Goal: Communication & Community: Answer question/provide support

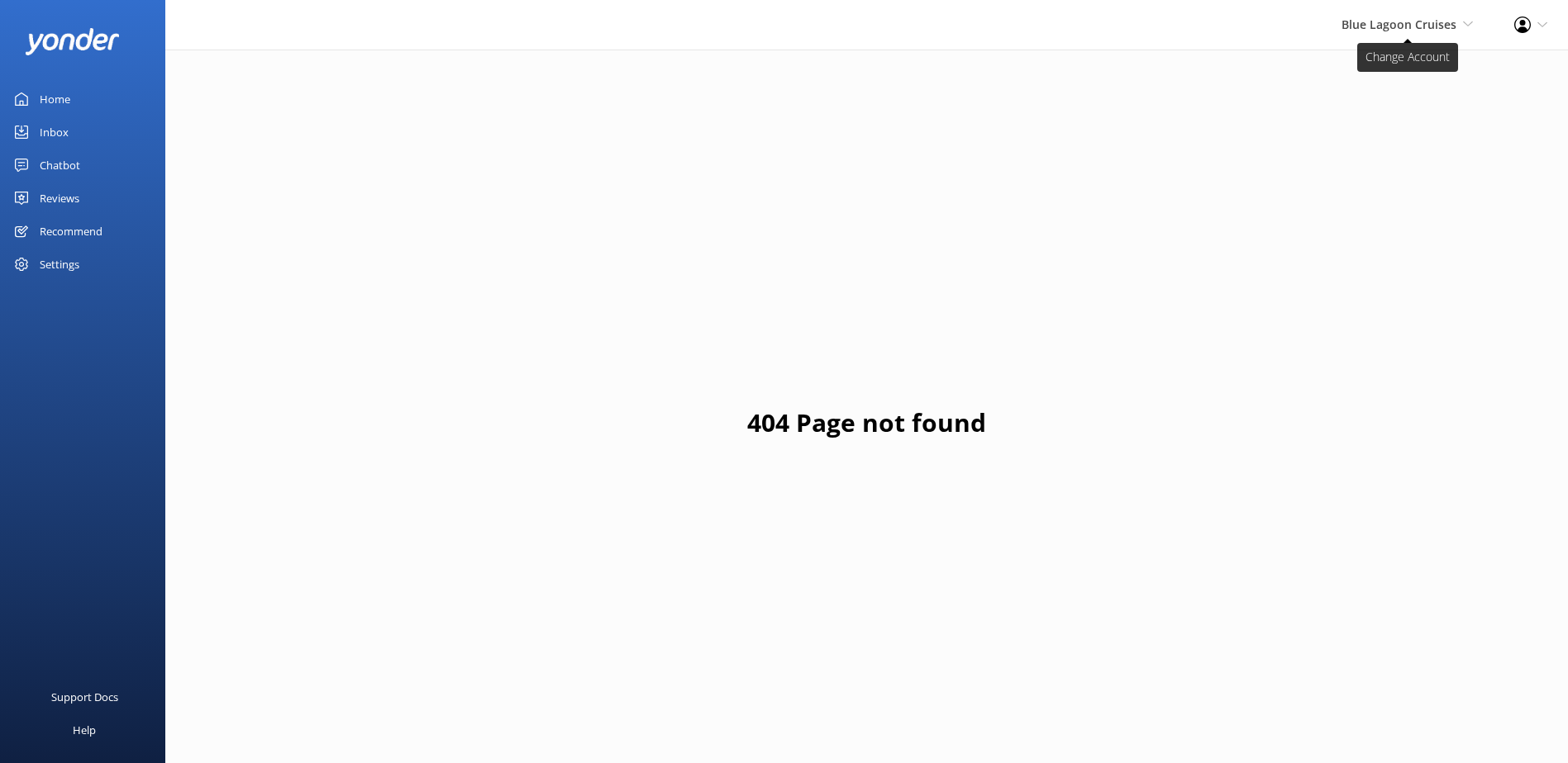
click at [1418, 34] on span "Blue Lagoon Cruises South Sea Sailing South Sea Cruises Malamala Beach Club Awe…" at bounding box center [1407, 24] width 131 height 19
click at [1407, 65] on link "South Sea Sailing" at bounding box center [1411, 70] width 165 height 40
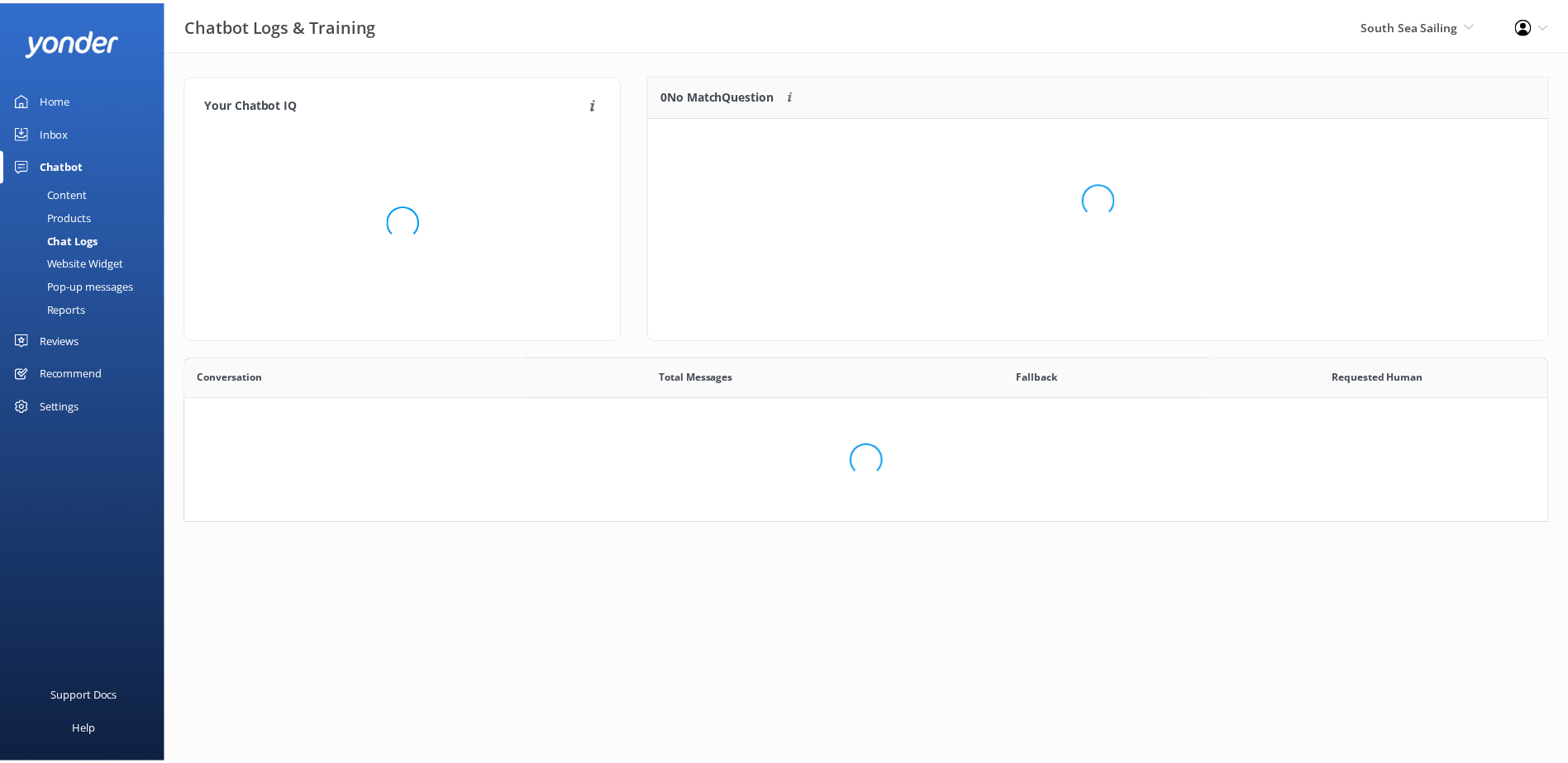
scroll to position [194, 886]
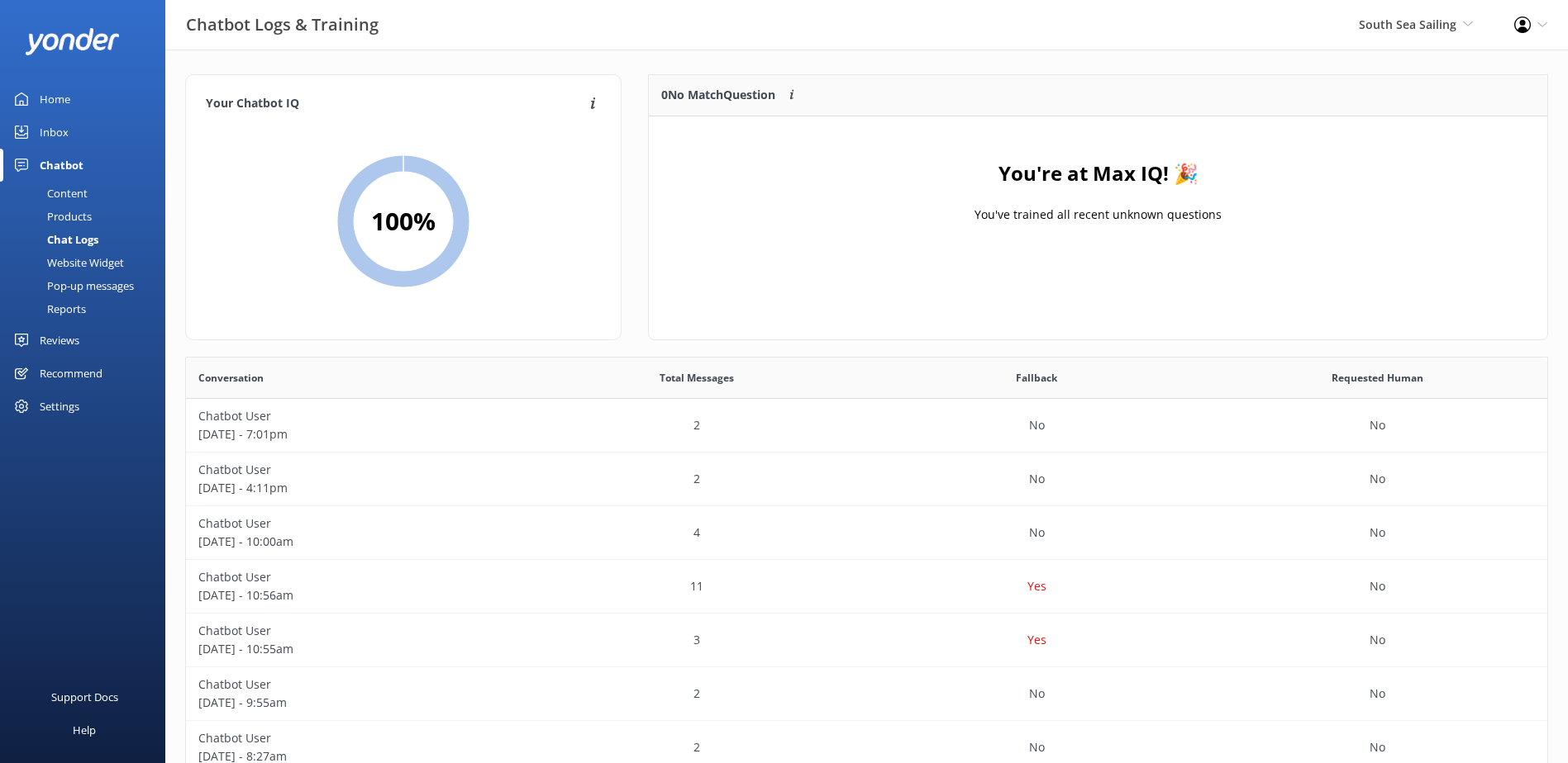
click at [66, 130] on div "Inbox" at bounding box center [55, 132] width 29 height 33
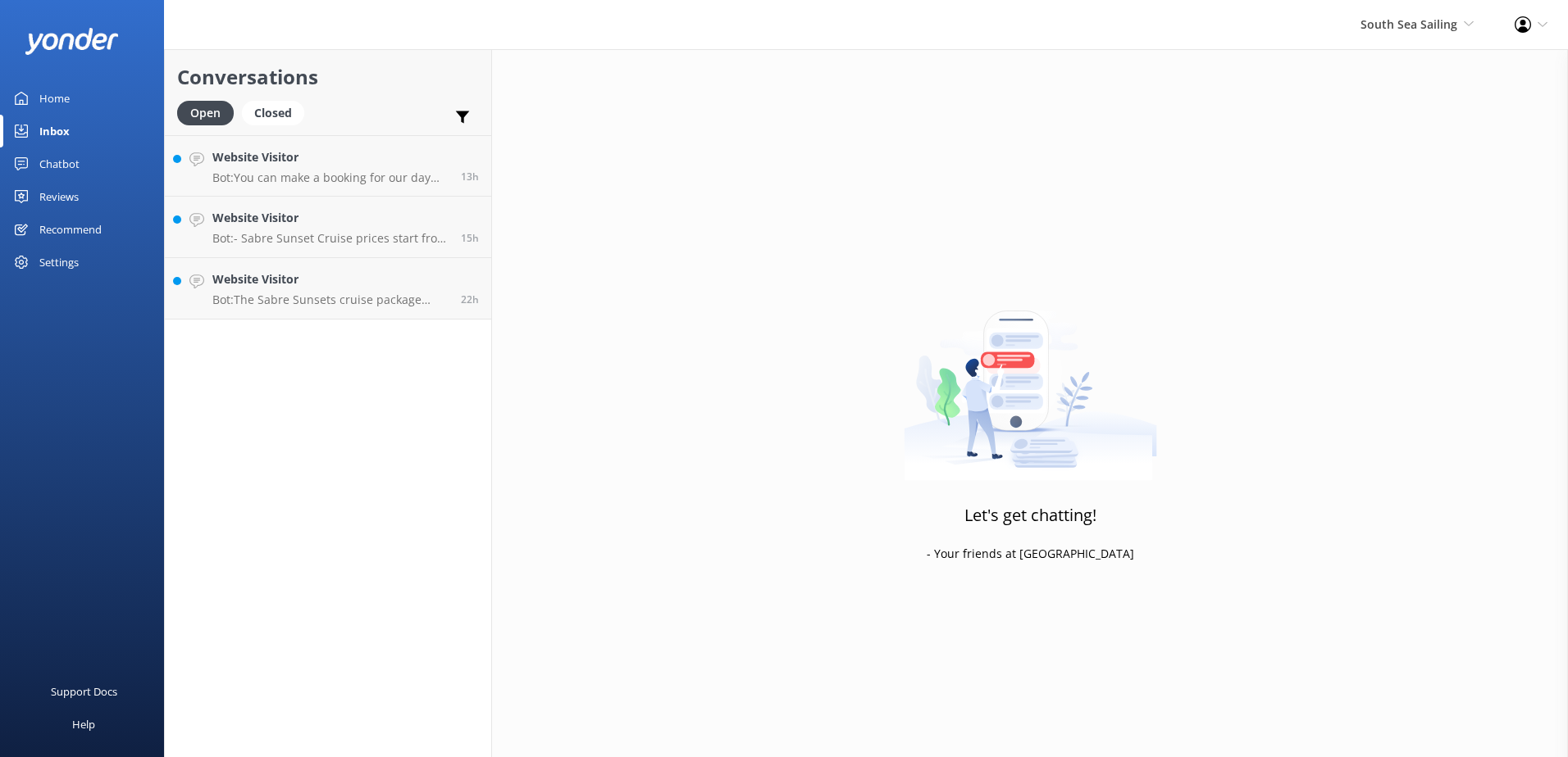
click at [289, 341] on div "Conversations Open Closed Important Converted Assigned to me Unassigned Website…" at bounding box center [328, 404] width 328 height 708
click at [322, 312] on link "Website Visitor Bot: The Sabre Sunsets cruise package includes a 1-hour 45-minu…" at bounding box center [328, 288] width 326 height 61
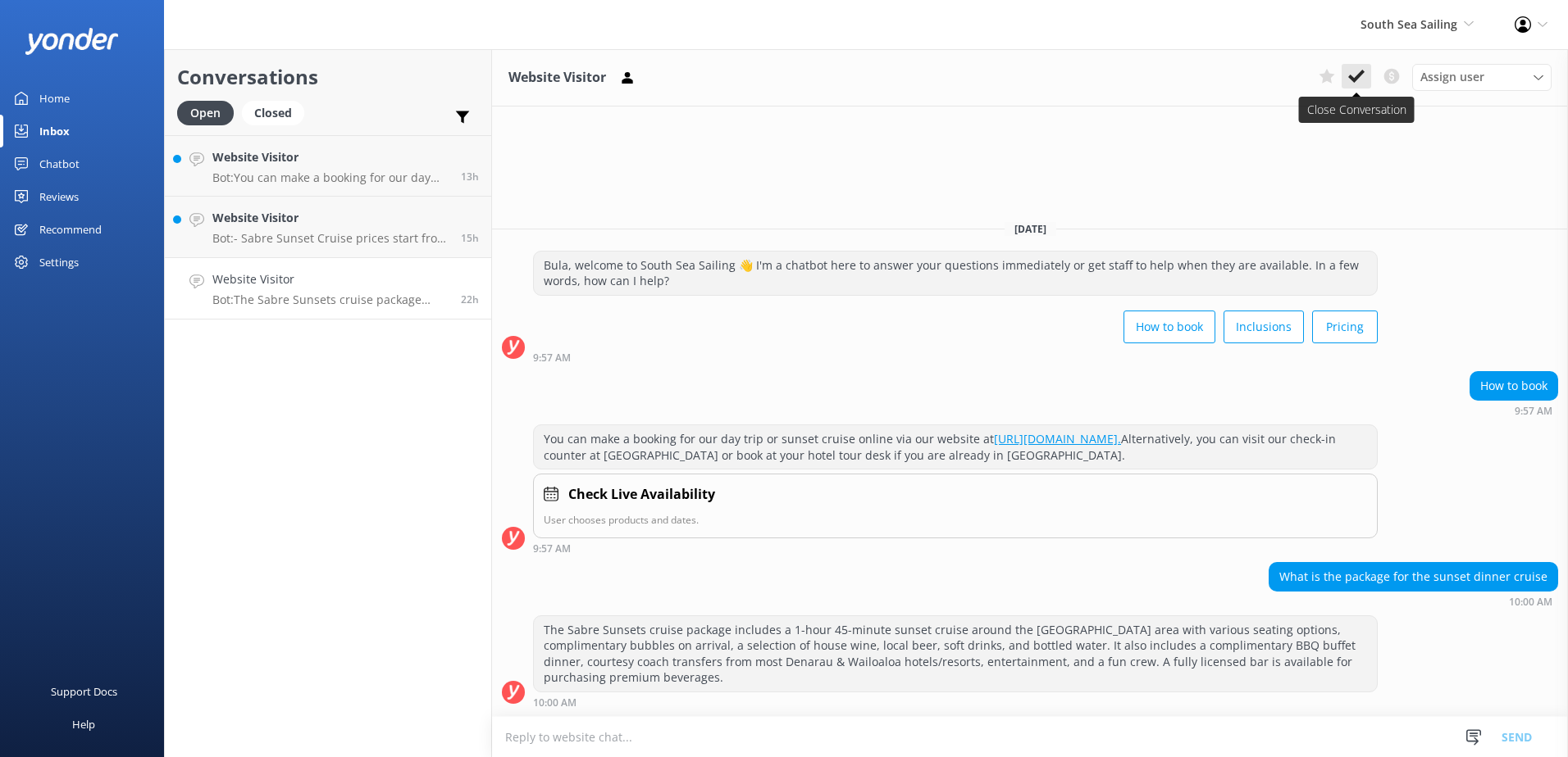
click at [1365, 77] on button at bounding box center [1356, 76] width 29 height 24
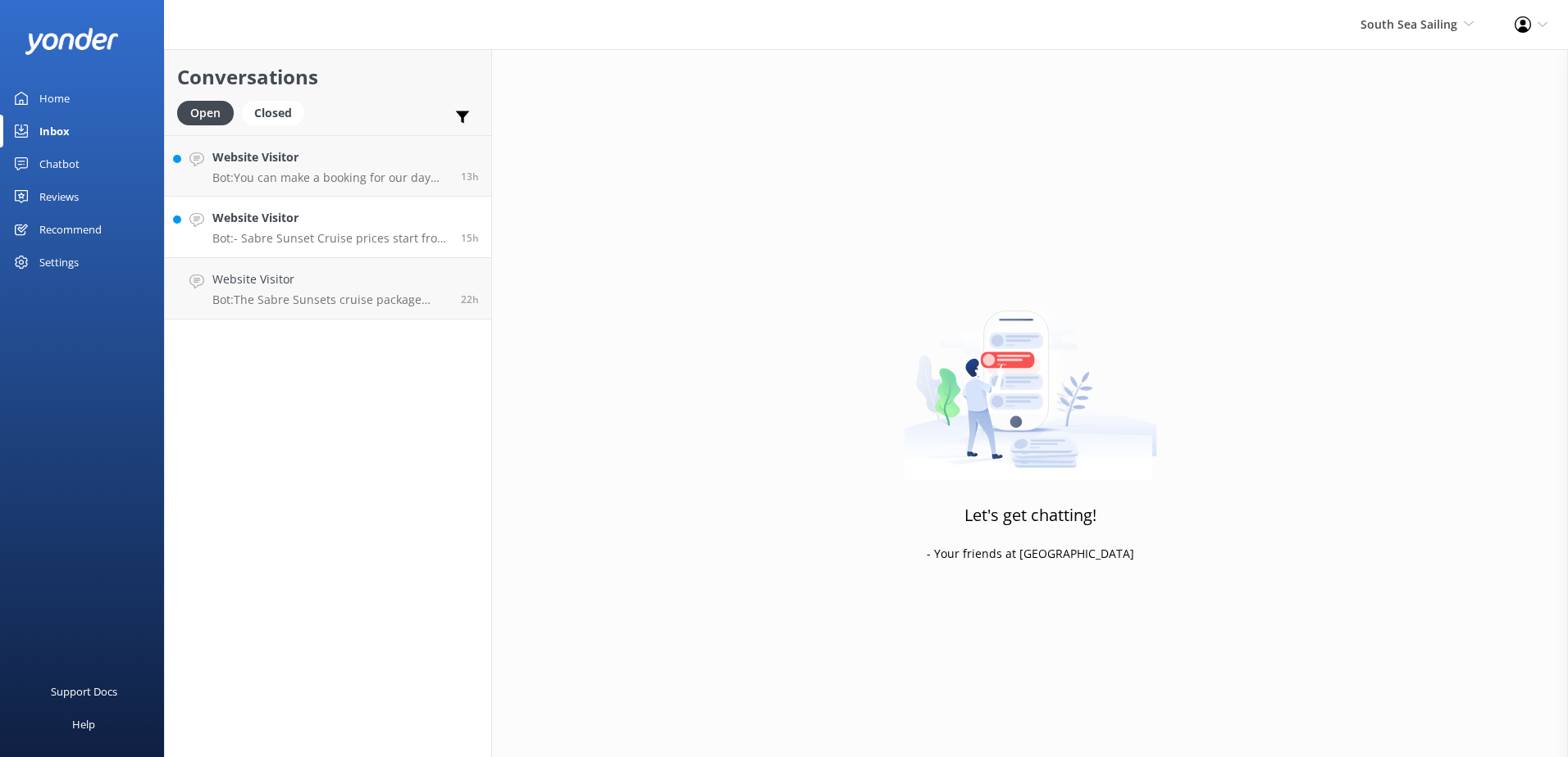
click at [409, 250] on link "Website Visitor Bot: - Sabre Sunset Cruise prices start from $149 per adult and…" at bounding box center [328, 227] width 326 height 61
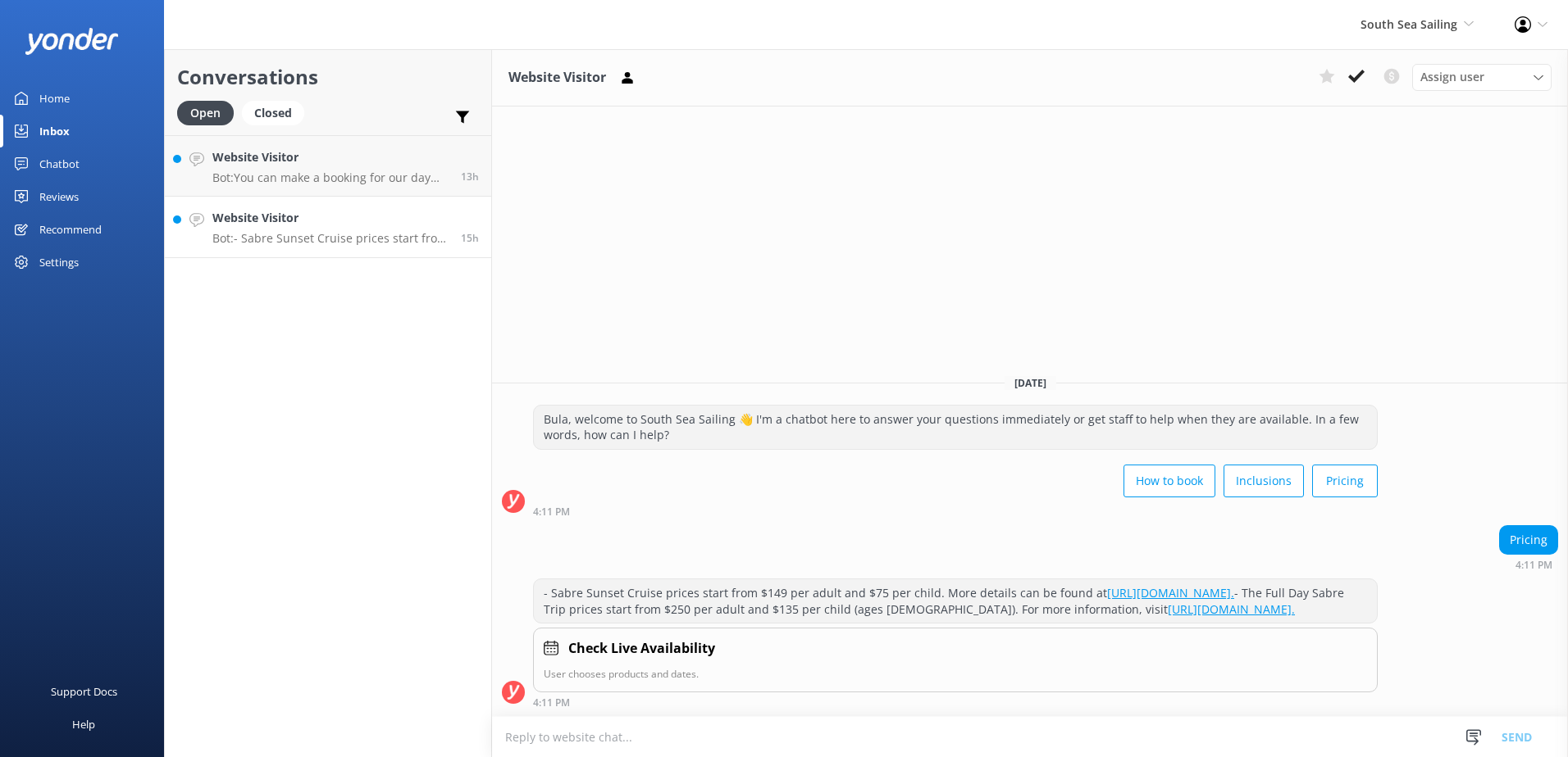
click at [403, 235] on p "Bot: - Sabre Sunset Cruise prices start from $149 per adult and $75 per child. …" at bounding box center [330, 238] width 236 height 15
click at [1354, 68] on button at bounding box center [1356, 76] width 29 height 24
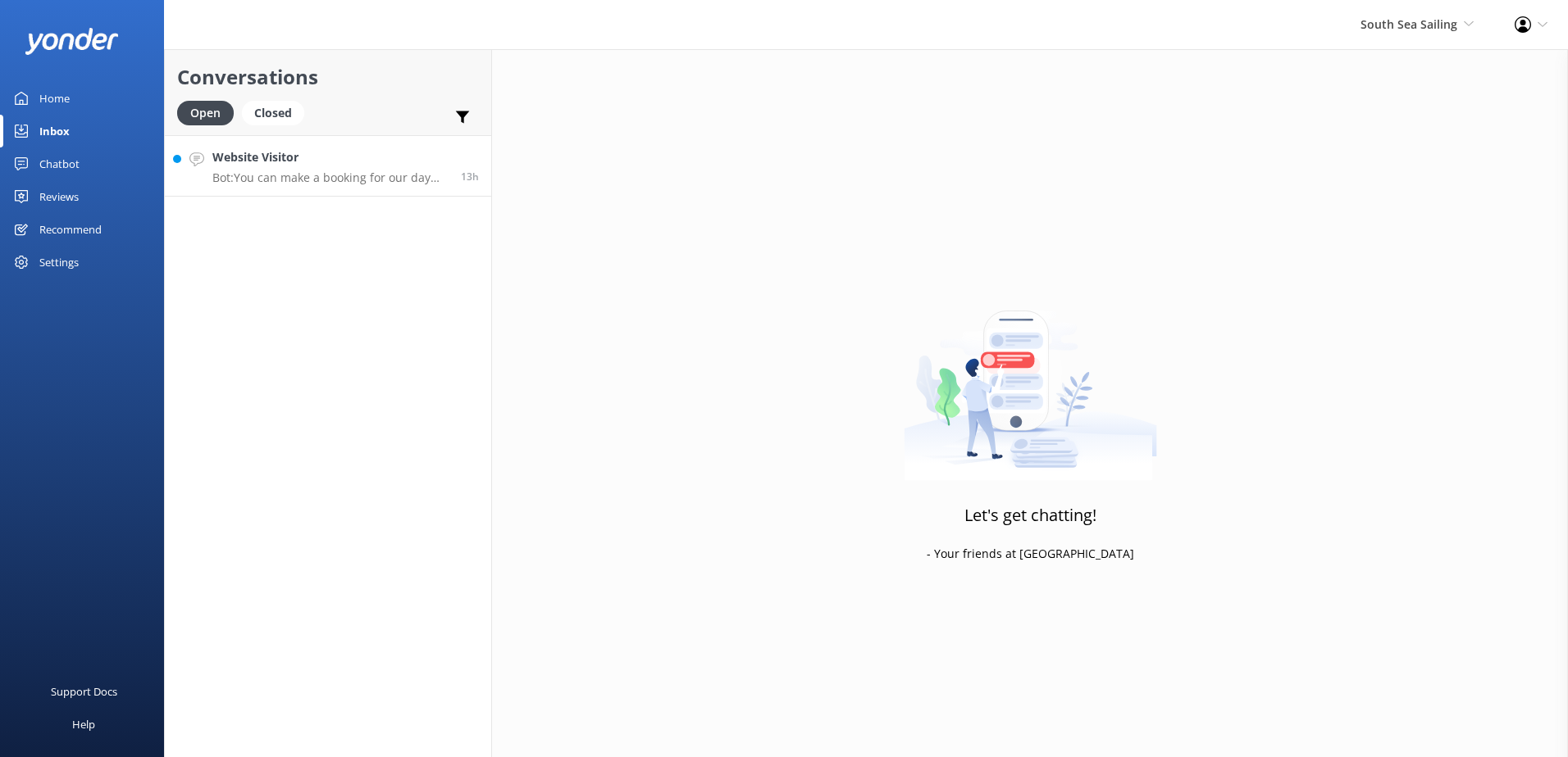
click at [305, 187] on link "Website Visitor Bot: You can make a booking for our day trip or sunset cruise o…" at bounding box center [328, 165] width 326 height 61
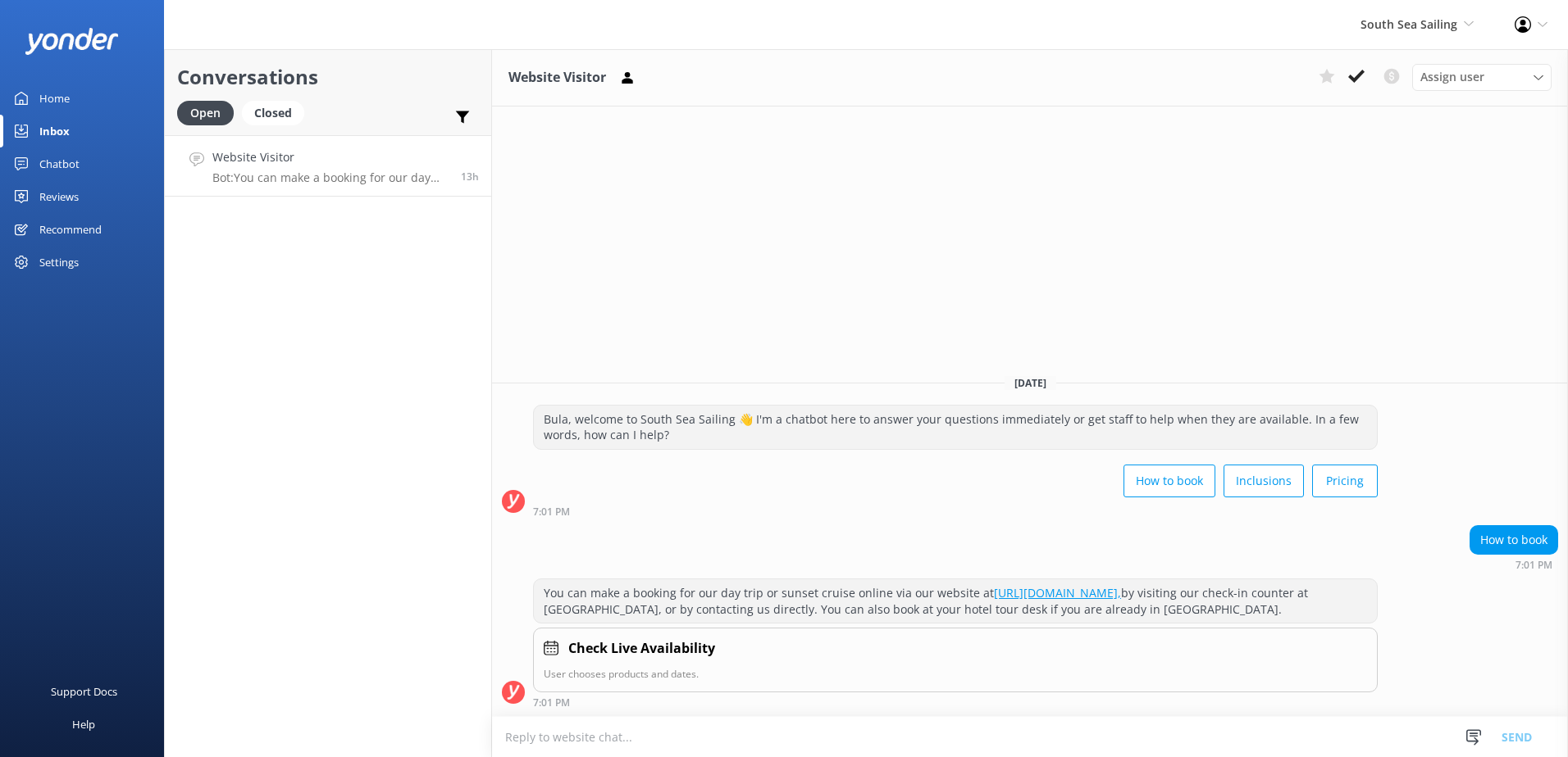
click at [1121, 590] on link "http://www.southseasailingfiji.com/book-now," at bounding box center [1057, 593] width 127 height 16
drag, startPoint x: 1228, startPoint y: 594, endPoint x: 630, endPoint y: 594, distance: 598.0
click at [630, 594] on div "You can make a booking for our day trip or sunset cruise online via our website…" at bounding box center [955, 601] width 843 height 44
copy div "booking for our day trip or sunset cruise online via our website at http://www.…"
click at [645, 747] on textarea at bounding box center [1030, 737] width 1076 height 40
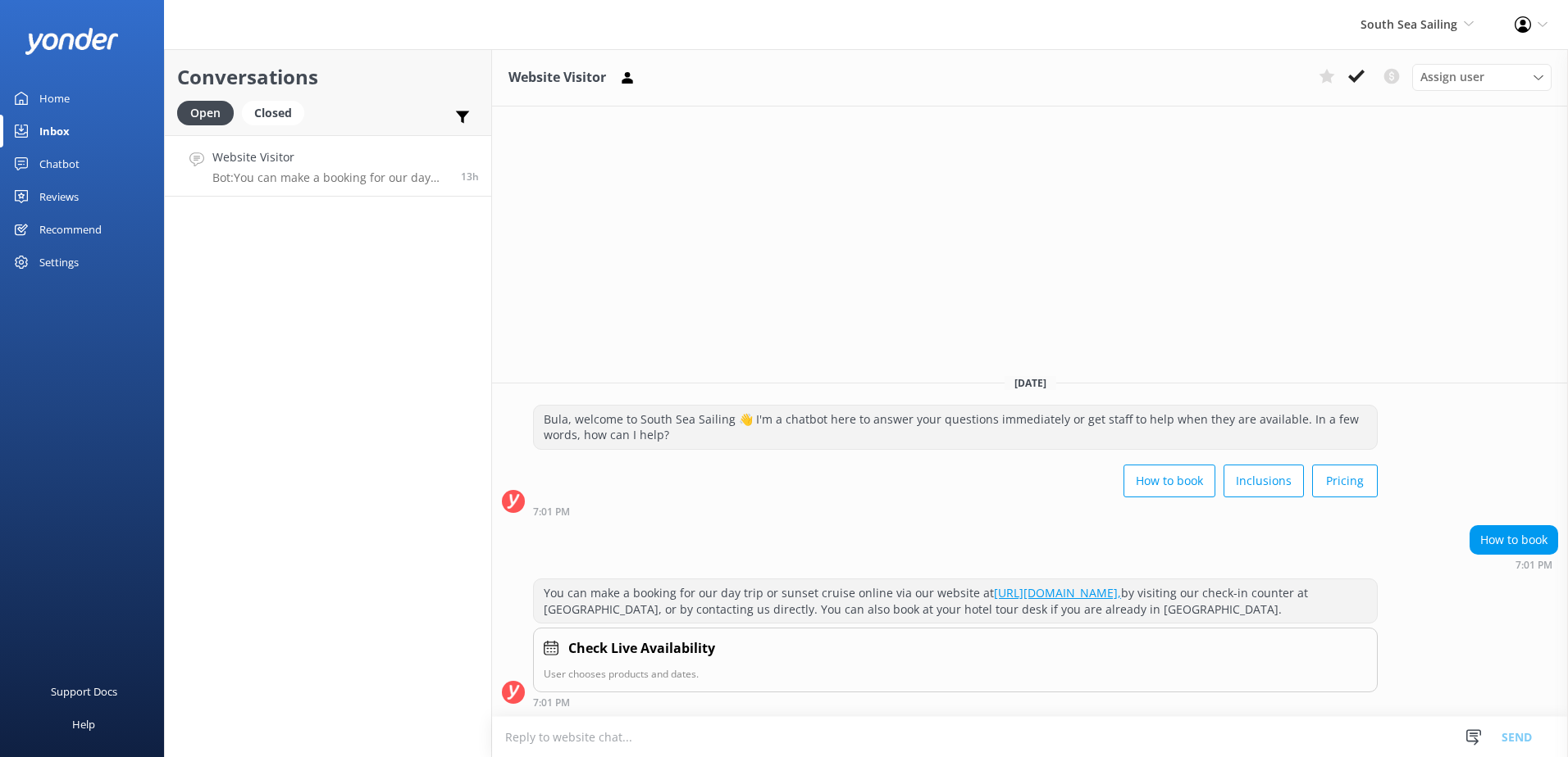
paste textarea "booking for our day trip or sunset cruise online via our website at http://www.…"
drag, startPoint x: 547, startPoint y: 741, endPoint x: 531, endPoint y: 741, distance: 16.0
click at [531, 741] on textarea "booking for our day trip or sunset cruise online via our website at http://www.…" at bounding box center [1030, 737] width 1076 height 41
click at [507, 740] on textarea "book for our day trip or sunset cruise online via our website at http://www.sou…" at bounding box center [1030, 737] width 1076 height 41
click at [512, 737] on textarea "book for our day trip or sunset cruise online via our website at http://www.sou…" at bounding box center [1030, 737] width 1076 height 41
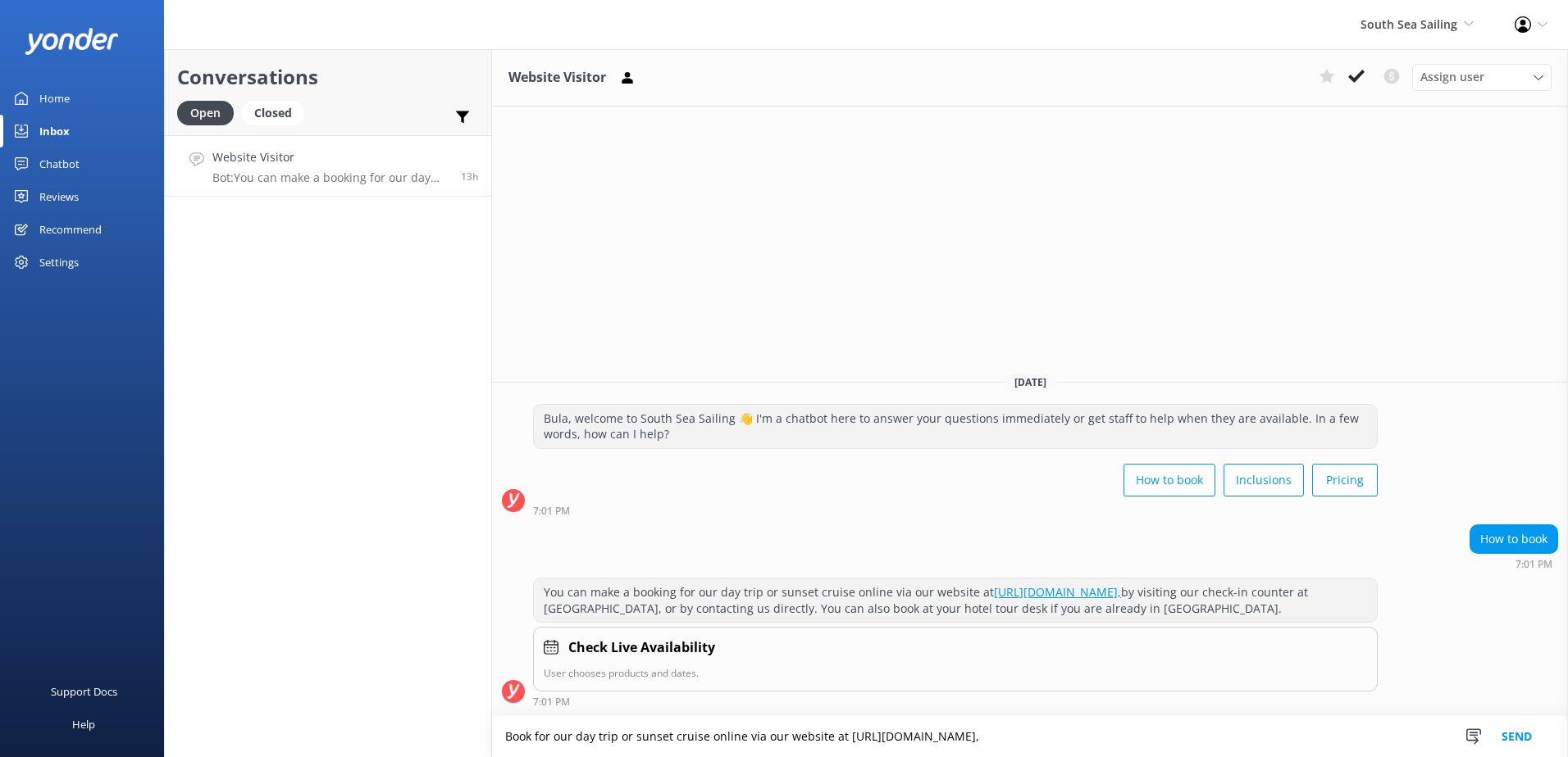
click at [1157, 727] on textarea "Book for our day trip or sunset cruise online via our website at http://www.sou…" at bounding box center [1030, 737] width 1076 height 41
type textarea "Book for our day trip or sunset cruise online via our website at http://www.sou…"
click at [1523, 738] on button "Send" at bounding box center [1517, 737] width 61 height 41
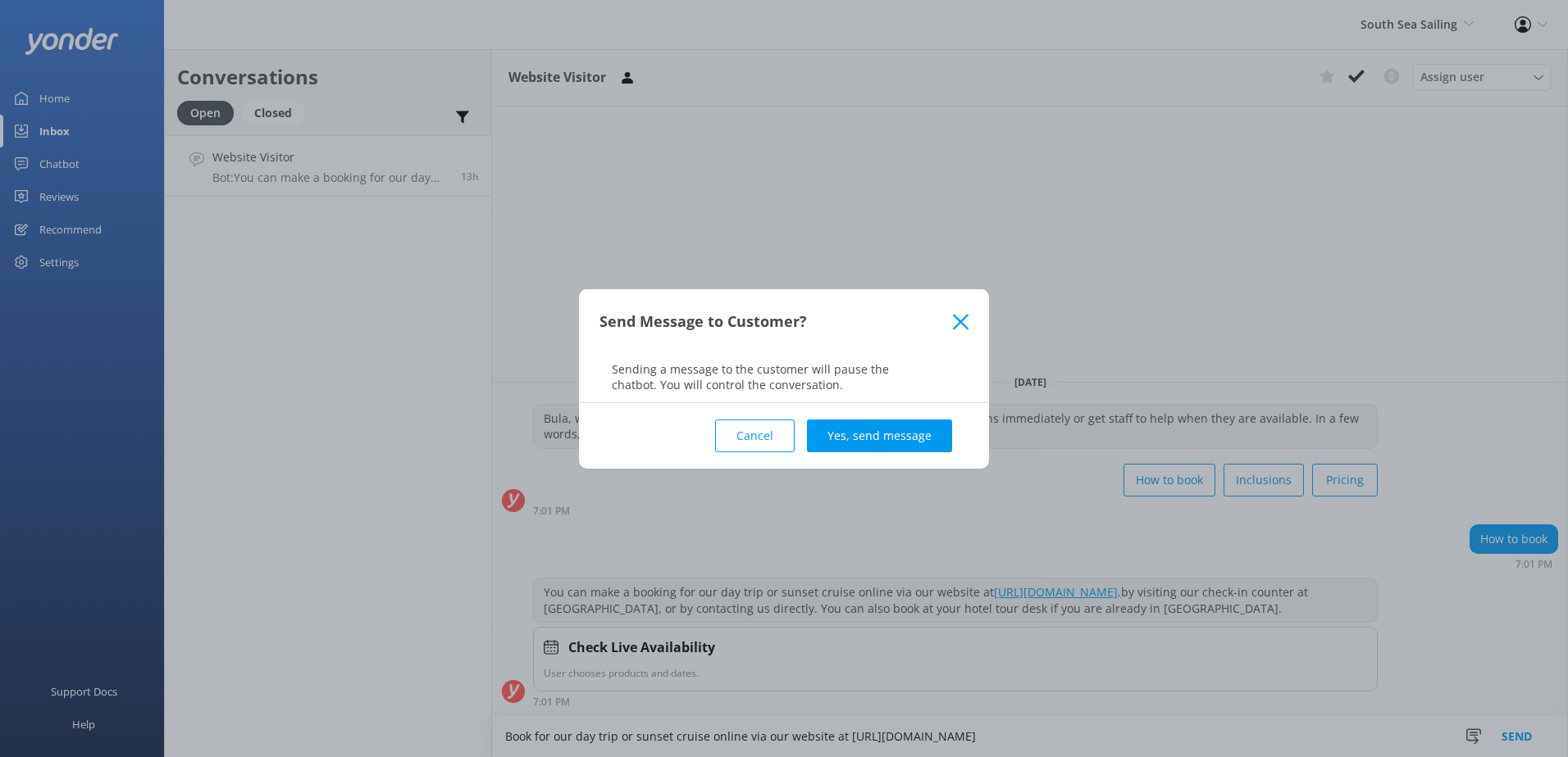
click at [885, 416] on div "Cancel Yes, send message" at bounding box center [784, 437] width 369 height 66
click at [885, 434] on button "Yes, send message" at bounding box center [880, 436] width 146 height 33
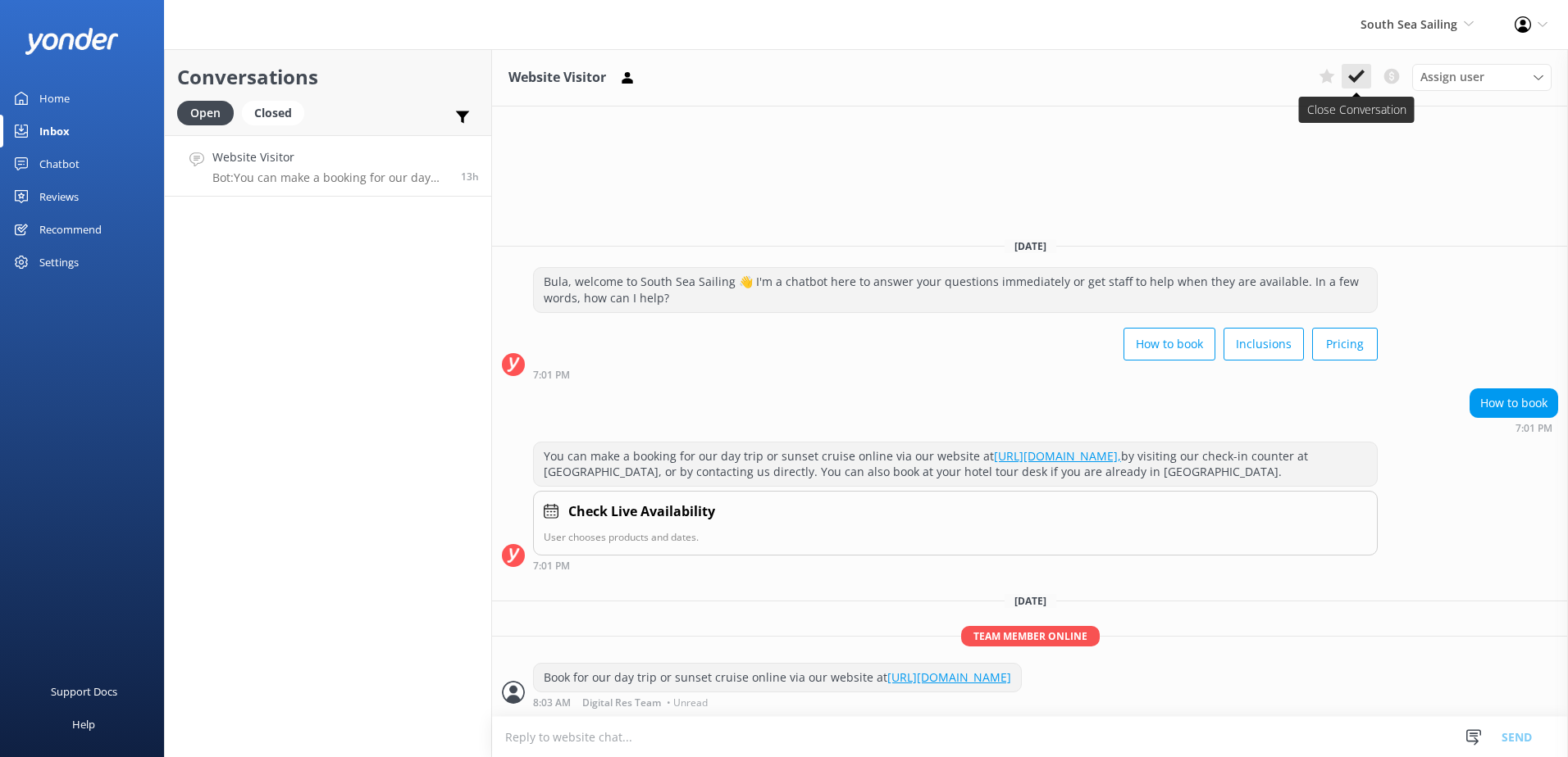
click at [1365, 71] on button at bounding box center [1356, 76] width 29 height 24
click at [1428, 22] on span "South Sea Sailing" at bounding box center [1409, 24] width 97 height 16
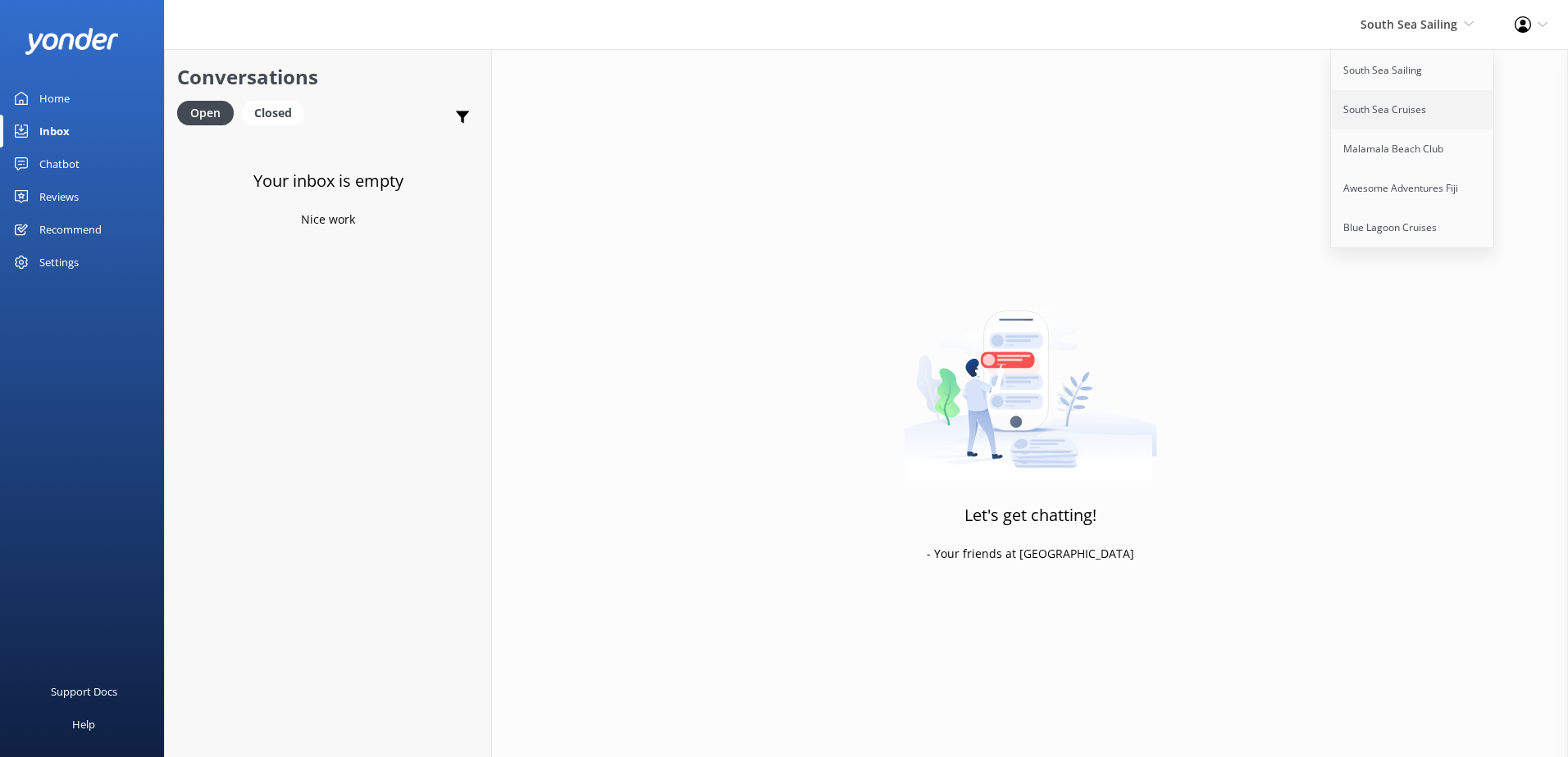
click at [1359, 113] on link "South Sea Cruises" at bounding box center [1413, 110] width 164 height 40
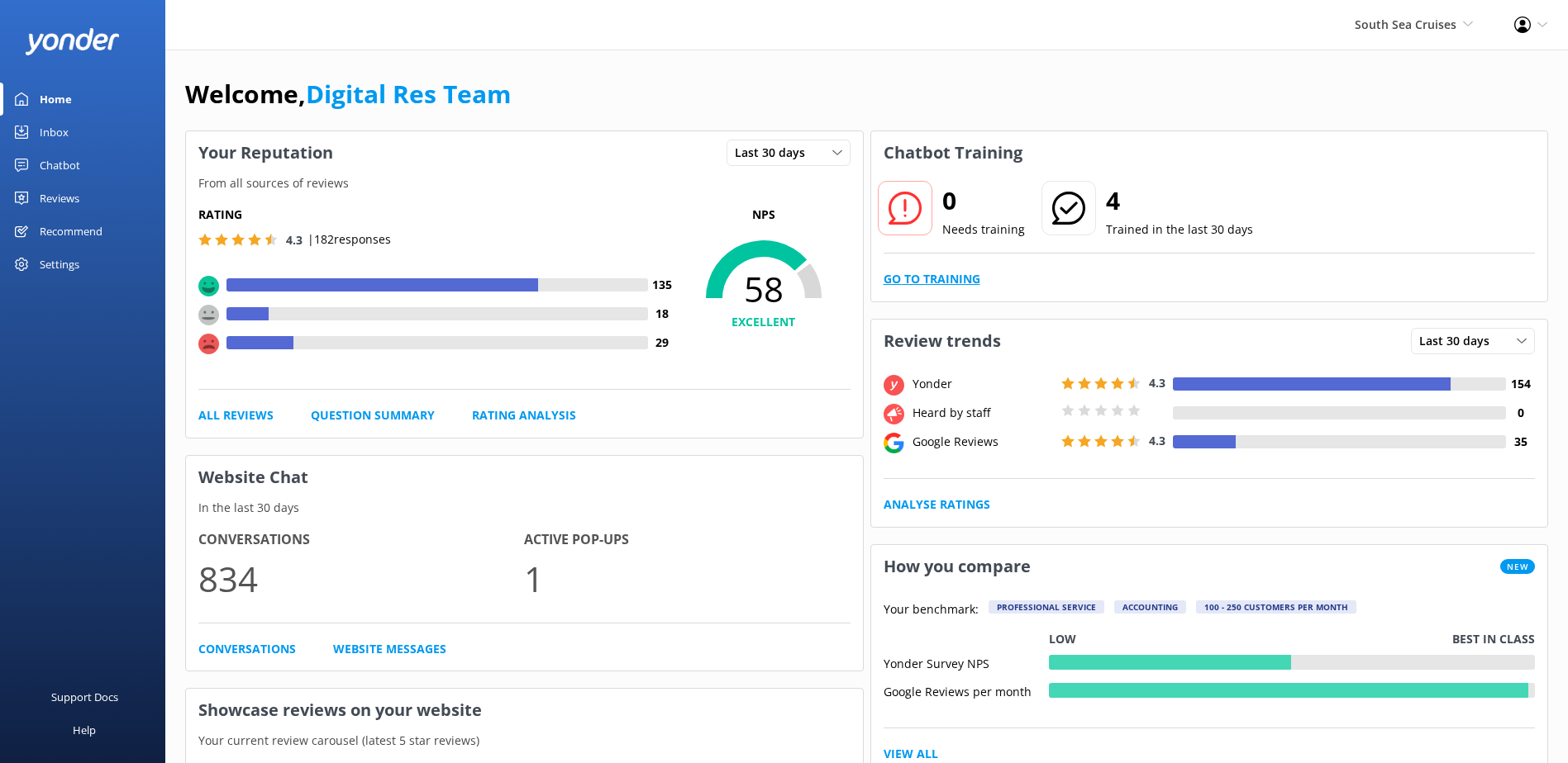
drag, startPoint x: 0, startPoint y: 0, endPoint x: 947, endPoint y: 282, distance: 988.1
click at [947, 282] on link "Go to Training" at bounding box center [932, 279] width 97 height 19
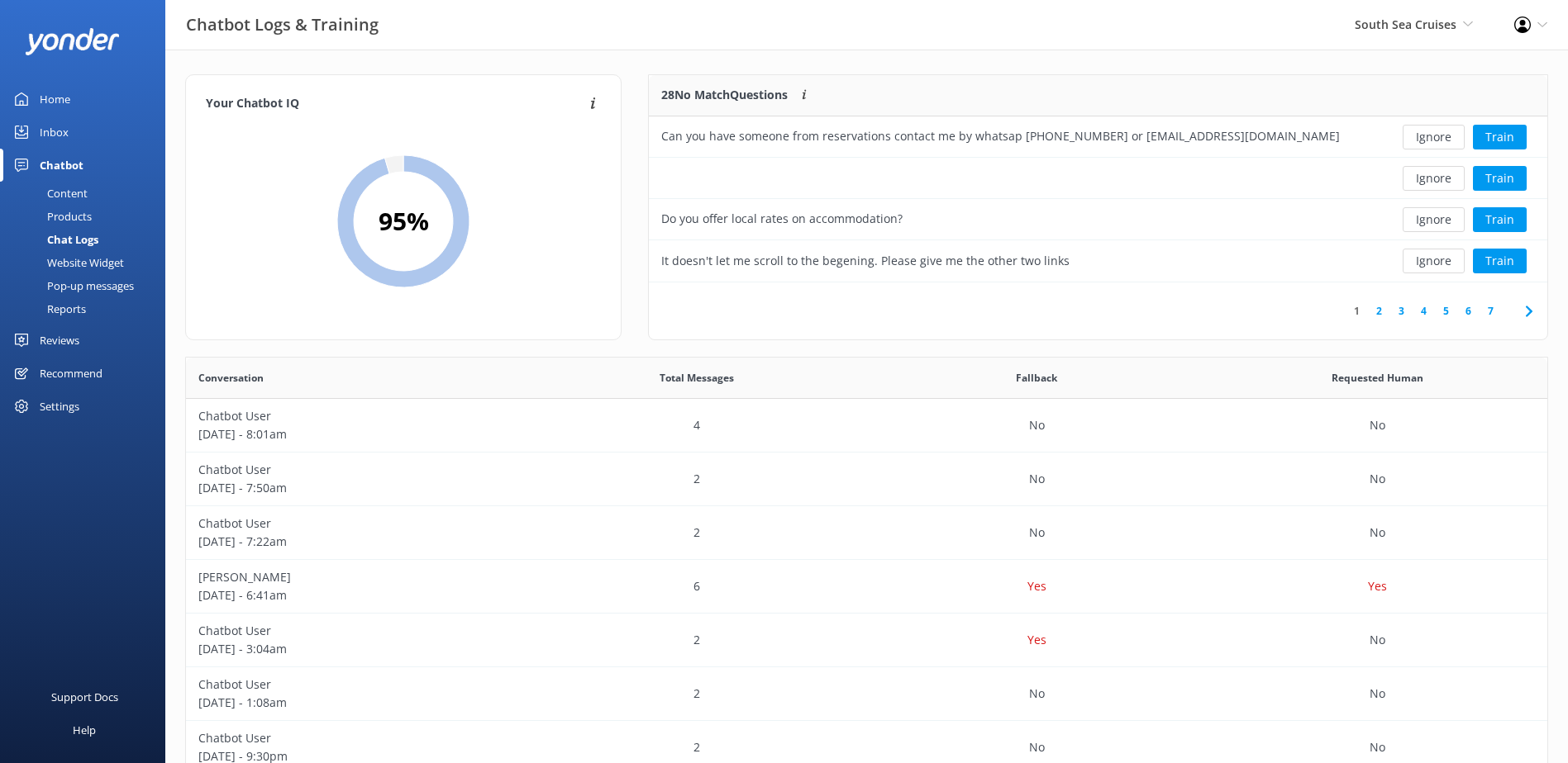
scroll to position [14, 14]
click at [1449, 138] on button "Ignore" at bounding box center [1433, 137] width 62 height 24
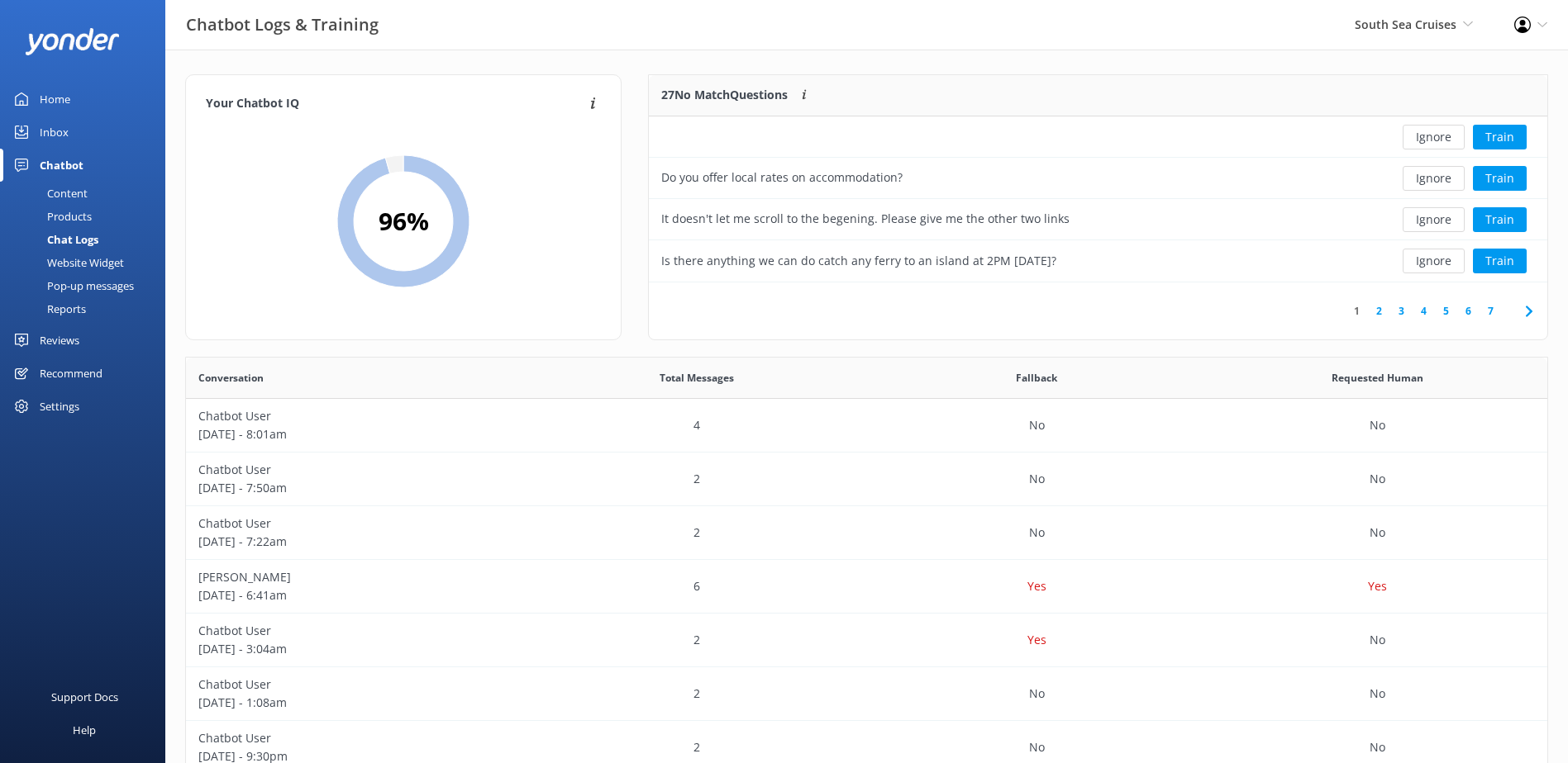
click at [1449, 138] on button "Ignore" at bounding box center [1433, 137] width 62 height 24
click at [1455, 133] on button "Ignore" at bounding box center [1433, 137] width 62 height 24
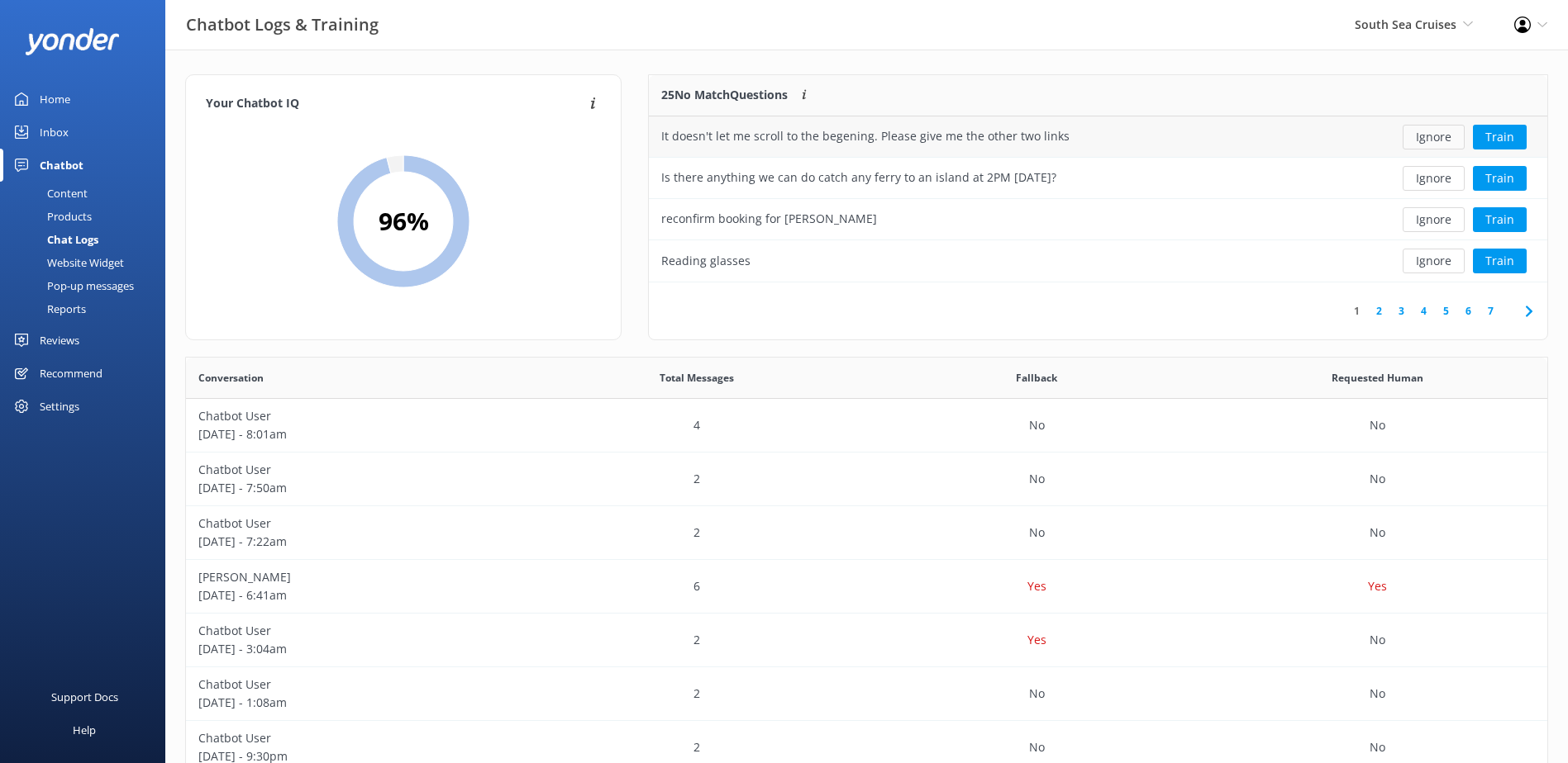
click at [1439, 142] on button "Ignore" at bounding box center [1433, 137] width 62 height 24
click at [1439, 140] on button "Ignore" at bounding box center [1433, 137] width 62 height 24
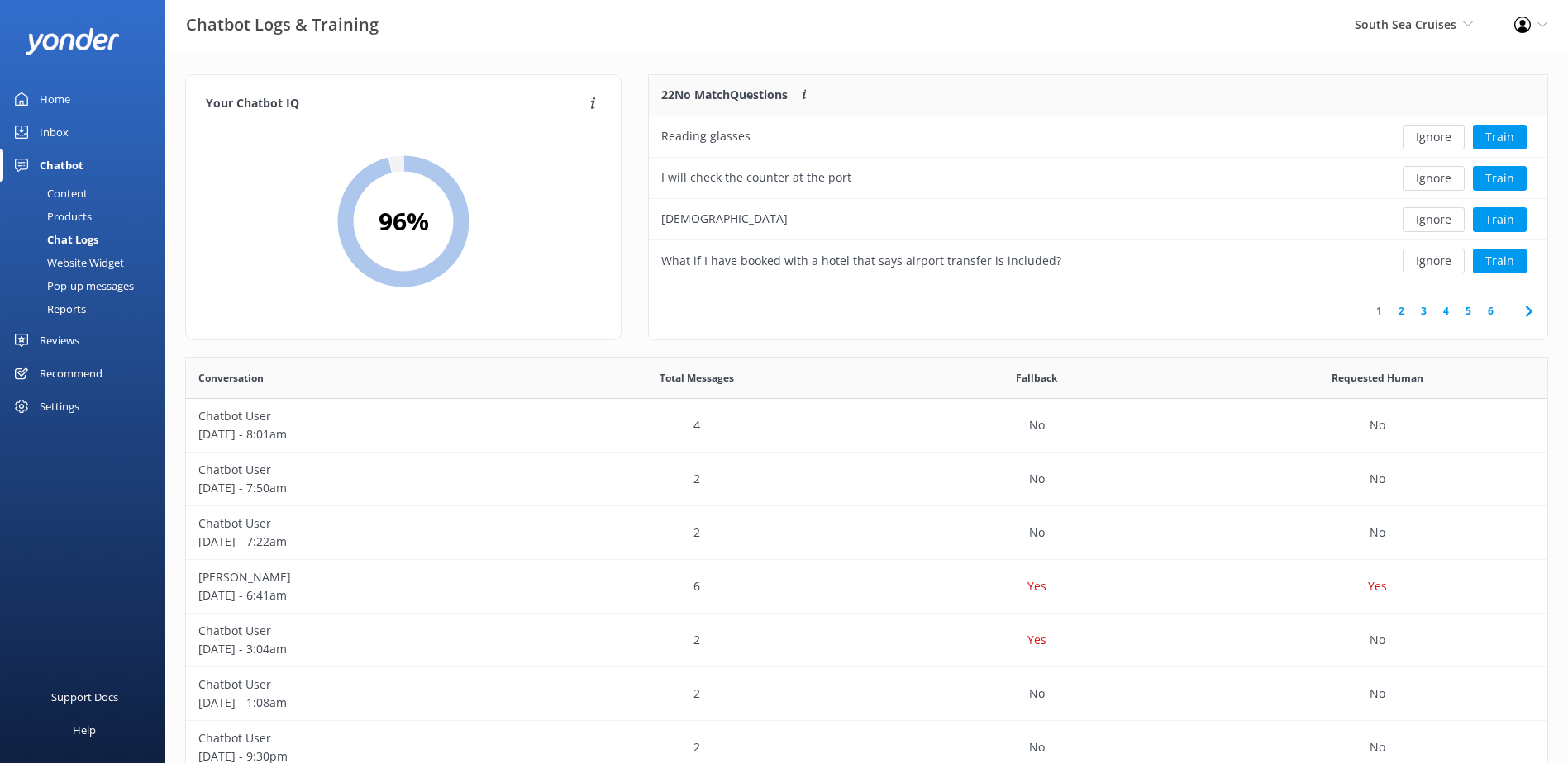
click at [1439, 140] on button "Ignore" at bounding box center [1433, 137] width 62 height 24
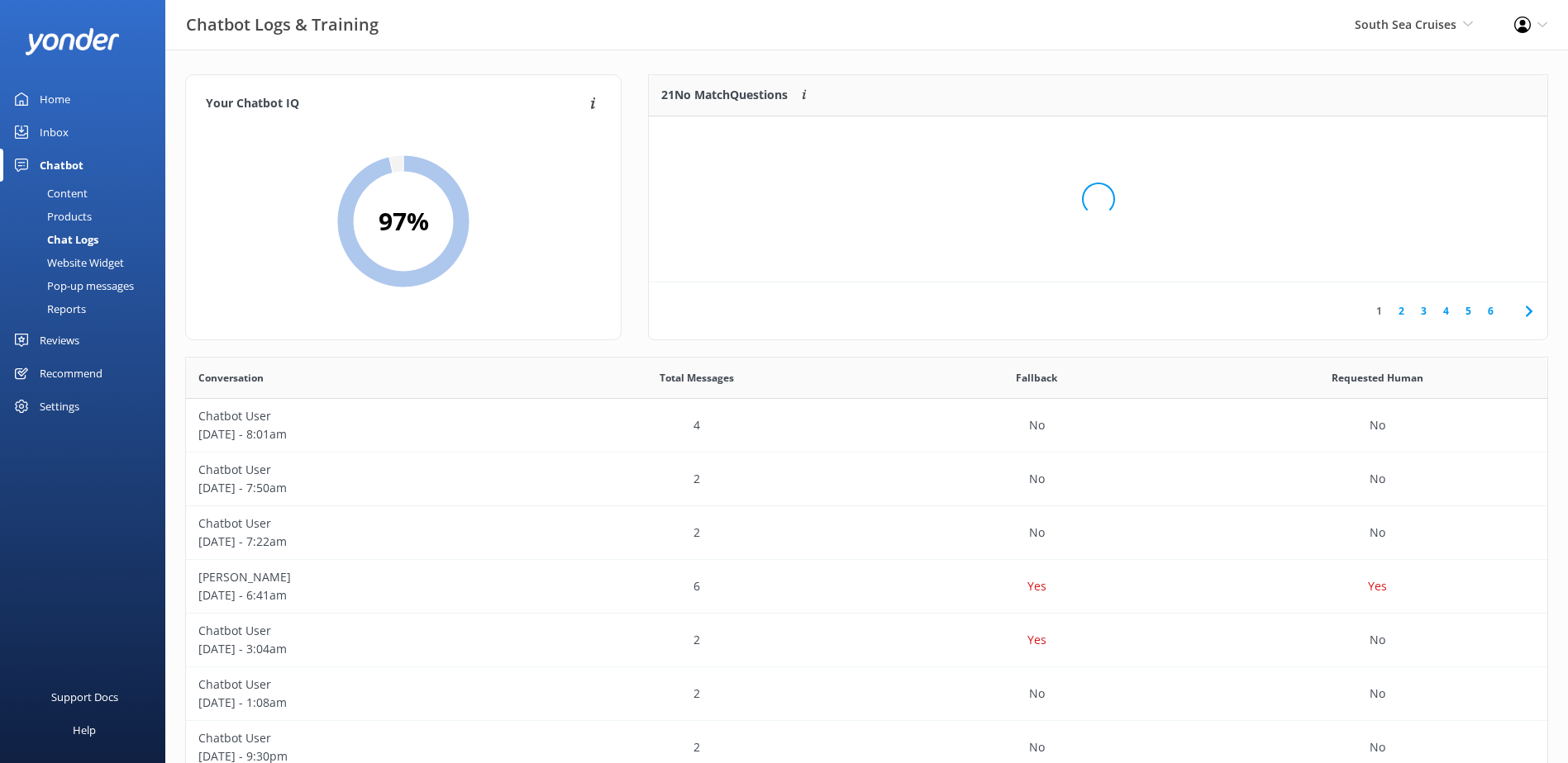
click at [1439, 140] on div "Loading.." at bounding box center [1098, 199] width 865 height 763
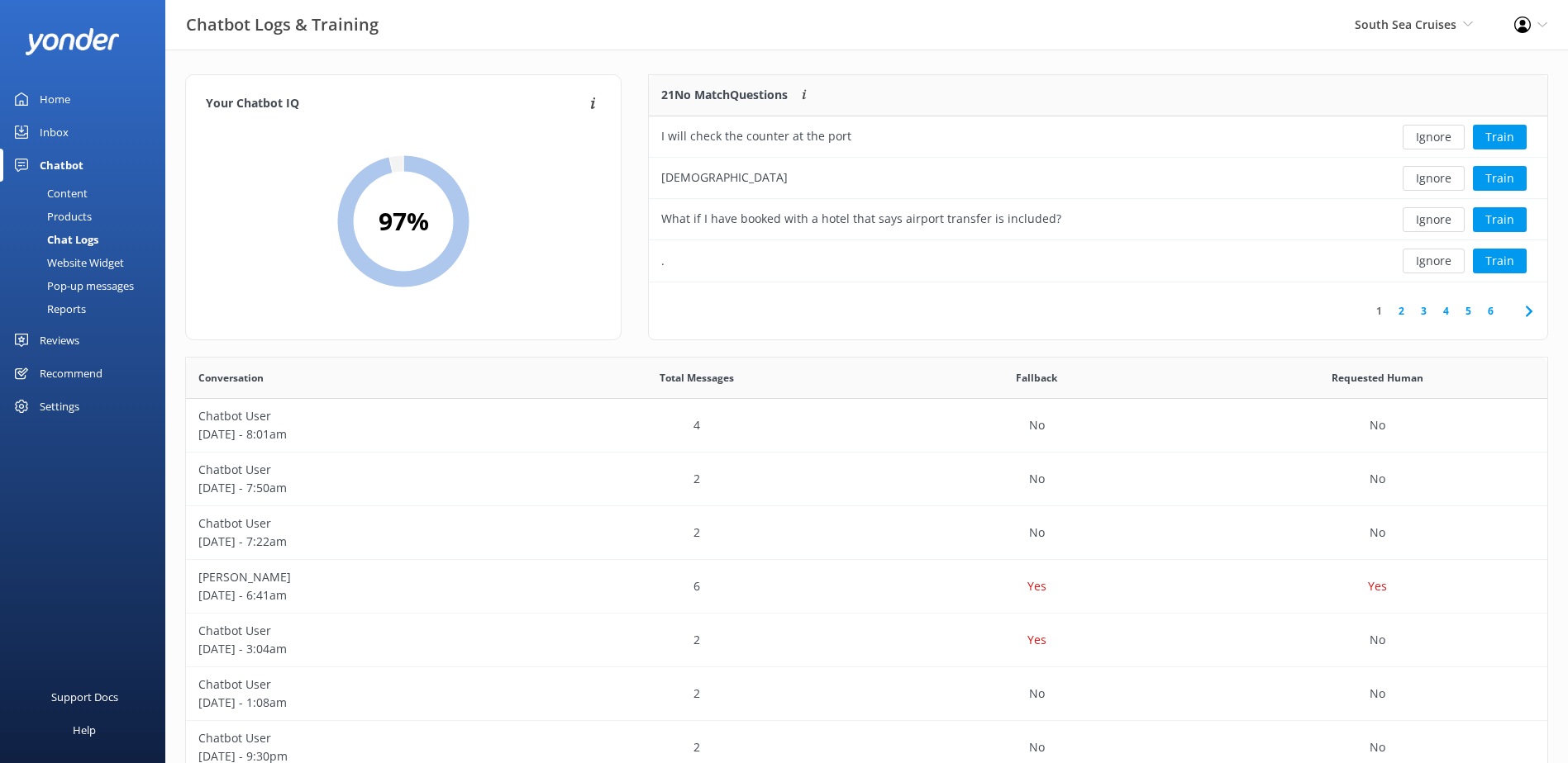
click at [1439, 140] on button "Ignore" at bounding box center [1433, 137] width 62 height 24
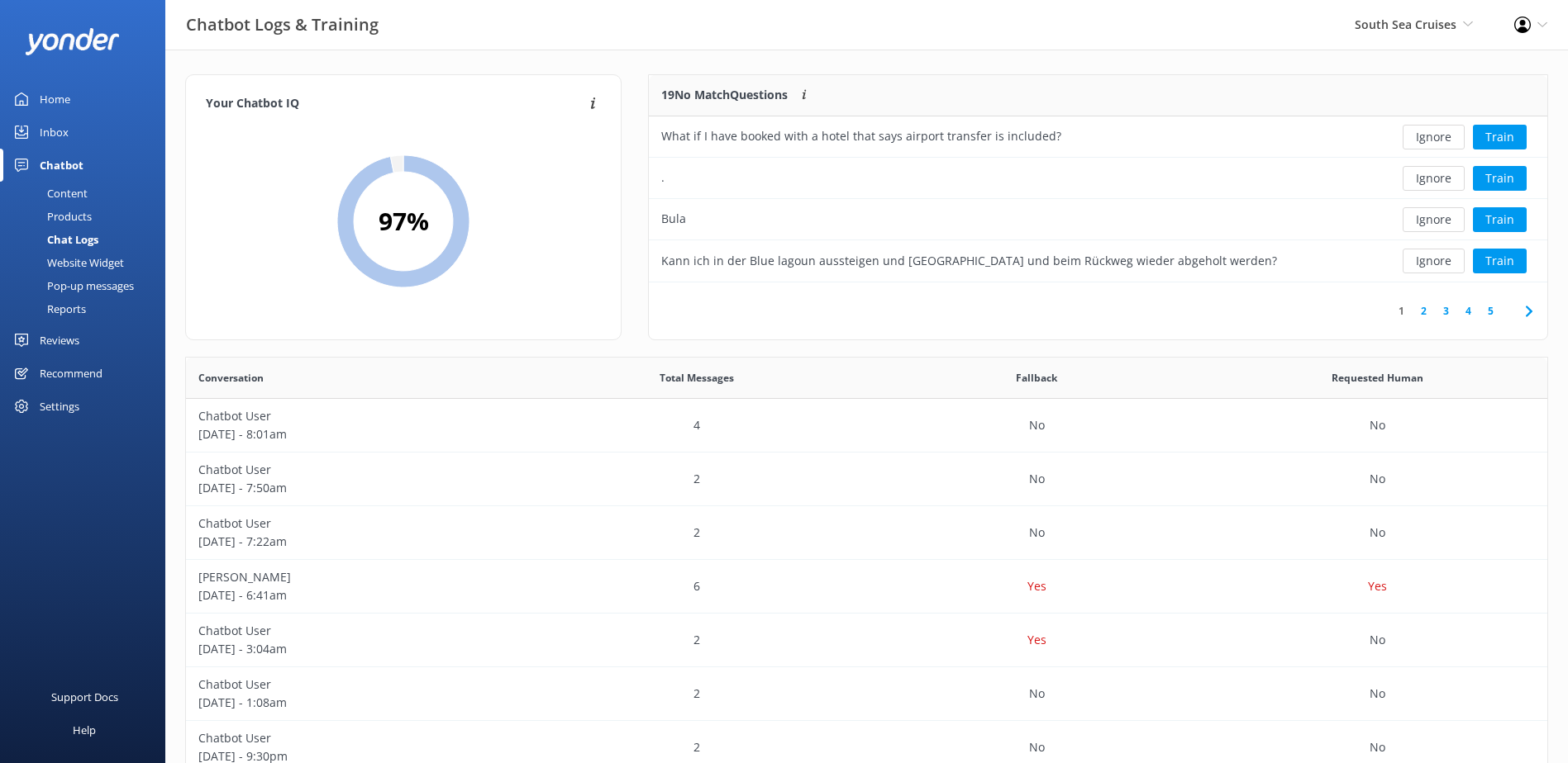
click at [1439, 140] on button "Ignore" at bounding box center [1433, 137] width 62 height 24
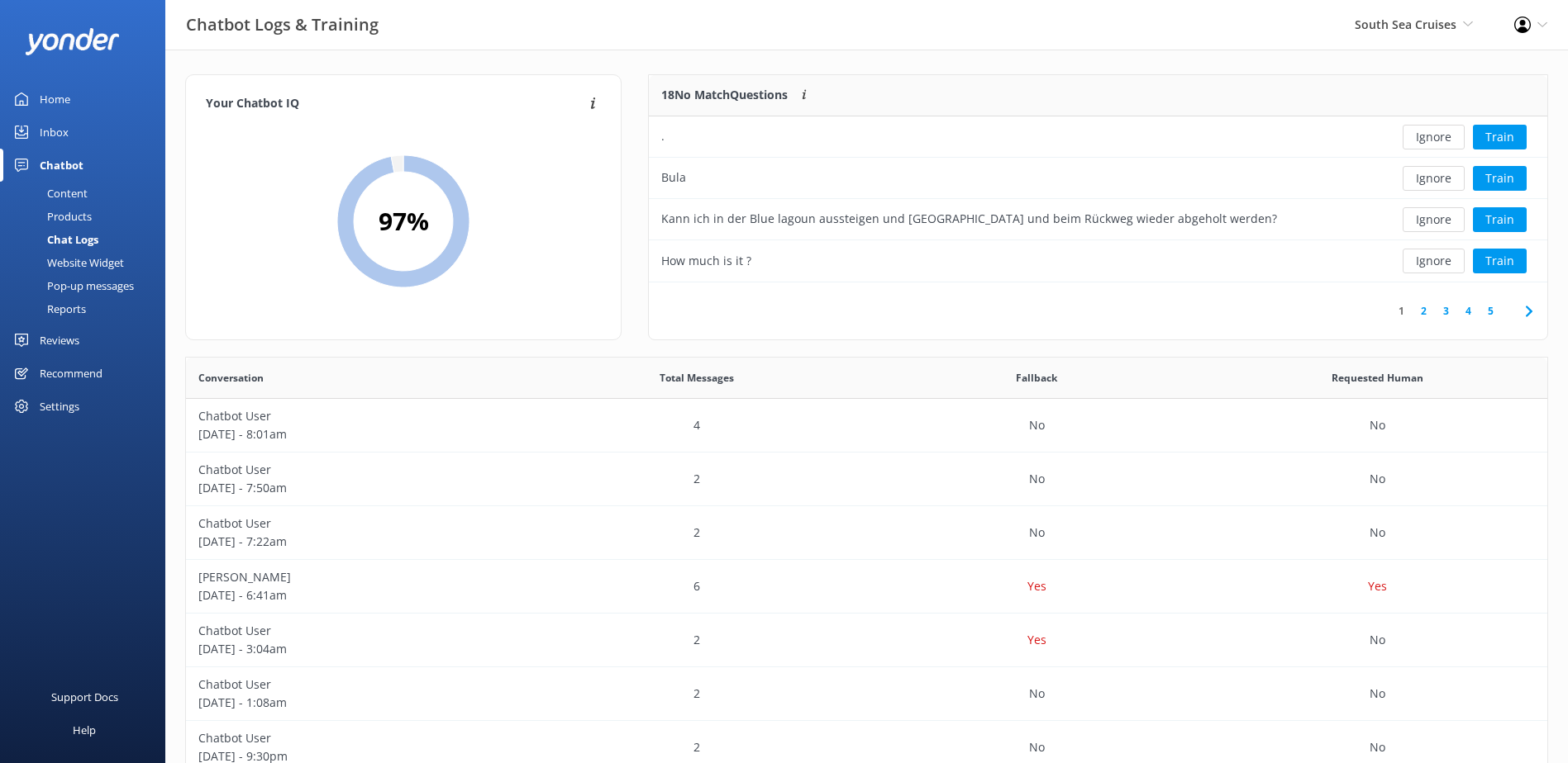
click at [1439, 140] on button "Ignore" at bounding box center [1433, 137] width 62 height 24
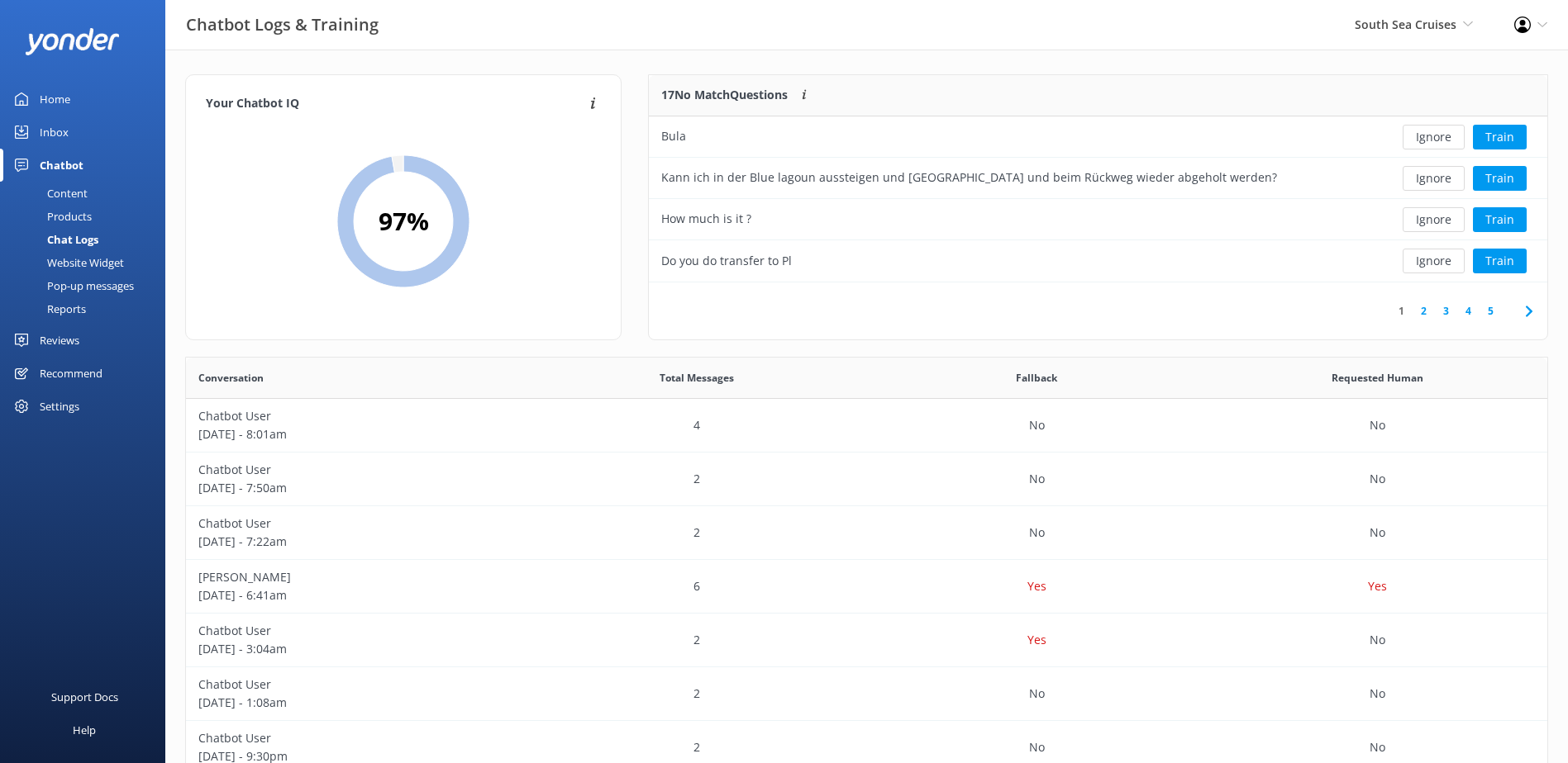
click at [1439, 140] on button "Ignore" at bounding box center [1433, 137] width 62 height 24
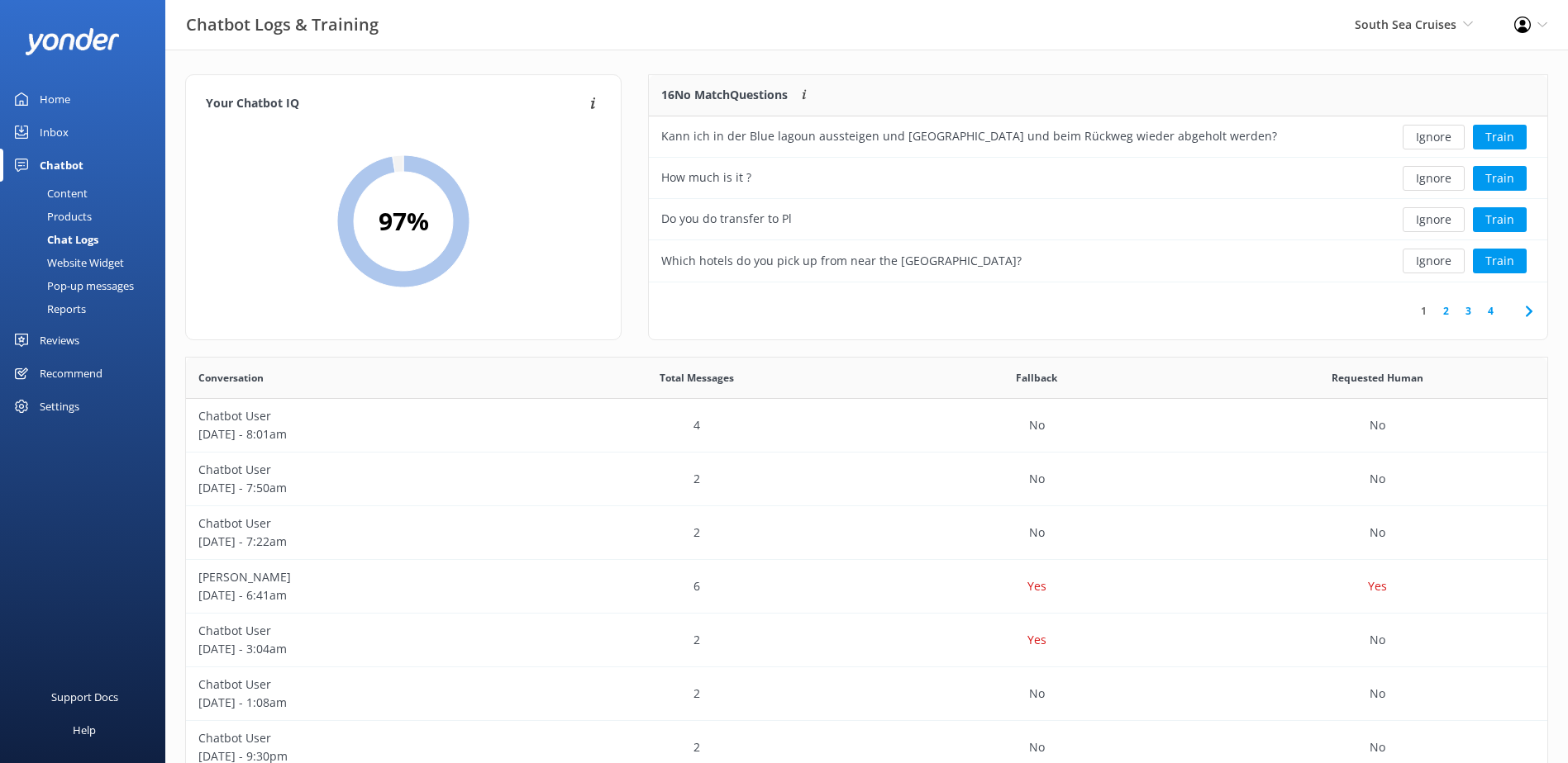
click at [1439, 140] on button "Ignore" at bounding box center [1433, 137] width 62 height 24
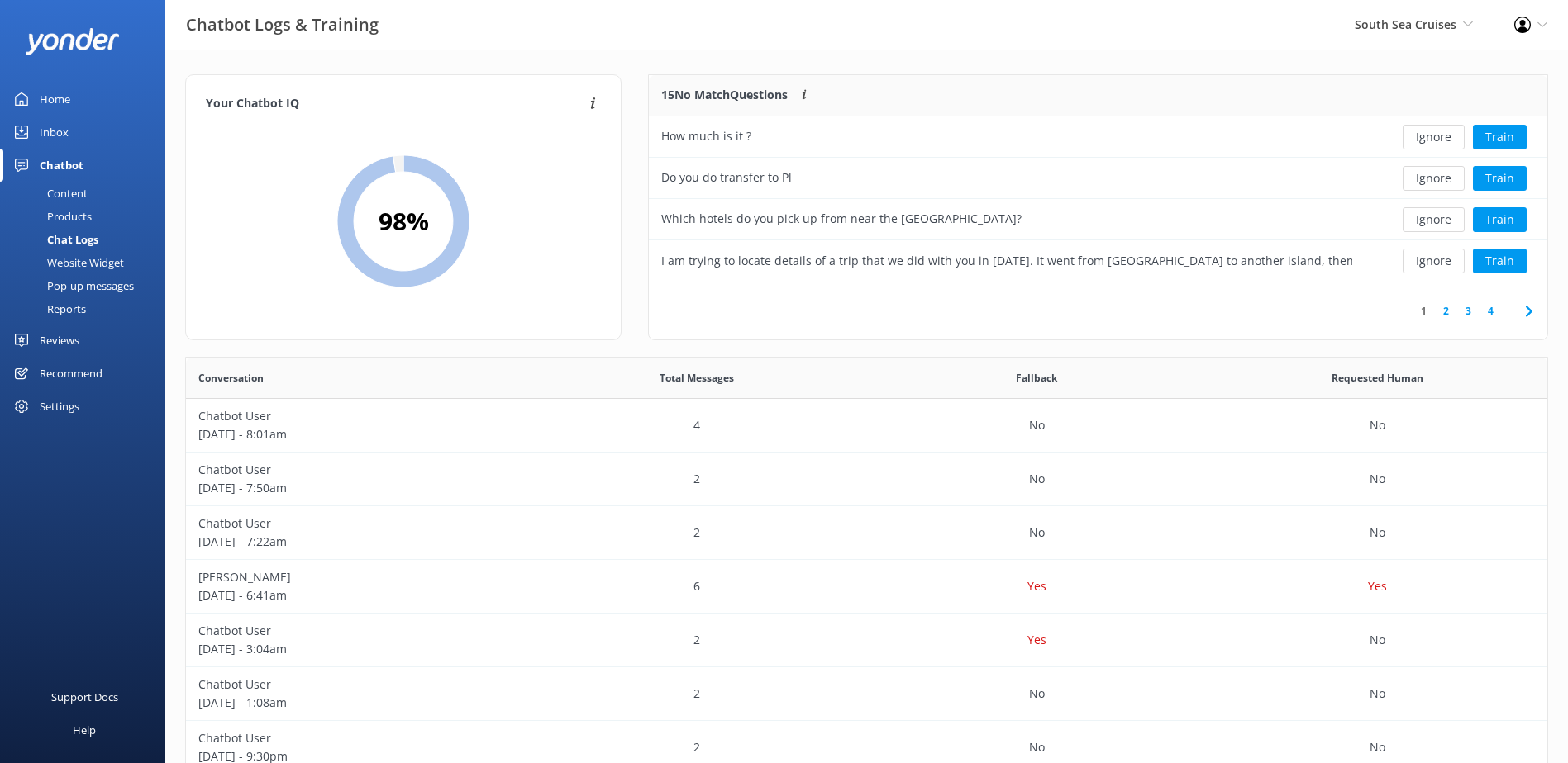
click at [1439, 140] on button "Ignore" at bounding box center [1433, 137] width 62 height 24
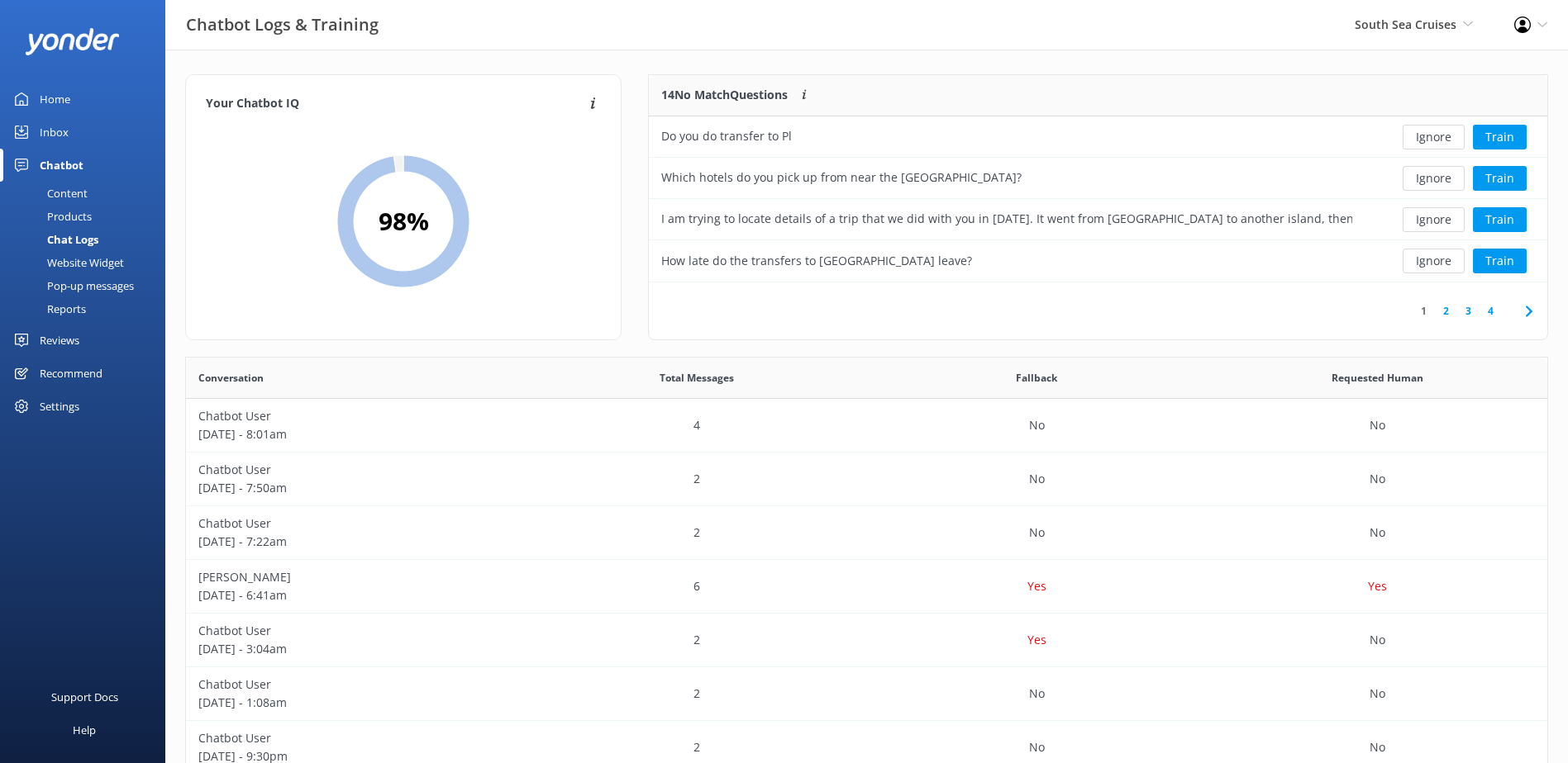
click at [1439, 140] on button "Ignore" at bounding box center [1433, 137] width 62 height 24
click at [1439, 140] on div "Loading.. Train" at bounding box center [1455, 137] width 158 height 24
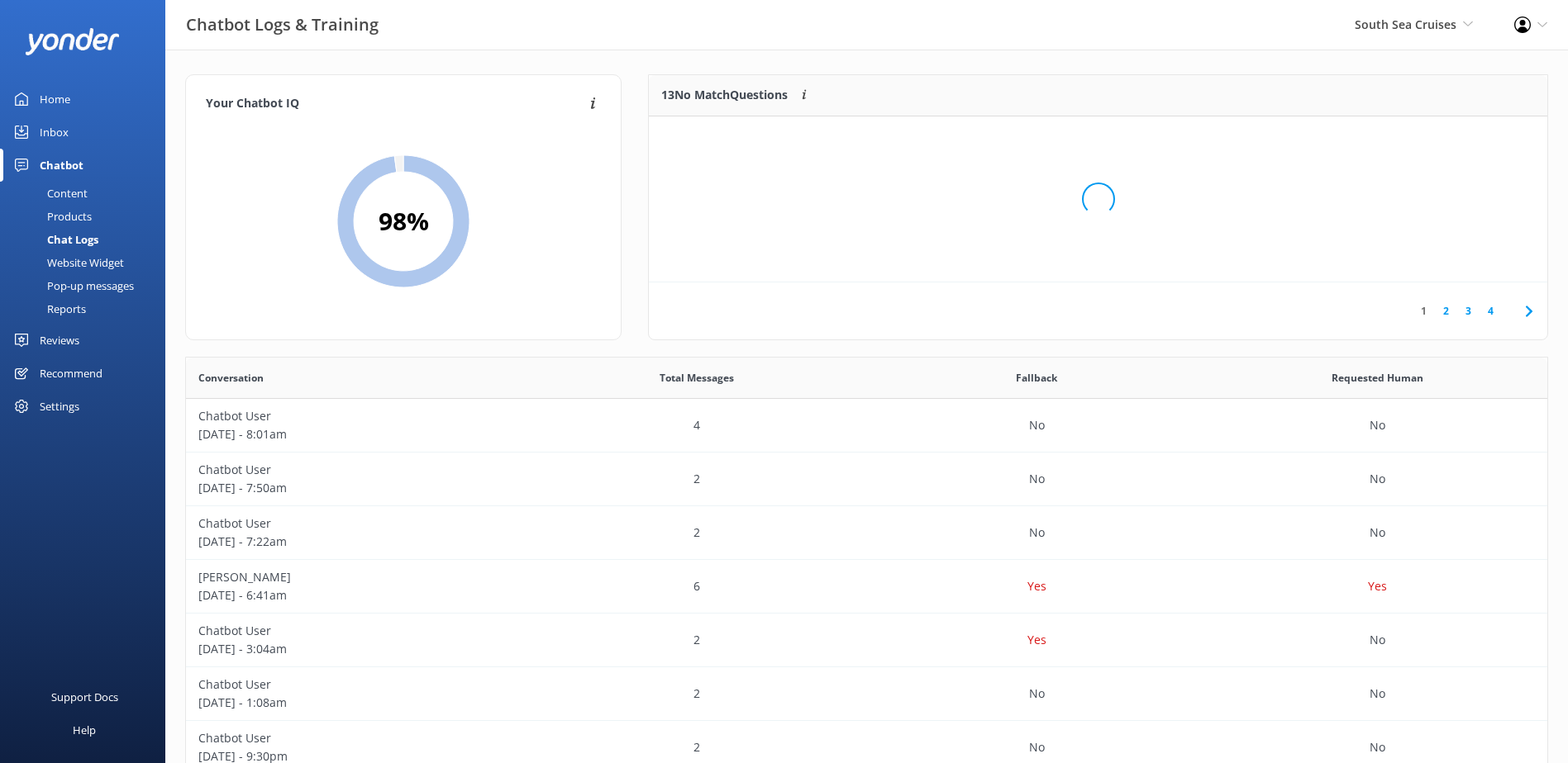
click at [1439, 140] on div "Loading.." at bounding box center [1098, 199] width 865 height 763
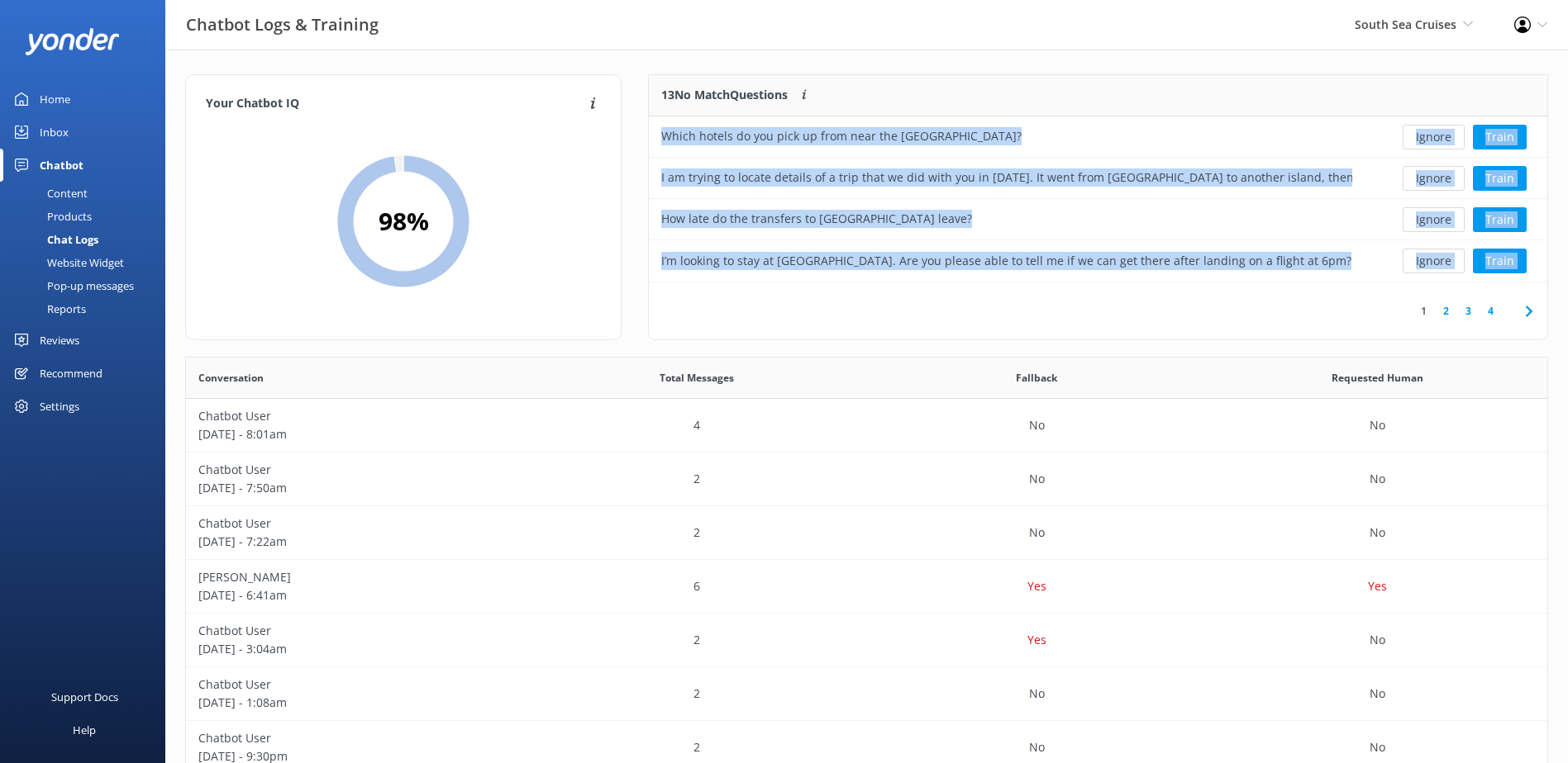
click at [1439, 140] on button "Ignore" at bounding box center [1433, 137] width 62 height 24
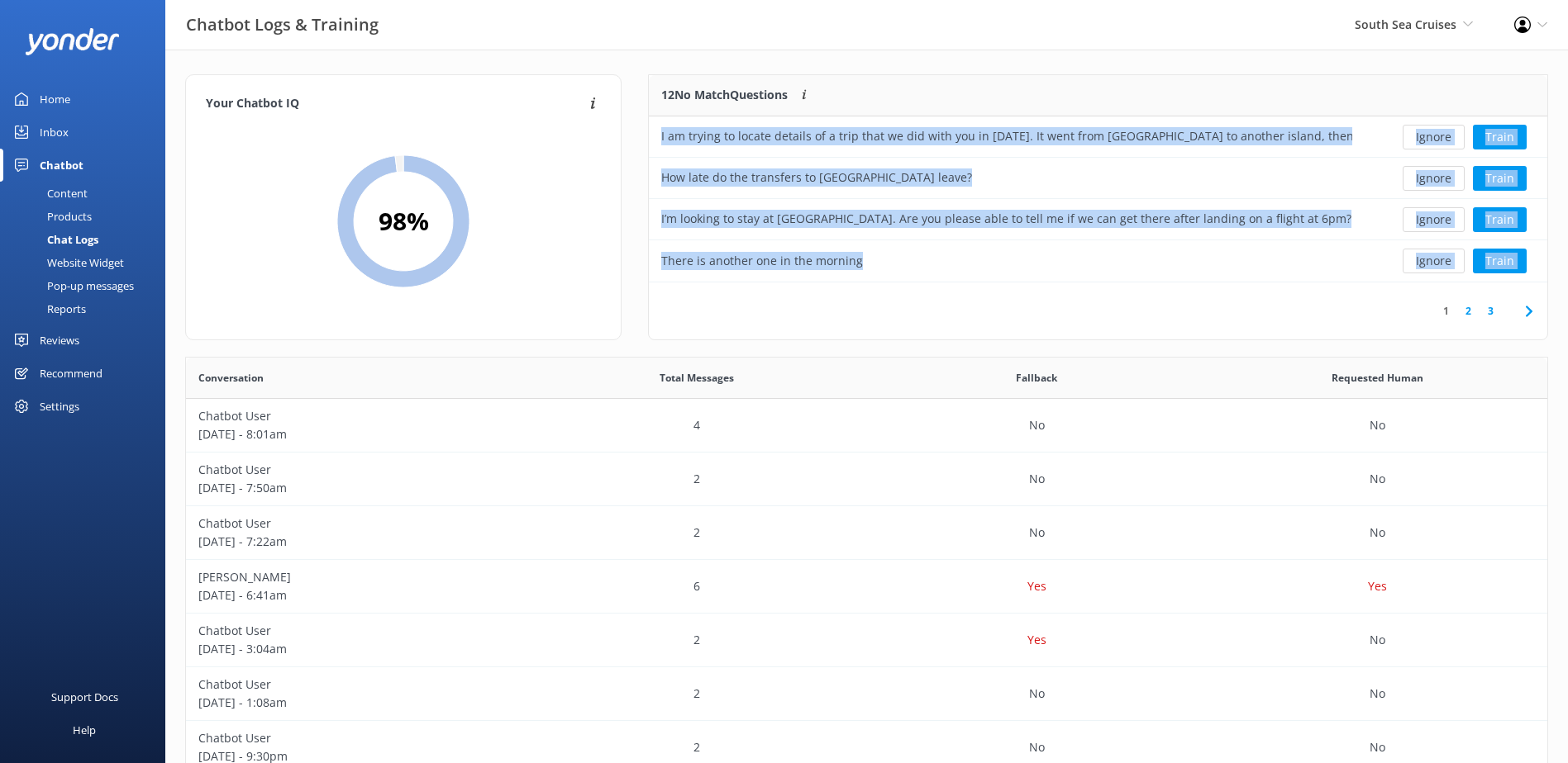
click at [1439, 140] on button "Ignore" at bounding box center [1433, 137] width 62 height 24
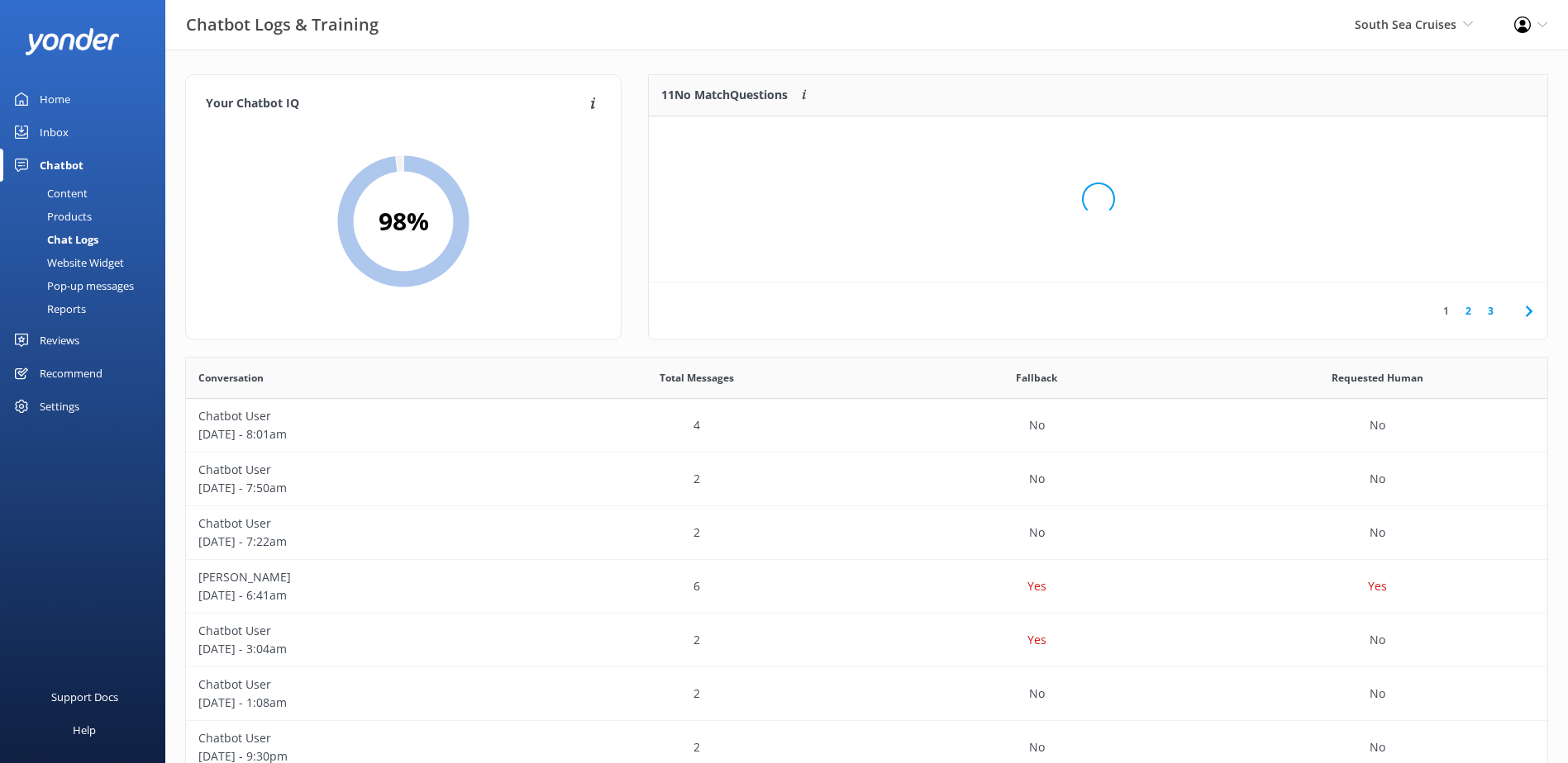
click at [1439, 140] on div "Loading.." at bounding box center [1098, 199] width 865 height 763
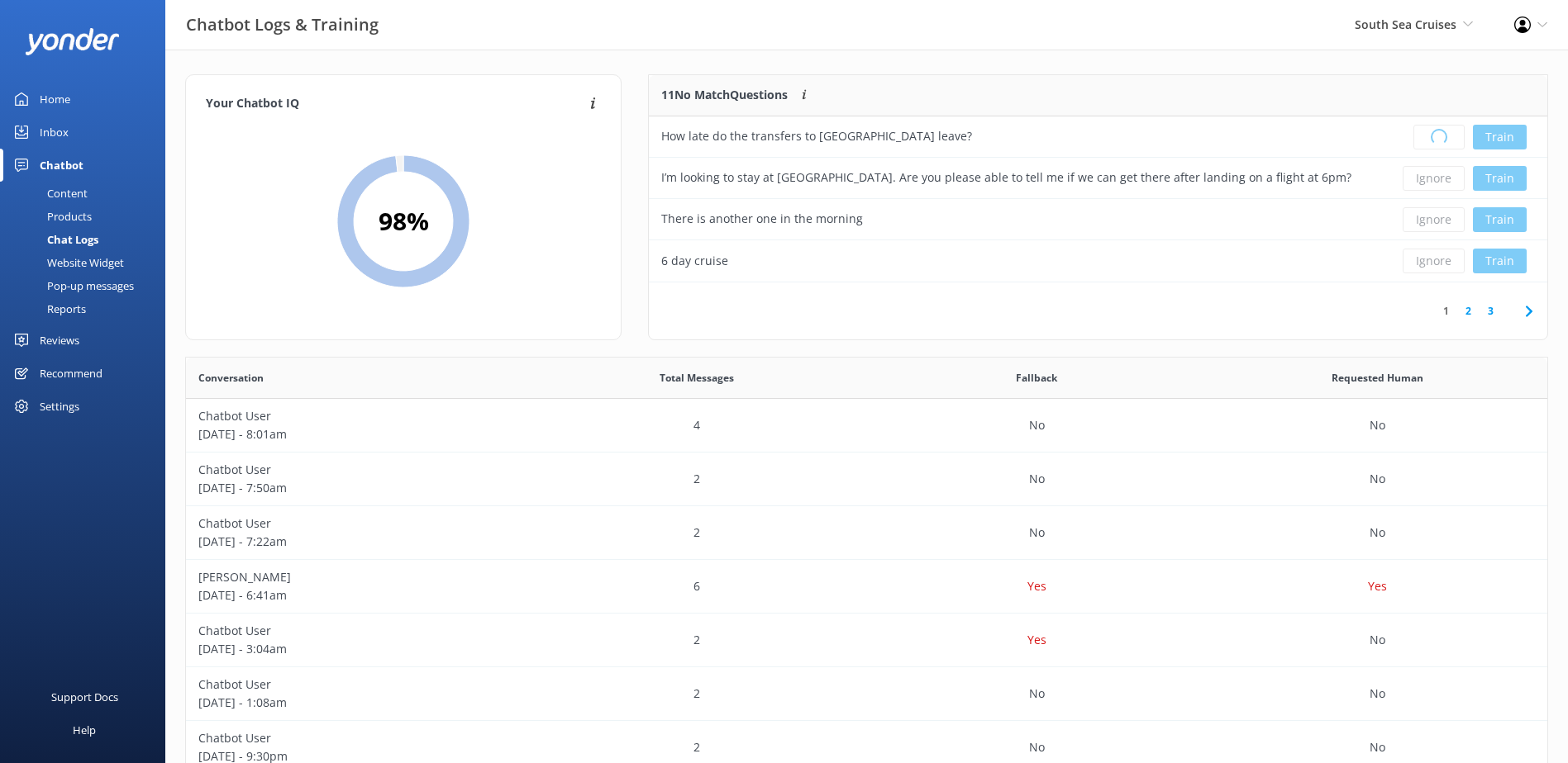
click at [1439, 140] on div "Loading.. Train" at bounding box center [1455, 137] width 158 height 24
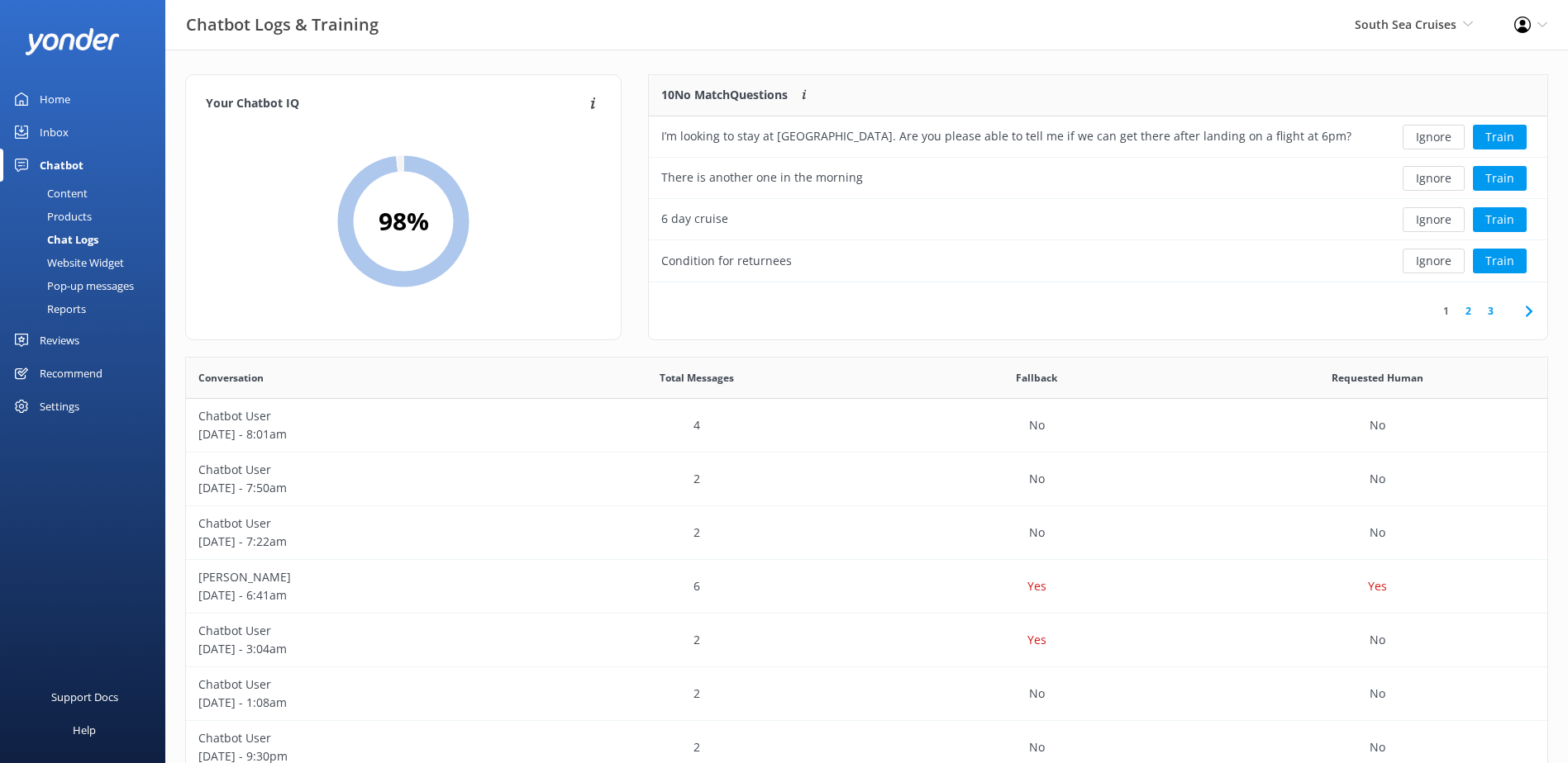
click at [1439, 140] on button "Ignore" at bounding box center [1433, 137] width 62 height 24
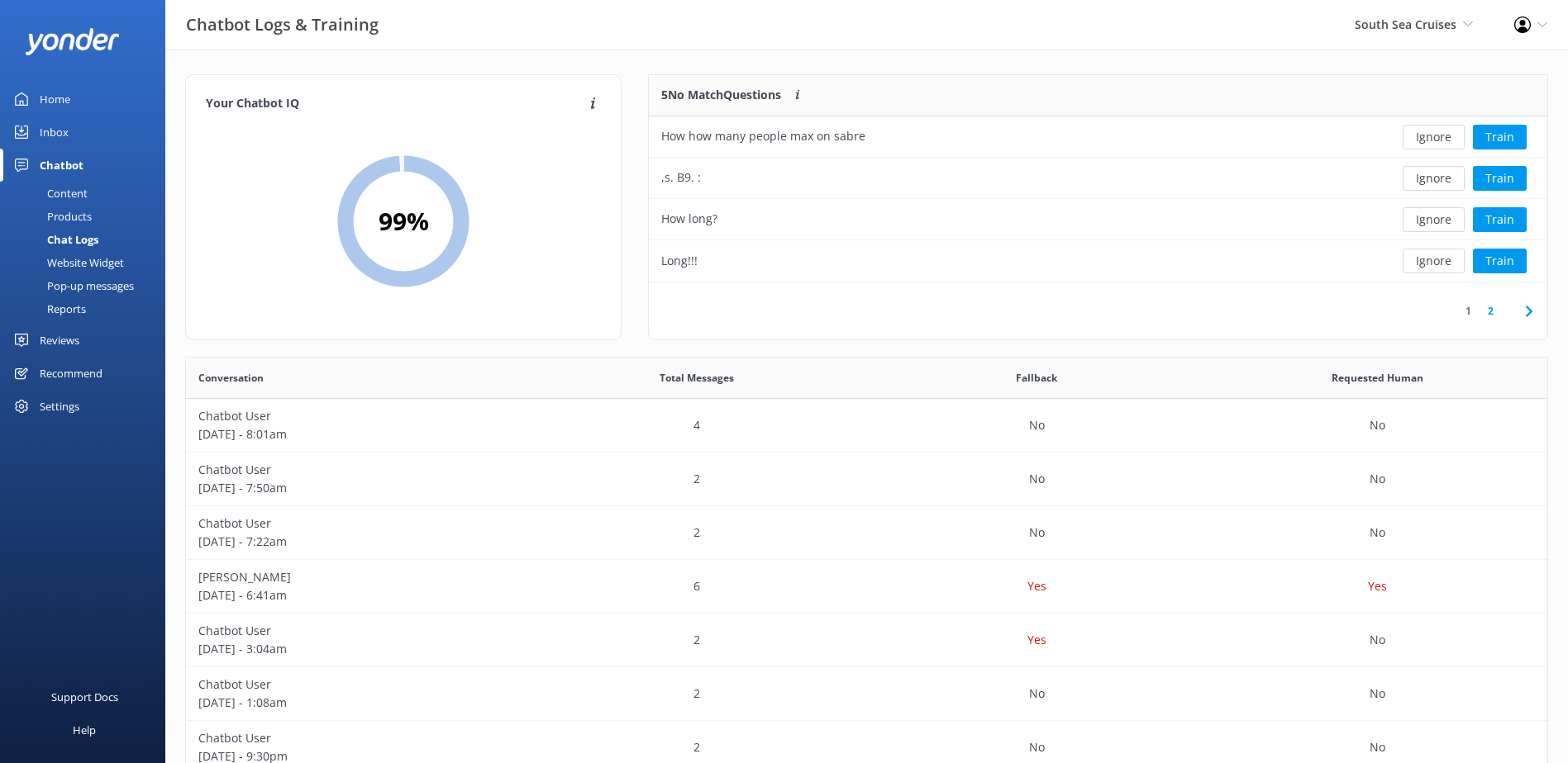
click at [1439, 140] on button "Ignore" at bounding box center [1433, 137] width 62 height 24
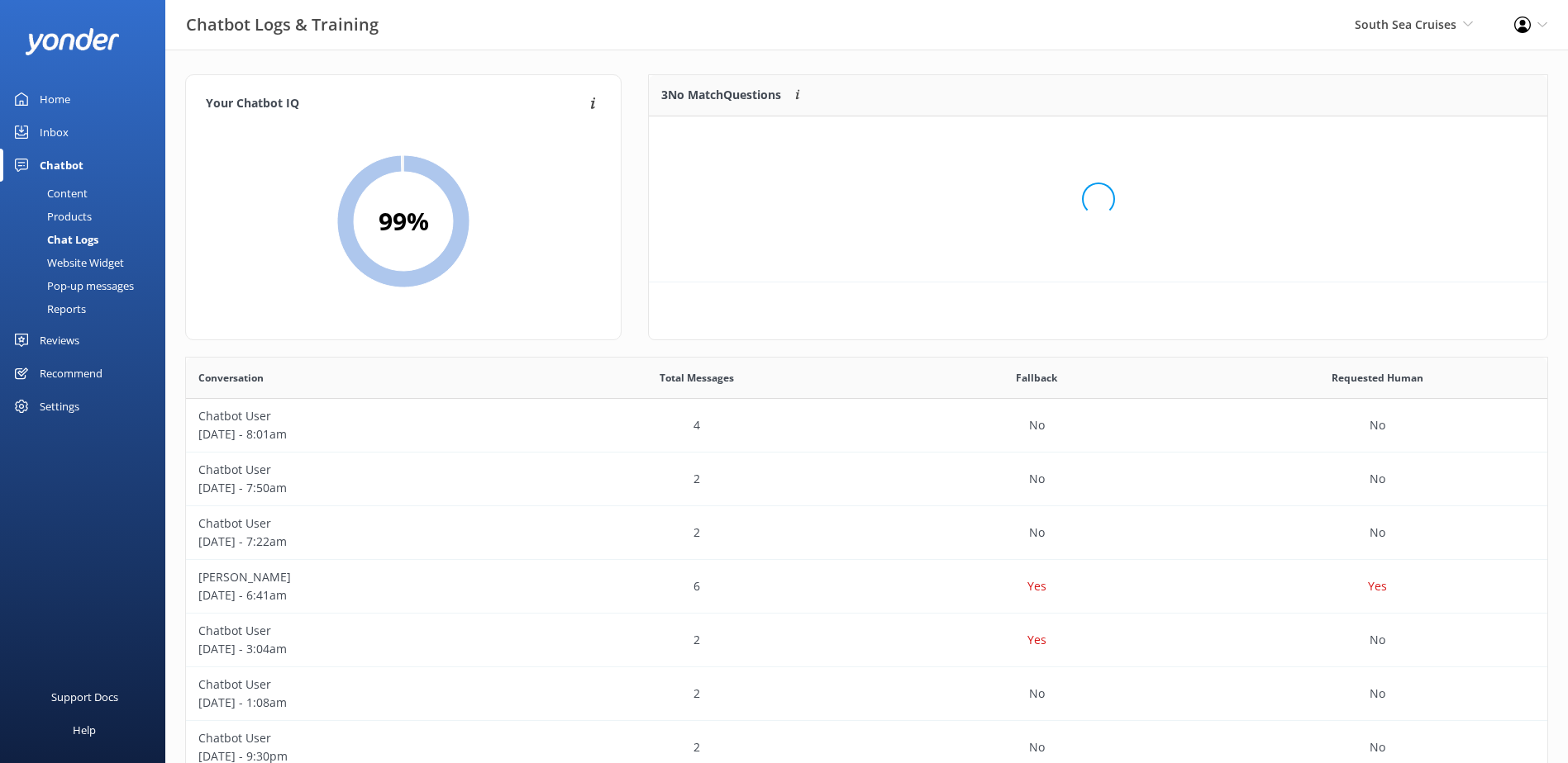
scroll to position [154, 886]
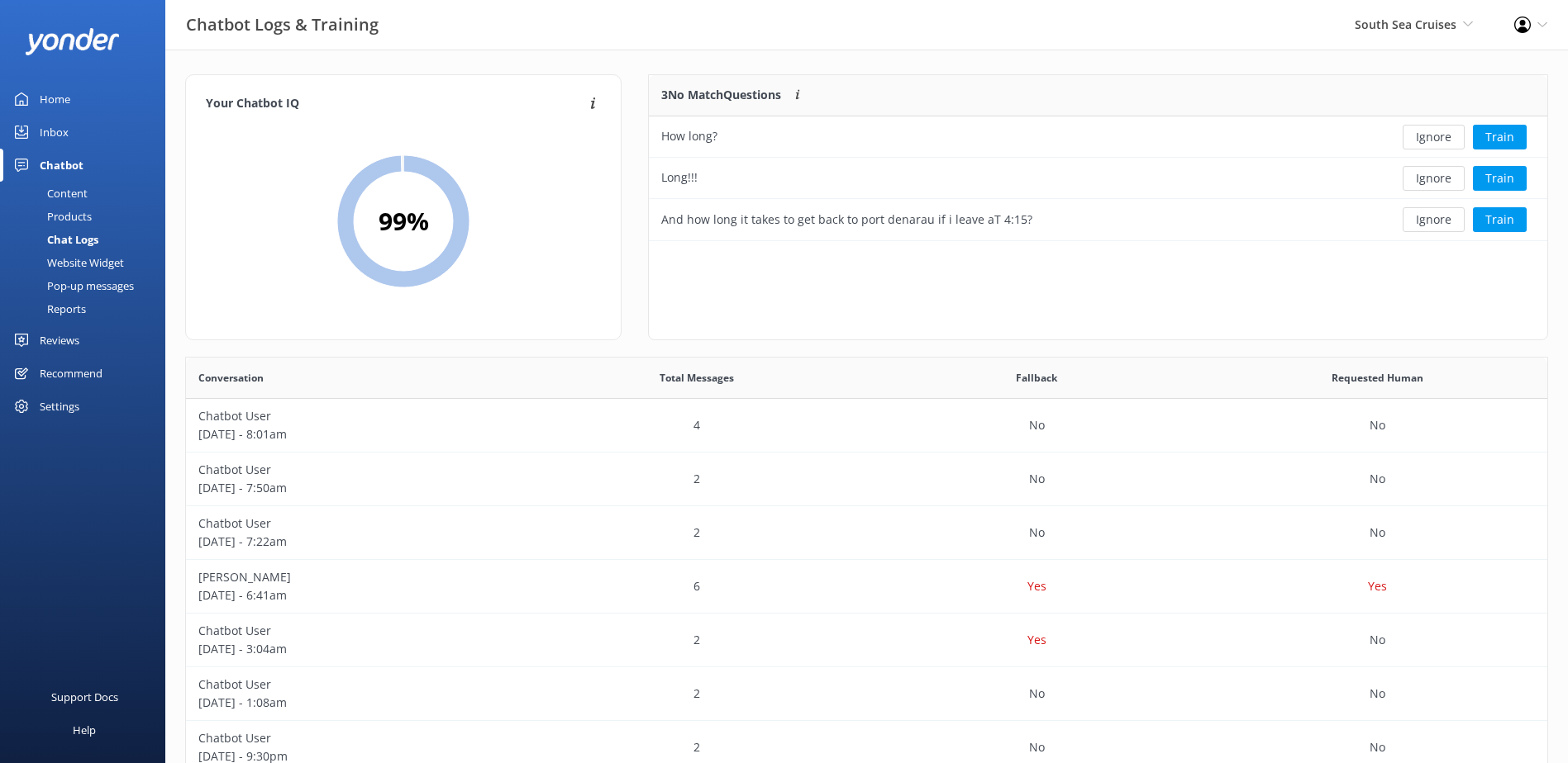
click at [1439, 140] on button "Ignore" at bounding box center [1433, 137] width 62 height 24
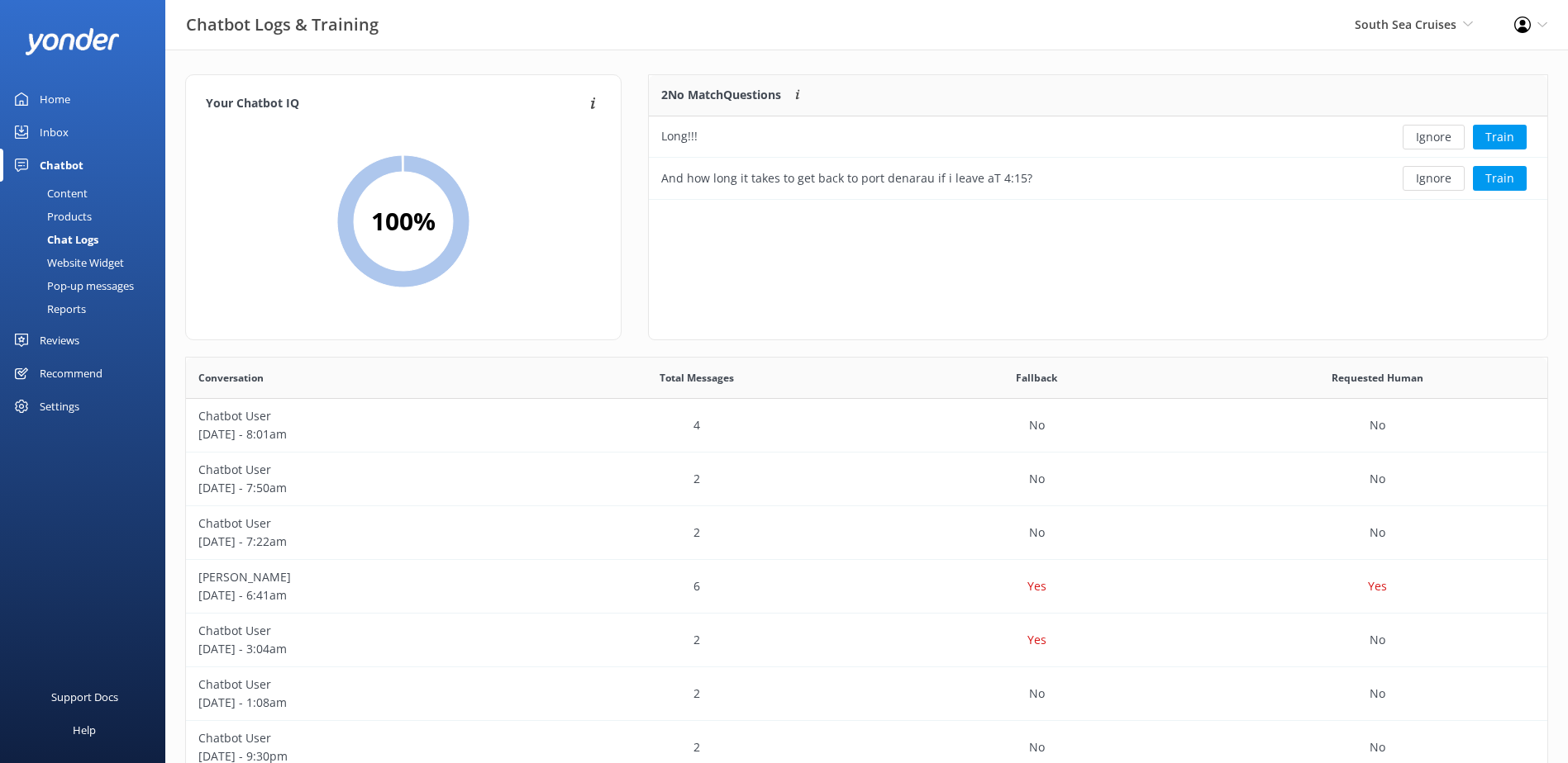
scroll to position [112, 886]
click at [1439, 140] on button "Ignore" at bounding box center [1433, 137] width 62 height 24
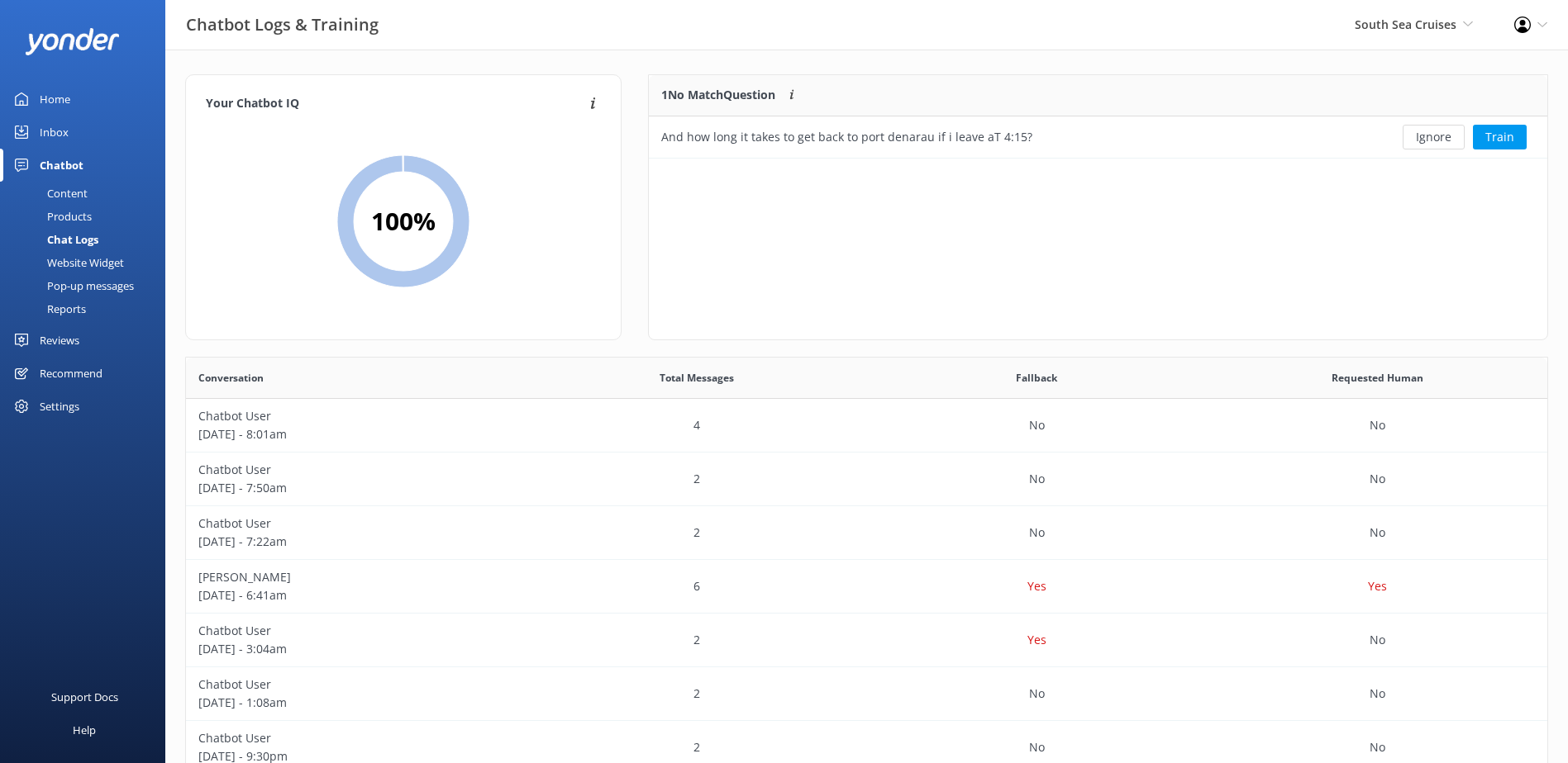
scroll to position [71, 886]
click at [1439, 140] on button "Ignore" at bounding box center [1433, 137] width 62 height 24
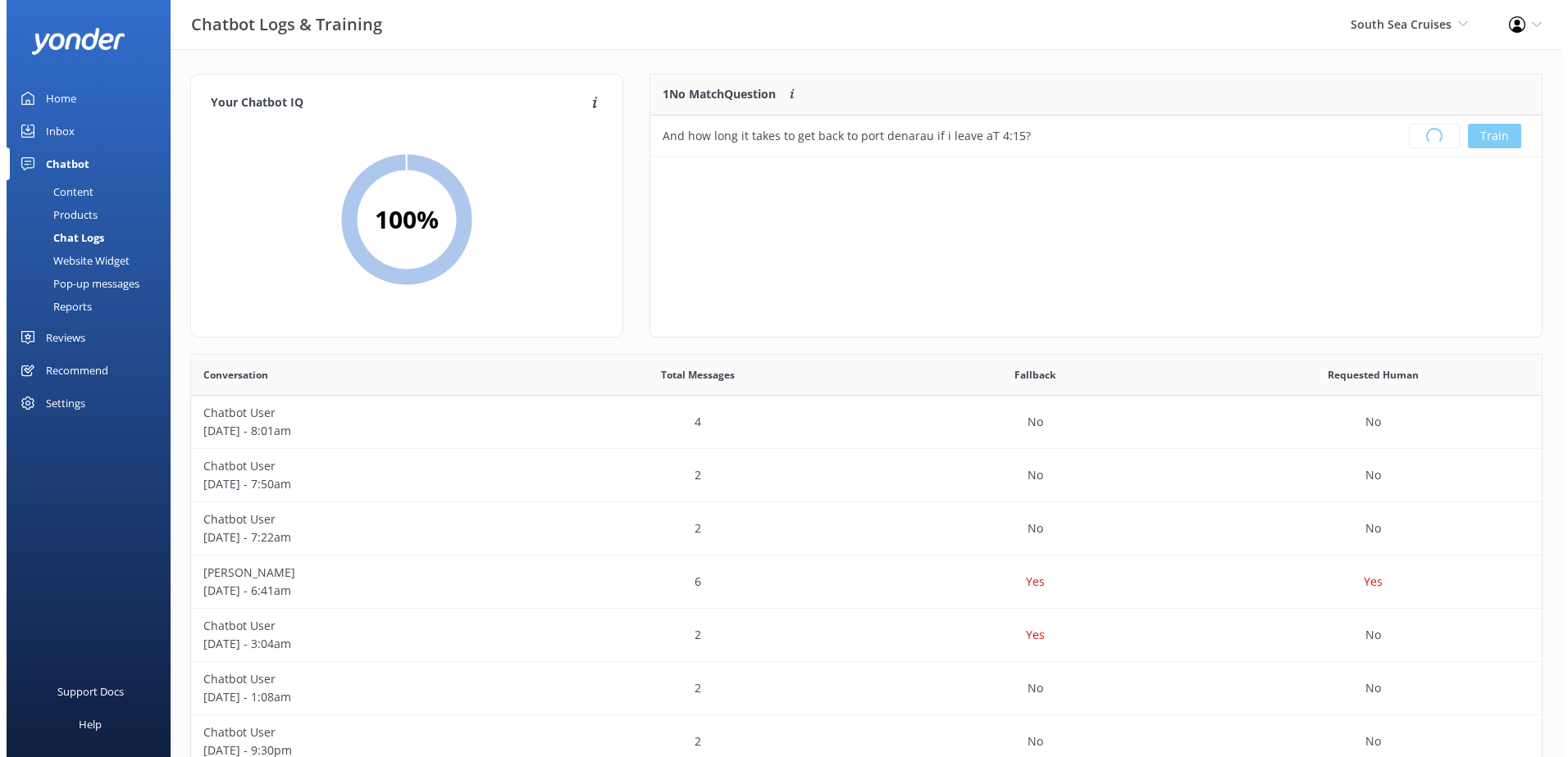
scroll to position [192, 879]
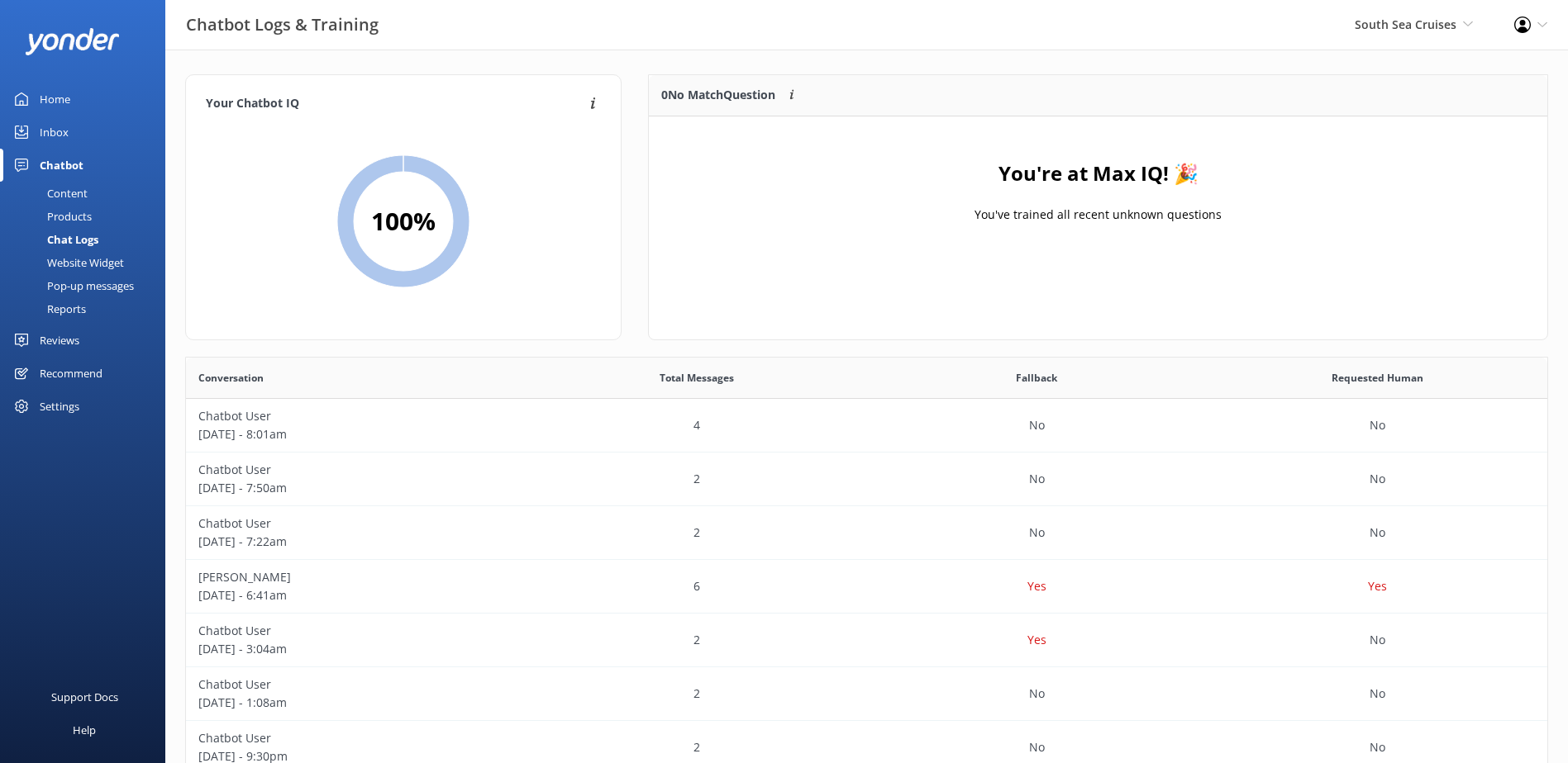
click at [92, 130] on link "Inbox" at bounding box center [82, 132] width 165 height 33
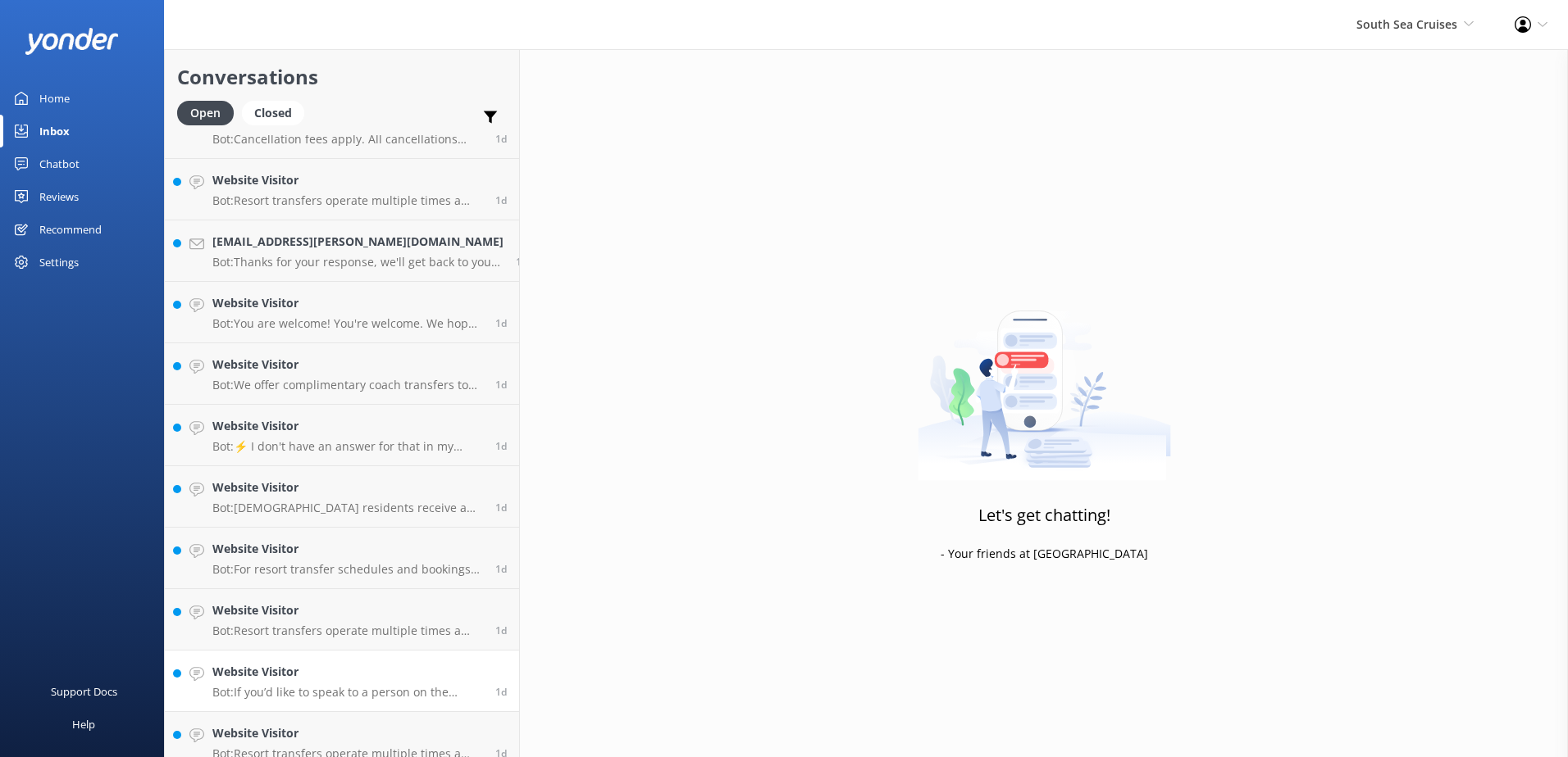
scroll to position [1468, 0]
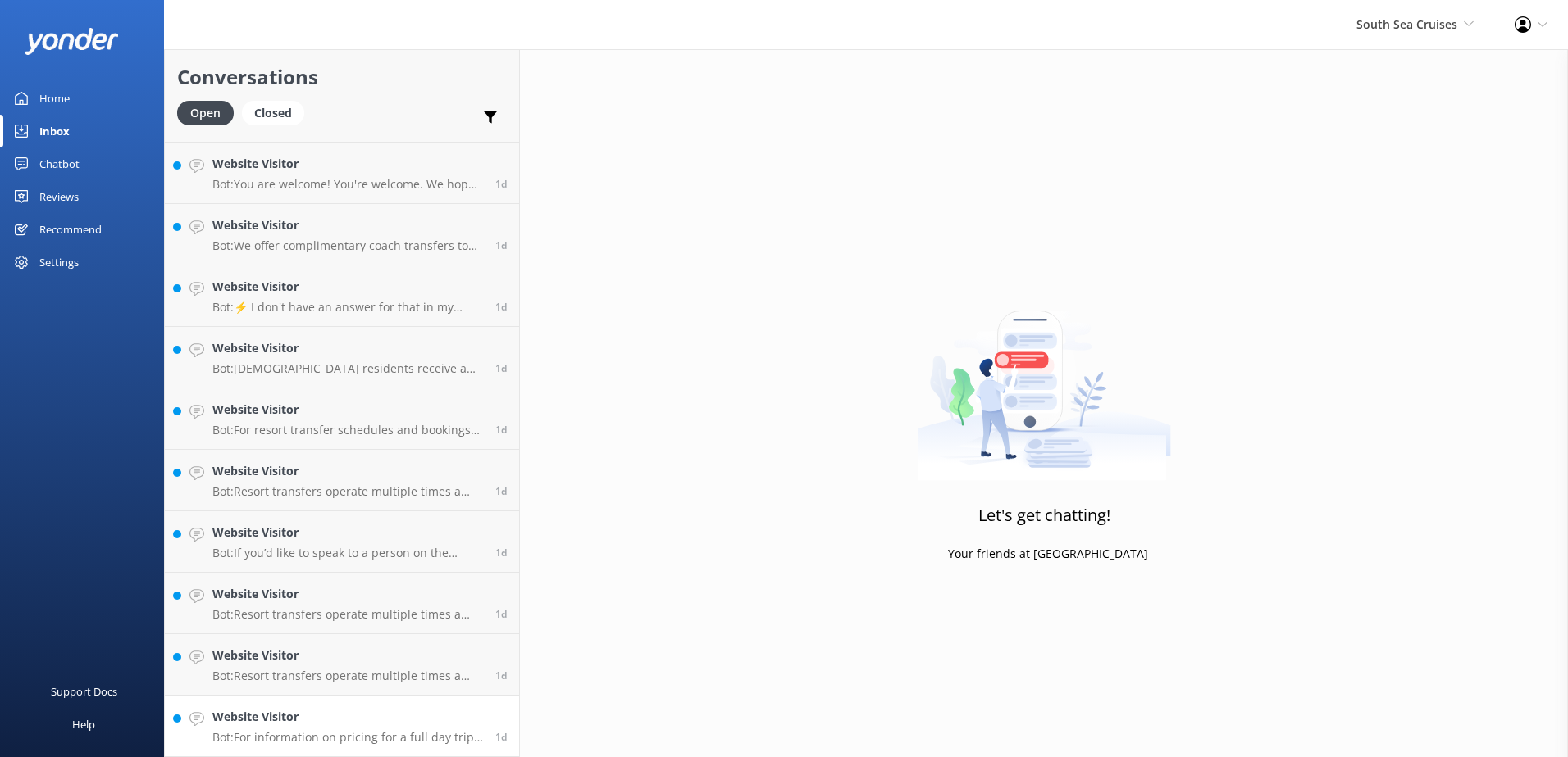
click at [377, 738] on p "Bot: For information on pricing for a full day trip to South Sea Island, please…" at bounding box center [348, 738] width 271 height 15
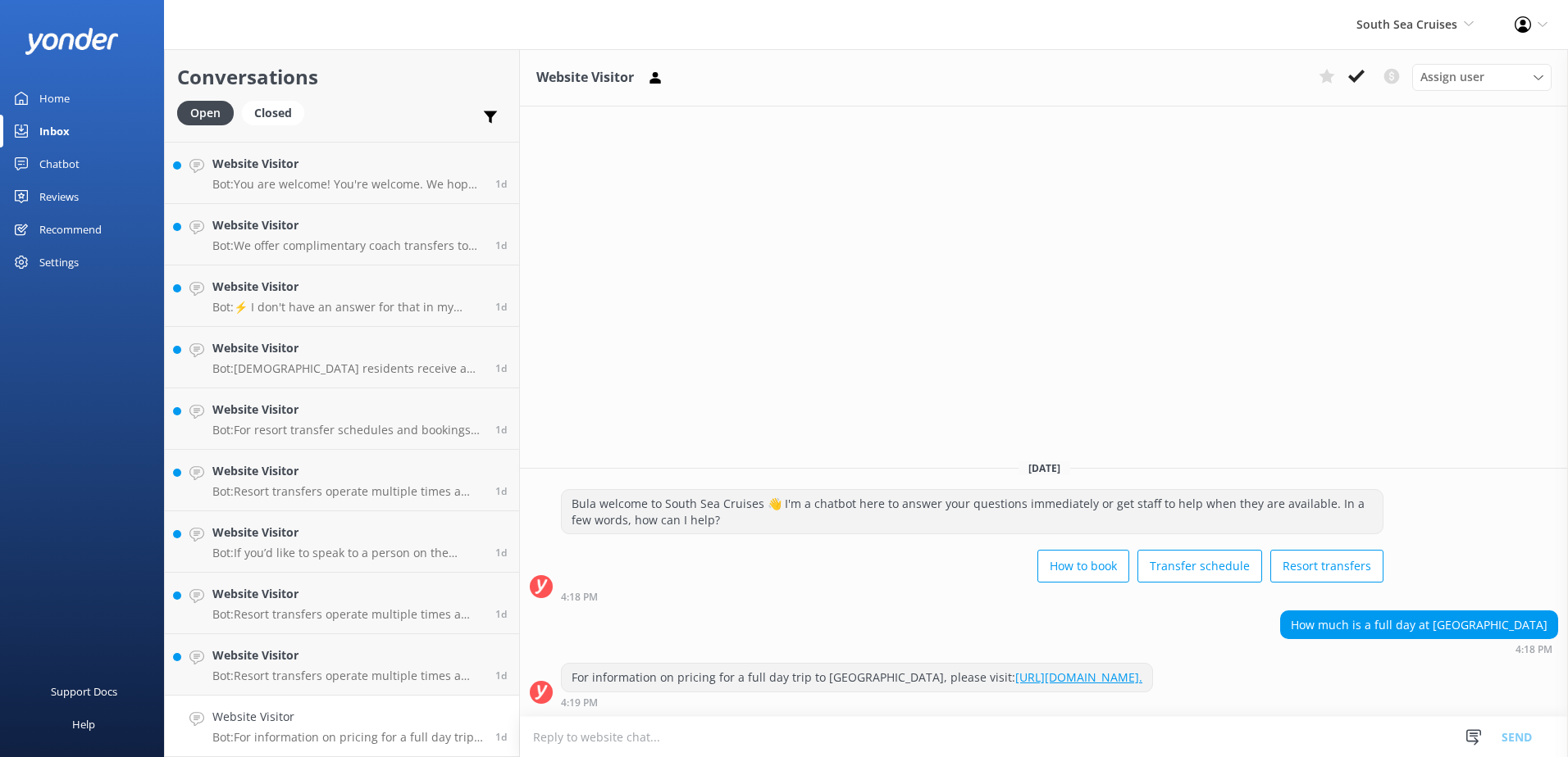
click at [1143, 678] on link "https://southseacruisesfiji.com/day-trips/south-sea-island/." at bounding box center [1079, 677] width 127 height 16
click at [1350, 67] on button at bounding box center [1356, 76] width 29 height 24
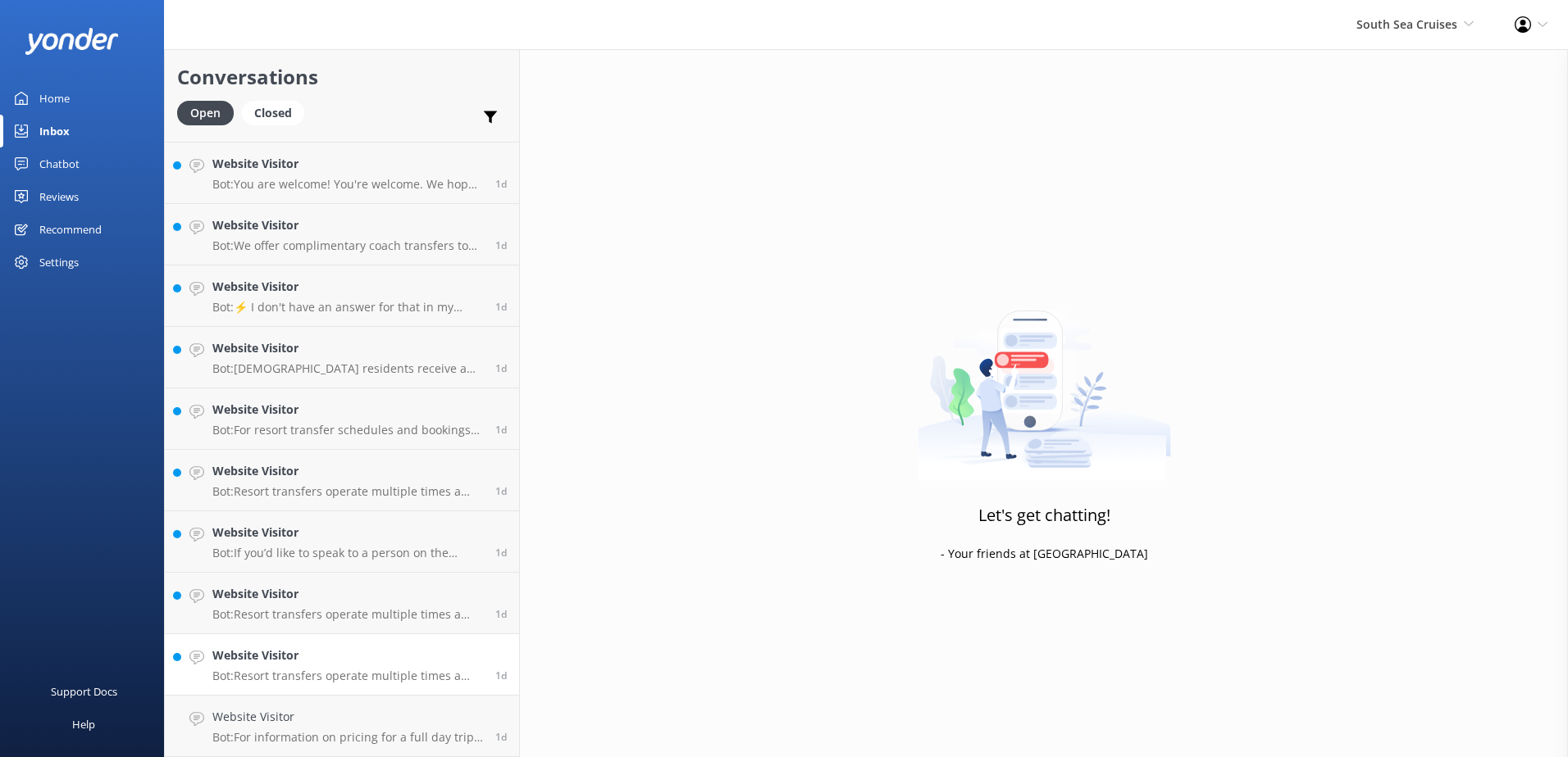
scroll to position [1406, 0]
click at [341, 730] on div "Website Visitor Bot: Resort transfers operate multiple times a day, every day, …" at bounding box center [348, 726] width 271 height 36
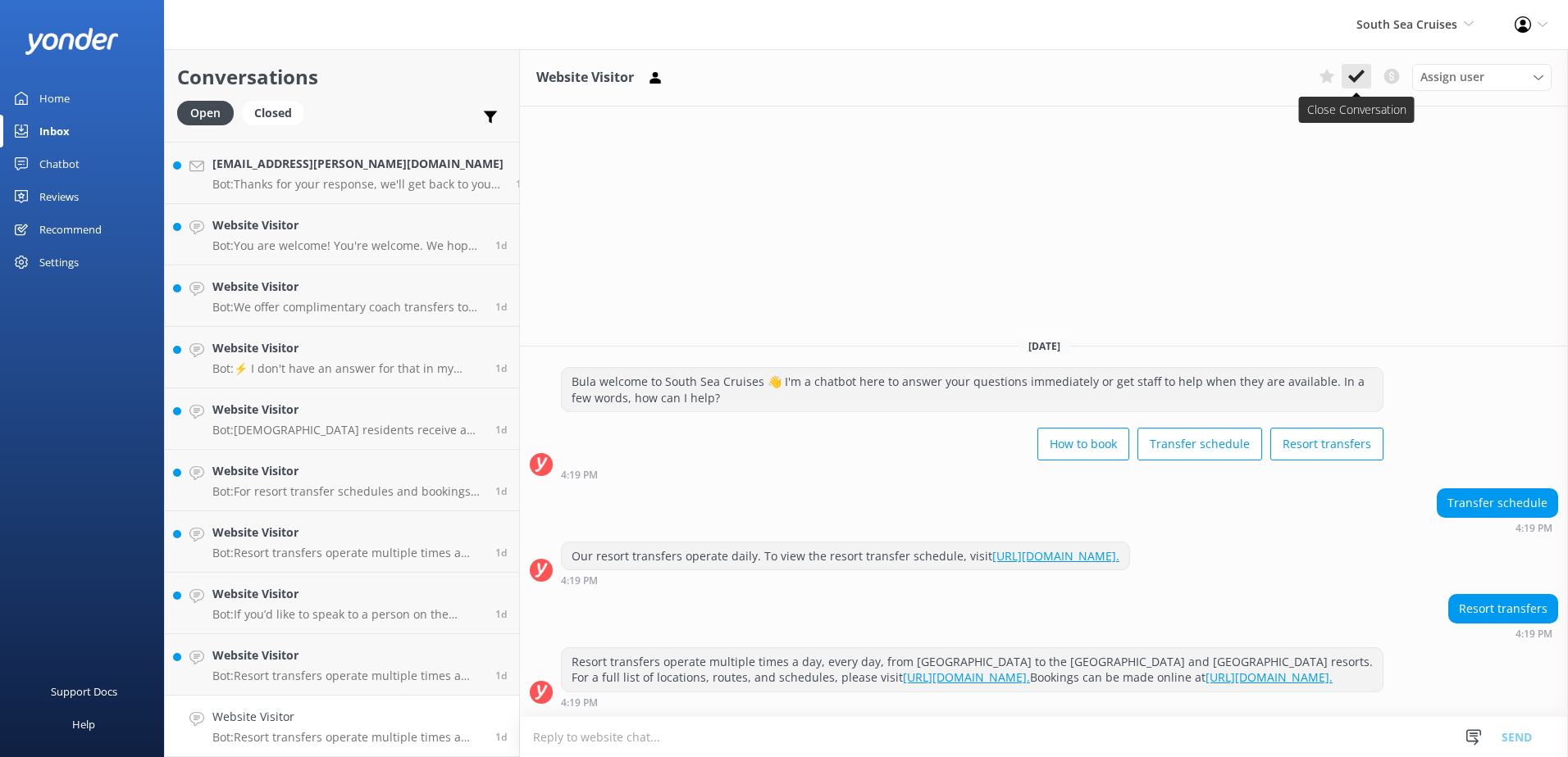
click at [1351, 67] on button at bounding box center [1356, 76] width 29 height 24
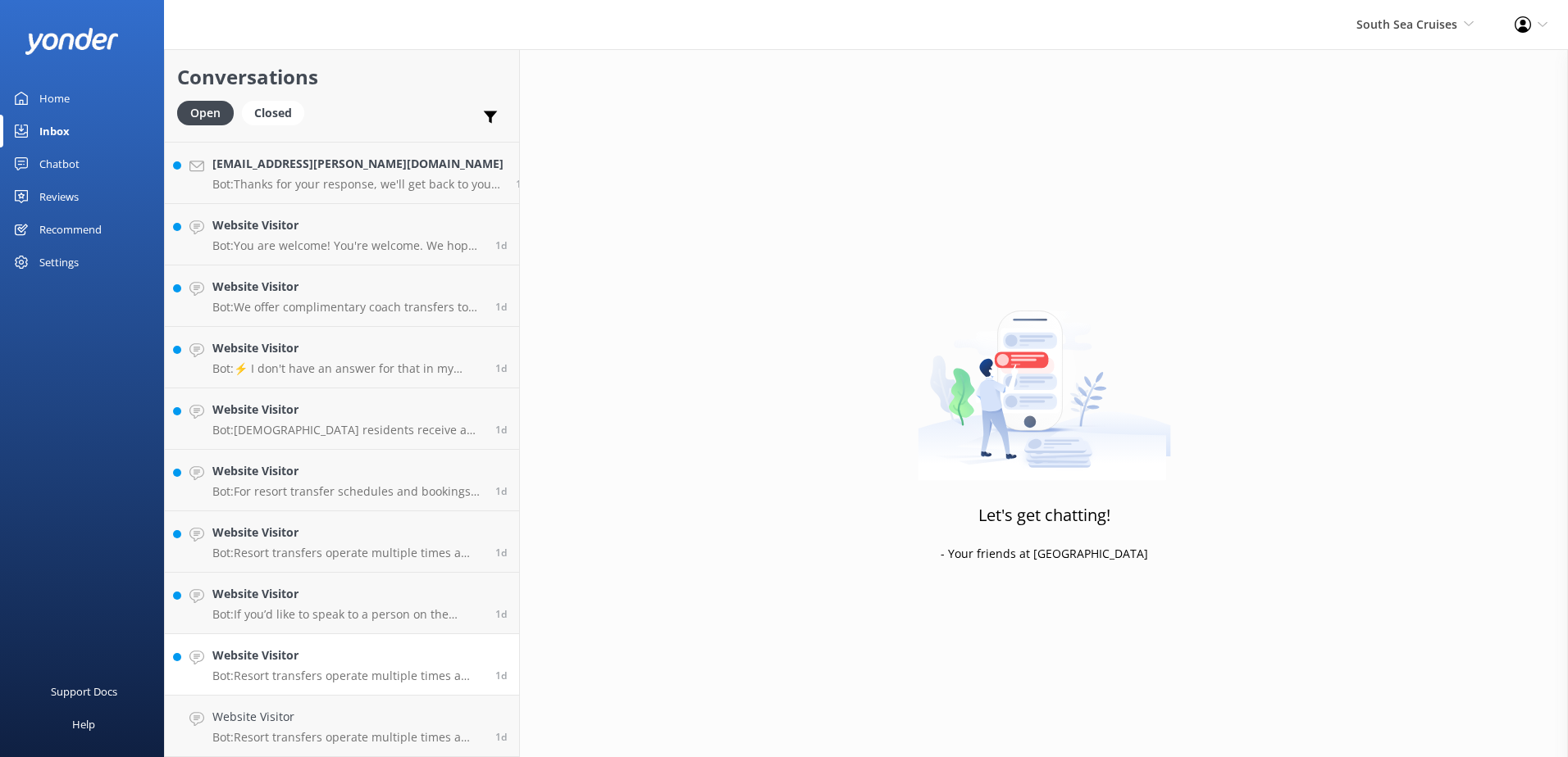
scroll to position [1345, 0]
click at [361, 742] on p "Bot: Resort transfers operate multiple times a day, every day, departing from P…" at bounding box center [348, 738] width 271 height 15
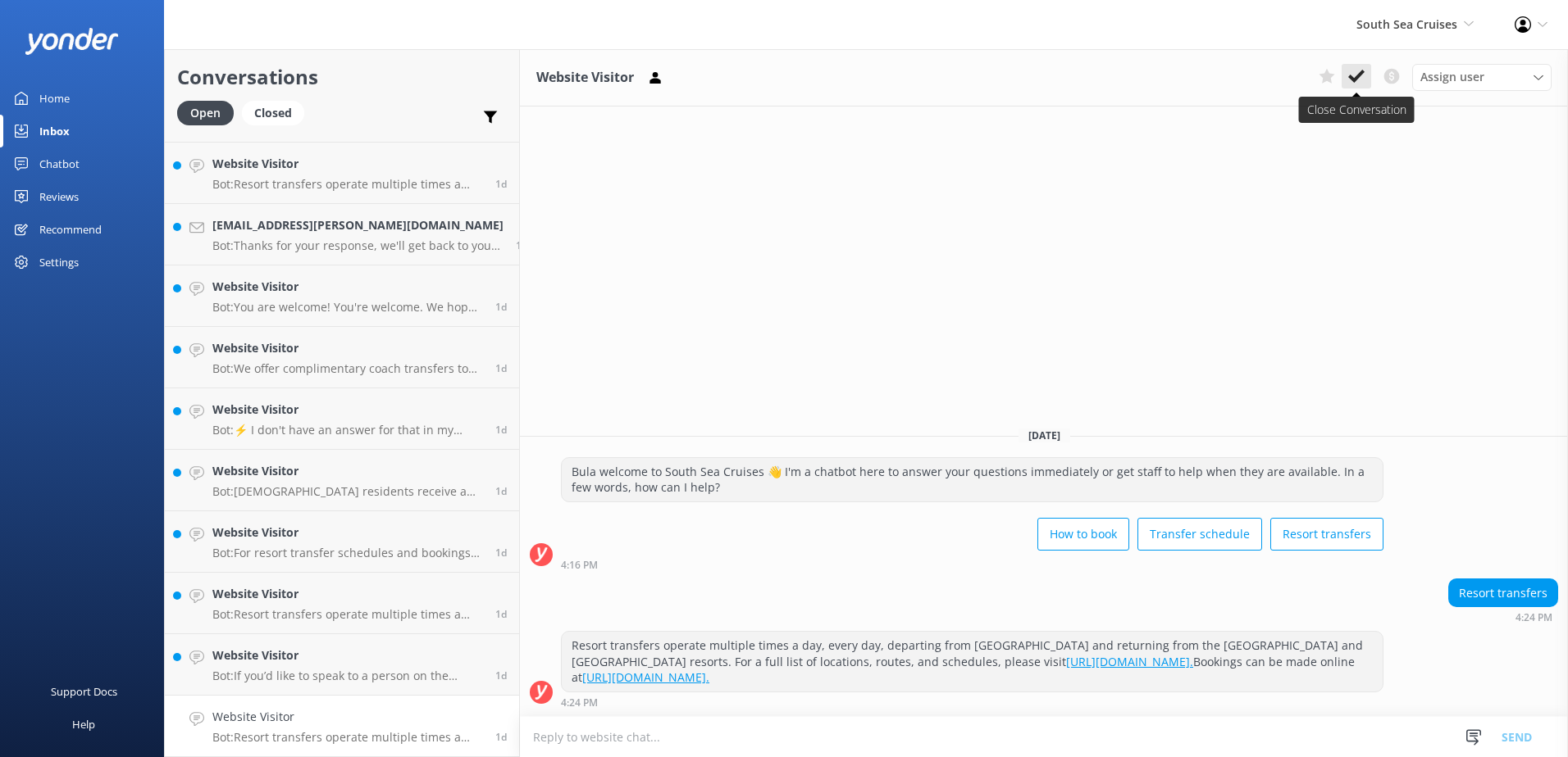
click at [1359, 77] on use at bounding box center [1356, 77] width 17 height 14
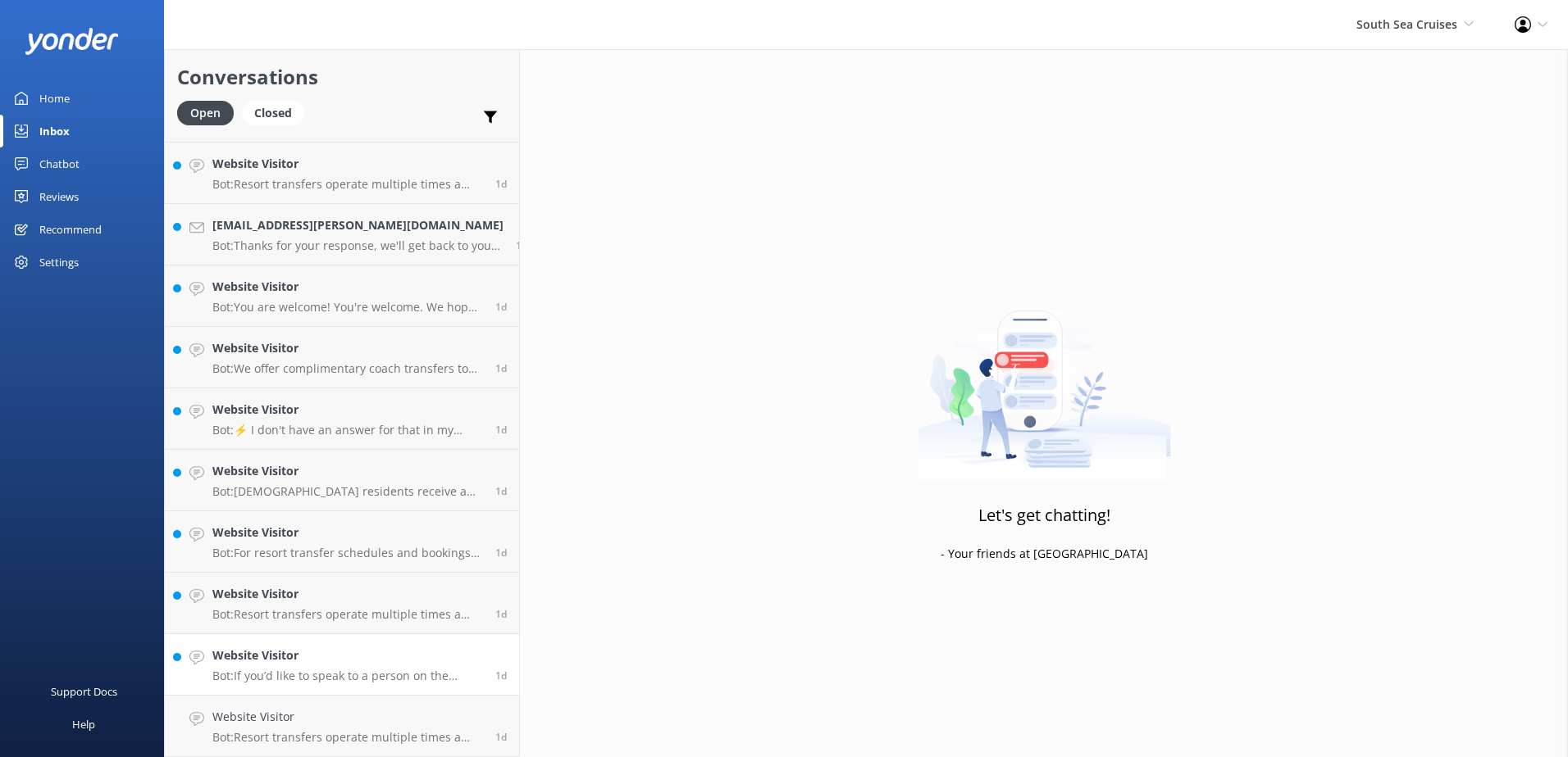
scroll to position [1284, 0]
click at [367, 741] on p "Bot: If you’d like to speak to a person on the South Sea Cruises team, please c…" at bounding box center [348, 738] width 271 height 15
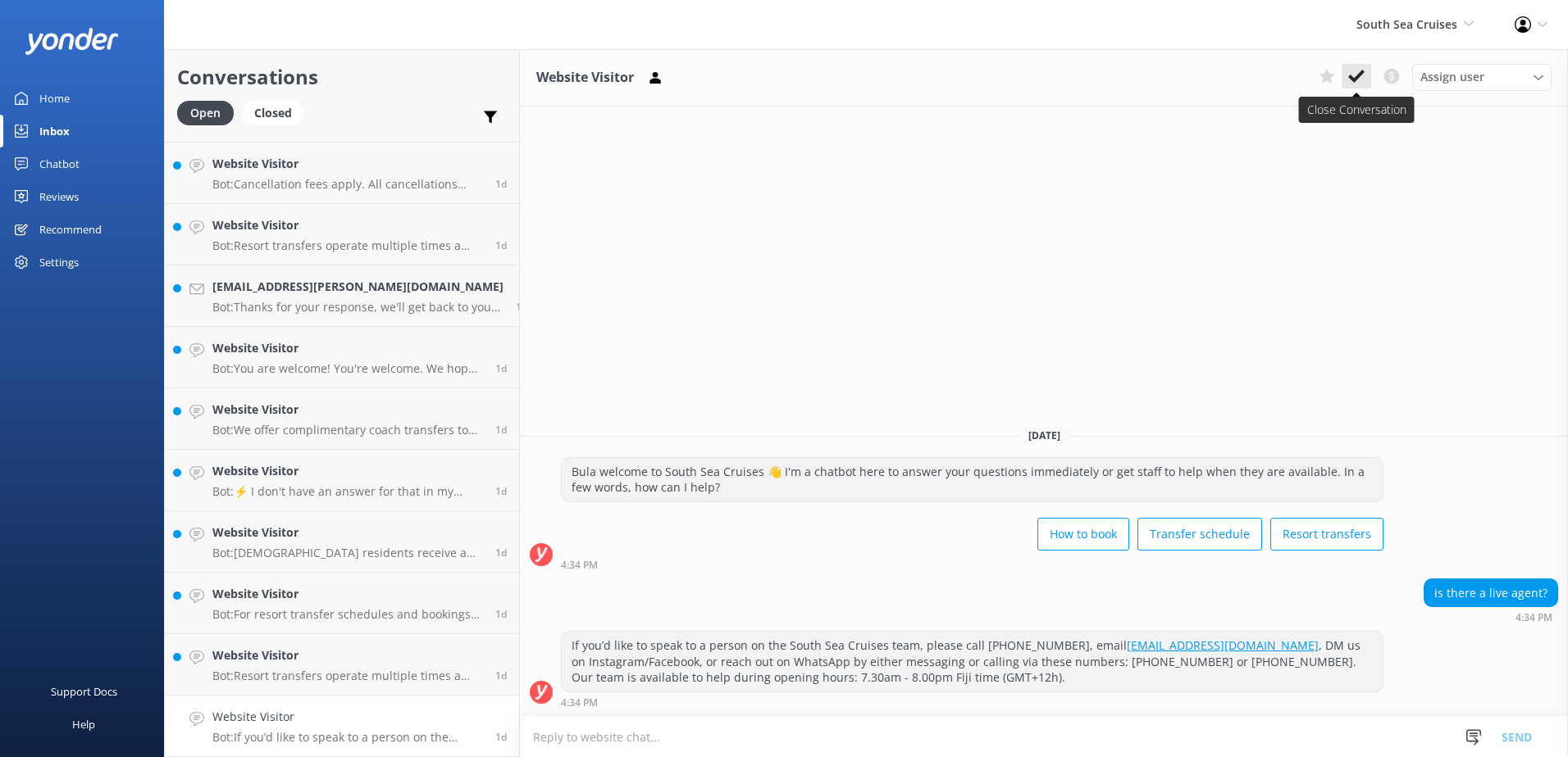
click at [1354, 75] on icon at bounding box center [1356, 76] width 17 height 16
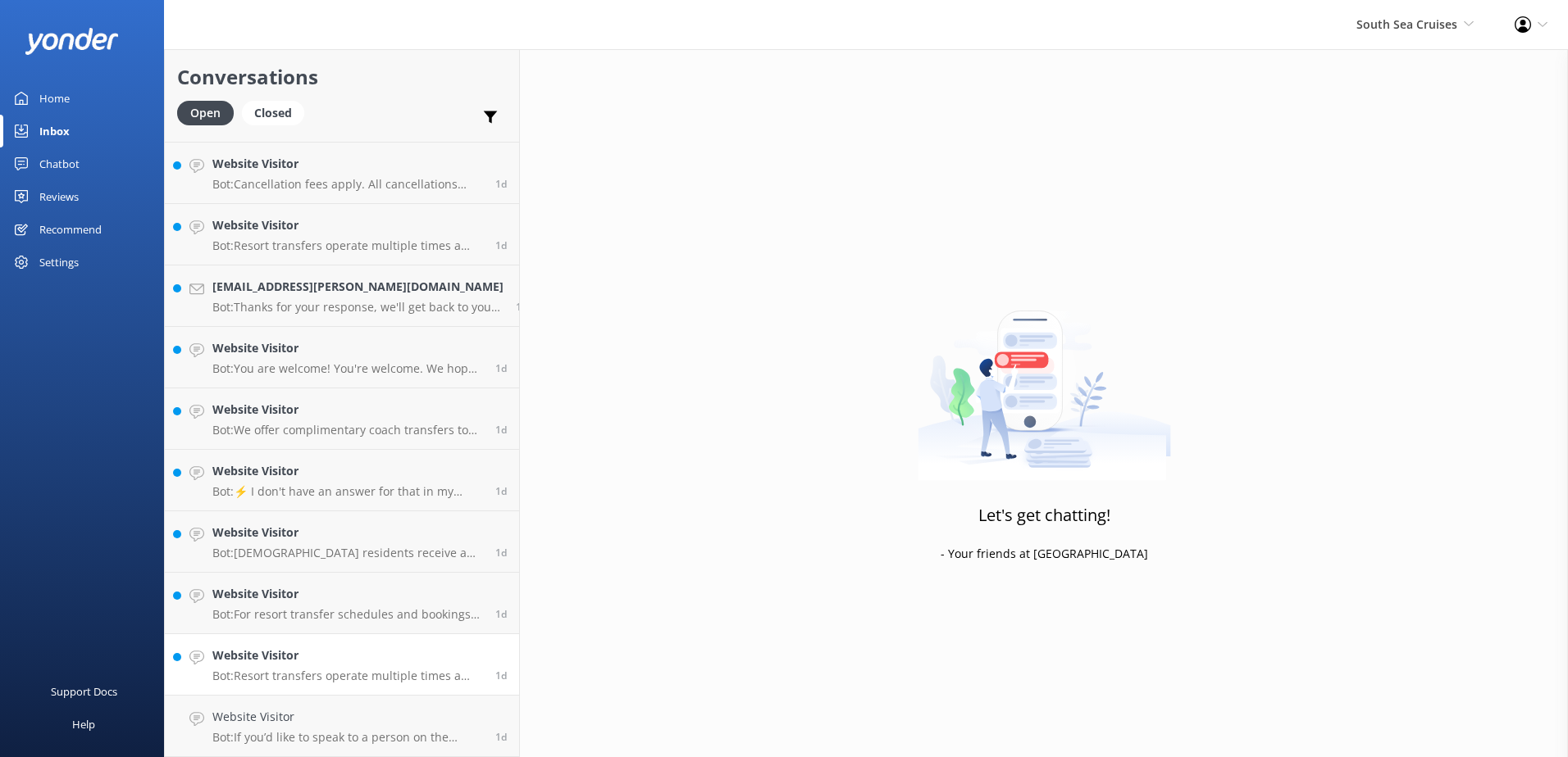
scroll to position [1222, 0]
click at [384, 731] on p "Bot: Resort transfers operate multiple times a day, every day, departing from P…" at bounding box center [348, 738] width 271 height 15
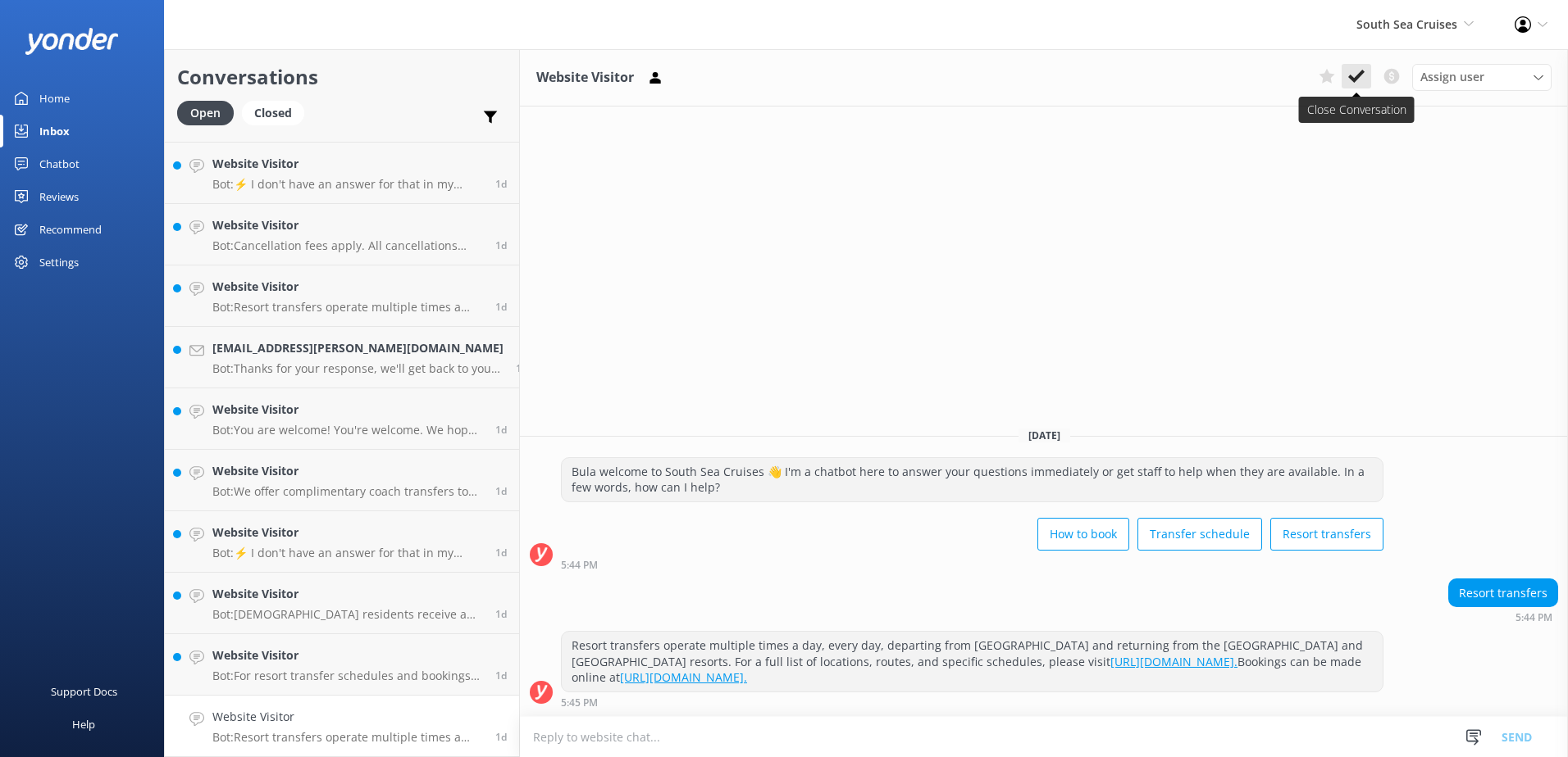
click at [1353, 78] on use at bounding box center [1356, 77] width 17 height 14
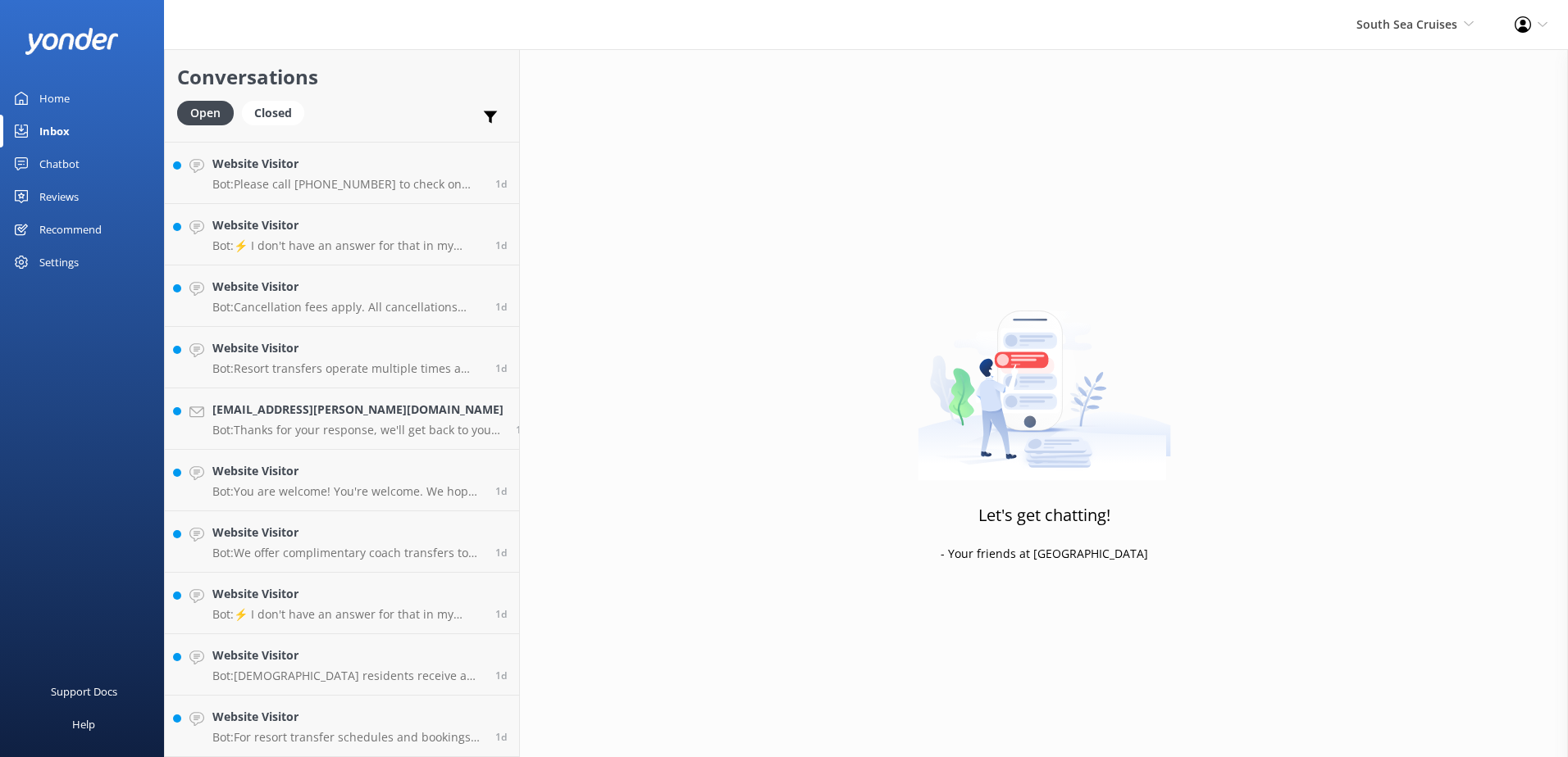
scroll to position [1161, 0]
click at [341, 727] on div "Website Visitor Bot: For resort transfer schedules and bookings from Port Denar…" at bounding box center [348, 726] width 271 height 36
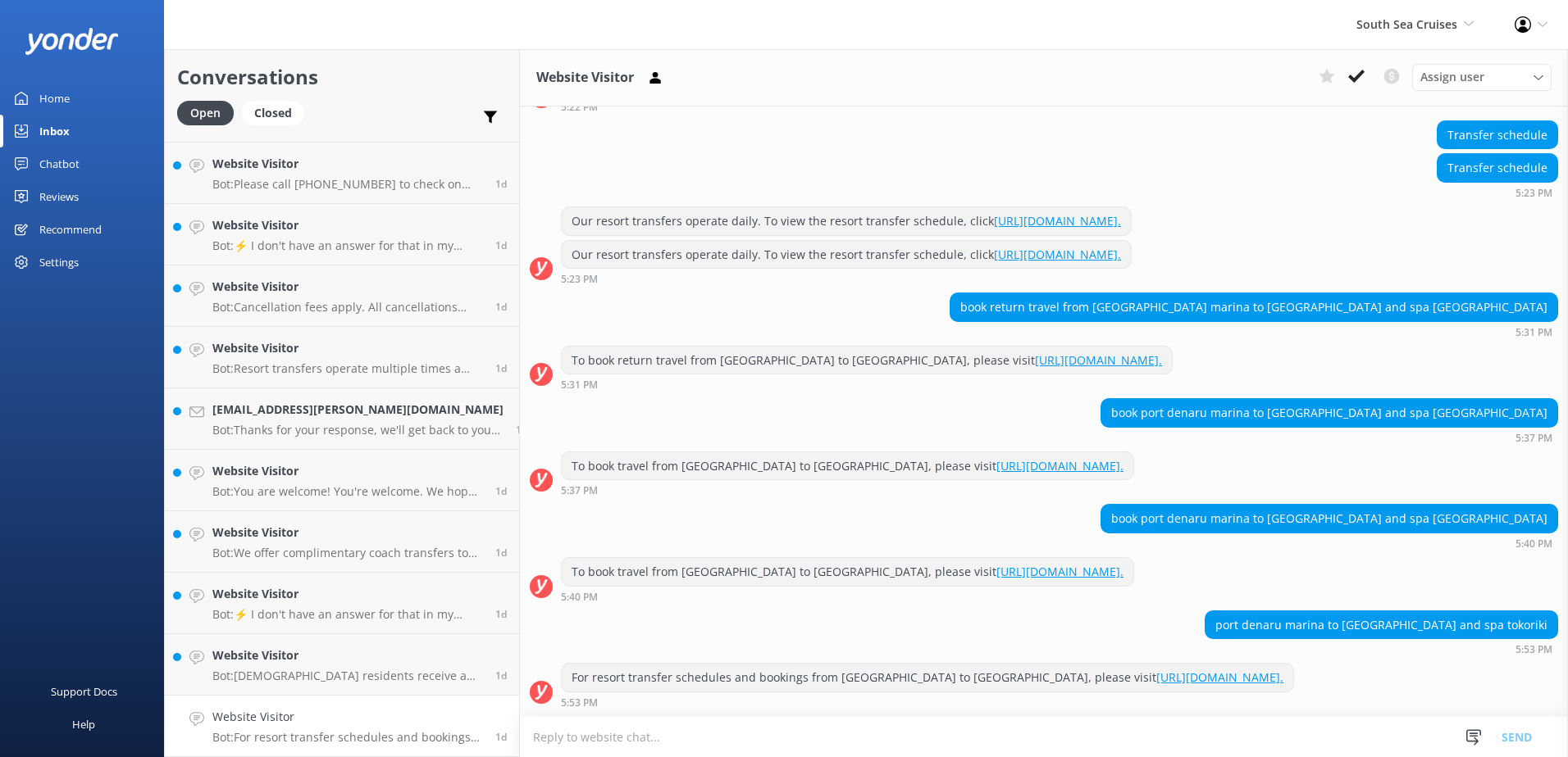
scroll to position [421, 0]
click at [1156, 680] on link "https://bookings.southseacruisesfiji.com/BookingExpress/ExFromTo/." at bounding box center [1219, 677] width 127 height 16
click at [1356, 77] on use at bounding box center [1356, 77] width 17 height 14
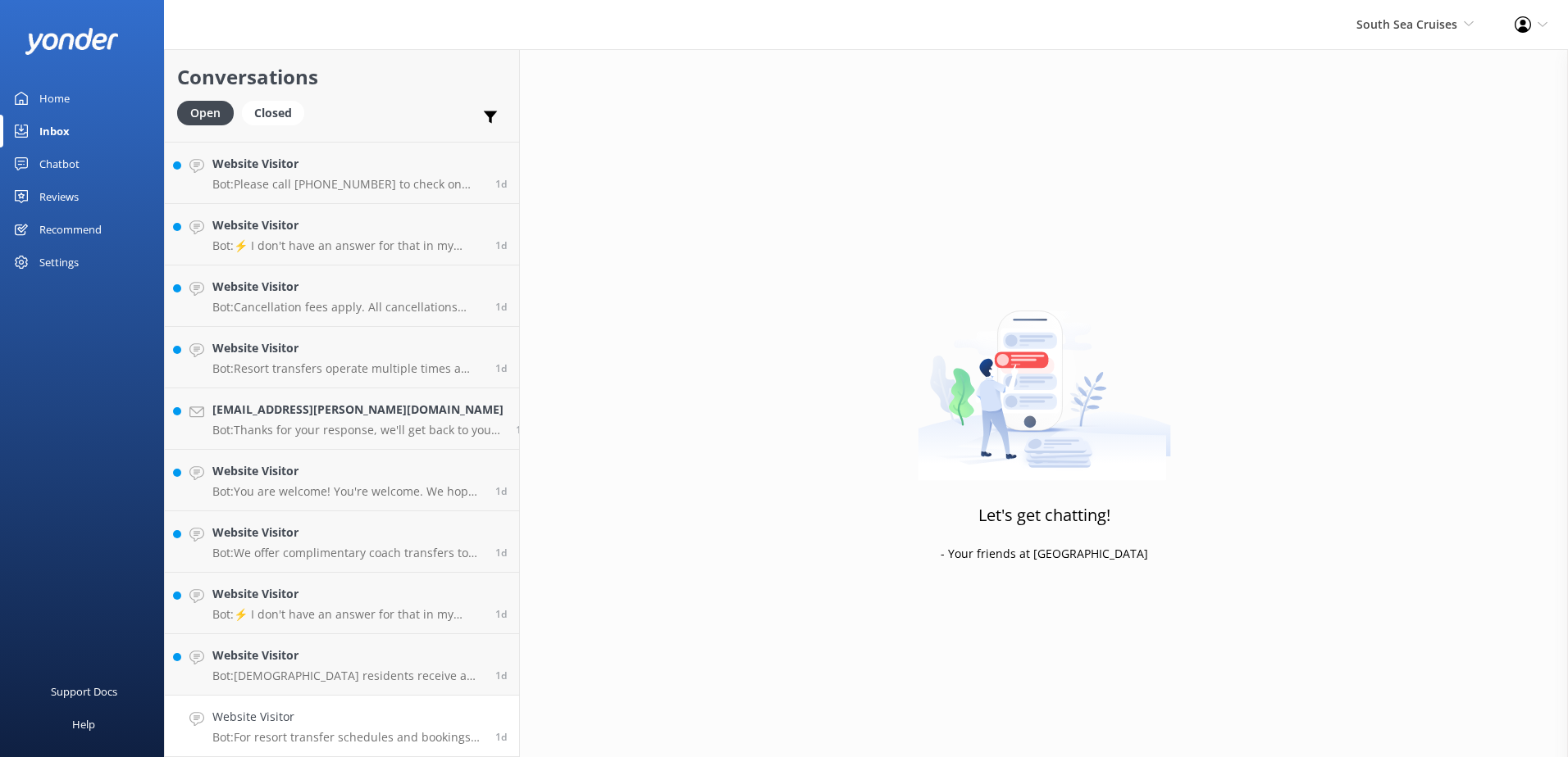
drag, startPoint x: 387, startPoint y: 744, endPoint x: 419, endPoint y: 728, distance: 35.8
click at [387, 744] on p "Bot: For resort transfer schedules and bookings from Port Denarau Marina to She…" at bounding box center [348, 738] width 271 height 15
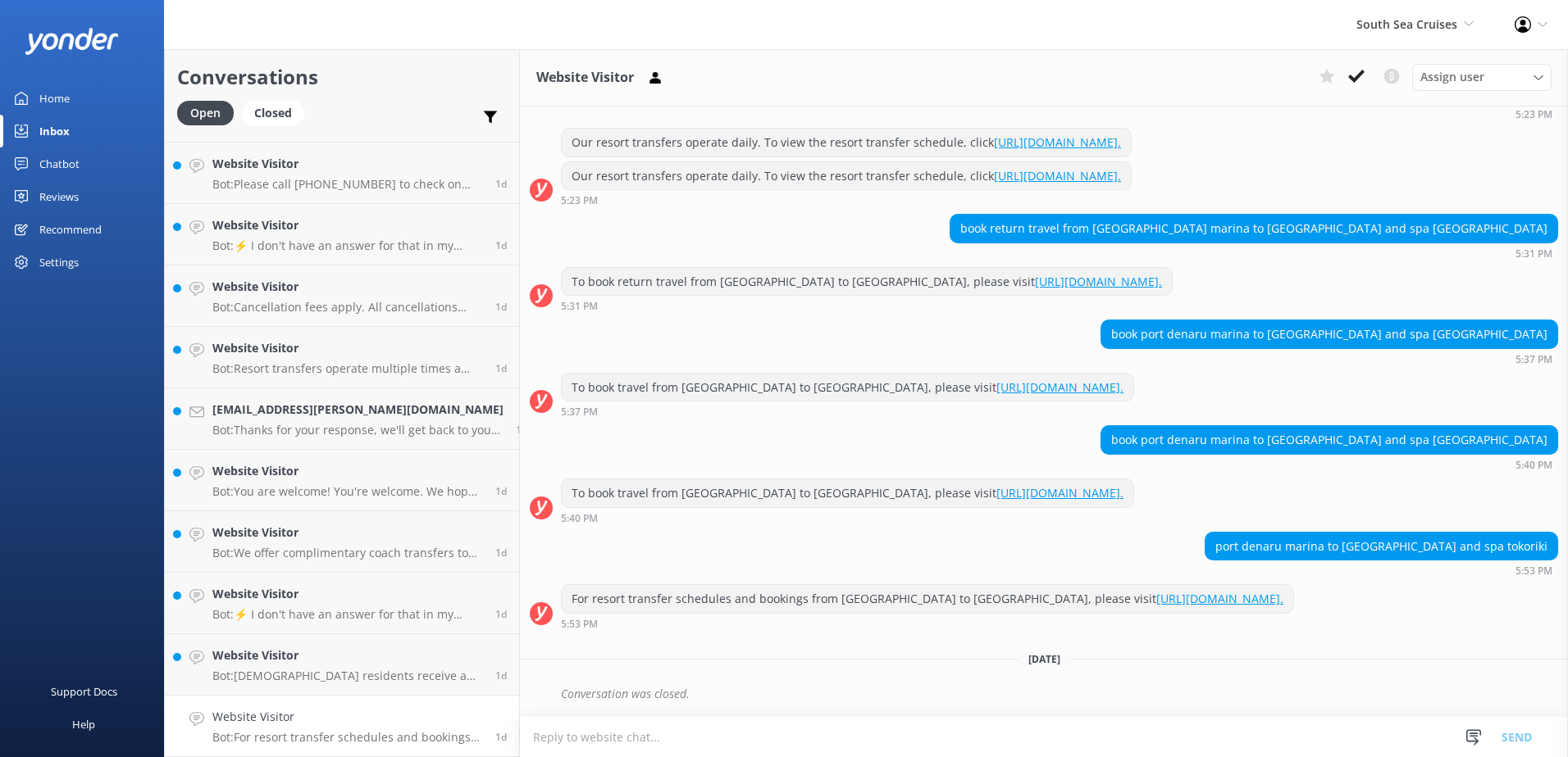
scroll to position [1100, 0]
click at [364, 737] on p "Bot: Fijian residents receive a 20% discount on day tours and resort transfers.…" at bounding box center [348, 738] width 271 height 15
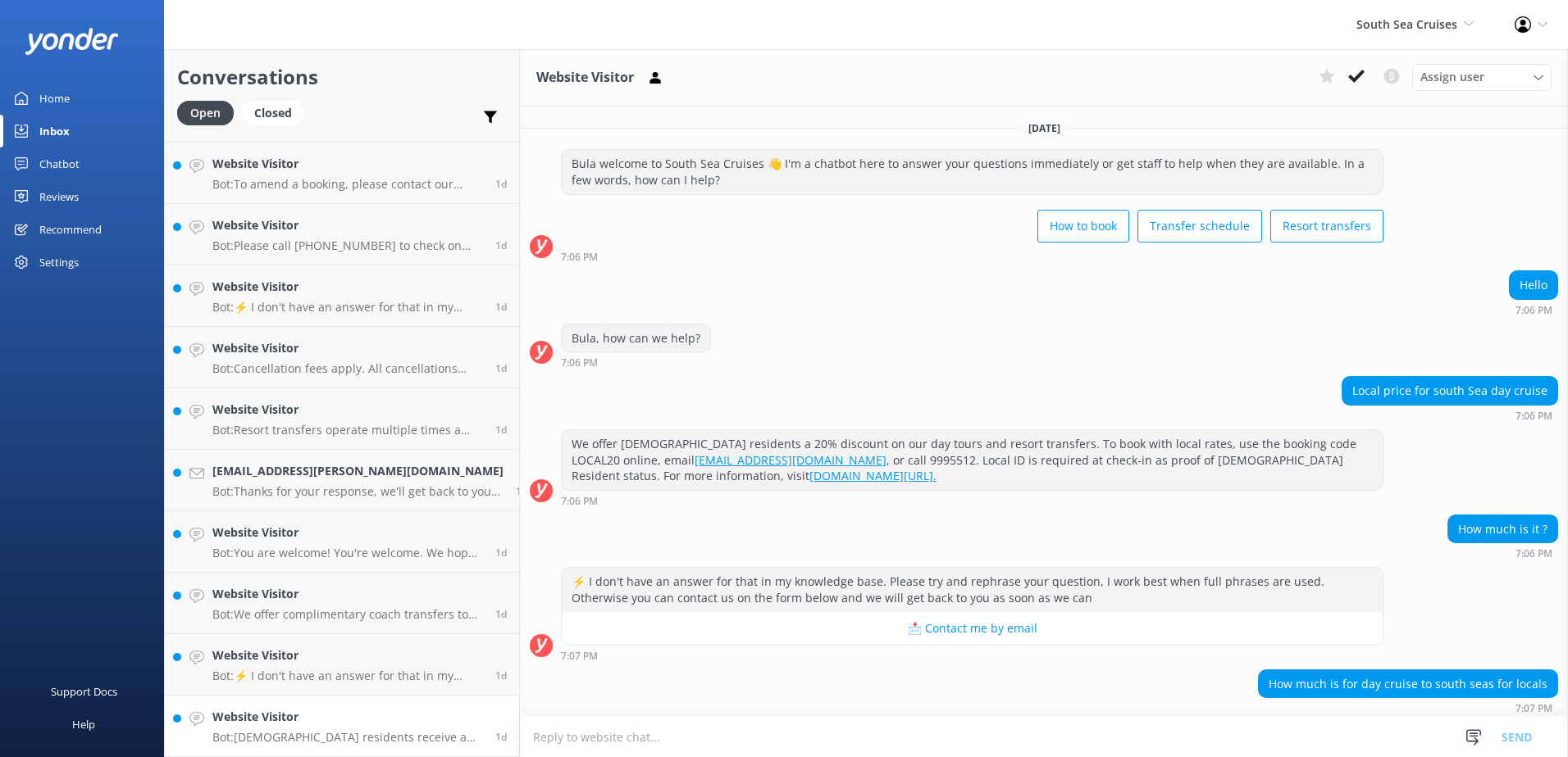
scroll to position [75, 0]
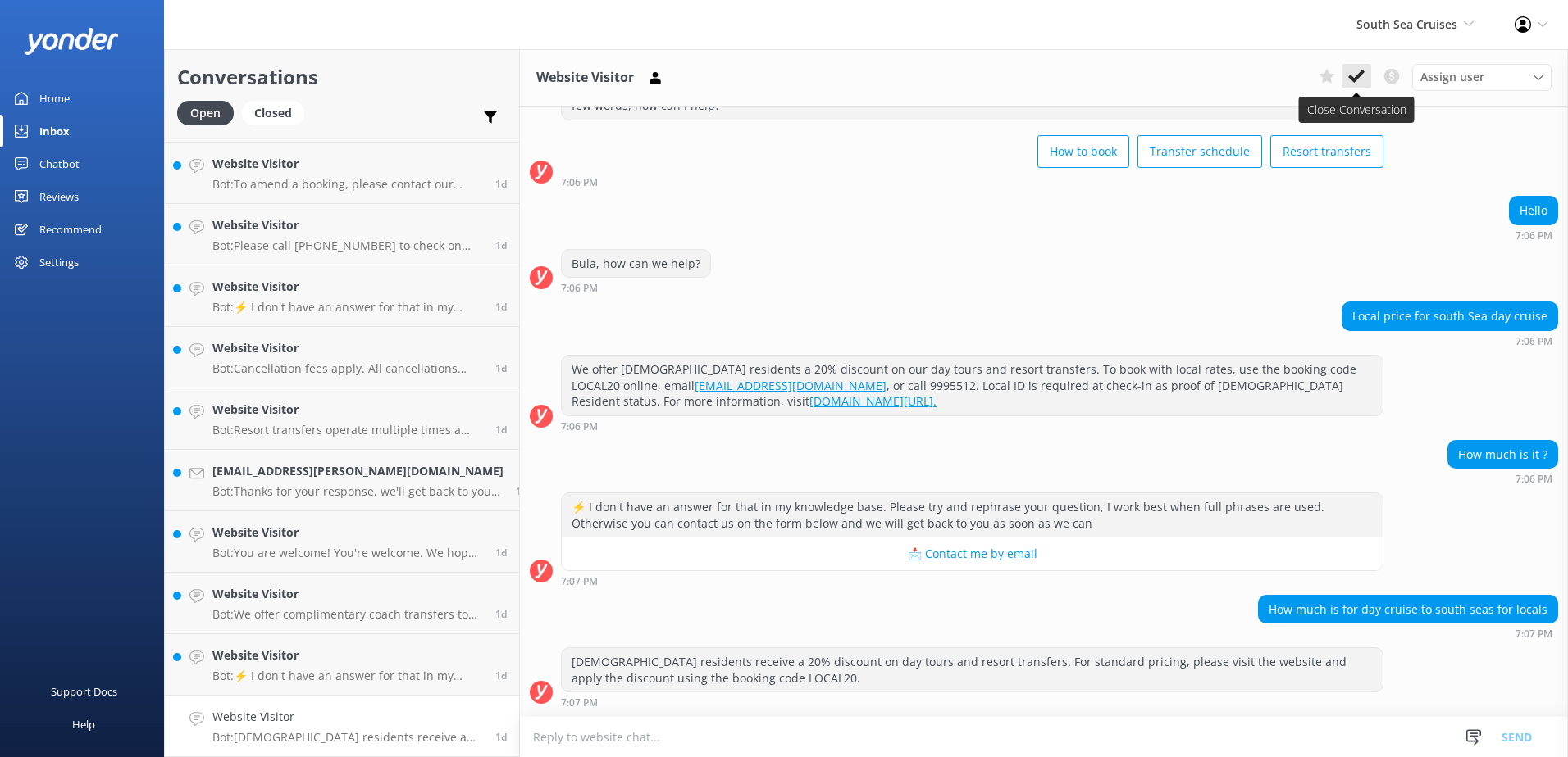
click at [1359, 82] on icon at bounding box center [1356, 76] width 17 height 16
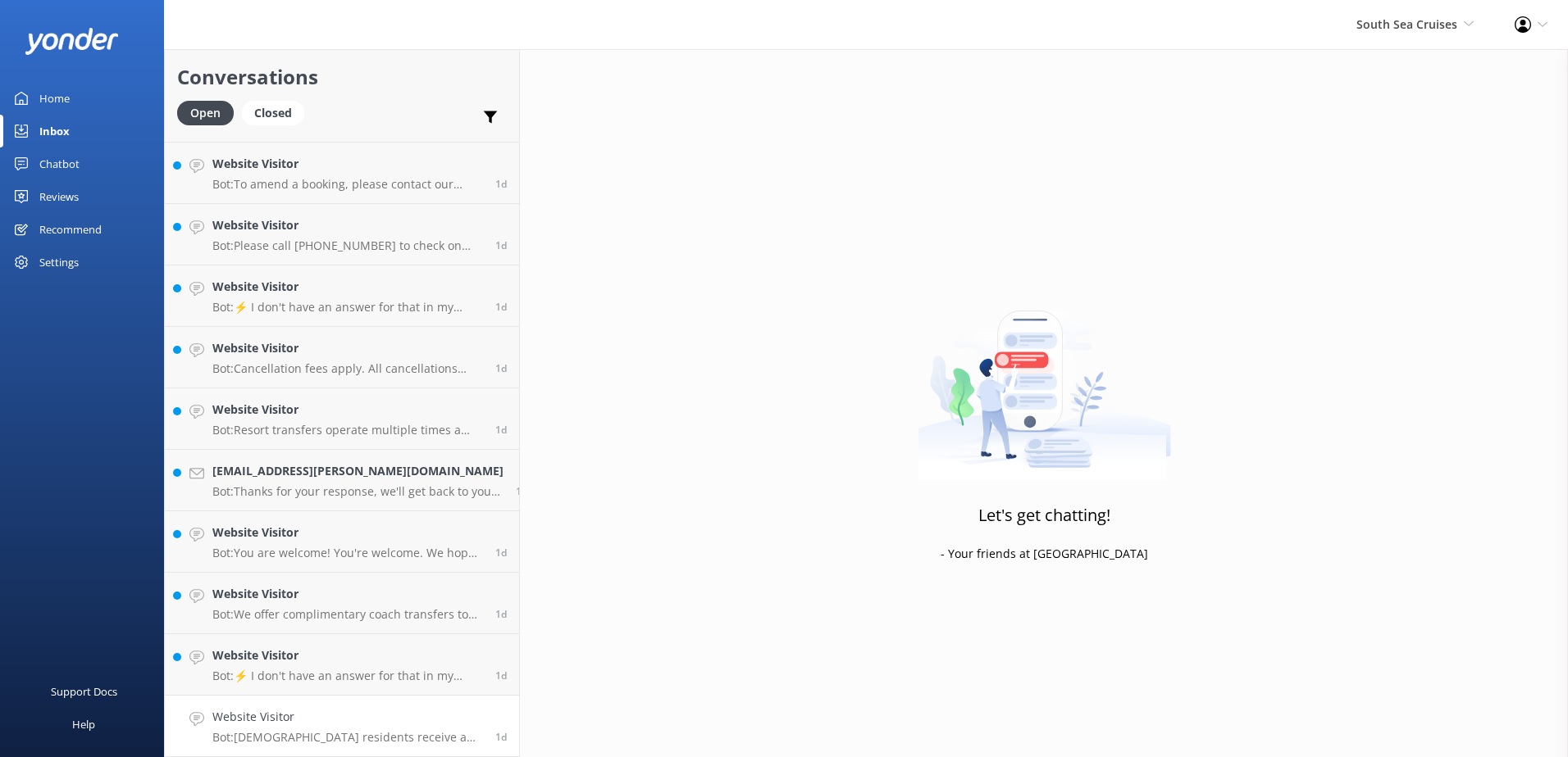
click at [295, 730] on div "Website Visitor Bot: Fijian residents receive a 20% discount on day tours and r…" at bounding box center [348, 726] width 271 height 36
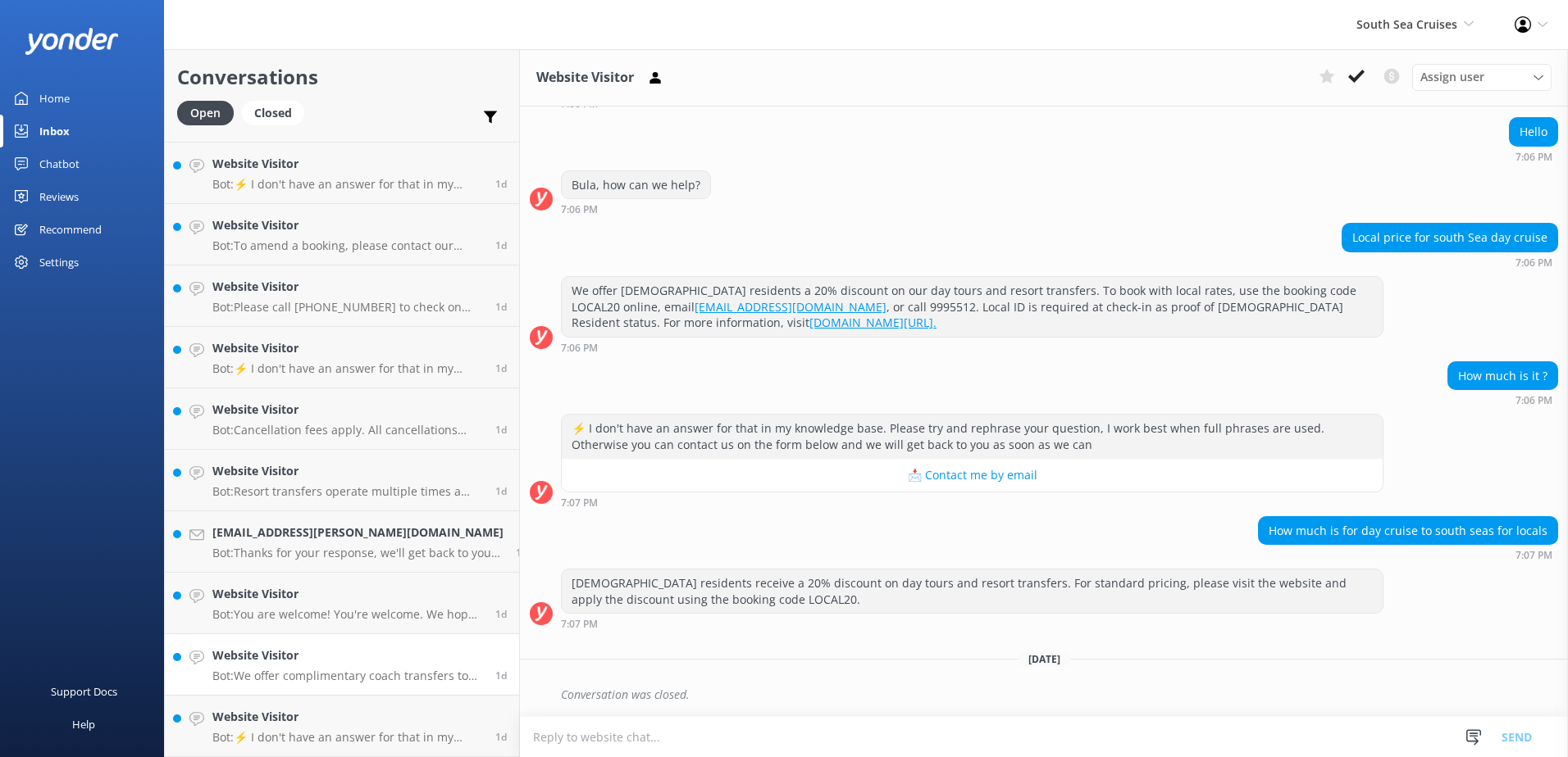
scroll to position [1037, 0]
click at [315, 666] on div "Website Visitor Bot: We offer complimentary coach transfers to and from most Na…" at bounding box center [348, 664] width 271 height 36
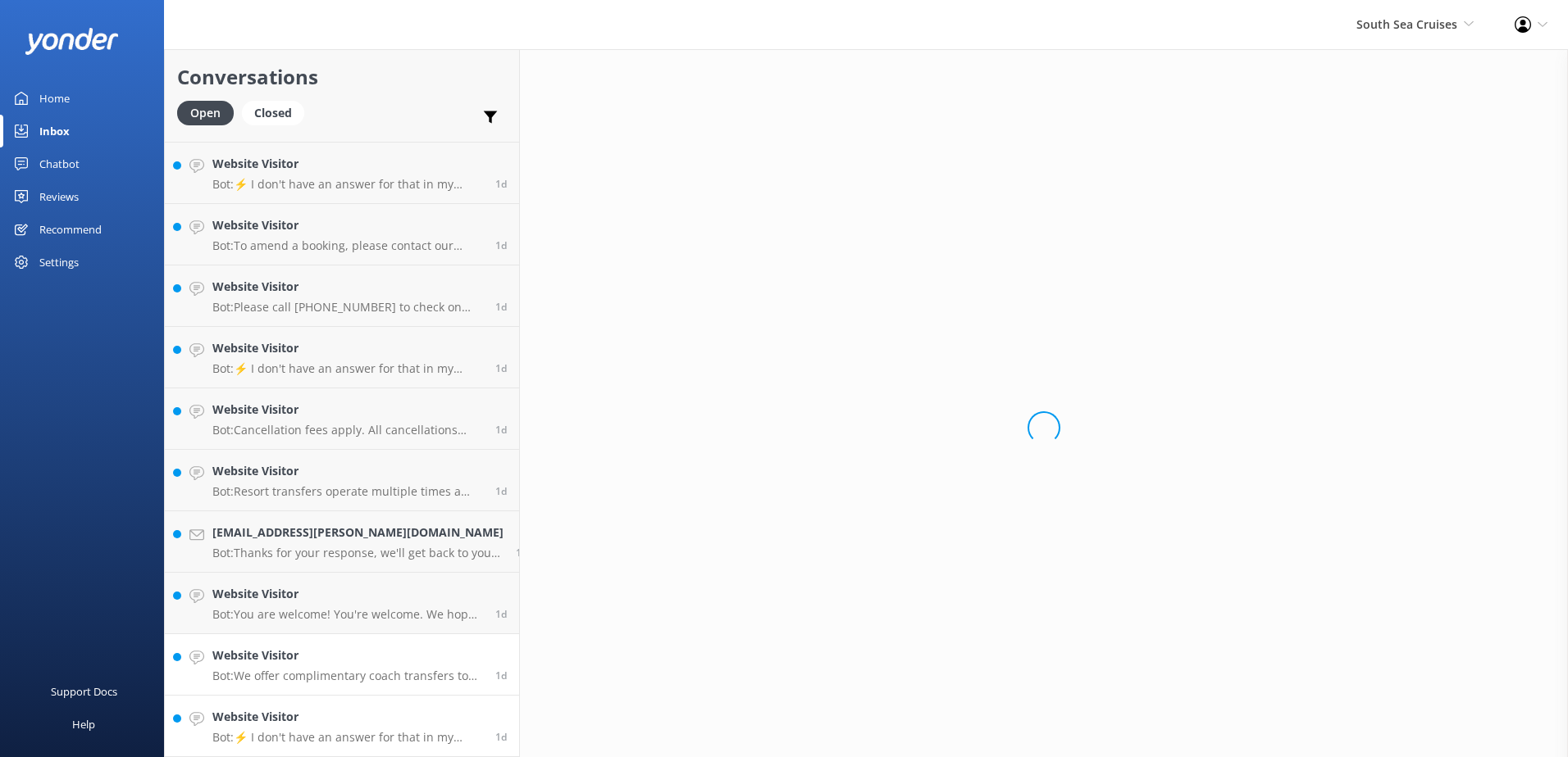
click at [322, 716] on h4 "Website Visitor" at bounding box center [348, 717] width 271 height 18
click at [384, 730] on div "Website Visitor Bot: ⚡ I don't have an answer for that in my knowledge base. Pl…" at bounding box center [348, 726] width 271 height 36
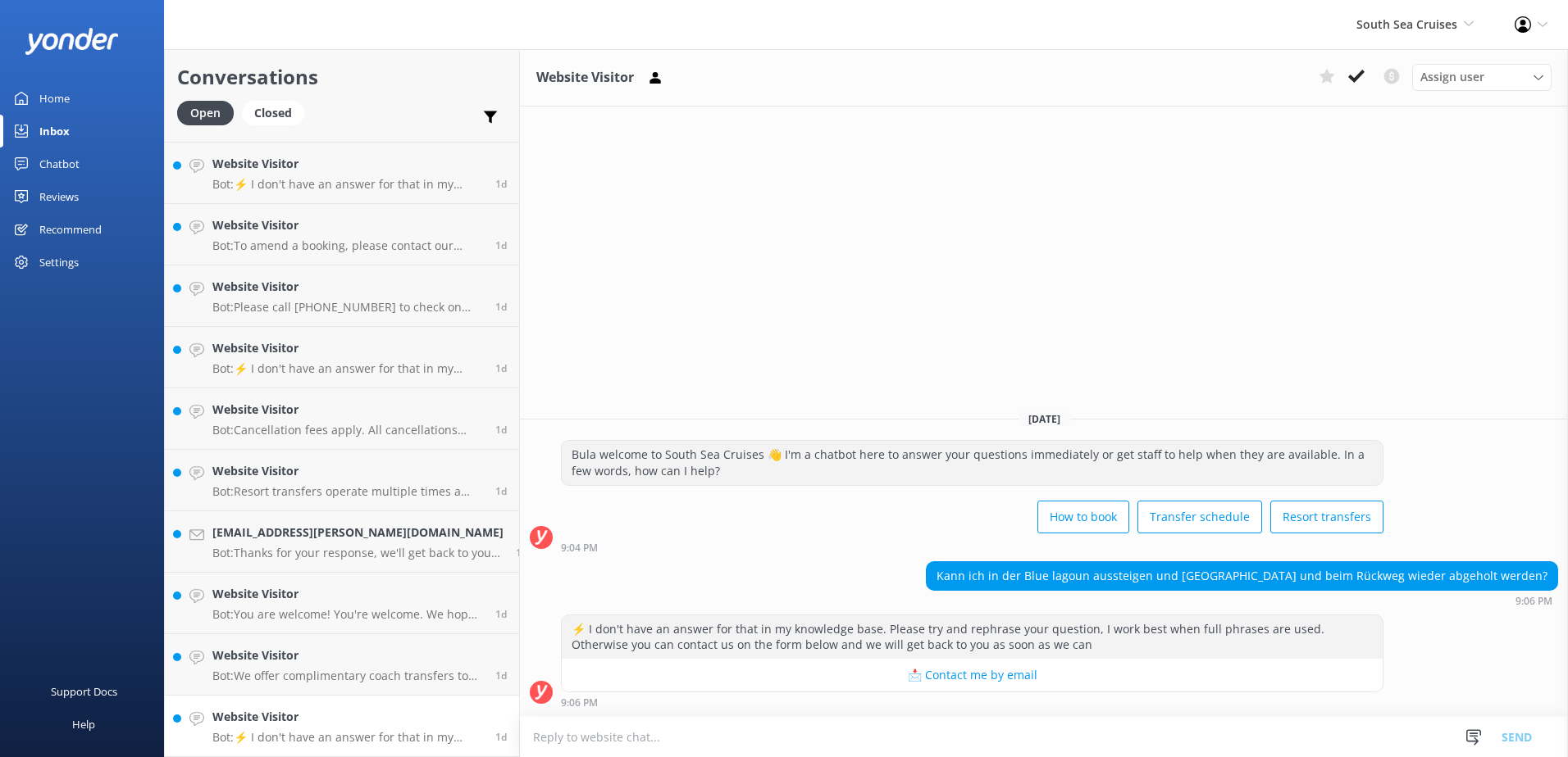
click at [391, 729] on div "Website Visitor Bot: ⚡ I don't have an answer for that in my knowledge base. Pl…" at bounding box center [348, 726] width 271 height 36
click at [1128, 741] on textarea at bounding box center [1045, 737] width 1049 height 40
click at [1133, 741] on textarea at bounding box center [1045, 737] width 1049 height 40
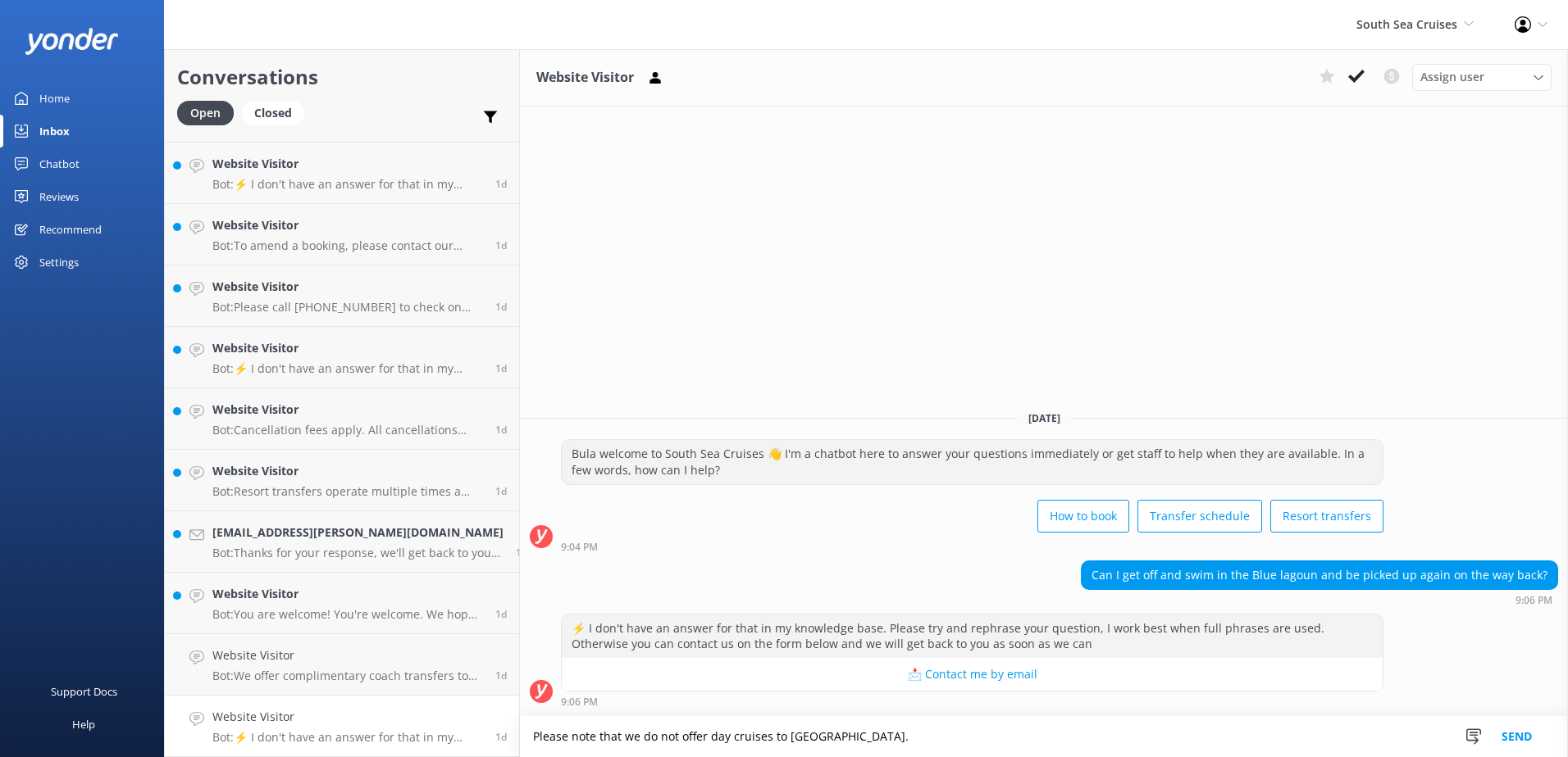
click at [932, 731] on textarea "Please note that we do not offer day cruises to blue lagoon beach resort." at bounding box center [1045, 737] width 1049 height 41
type textarea "Please note that we do not offer day cruises to blue lagoon beach resort."
click at [1527, 735] on button "Send" at bounding box center [1517, 737] width 61 height 41
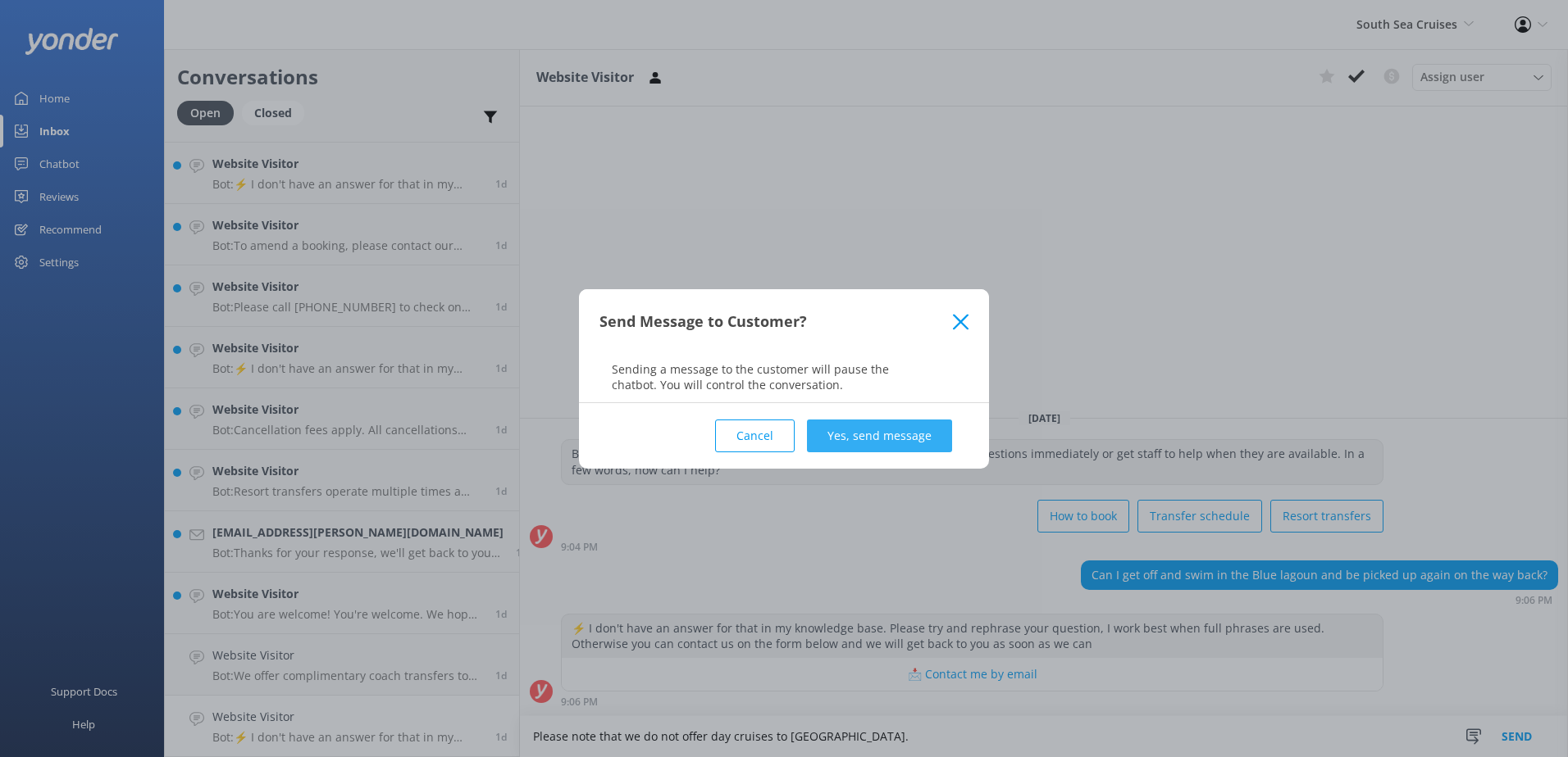
click at [912, 448] on button "Yes, send message" at bounding box center [880, 436] width 146 height 33
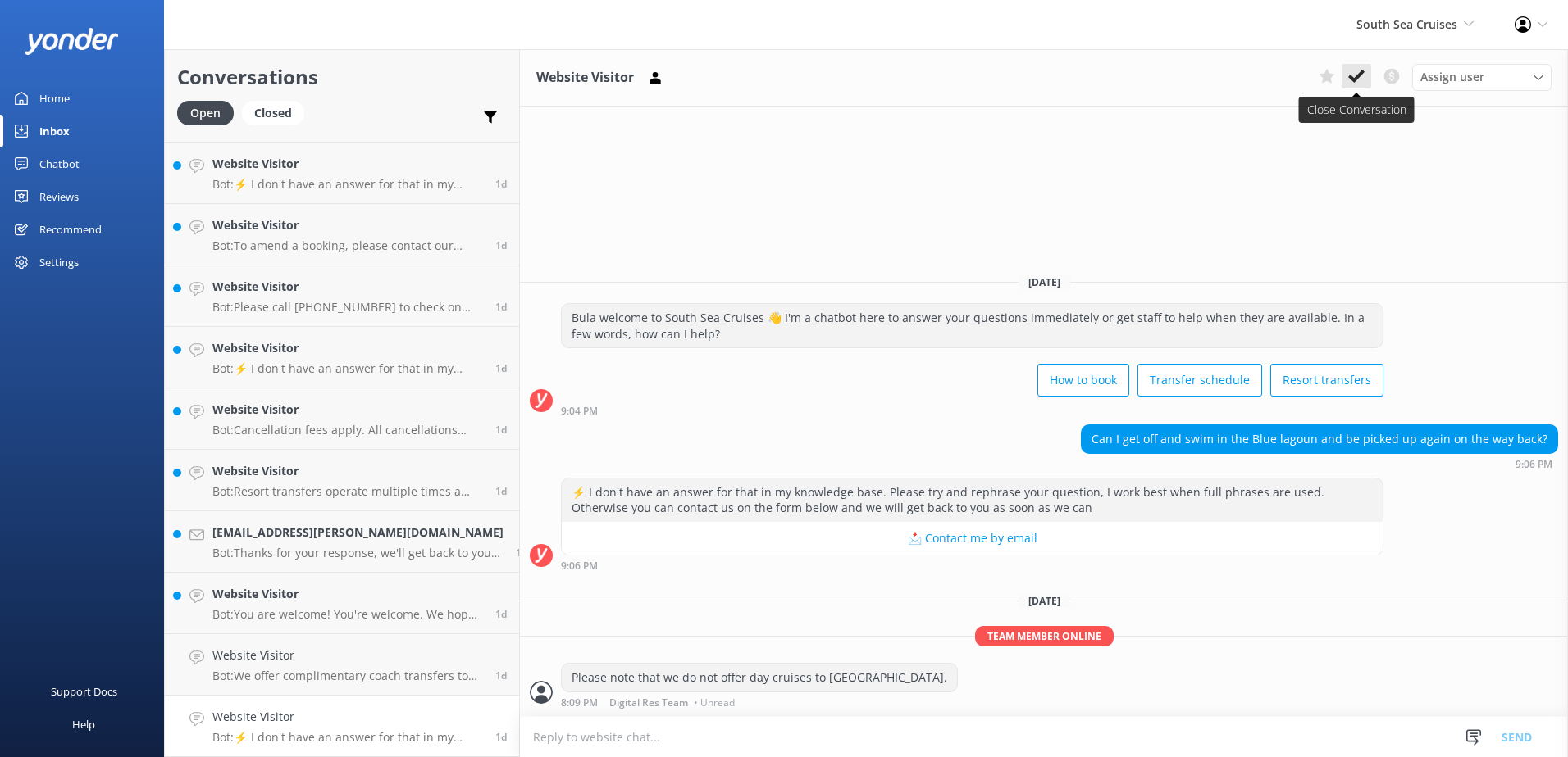
click at [1354, 73] on icon at bounding box center [1356, 76] width 17 height 16
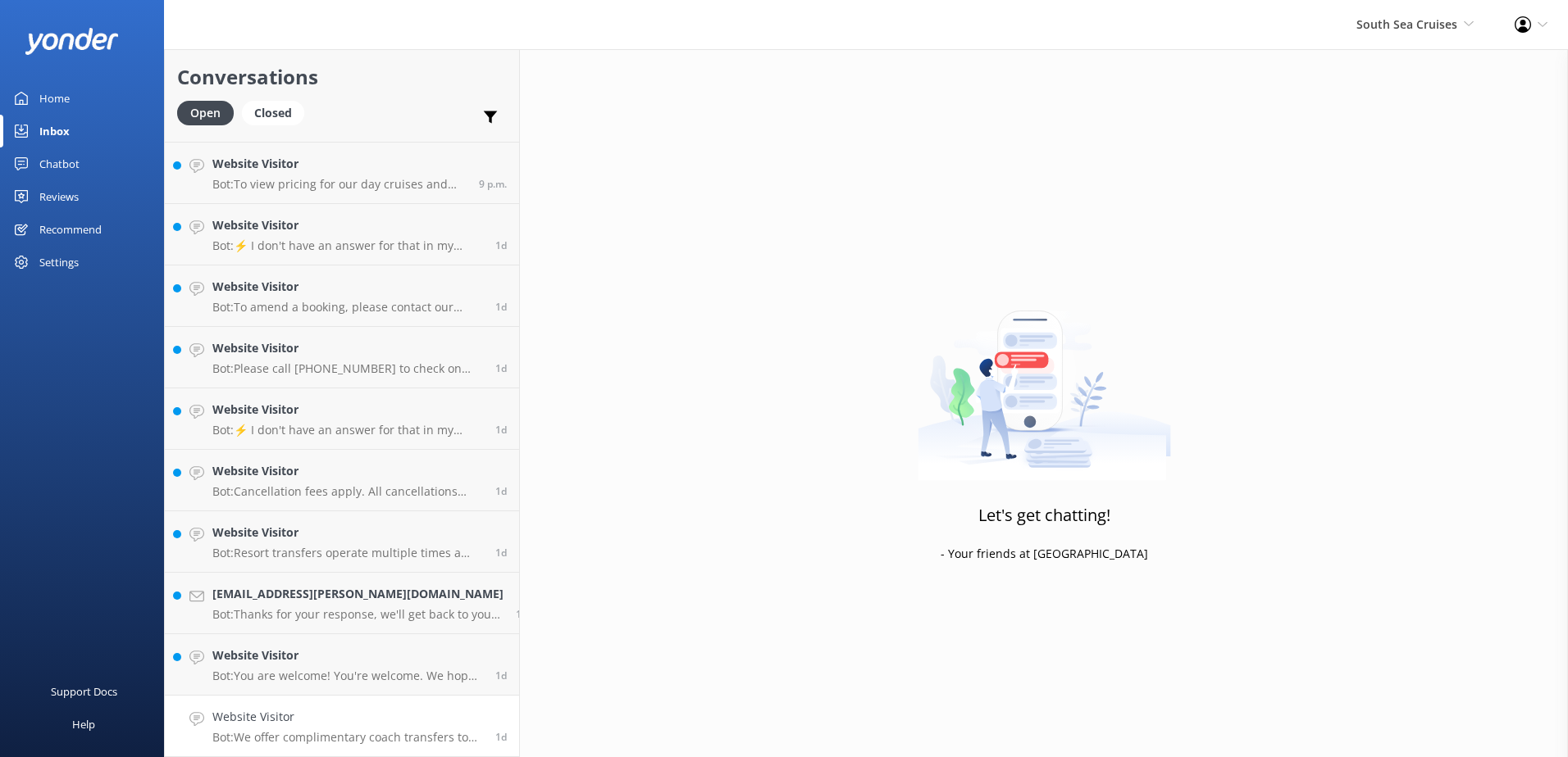
scroll to position [976, 0]
click at [368, 726] on h4 "Website Visitor" at bounding box center [348, 717] width 271 height 18
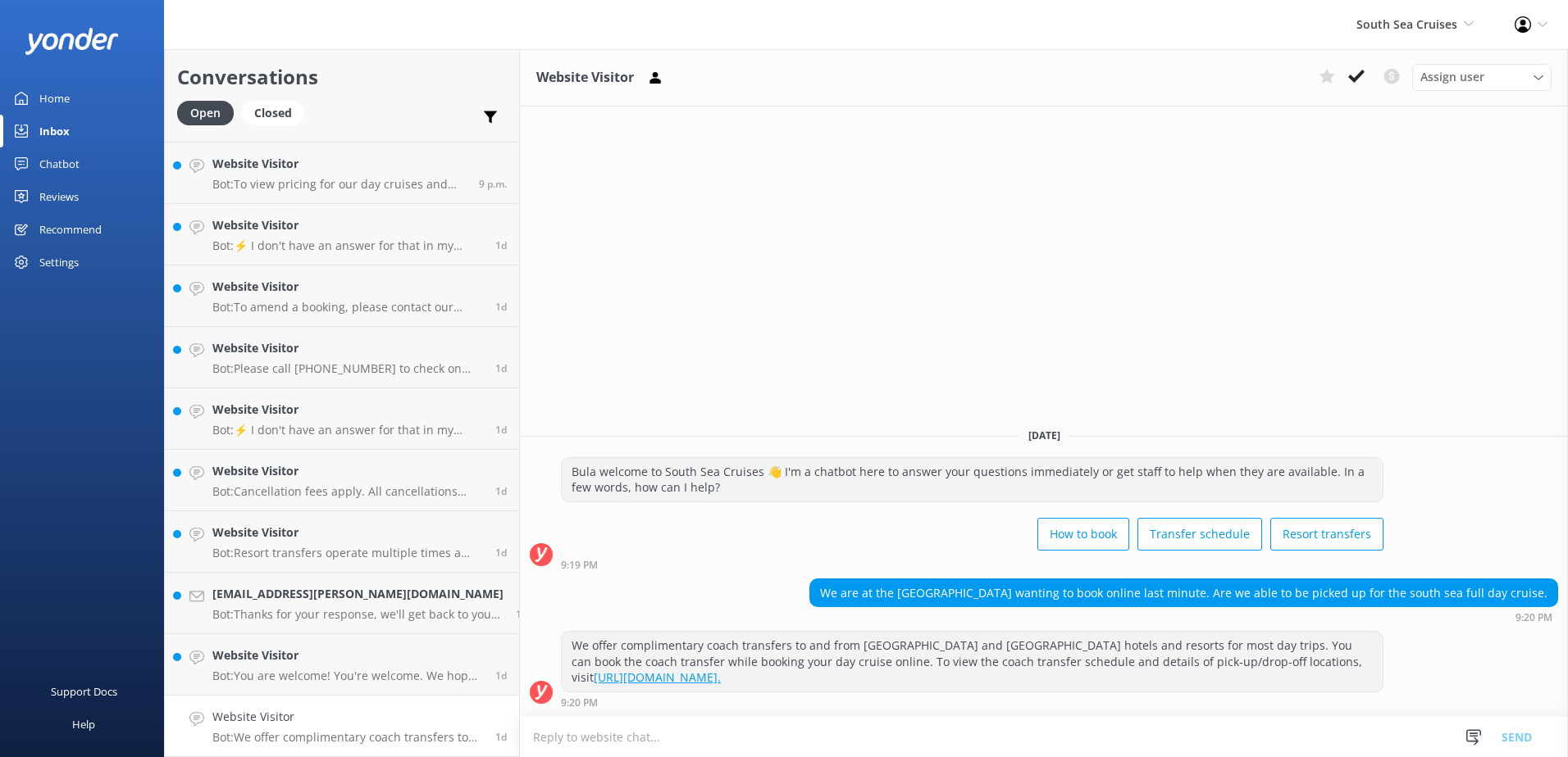
click at [937, 738] on textarea at bounding box center [1045, 737] width 1049 height 40
type textarea "Yes, we offer coach transfers to Crowne Plaza for the full day to south sea isl…"
click at [1505, 734] on button "Send" at bounding box center [1517, 737] width 61 height 41
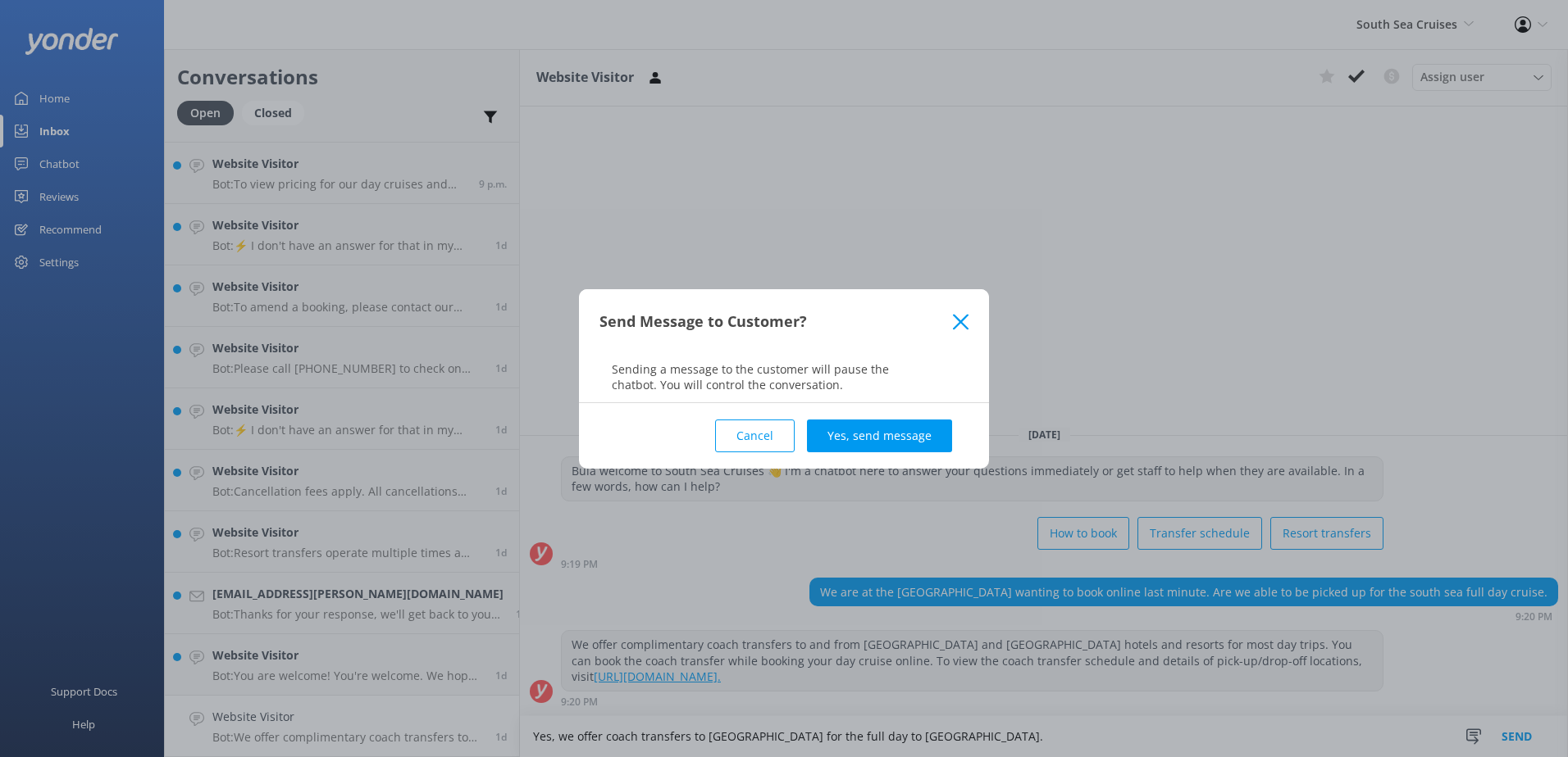
click at [952, 437] on div "Cancel Yes, send message" at bounding box center [784, 437] width 369 height 66
click at [930, 442] on button "Yes, send message" at bounding box center [880, 436] width 146 height 33
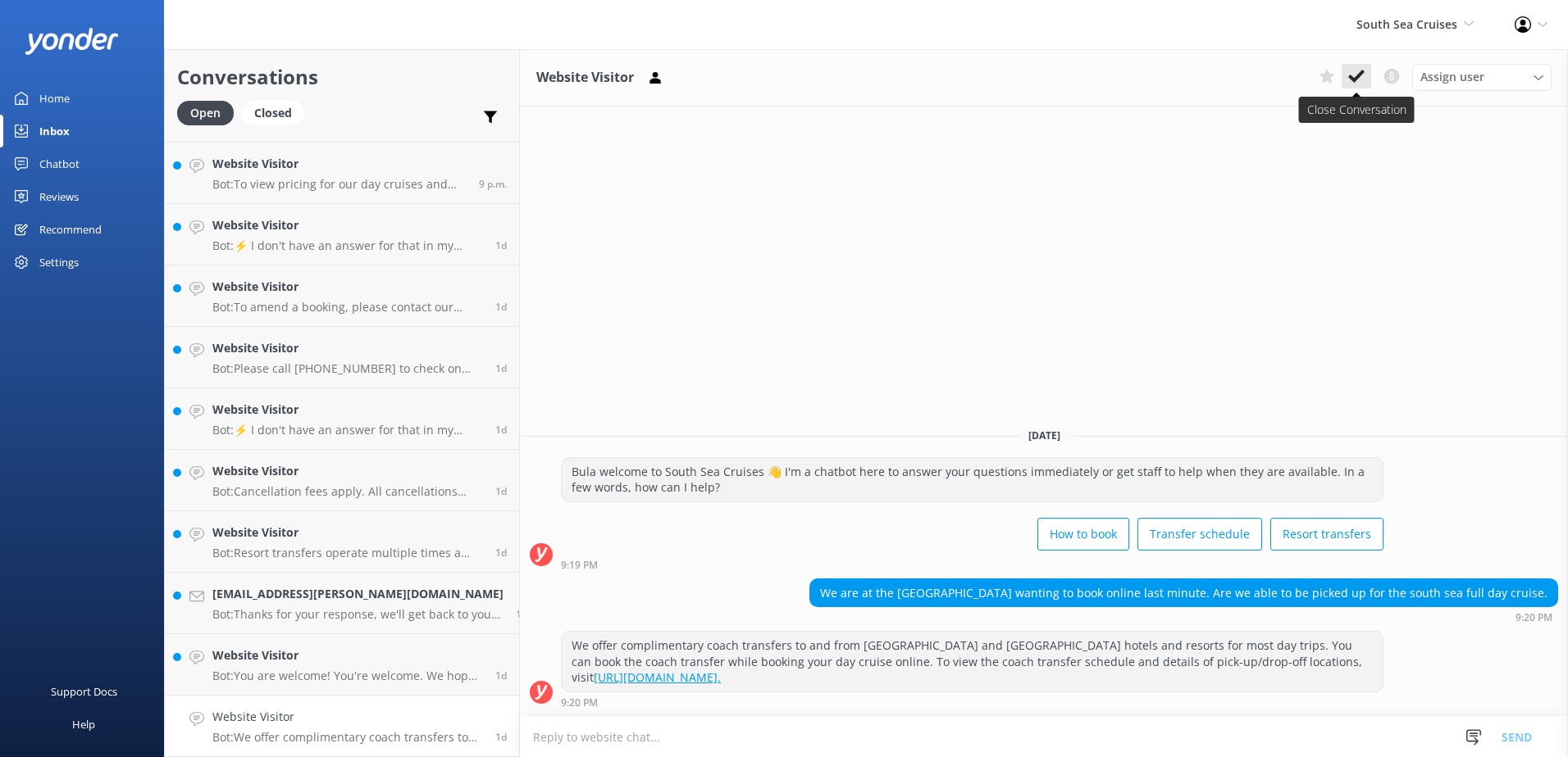
click at [1353, 80] on use at bounding box center [1356, 77] width 17 height 14
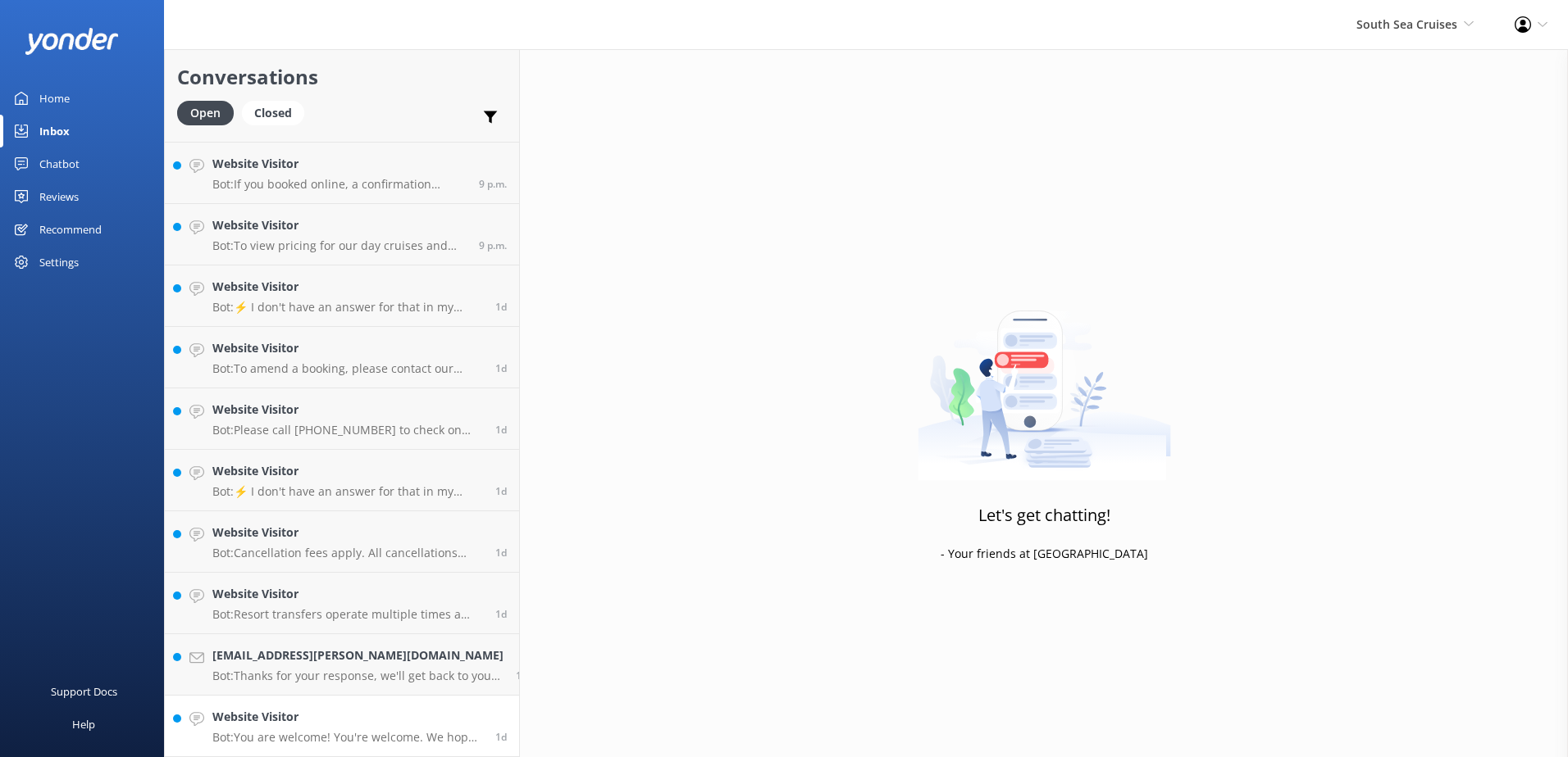
scroll to position [915, 0]
click at [359, 736] on p "Bot: You are welcome! You're welcome. We hope to see you soon!" at bounding box center [348, 738] width 271 height 15
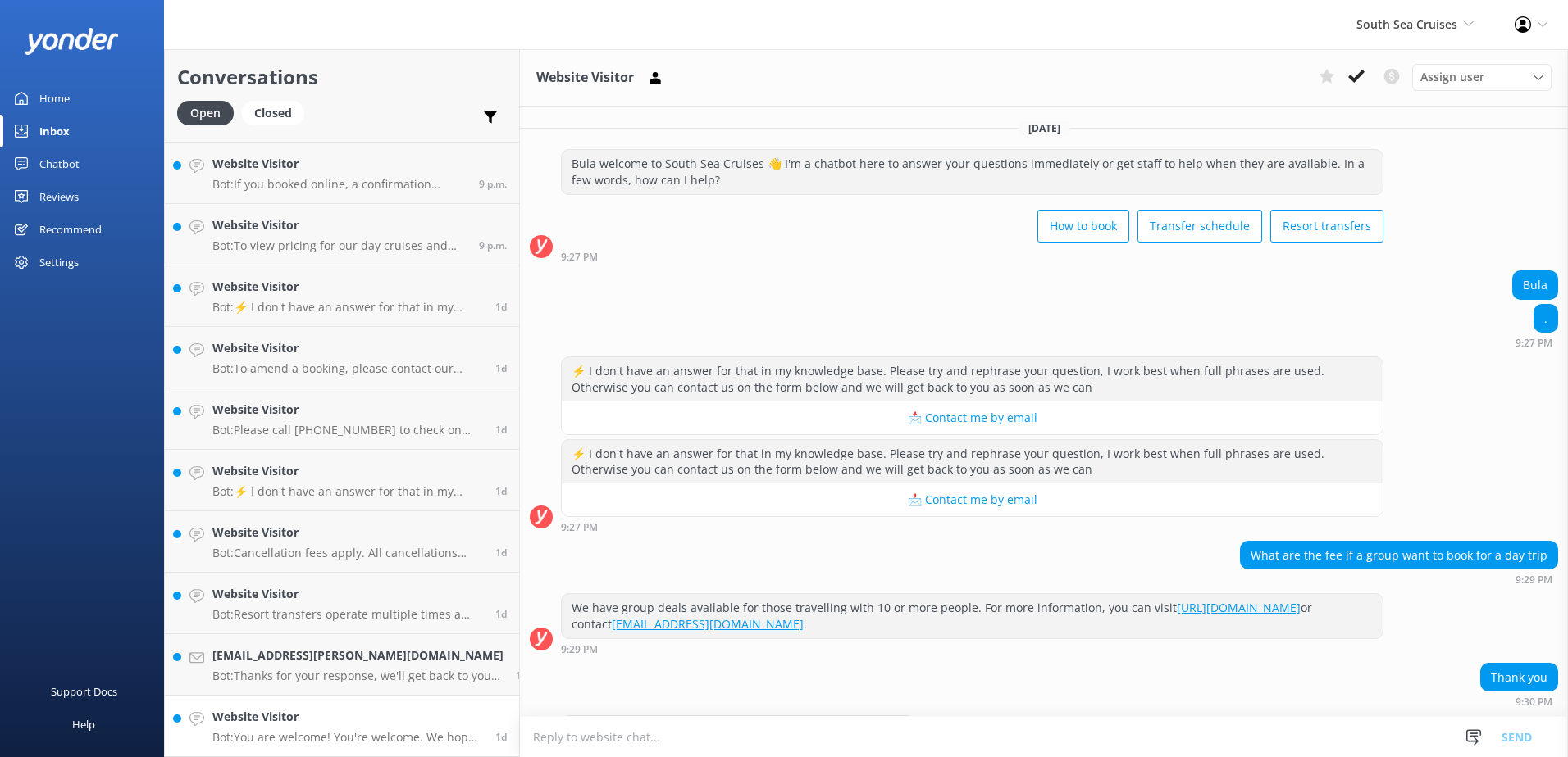
scroll to position [52, 0]
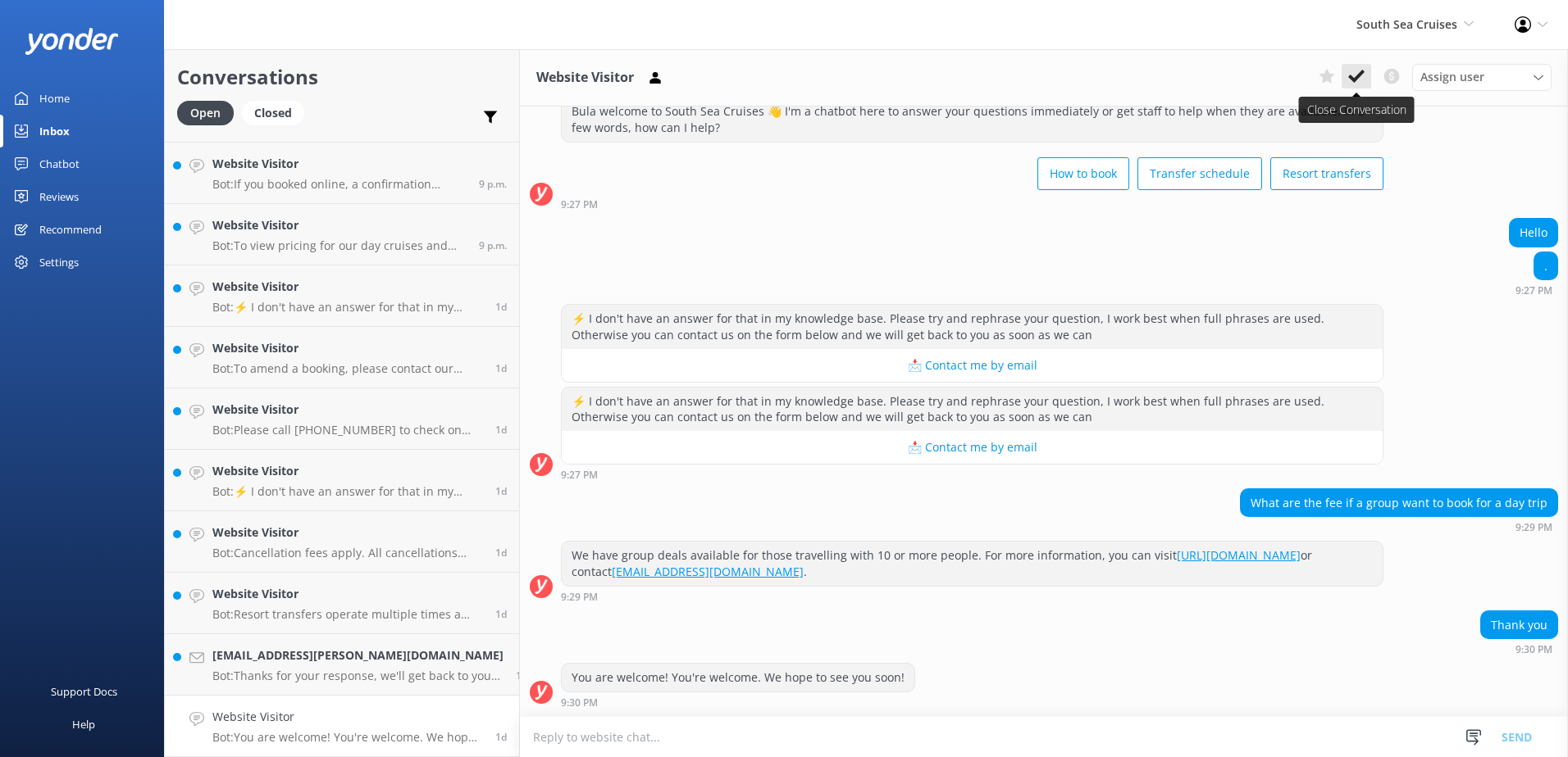
click at [1353, 79] on use at bounding box center [1356, 77] width 17 height 14
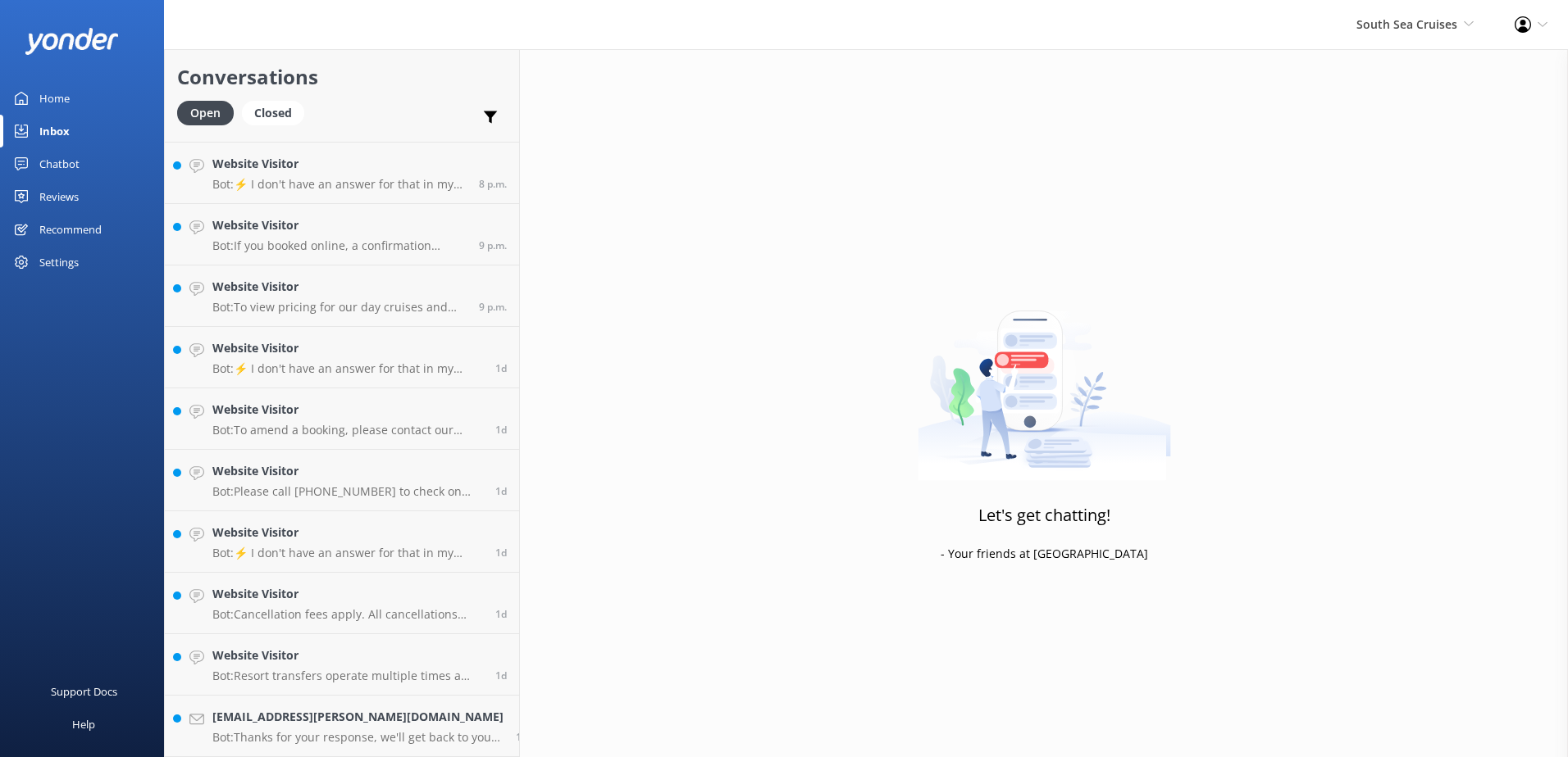
scroll to position [853, 0]
click at [407, 738] on p "Bot: Thanks for your response, we'll get back to you as soon as we can during o…" at bounding box center [358, 738] width 291 height 15
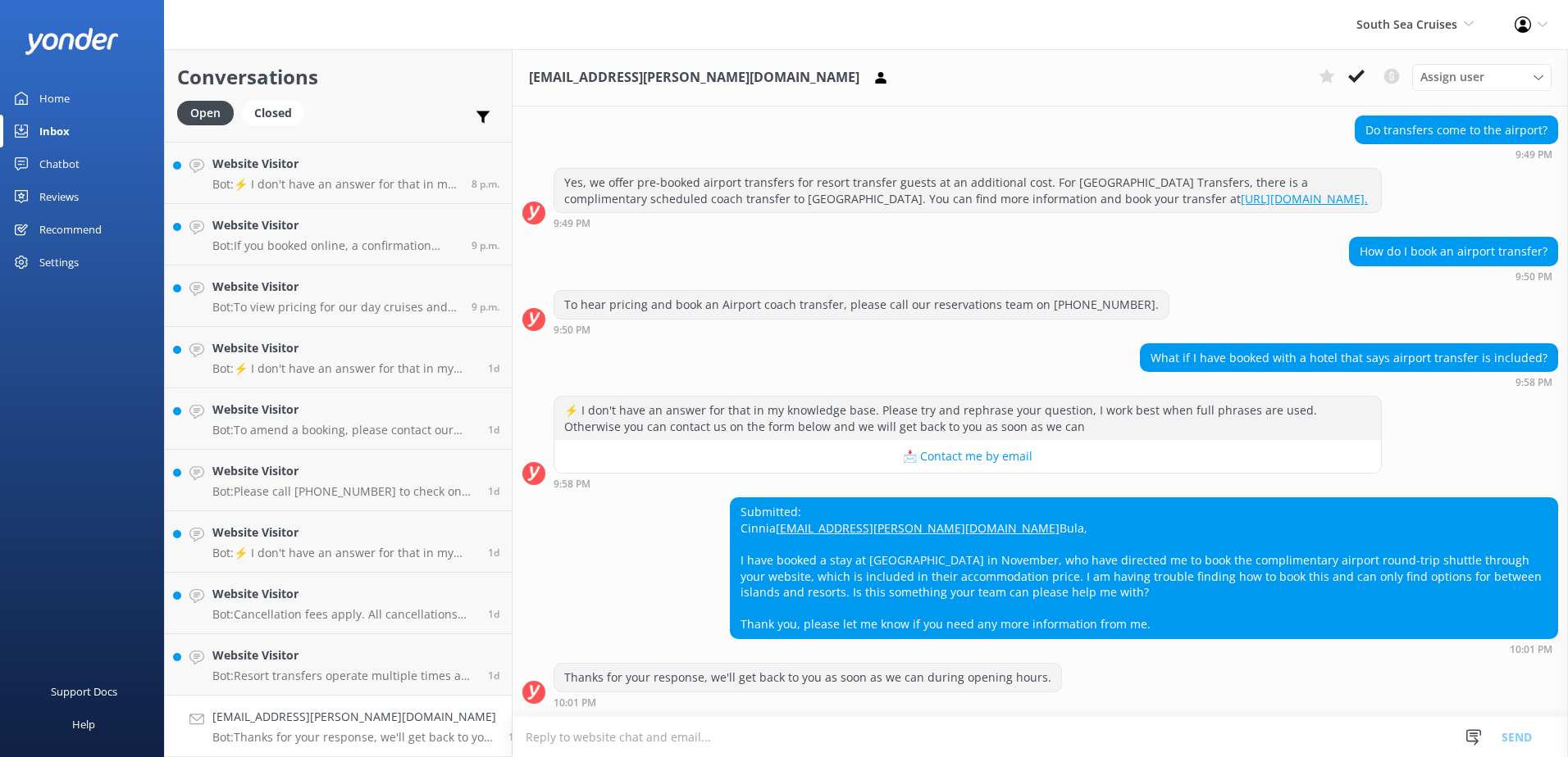
scroll to position [325, 0]
click at [842, 755] on textarea at bounding box center [1040, 737] width 1055 height 40
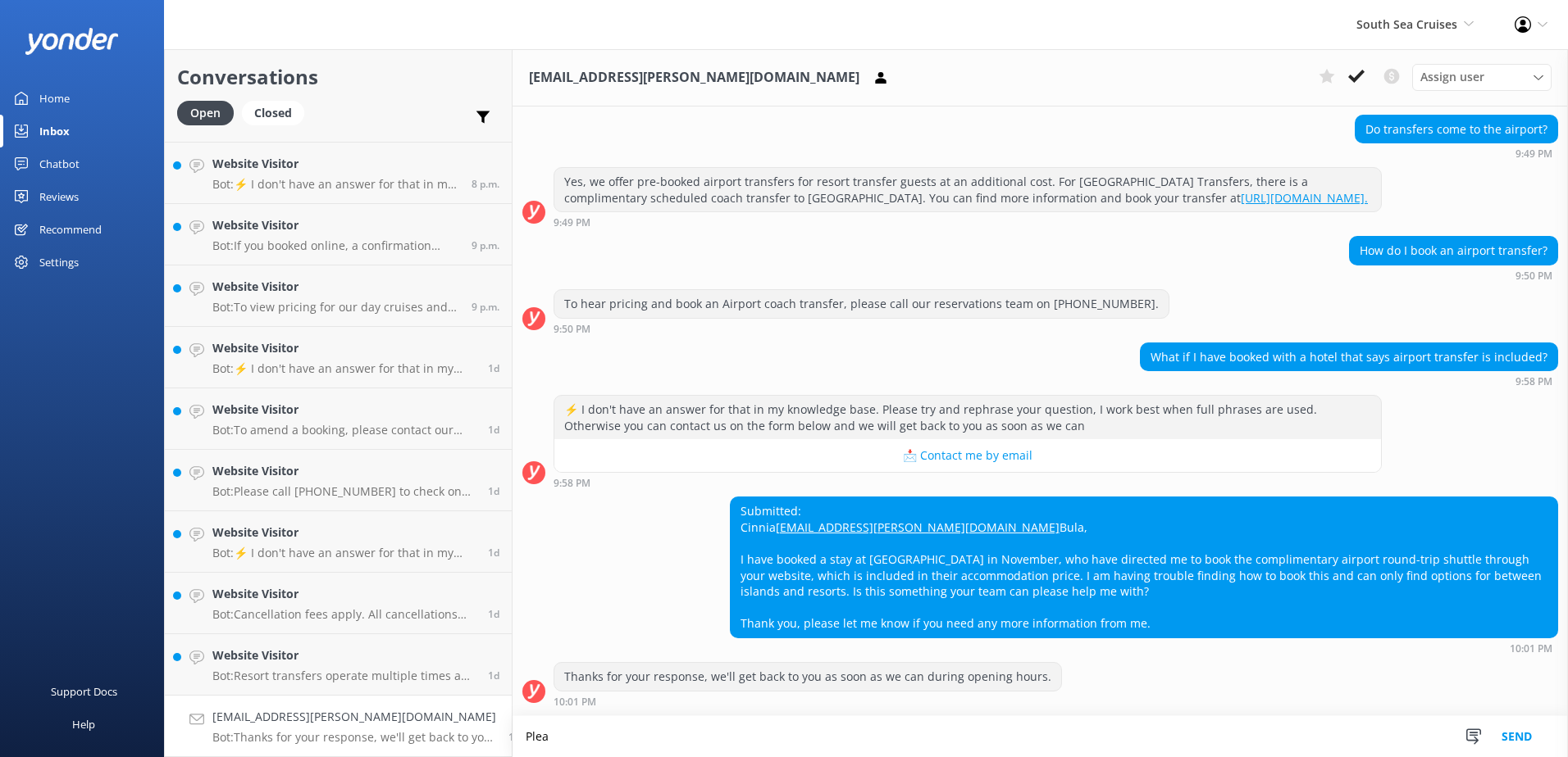
scroll to position [326, 0]
type textarea "Please note that we only offer coach transfers for our guests who are travellin…"
click at [1518, 737] on button "Send" at bounding box center [1517, 737] width 61 height 41
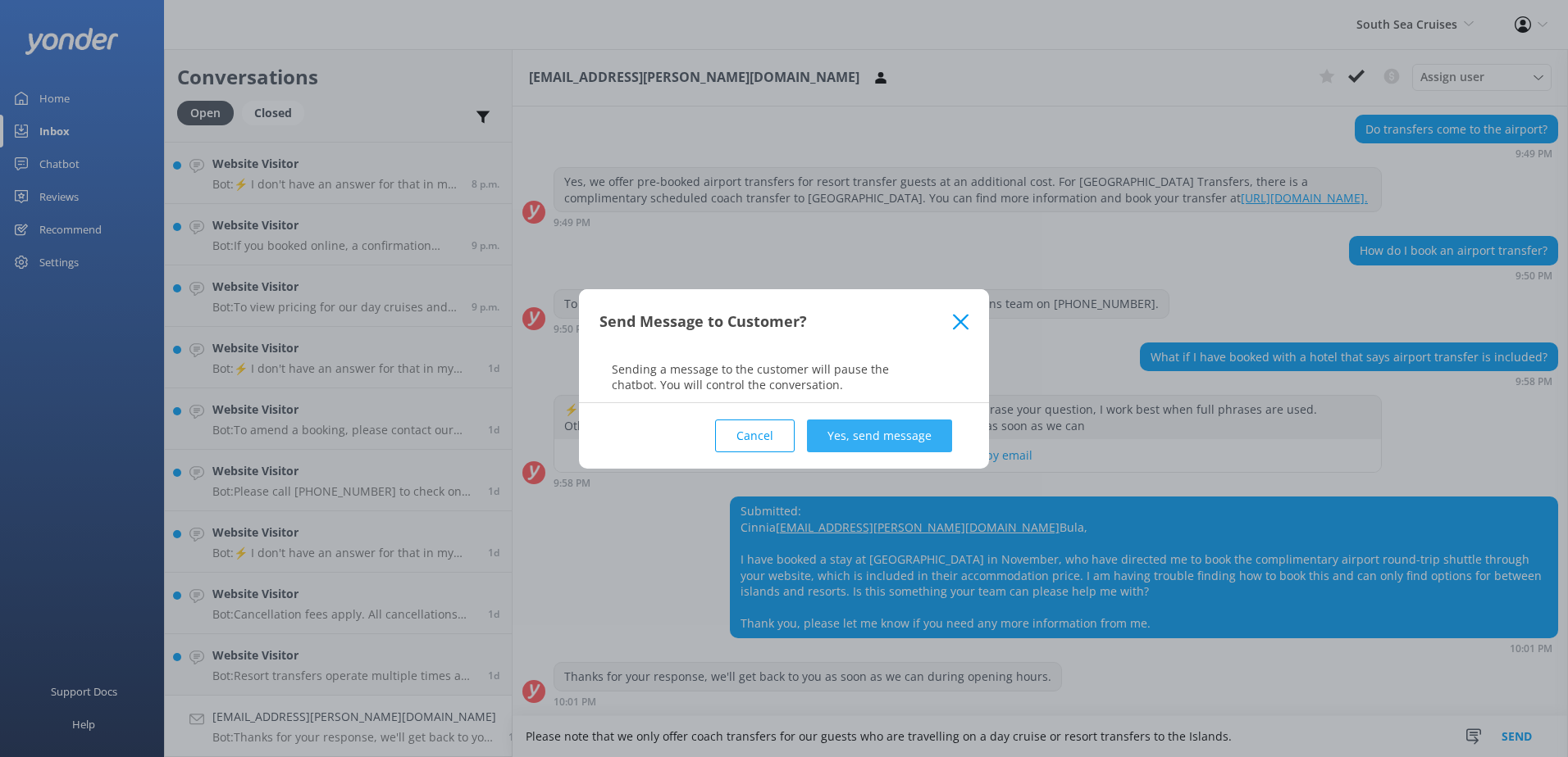
click at [932, 423] on button "Yes, send message" at bounding box center [880, 436] width 146 height 33
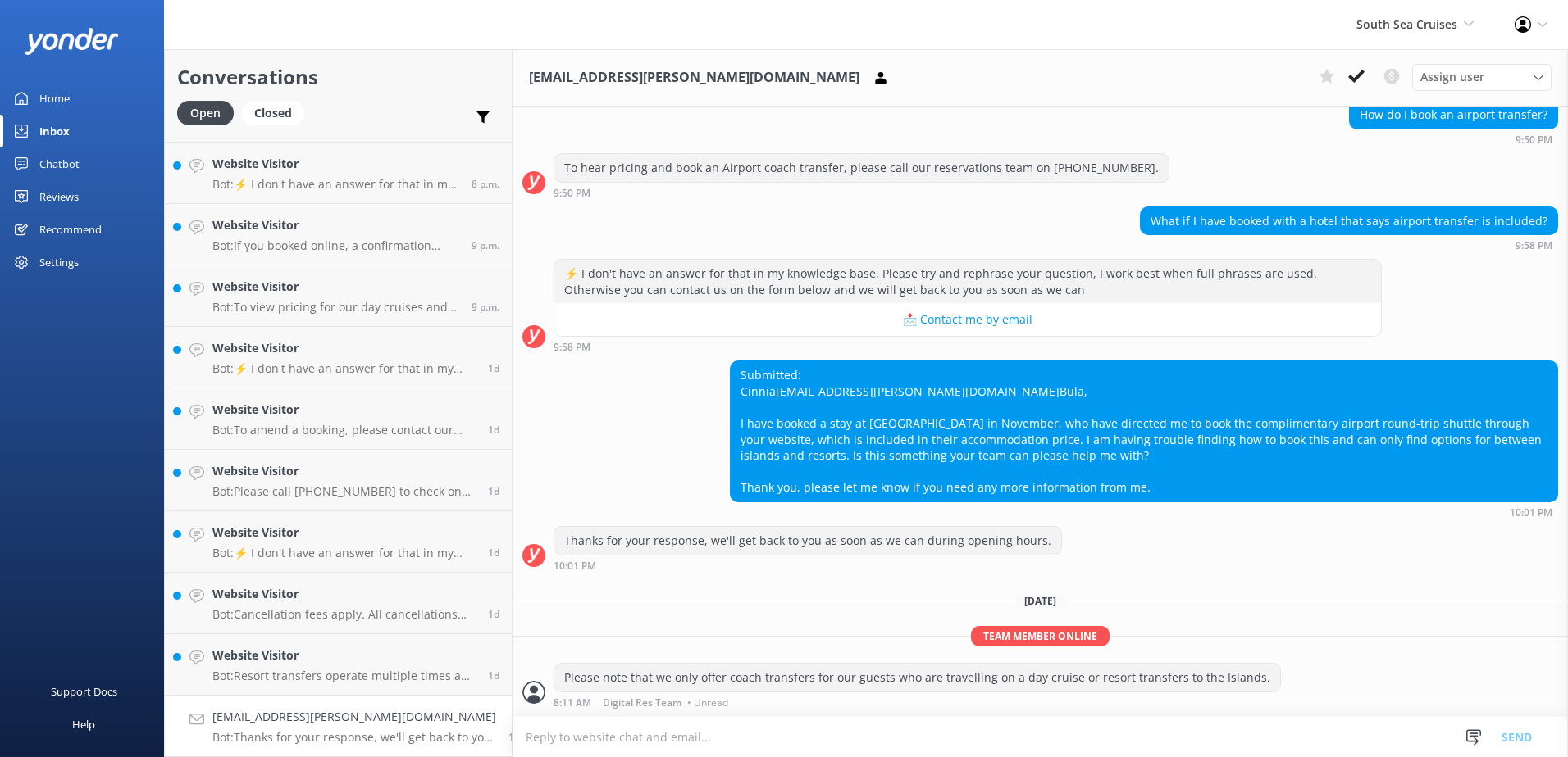
scroll to position [462, 0]
click at [1348, 76] on button at bounding box center [1356, 76] width 29 height 24
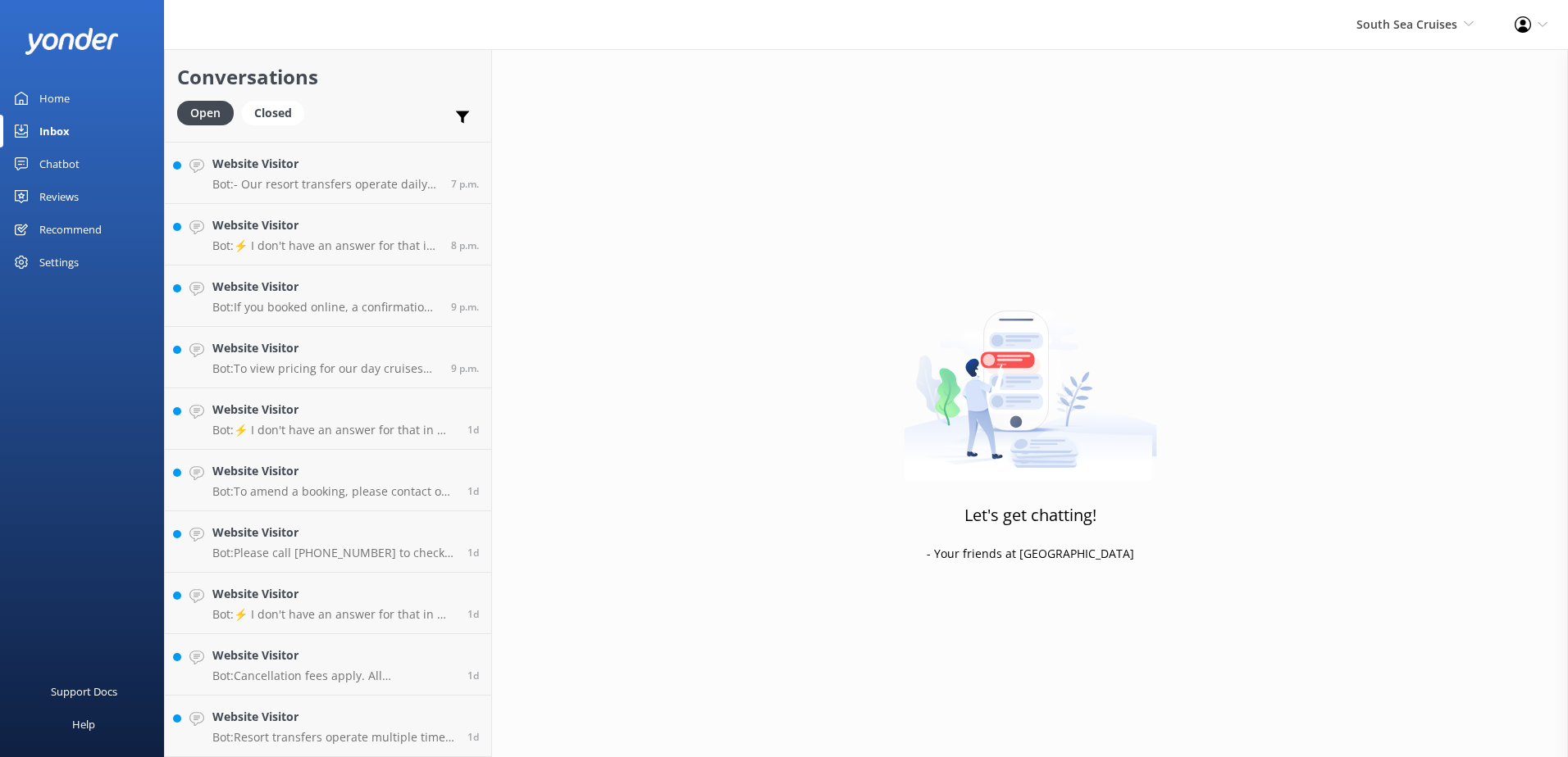
scroll to position [792, 0]
click at [369, 726] on h4 "Website Visitor" at bounding box center [334, 717] width 243 height 18
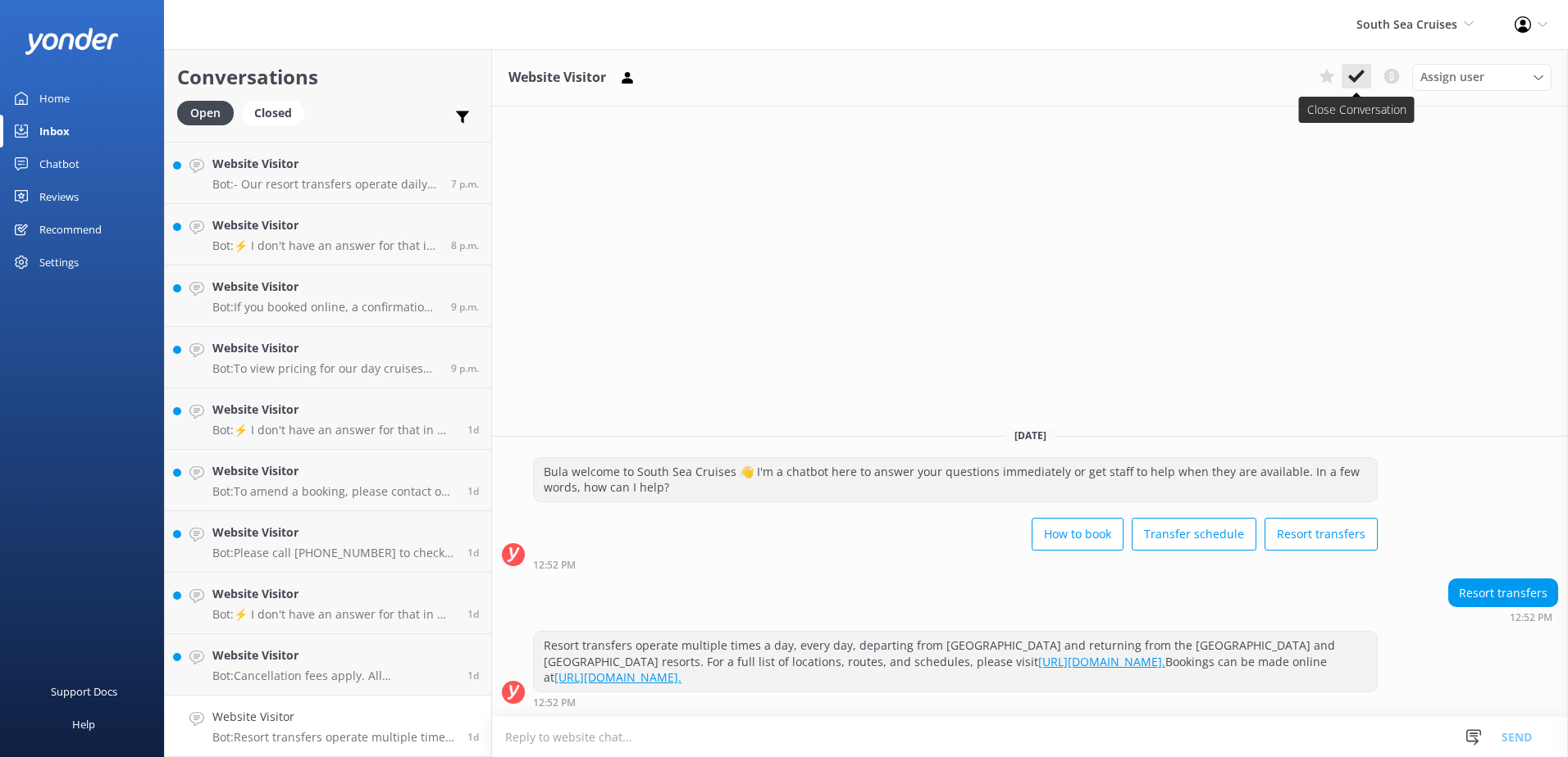
click at [1350, 67] on button at bounding box center [1356, 76] width 29 height 24
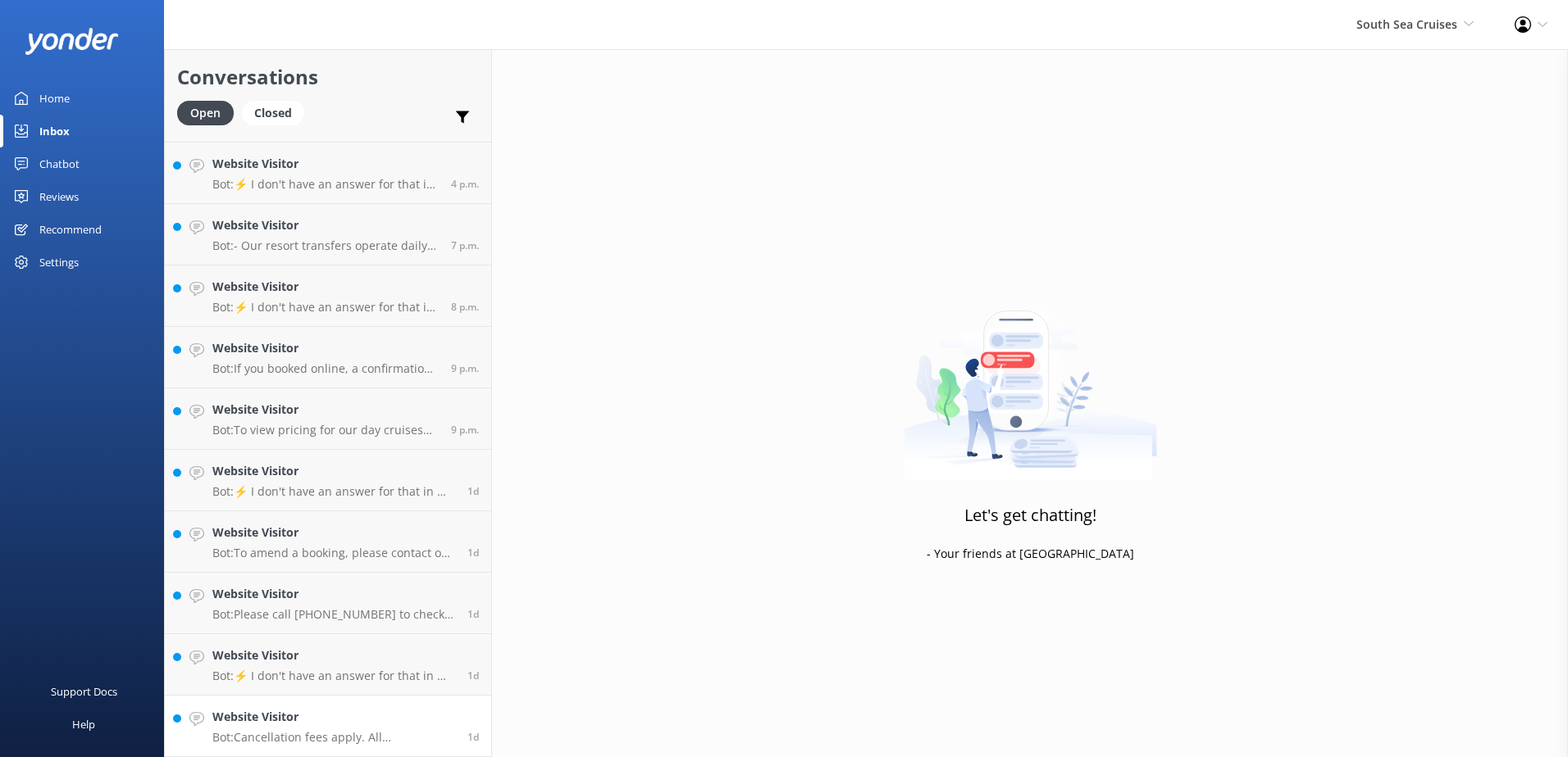
scroll to position [731, 0]
click at [357, 740] on p "Bot: Cancellation fees apply. All cancellations must be received in writing by …" at bounding box center [334, 738] width 243 height 15
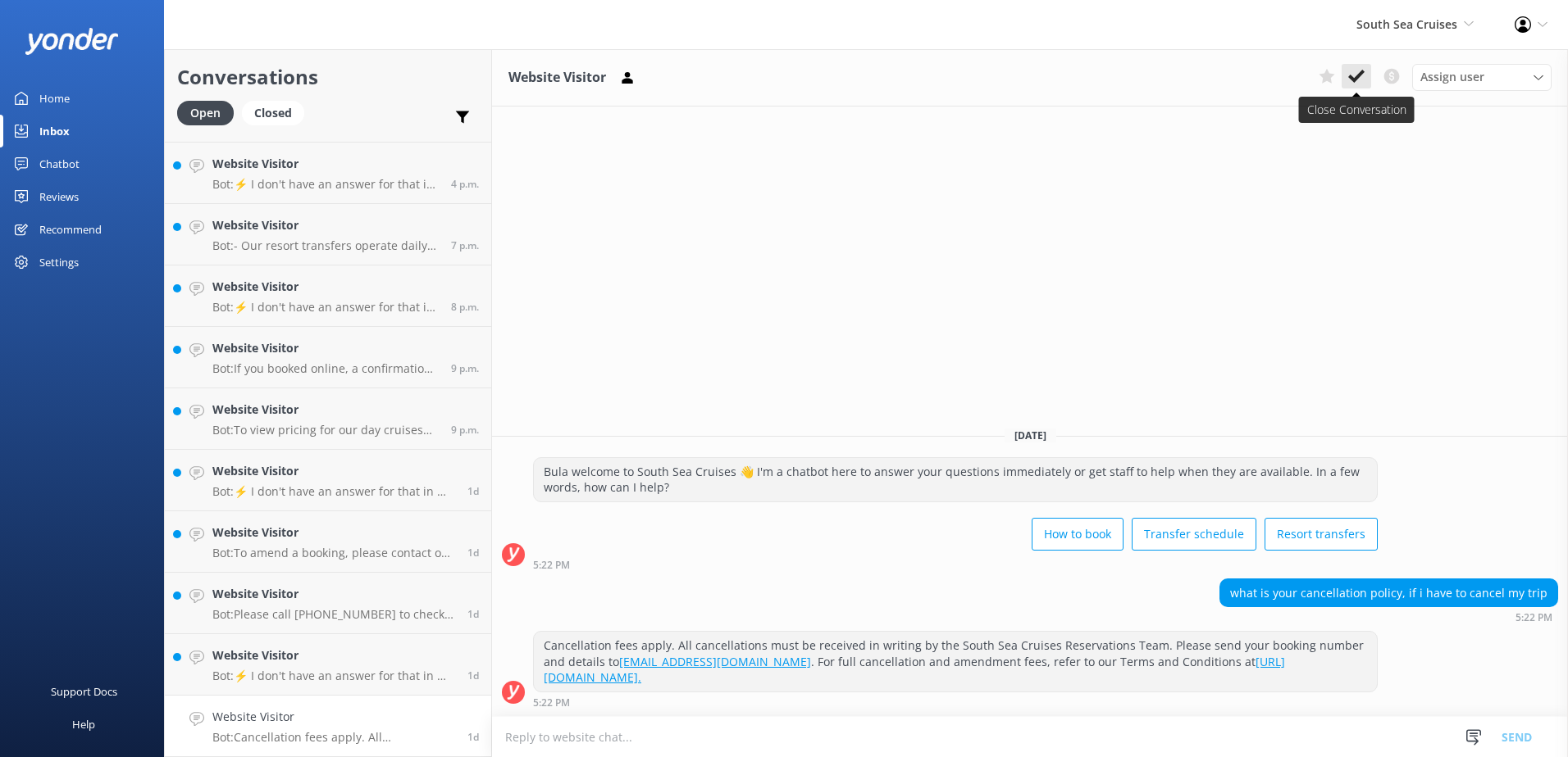
click at [1354, 66] on button at bounding box center [1356, 76] width 29 height 24
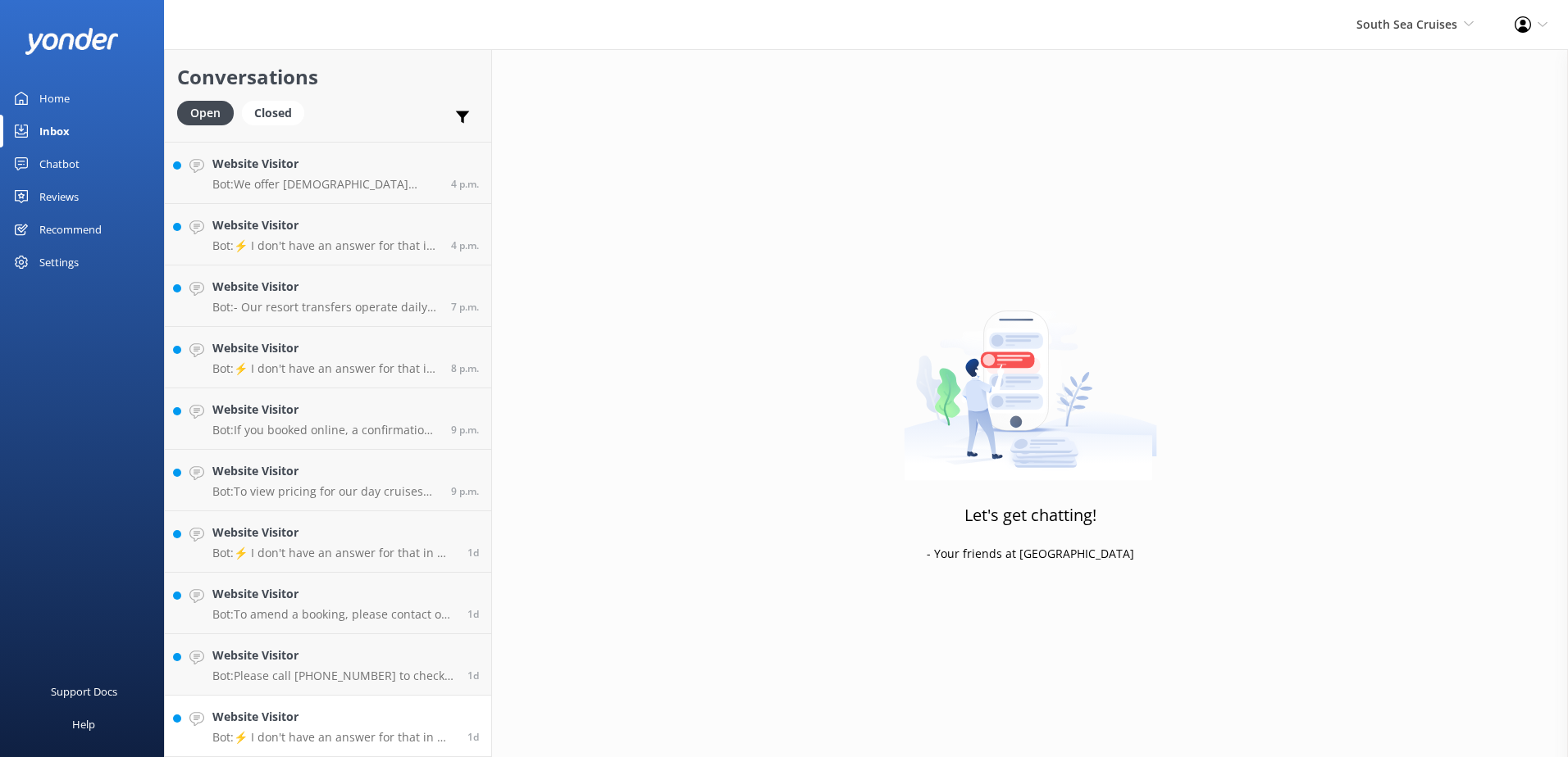
scroll to position [669, 0]
click at [393, 736] on p "Bot: ⚡ I don't have an answer for that in my knowledge base. Please try and rep…" at bounding box center [334, 738] width 243 height 15
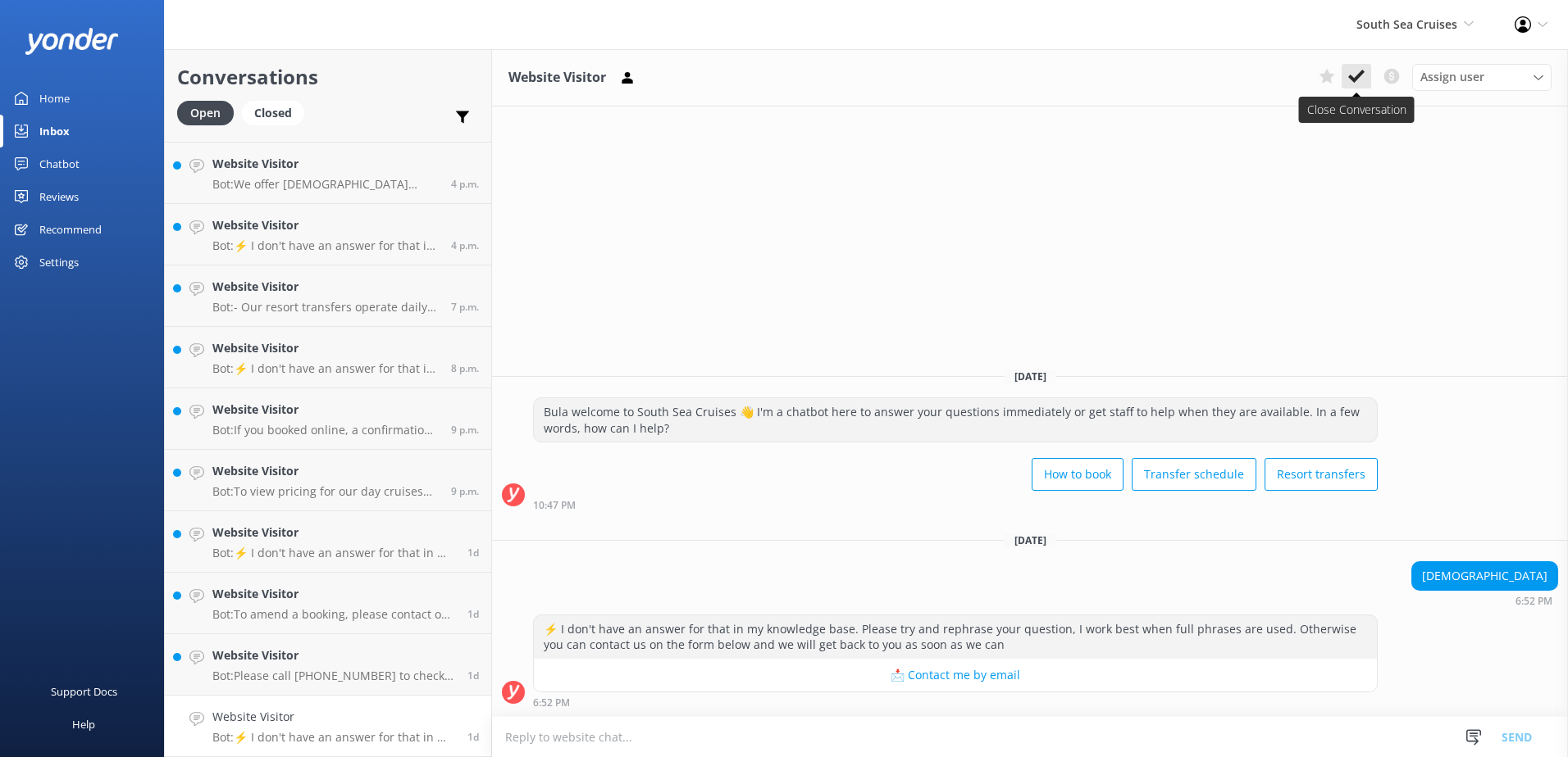
click at [1365, 70] on button at bounding box center [1356, 76] width 29 height 24
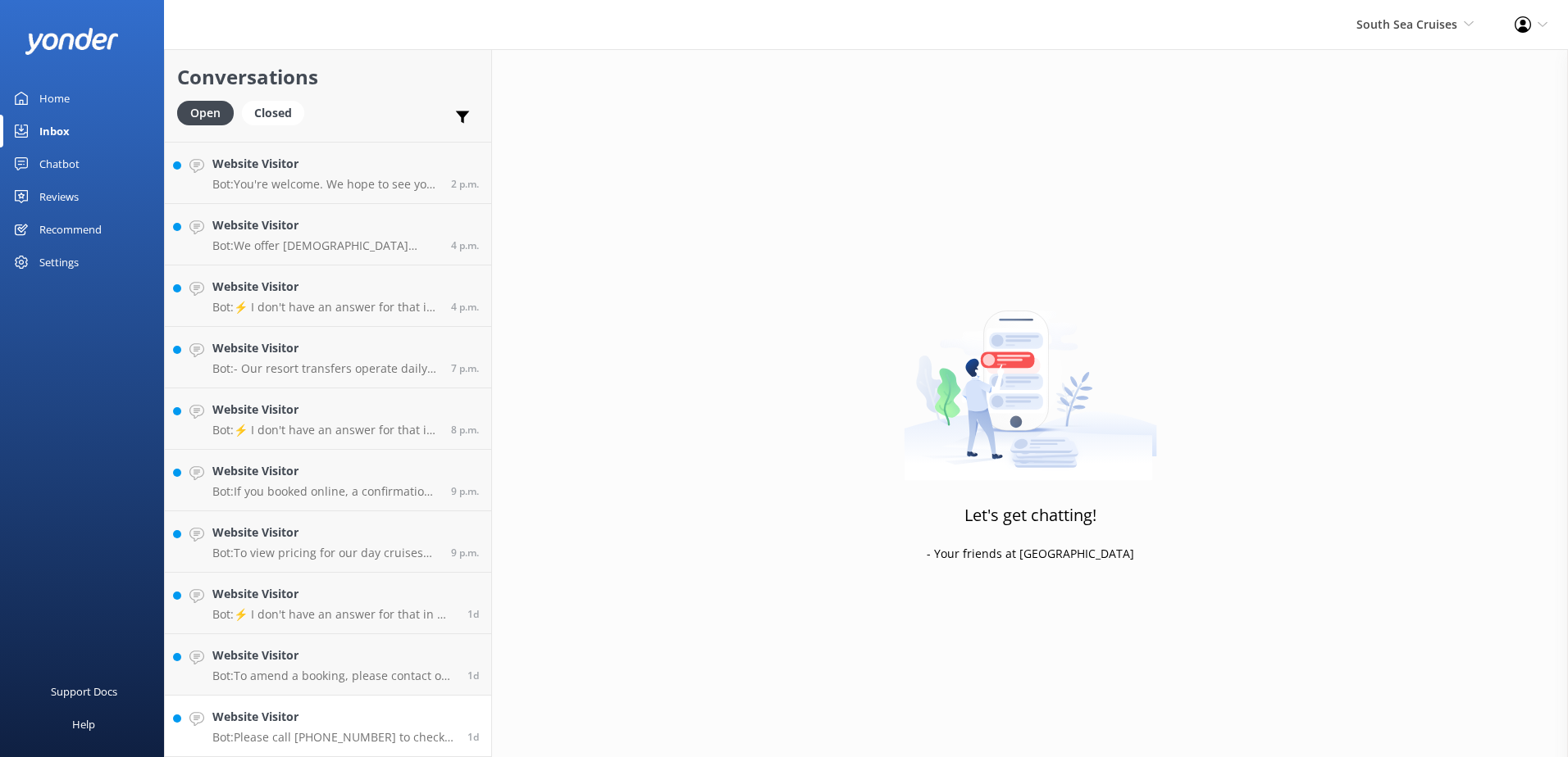
scroll to position [608, 0]
click at [352, 716] on h4 "Website Visitor" at bounding box center [334, 717] width 243 height 18
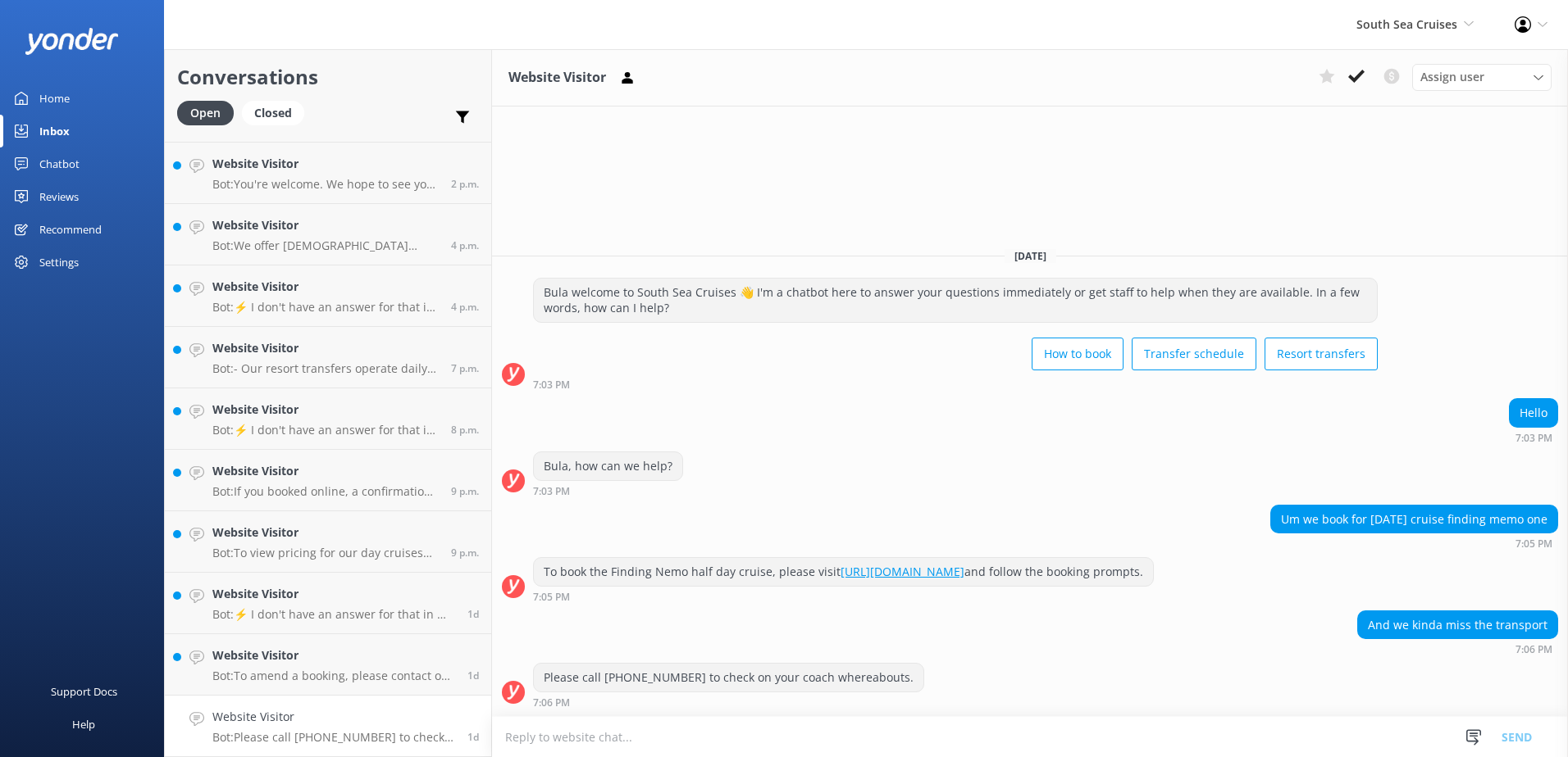
click at [842, 732] on textarea at bounding box center [1030, 737] width 1076 height 40
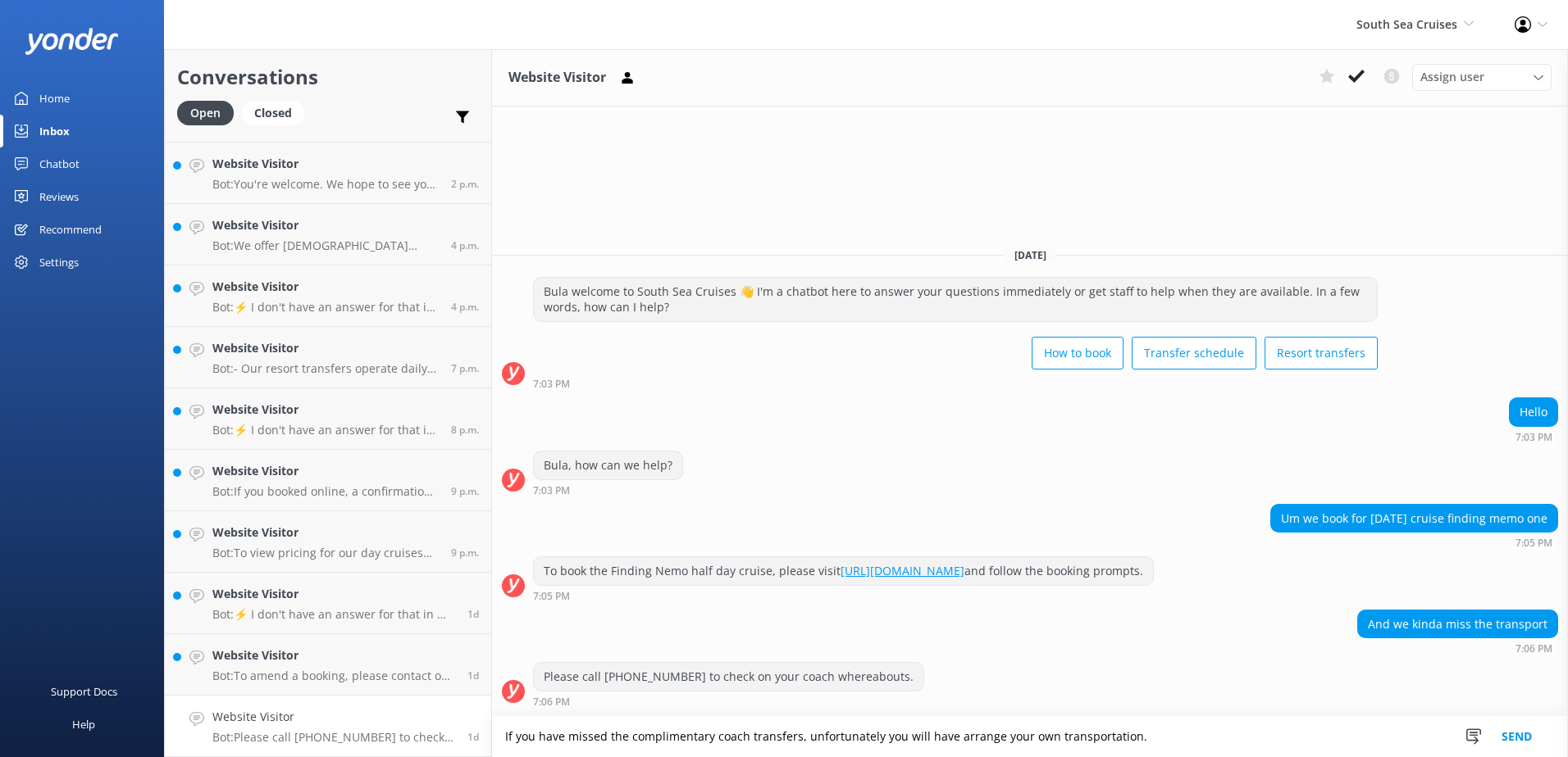
type textarea "If you have missed the complimentary coach transfers, unfortunately you will ha…"
click at [1538, 738] on button "Send" at bounding box center [1517, 737] width 61 height 41
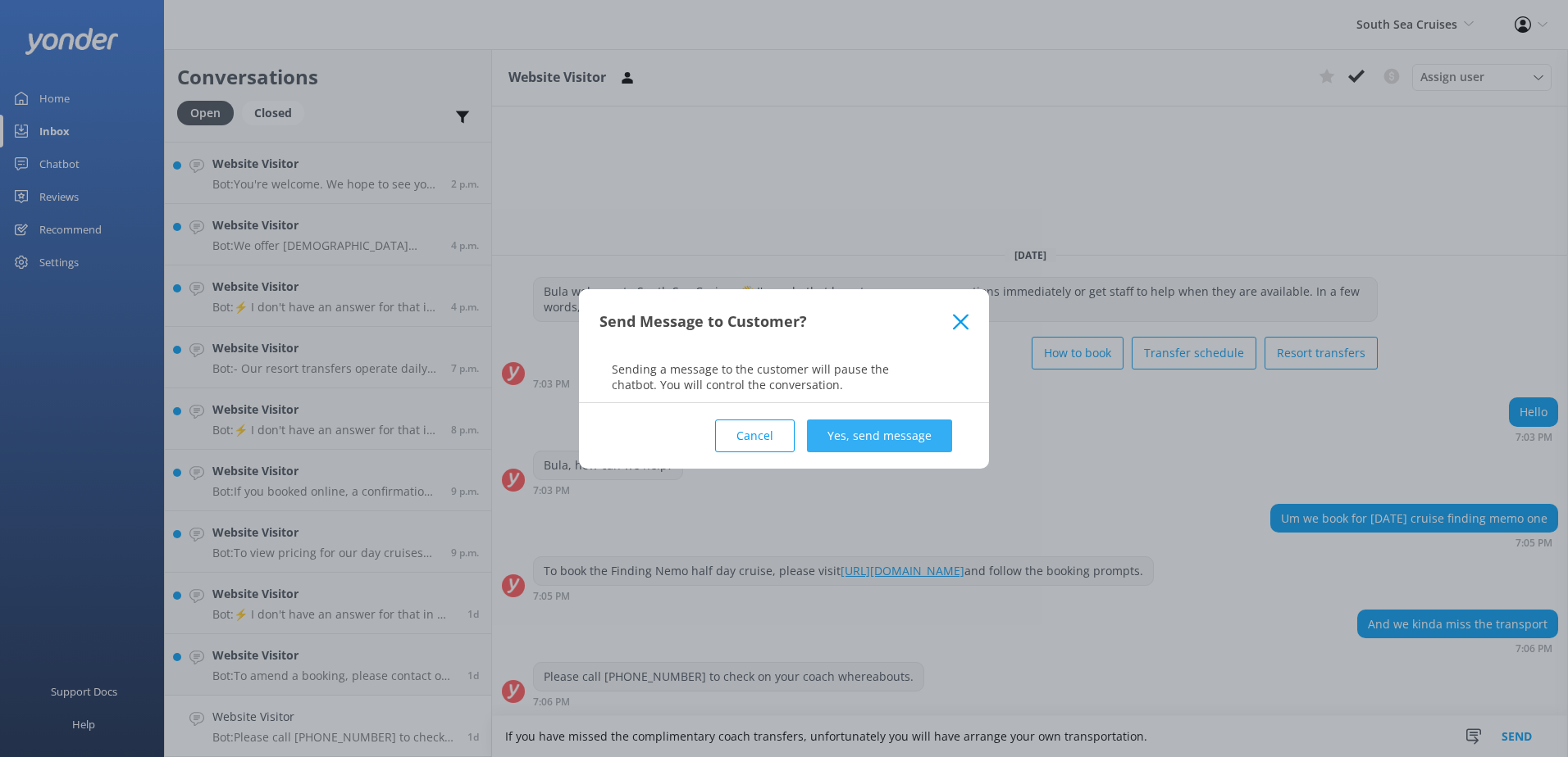
click at [880, 425] on button "Yes, send message" at bounding box center [880, 436] width 146 height 33
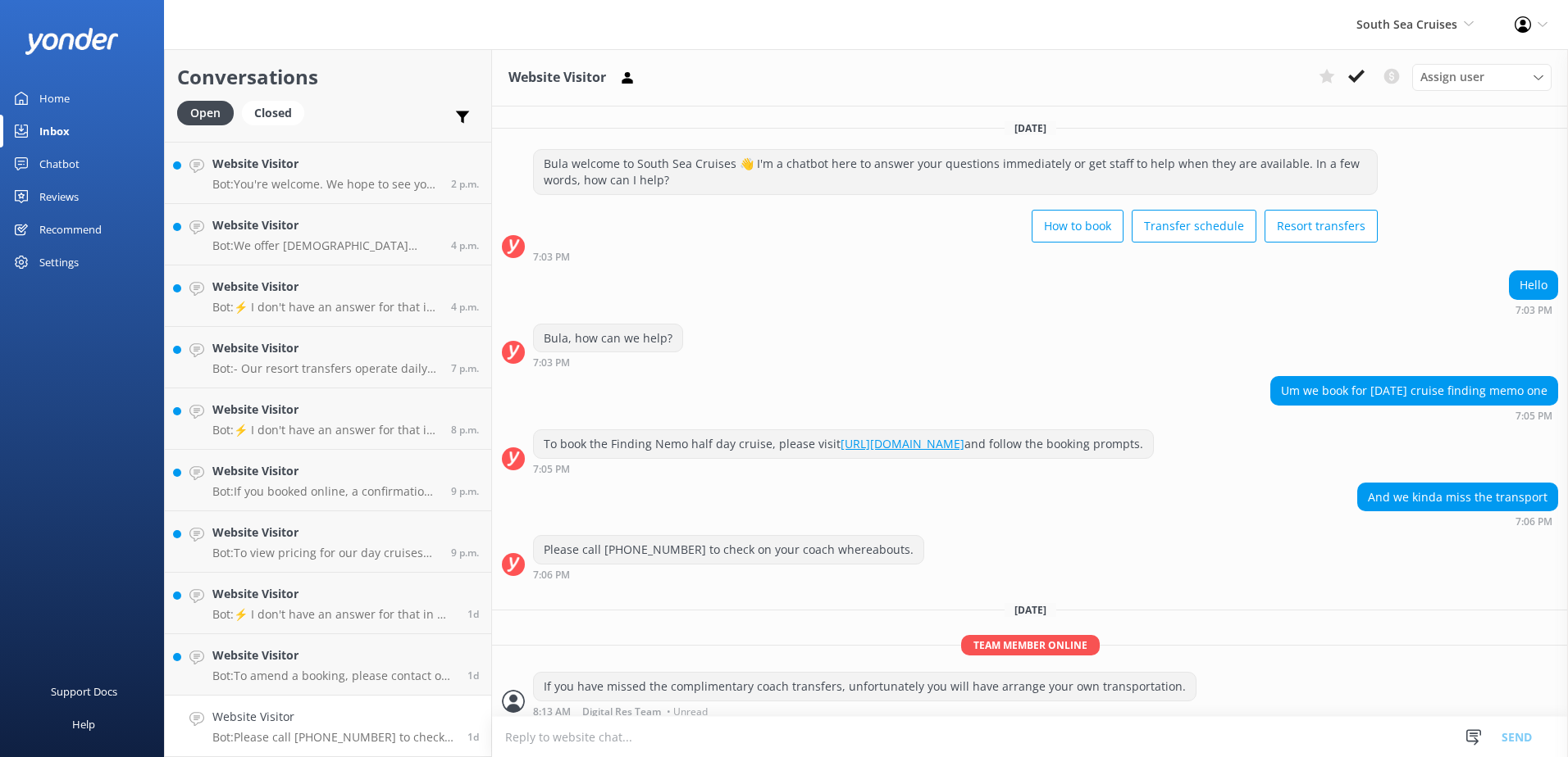
scroll to position [9, 0]
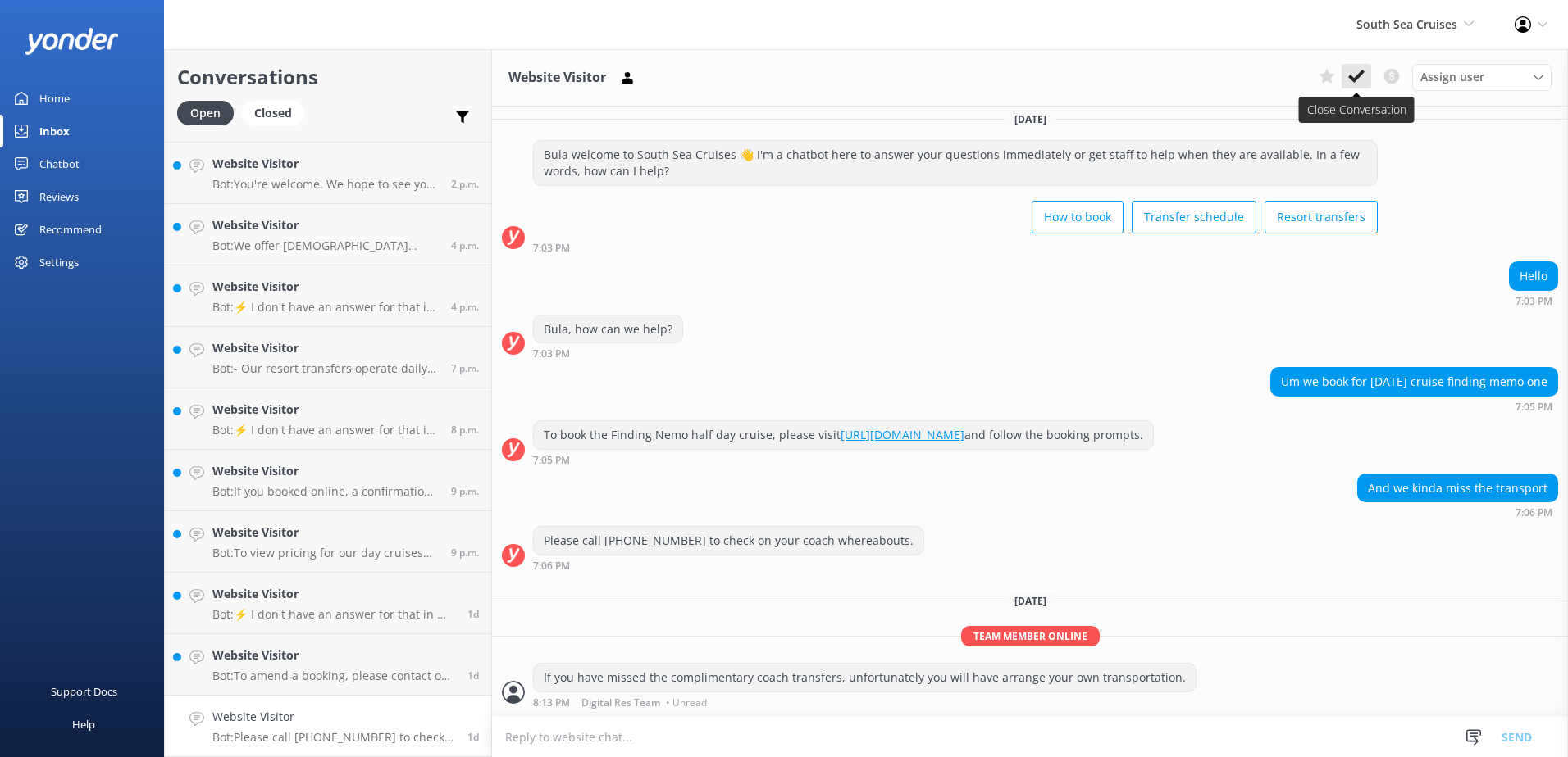
click at [1364, 71] on icon at bounding box center [1356, 76] width 17 height 16
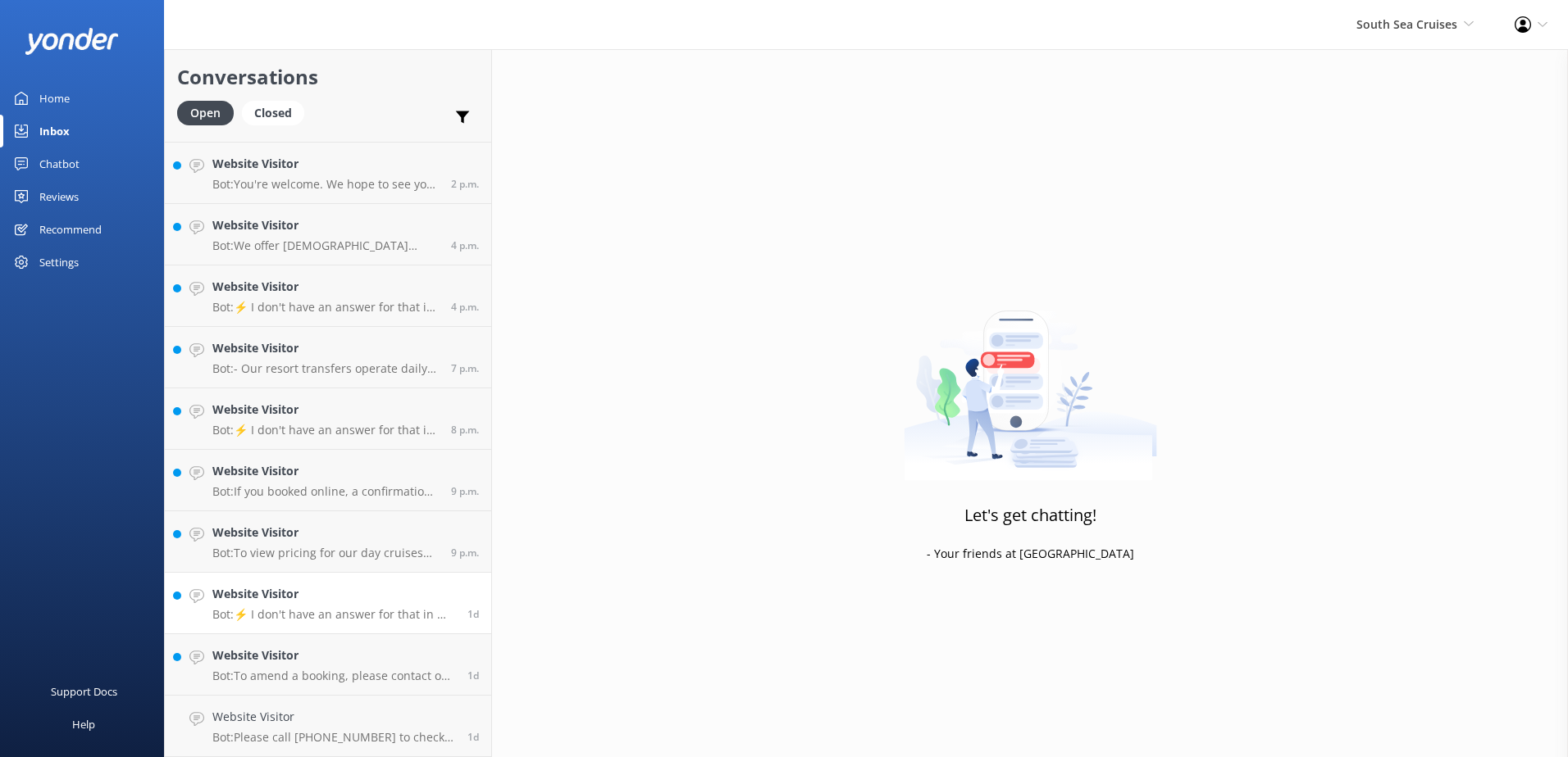
scroll to position [546, 0]
click at [362, 716] on h4 "Website Visitor" at bounding box center [334, 717] width 243 height 18
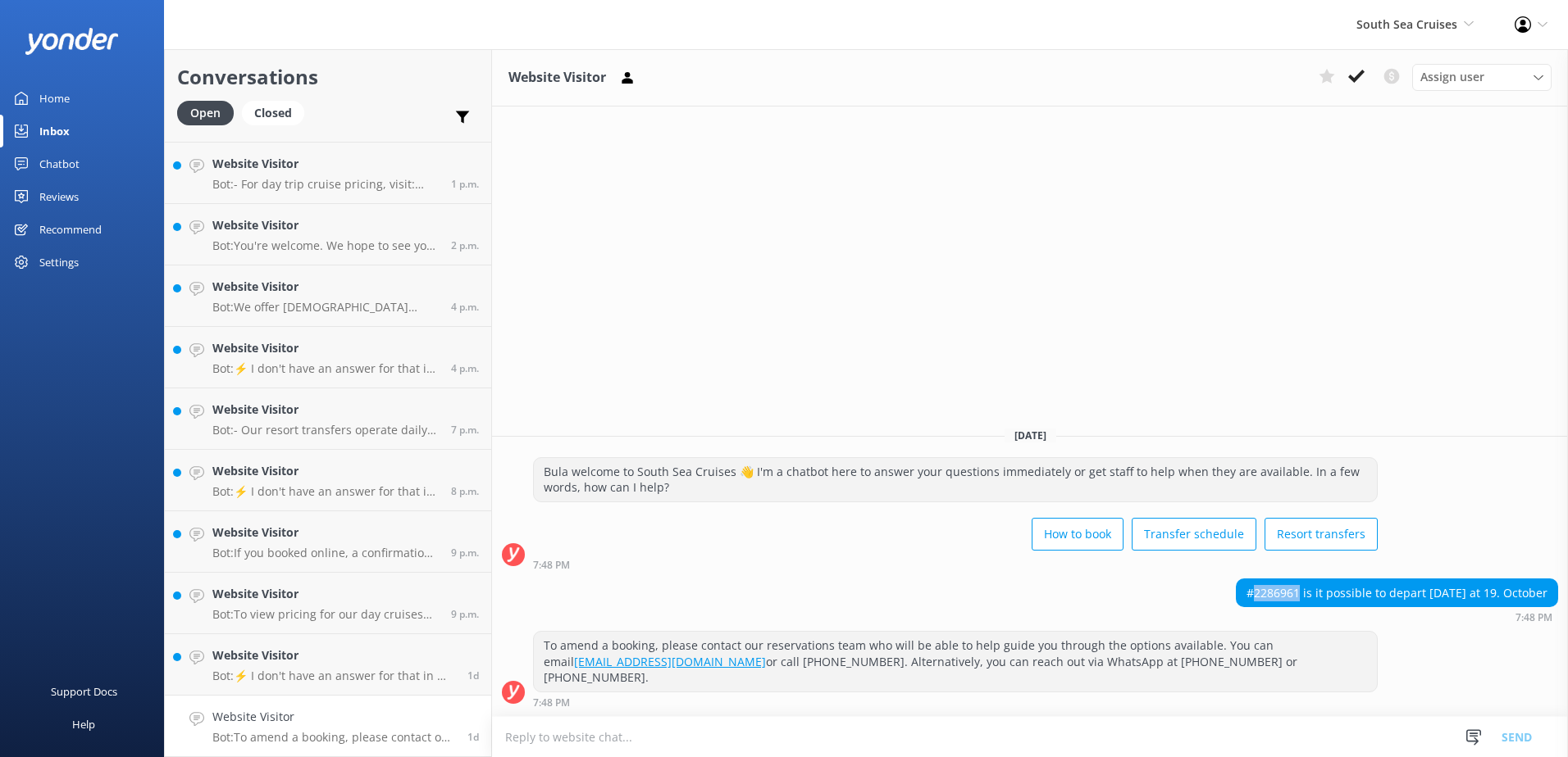
drag, startPoint x: 1275, startPoint y: 610, endPoint x: 1231, endPoint y: 612, distance: 44.0
click at [1237, 608] on div "#2286961 is it possible to depart one day later at 19. October" at bounding box center [1397, 593] width 320 height 28
copy div "2286961"
drag, startPoint x: 1354, startPoint y: 77, endPoint x: 746, endPoint y: 715, distance: 881.3
click at [746, 666] on div "Website Visitor Assign user Alyssa Sonya Digital Res Team Brenda Fenton Asena N…" at bounding box center [1030, 404] width 1076 height 708
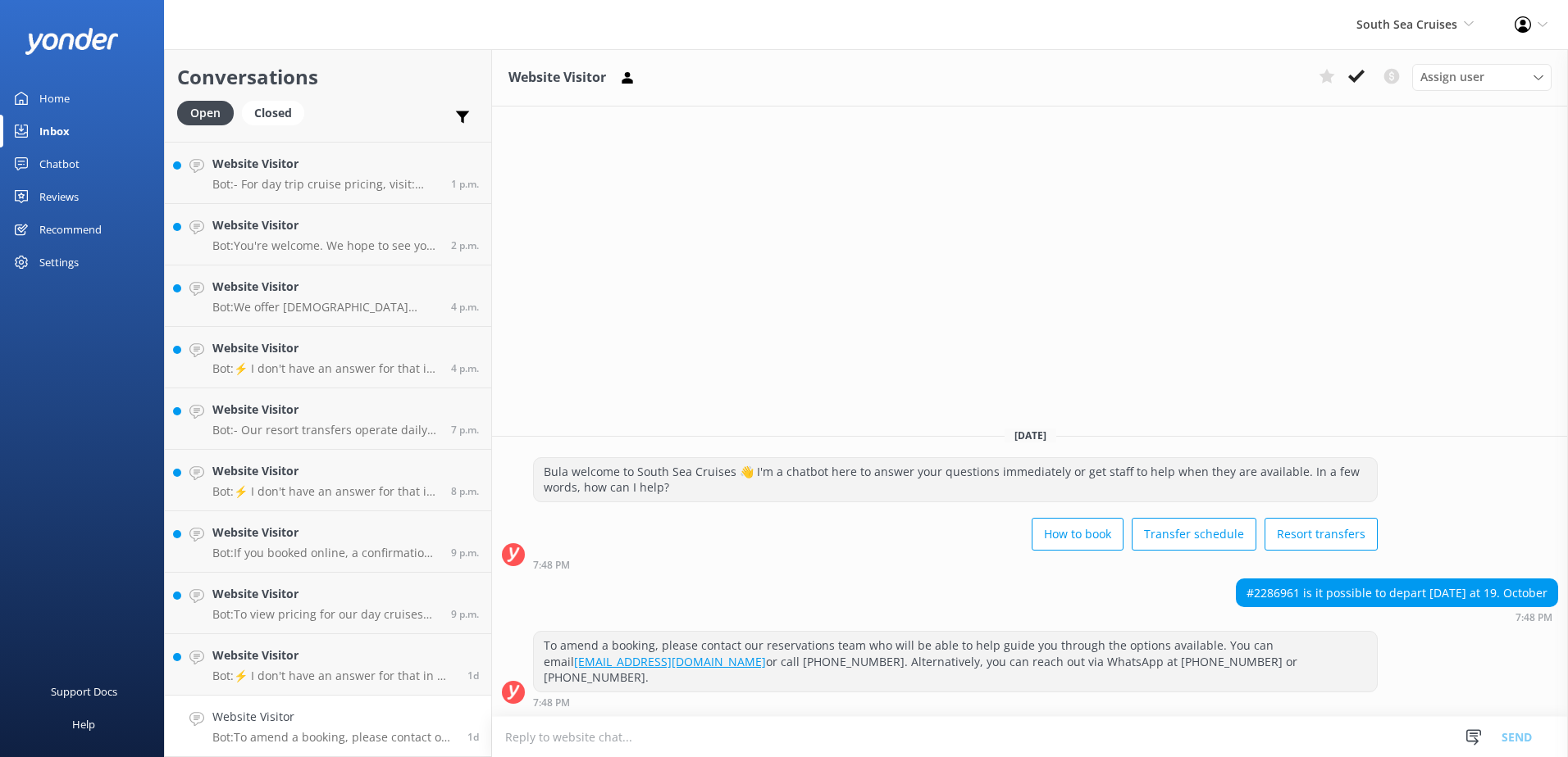
click at [757, 747] on textarea at bounding box center [1030, 737] width 1076 height 40
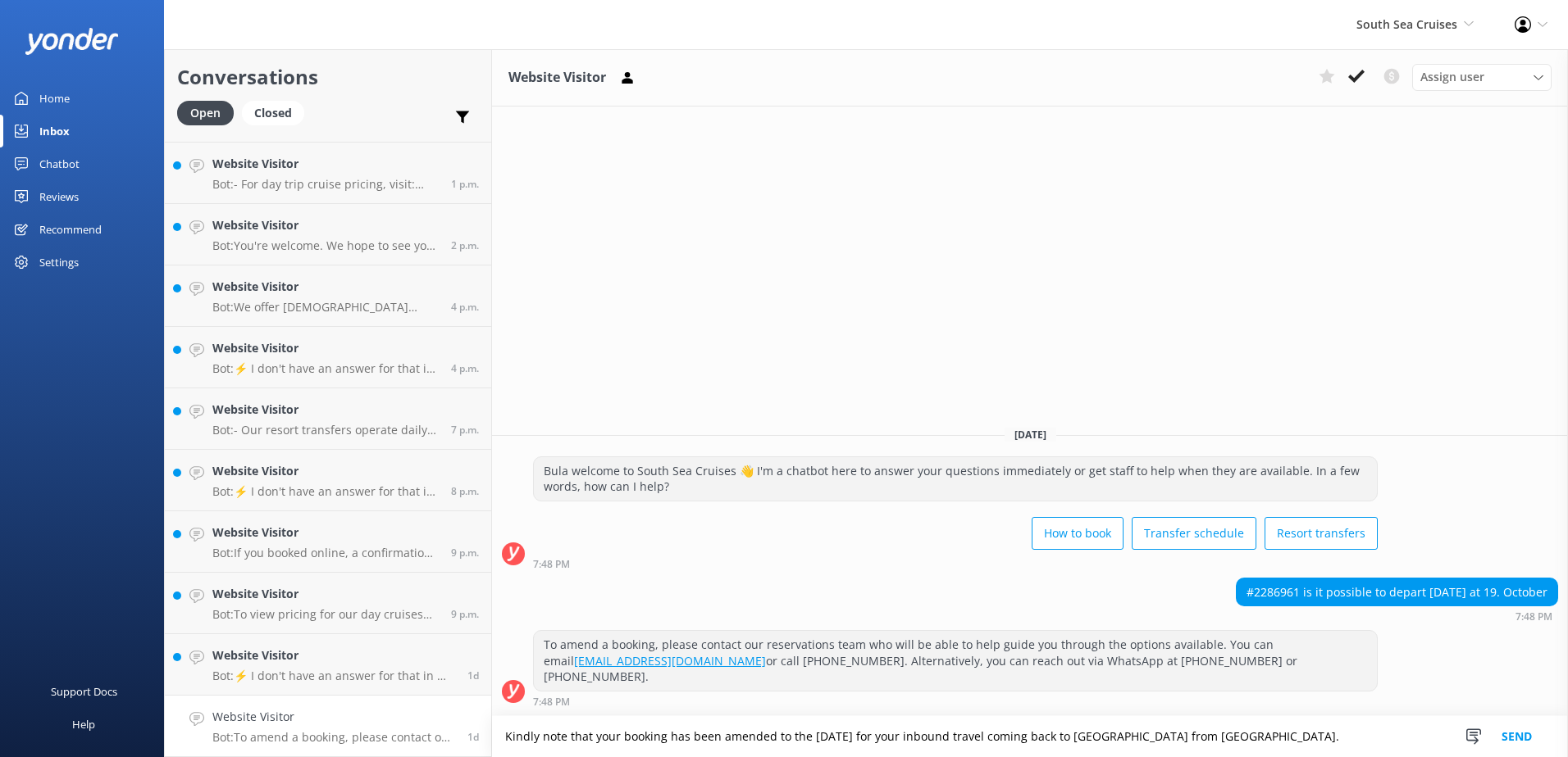
type textarea "Kindly note that your booking has been amended to the 19th of October for your …"
click at [1513, 739] on button "Send" at bounding box center [1517, 737] width 61 height 41
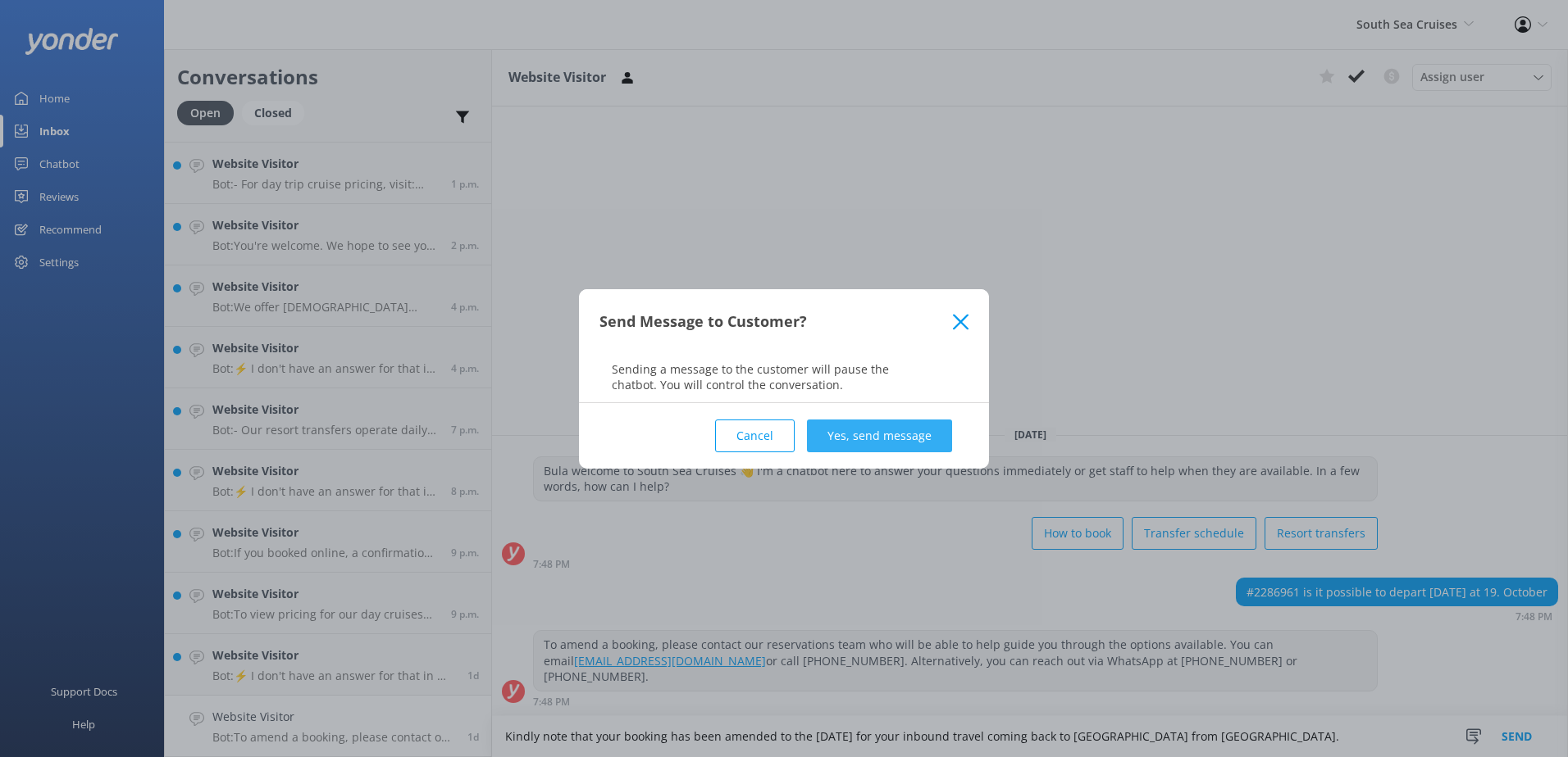
click at [852, 429] on button "Yes, send message" at bounding box center [880, 436] width 146 height 33
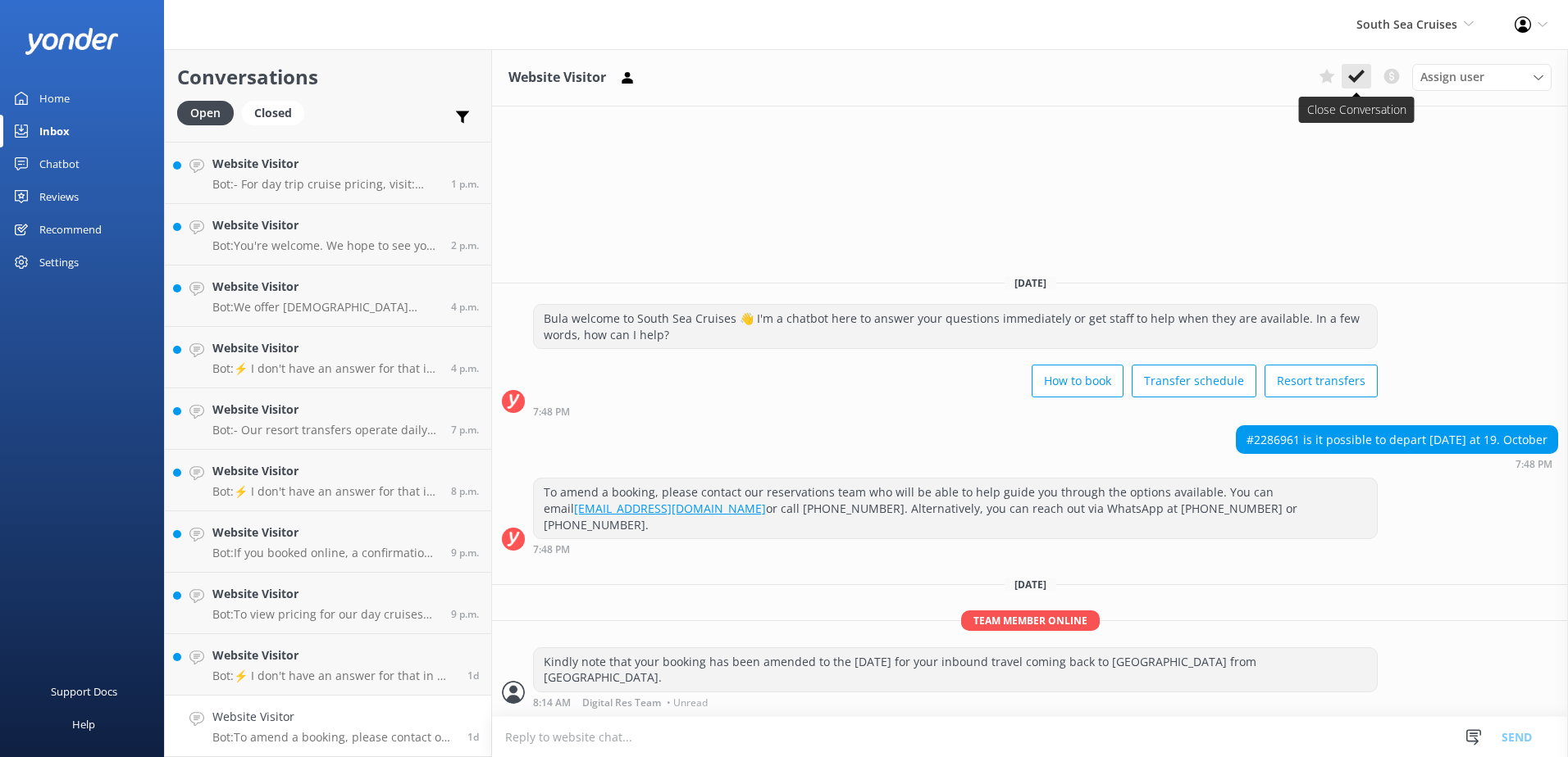
click at [1352, 76] on icon at bounding box center [1356, 76] width 17 height 16
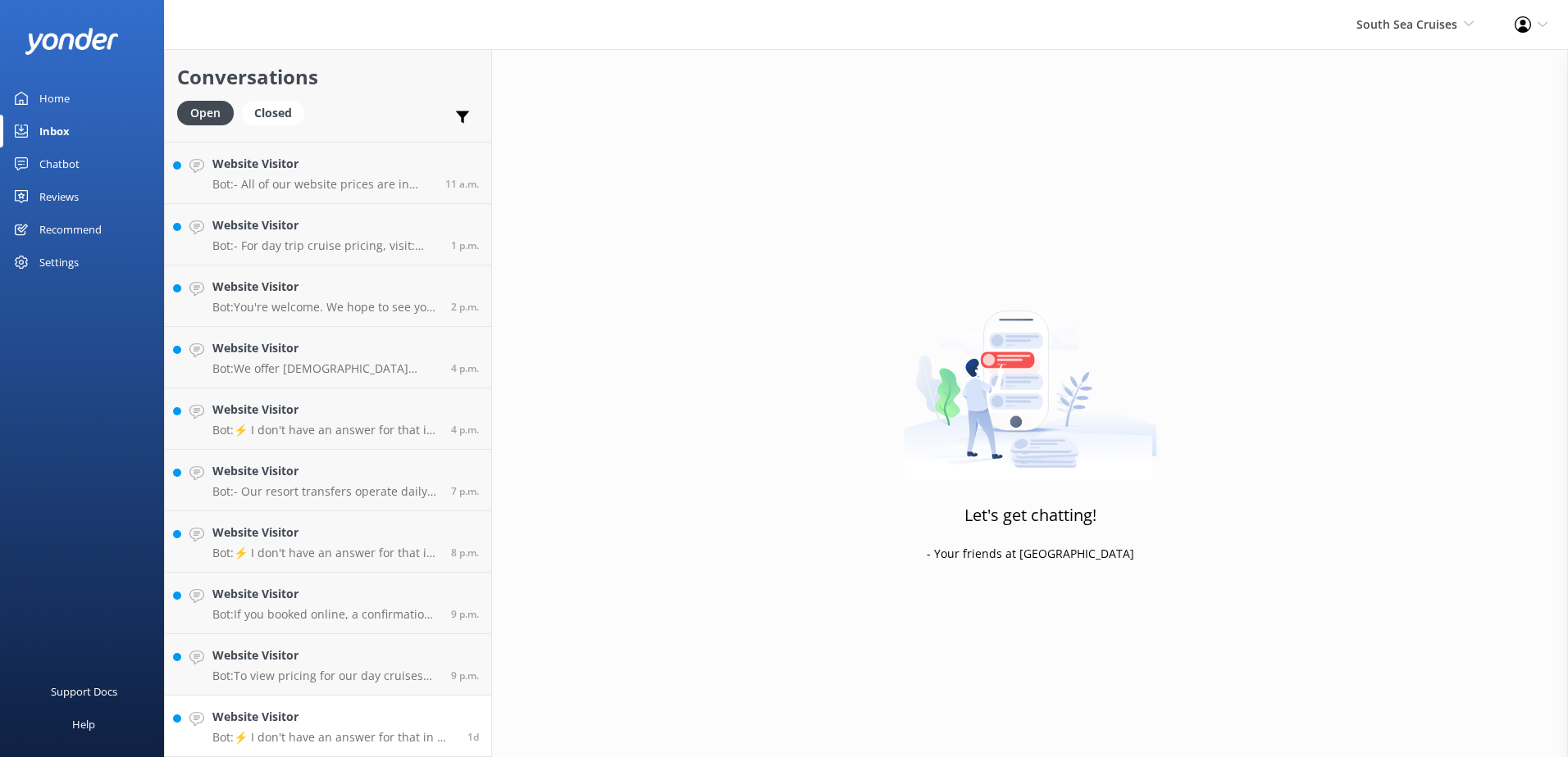
scroll to position [484, 0]
click at [337, 716] on h4 "Website Visitor" at bounding box center [334, 717] width 243 height 18
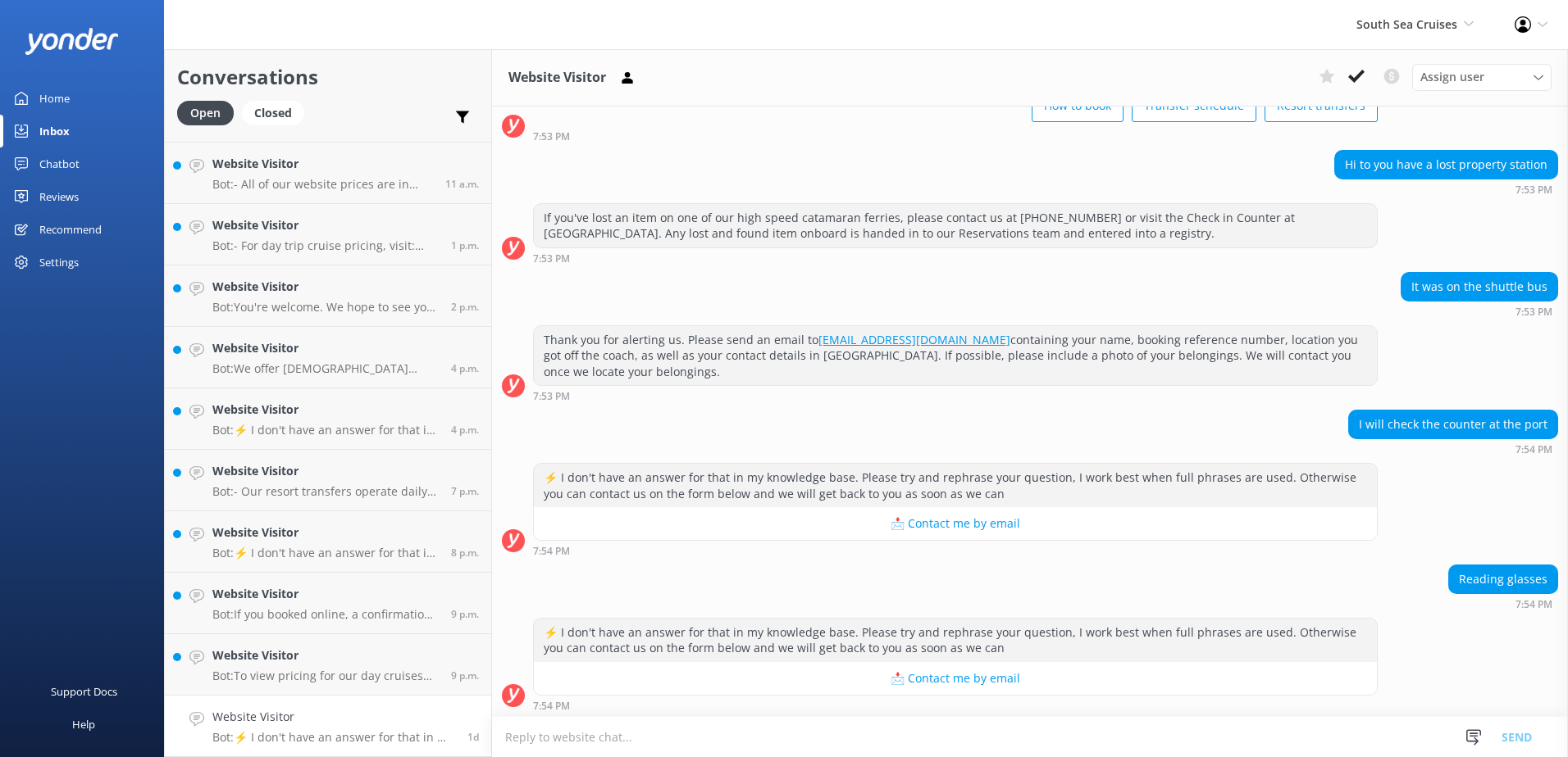
scroll to position [124, 0]
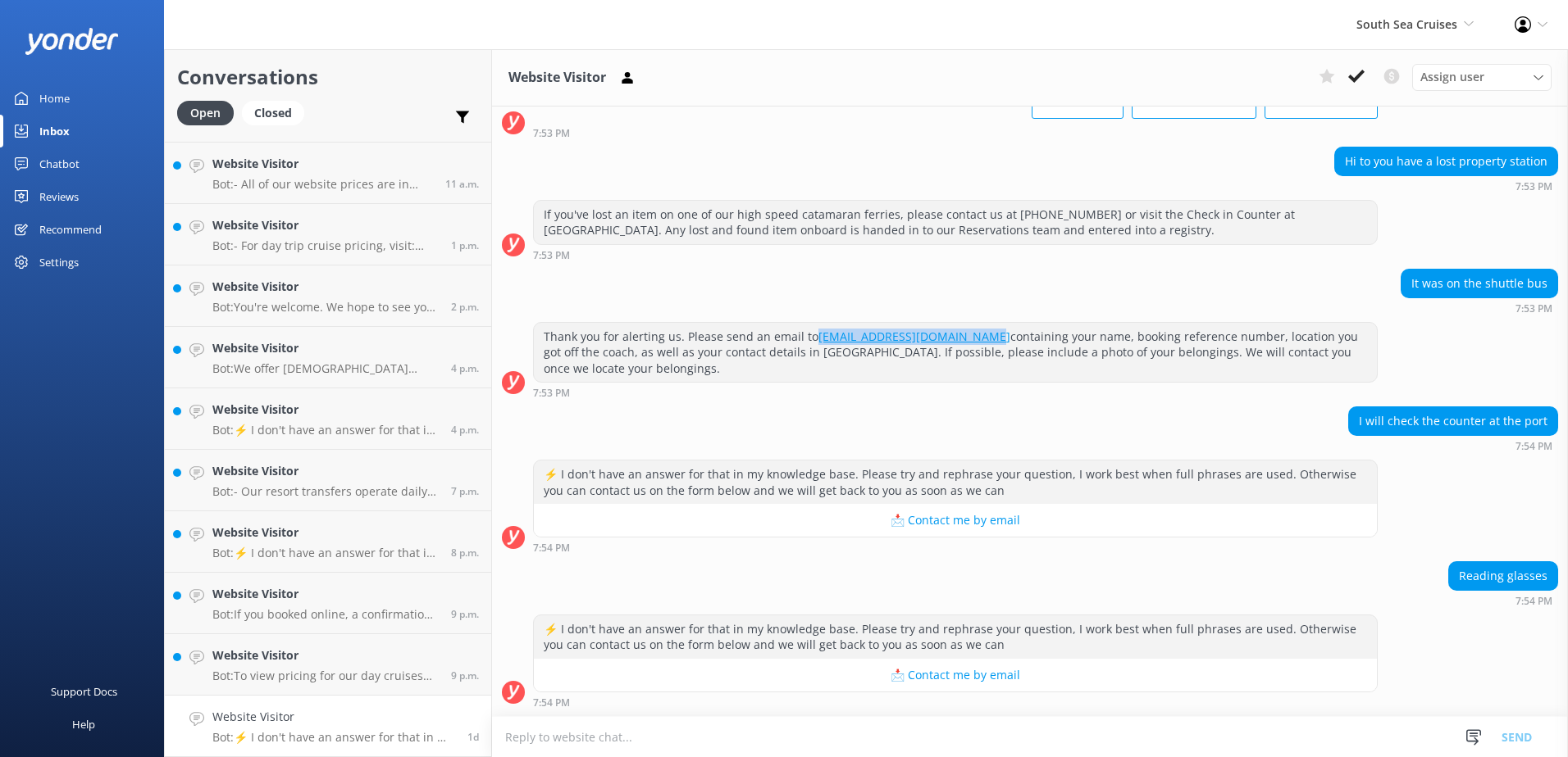
drag, startPoint x: 811, startPoint y: 336, endPoint x: 969, endPoint y: 333, distance: 158.0
click at [969, 333] on div "Thank you for alerting us. Please send an email to customerservices@ssc.com.fj …" at bounding box center [955, 353] width 843 height 60
copy link "customerservices@ssc.com.fj"
click at [657, 731] on textarea at bounding box center [1030, 737] width 1076 height 40
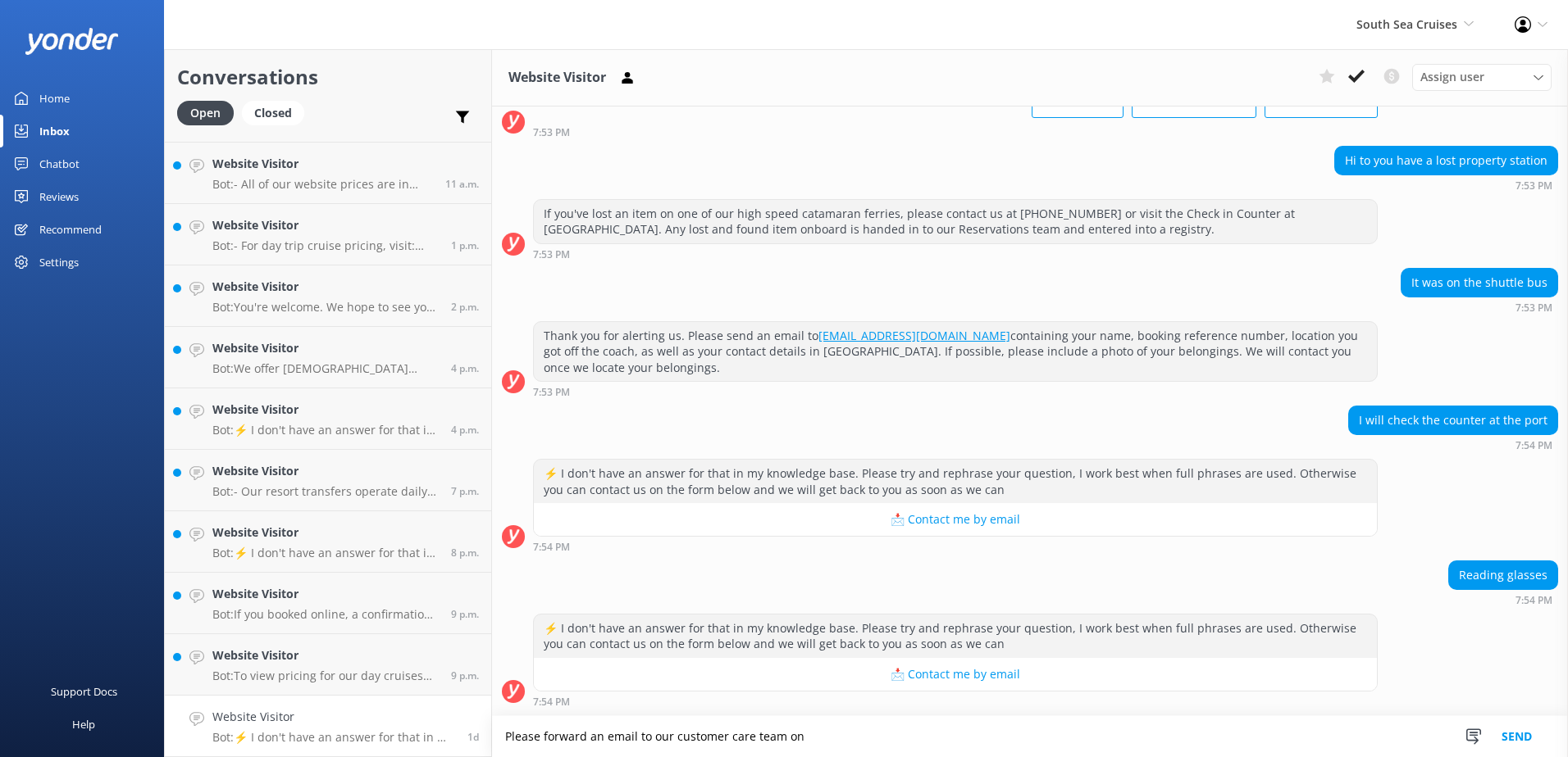
paste textarea "customerservices@ssc.com.fj"
type textarea "Please forward an email to our customer care team on customerservices@ssc.com.f…"
click at [1507, 732] on button "Send" at bounding box center [1517, 737] width 61 height 41
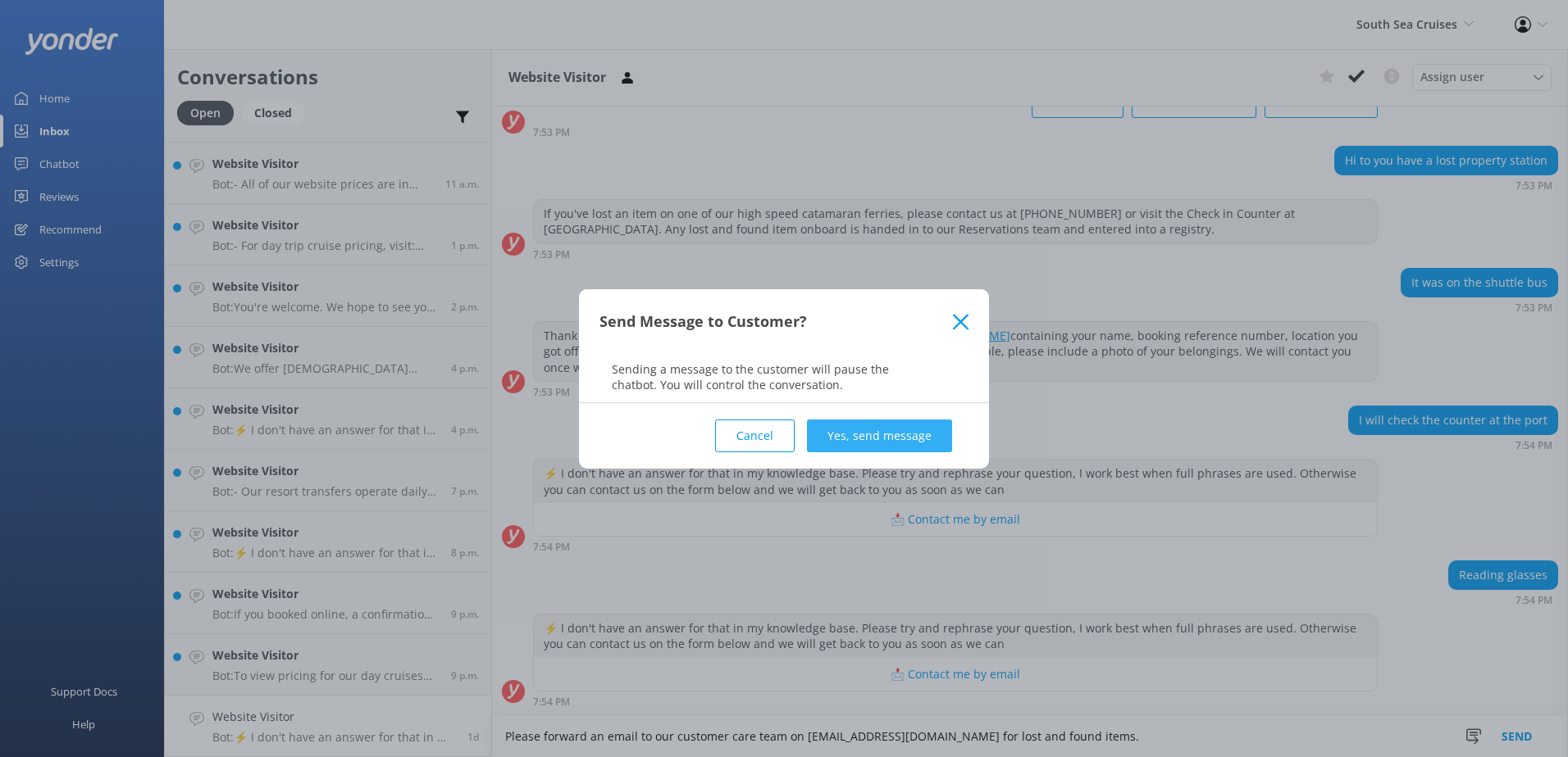
click at [875, 426] on button "Yes, send message" at bounding box center [880, 436] width 146 height 33
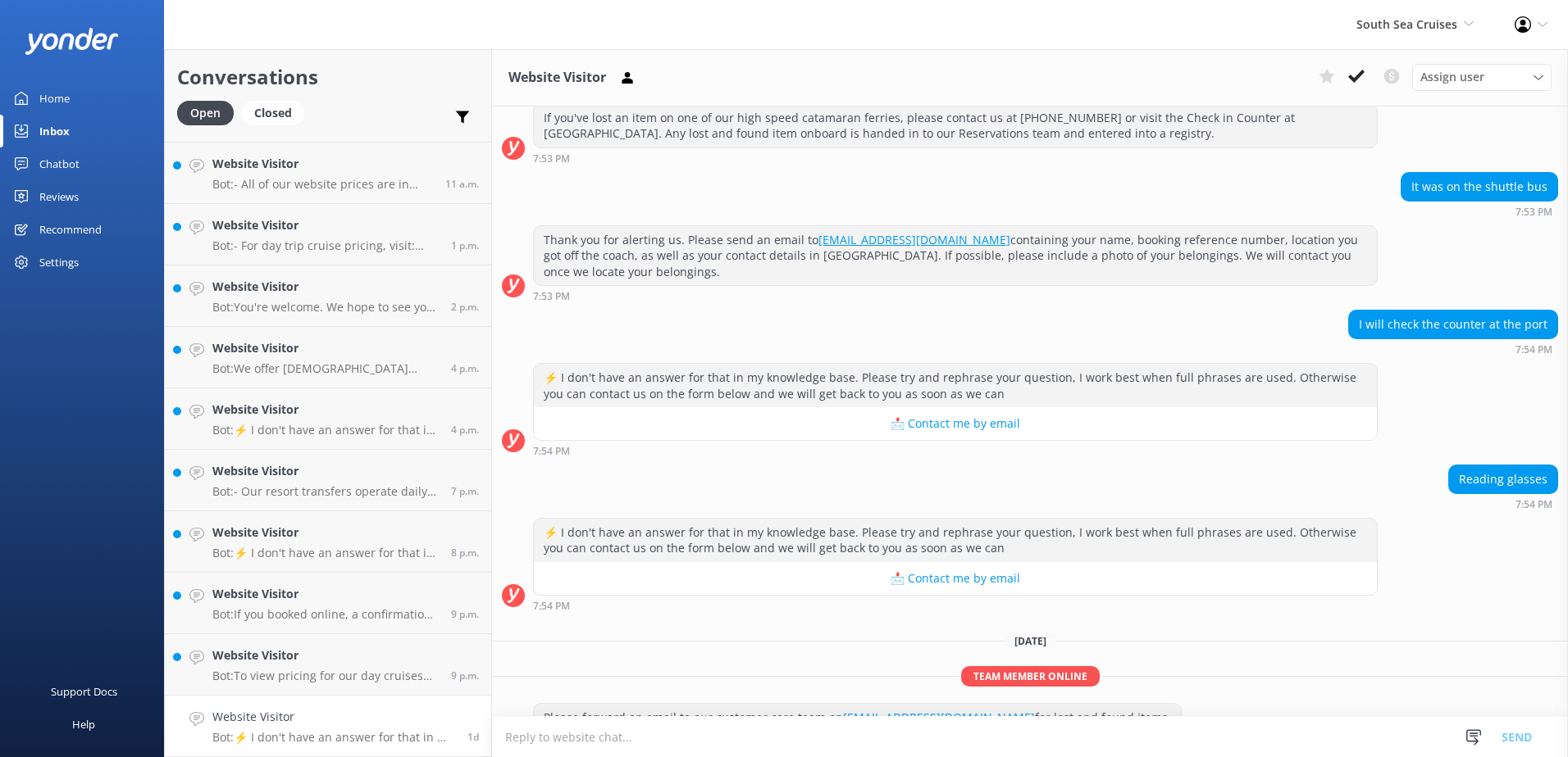
scroll to position [261, 0]
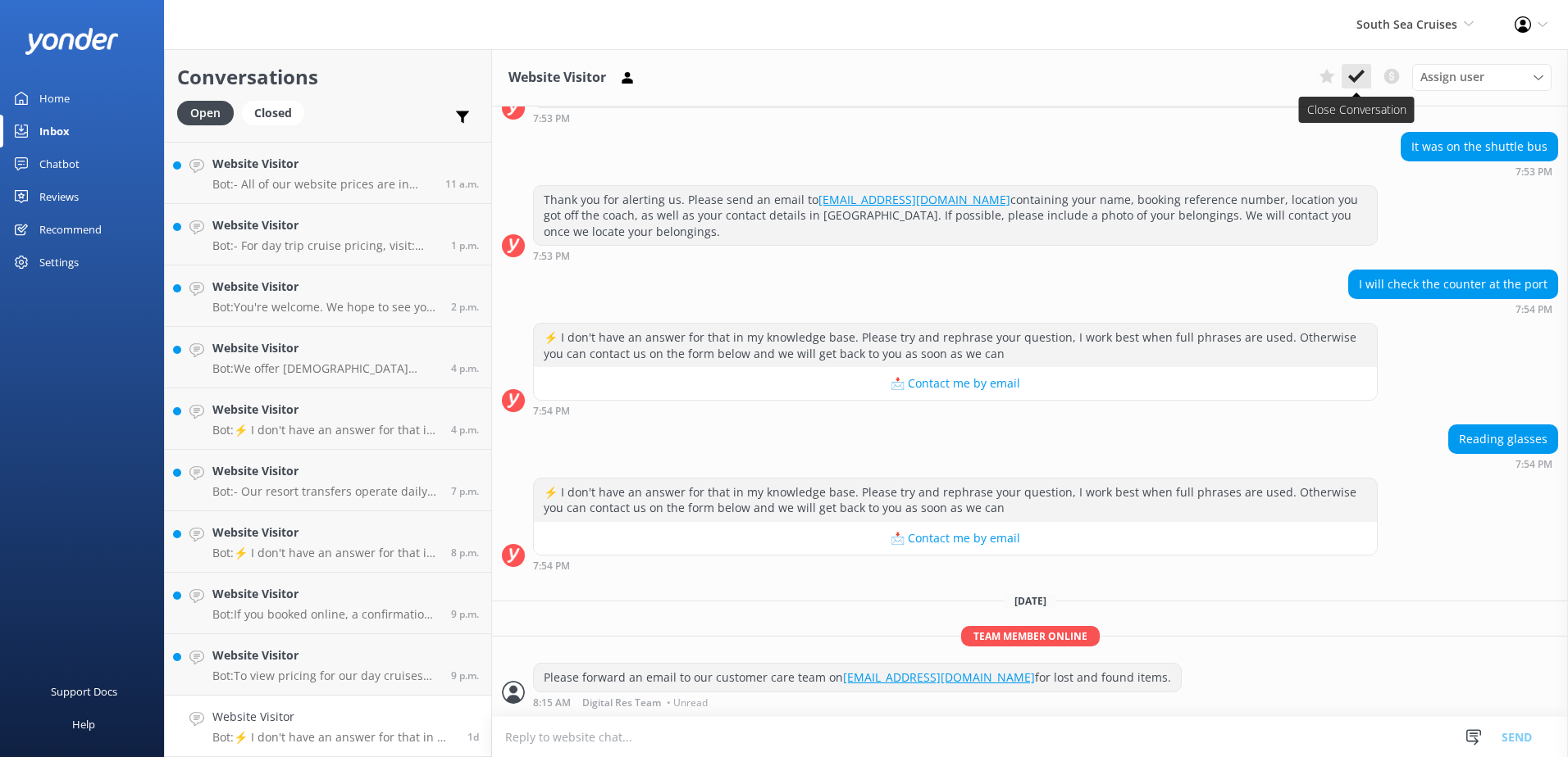
click at [1360, 74] on use at bounding box center [1356, 77] width 17 height 14
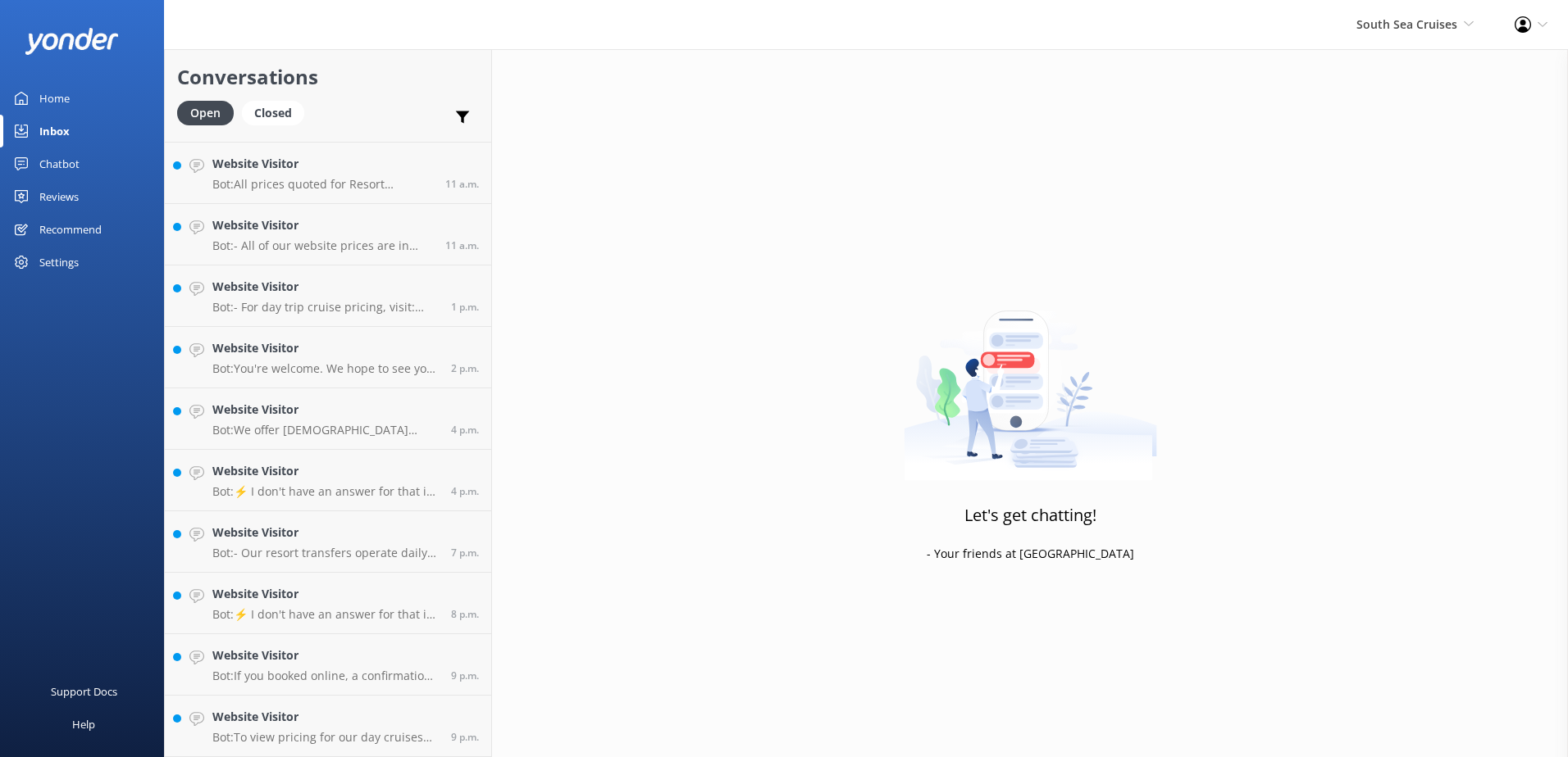
scroll to position [423, 0]
click at [385, 738] on p "Bot: To view pricing for our day cruises and trips, please visit: https://south…" at bounding box center [325, 738] width 226 height 15
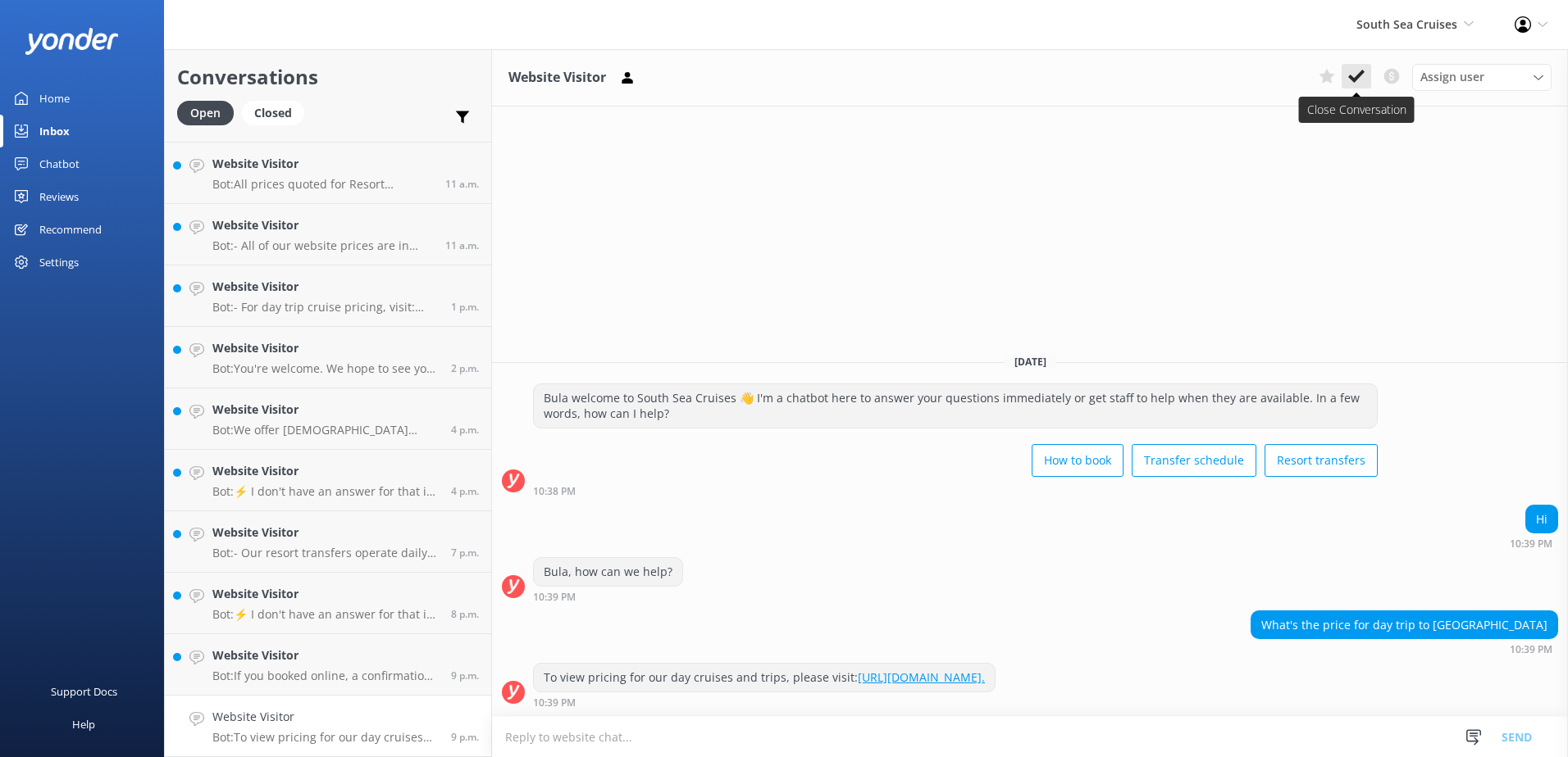
click at [1367, 76] on button at bounding box center [1356, 76] width 29 height 24
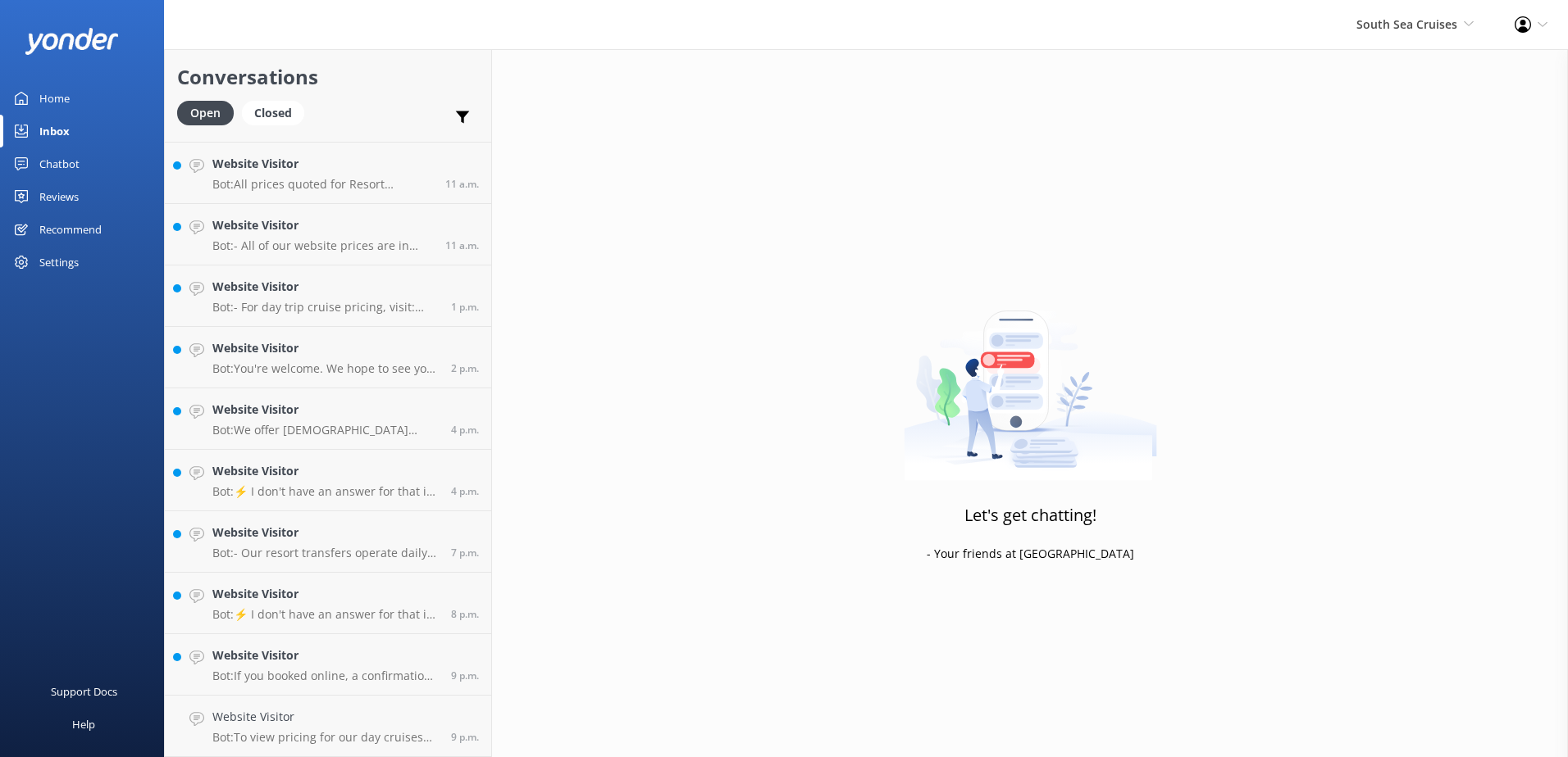
scroll to position [362, 0]
click at [372, 741] on p "Bot: If you booked online, a confirmation would have been emailed to you. Pleas…" at bounding box center [325, 738] width 226 height 15
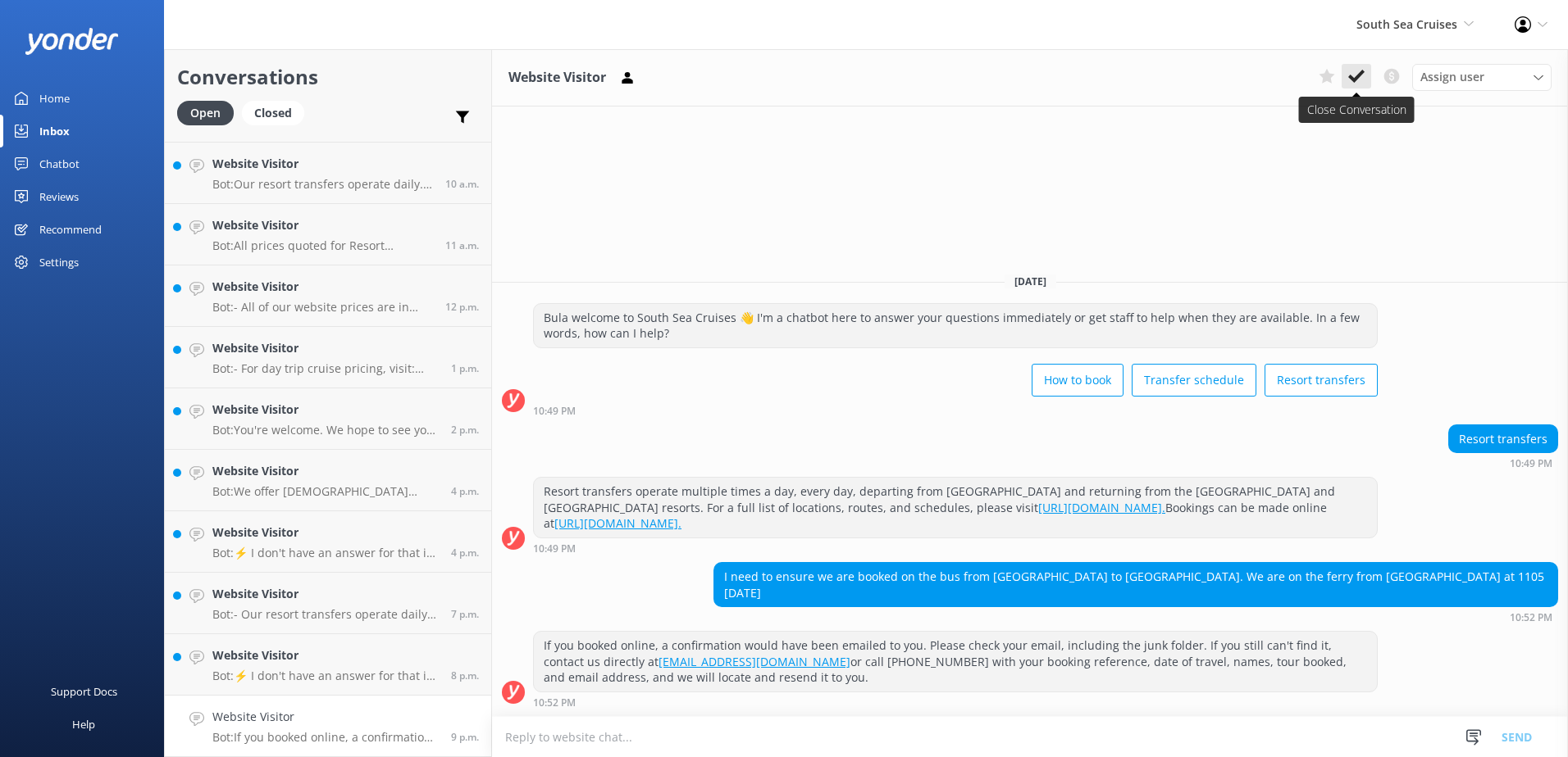
click at [1370, 76] on button at bounding box center [1356, 76] width 29 height 24
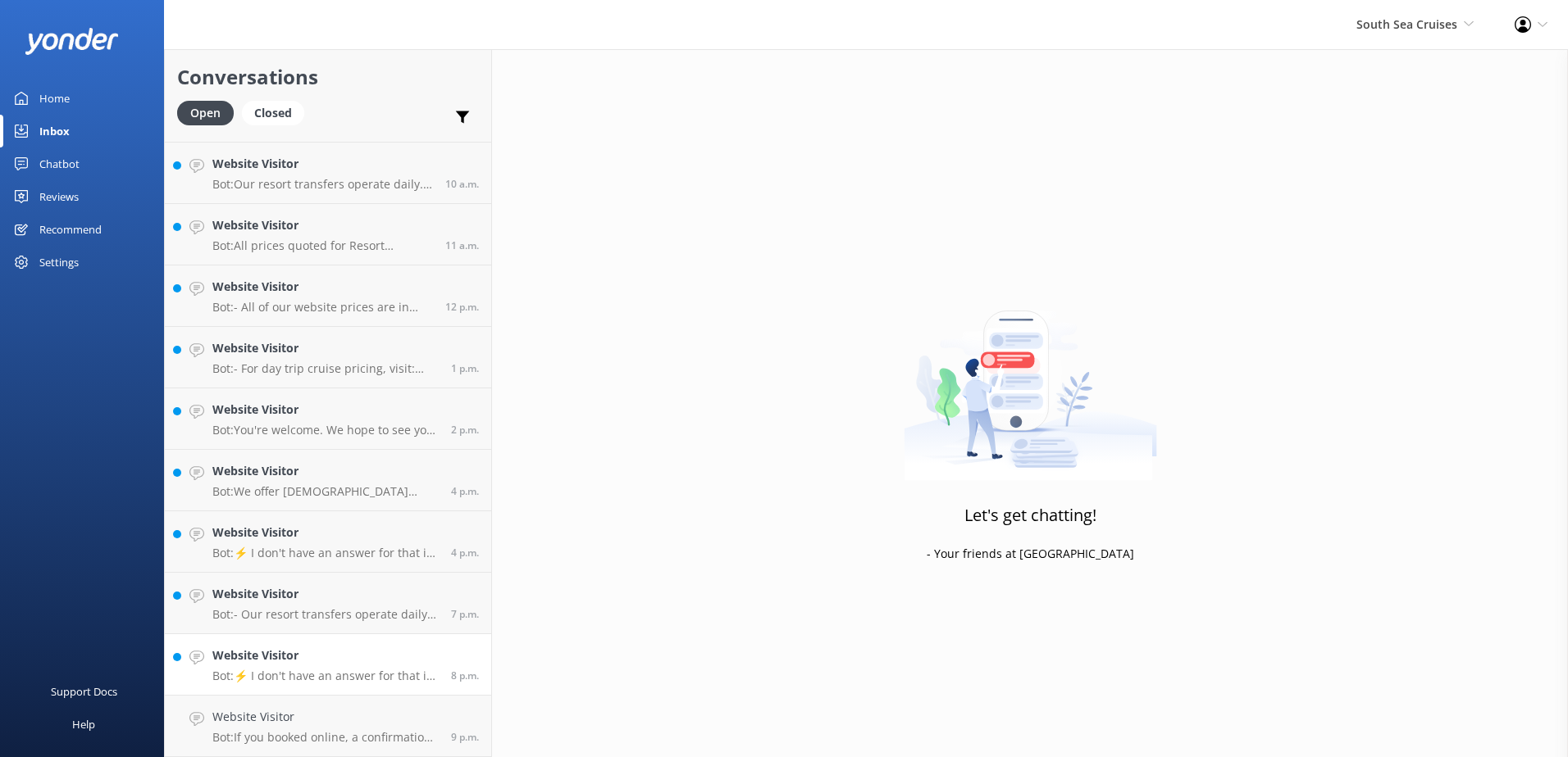
scroll to position [300, 0]
click at [362, 727] on div "Website Visitor Bot: ⚡ I don't have an answer for that in my knowledge base. Pl…" at bounding box center [325, 726] width 226 height 36
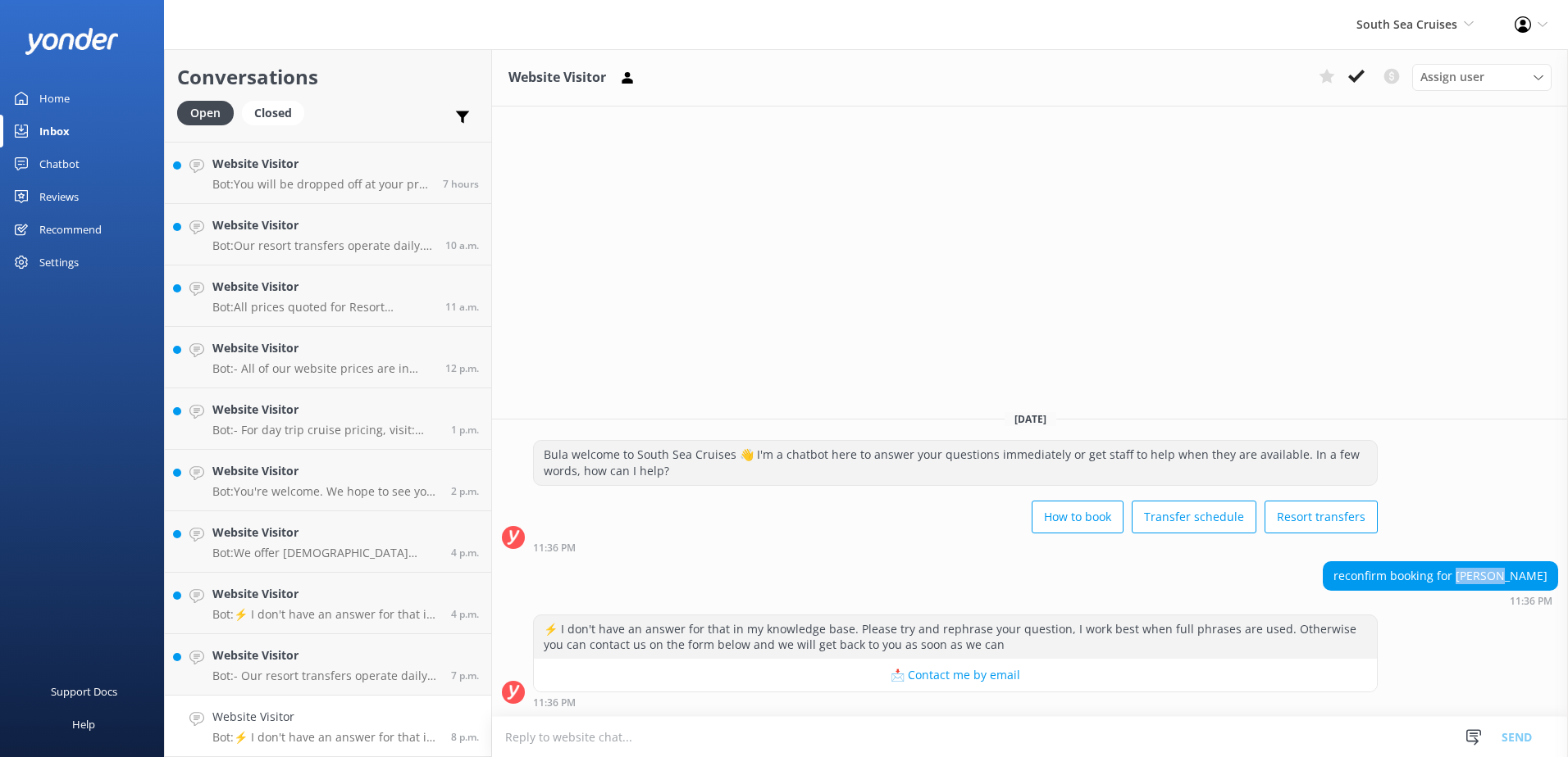
drag, startPoint x: 1510, startPoint y: 579, endPoint x: 1549, endPoint y: 582, distance: 39.1
click at [1549, 582] on div "reconfirm booking for Ran Lin" at bounding box center [1440, 576] width 234 height 28
copy div "Ran Lin"
click at [1153, 740] on textarea at bounding box center [1030, 737] width 1076 height 40
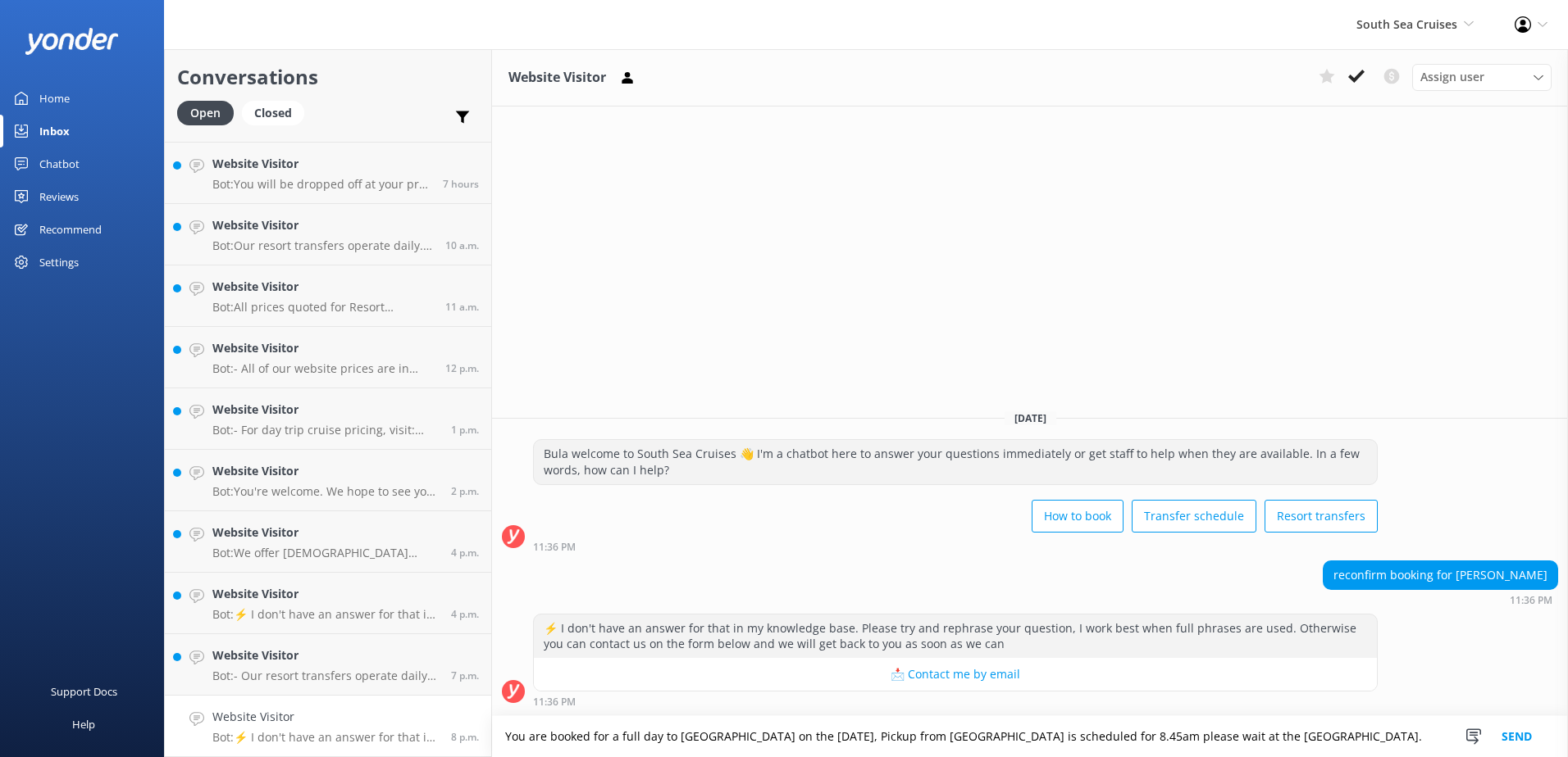
click at [1408, 737] on textarea "You are booked for a full day to South Sea Island on the 14th of October, Picku…" at bounding box center [1030, 737] width 1076 height 41
type textarea "You are booked for a full day to South Sea Island on the 14th of October, Picku…"
click at [1519, 739] on button "Send" at bounding box center [1517, 737] width 61 height 41
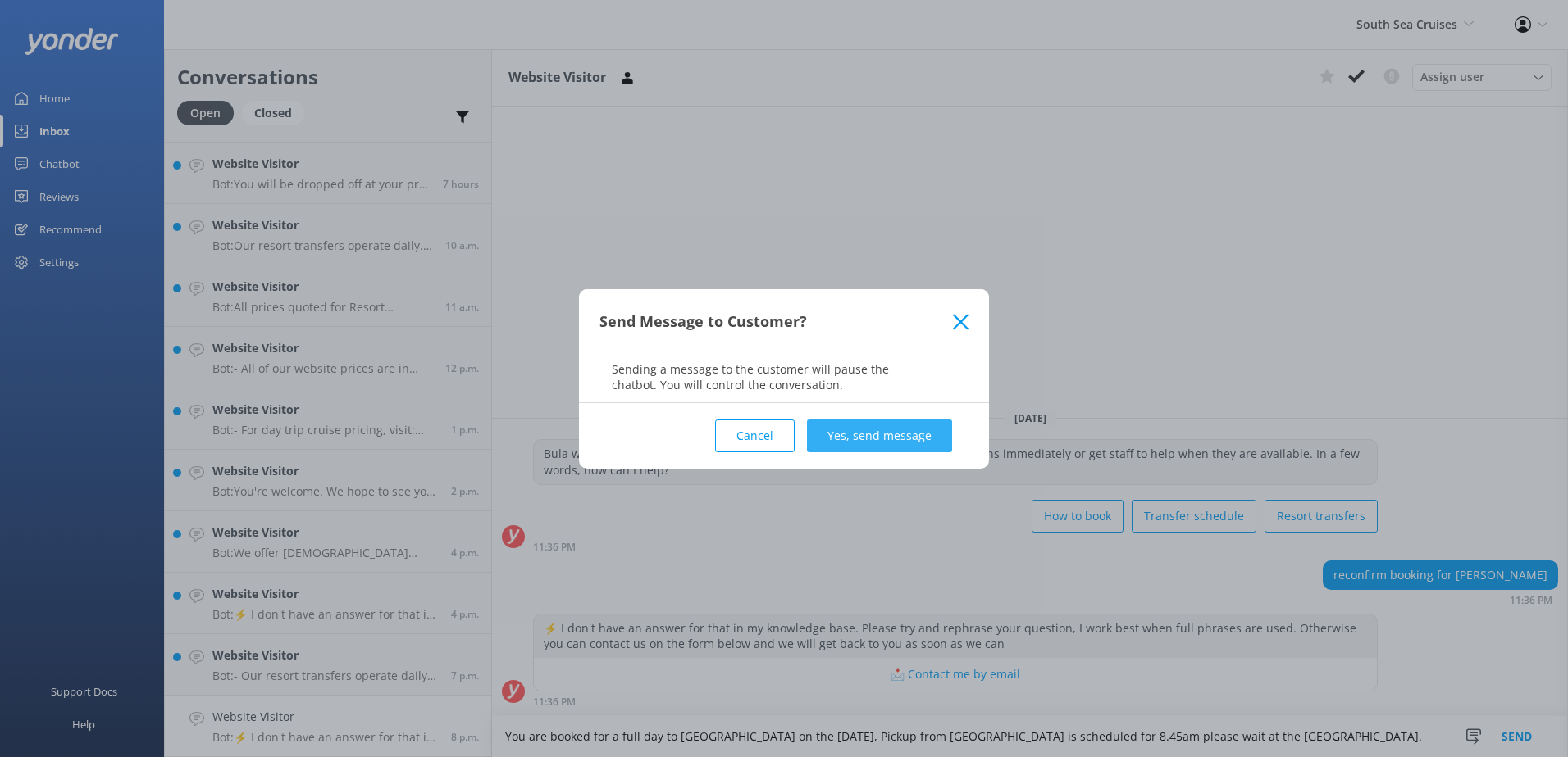
click at [857, 428] on button "Yes, send message" at bounding box center [880, 436] width 146 height 33
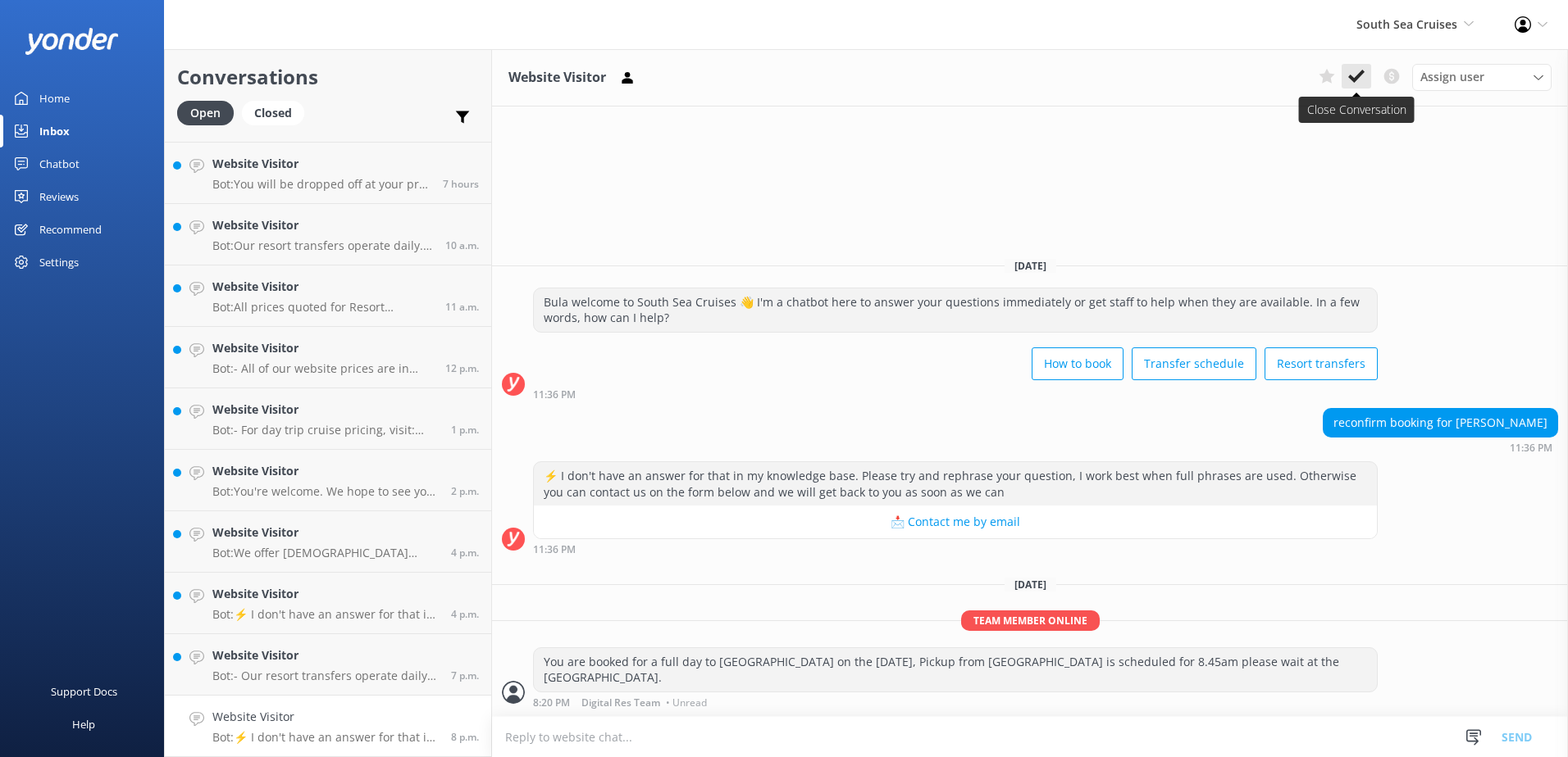
click at [1368, 74] on button at bounding box center [1356, 76] width 29 height 24
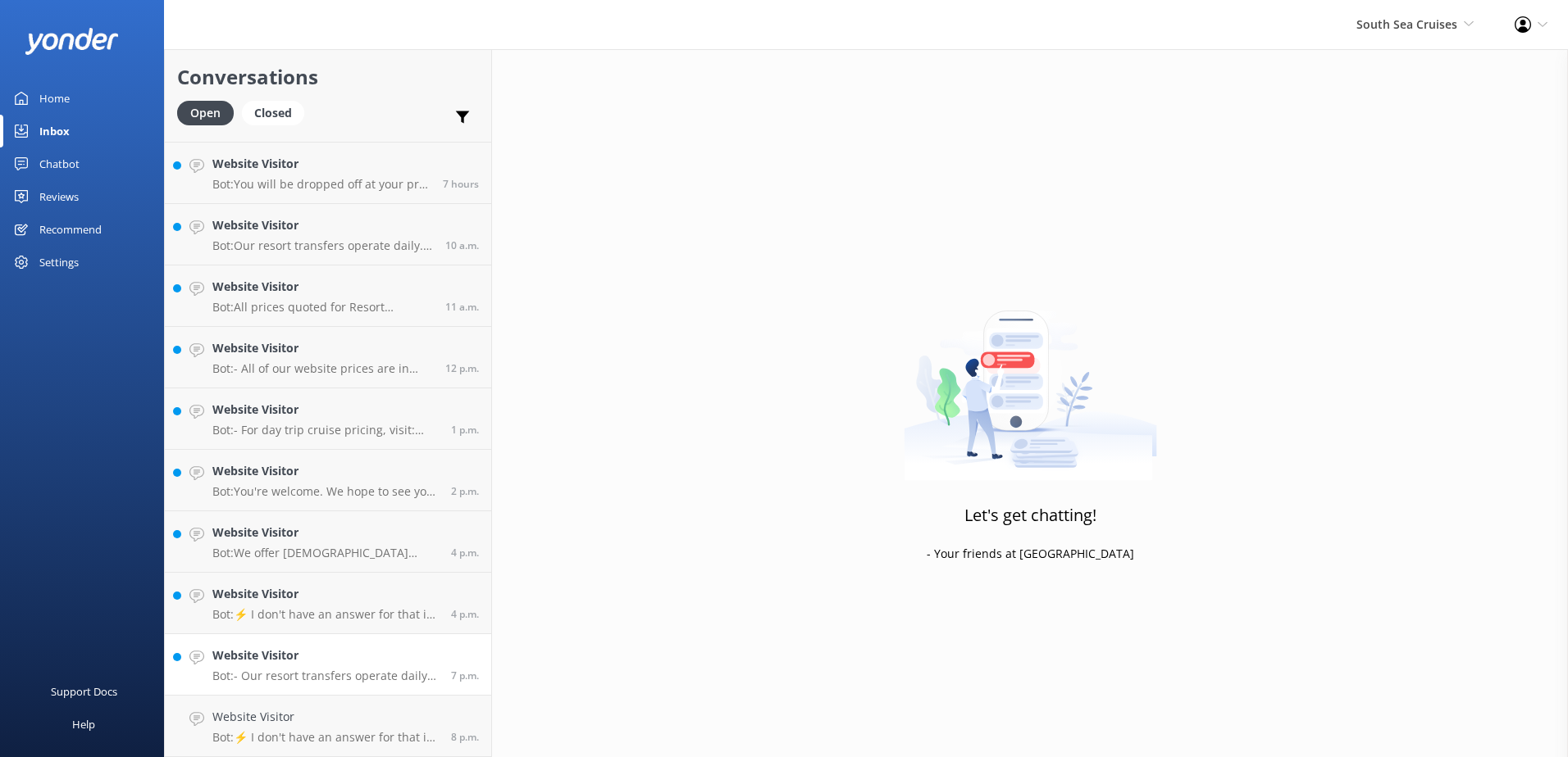
scroll to position [239, 0]
click at [368, 741] on p "Bot: - Our resort transfers operate daily. To view the resort transfer schedule…" at bounding box center [325, 738] width 226 height 15
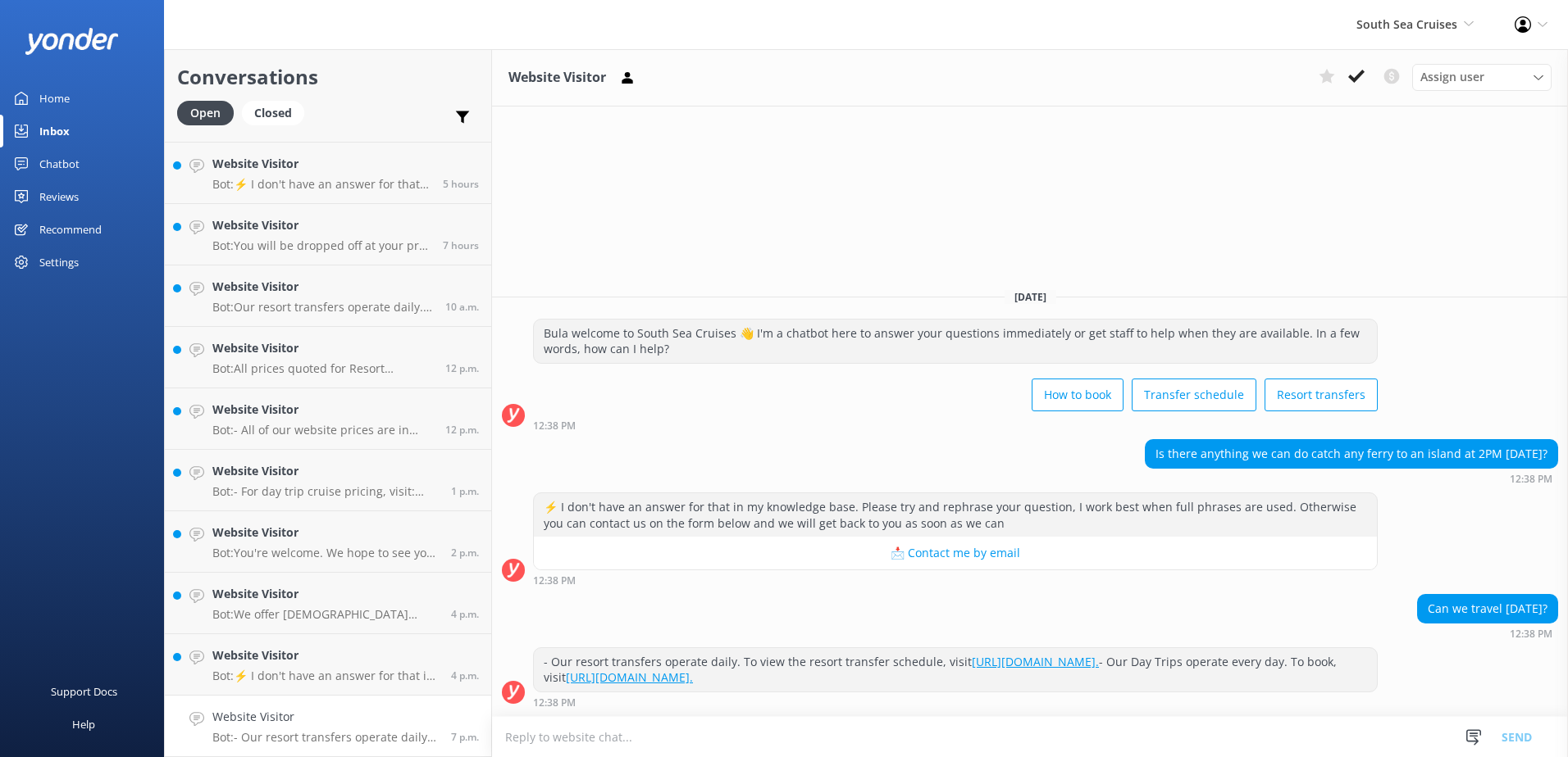
click at [1085, 719] on textarea at bounding box center [1030, 737] width 1076 height 40
click at [1359, 92] on div "Website Visitor Assign user Alyssa Sonya Digital Res Team Brenda Fenton Asena N…" at bounding box center [1030, 78] width 1076 height 57
click at [1359, 72] on icon at bounding box center [1356, 76] width 17 height 16
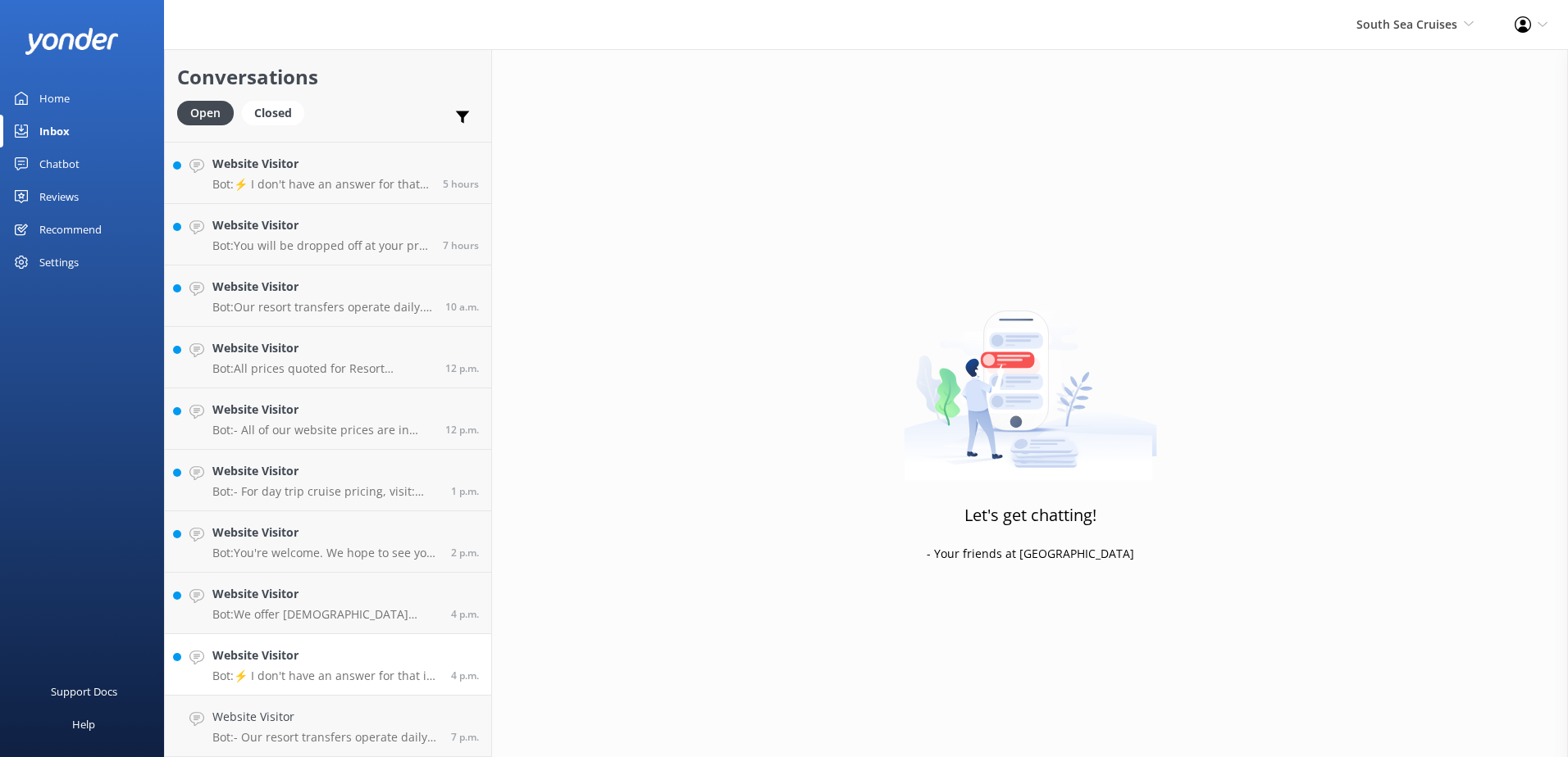
scroll to position [177, 0]
click at [388, 723] on h4 "Website Visitor" at bounding box center [325, 717] width 226 height 18
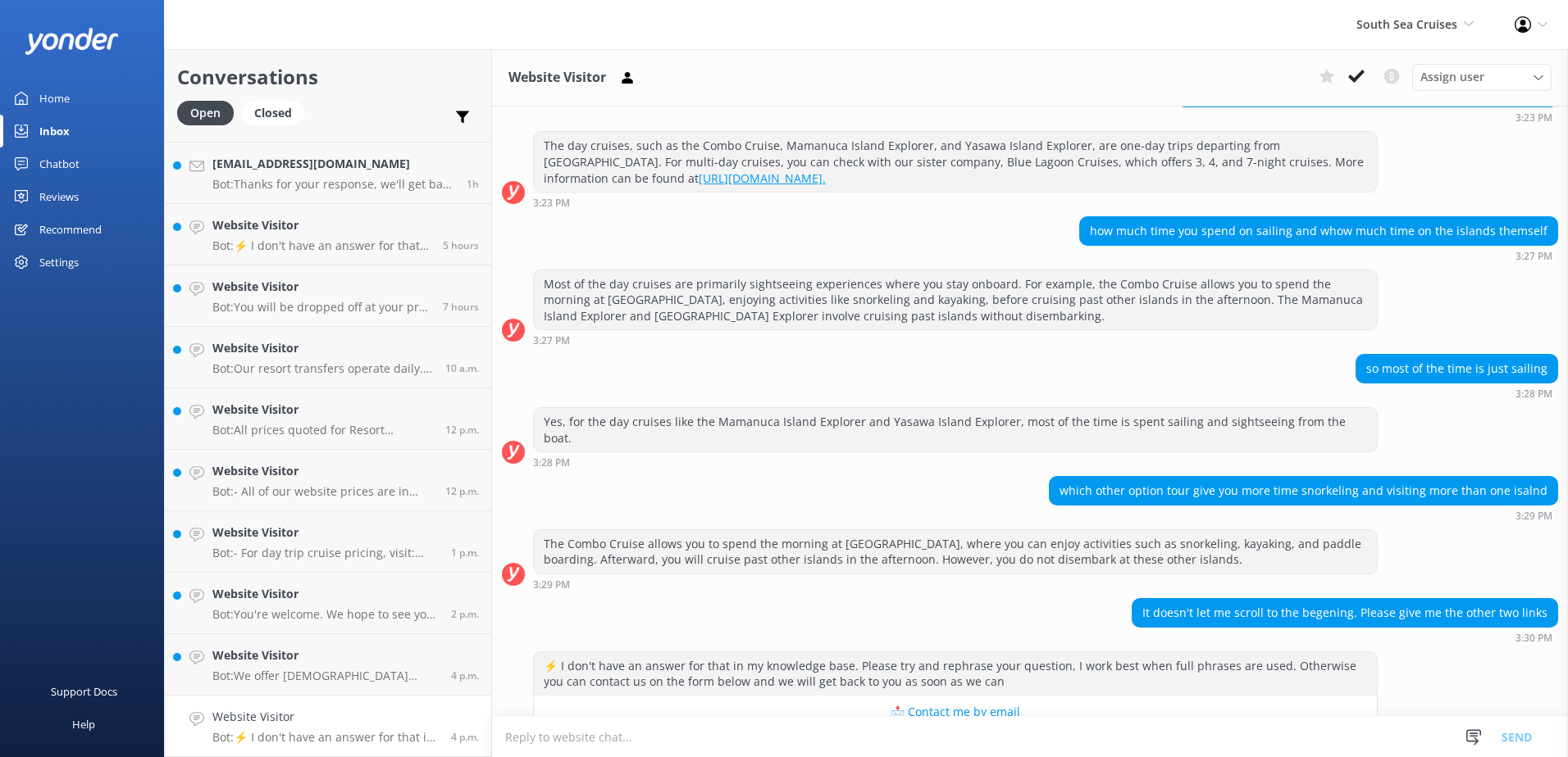
scroll to position [414, 0]
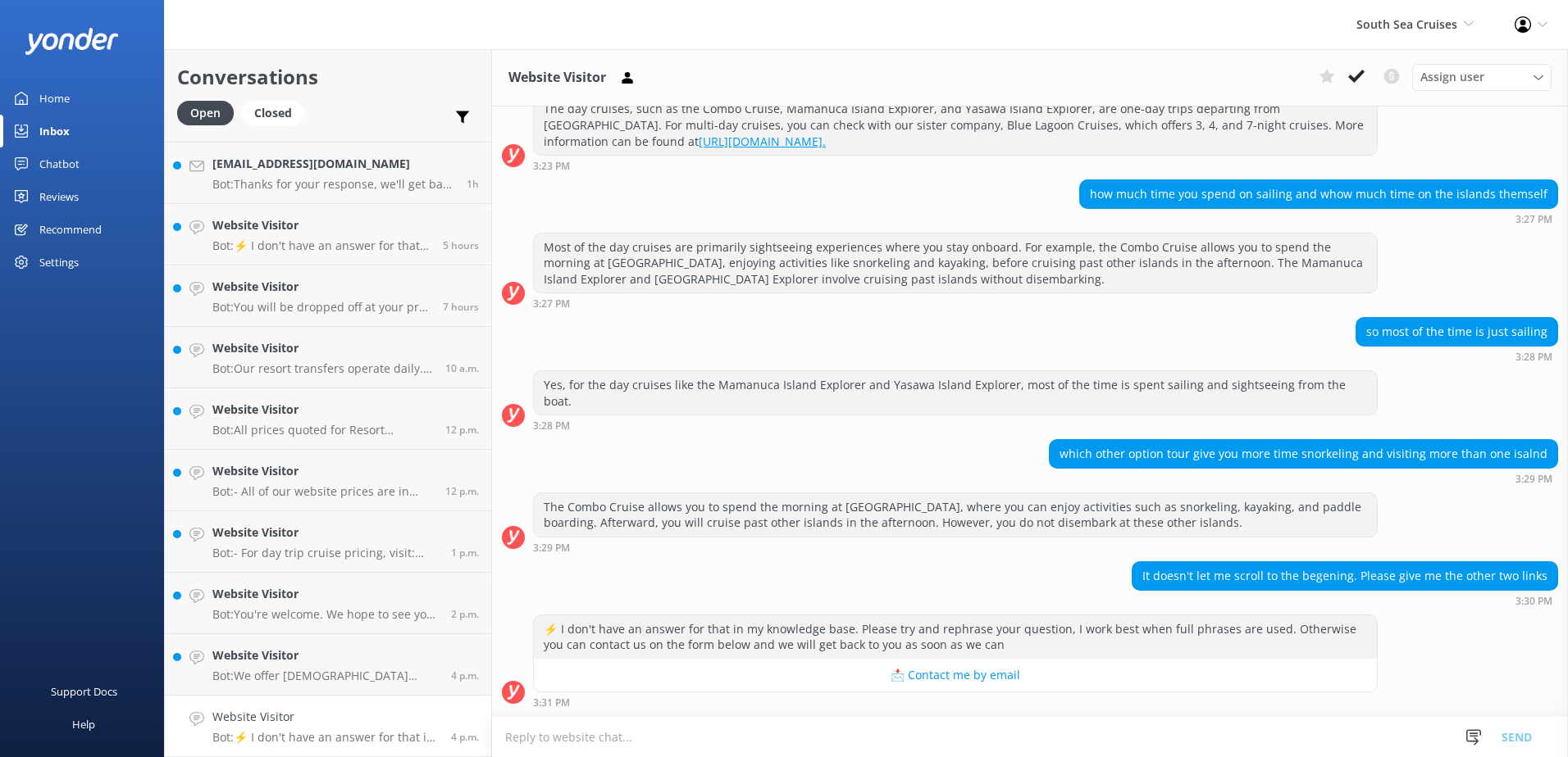
click at [1054, 741] on textarea at bounding box center [1030, 737] width 1076 height 40
click at [780, 747] on textarea at bounding box center [1030, 737] width 1076 height 40
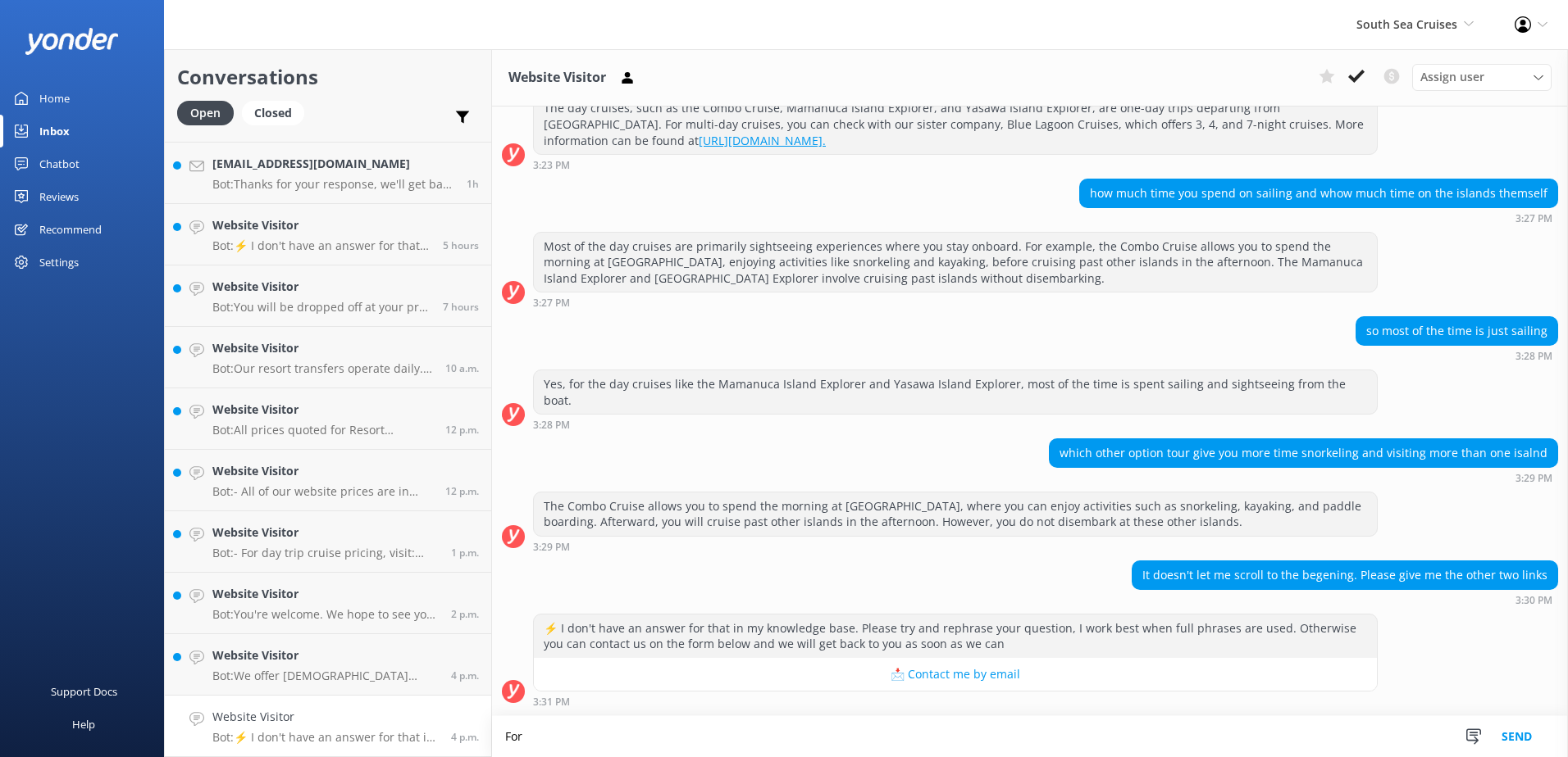
scroll to position [415, 0]
paste textarea "https://southseacruisesfiji.com/day-trips/combo-cruise/"
type textarea "For more information, please refer to our website: https://southseacruisesfiji.…"
click at [1520, 723] on button "Send" at bounding box center [1517, 737] width 61 height 41
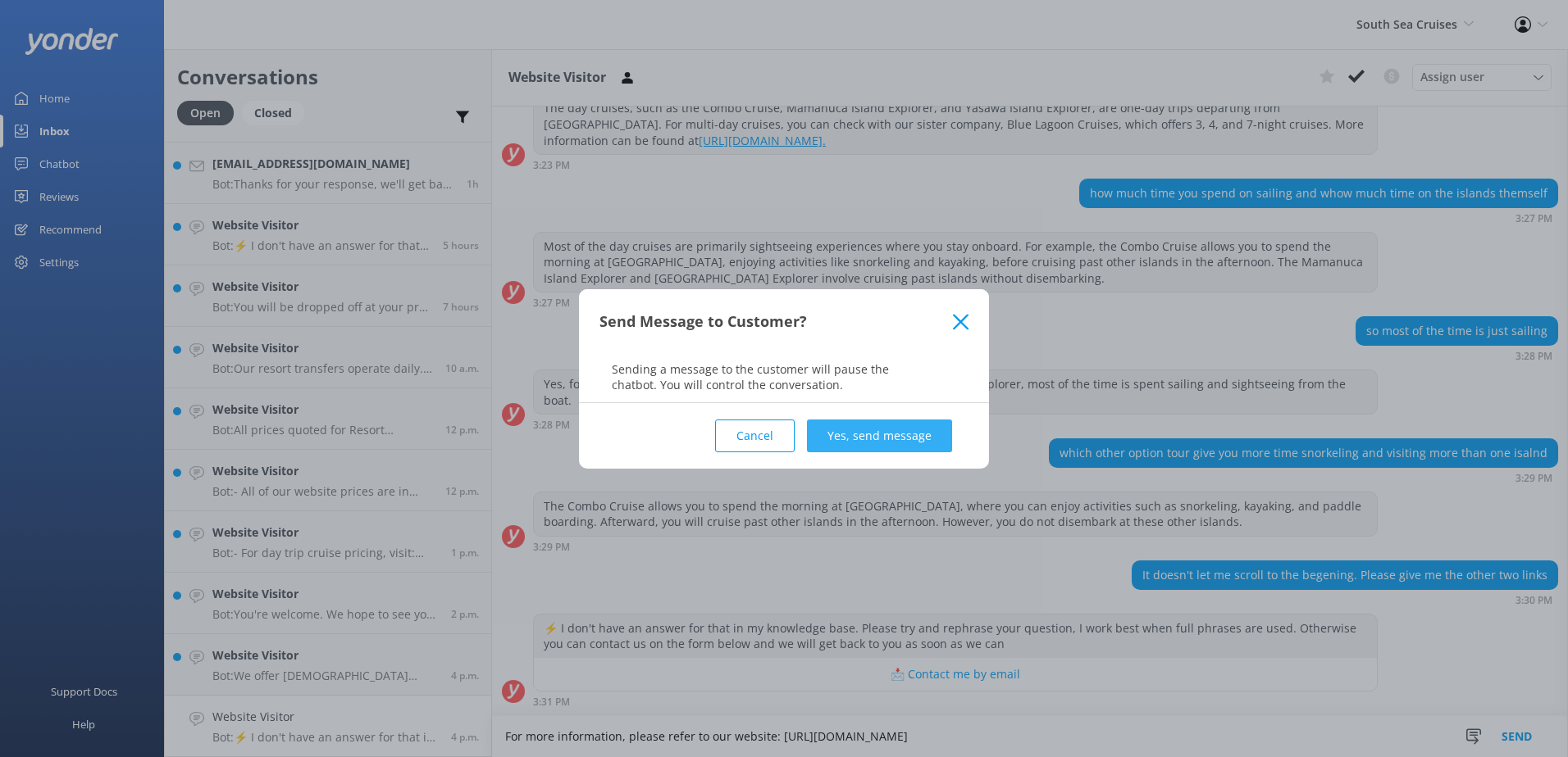
click at [876, 421] on button "Yes, send message" at bounding box center [880, 436] width 146 height 33
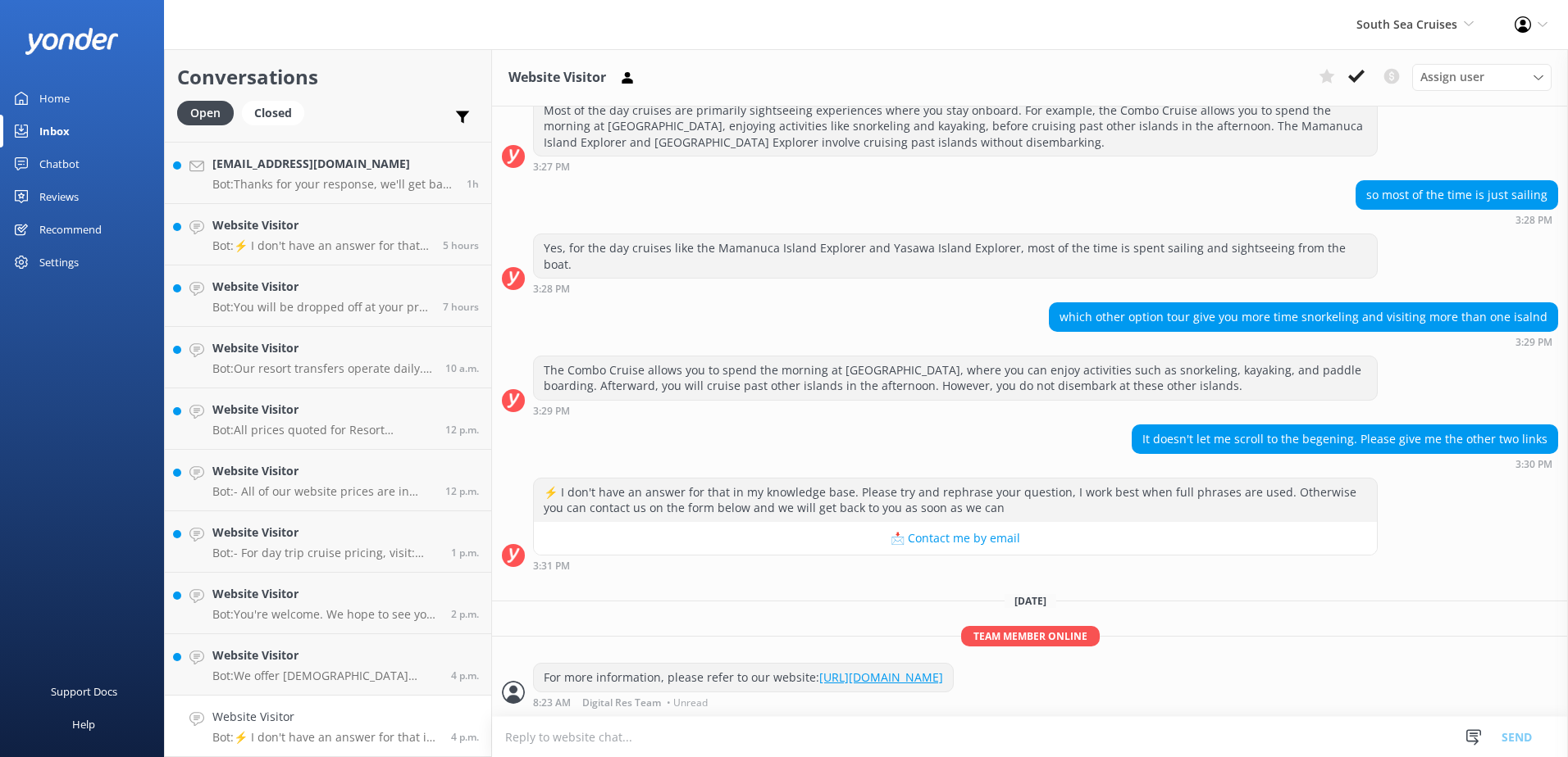
scroll to position [552, 0]
click at [1367, 87] on button at bounding box center [1356, 76] width 29 height 24
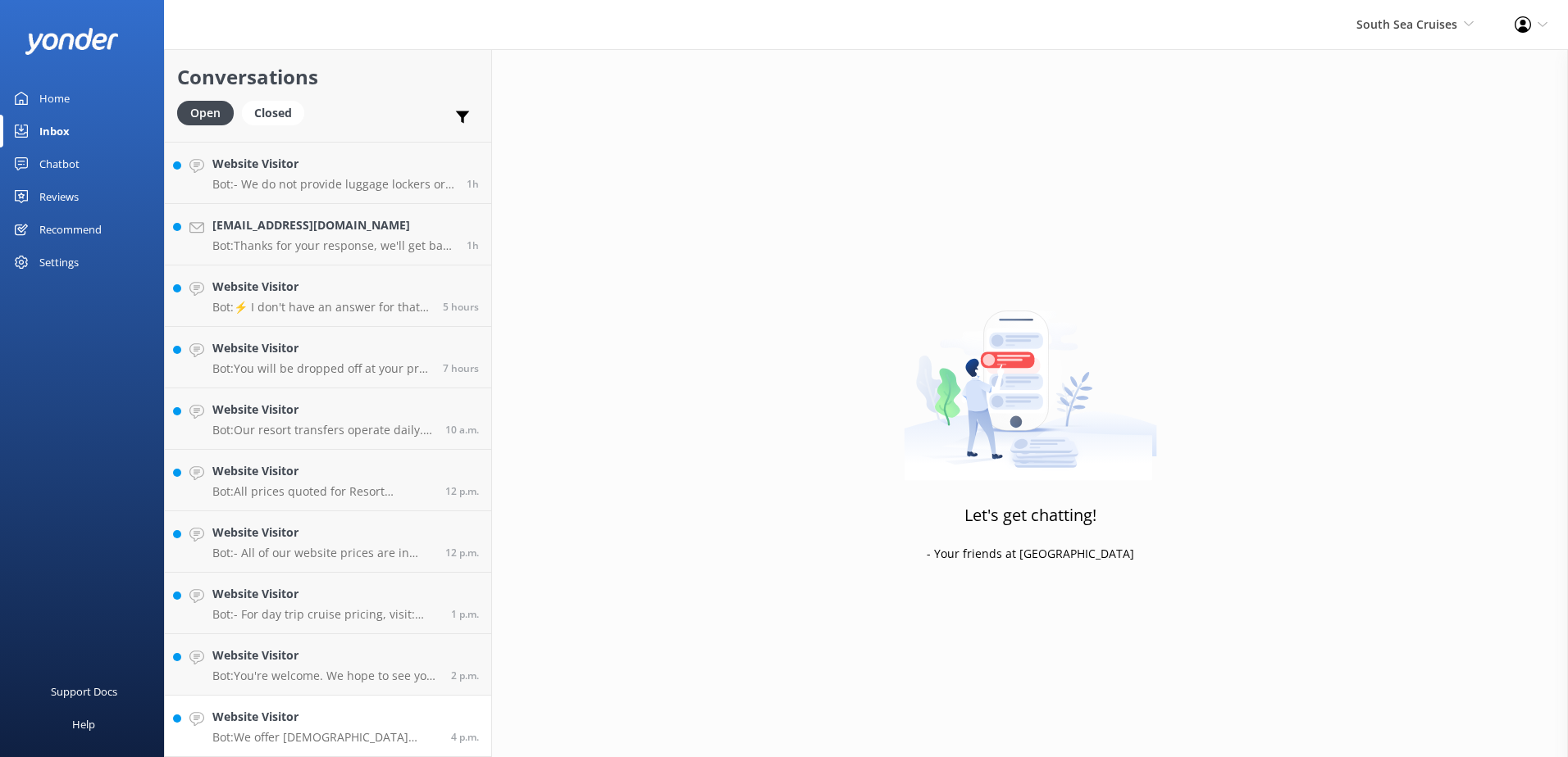
scroll to position [115, 0]
click at [361, 731] on p "Bot: We offer Fijian residents a 20% discount on our day tours and resort trans…" at bounding box center [325, 738] width 226 height 15
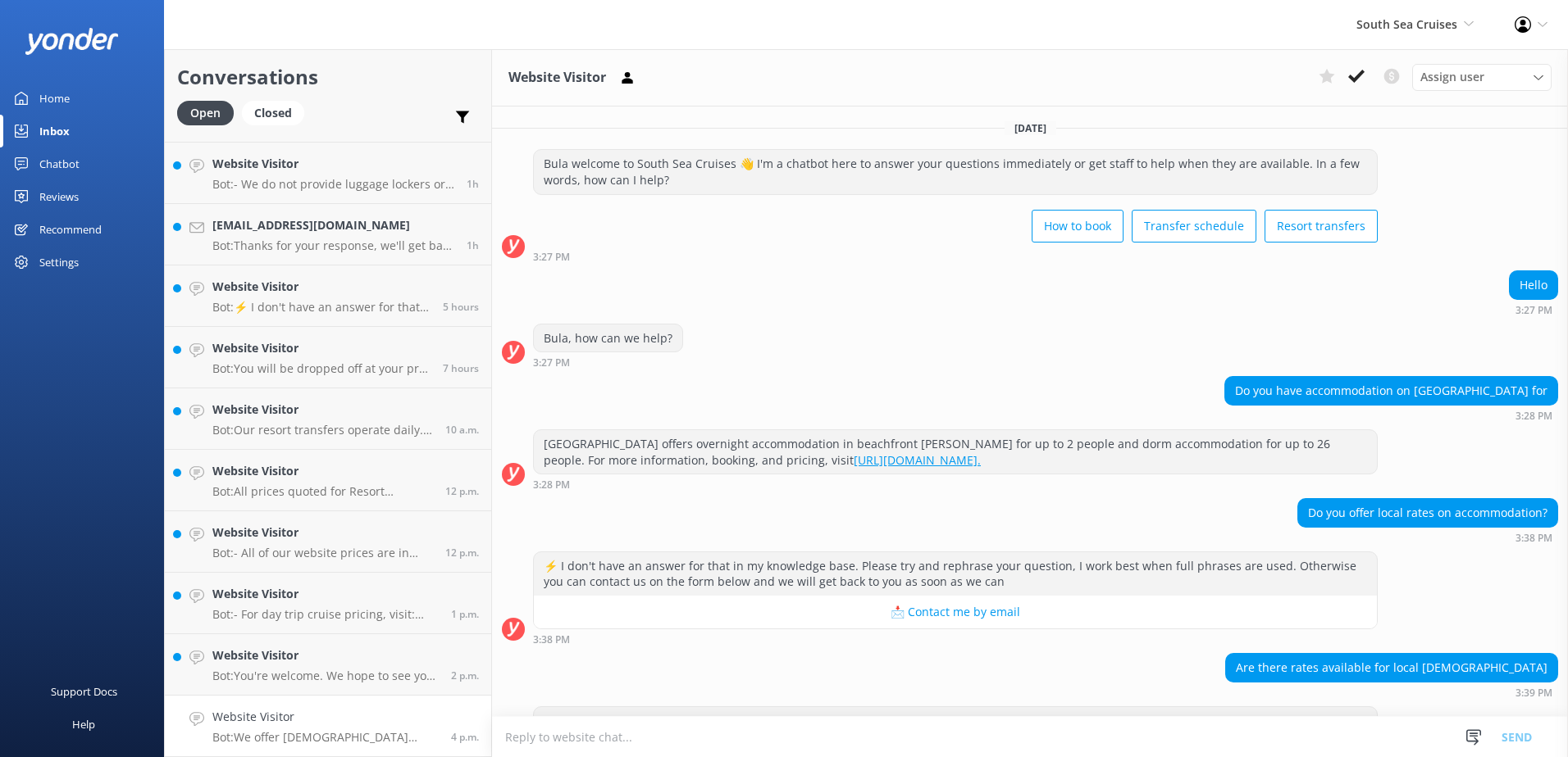
click at [898, 462] on link "https://southseacruisesfiji.com/accommodation/." at bounding box center [917, 460] width 127 height 16
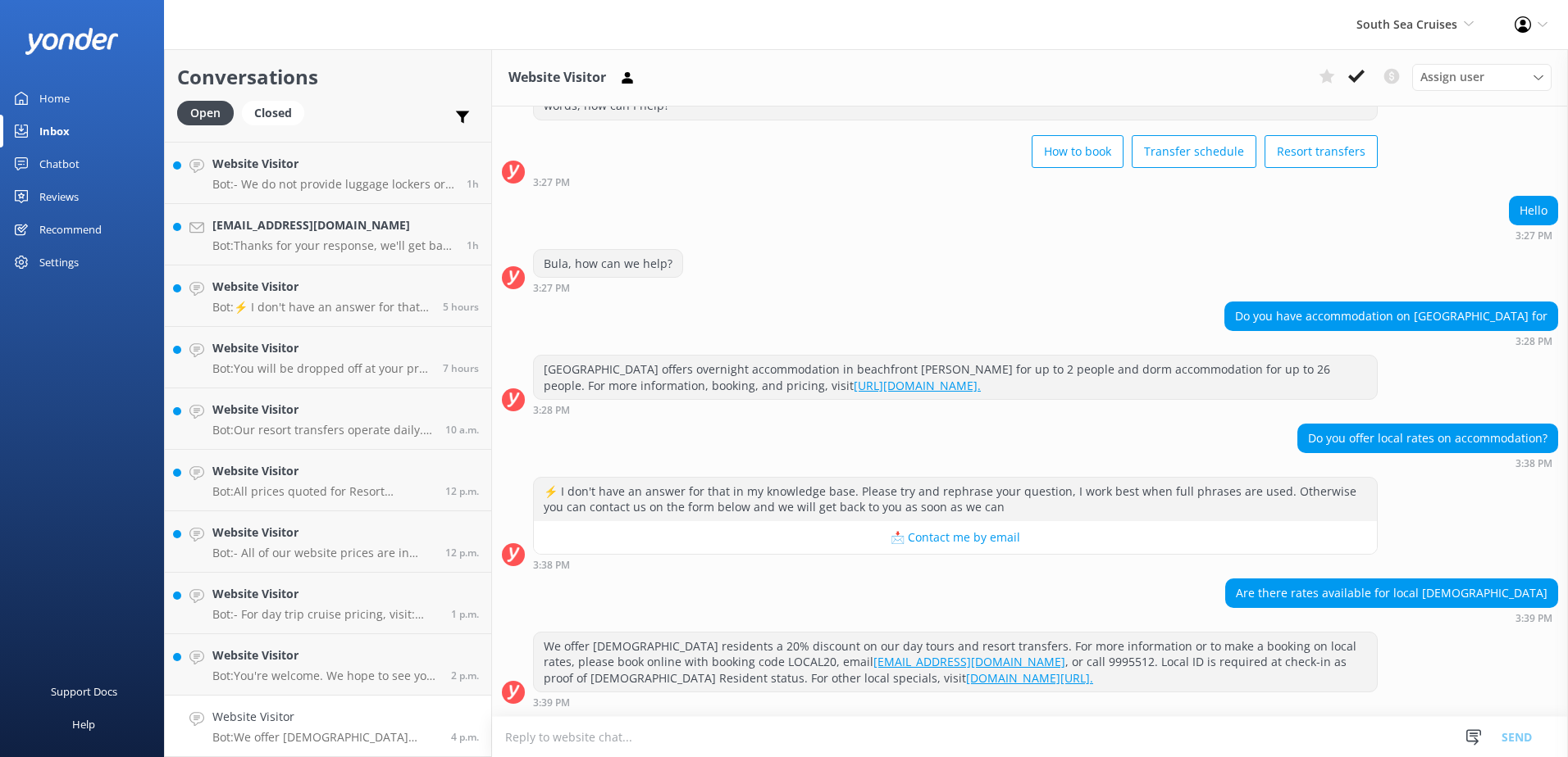
click at [694, 732] on textarea at bounding box center [1030, 737] width 1076 height 40
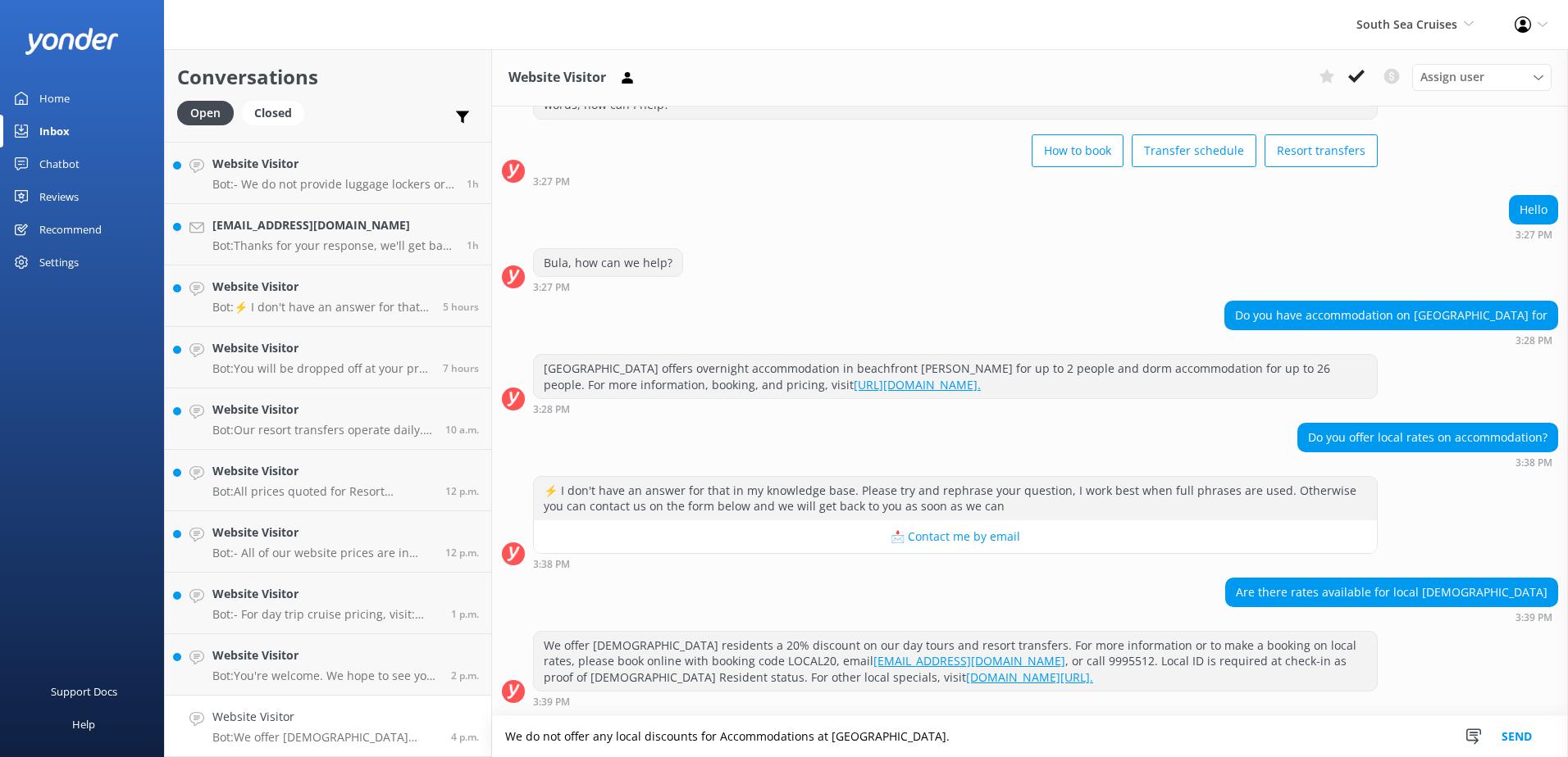
type textarea "We do not offer any local discounts for Accommodations at South Sea Island."
click at [1501, 731] on button "Send" at bounding box center [1517, 737] width 61 height 41
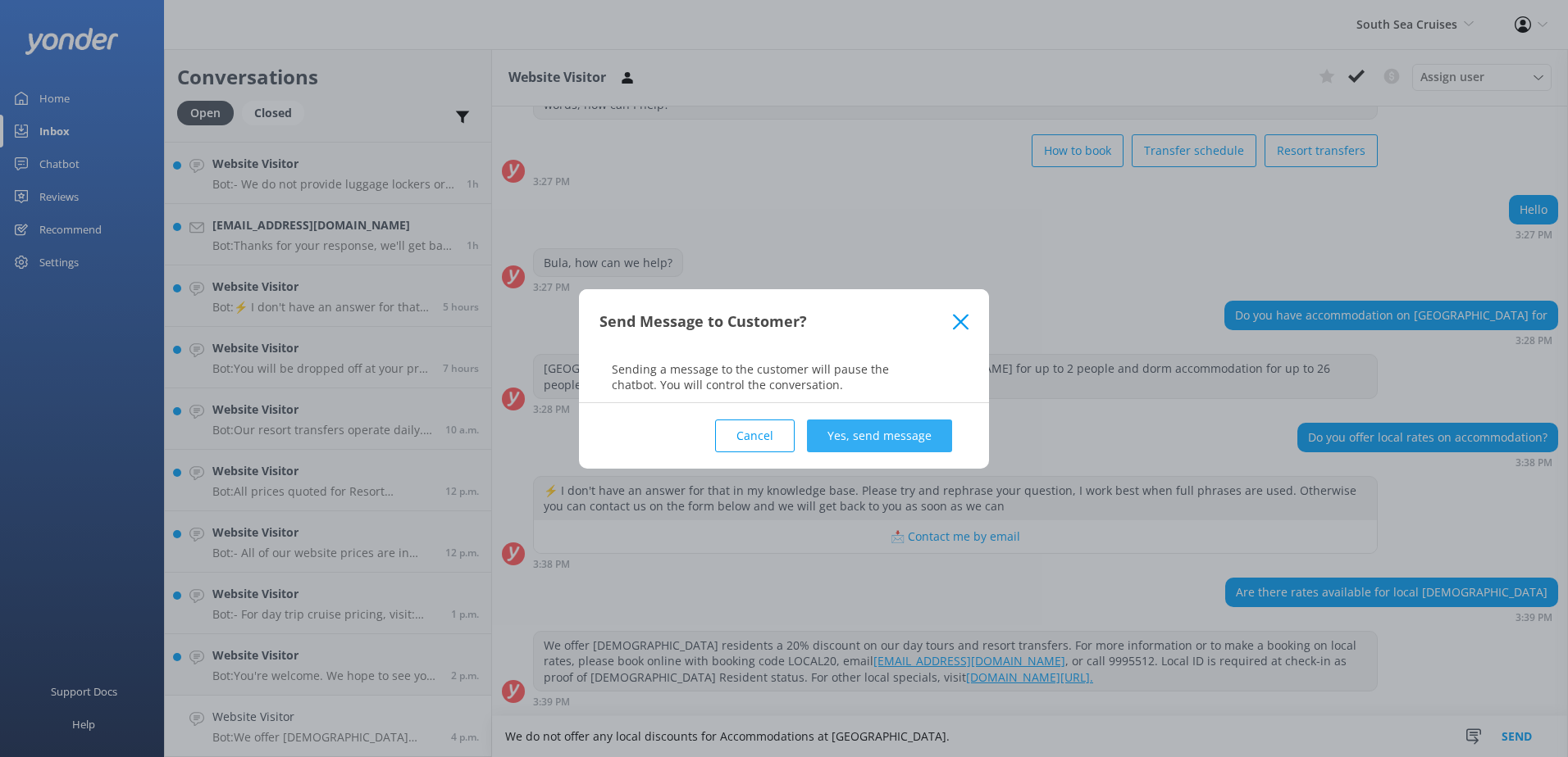
click at [895, 426] on button "Yes, send message" at bounding box center [880, 436] width 146 height 33
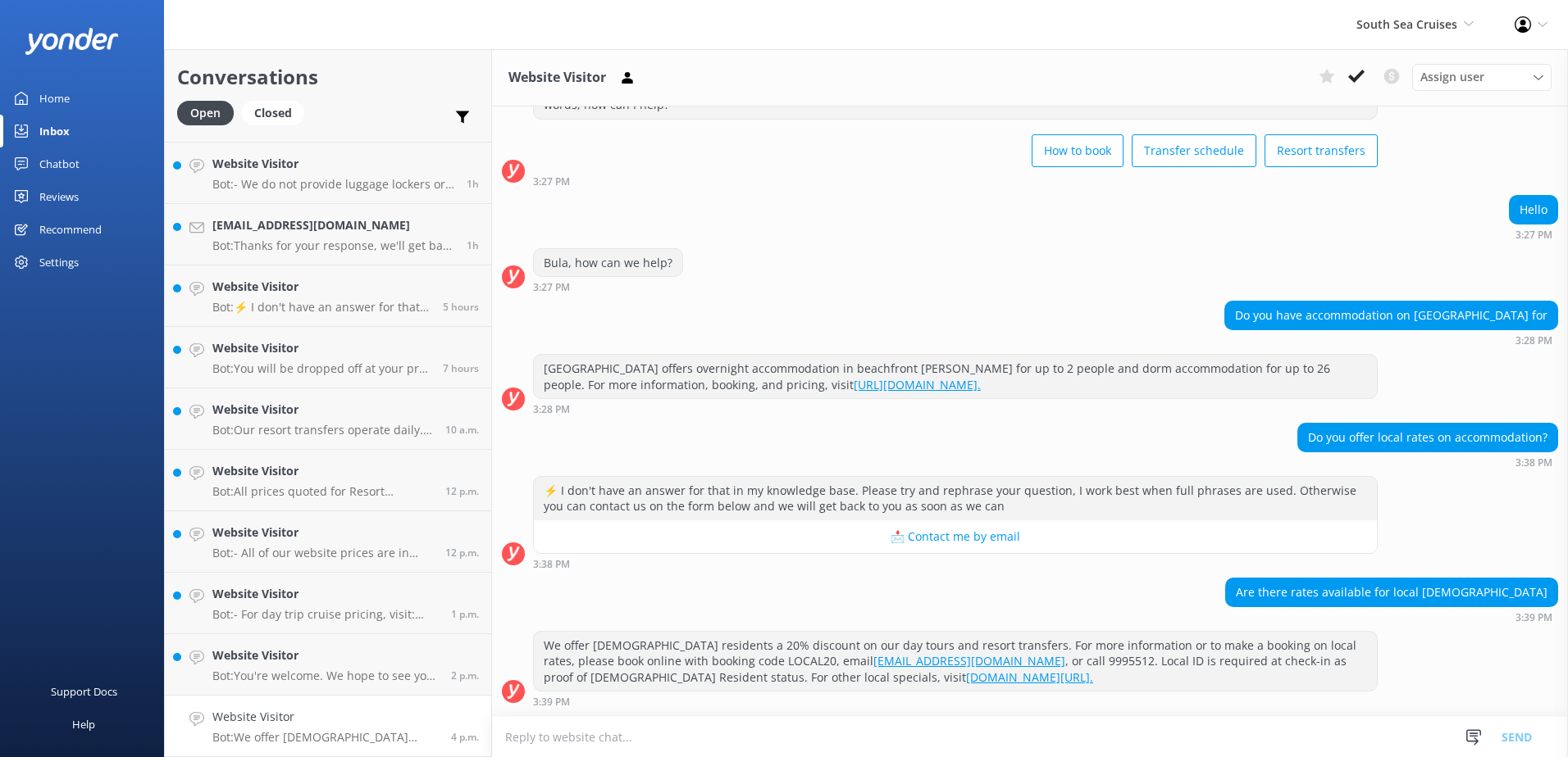
scroll to position [212, 0]
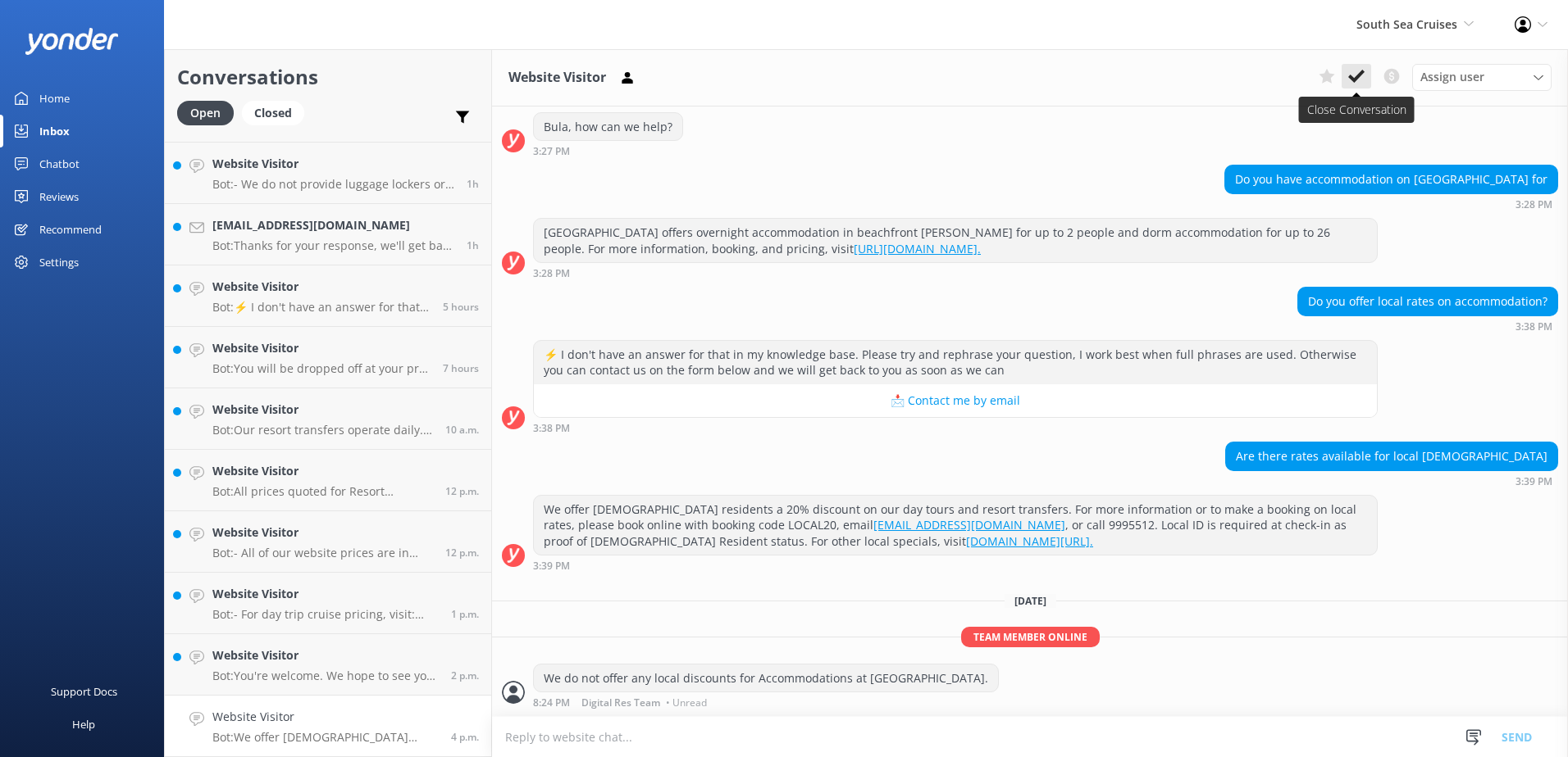
click at [1353, 78] on use at bounding box center [1356, 77] width 17 height 14
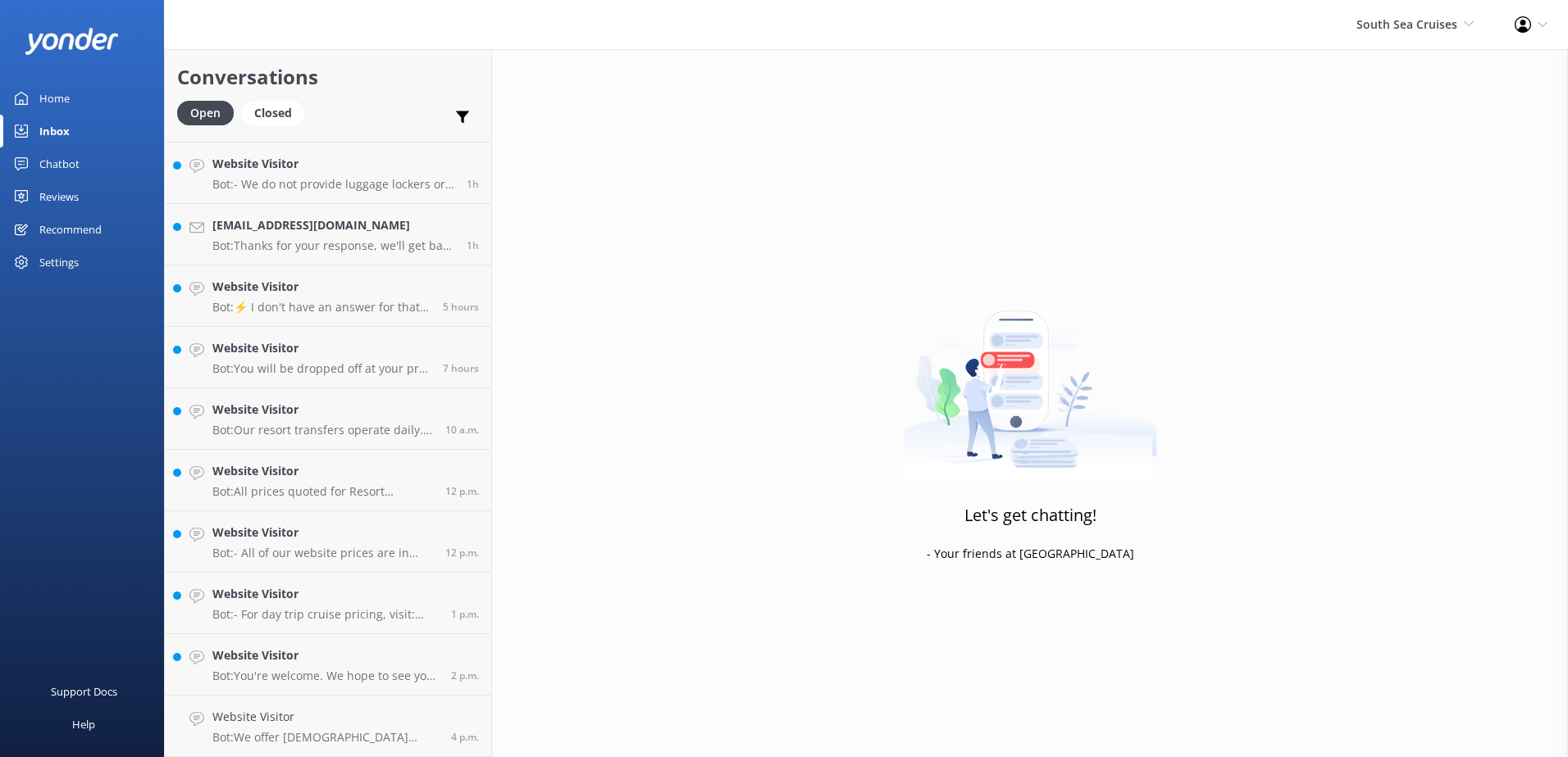
scroll to position [54, 0]
click at [372, 731] on p "Bot: You're welcome. We hope to see you soon!" at bounding box center [325, 738] width 226 height 15
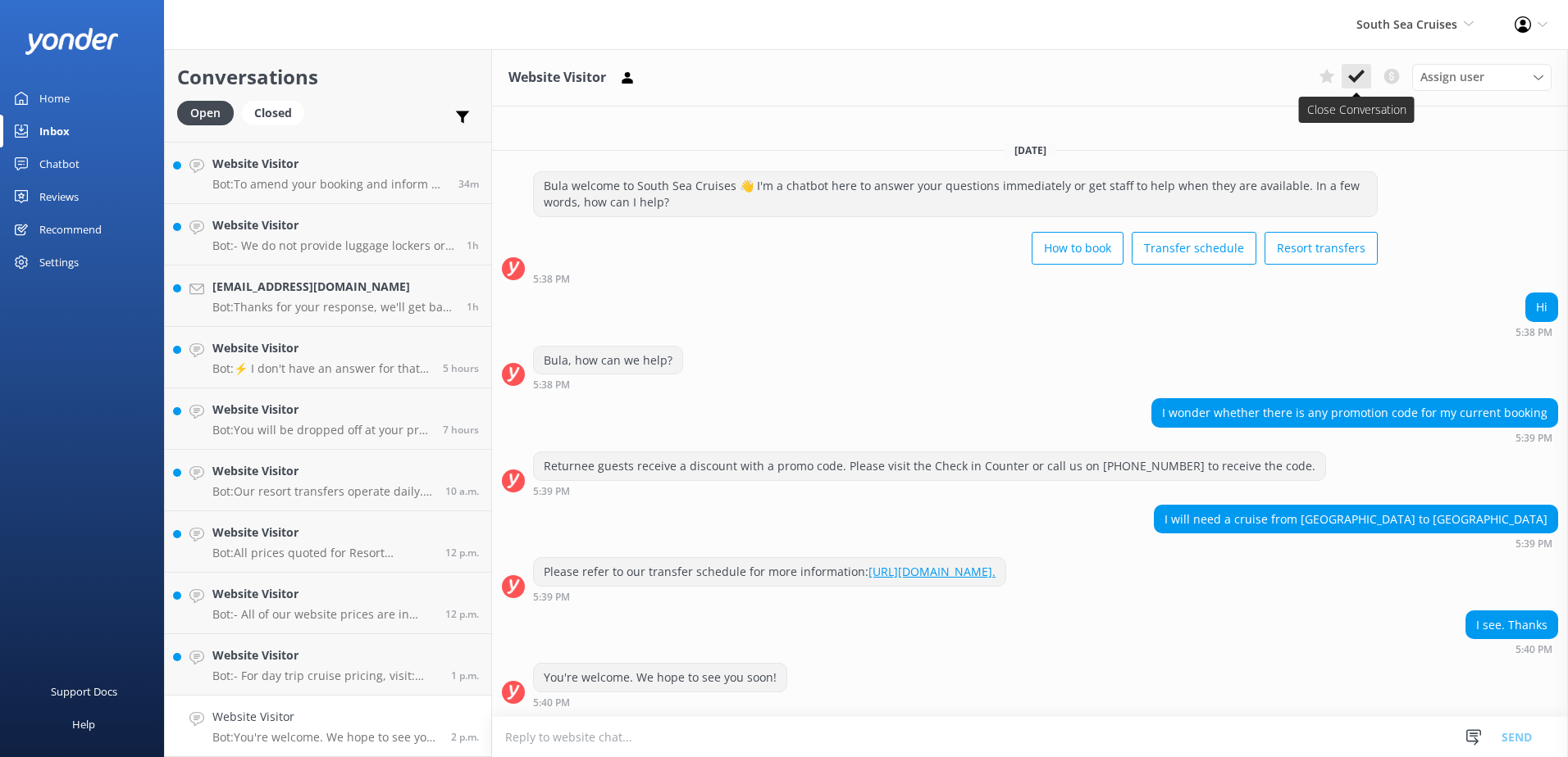
click at [1361, 82] on icon at bounding box center [1356, 76] width 17 height 16
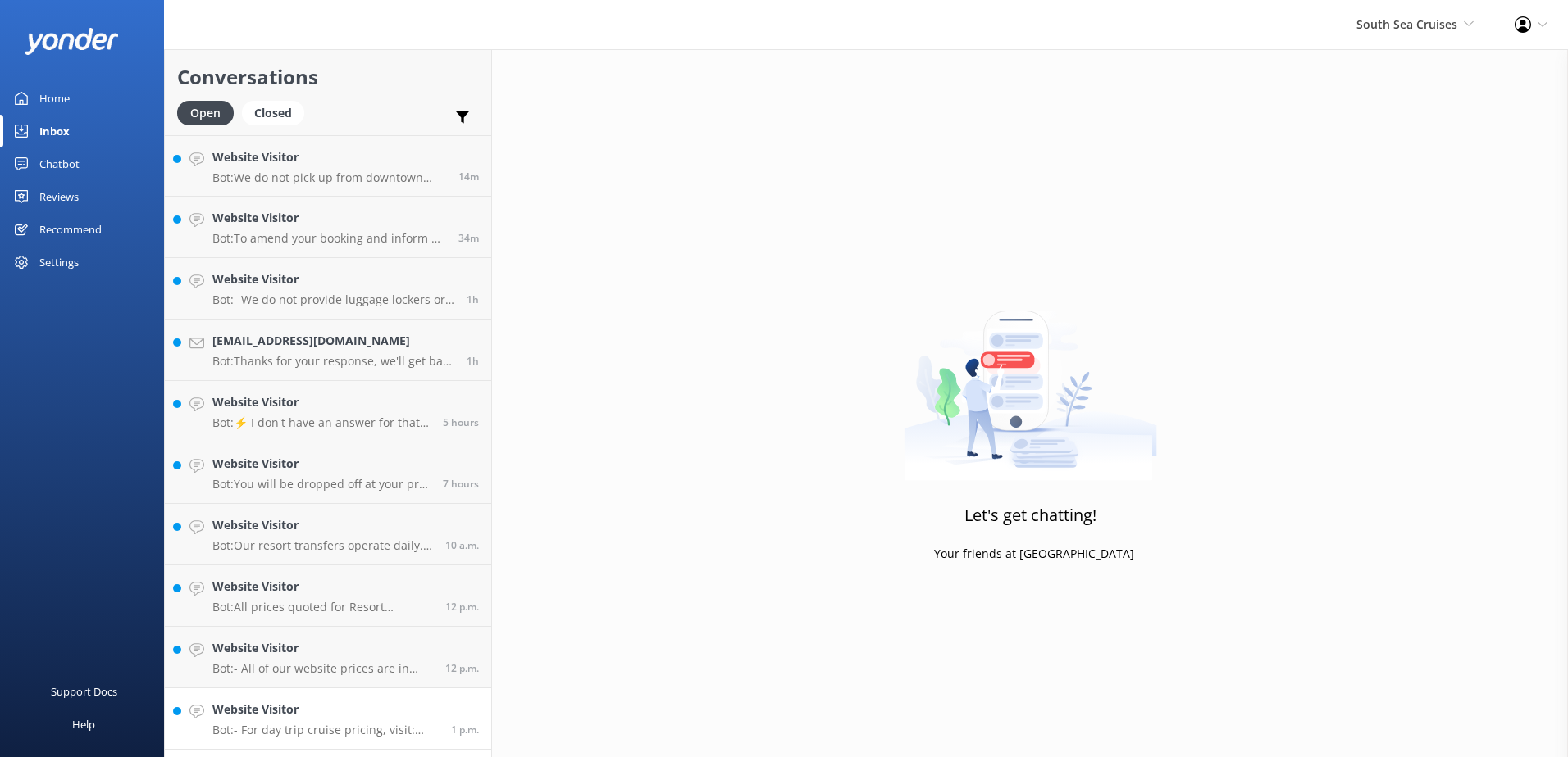
click at [379, 742] on link "Website Visitor Bot: - For day trip cruise pricing, visit: https://southseacrui…" at bounding box center [328, 719] width 326 height 61
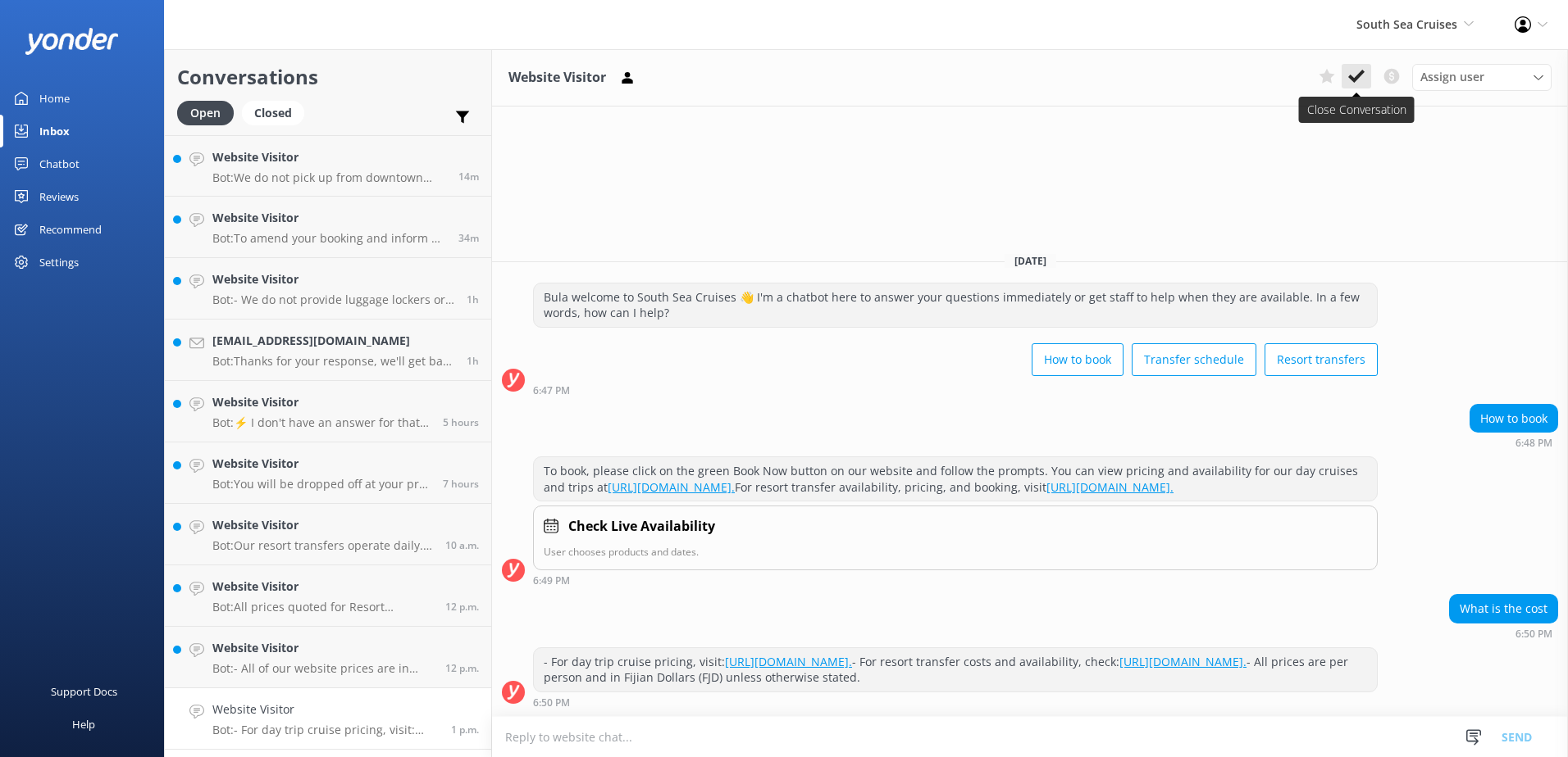
click at [1347, 74] on button at bounding box center [1356, 76] width 29 height 24
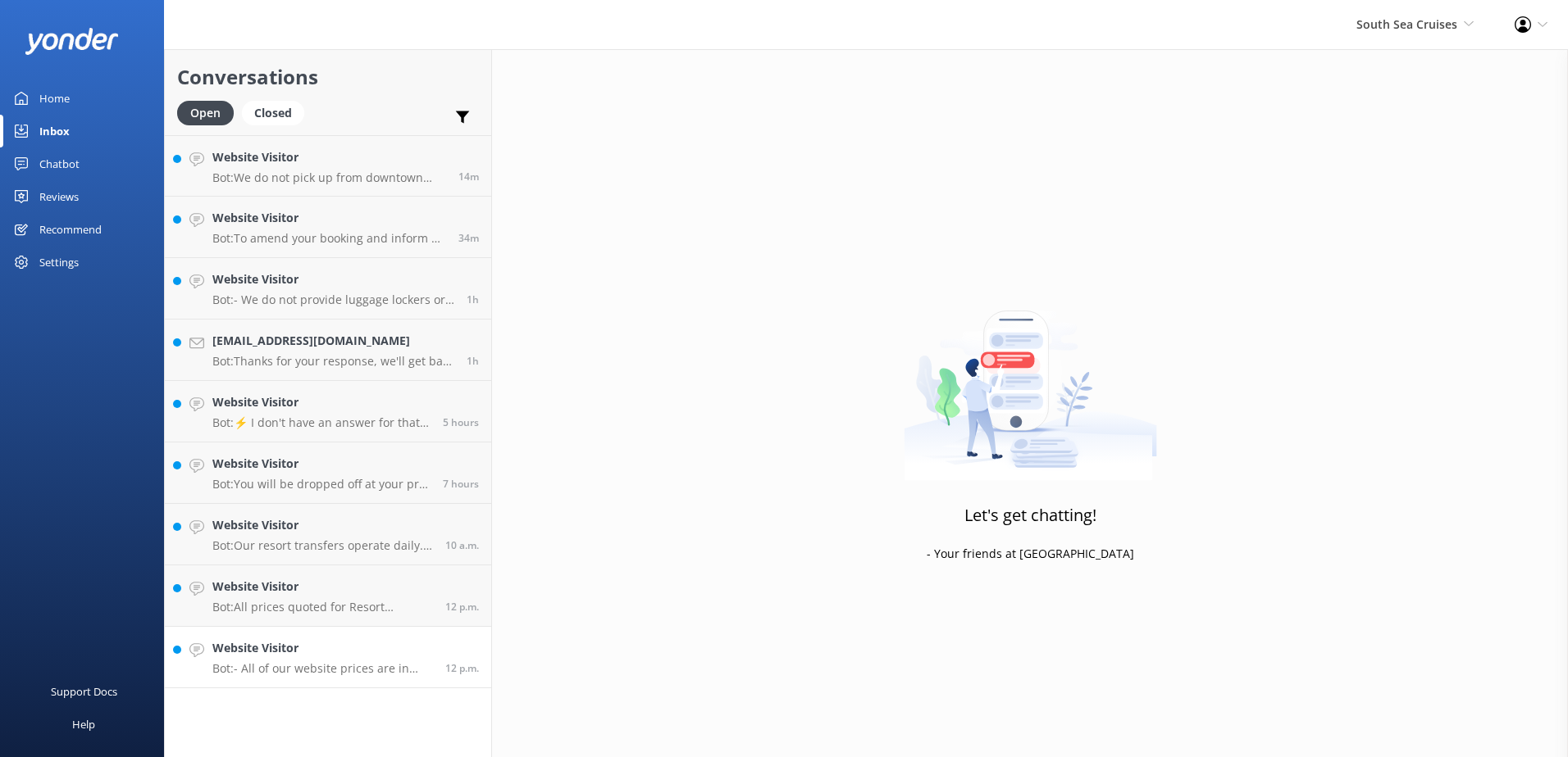
click at [398, 678] on link "Website Visitor Bot: - All of our website prices are in Fijian Dollars (FJD) an…" at bounding box center [328, 657] width 326 height 61
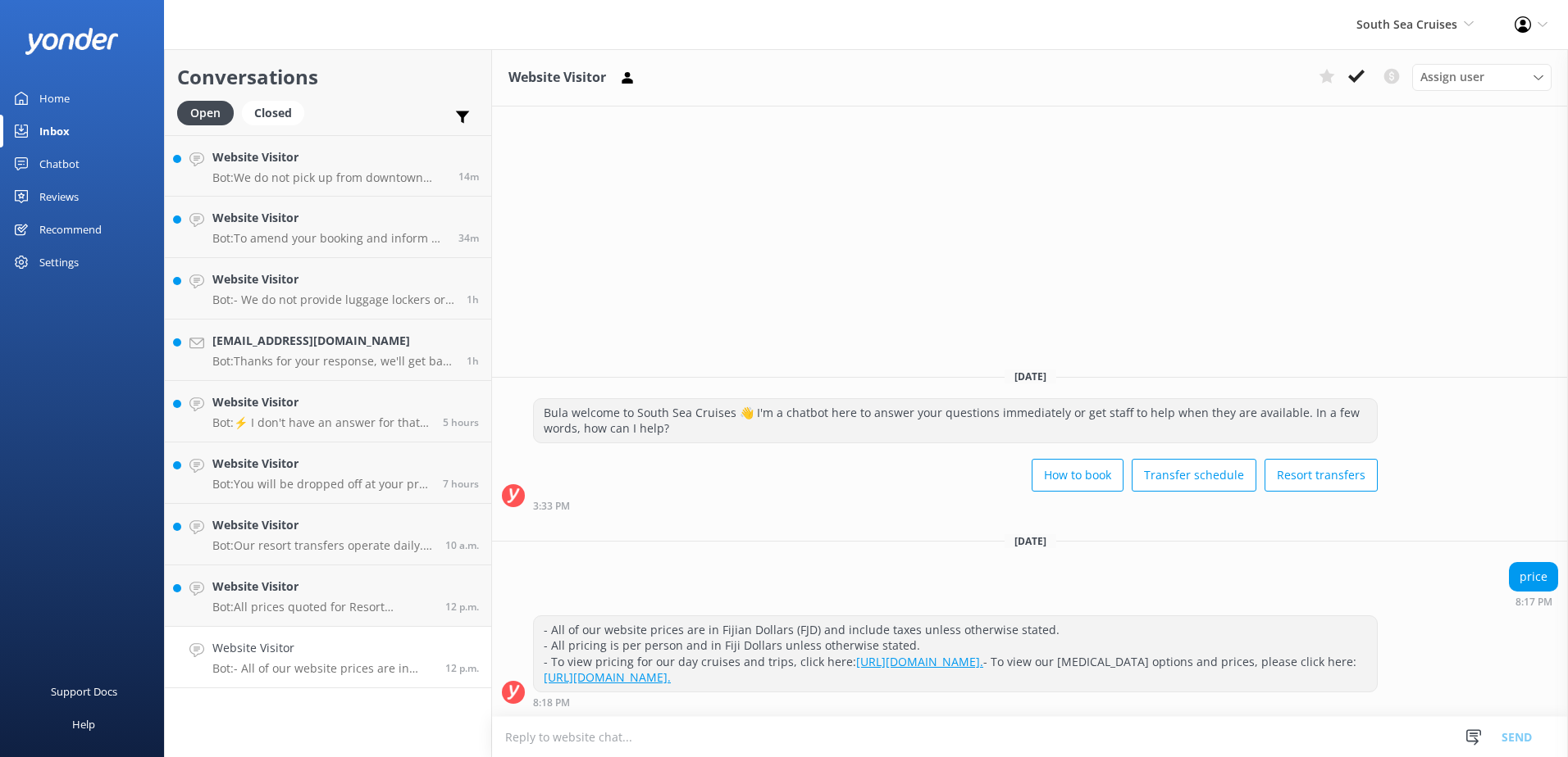
click at [671, 681] on link "https://southseacruisesfiji.com/day-trips/south-sea-island/." at bounding box center [607, 677] width 127 height 16
click at [1359, 81] on icon at bounding box center [1356, 76] width 17 height 16
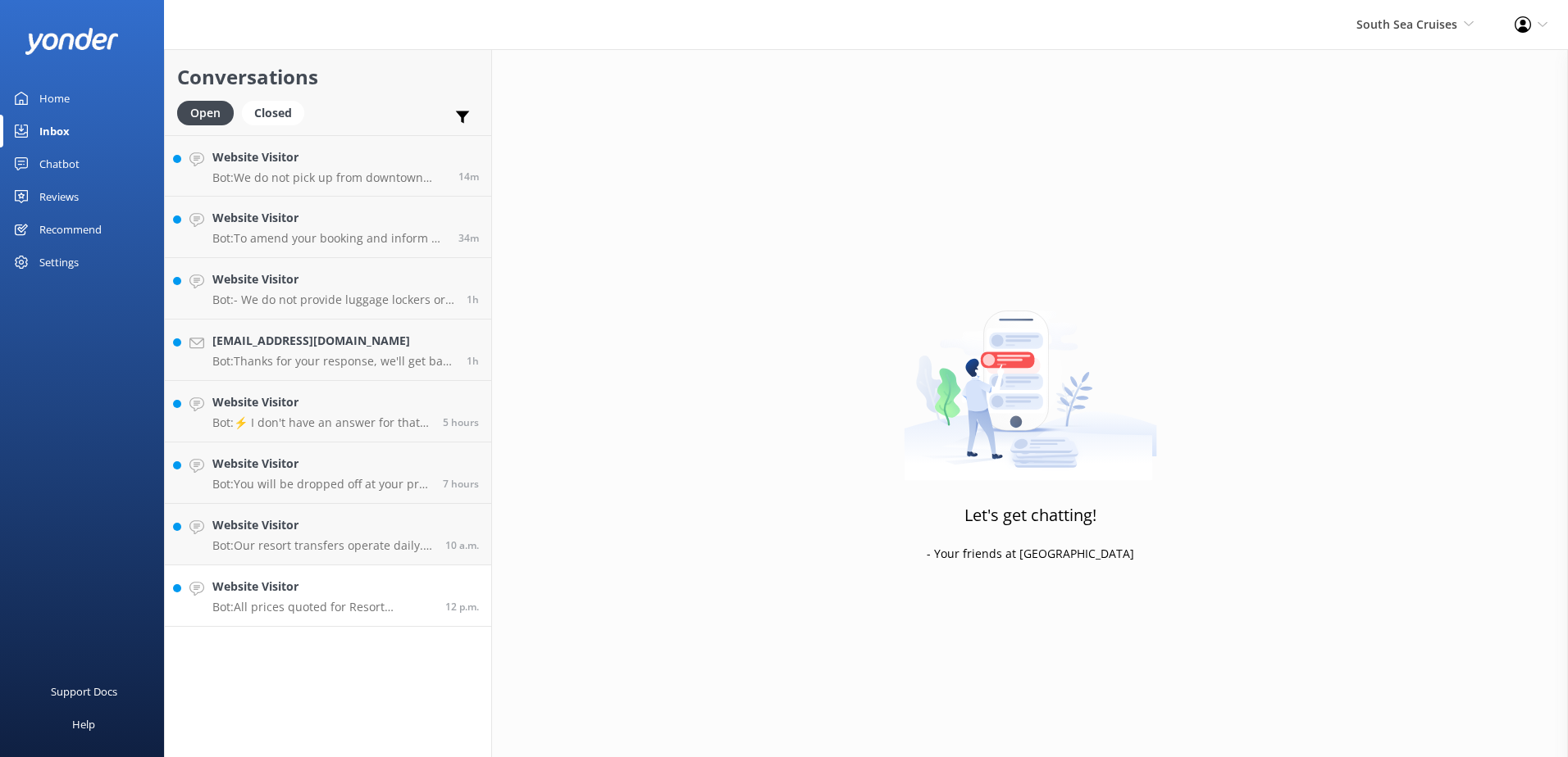
click at [406, 612] on p "Bot: All prices quoted for Resort Transfers are for one way. To view resort tra…" at bounding box center [322, 607] width 220 height 15
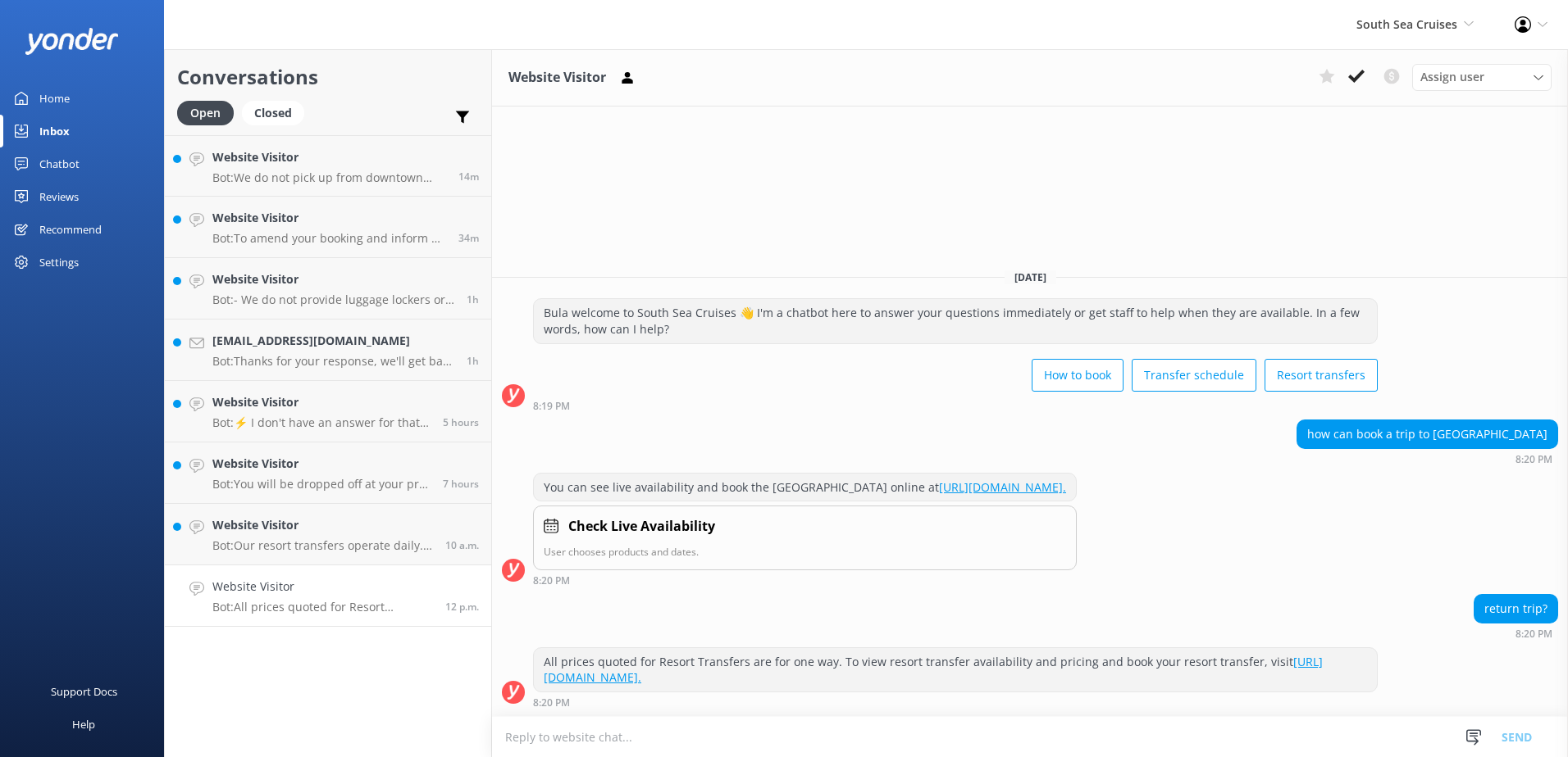
click at [1066, 485] on link "https://secure.southseacruisesfiji.com/day-trips/availability?category=MALOLO." at bounding box center [1002, 487] width 127 height 16
click at [822, 686] on div "All prices quoted for Resort Transfers are for one way. To view resort transfer…" at bounding box center [955, 670] width 843 height 44
click at [825, 680] on link "https://bookings.southseacruisesfiji.com/BookingExpress/ExFromTo/." at bounding box center [933, 670] width 779 height 32
click at [1339, 86] on button at bounding box center [1326, 76] width 29 height 24
click at [1326, 76] on use at bounding box center [1326, 77] width 17 height 16
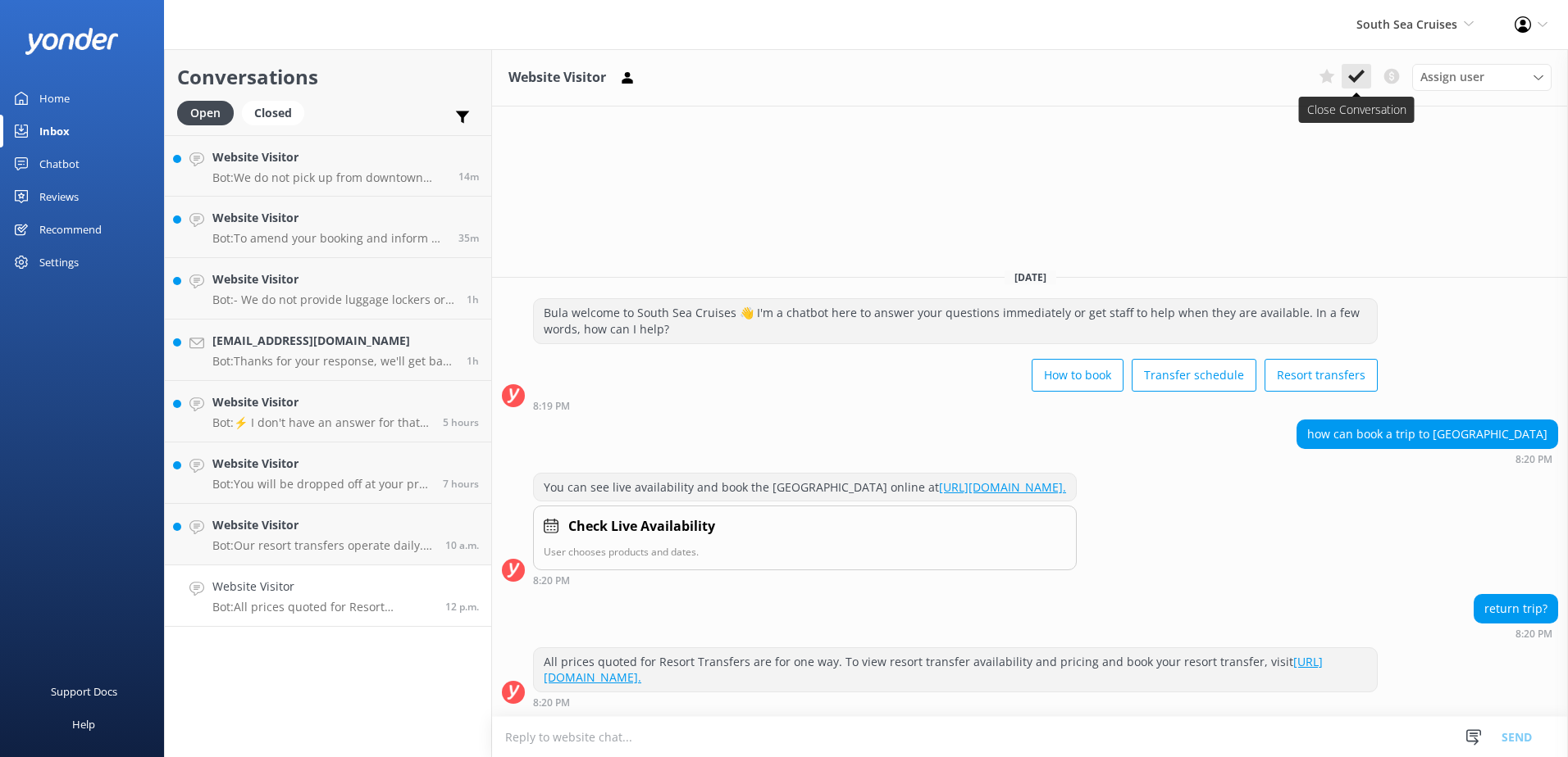
click at [1350, 82] on icon at bounding box center [1356, 76] width 17 height 16
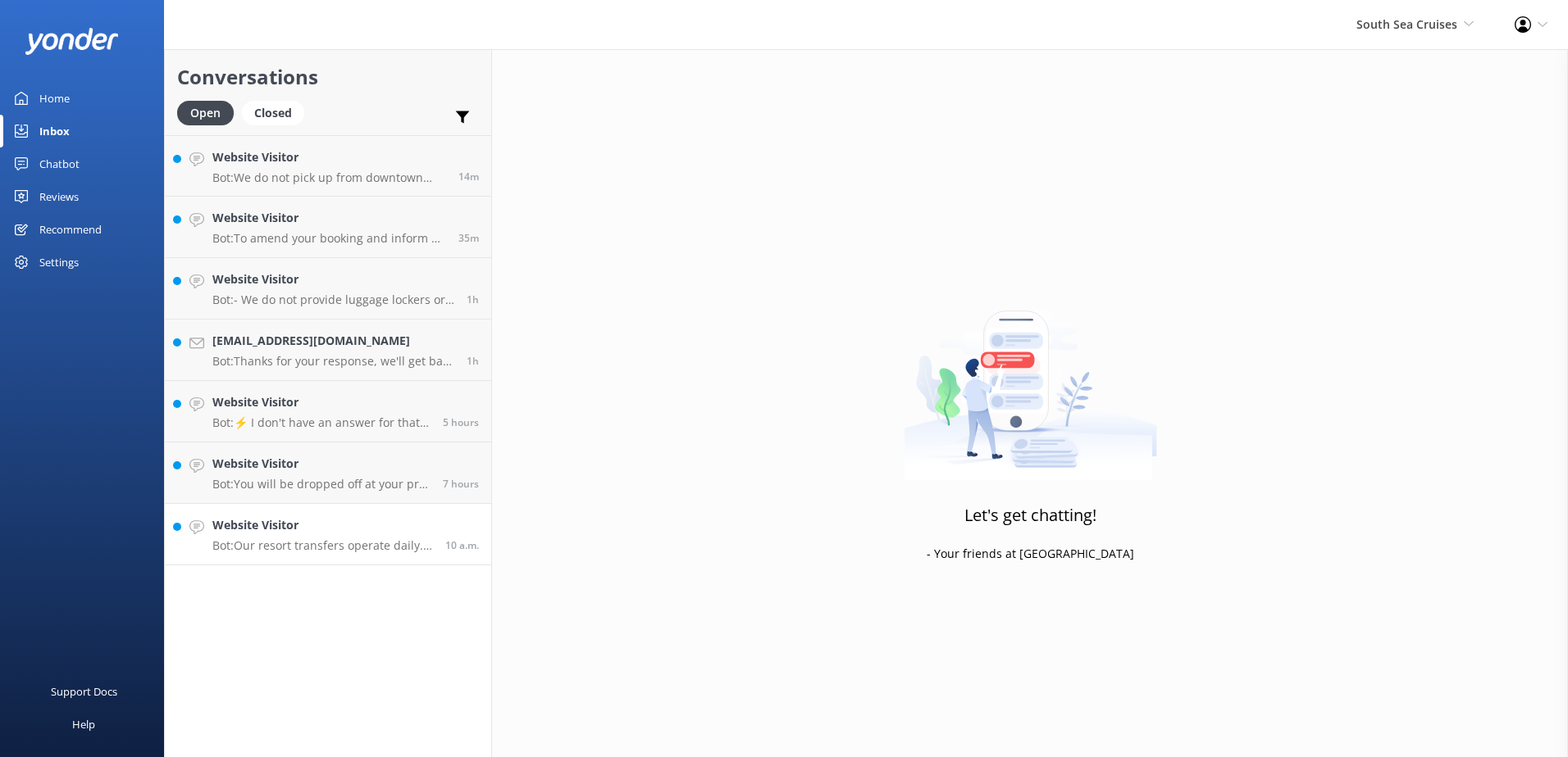
click at [317, 551] on p "Bot: Our resort transfers operate daily. To view the resort transfer schedule, …" at bounding box center [322, 545] width 220 height 15
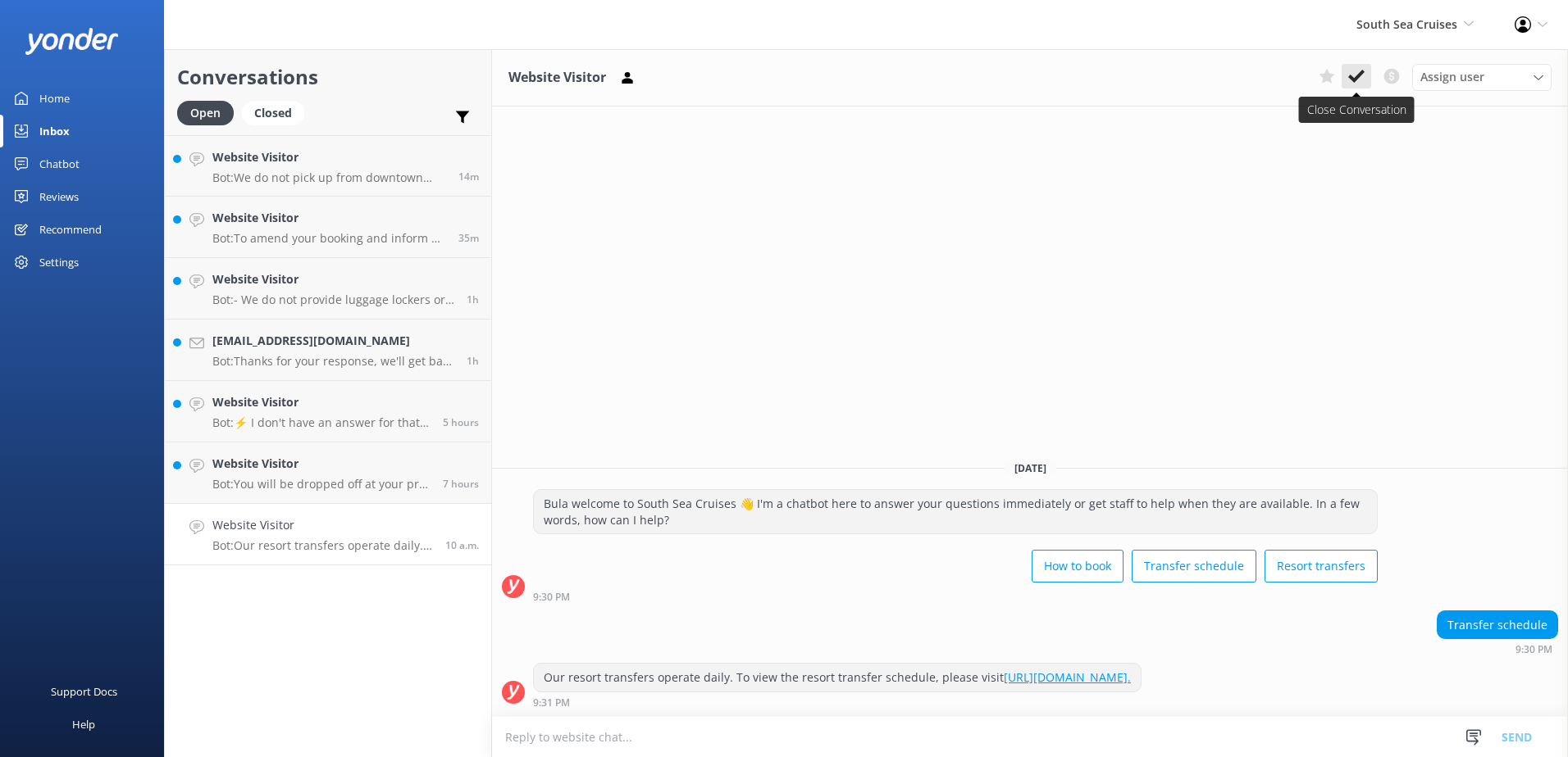
click at [1353, 66] on button at bounding box center [1356, 76] width 29 height 24
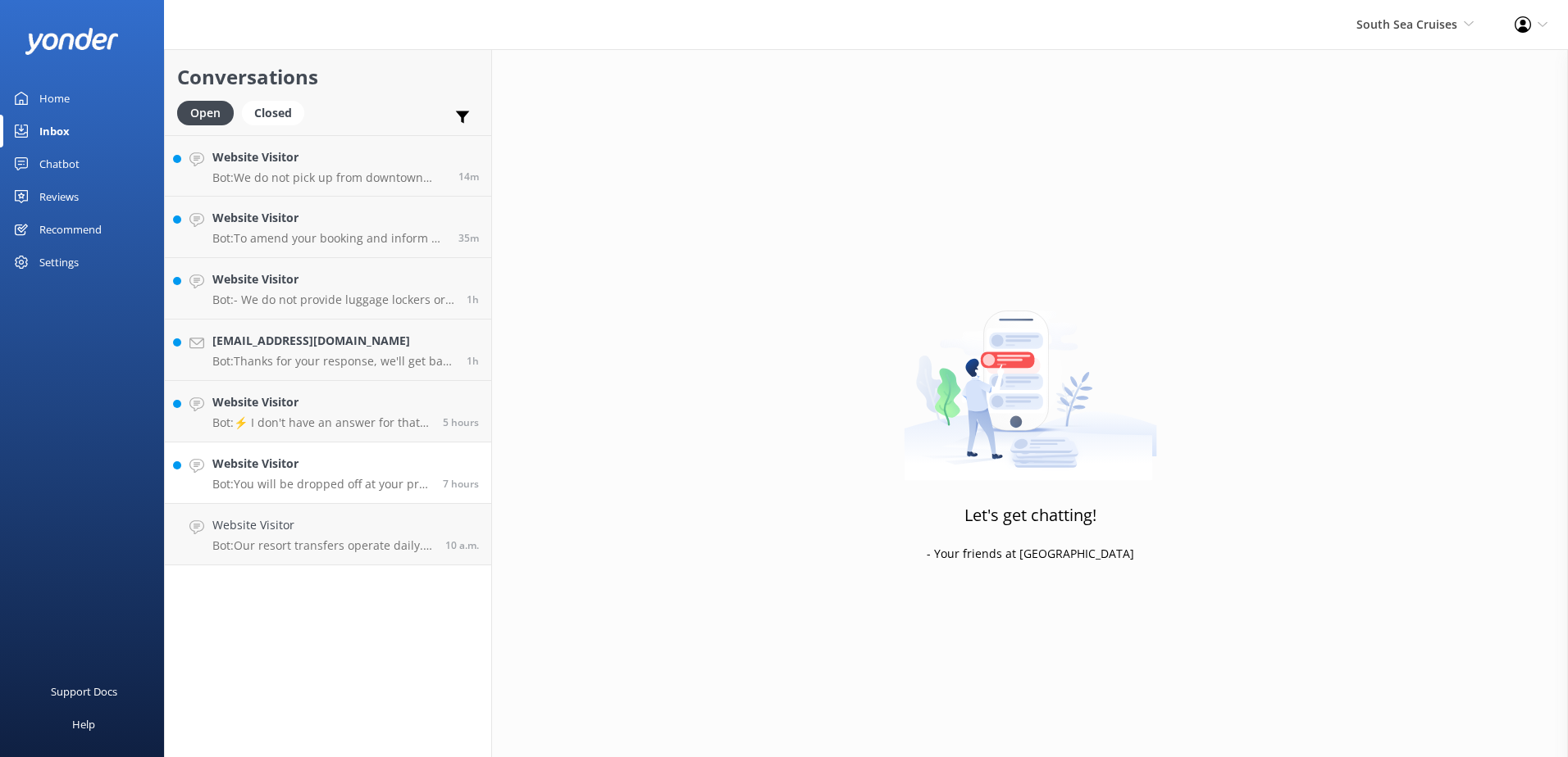
click at [378, 477] on p "Bot: You will be dropped off at your pre-arranged location. If you need to chan…" at bounding box center [321, 484] width 218 height 15
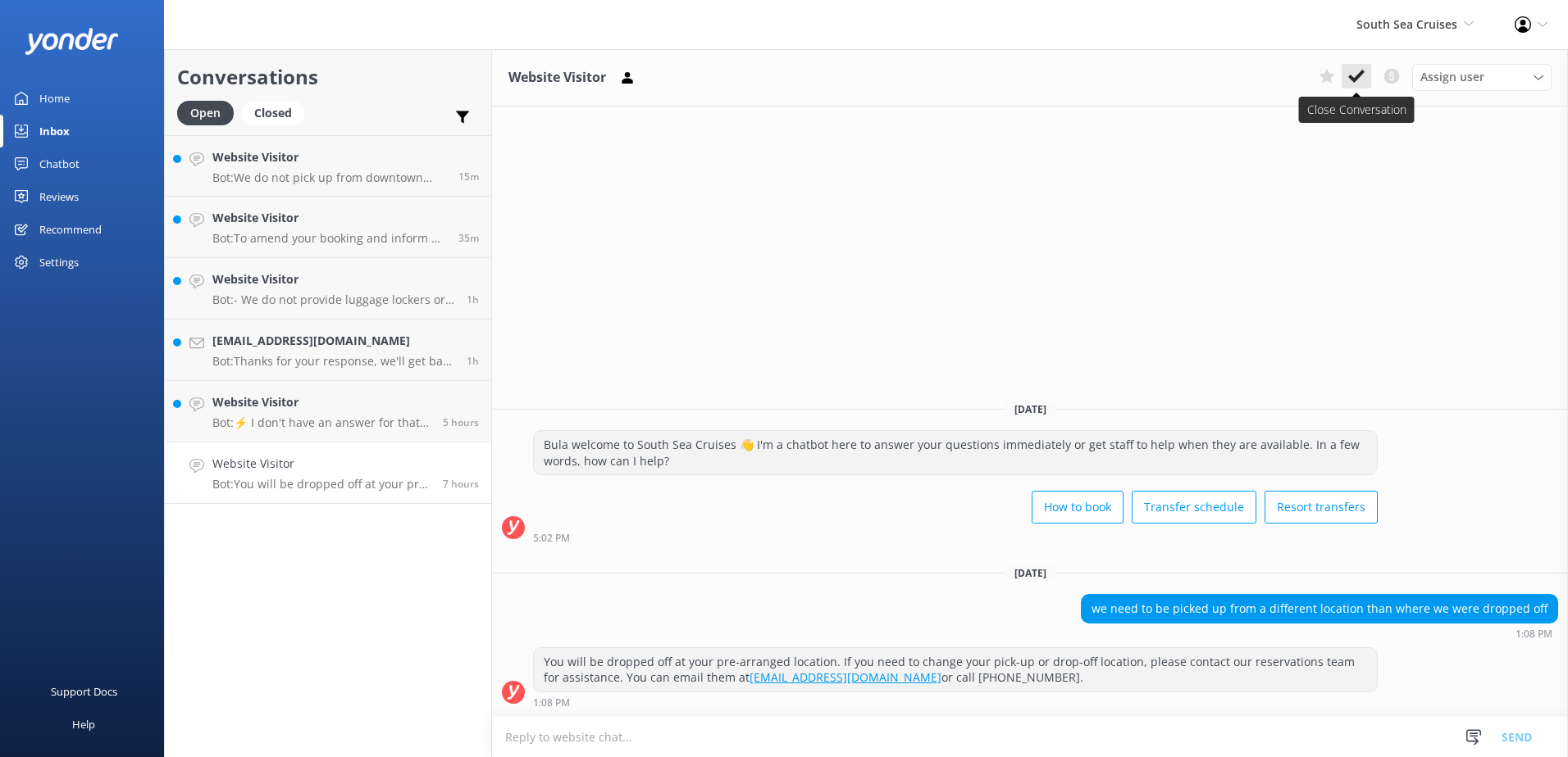
click at [1367, 78] on button at bounding box center [1356, 76] width 29 height 24
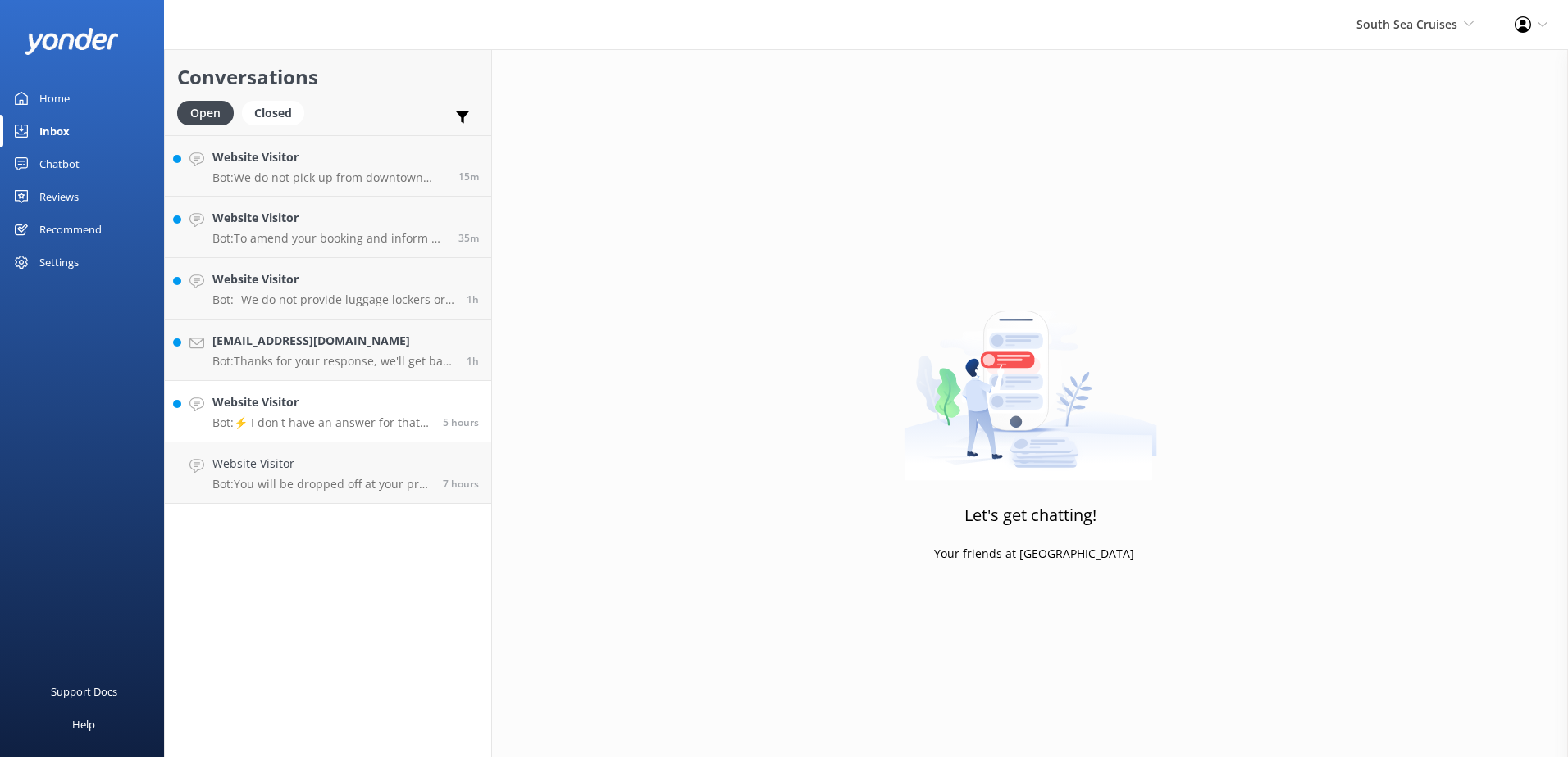
click at [368, 417] on p "Bot: ⚡ I don't have an answer for that in my knowledge base. Please try and rep…" at bounding box center [321, 422] width 218 height 15
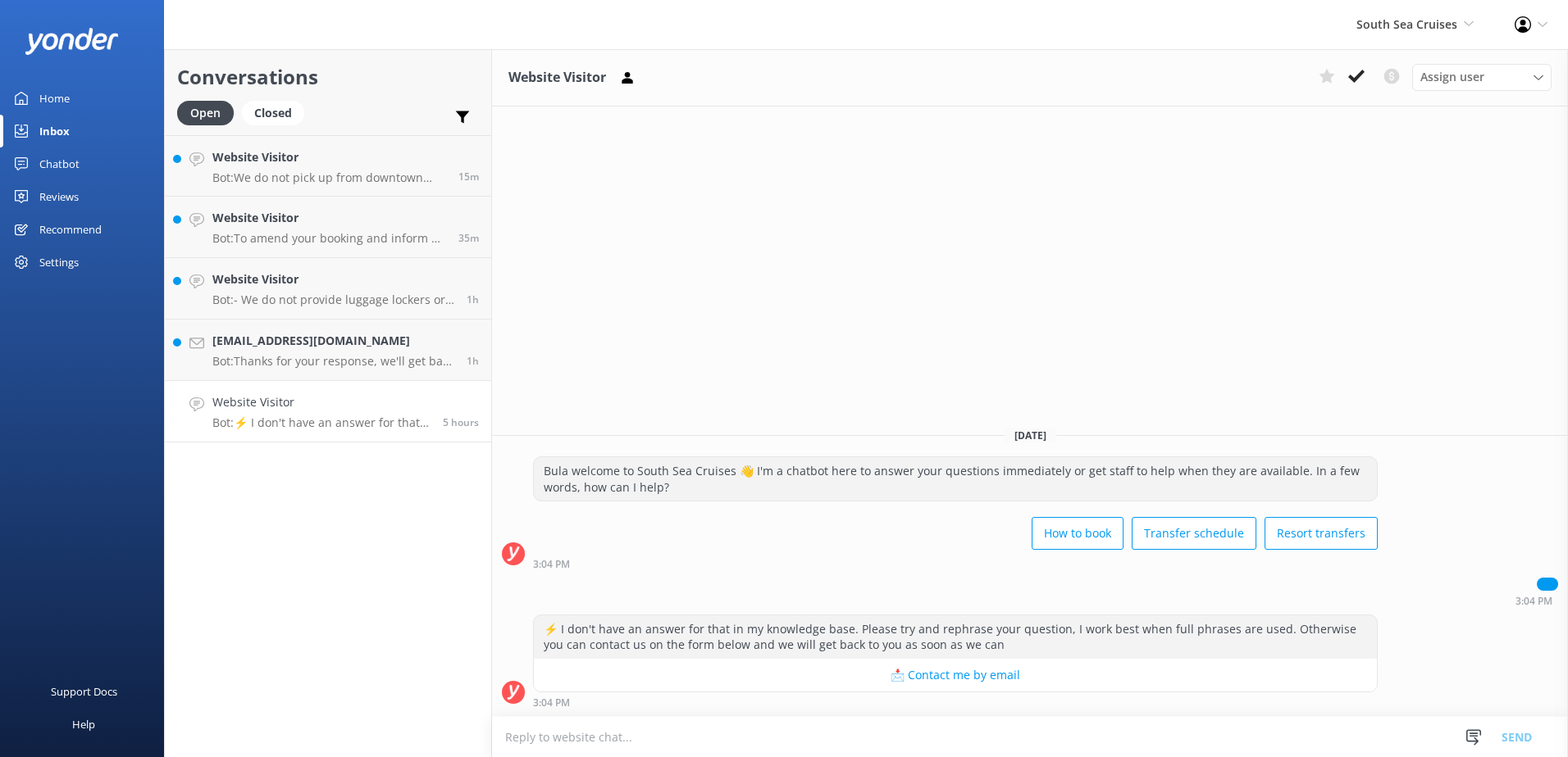
click at [1551, 587] on div at bounding box center [1548, 584] width 19 height 12
click at [1361, 69] on icon at bounding box center [1356, 76] width 17 height 16
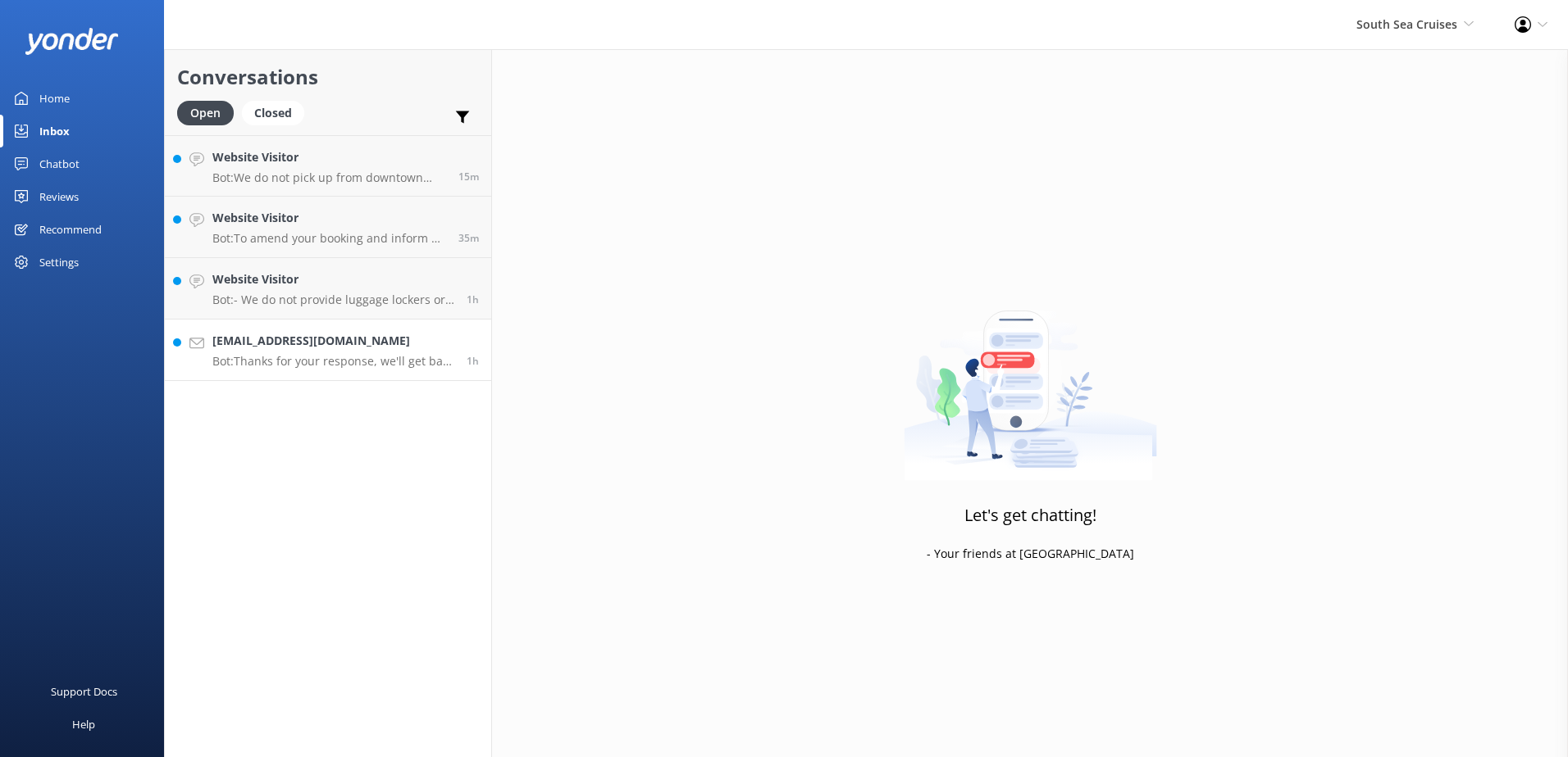
click at [378, 347] on h4 "Donnaching@xtra.co.nz" at bounding box center [333, 341] width 242 height 18
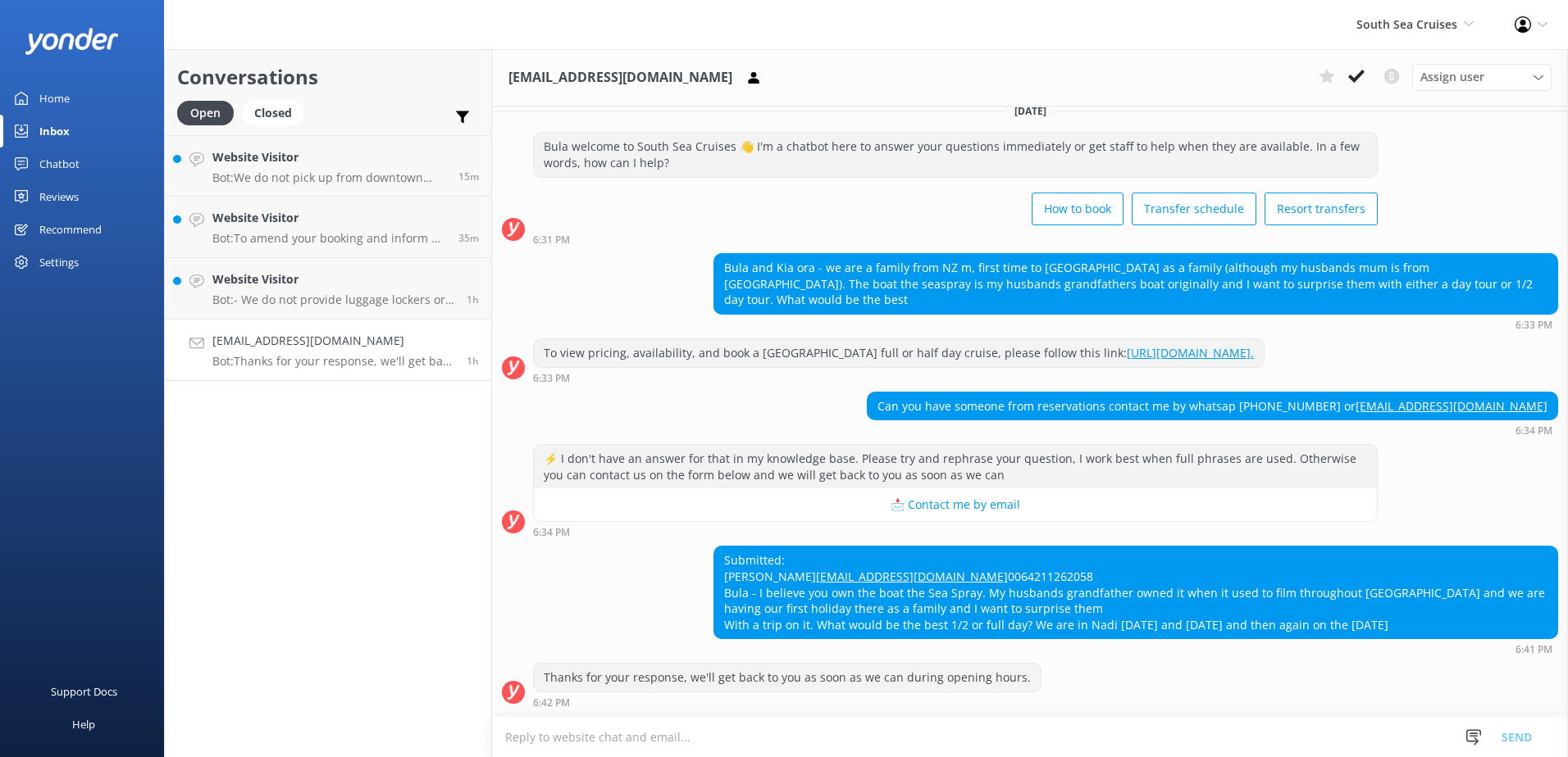
scroll to position [49, 0]
click at [1028, 740] on textarea at bounding box center [1030, 737] width 1076 height 40
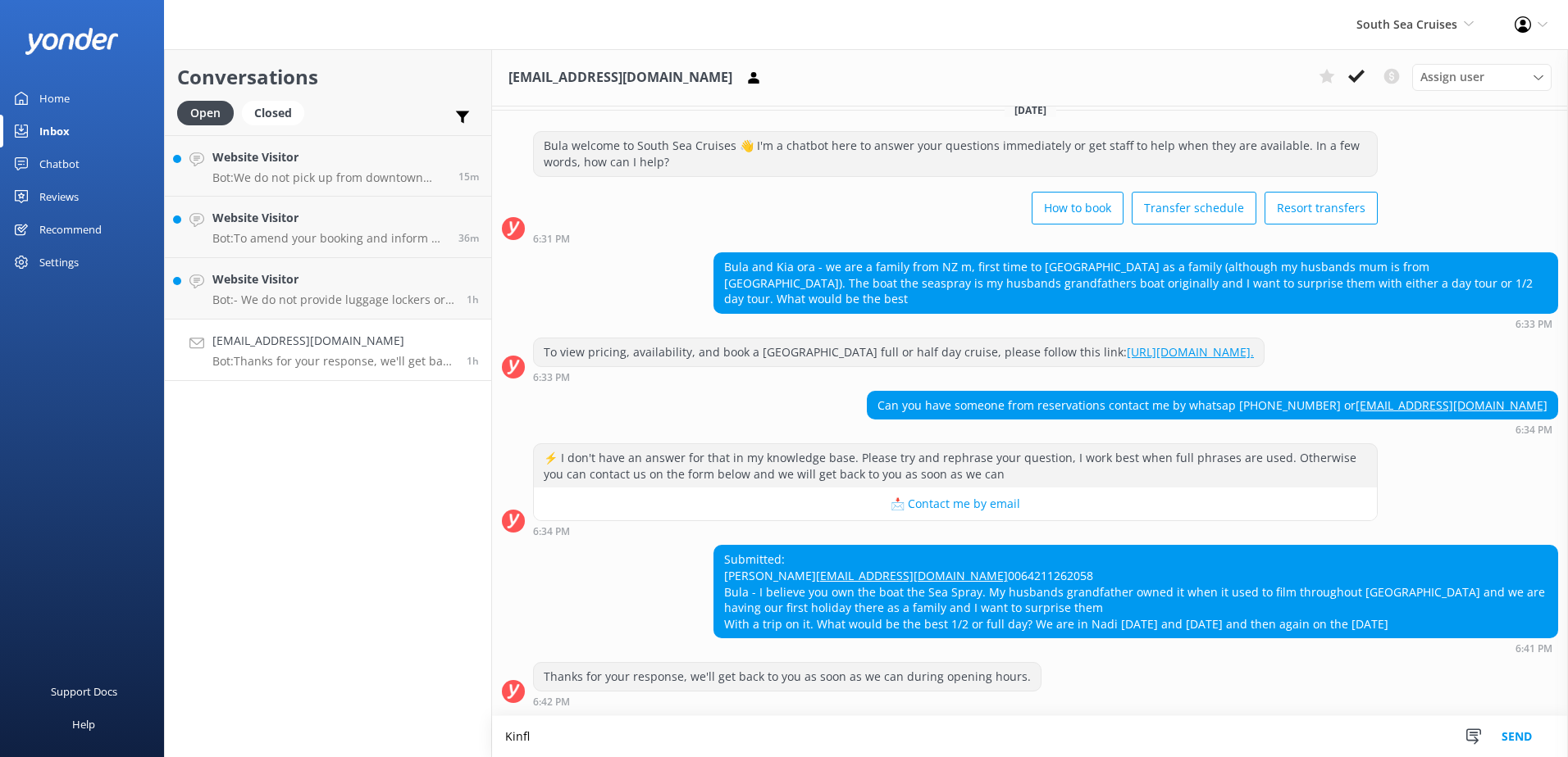
scroll to position [50, 0]
click at [908, 731] on textarea "Kindly note that we do not have any boats named Sea spray." at bounding box center [1030, 737] width 1076 height 41
drag, startPoint x: 882, startPoint y: 744, endPoint x: 250, endPoint y: 767, distance: 632.4
click at [250, 757] on html "South Sea Cruises South Sea Sailing South Sea Cruises Malamala Beach Club Aweso…" at bounding box center [784, 378] width 1568 height 757
click at [894, 741] on textarea "Kindly note that we do not have any boats named Sea spray." at bounding box center [1030, 737] width 1076 height 41
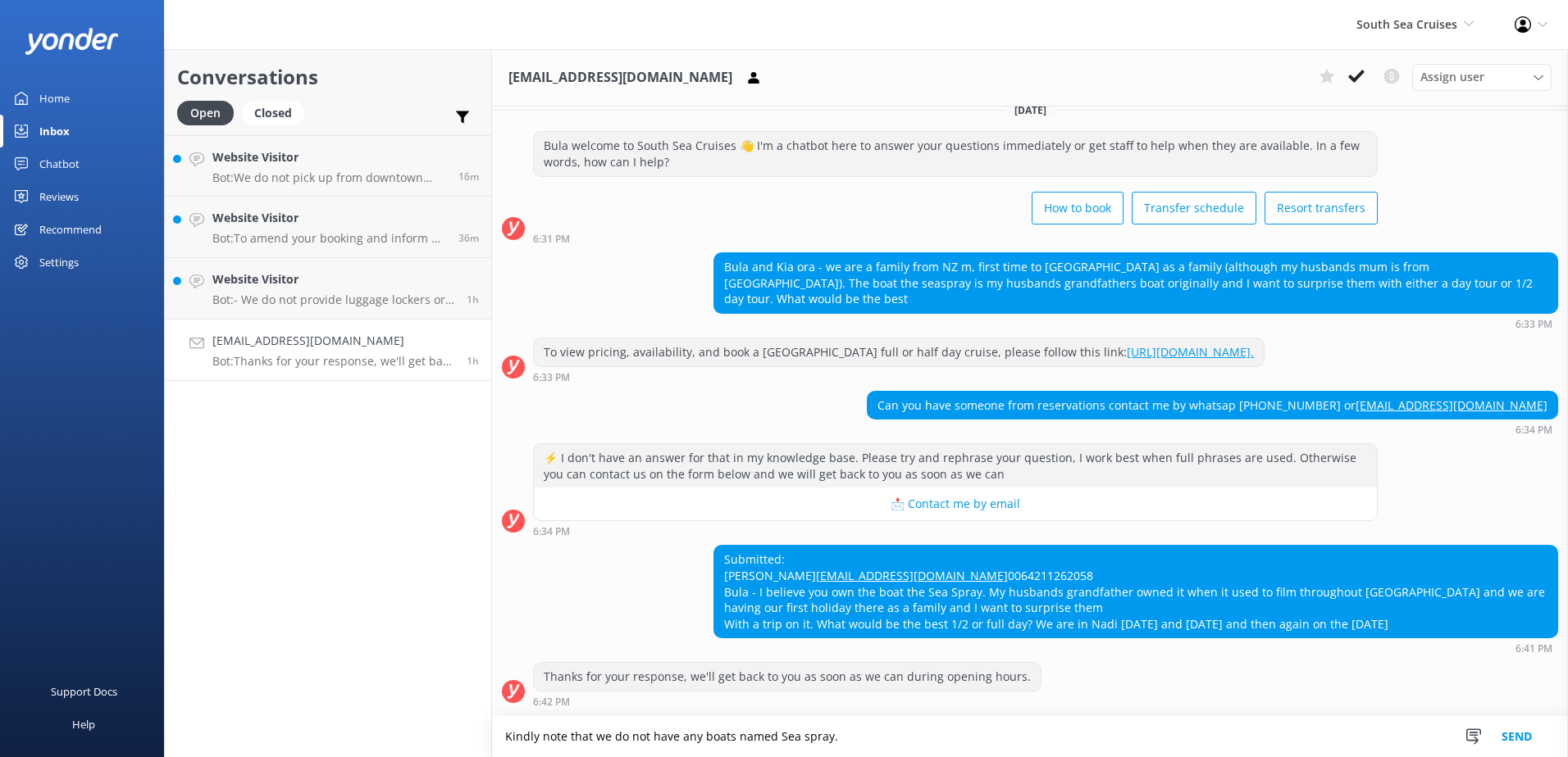
click at [900, 741] on textarea "Kindly note that we do not have any boats named Sea spray." at bounding box center [1030, 737] width 1076 height 41
click at [556, 655] on div "Submitted: Donna ching-tregidga Donnaching@xtra.co.nz 0064211262058 Bula - I be…" at bounding box center [1030, 604] width 1076 height 117
click at [961, 729] on textarea "Kindly note that we do not have any boats named Sea spray." at bounding box center [1030, 737] width 1076 height 41
paste textarea "https://southseacruisesfiji.com/day-trips/"
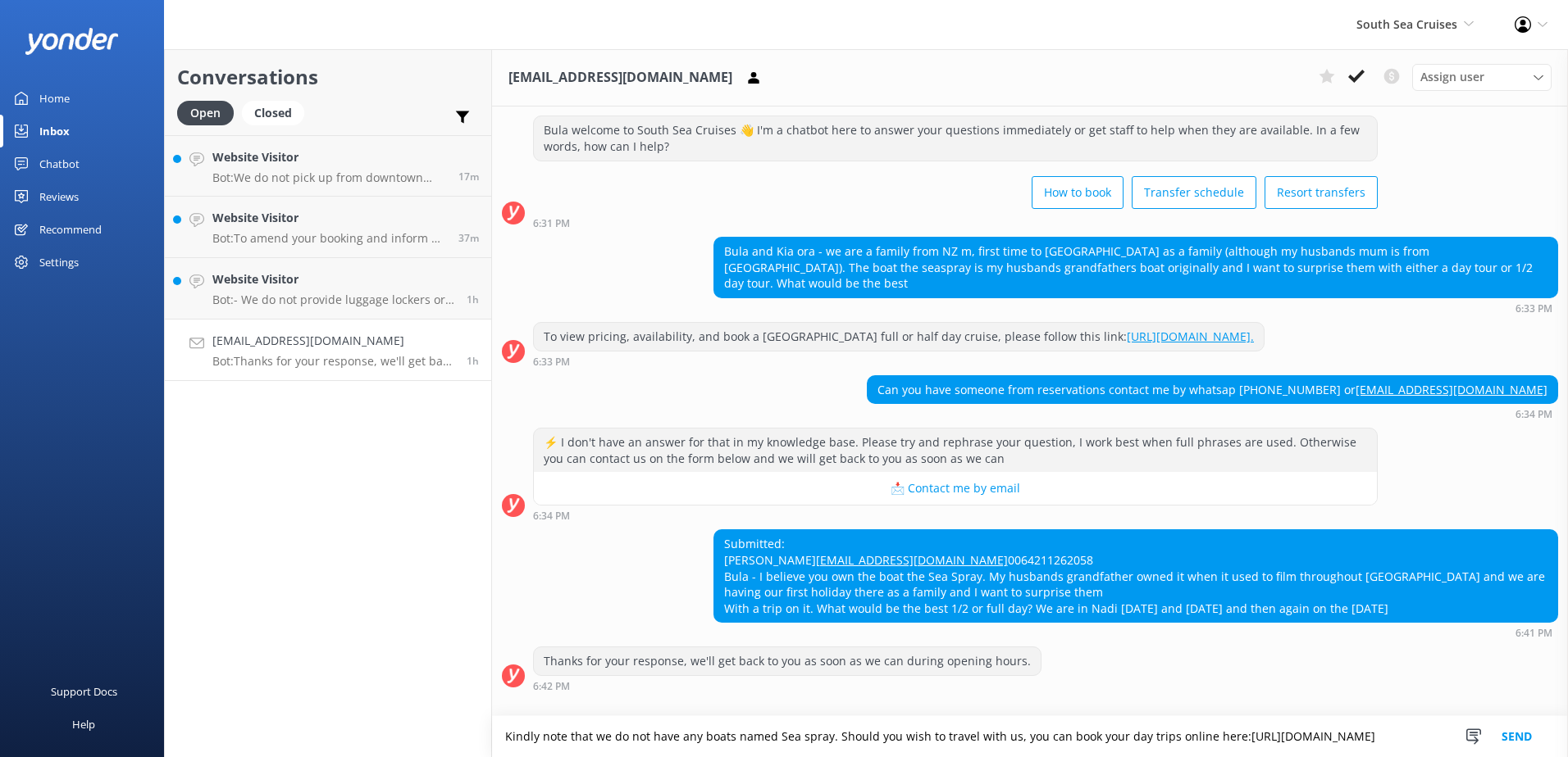
scroll to position [66, 0]
type textarea "Kindly note that we do not have any boats named Sea spray. Should you wish to t…"
click at [1517, 731] on button "Send" at bounding box center [1517, 737] width 61 height 41
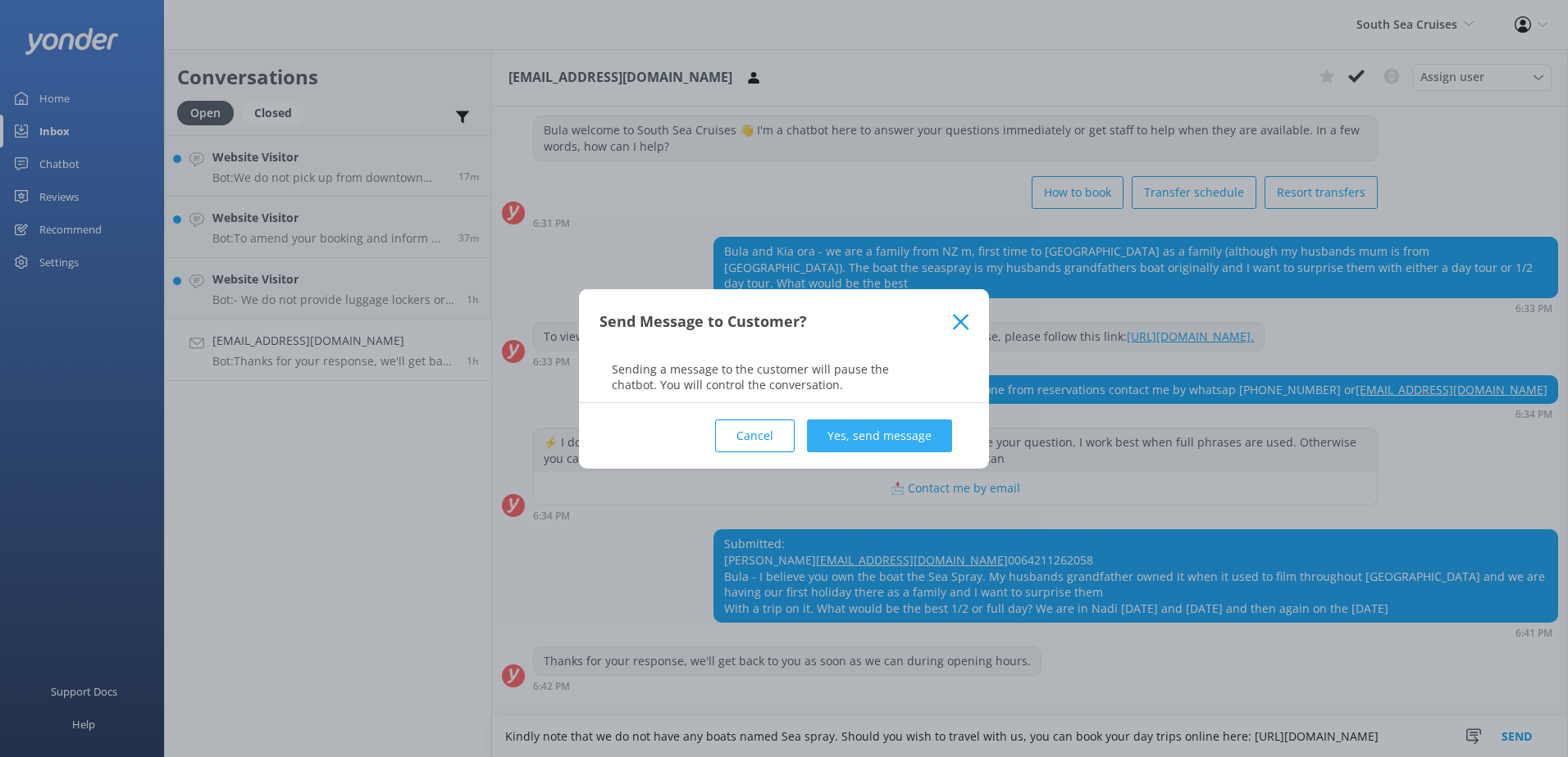
click at [926, 437] on button "Yes, send message" at bounding box center [880, 436] width 146 height 33
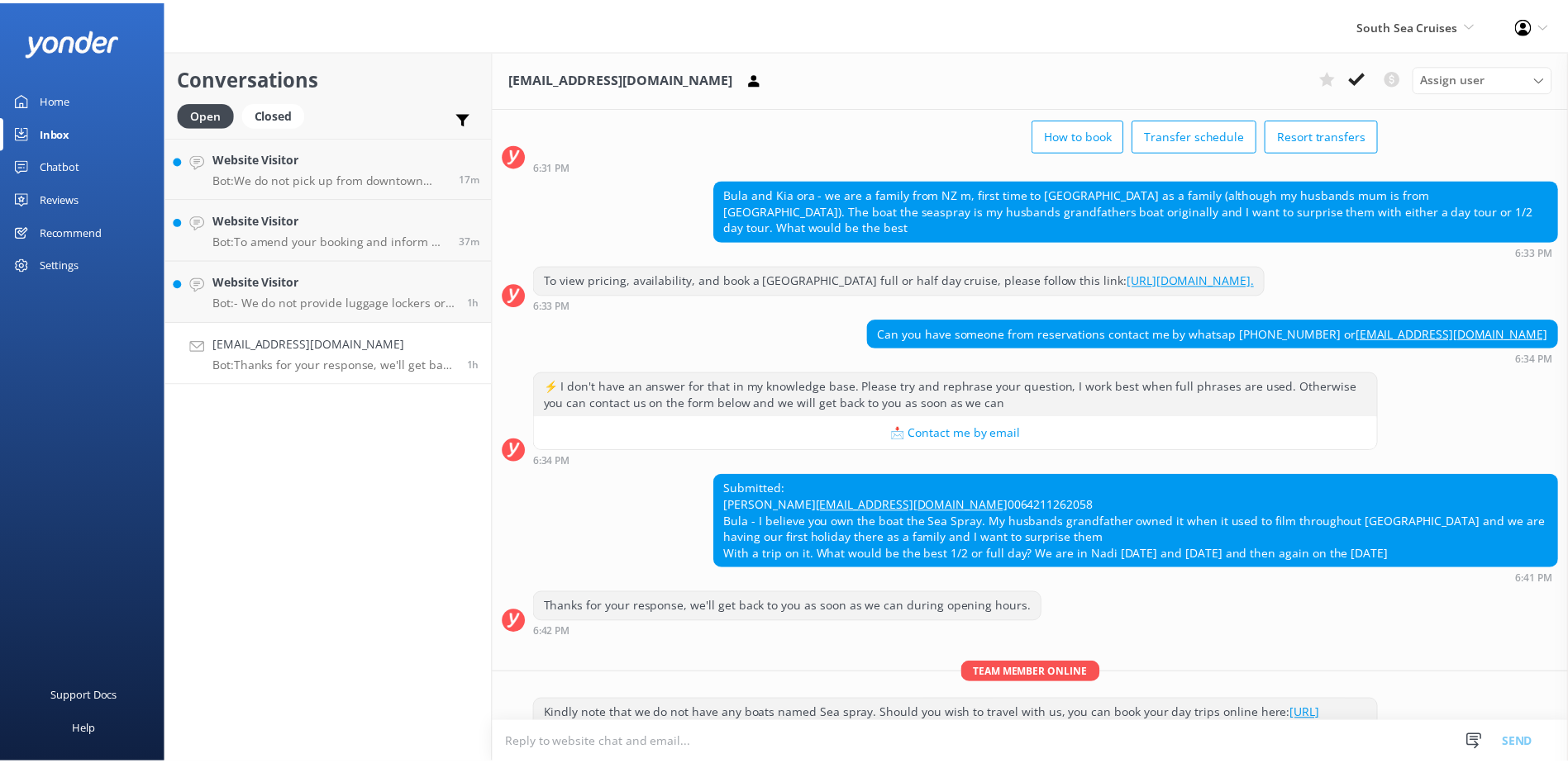
scroll to position [173, 0]
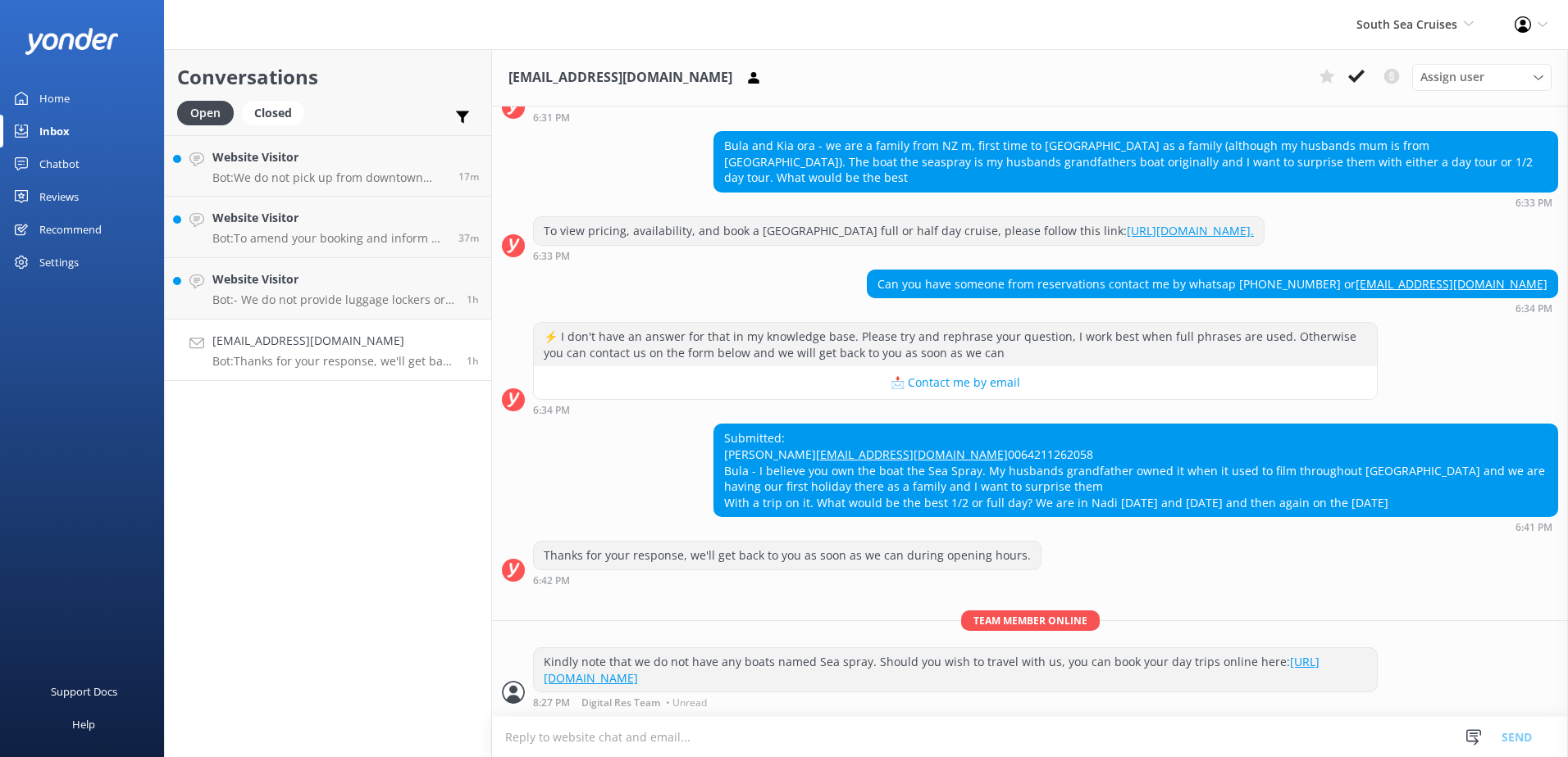
click at [1358, 73] on icon at bounding box center [1356, 76] width 17 height 16
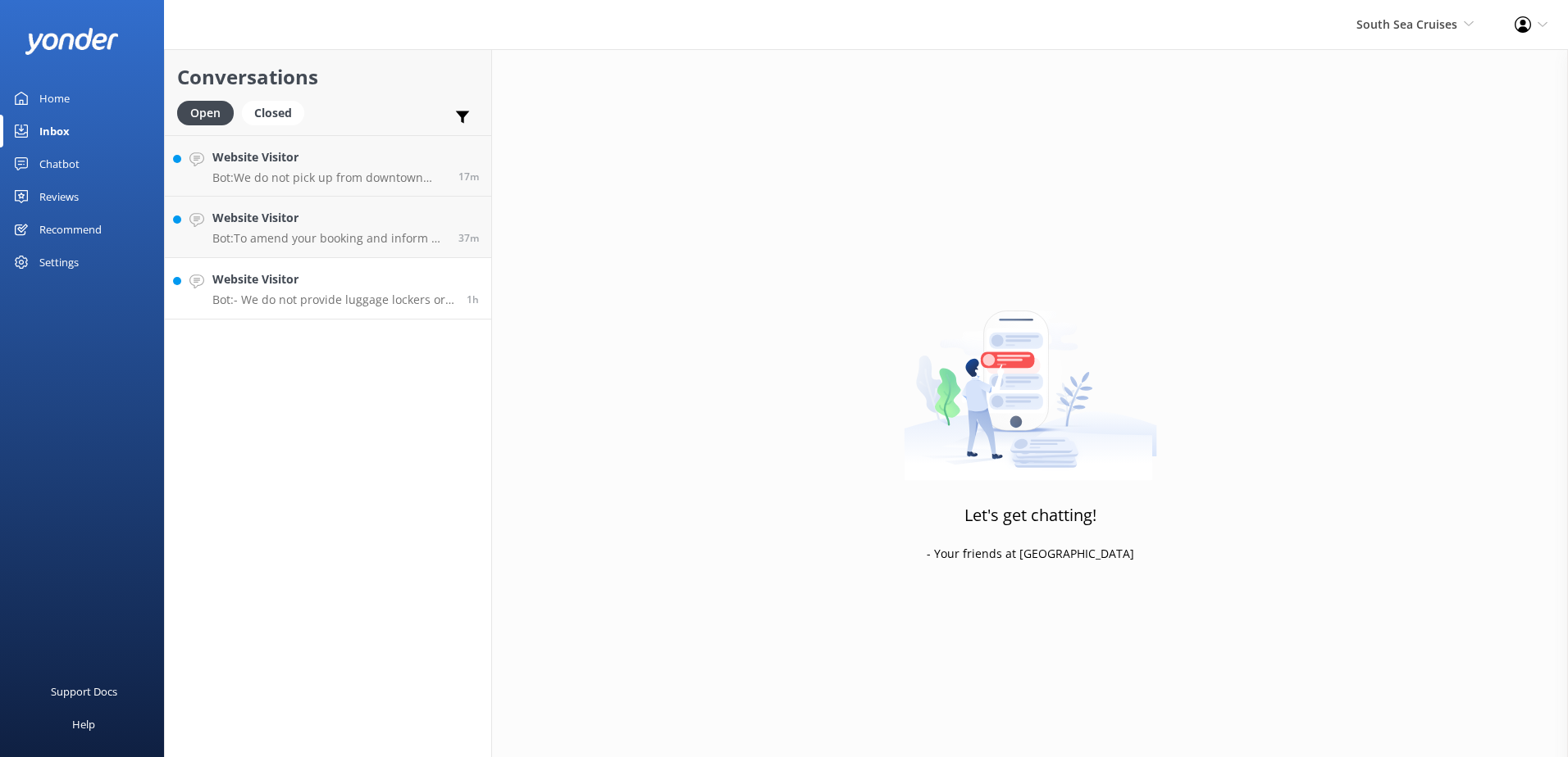
click at [402, 314] on link "Website Visitor Bot: - We do not provide luggage lockers or storage. - We don't…" at bounding box center [328, 288] width 326 height 61
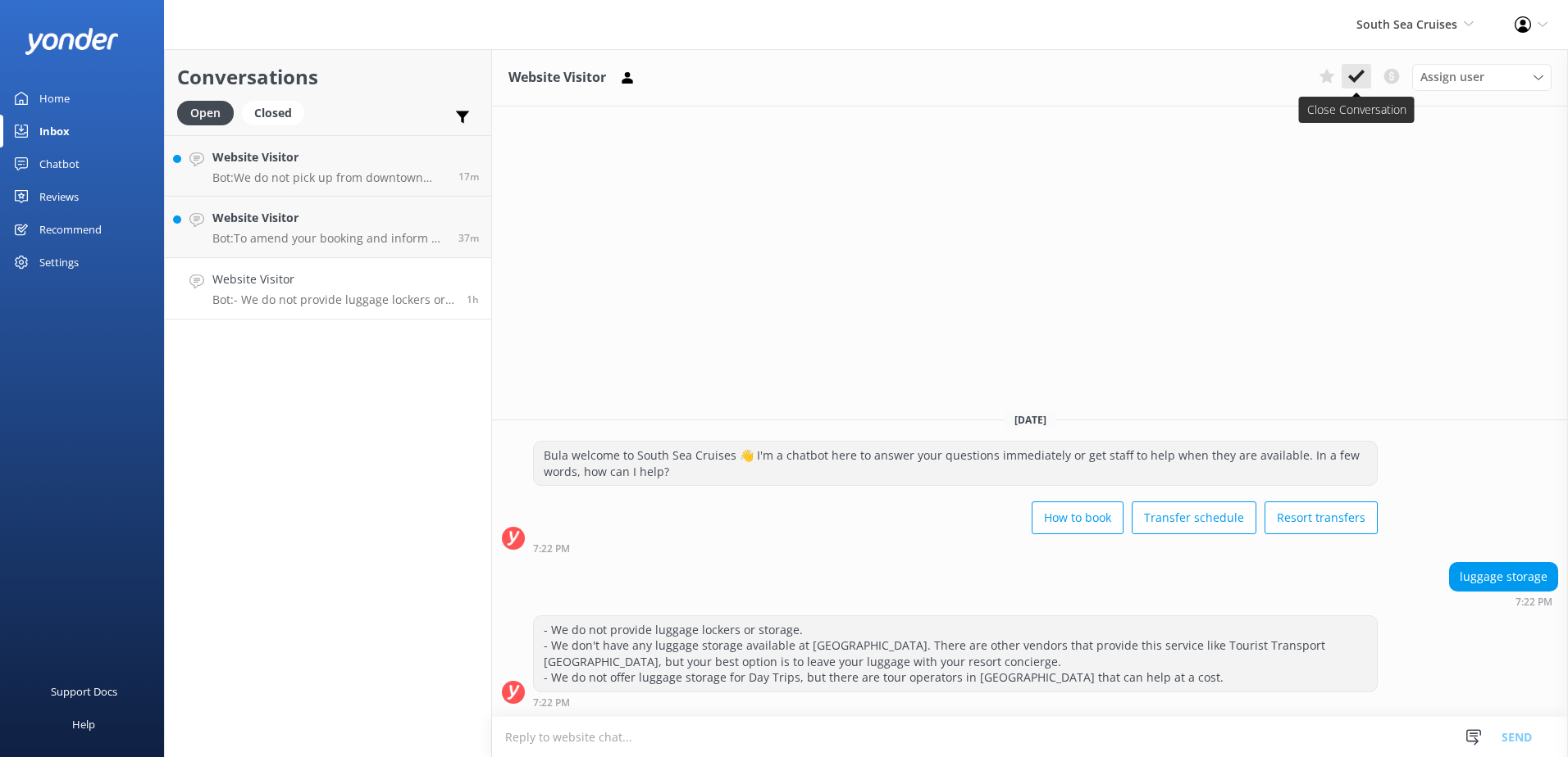
click at [1362, 82] on icon at bounding box center [1356, 76] width 17 height 16
click at [393, 226] on h4 "Website Visitor" at bounding box center [329, 217] width 234 height 18
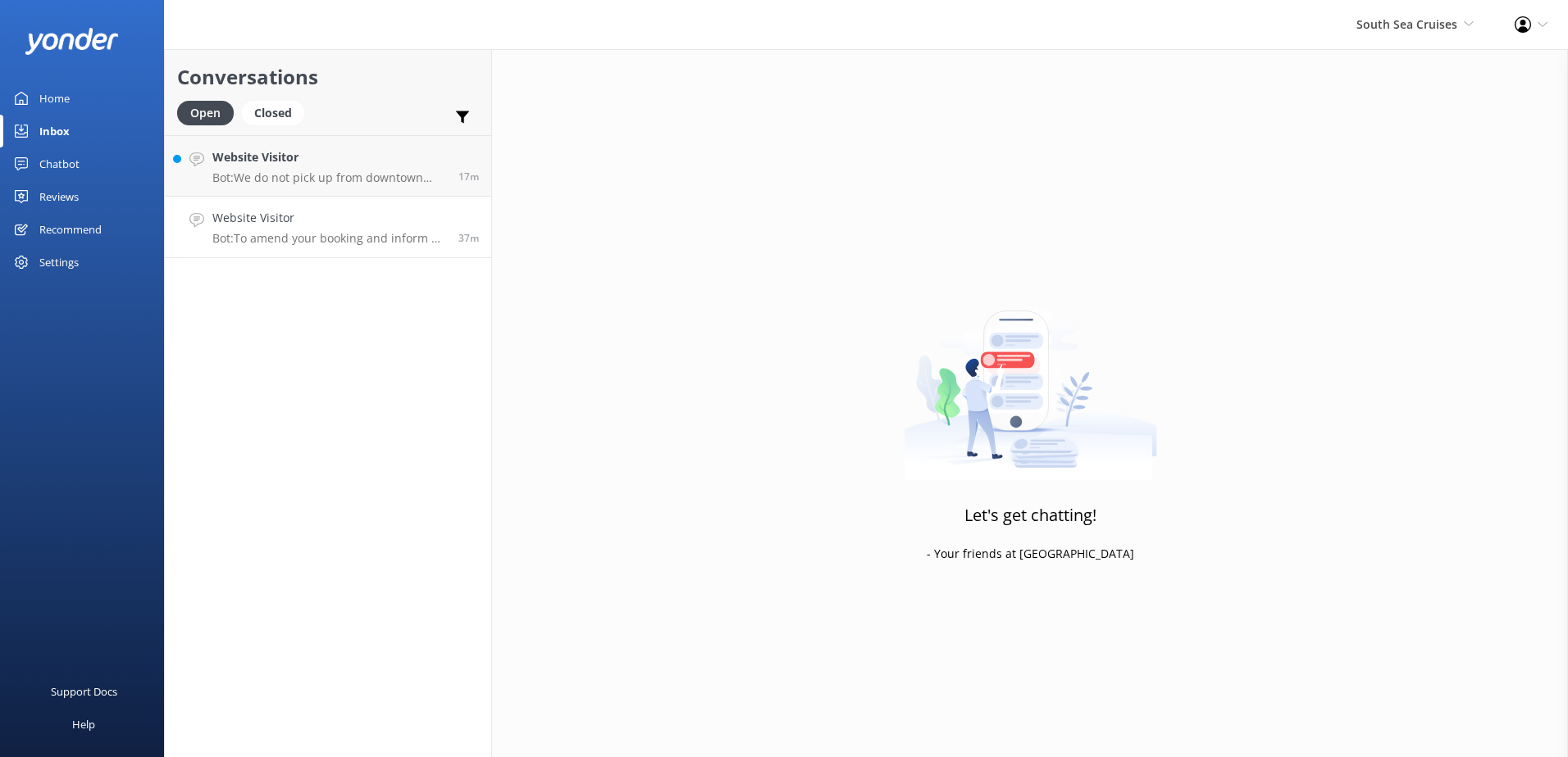
click at [393, 243] on p "Bot: To amend your booking and inform us about the change, please contact our r…" at bounding box center [329, 238] width 234 height 15
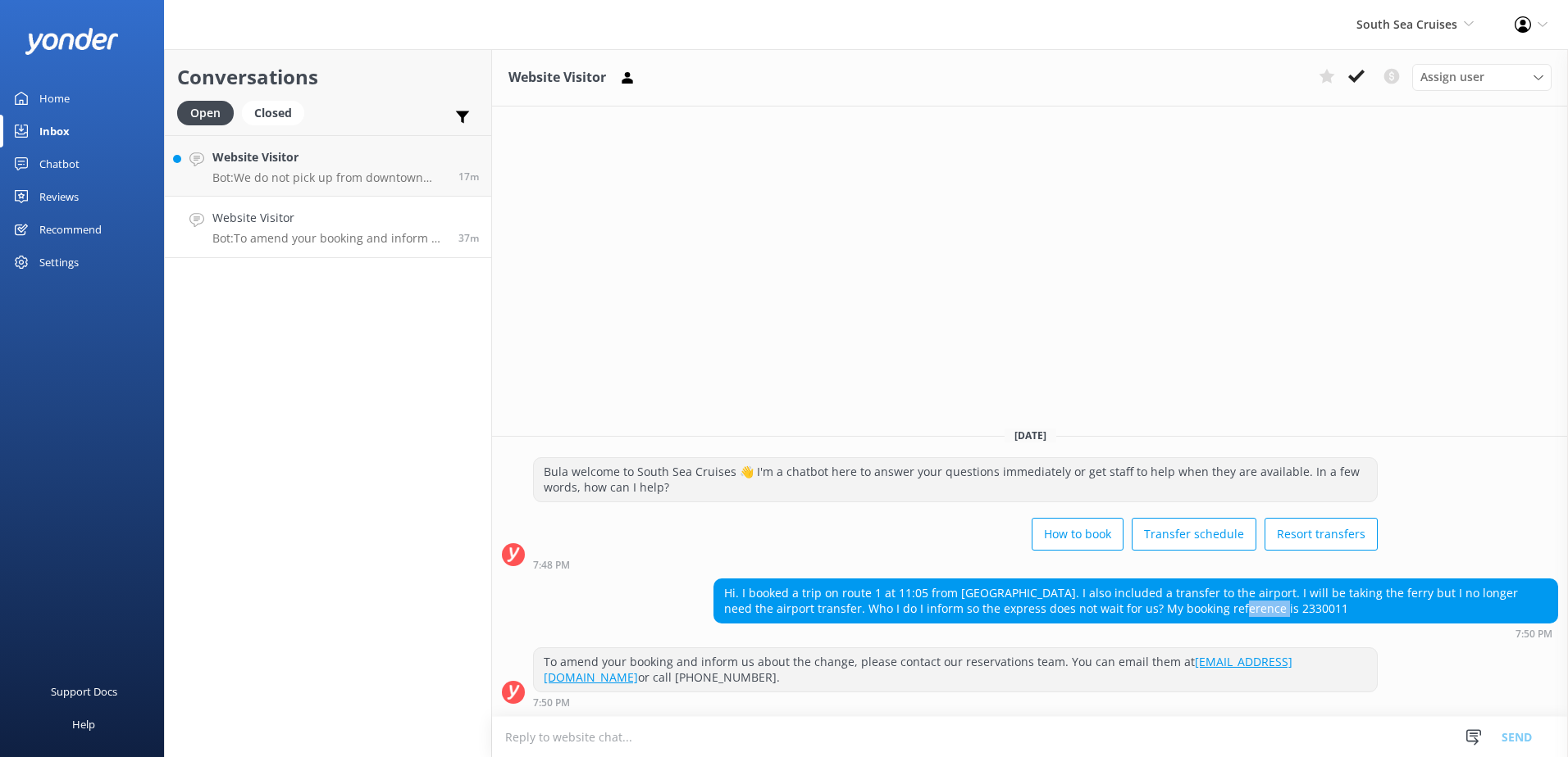
drag, startPoint x: 1236, startPoint y: 610, endPoint x: 1194, endPoint y: 611, distance: 42.0
click at [1194, 611] on div "Hi. I booked a trip on route 1 at 11:05 from Tropica. I also included a transfe…" at bounding box center [1136, 601] width 843 height 44
copy div "2330011"
drag, startPoint x: 1351, startPoint y: 80, endPoint x: 1093, endPoint y: 203, distance: 285.8
click at [1351, 80] on use at bounding box center [1356, 77] width 17 height 14
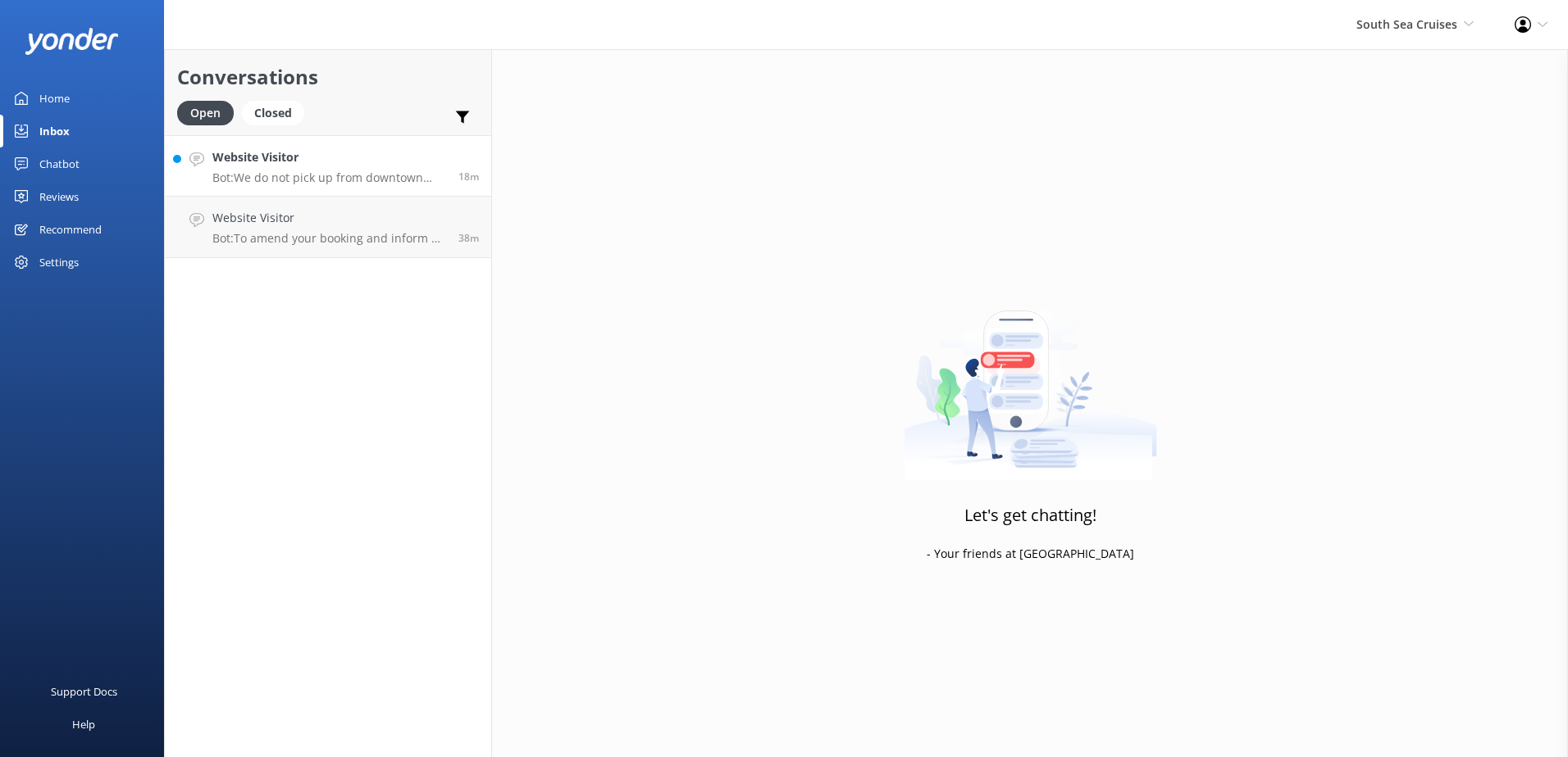
click at [390, 179] on font "We do not pick up from downtown Nadi hotels. Please refer to our scheduled cour…" at bounding box center [328, 220] width 232 height 102
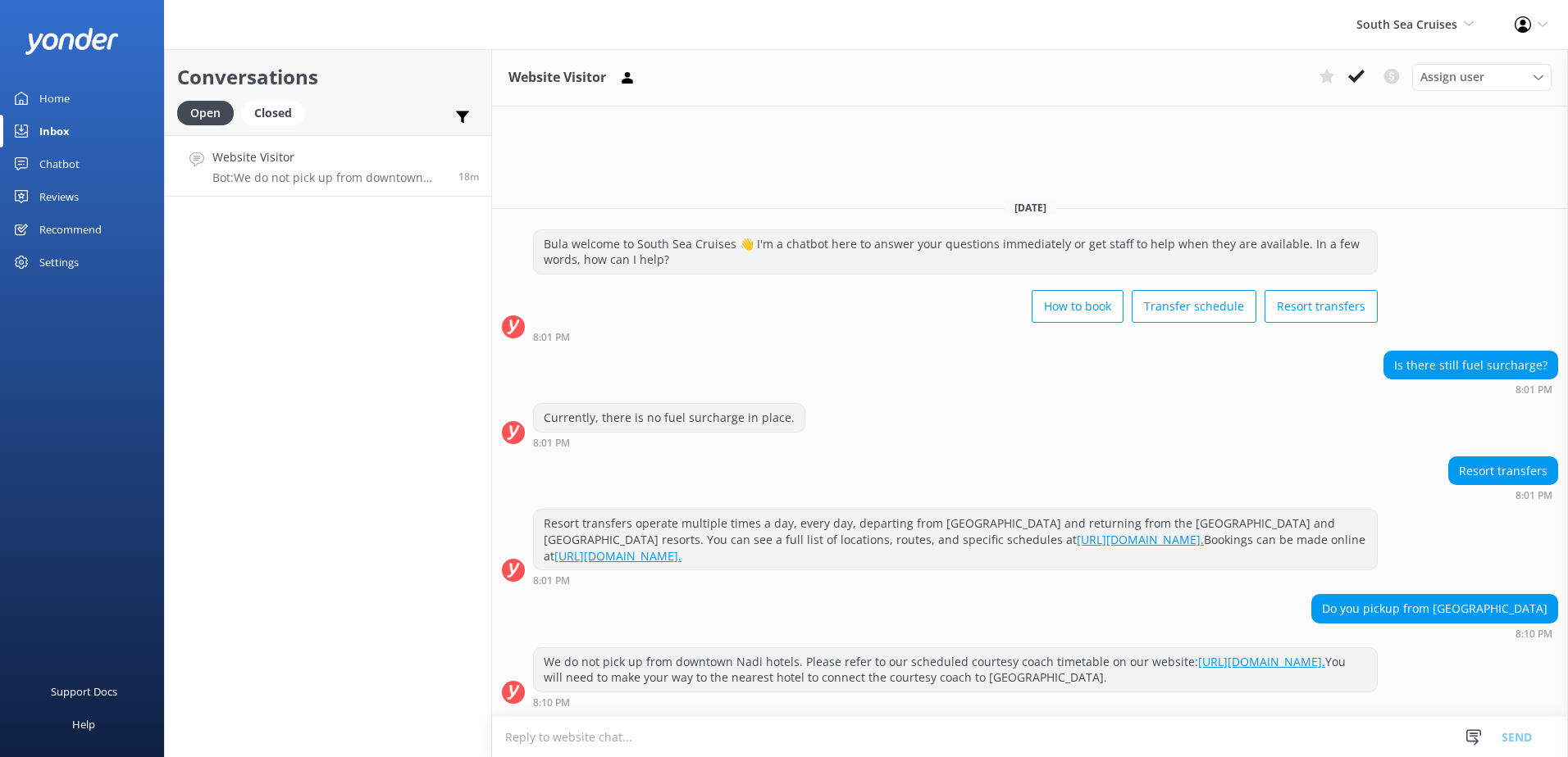
click at [751, 737] on textarea at bounding box center [1030, 737] width 1076 height 40
click at [1360, 72] on use at bounding box center [1356, 77] width 17 height 14
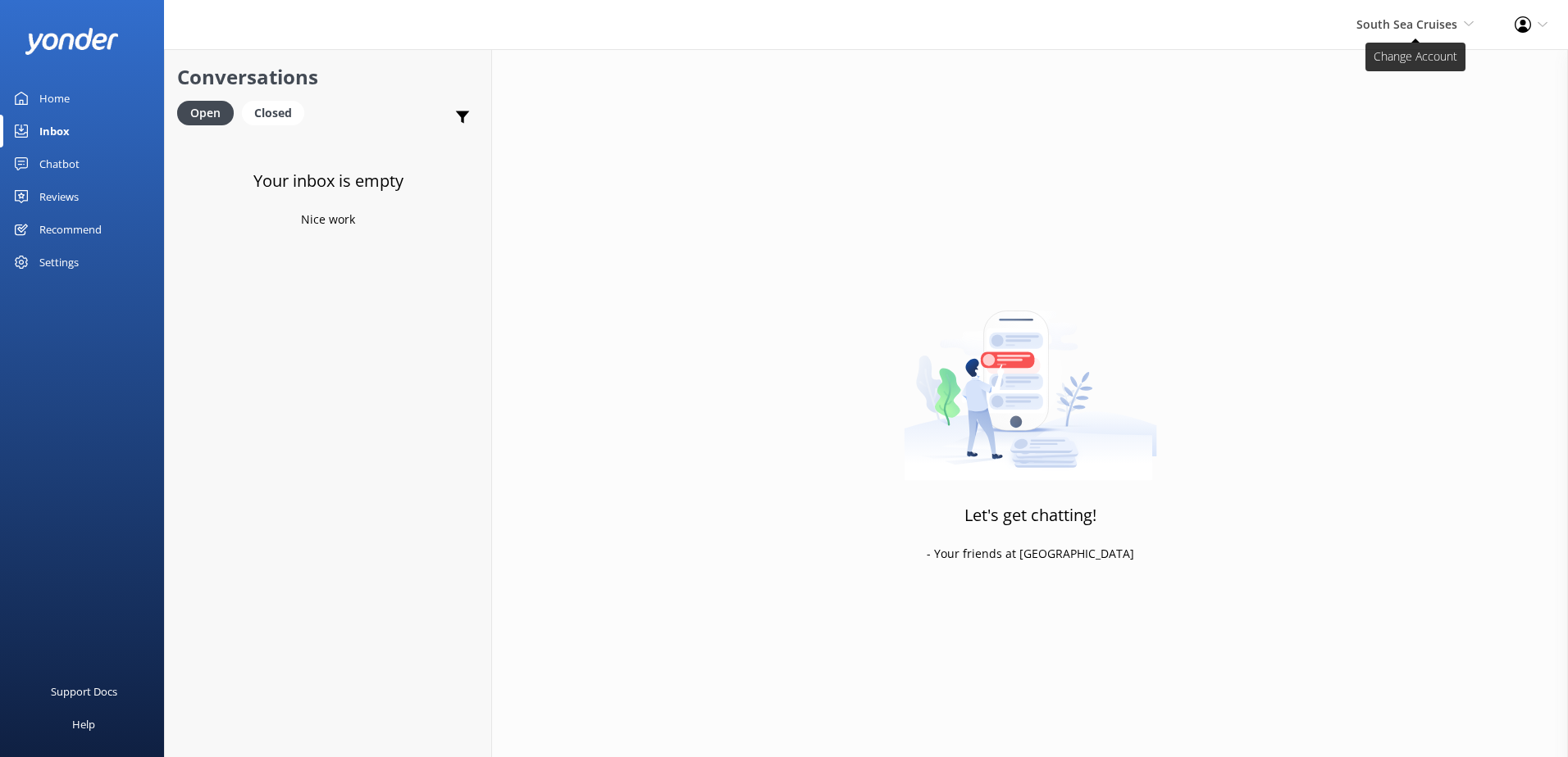
click at [1419, 22] on span "South Sea Cruises" at bounding box center [1407, 24] width 101 height 16
click at [1391, 151] on link "Malamala Beach Club" at bounding box center [1413, 148] width 164 height 40
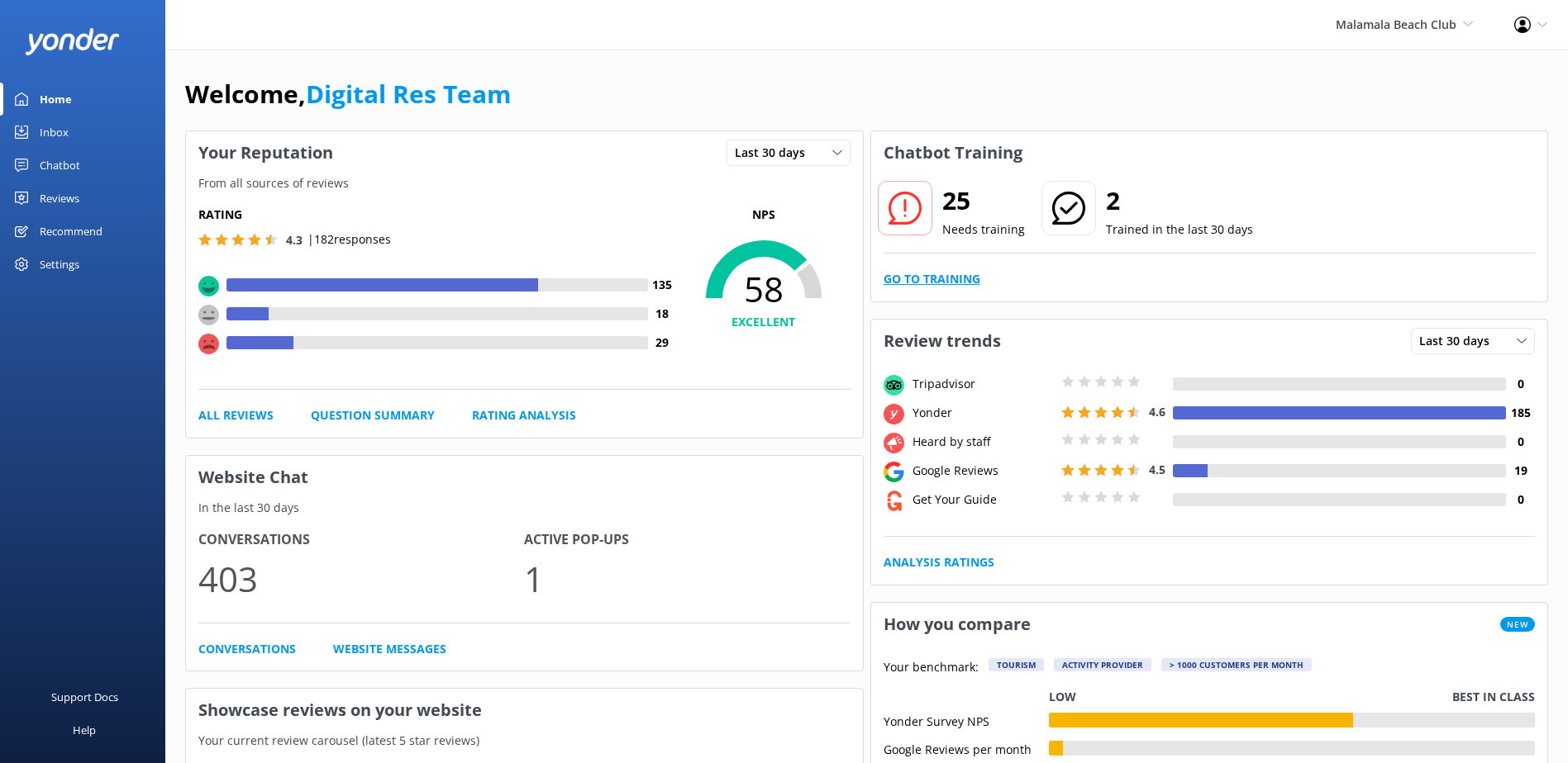
click at [930, 286] on link "Go to Training" at bounding box center [932, 279] width 97 height 19
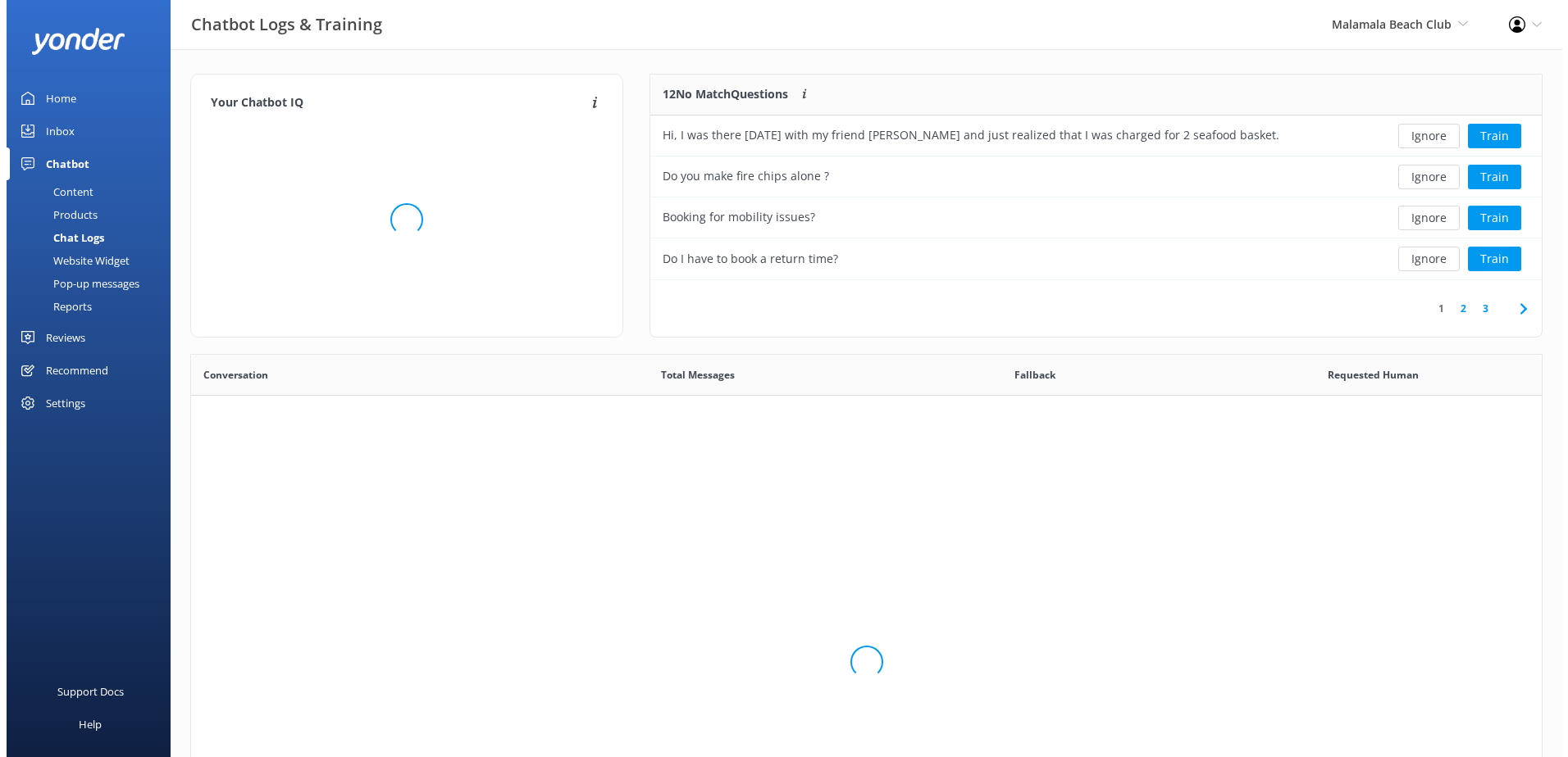
scroll to position [193, 879]
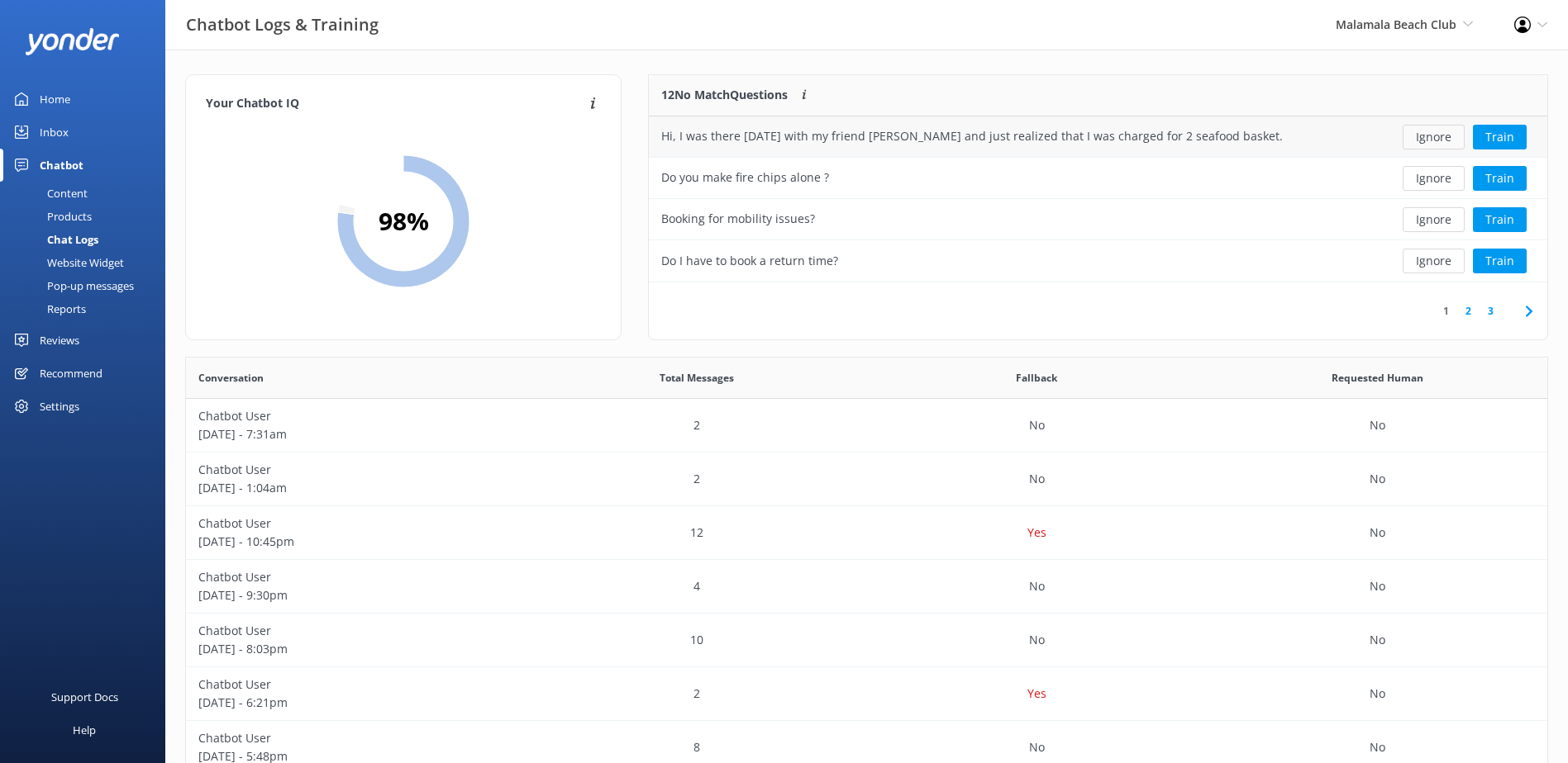
click at [1425, 139] on button "Ignore" at bounding box center [1433, 137] width 62 height 24
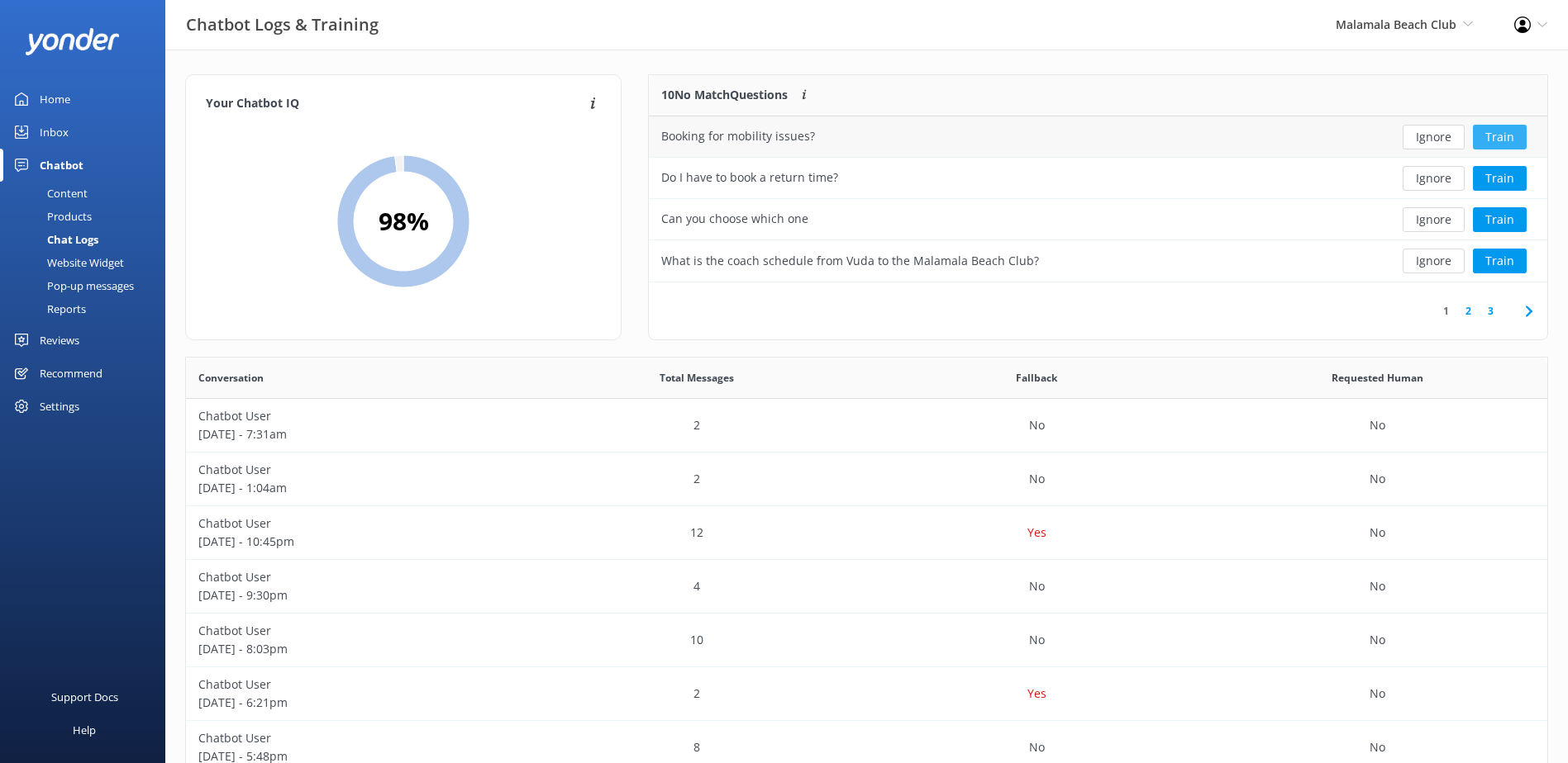
click at [1498, 135] on button "Train" at bounding box center [1499, 137] width 54 height 24
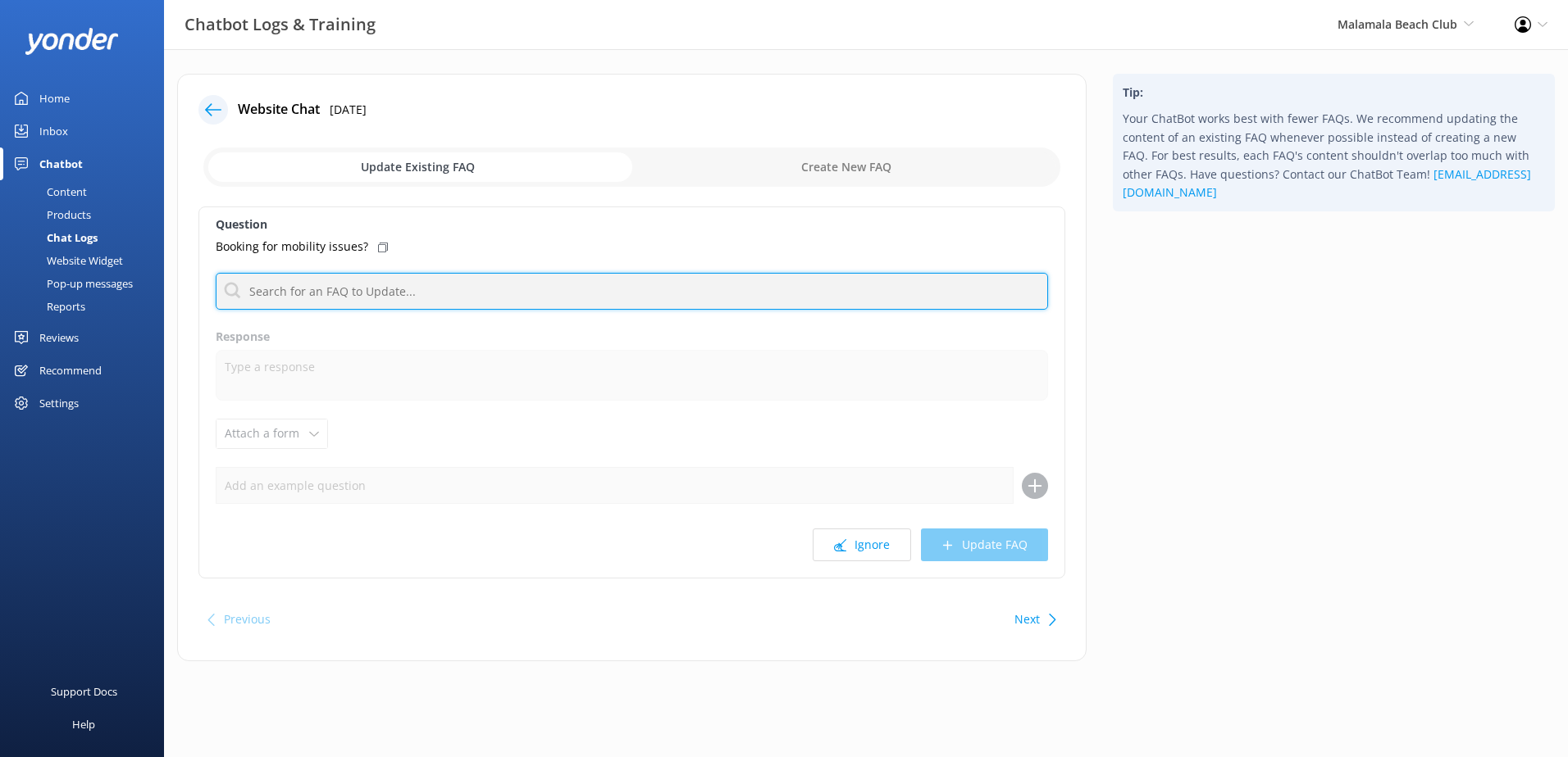
click at [293, 292] on input "text" at bounding box center [631, 291] width 832 height 37
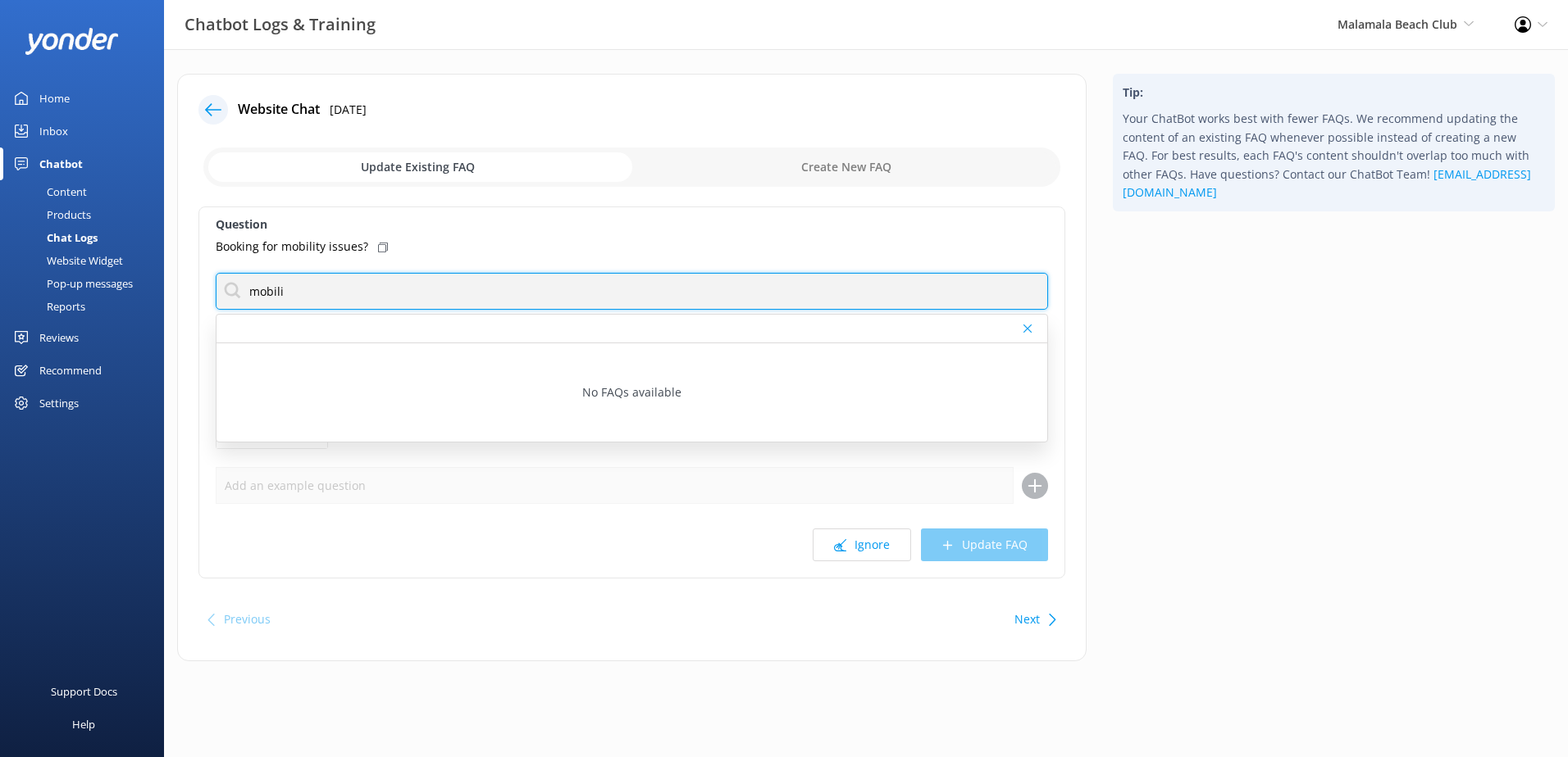
type input "mobili"
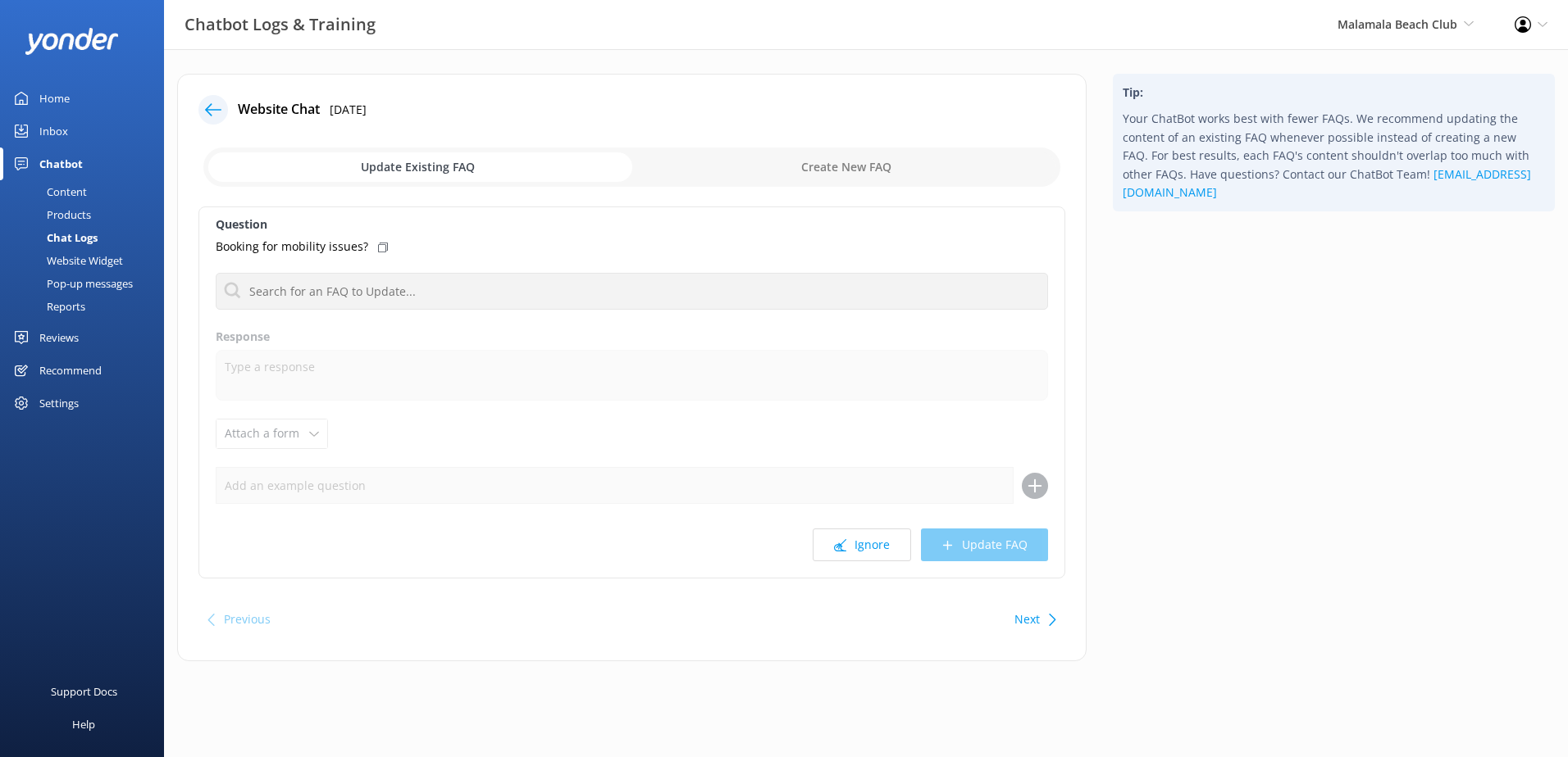
click at [832, 166] on input "checkbox" at bounding box center [631, 167] width 857 height 40
checkbox input "true"
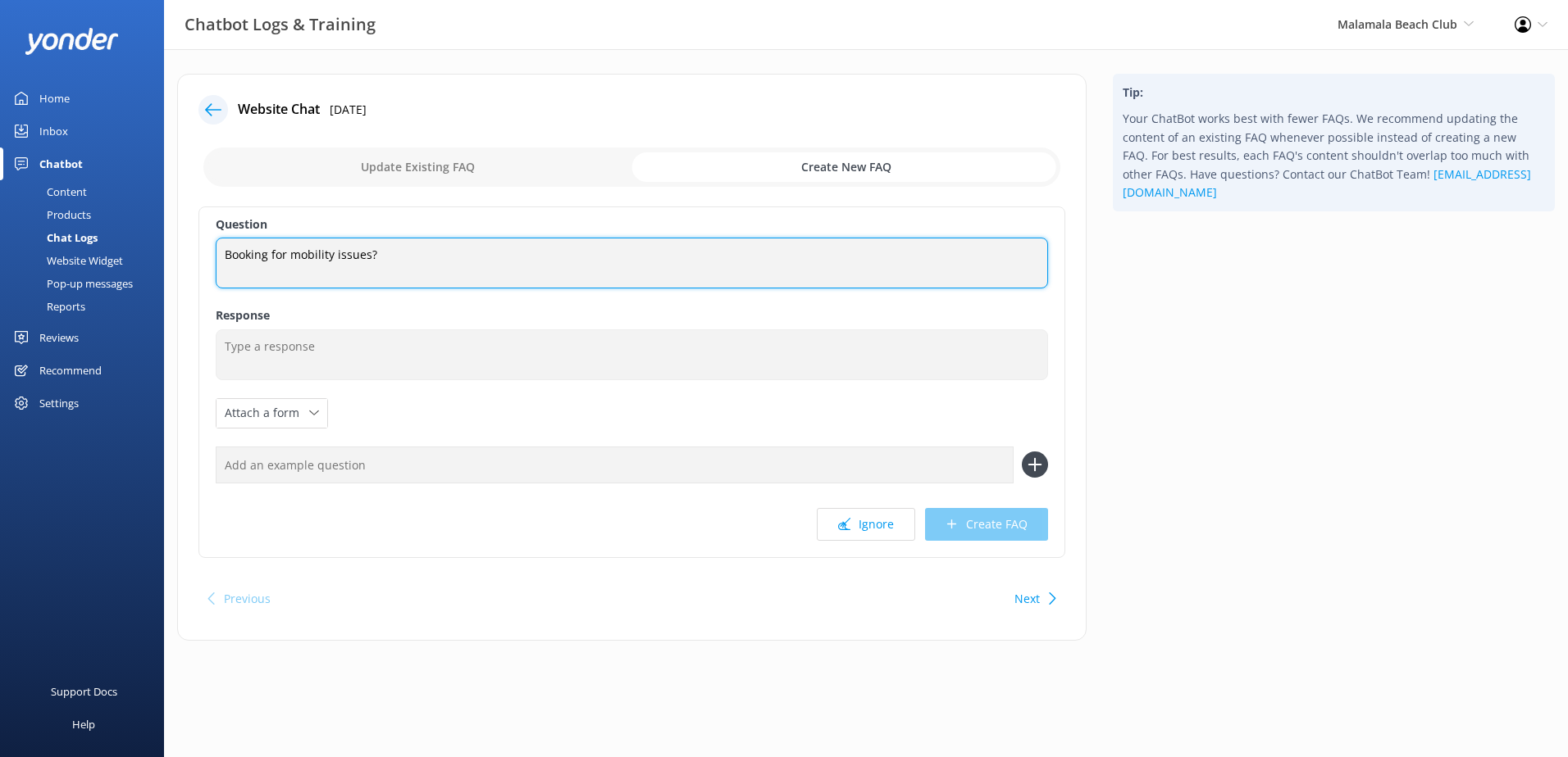
drag, startPoint x: 451, startPoint y: 263, endPoint x: 107, endPoint y: 256, distance: 344.1
click at [107, 256] on div "Chatbot Logs & Training Malamala Beach Club South Sea Sailing South Sea Cruises…" at bounding box center [784, 370] width 1568 height 642
click at [375, 261] on textarea at bounding box center [631, 263] width 832 height 50
type textarea "Booking for mobility issues?"
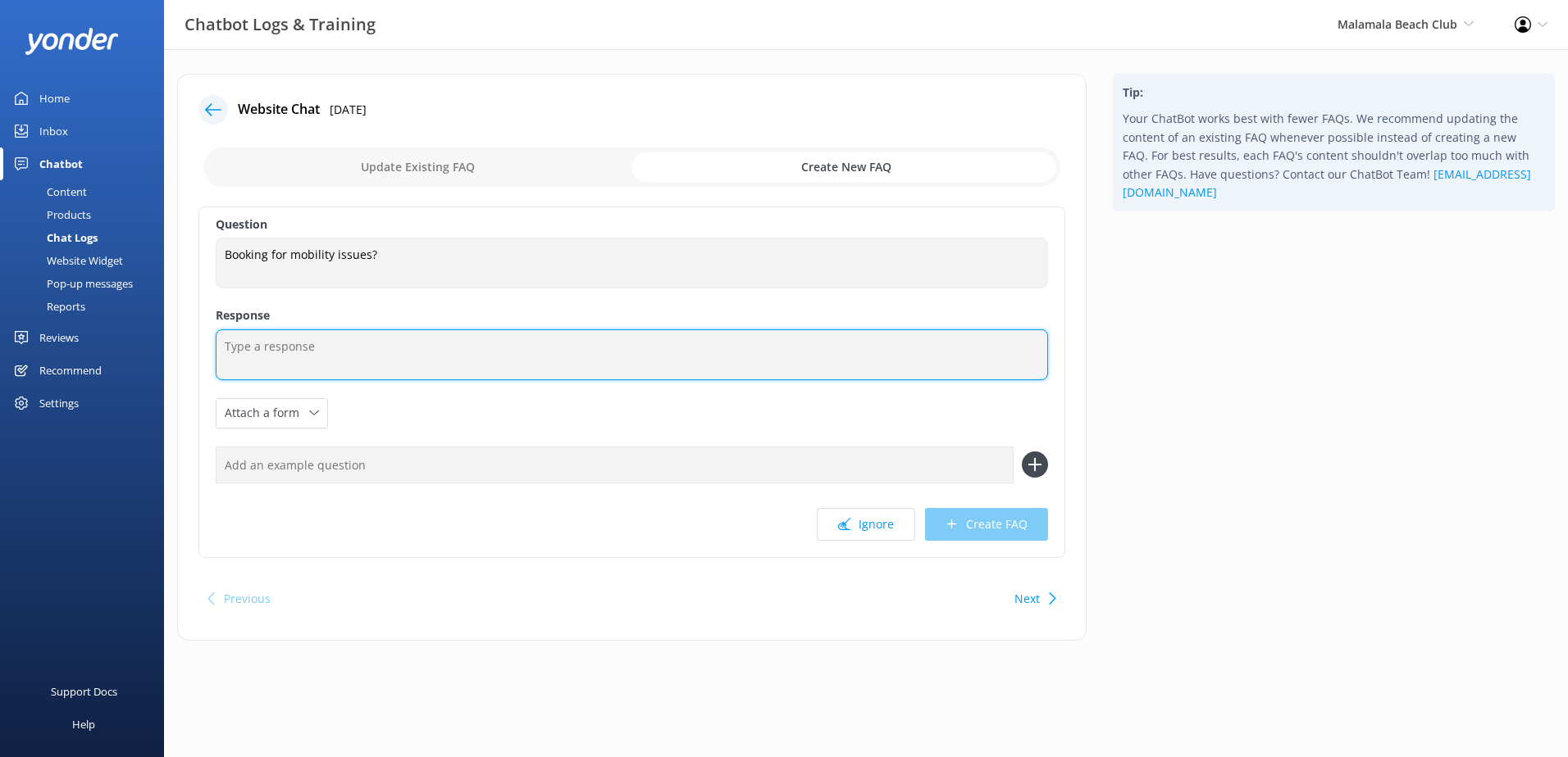
click at [368, 339] on textarea at bounding box center [631, 355] width 832 height 50
paste textarea "As a courtesy, I would like to inform you about our means of transportation, fo…"
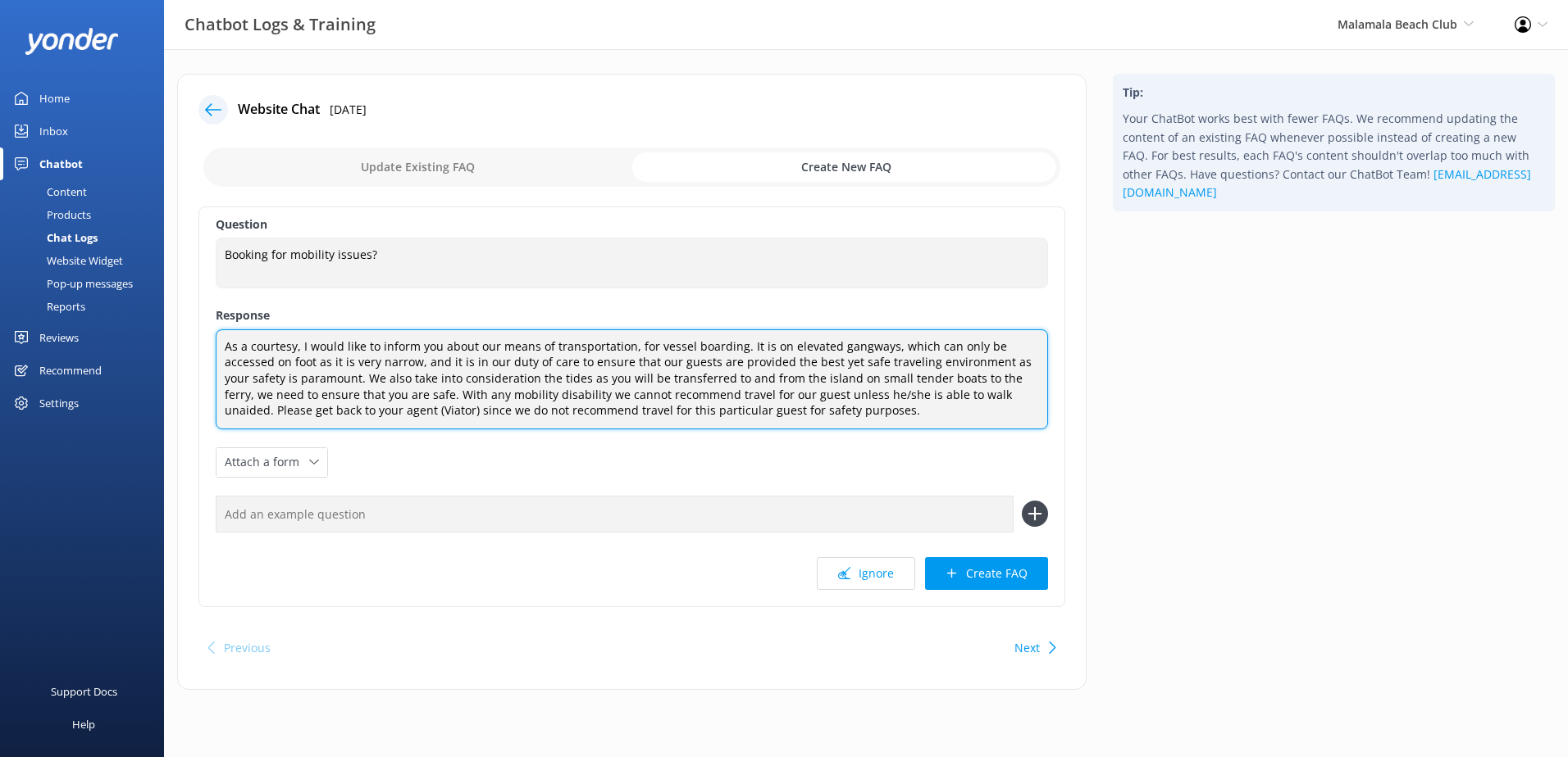
drag, startPoint x: 862, startPoint y: 416, endPoint x: 944, endPoint y: 400, distance: 83.5
click at [944, 400] on textarea "As a courtesy, I would like to inform you about our means of transportation, fo…" at bounding box center [631, 379] width 832 height 100
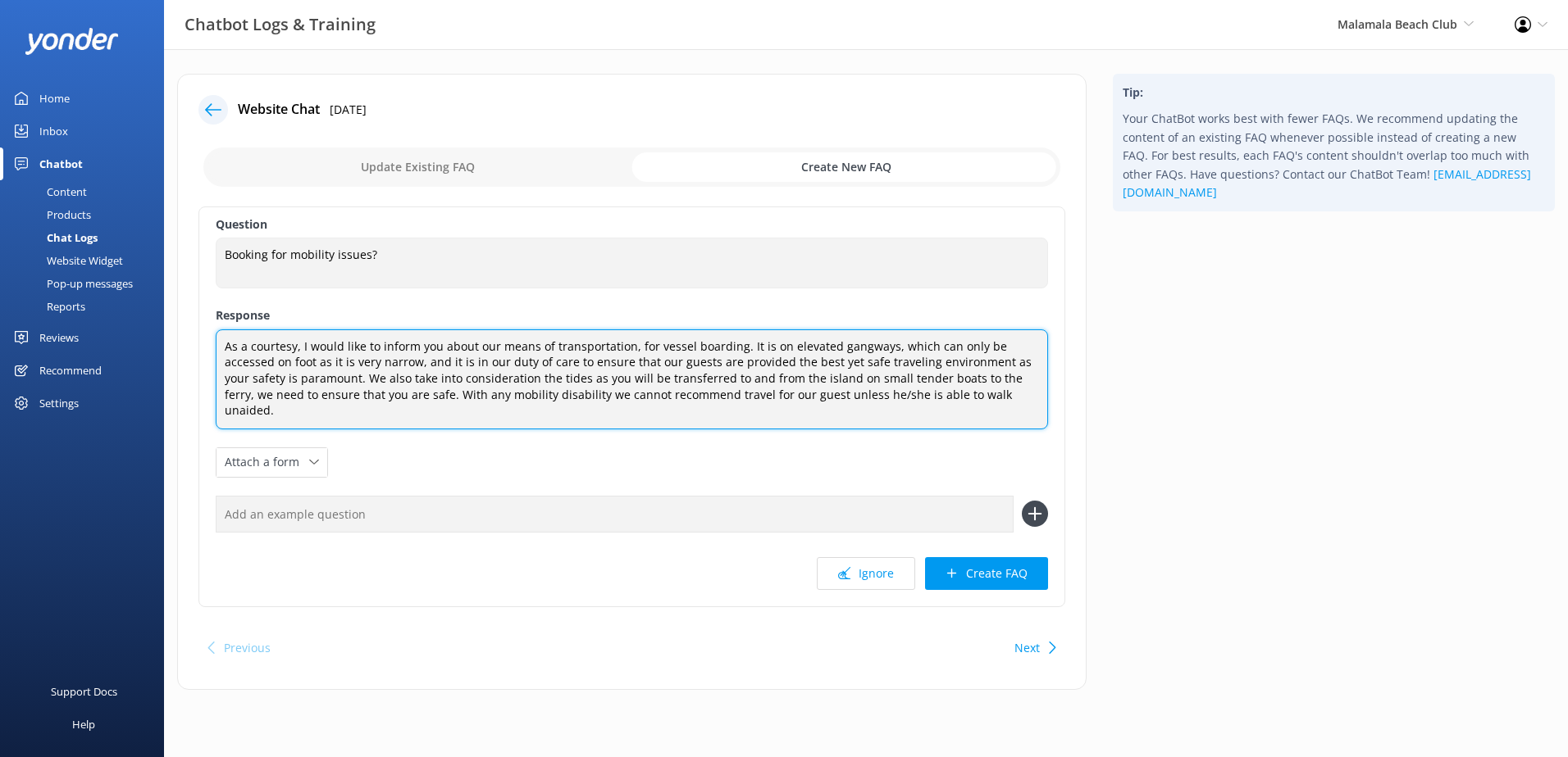
click at [951, 378] on textarea "As a courtesy, I would like to inform you about our means of transportation, fo…" at bounding box center [631, 379] width 832 height 100
click at [980, 374] on textarea "As a courtesy, I would like to inform you about our means of transportation, fo…" at bounding box center [631, 379] width 832 height 100
type textarea "As a courtesy, I would like to inform you about our means of transportation, fo…"
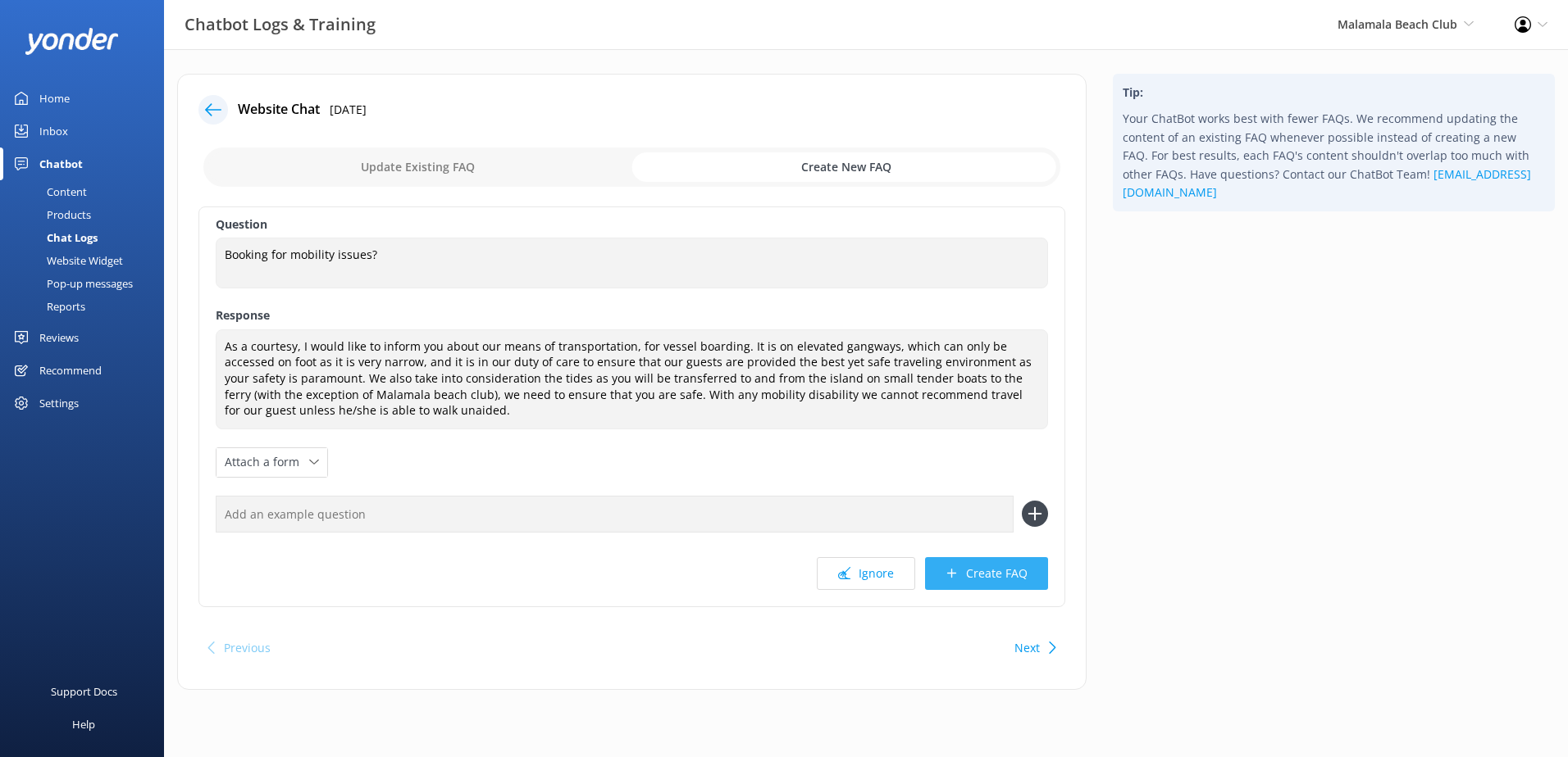
click at [963, 571] on button "Create FAQ" at bounding box center [986, 574] width 123 height 33
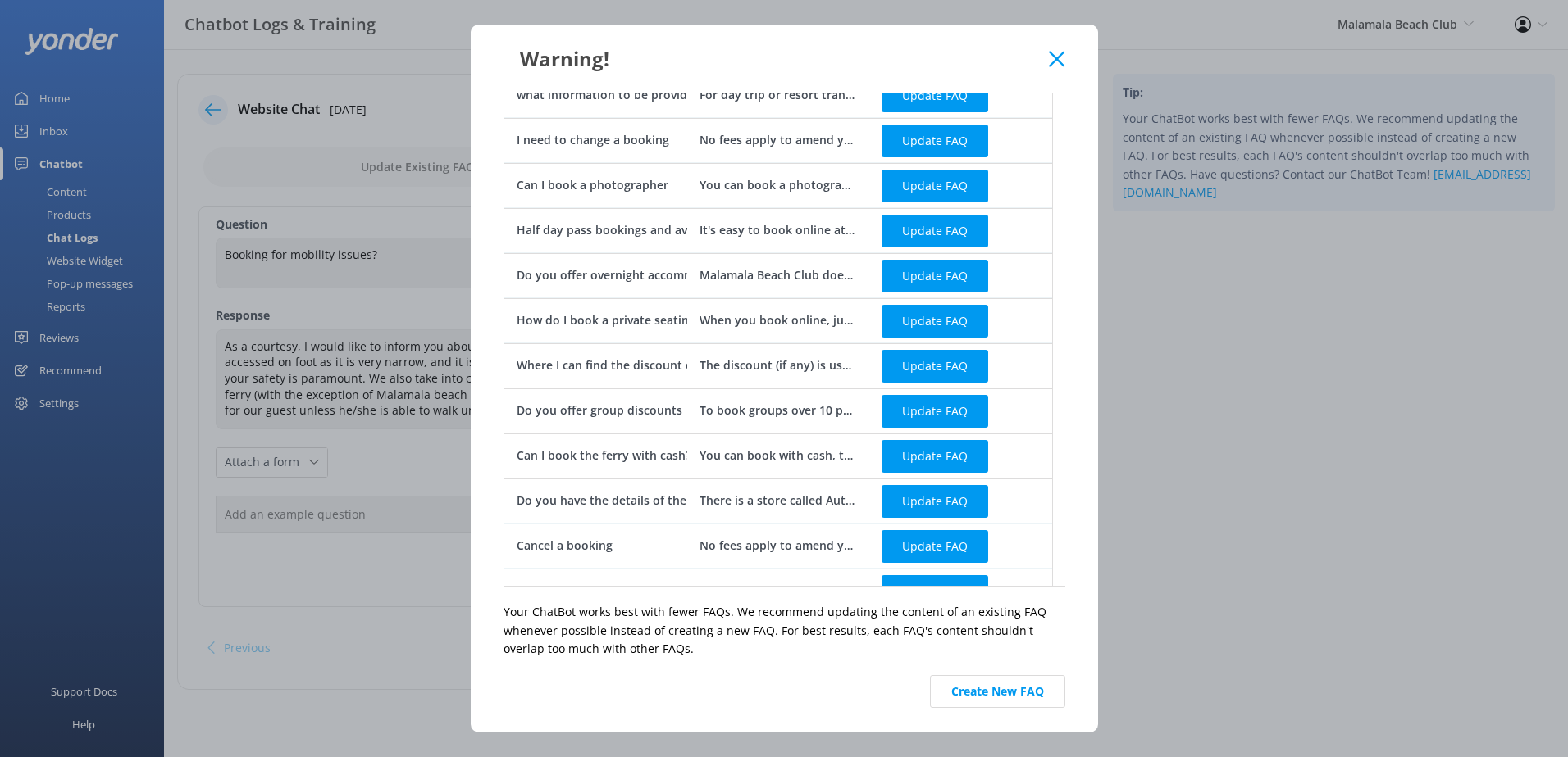
scroll to position [82, 0]
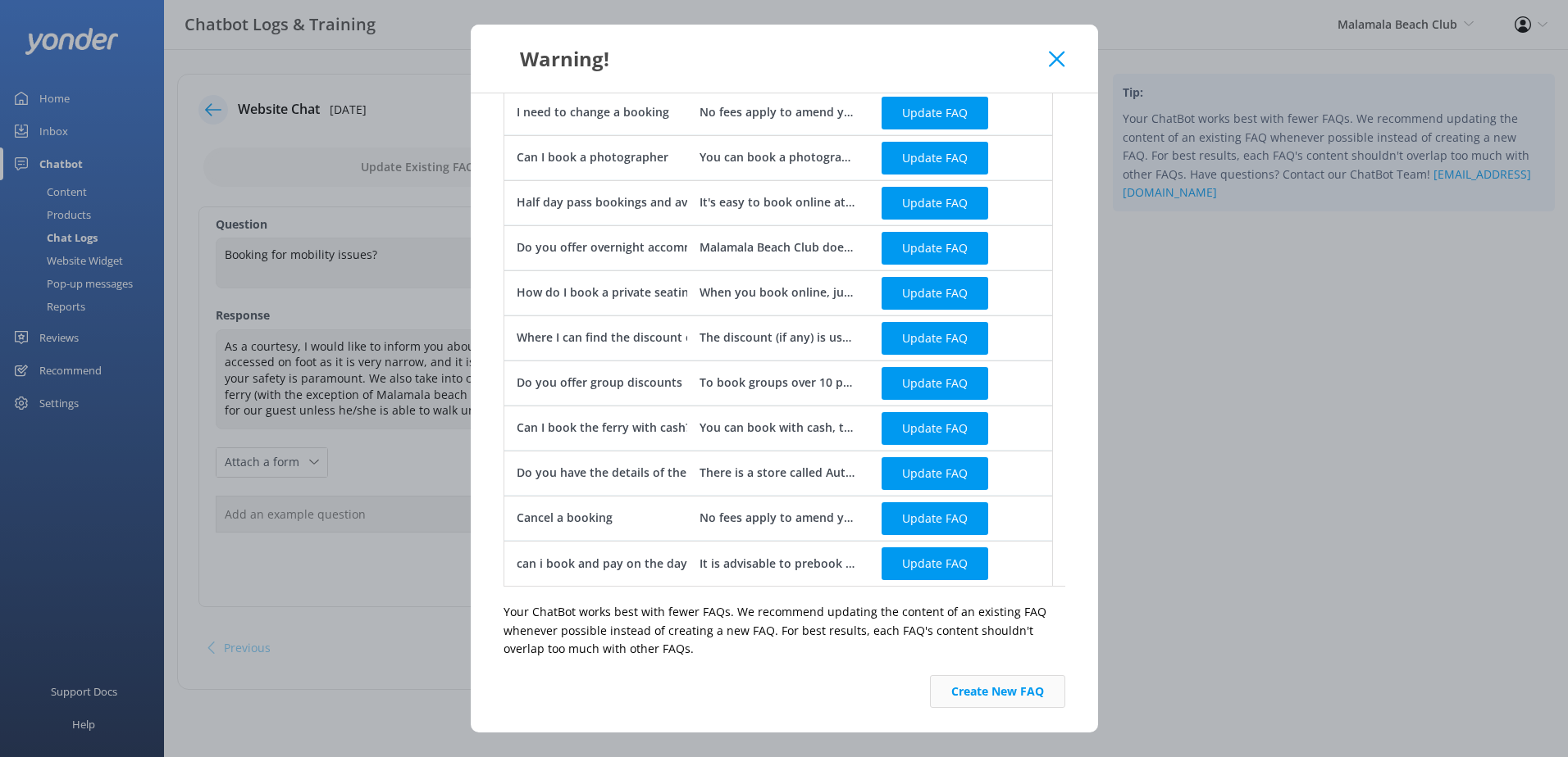
click at [1000, 695] on button "Create New FAQ" at bounding box center [997, 692] width 135 height 33
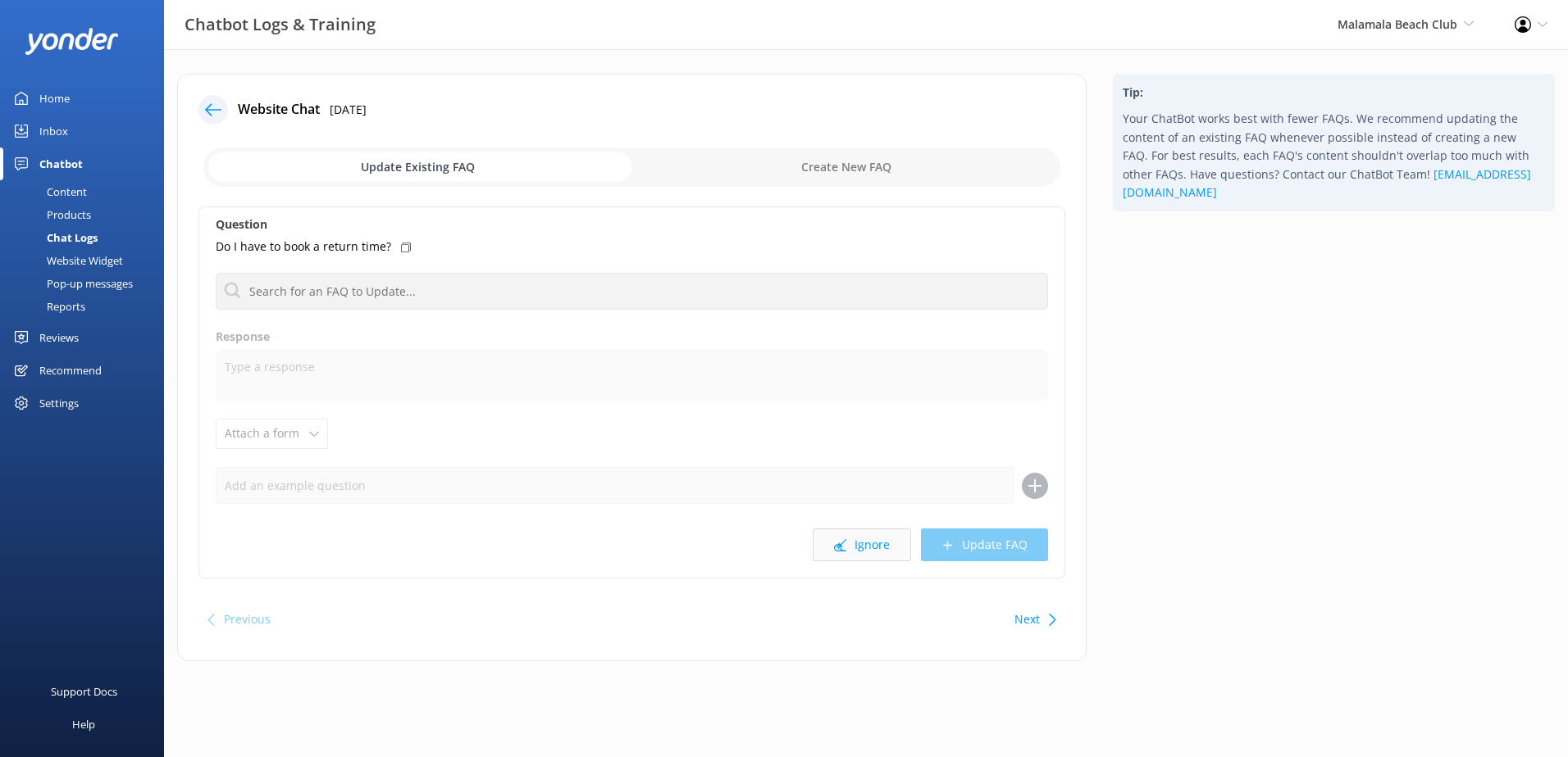
click at [869, 541] on button "Ignore" at bounding box center [861, 545] width 98 height 33
click at [868, 540] on button "Ignore" at bounding box center [861, 545] width 98 height 33
click at [882, 544] on button "Ignore" at bounding box center [861, 545] width 98 height 33
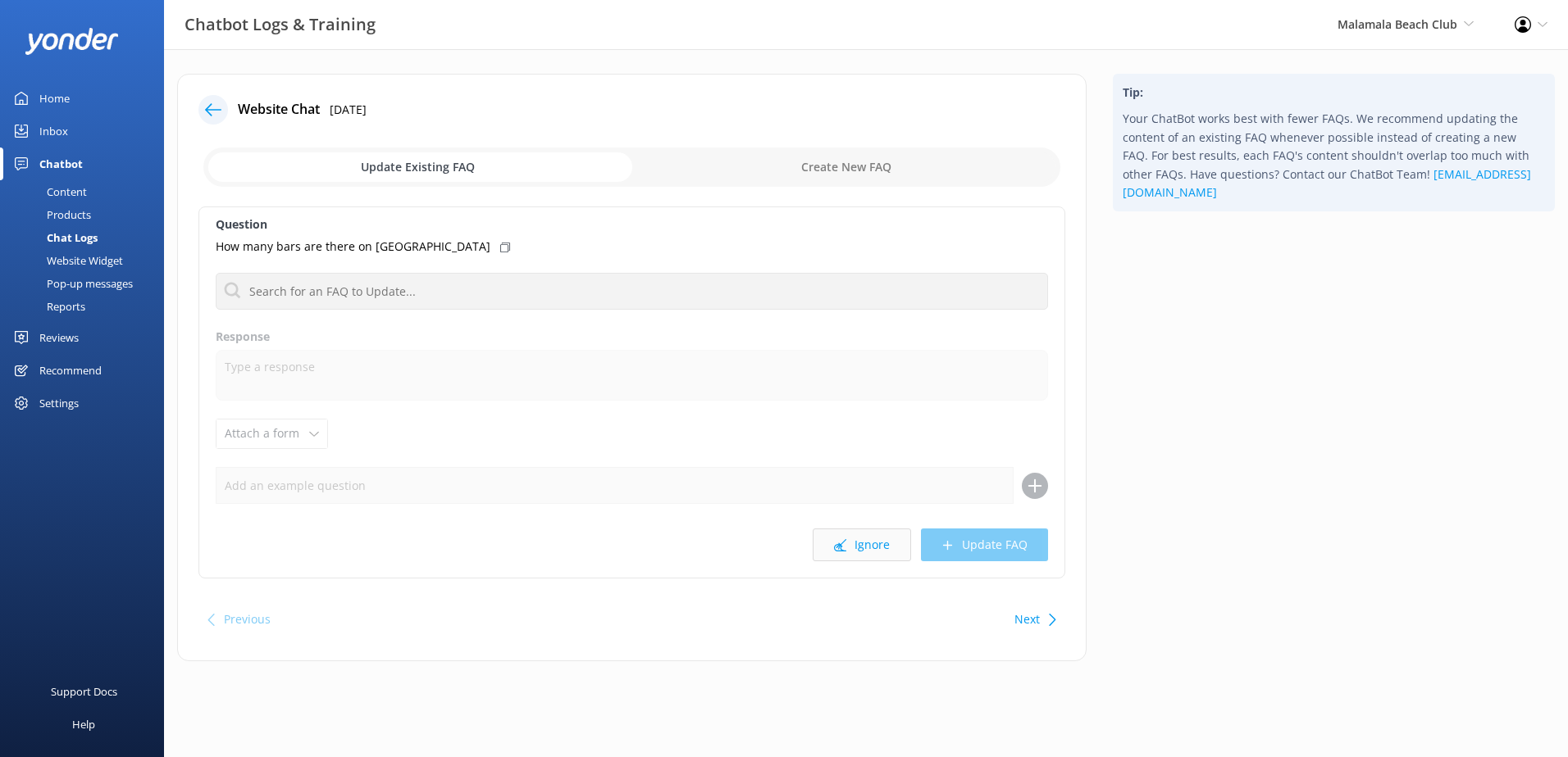
click at [891, 549] on button "Ignore" at bounding box center [861, 545] width 98 height 33
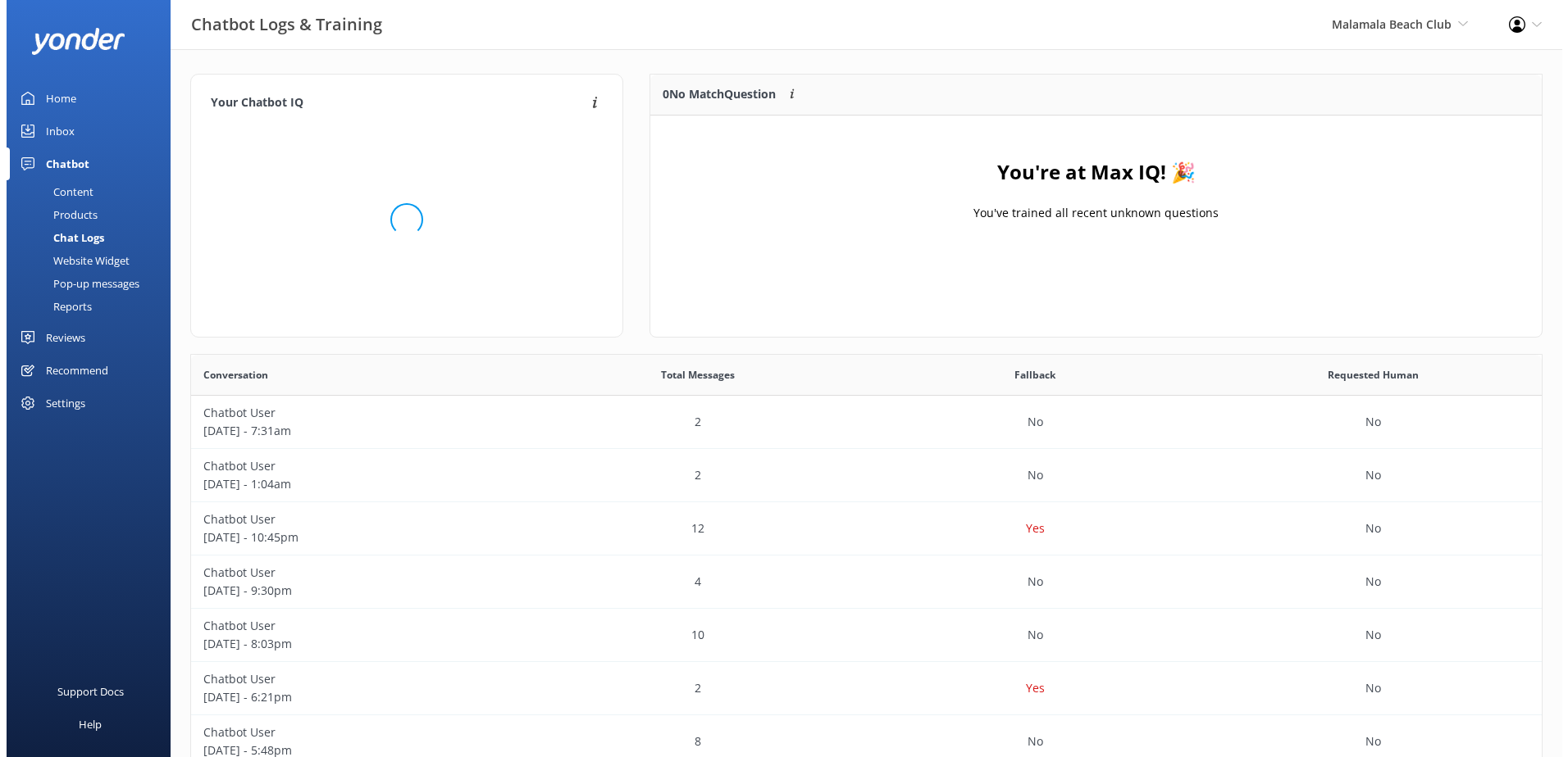
scroll to position [192, 879]
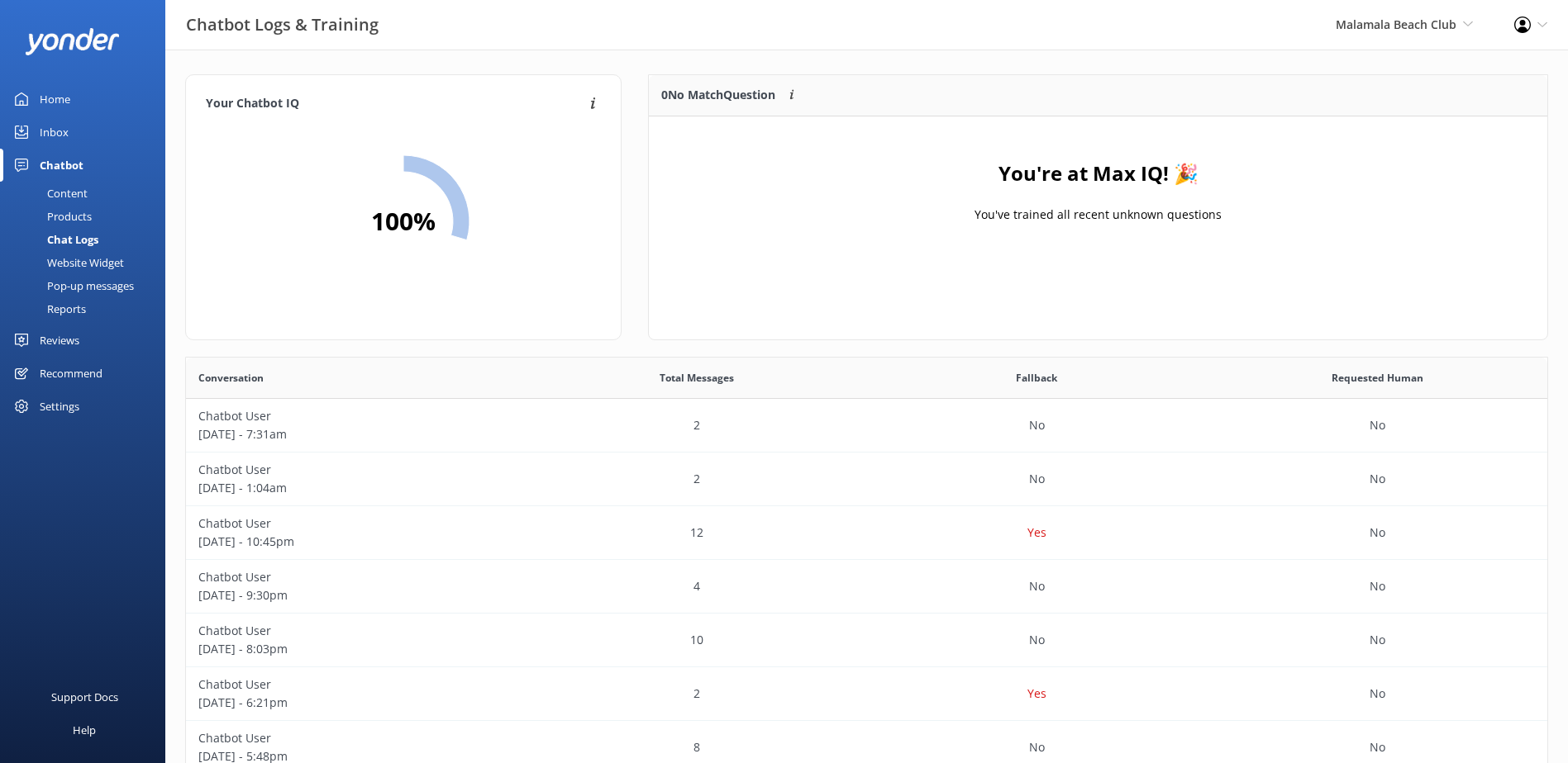
click at [64, 139] on div "Inbox" at bounding box center [55, 132] width 29 height 33
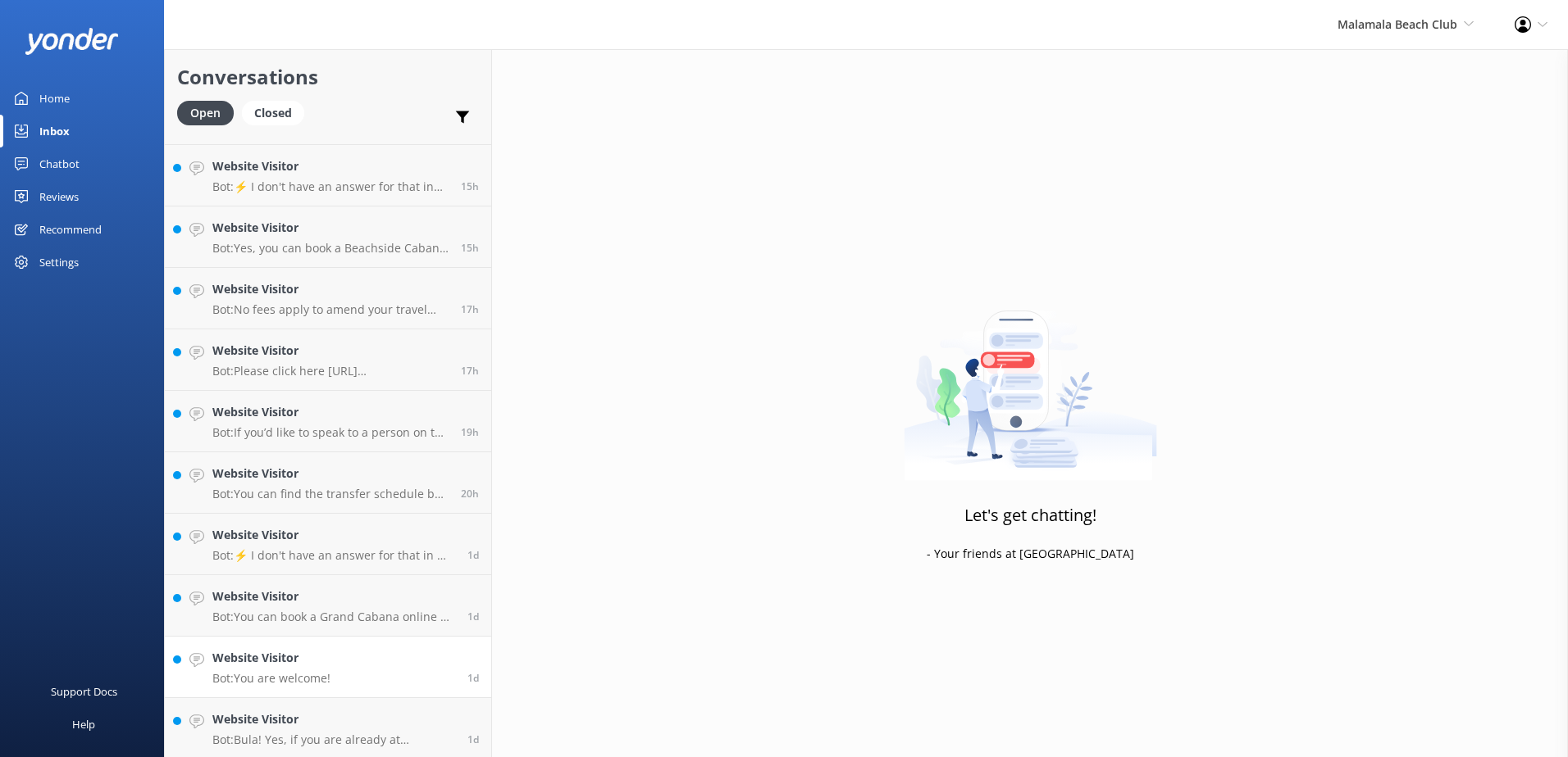
scroll to position [423, 0]
click at [387, 737] on p "Bot: Bula! Yes, if you are already at Malamala, you should let the team at Mala…" at bounding box center [334, 738] width 243 height 15
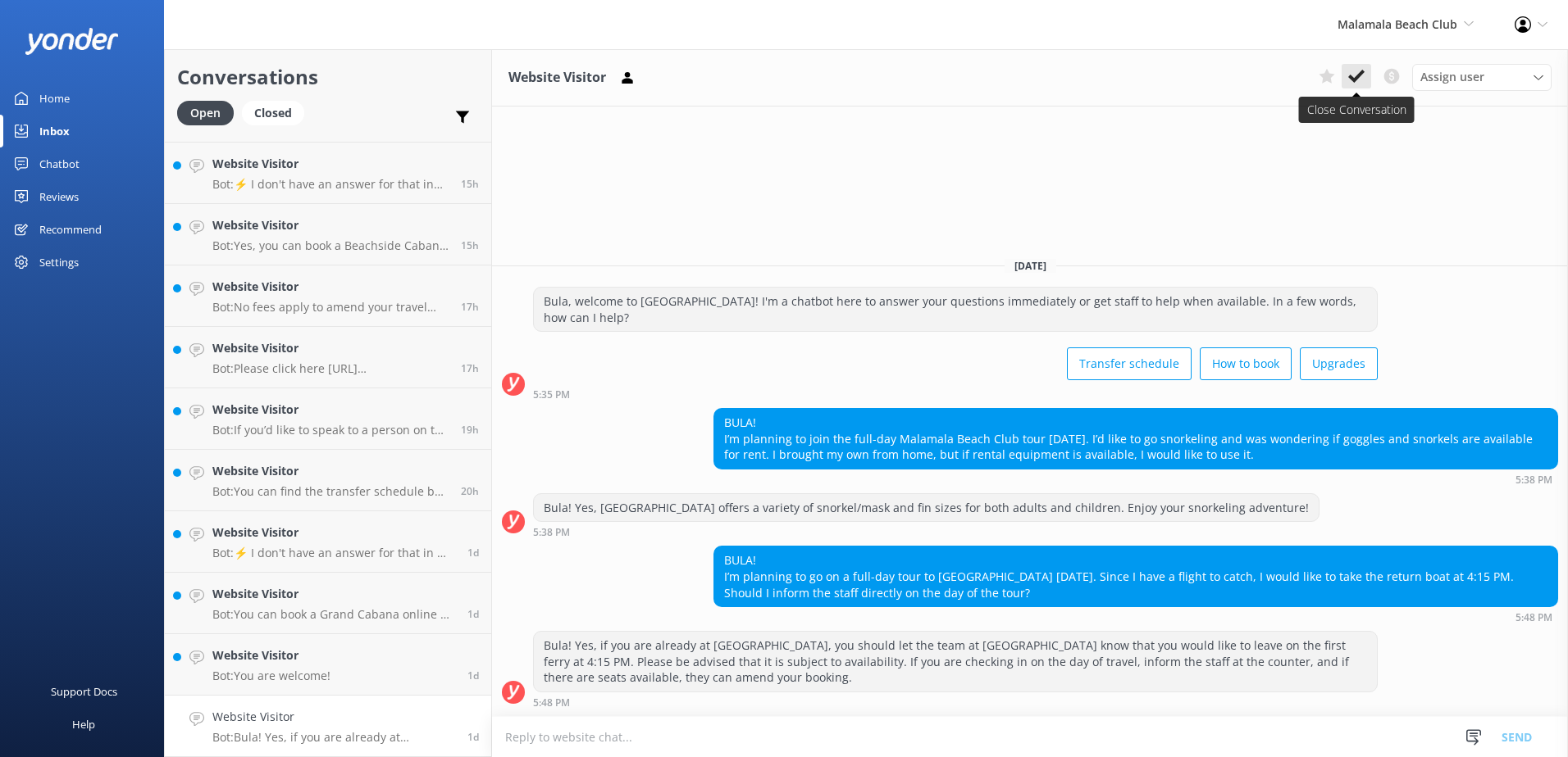
click at [1364, 73] on use at bounding box center [1356, 77] width 17 height 14
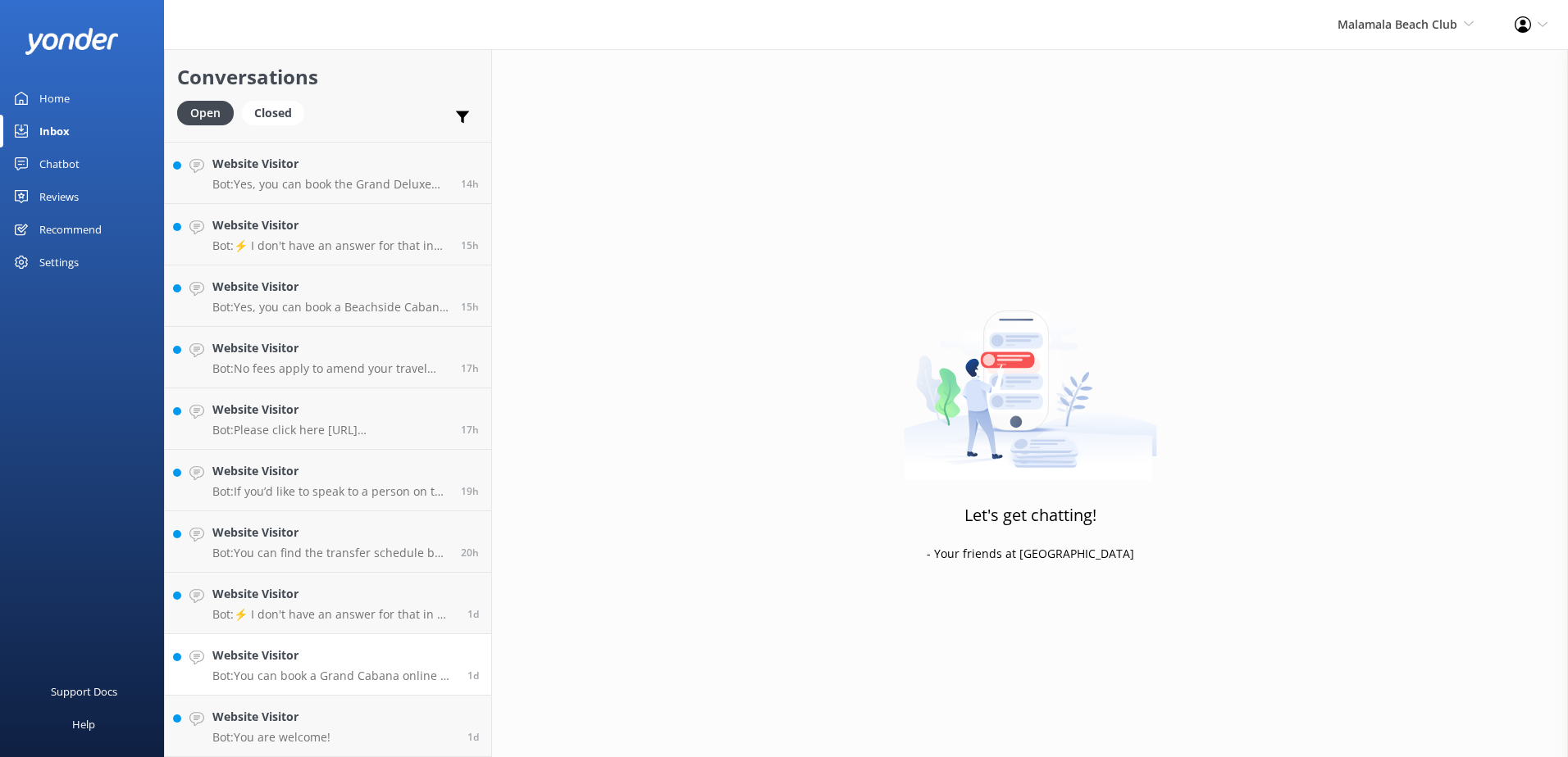
scroll to position [362, 0]
click at [390, 694] on link "Website Visitor Bot: You can book a Grand Cabana online by visiting https://sec…" at bounding box center [328, 665] width 326 height 61
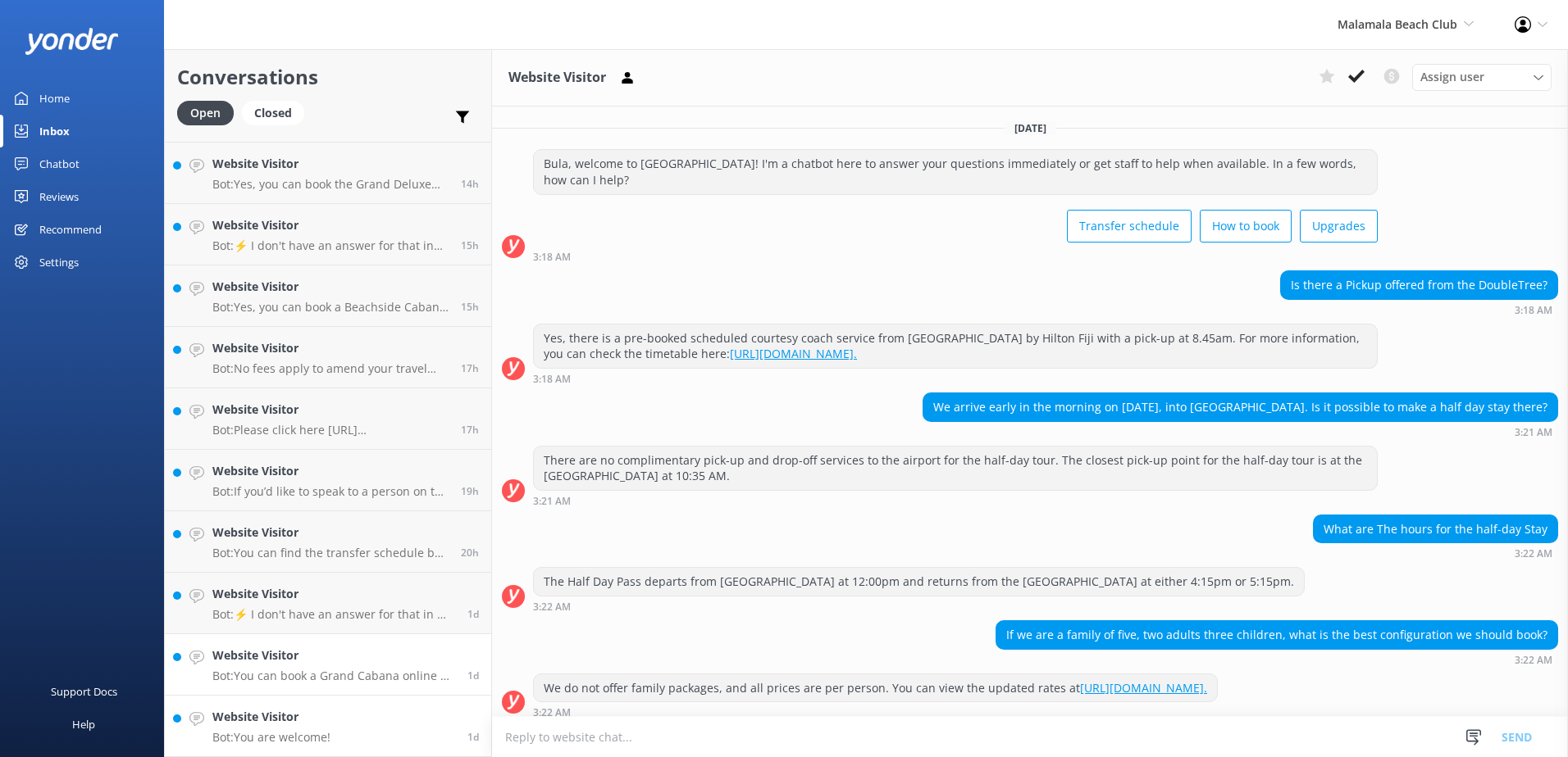
click at [393, 728] on link "Website Visitor Bot: You are welcome! 1d" at bounding box center [328, 726] width 326 height 61
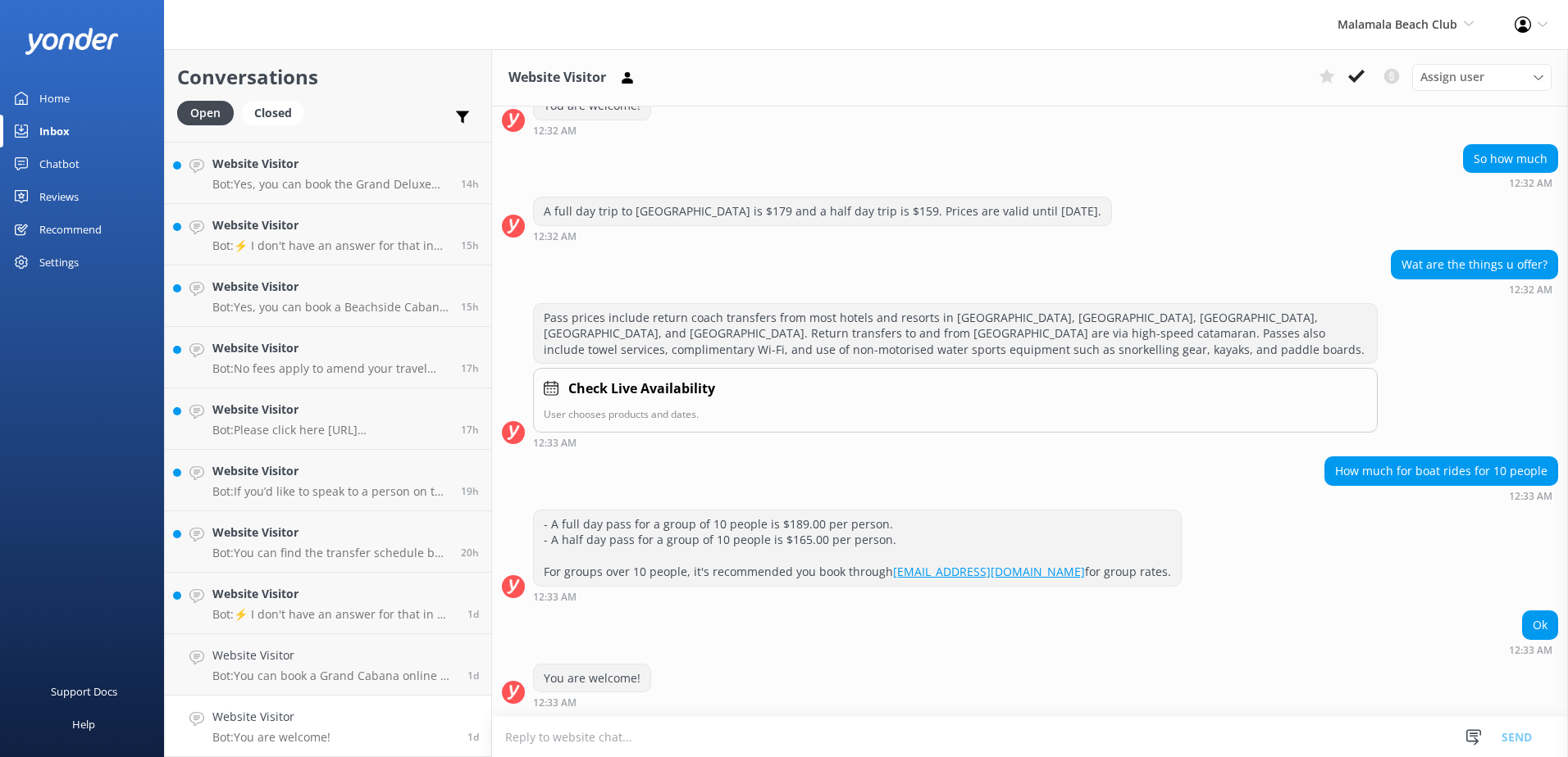
click at [405, 731] on link "Website Visitor Bot: You are welcome! 1d" at bounding box center [328, 726] width 326 height 61
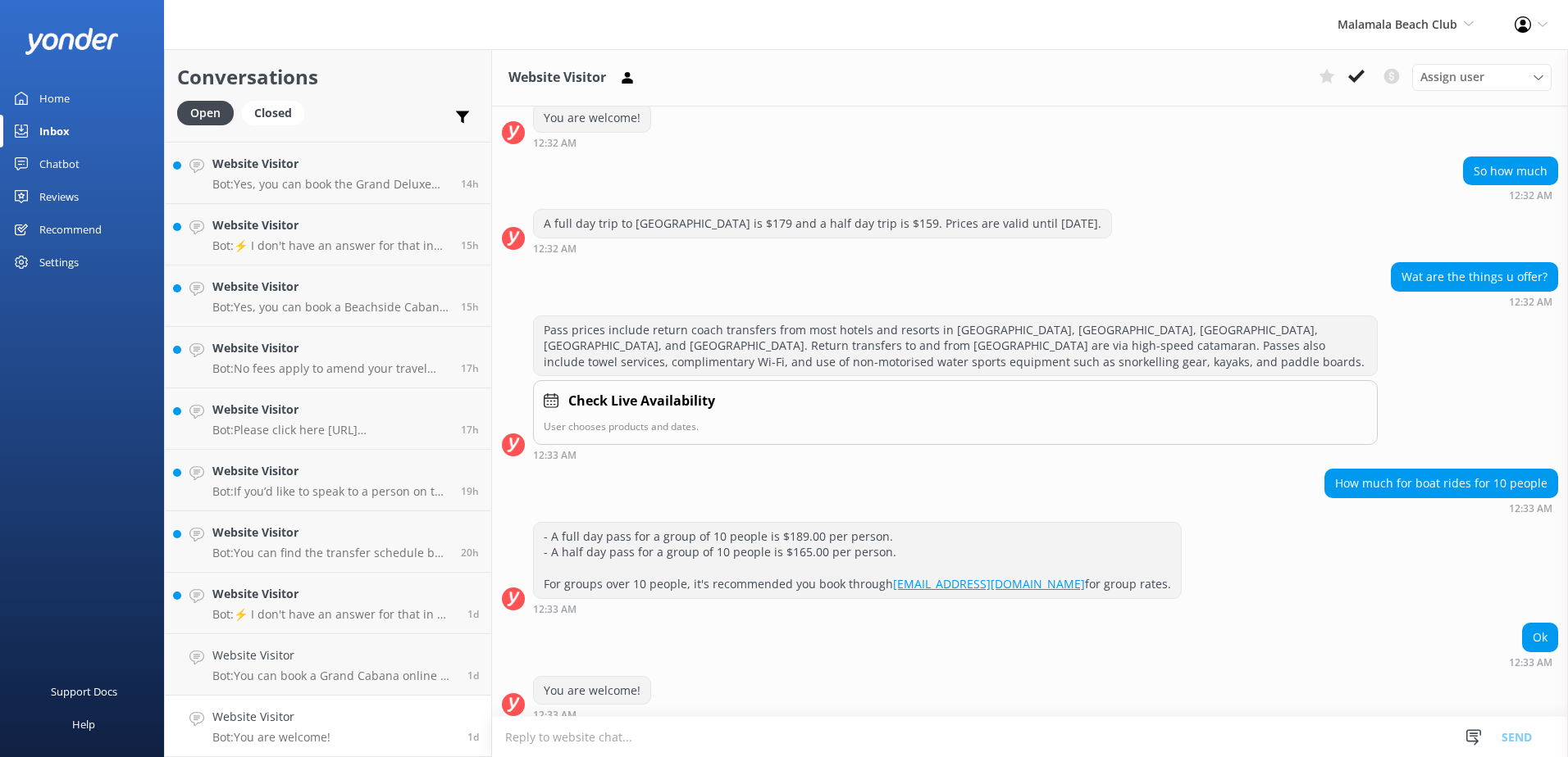
scroll to position [444, 0]
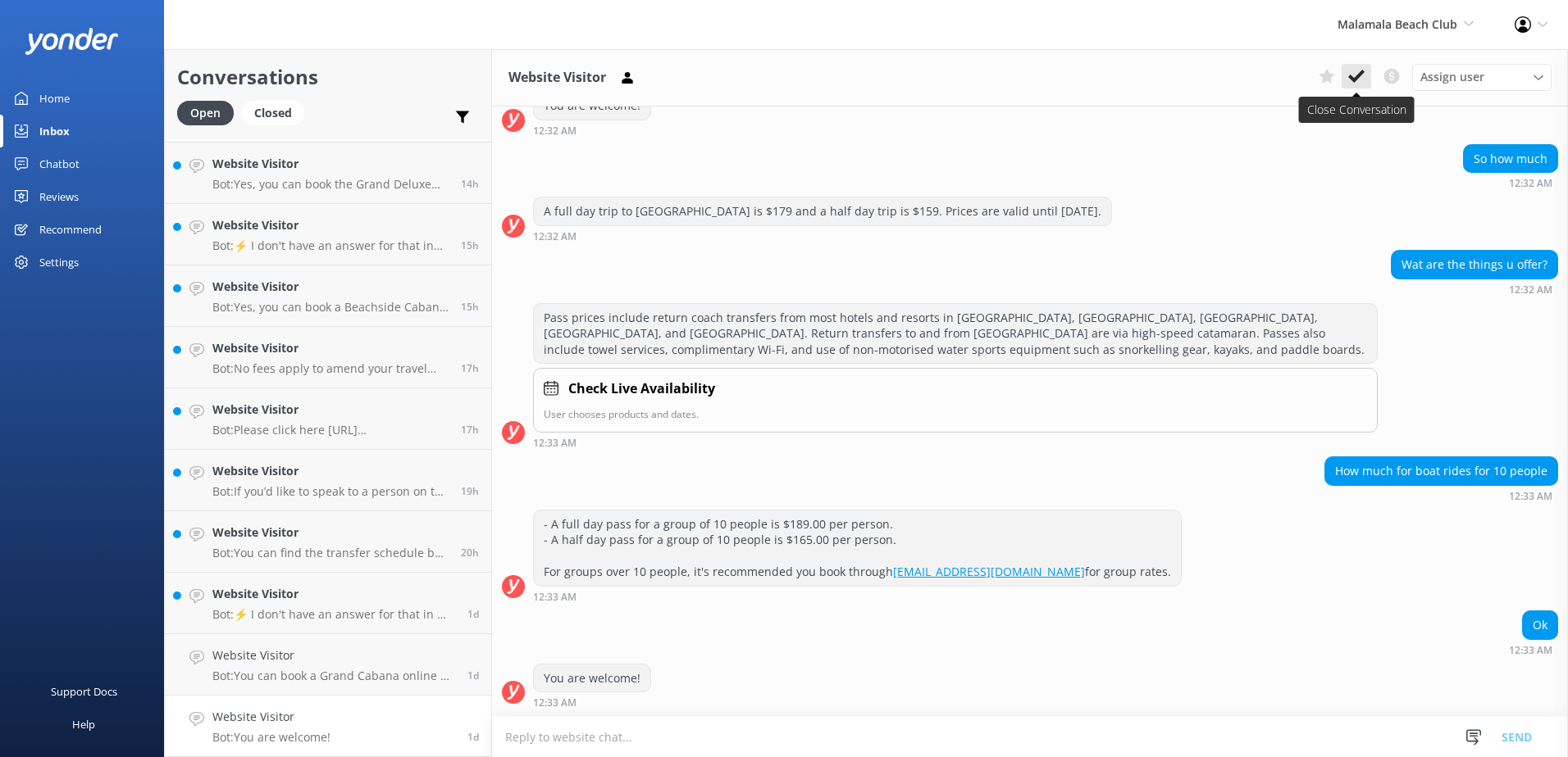
click at [1351, 75] on icon at bounding box center [1356, 76] width 17 height 16
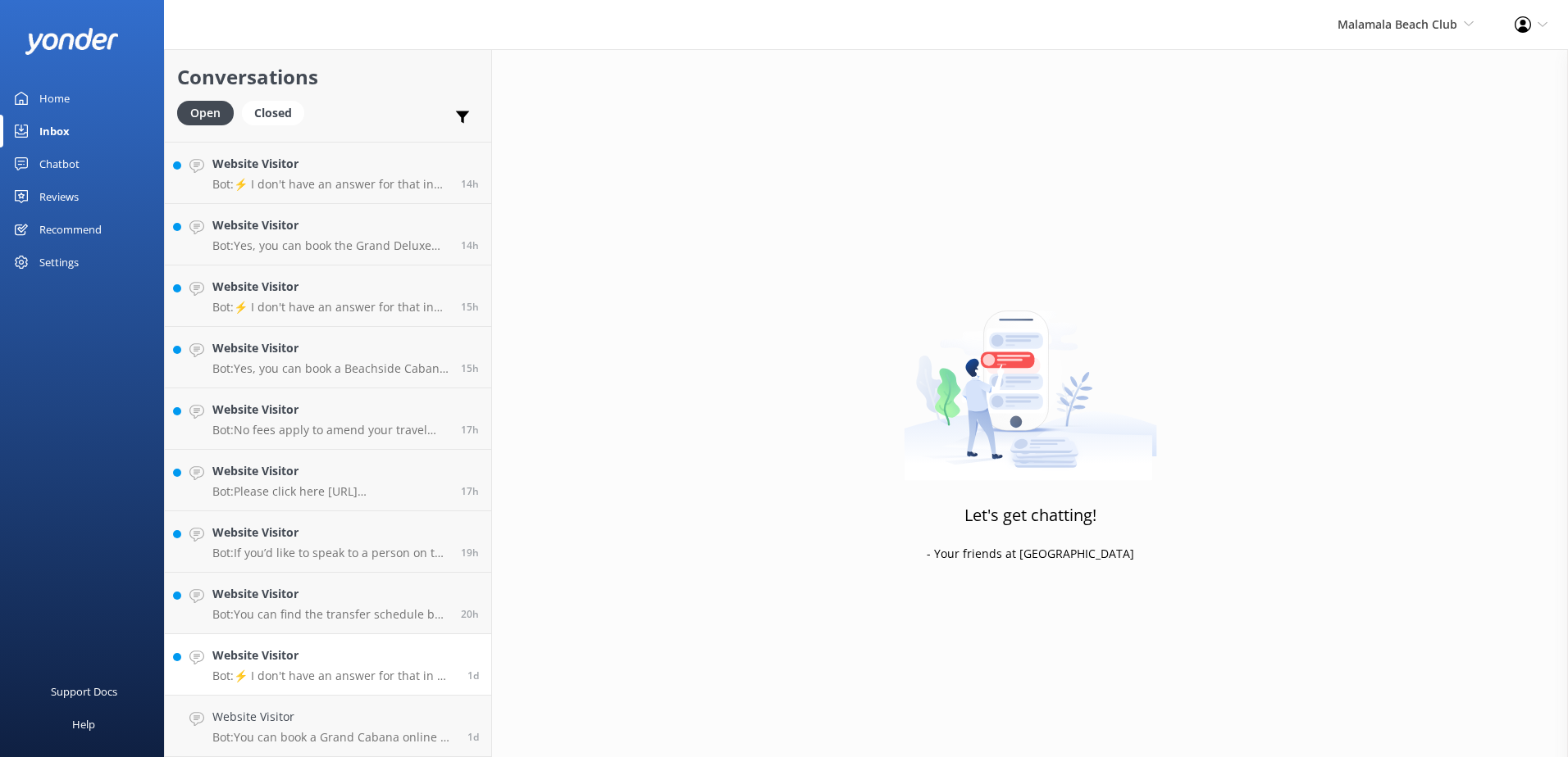
scroll to position [300, 0]
click at [383, 726] on h4 "Website Visitor" at bounding box center [334, 717] width 243 height 18
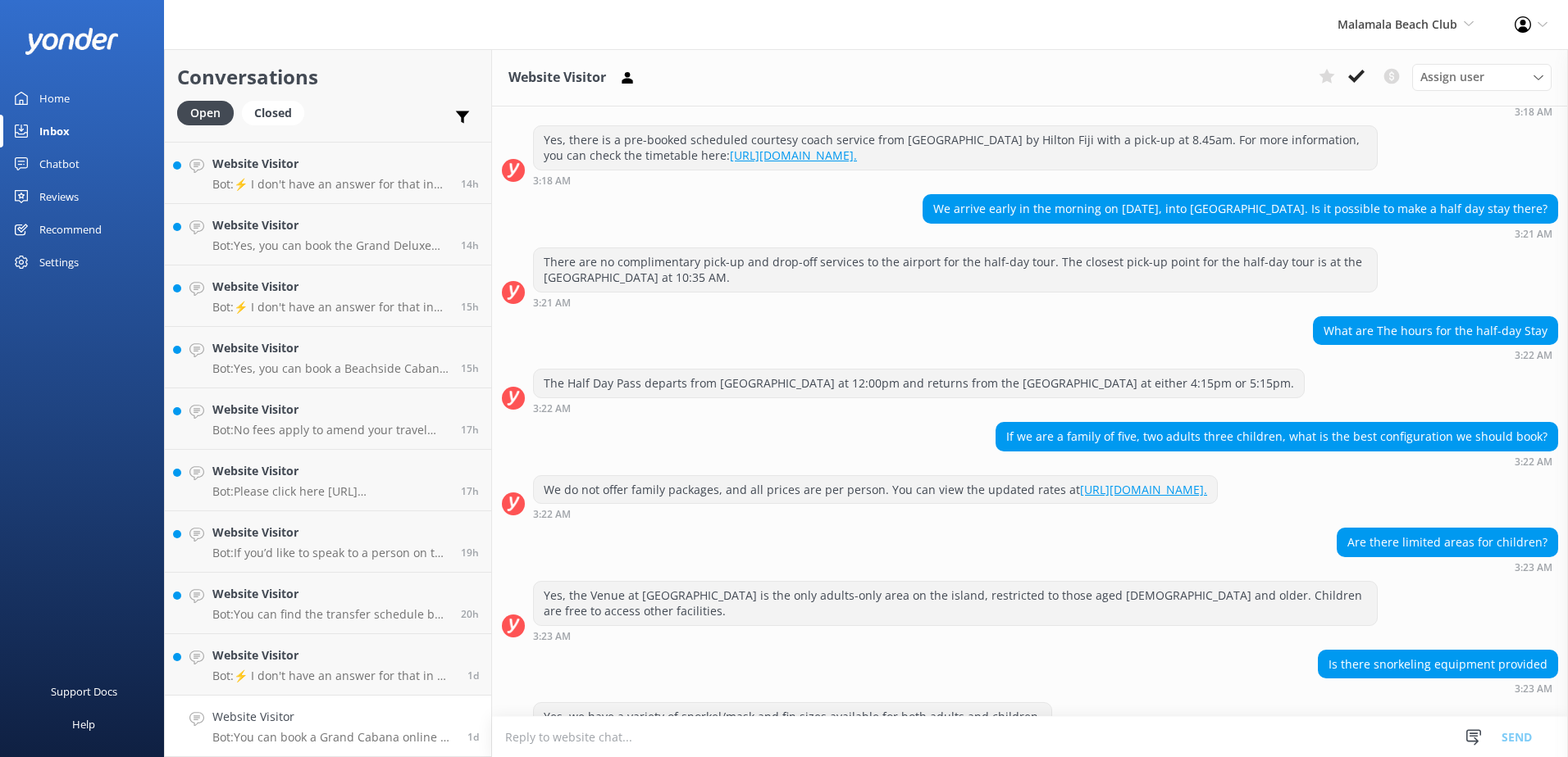
scroll to position [198, 0]
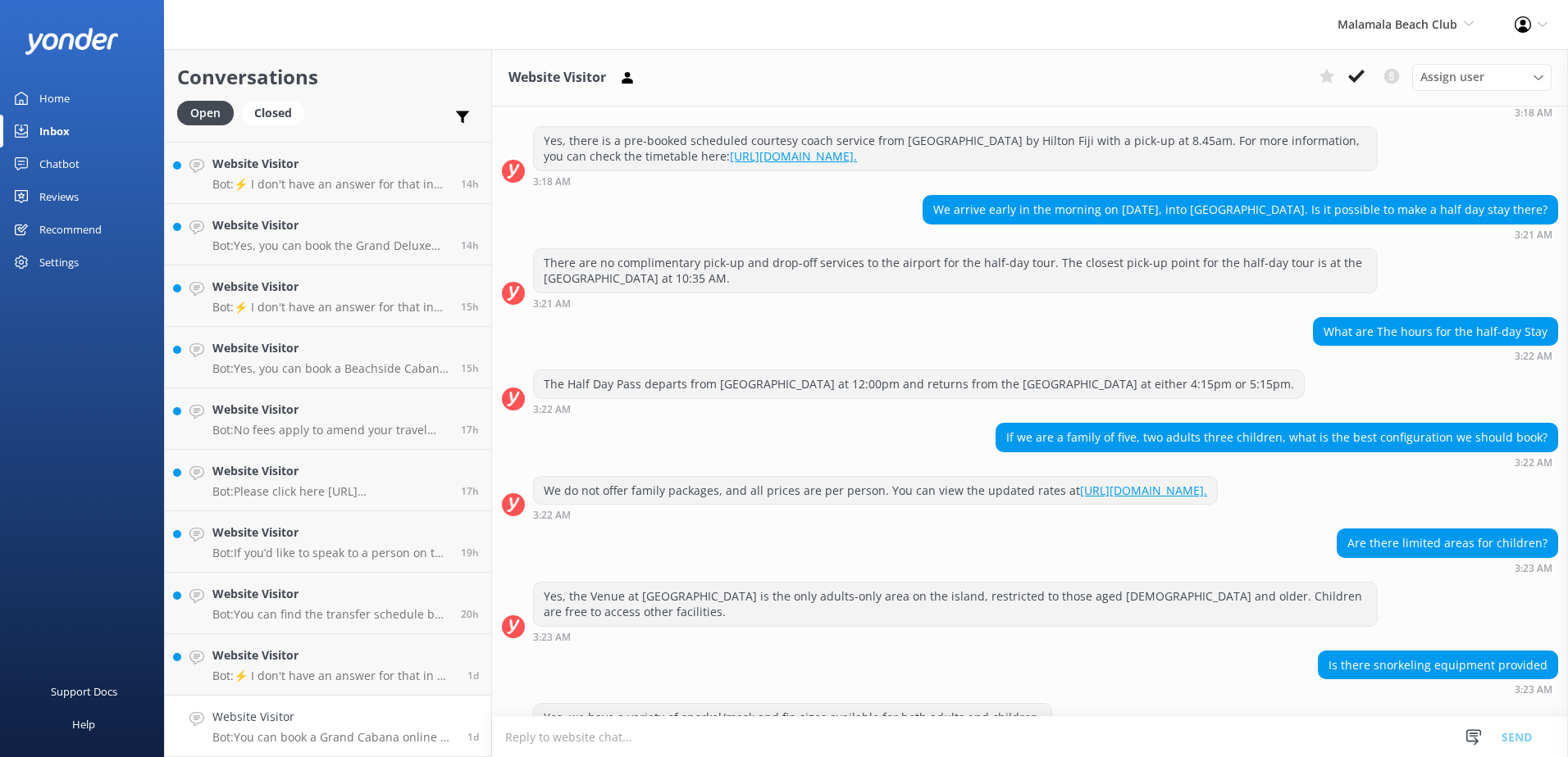
click at [1384, 254] on div "There are no complimentary pick-up and drop-off services to the airport for the…" at bounding box center [1030, 279] width 1076 height 61
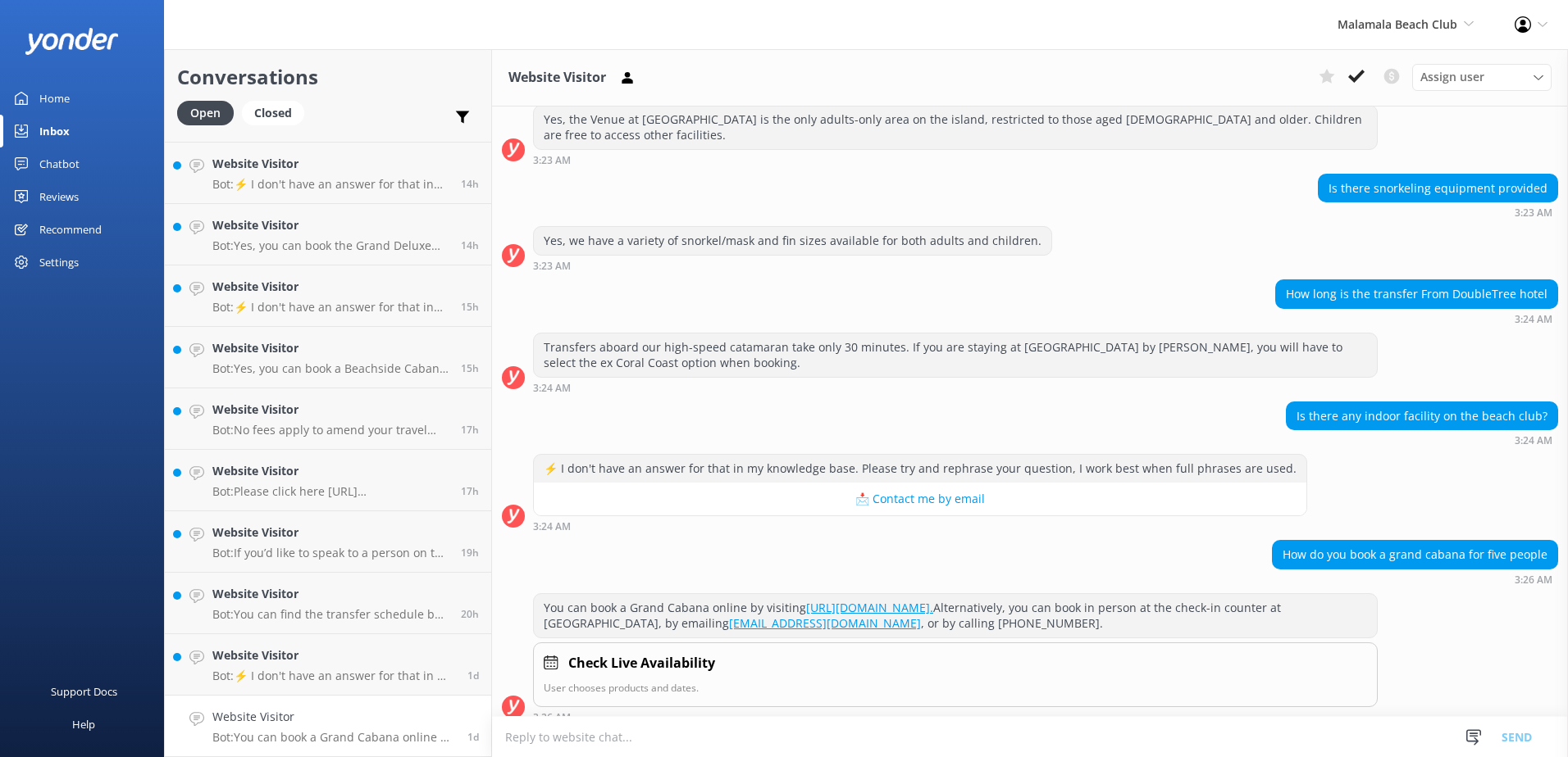
scroll to position [689, 0]
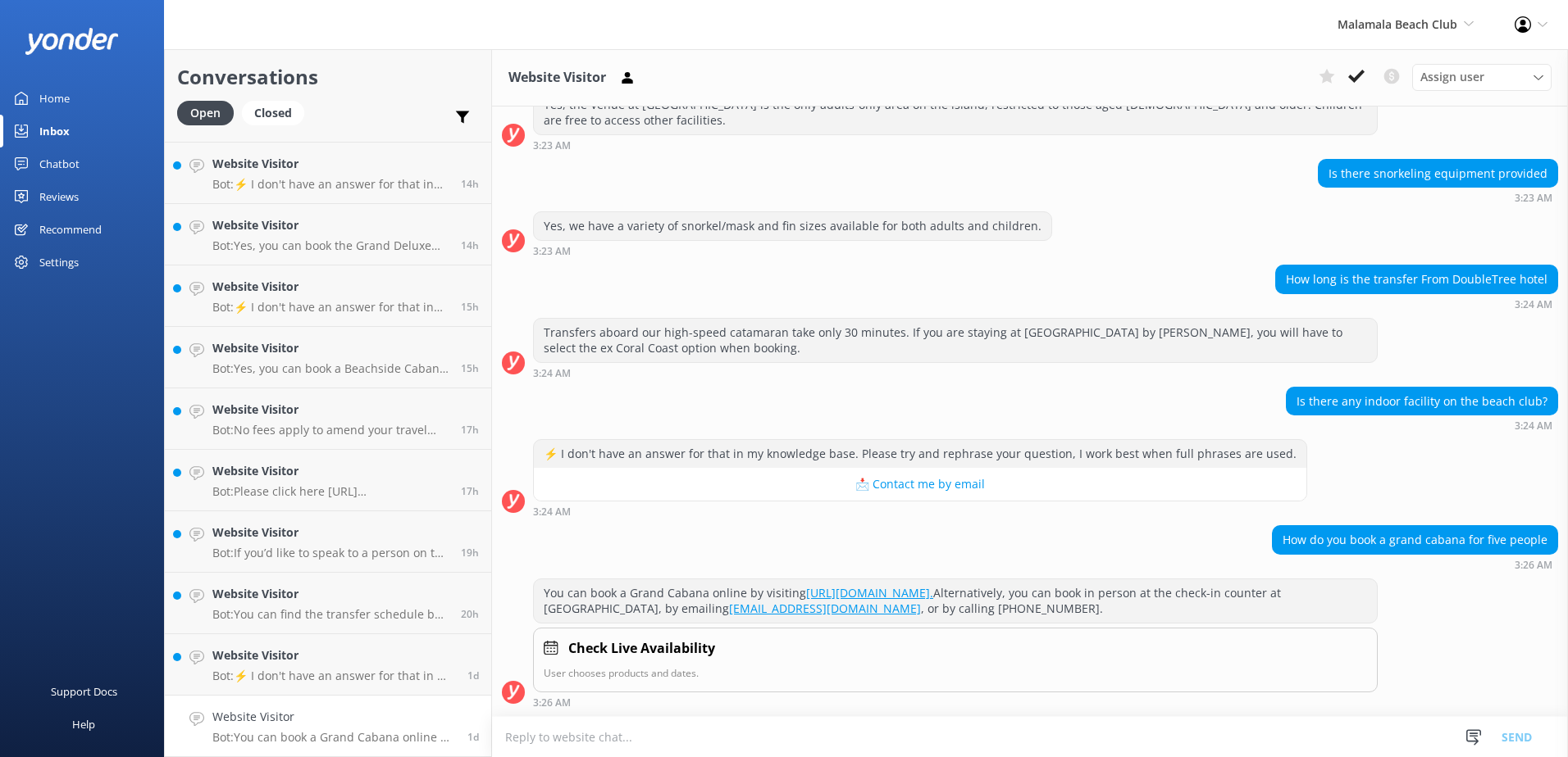
click at [933, 597] on link "https://secure.malamalabeachclub.com/day-trips/availability." at bounding box center [869, 593] width 127 height 16
drag, startPoint x: 1129, startPoint y: 593, endPoint x: 546, endPoint y: 592, distance: 583.0
click at [546, 592] on div "You can book a Grand Cabana online by visiting https://secure.malamalabeachclub…" at bounding box center [955, 601] width 843 height 44
copy div "You can book a Grand Cabana online by visiting https://secure.malamalabeachclub…"
click at [738, 731] on textarea at bounding box center [1030, 737] width 1076 height 40
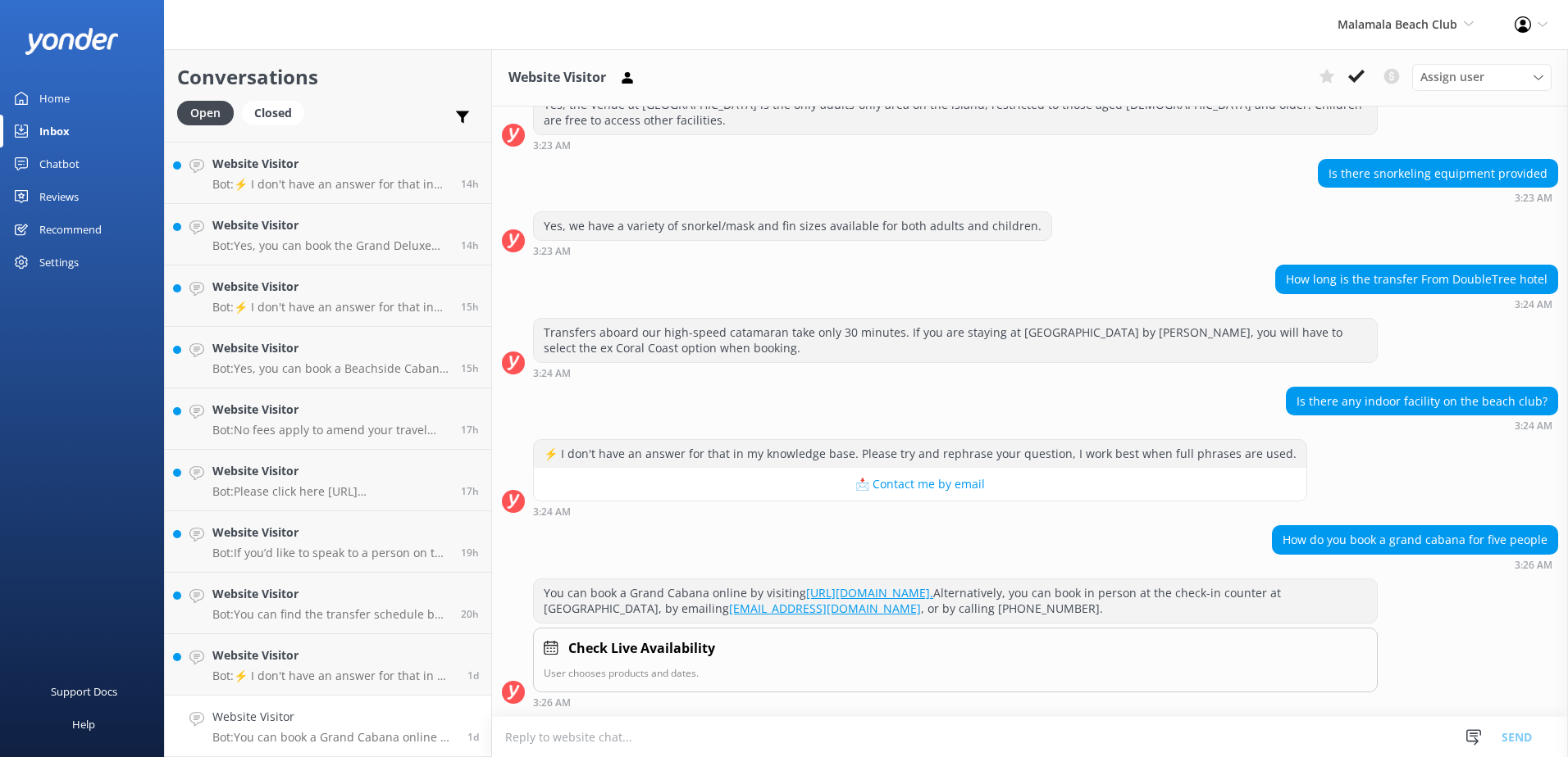
paste textarea "You can book a Grand Cabana online by visiting https://secure.malamalabeachclub…"
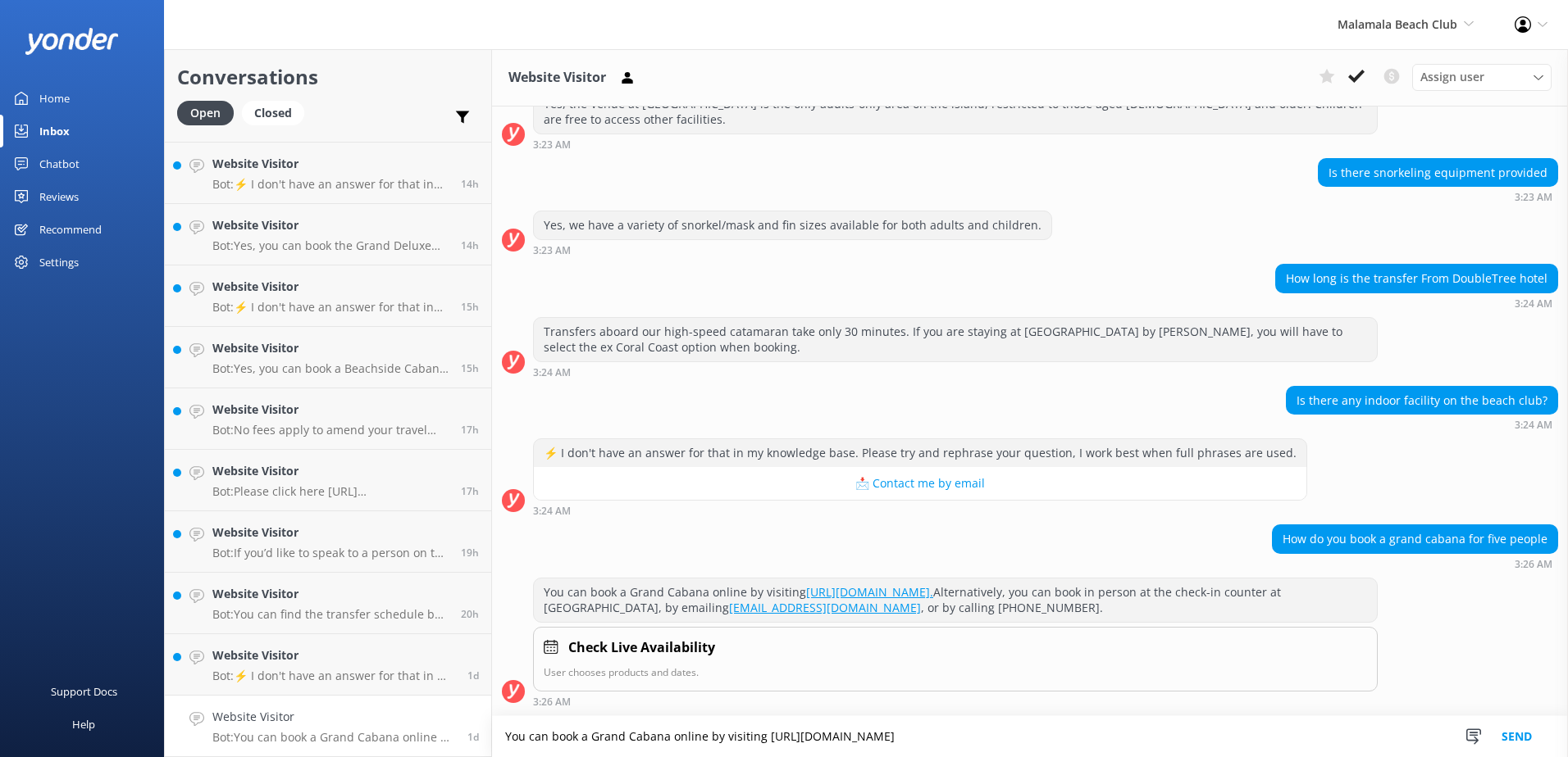
drag, startPoint x: 1116, startPoint y: 739, endPoint x: 765, endPoint y: 736, distance: 351.0
click at [765, 736] on textarea "You can book a Grand Cabana online by visiting https://secure.malamalabeachclub…" at bounding box center [1030, 737] width 1076 height 41
paste textarea "www.malamalabeachclub.com/upgrades"
type textarea "You can book a Grand Cabana online by visiting https://www.malamalabeachclub.co…"
click at [1528, 732] on button "Send" at bounding box center [1517, 737] width 61 height 41
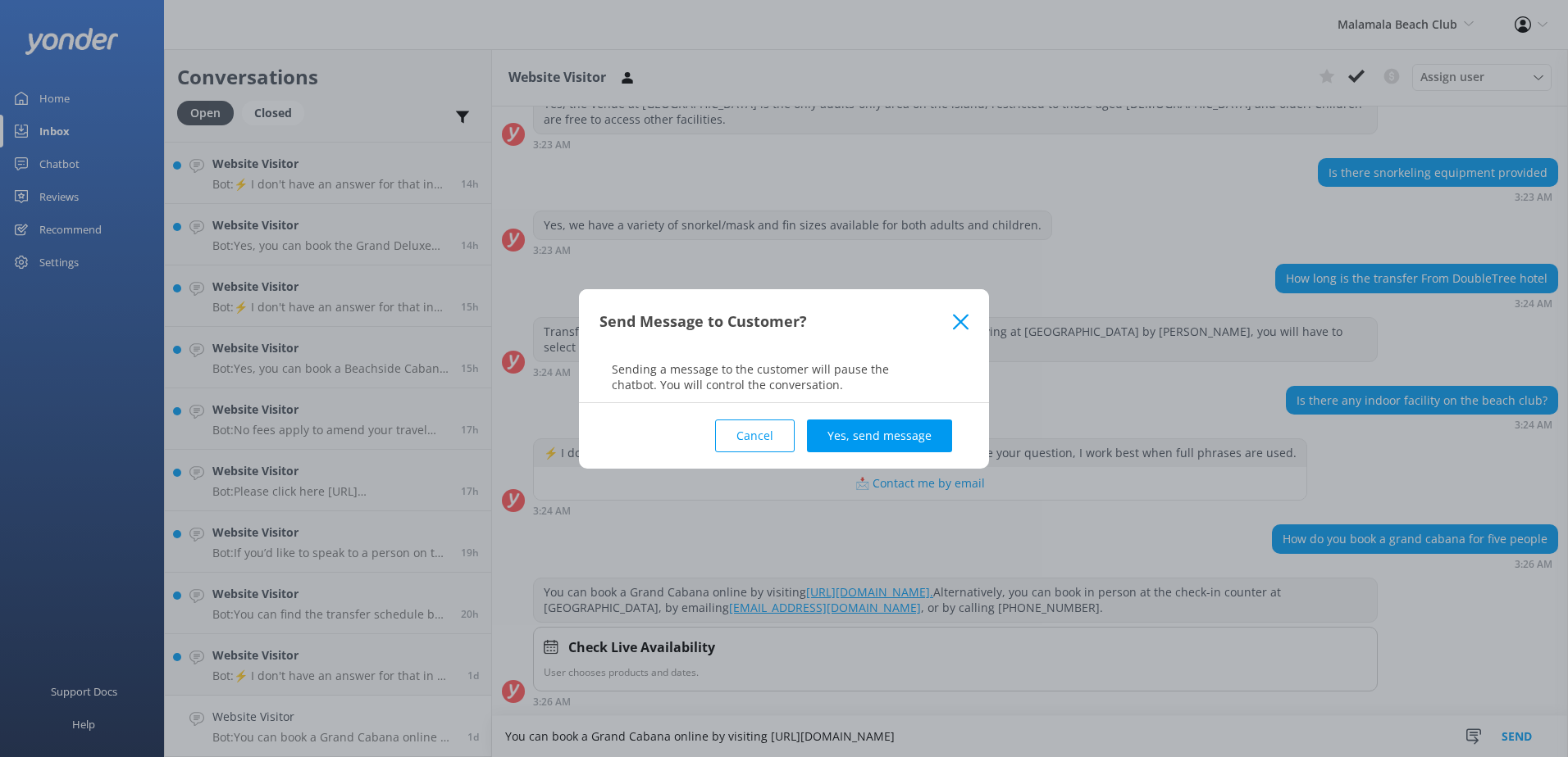
click at [911, 427] on button "Yes, send message" at bounding box center [880, 436] width 146 height 33
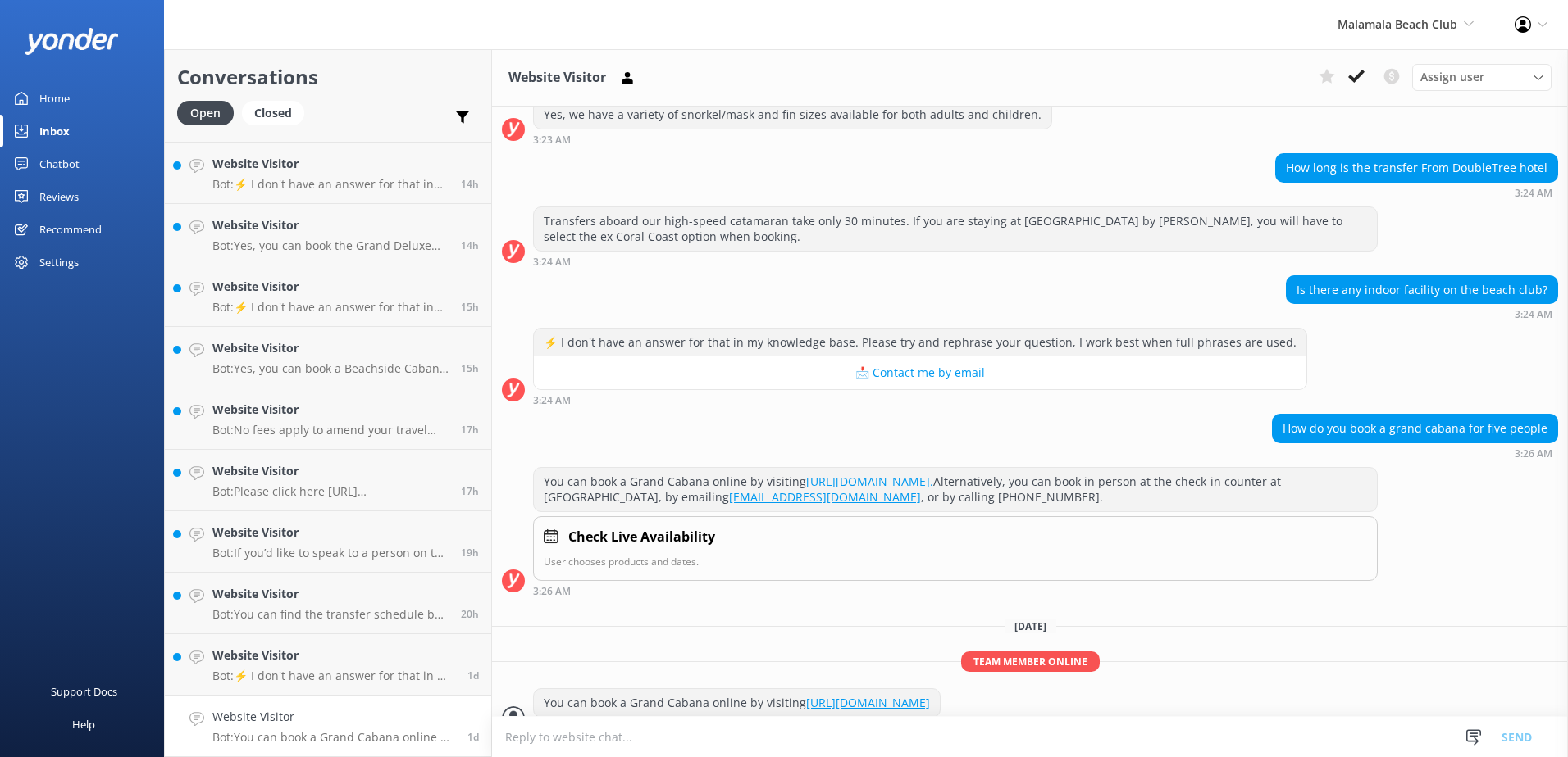
scroll to position [826, 0]
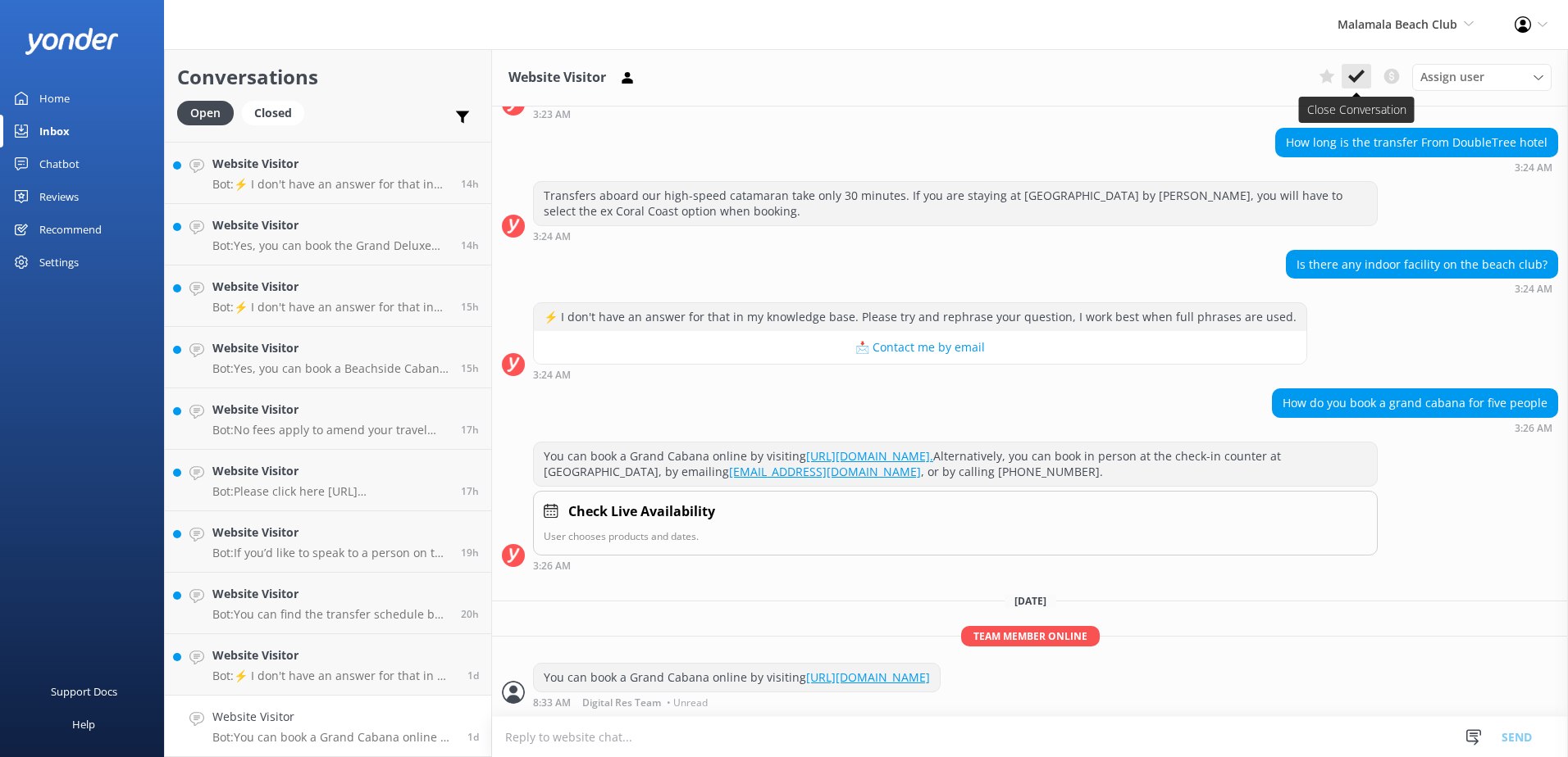
click at [1352, 81] on use at bounding box center [1356, 77] width 17 height 14
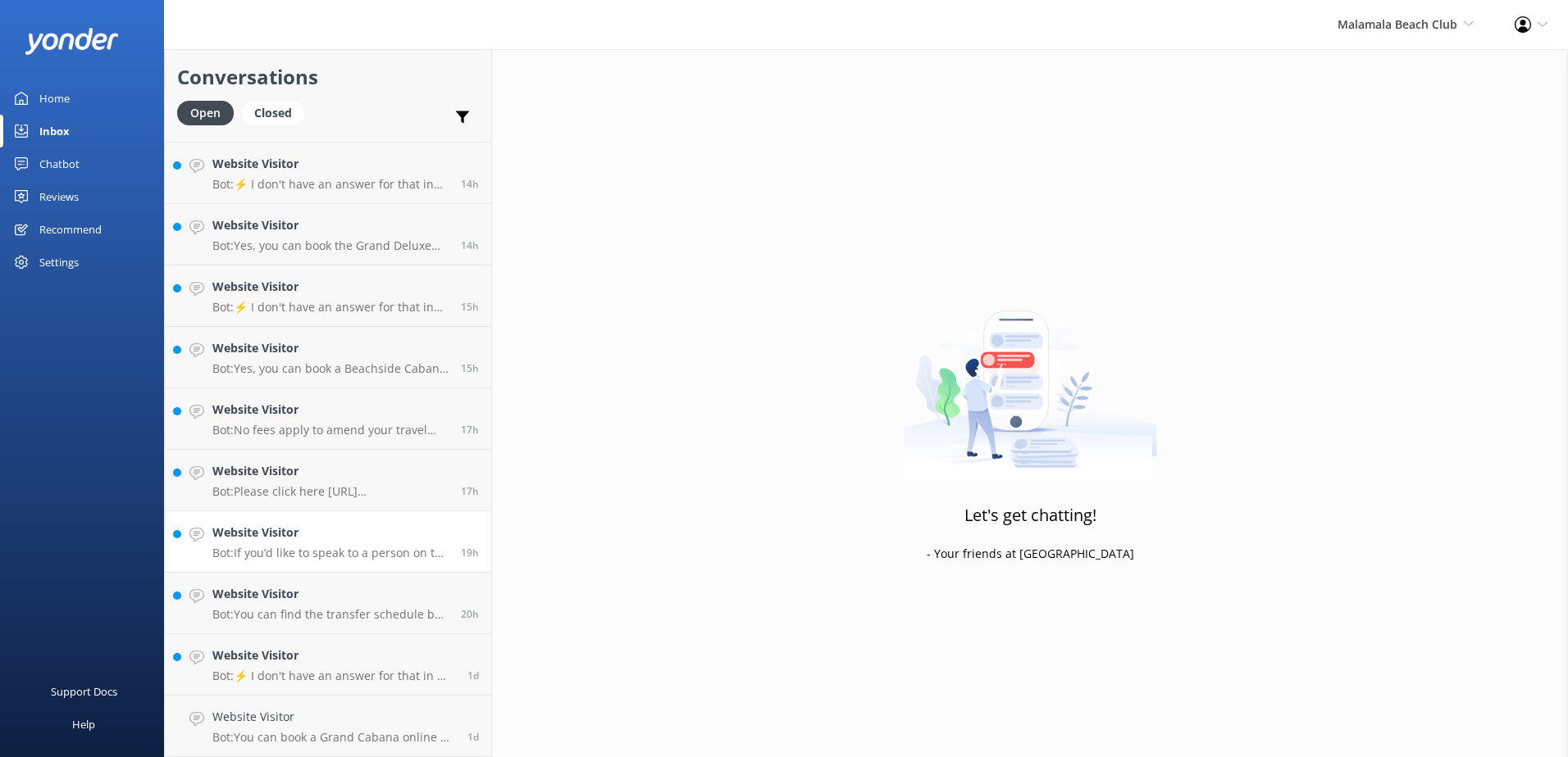
scroll to position [239, 0]
click at [358, 741] on p "Bot: ⚡ I don't have an answer for that in my knowledge base. Please try and rep…" at bounding box center [334, 738] width 243 height 15
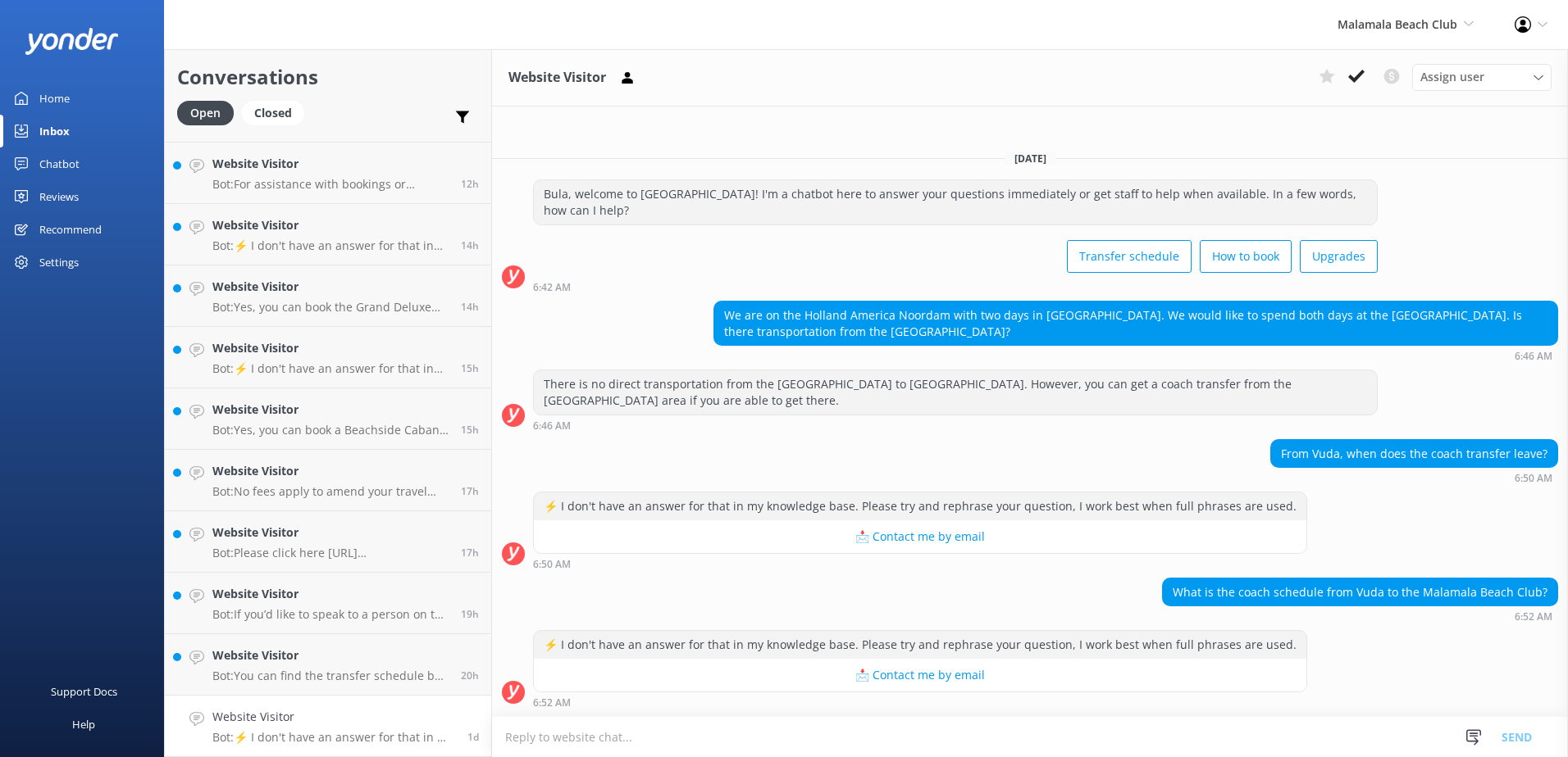
click at [1048, 741] on textarea at bounding box center [1030, 737] width 1076 height 40
click at [330, 729] on div "Website Visitor Bot: ⚡ I don't have an answer for that in my knowledge base. Pl…" at bounding box center [334, 726] width 243 height 36
click at [857, 744] on textarea "Pic" at bounding box center [1030, 737] width 1076 height 41
type textarea "P"
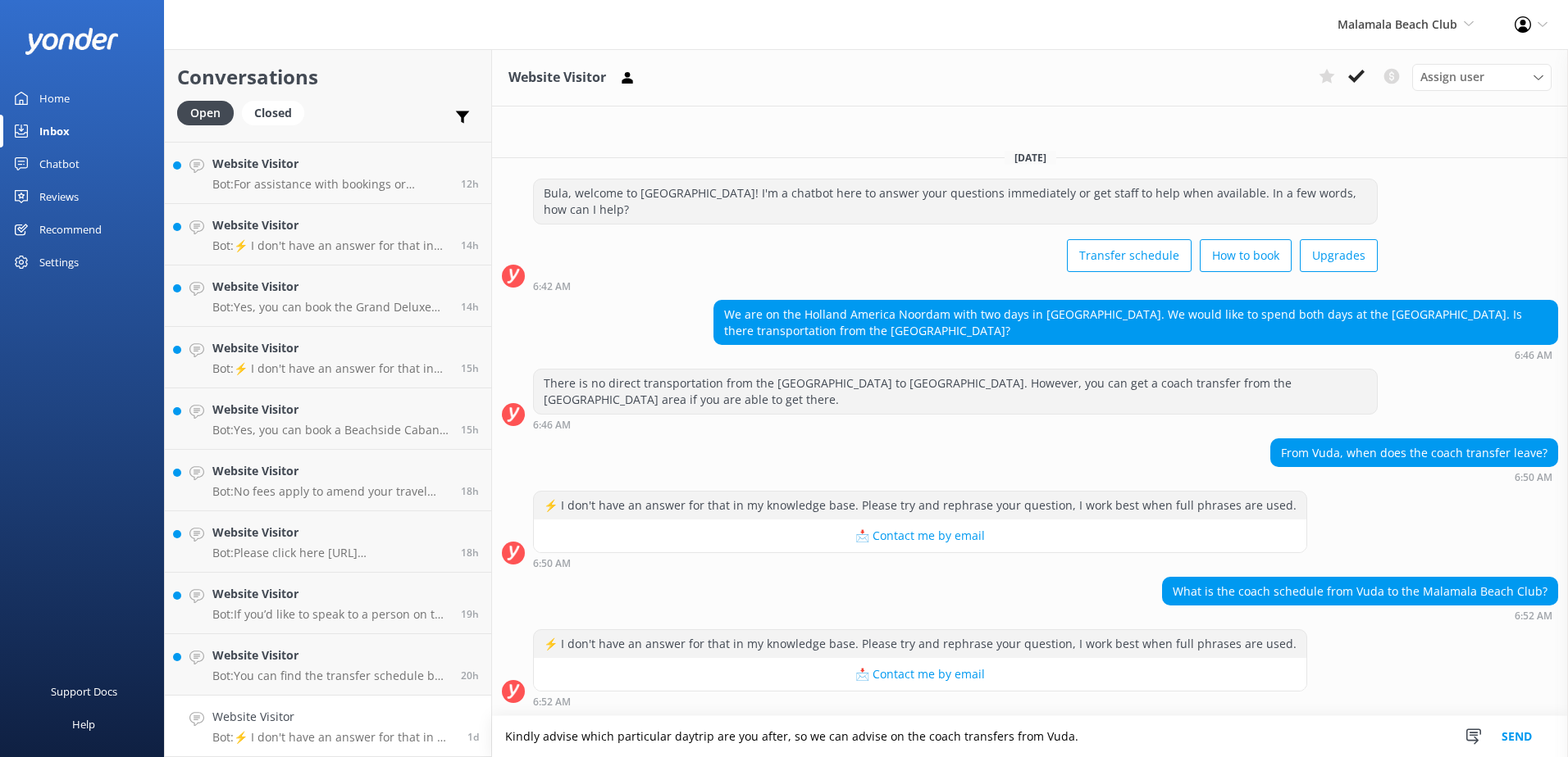
type textarea "Kindly advise which particular daytrip are you after, so we can advise on the c…"
click at [1505, 736] on button "Send" at bounding box center [1517, 737] width 61 height 41
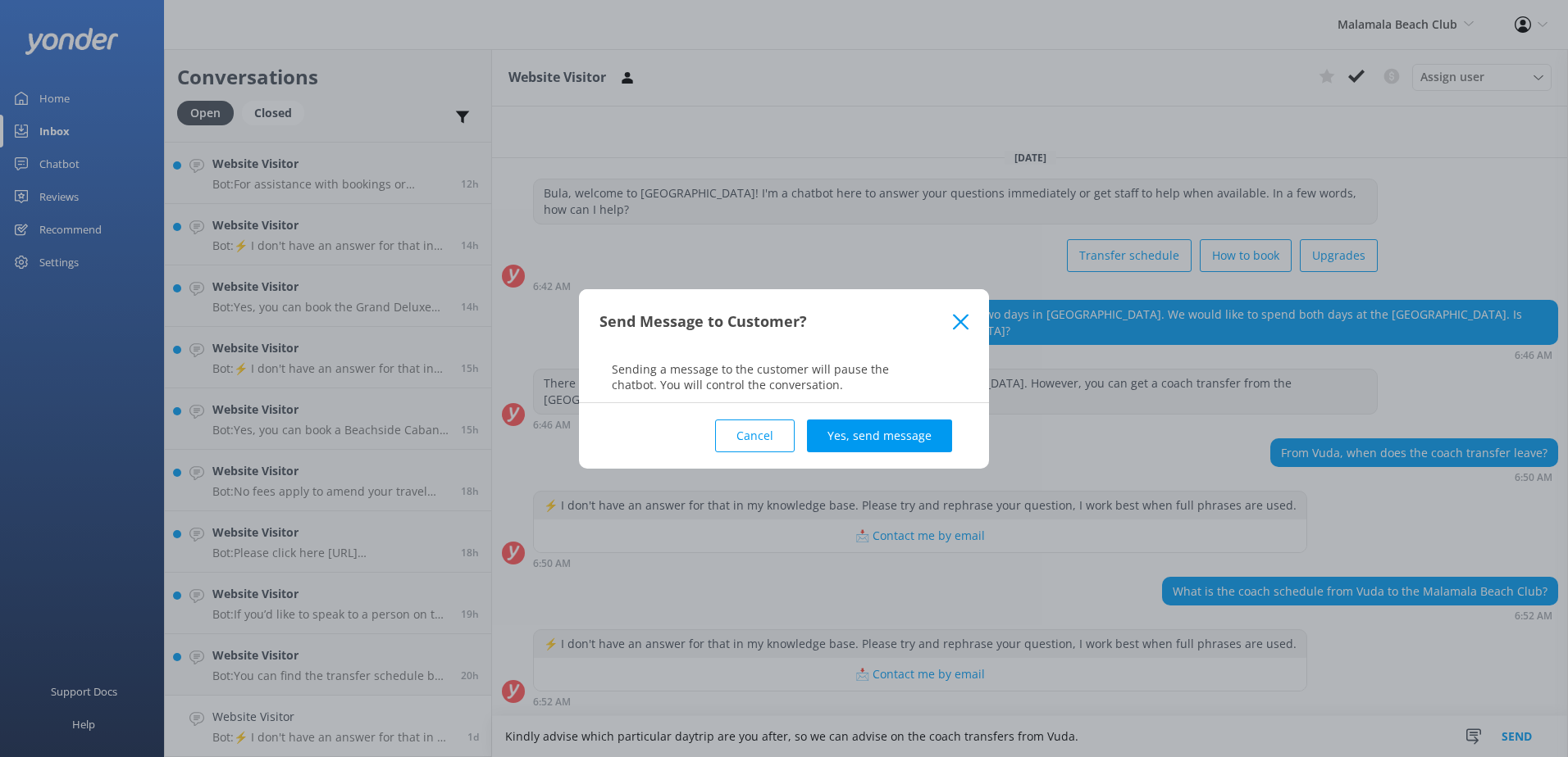
click at [852, 442] on button "Yes, send message" at bounding box center [880, 436] width 146 height 33
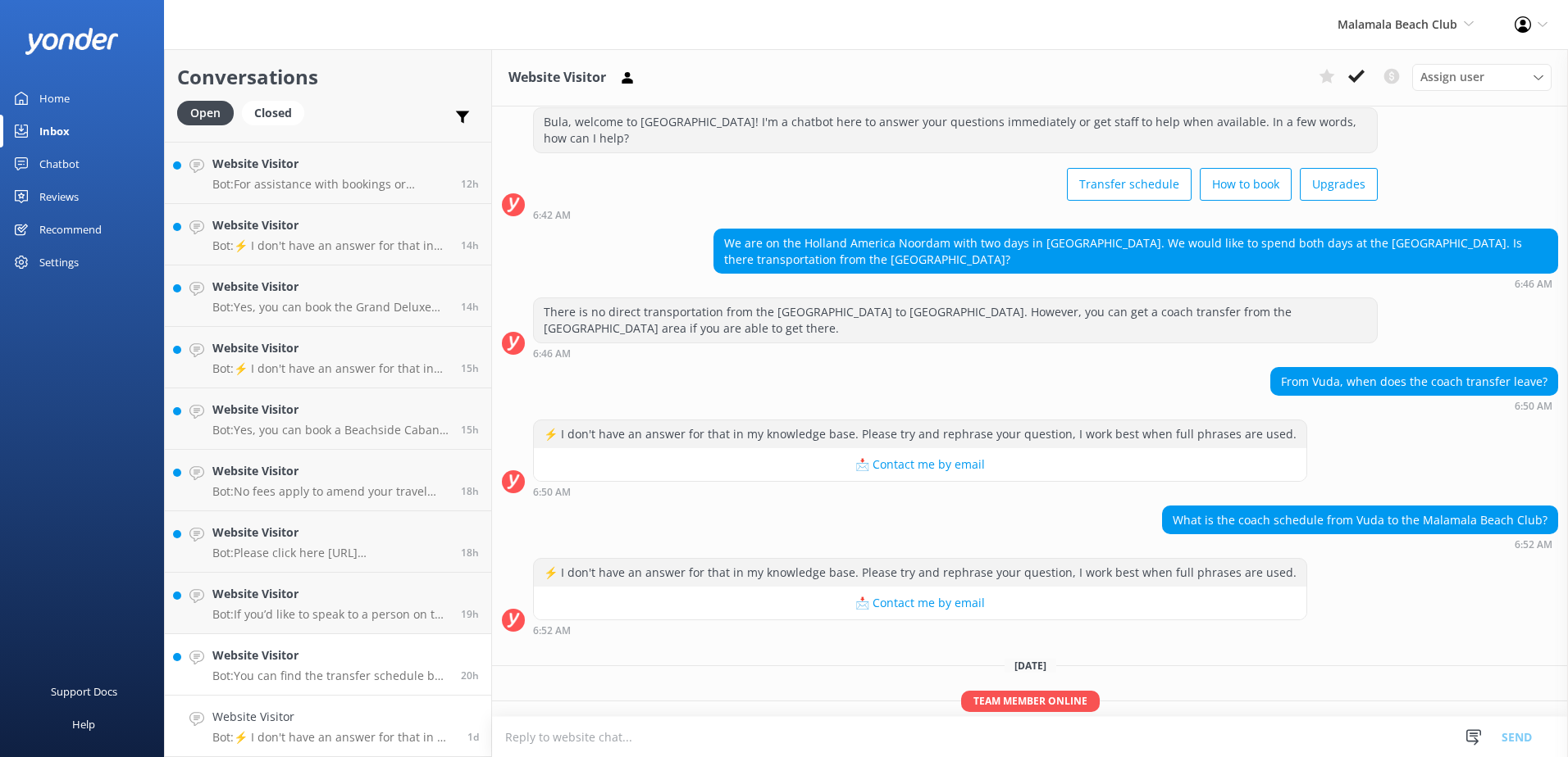
scroll to position [107, 0]
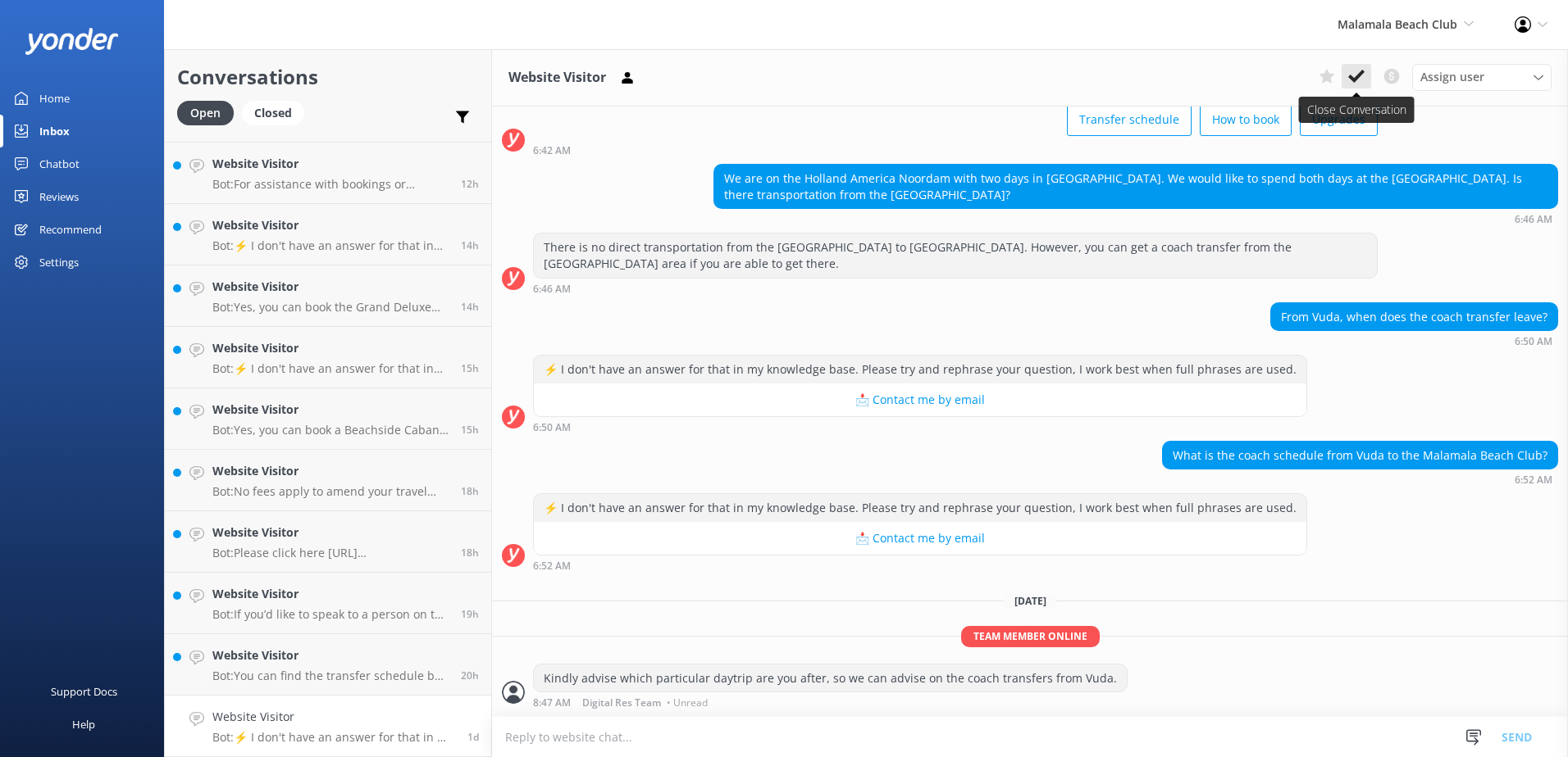
click at [1358, 77] on use at bounding box center [1356, 77] width 17 height 14
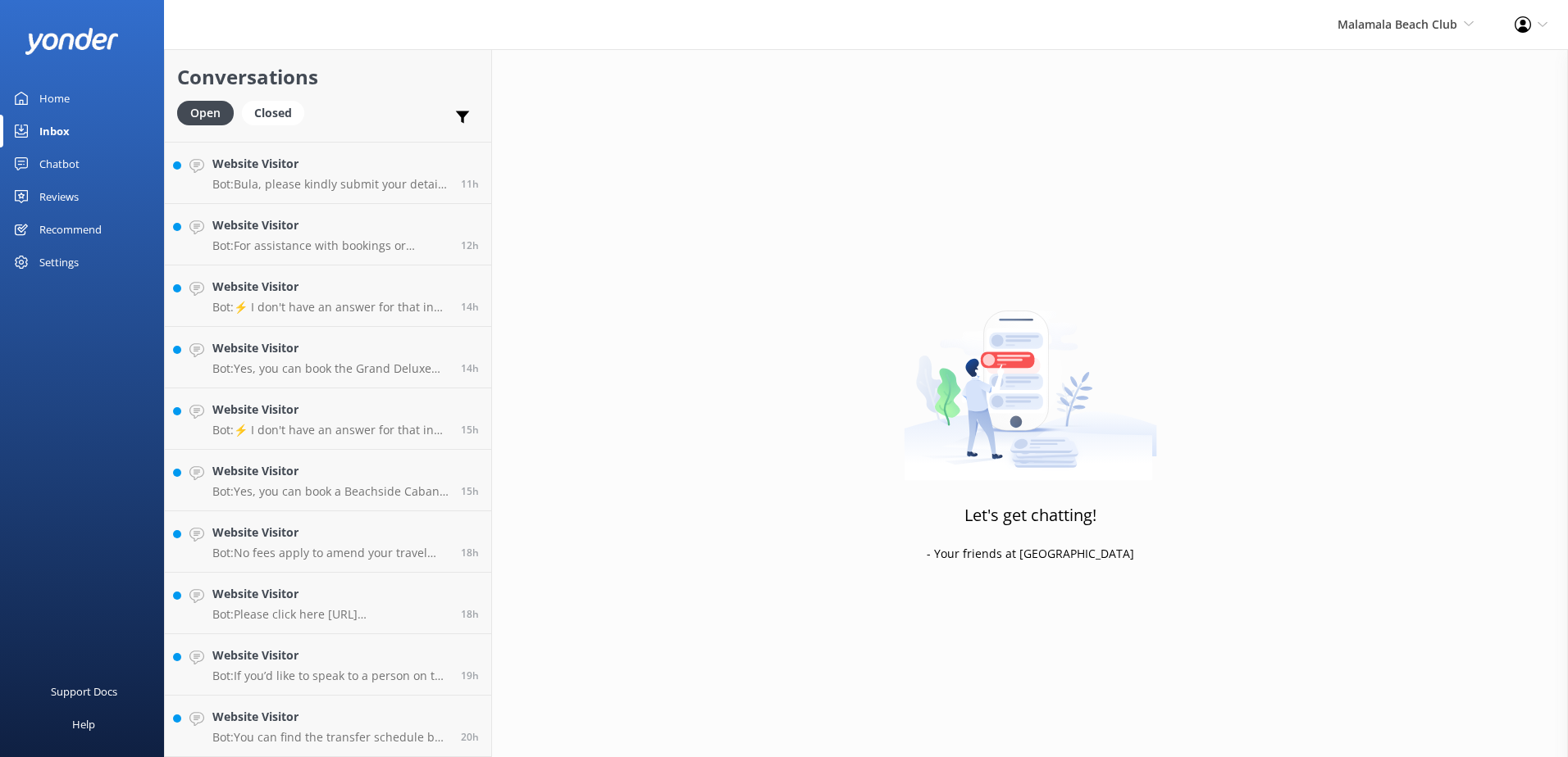
scroll to position [177, 0]
click at [406, 727] on div "Website Visitor Bot: You can find the transfer schedule by visiting the followi…" at bounding box center [330, 726] width 236 height 36
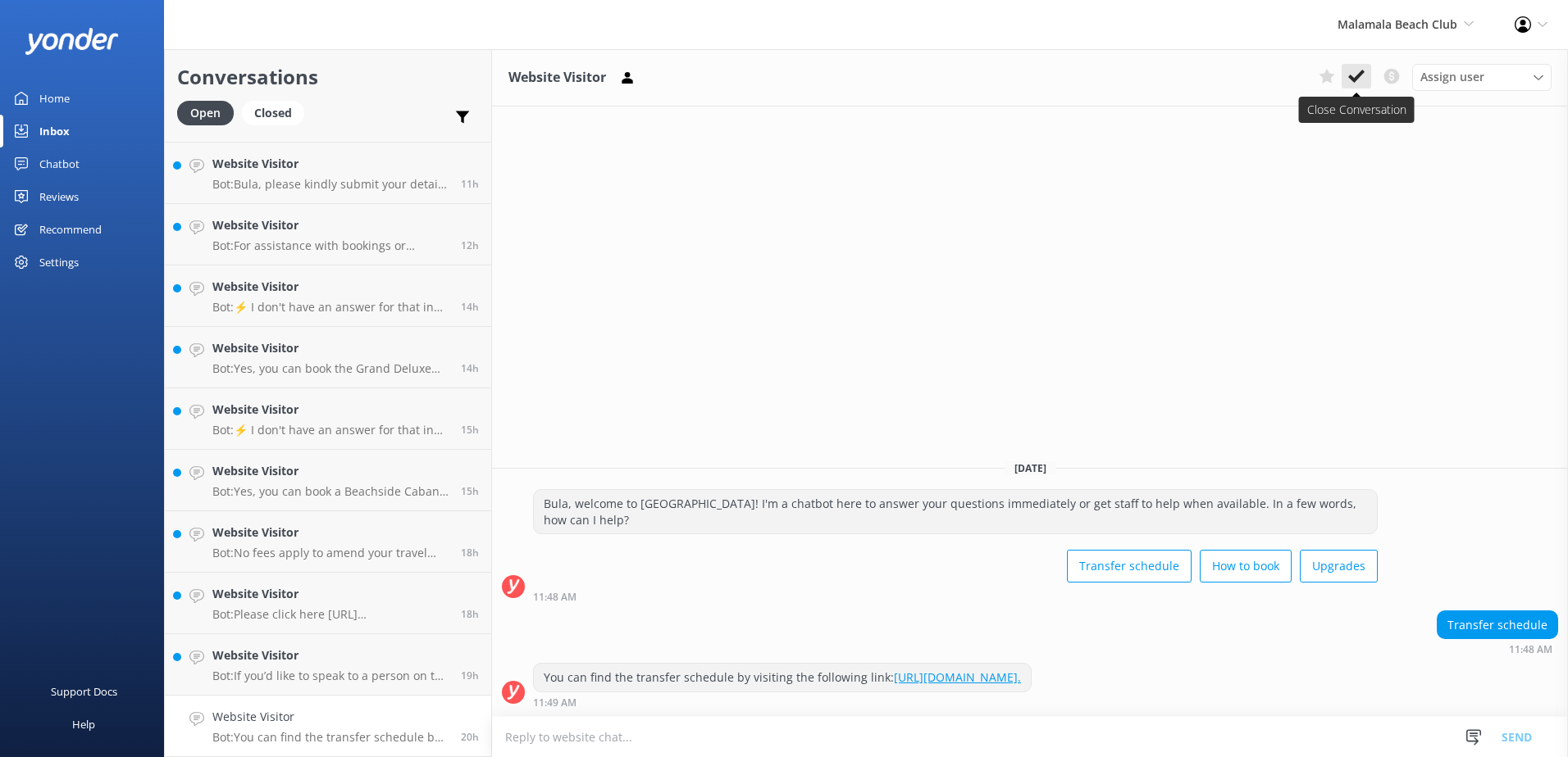
click at [1359, 68] on icon at bounding box center [1356, 76] width 17 height 16
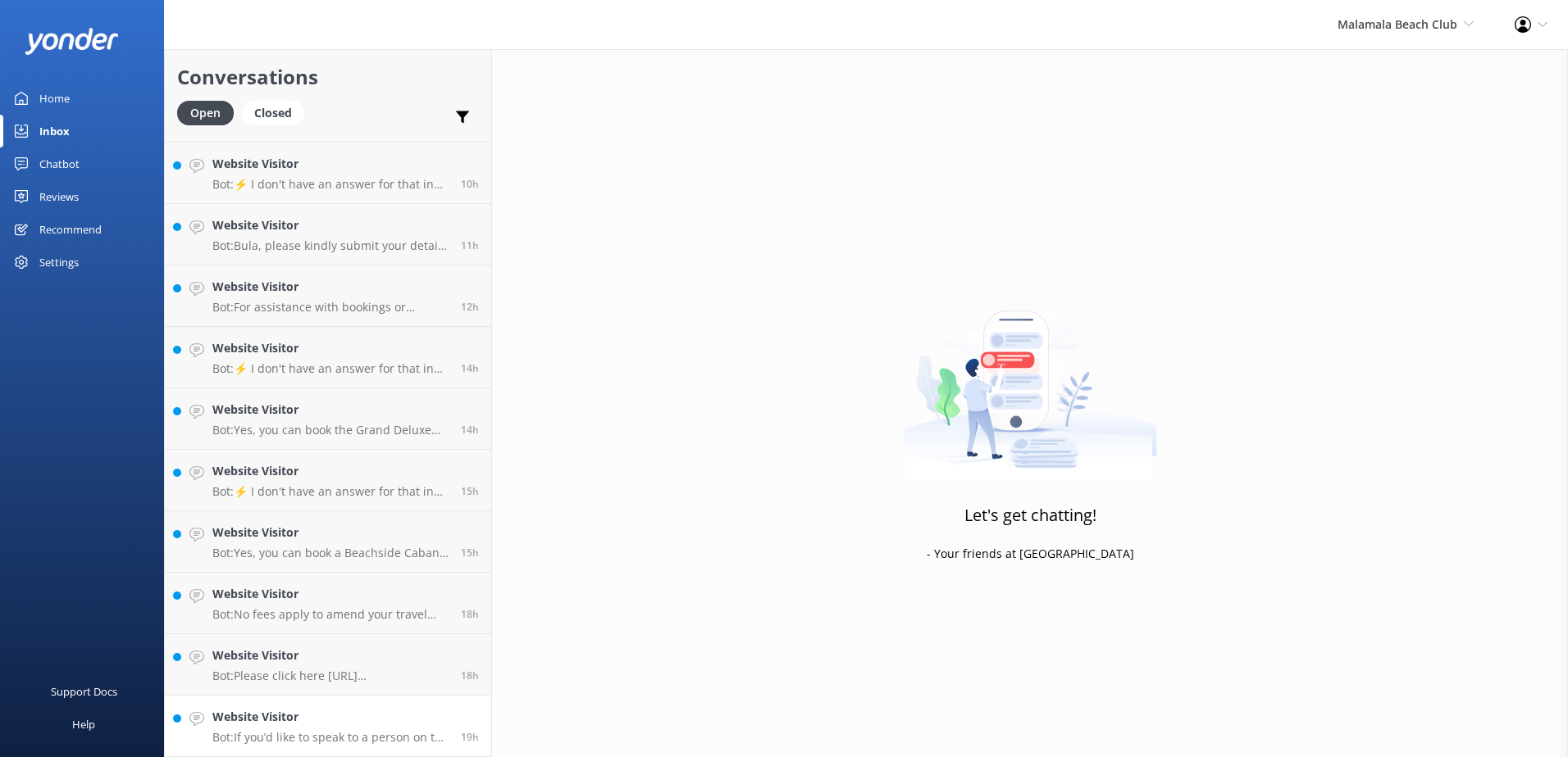
scroll to position [115, 0]
click at [380, 729] on div "Website Visitor Bot: If you’d like to speak to a person on the Malamala Beach C…" at bounding box center [330, 726] width 236 height 36
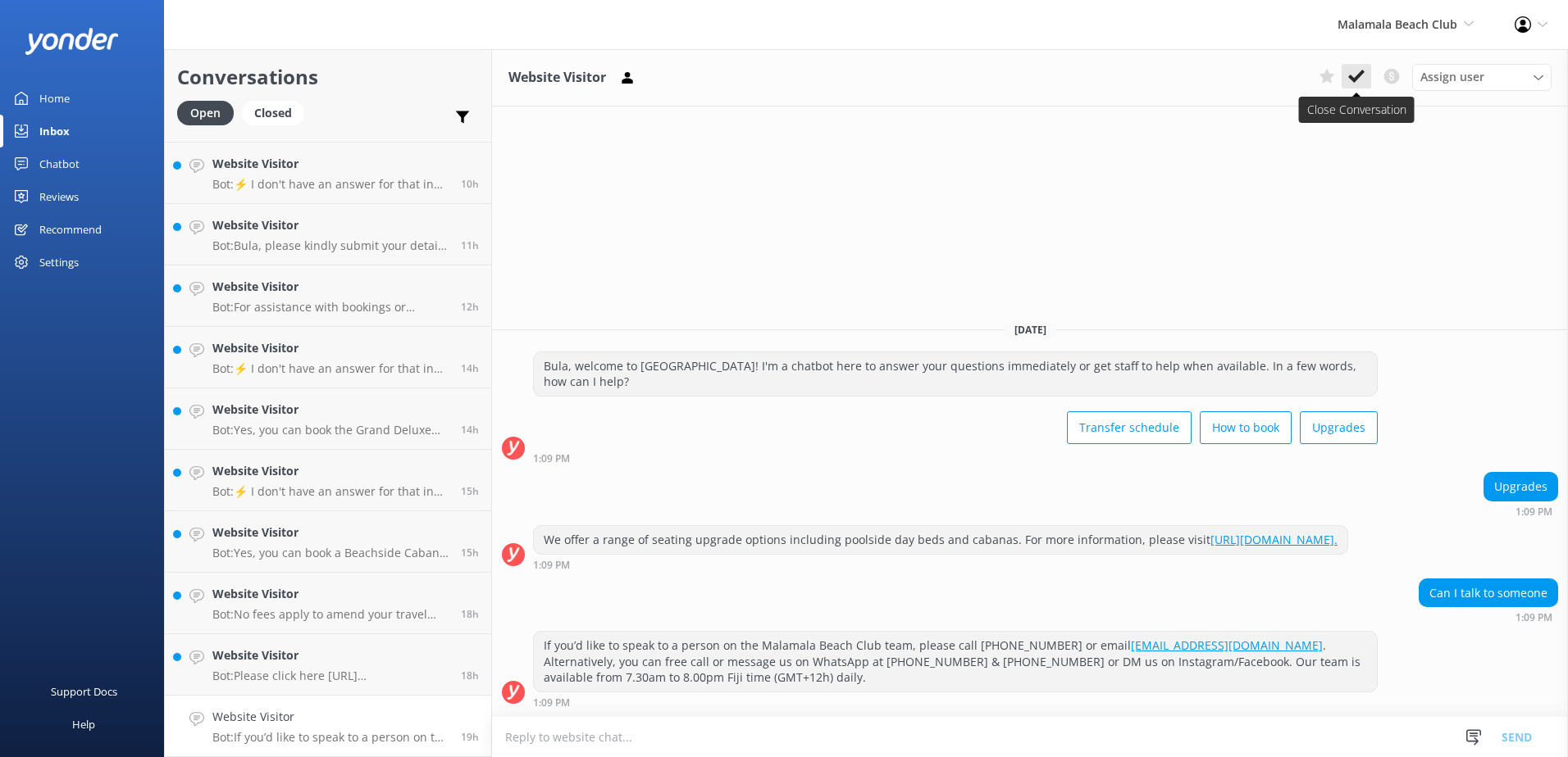
click at [1358, 73] on icon at bounding box center [1356, 76] width 17 height 16
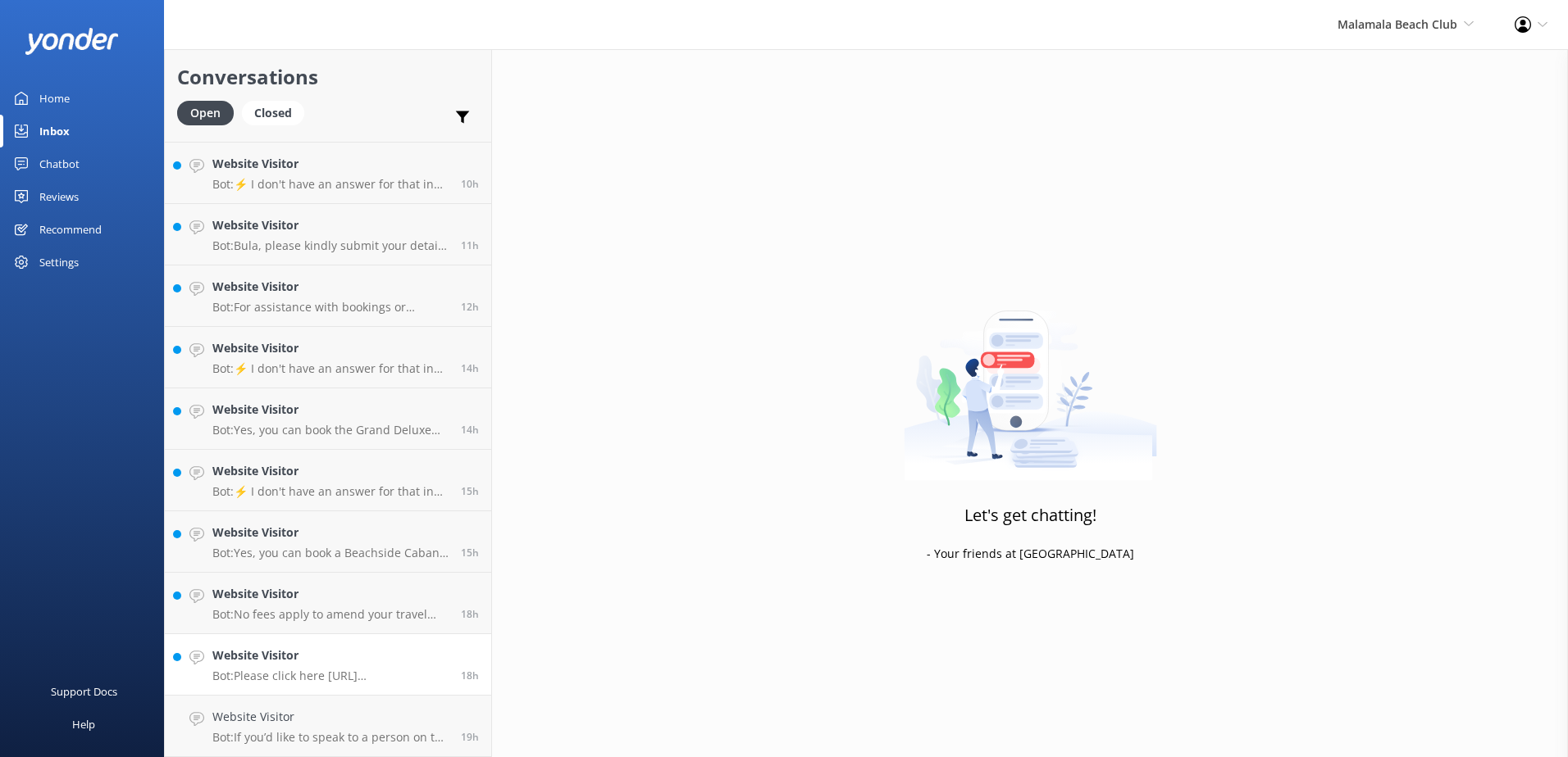
scroll to position [54, 0]
click at [293, 731] on p "Bot: Please click here https://southseacruisesfiji.com/timetables/ for our time…" at bounding box center [330, 738] width 236 height 15
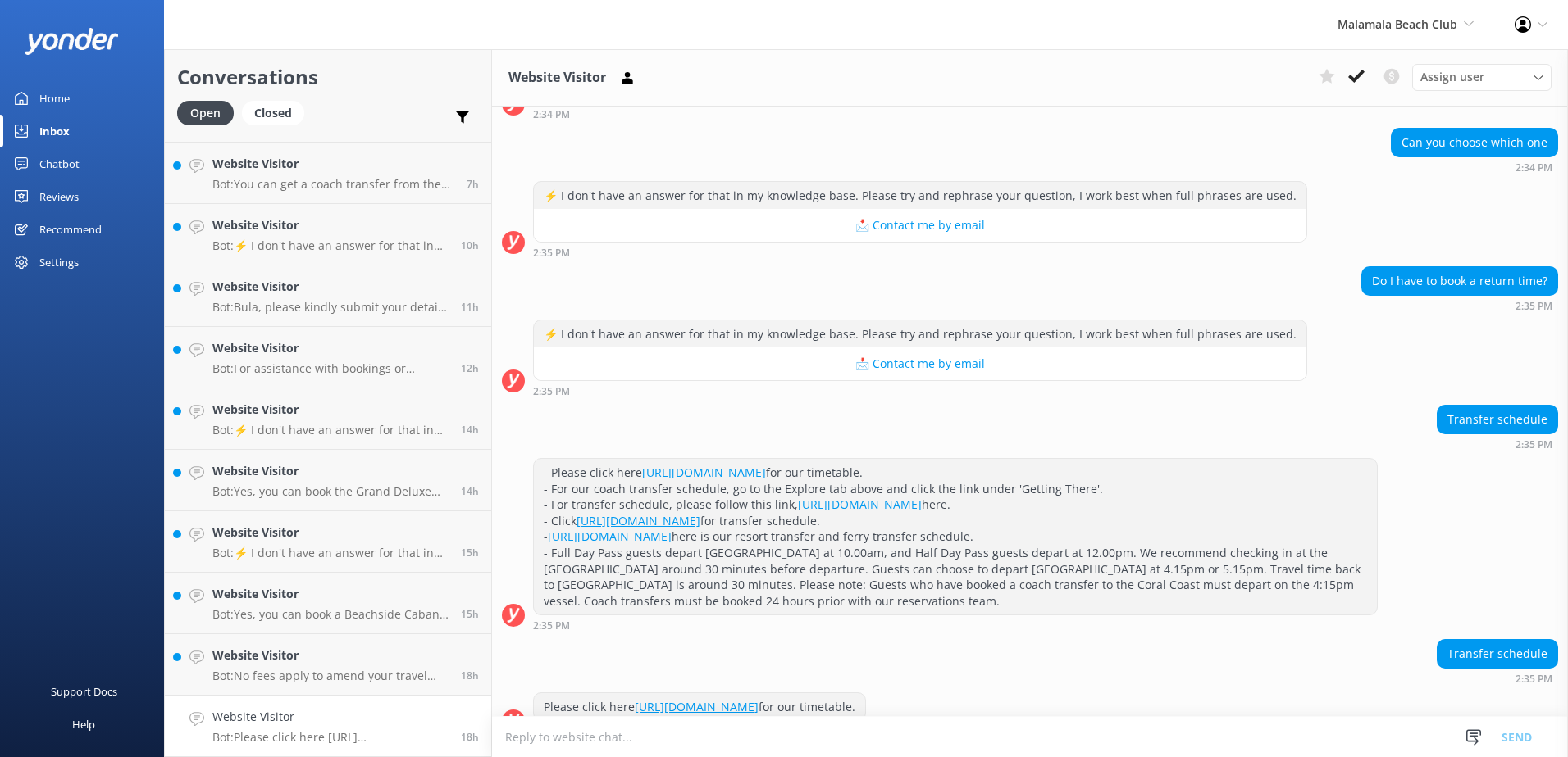
scroll to position [690, 0]
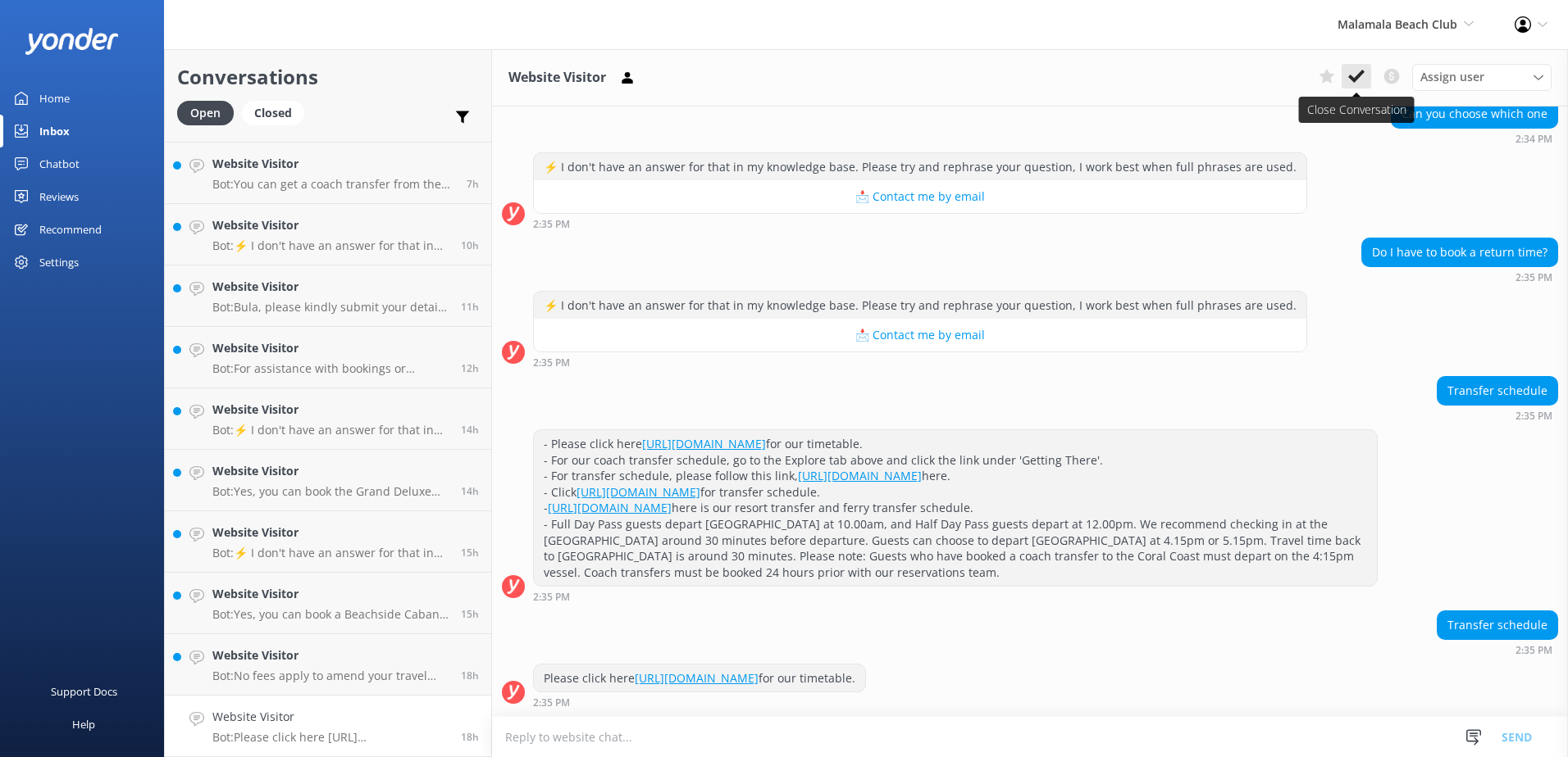
click at [1358, 78] on use at bounding box center [1356, 77] width 17 height 14
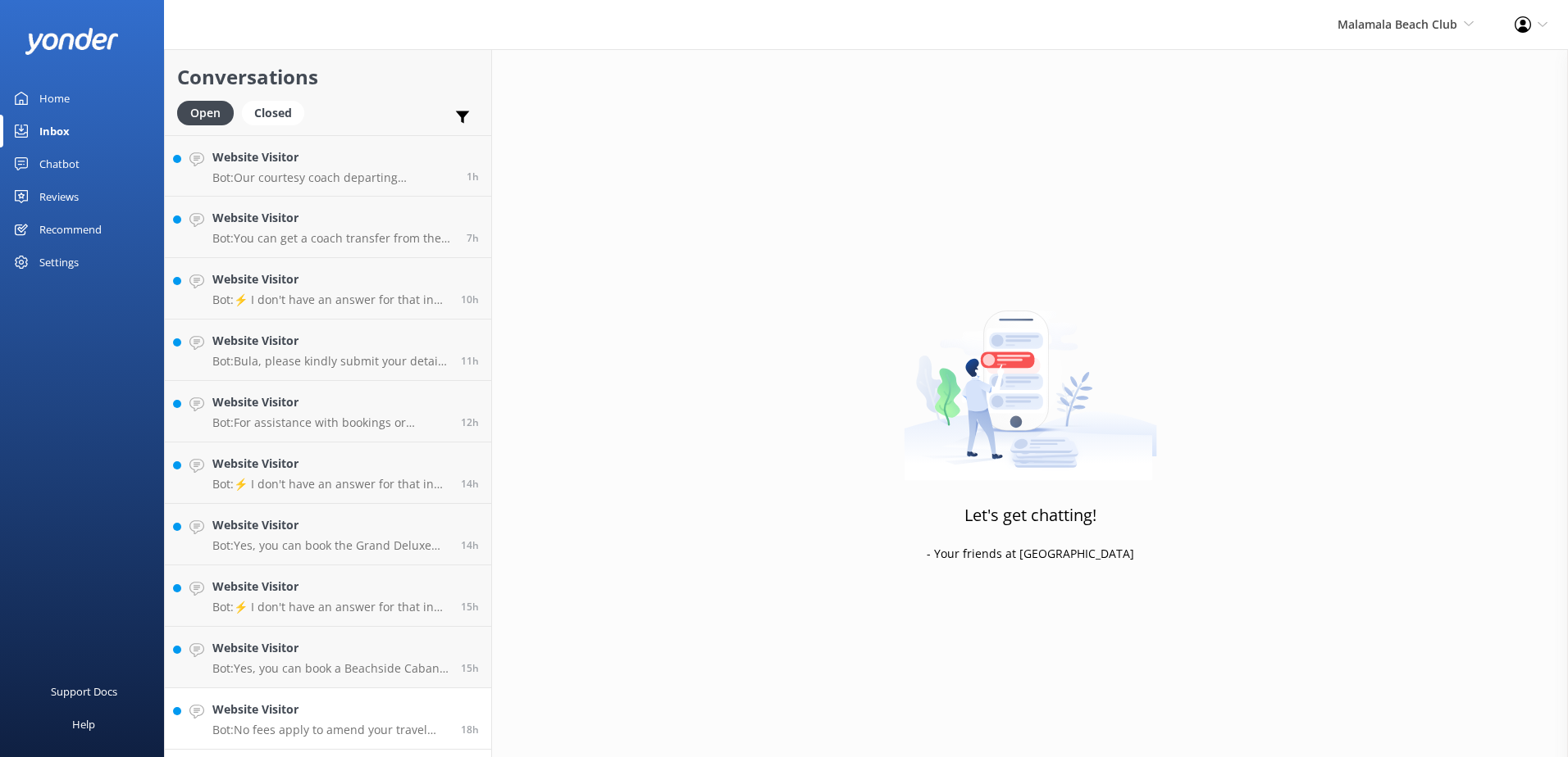
click at [381, 719] on h4 "Website Visitor" at bounding box center [330, 709] width 236 height 18
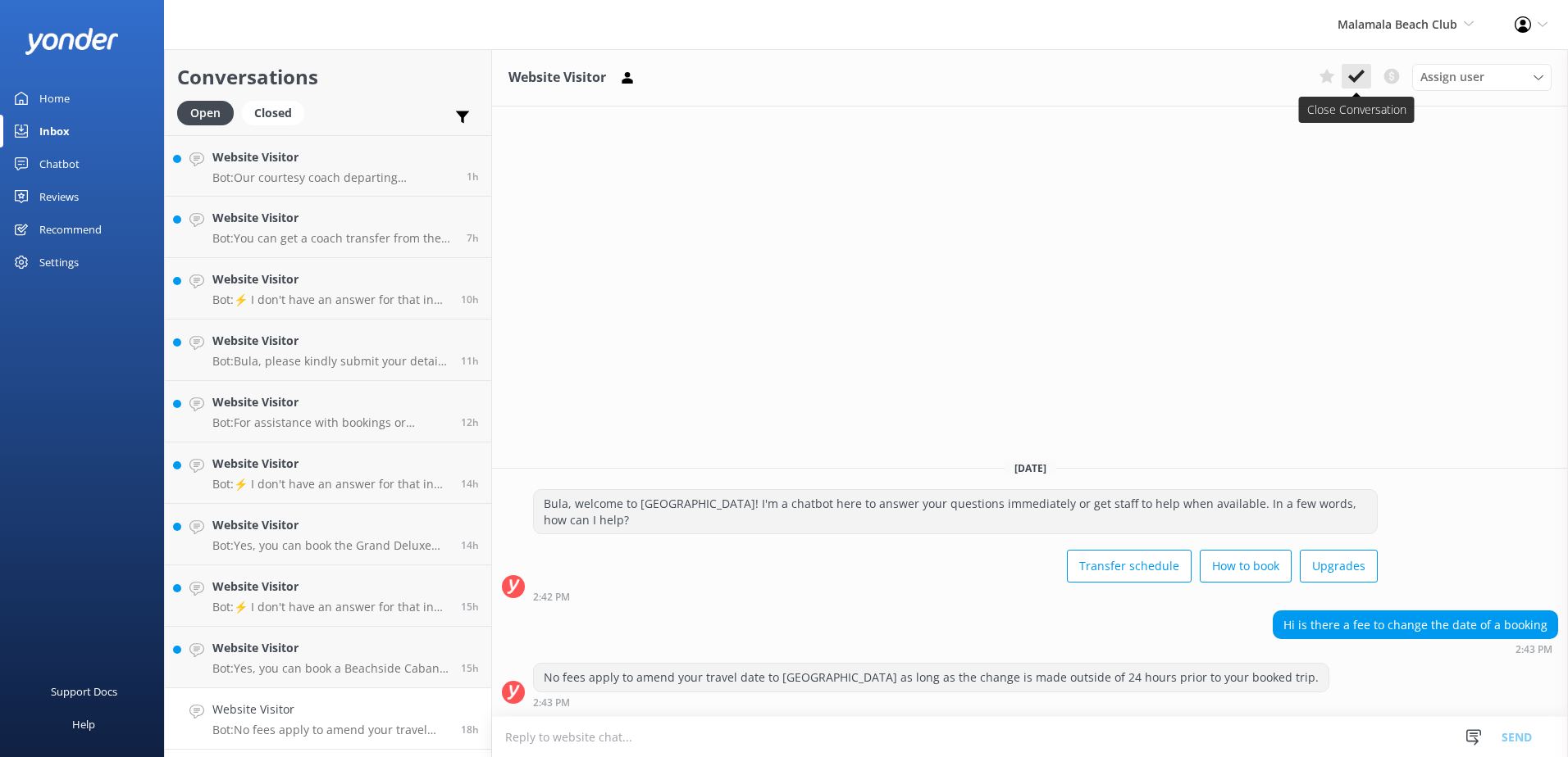
click at [1348, 76] on button at bounding box center [1356, 76] width 29 height 24
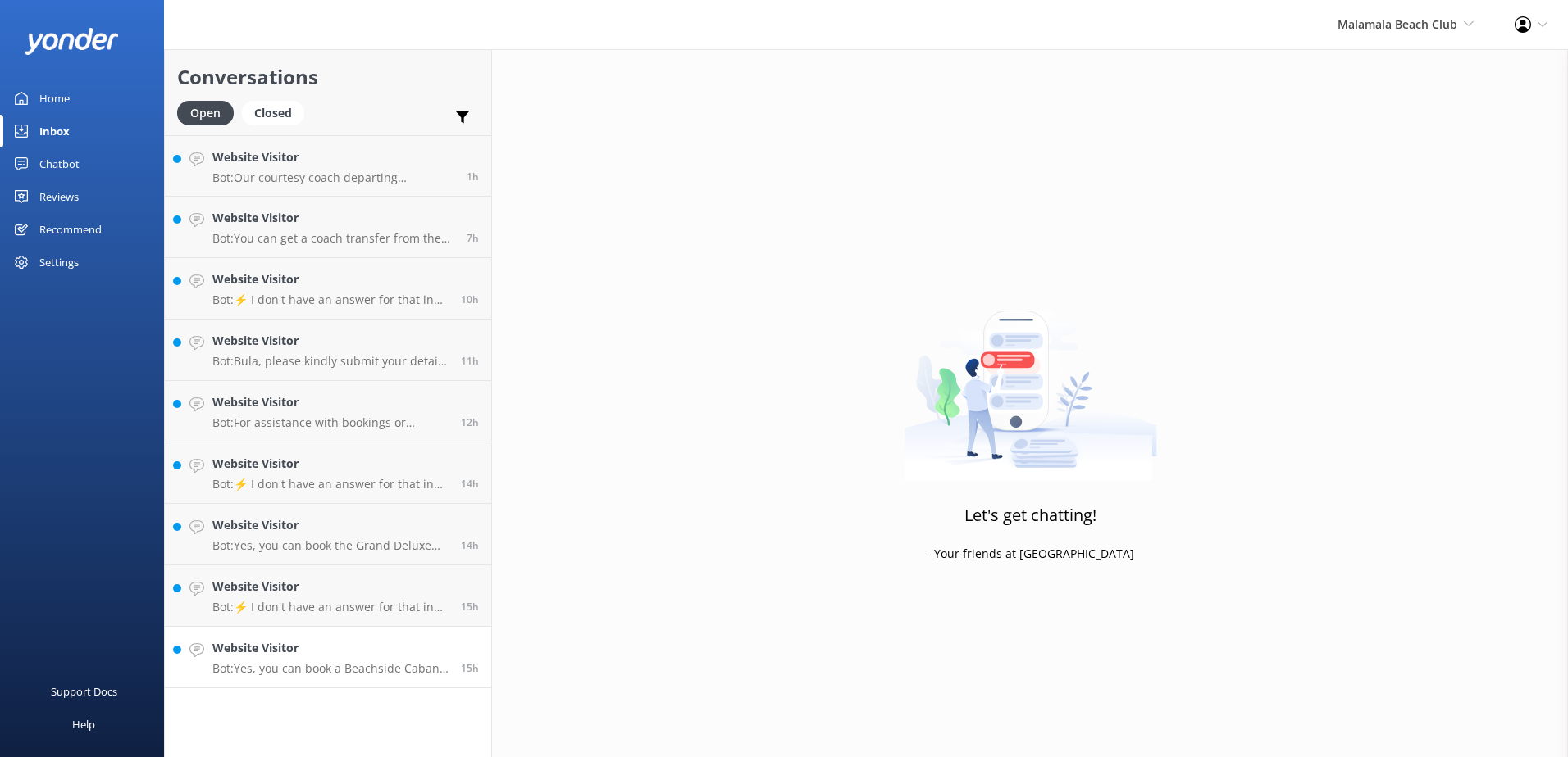
click at [375, 674] on p "Bot: Yes, you can book a Beachside Cabana online at https://secure.malamalabeac…" at bounding box center [330, 669] width 236 height 15
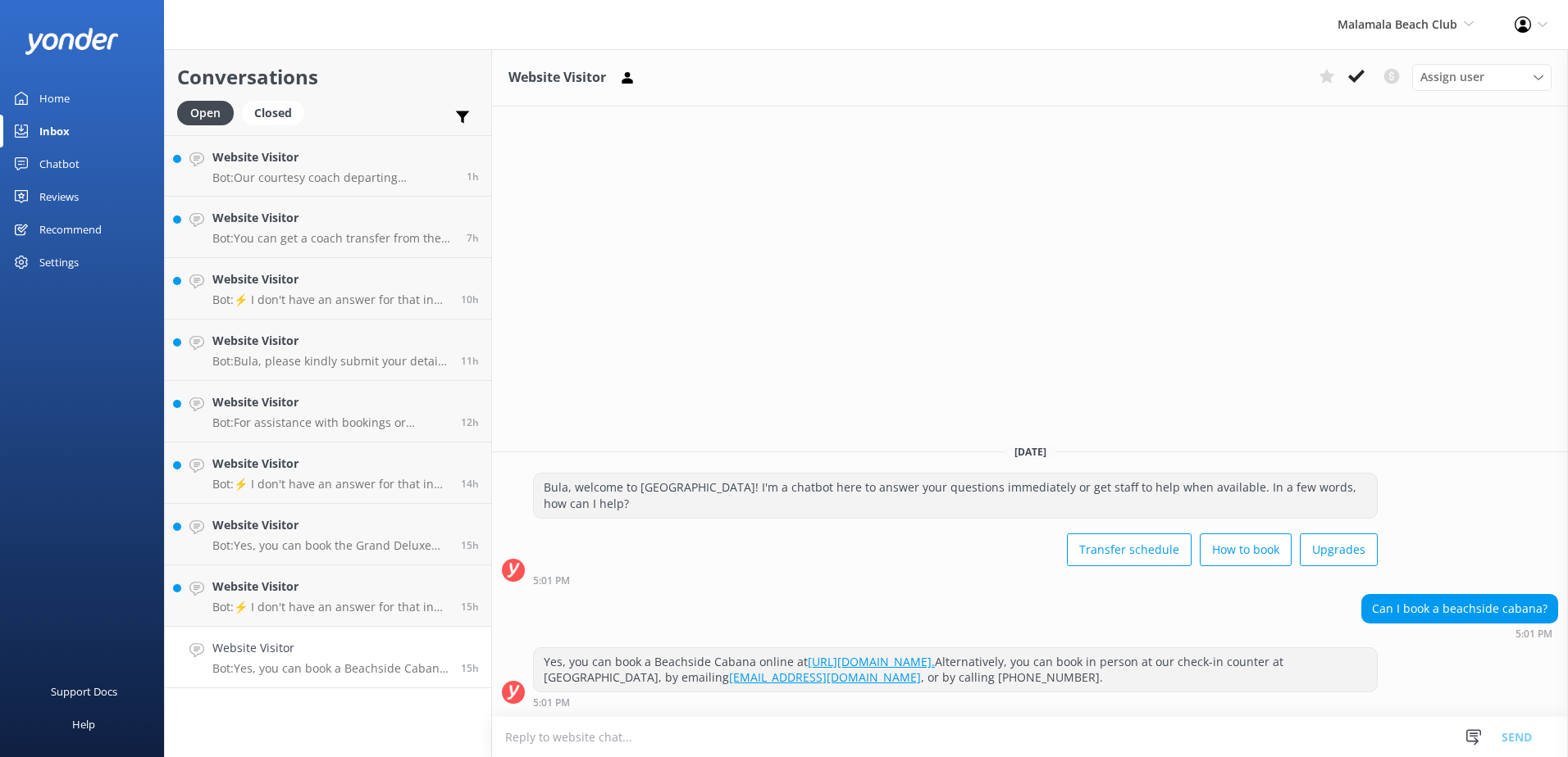
drag, startPoint x: 1129, startPoint y: 666, endPoint x: 568, endPoint y: 660, distance: 561.0
click at [568, 660] on div "Yes, you can book a Beachside Cabana online at https://secure.malamalabeachclub…" at bounding box center [955, 670] width 843 height 44
copy div "you can book a Beachside Cabana online at https://secure.malamalabeachclub.com/…"
click at [674, 735] on textarea at bounding box center [1030, 737] width 1076 height 40
paste textarea "you can book a Beachside Cabana online at https://secure.malamalabeachclub.com/…"
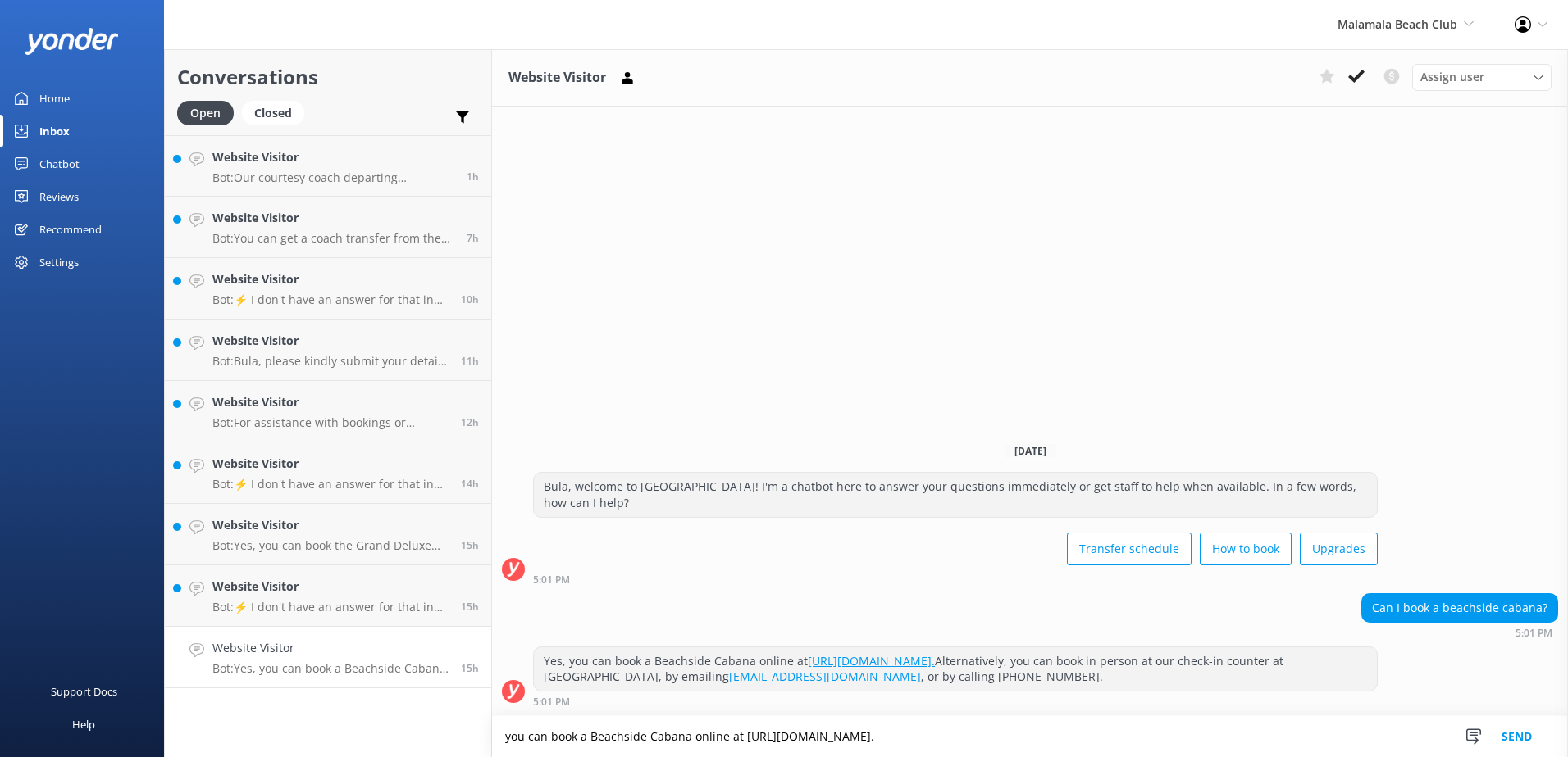
click at [512, 740] on textarea "you can book a Beachside Cabana online at https://secure.malamalabeachclub.com/…" at bounding box center [1030, 737] width 1076 height 41
drag, startPoint x: 1096, startPoint y: 734, endPoint x: 742, endPoint y: 747, distance: 354.2
click at [742, 747] on textarea "You can book a Beachside Cabana online at https://secure.malamalabeachclub.com/…" at bounding box center [1030, 737] width 1076 height 41
paste textarea "www.malamalabeachclub.com/upgrades"
type textarea "You can book a Beachside Cabana online at https://www.malamalabeachclub.com/upg…"
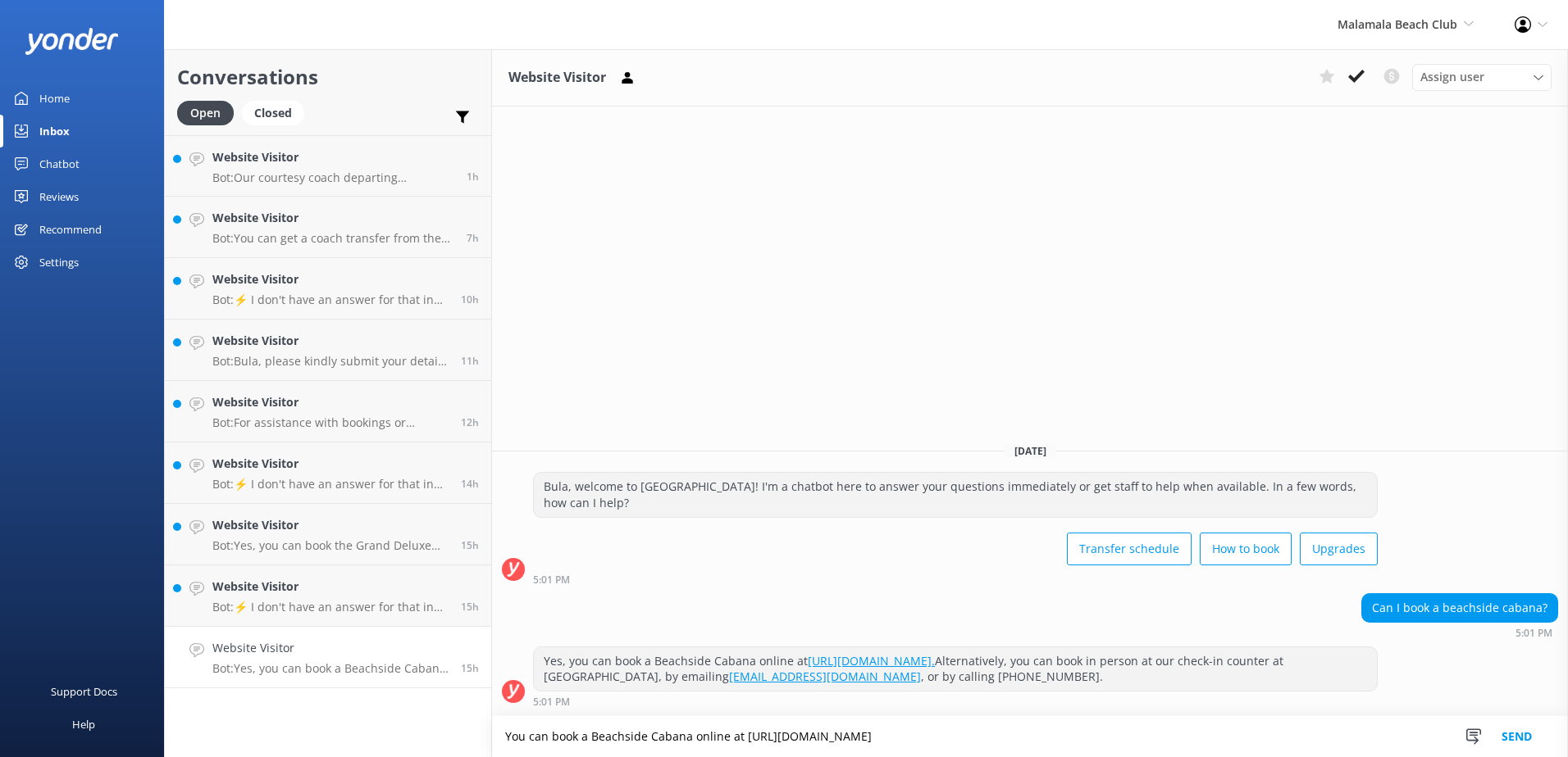
click at [1524, 730] on button "Send" at bounding box center [1517, 737] width 61 height 41
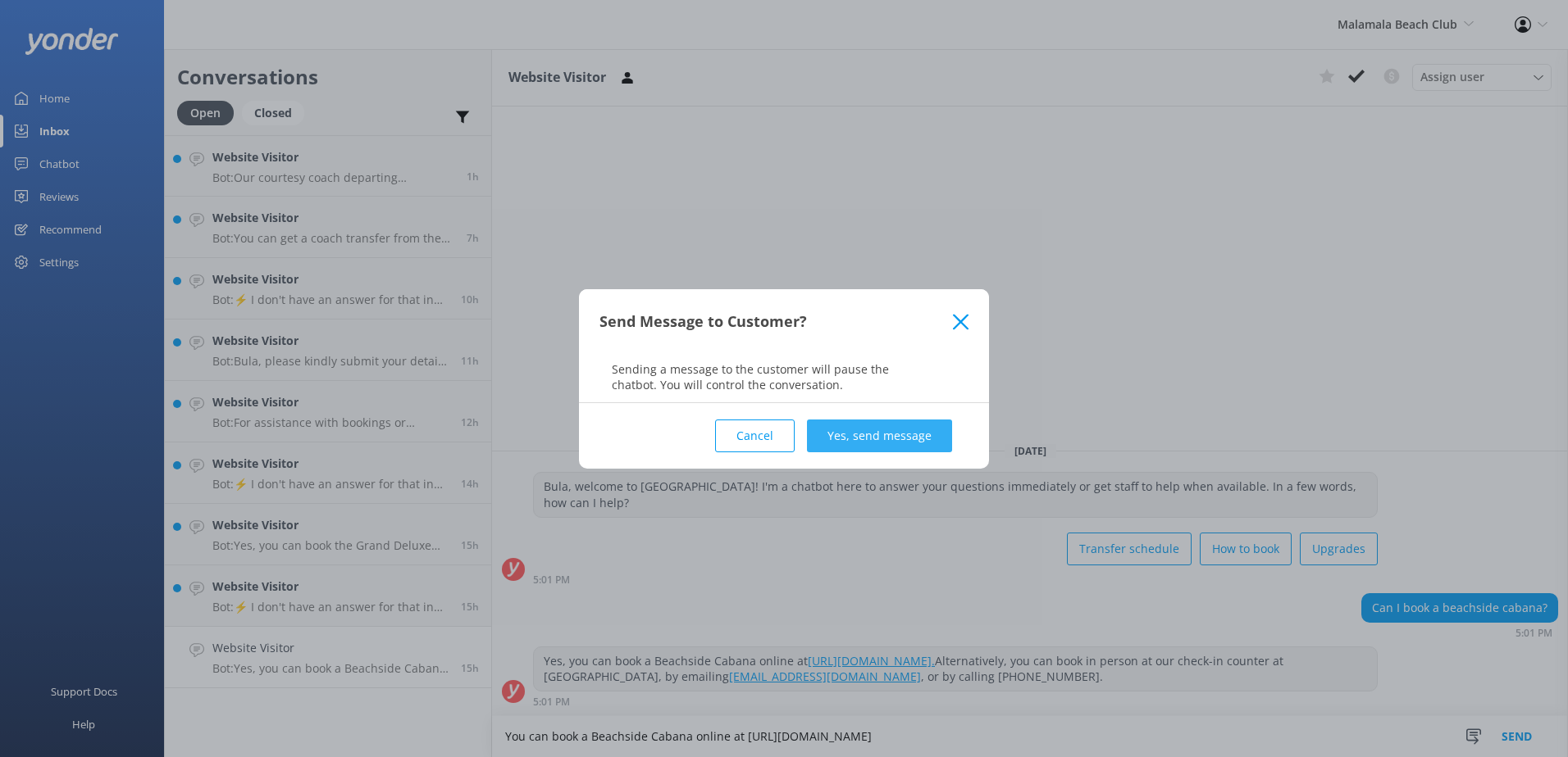
click at [871, 434] on button "Yes, send message" at bounding box center [880, 436] width 146 height 33
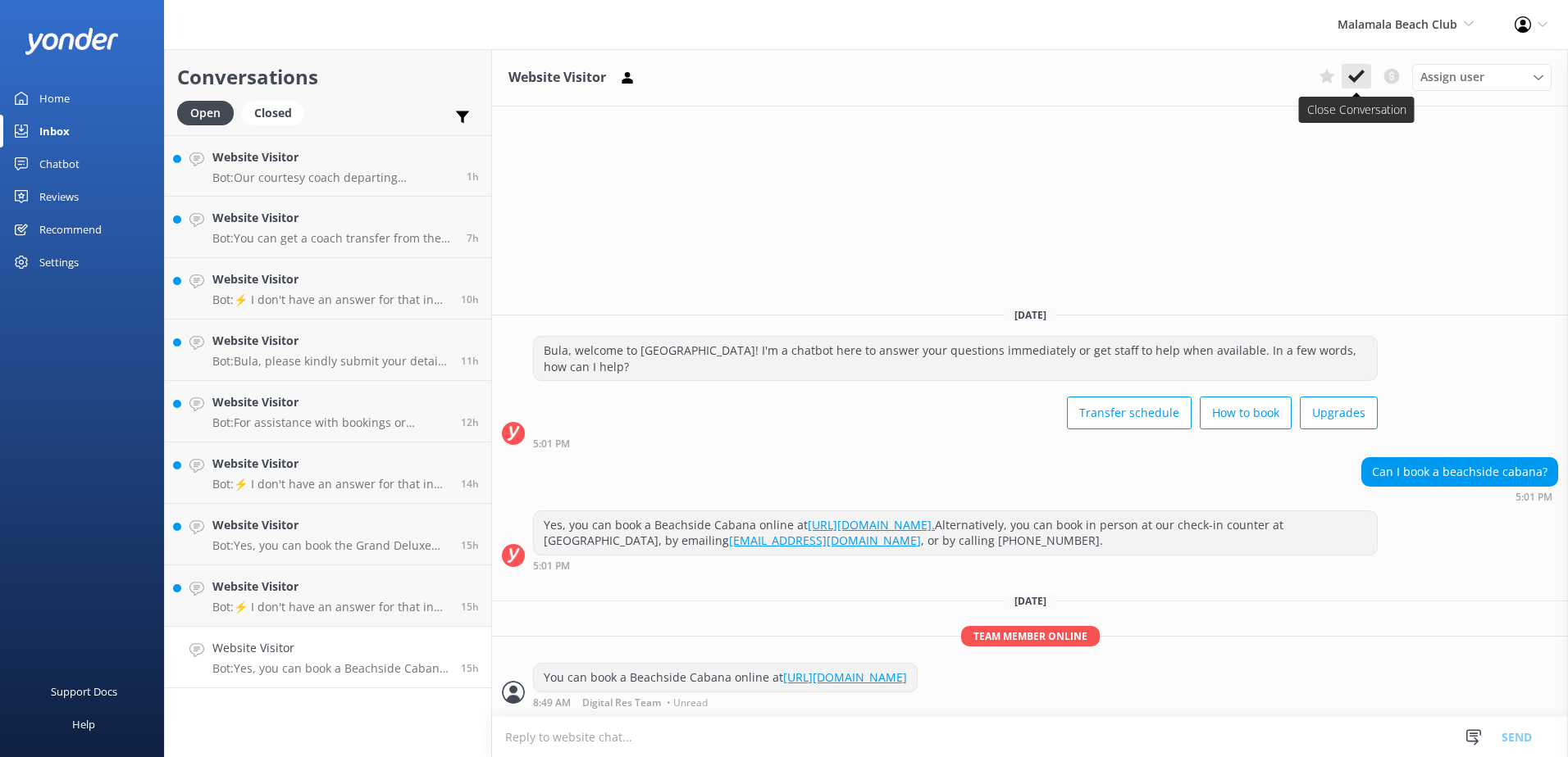
click at [1355, 71] on icon at bounding box center [1356, 76] width 17 height 16
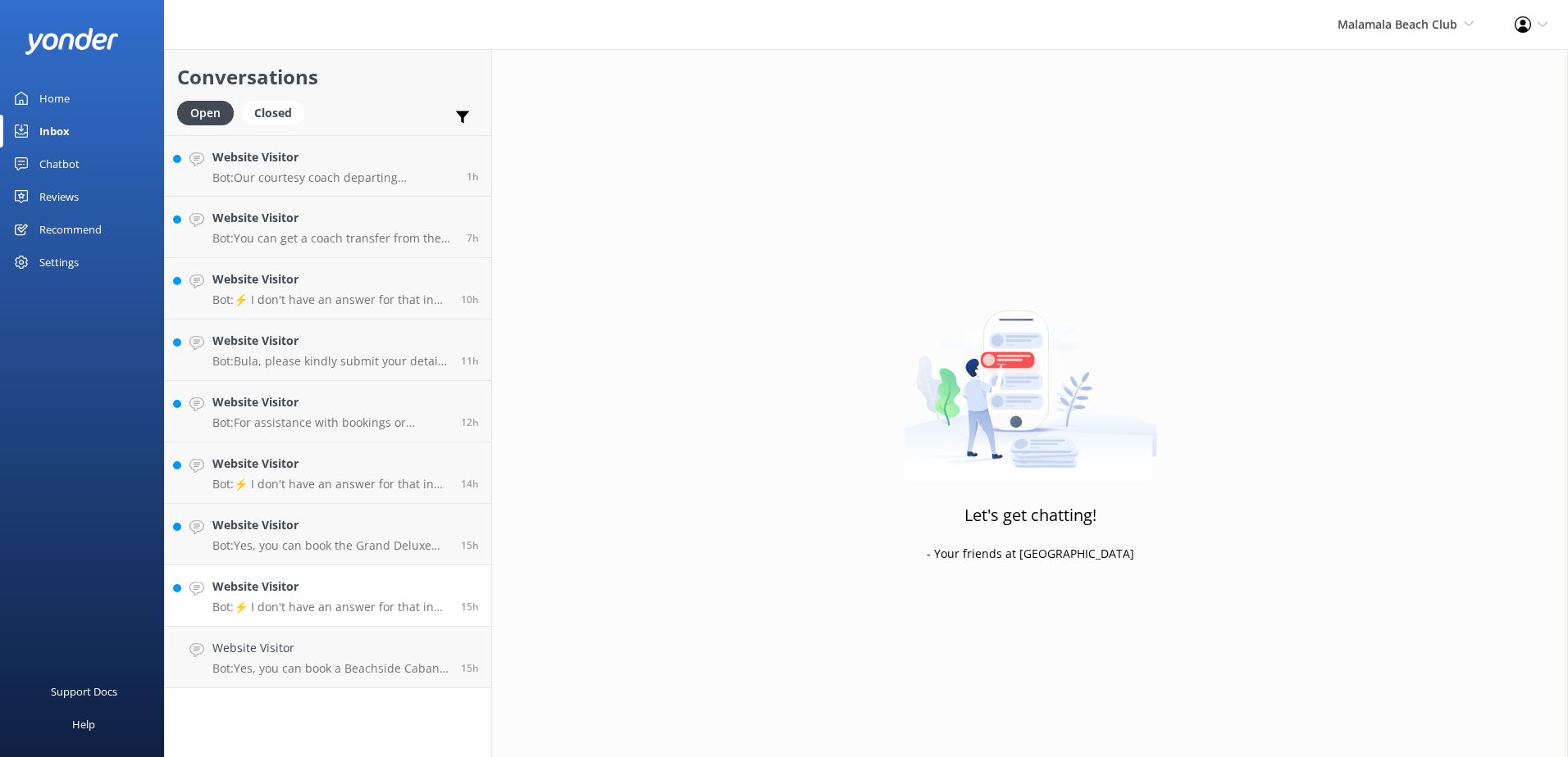
click at [396, 608] on p "Bot: ⚡ I don't have an answer for that in my knowledge base. Please try and rep…" at bounding box center [330, 607] width 236 height 15
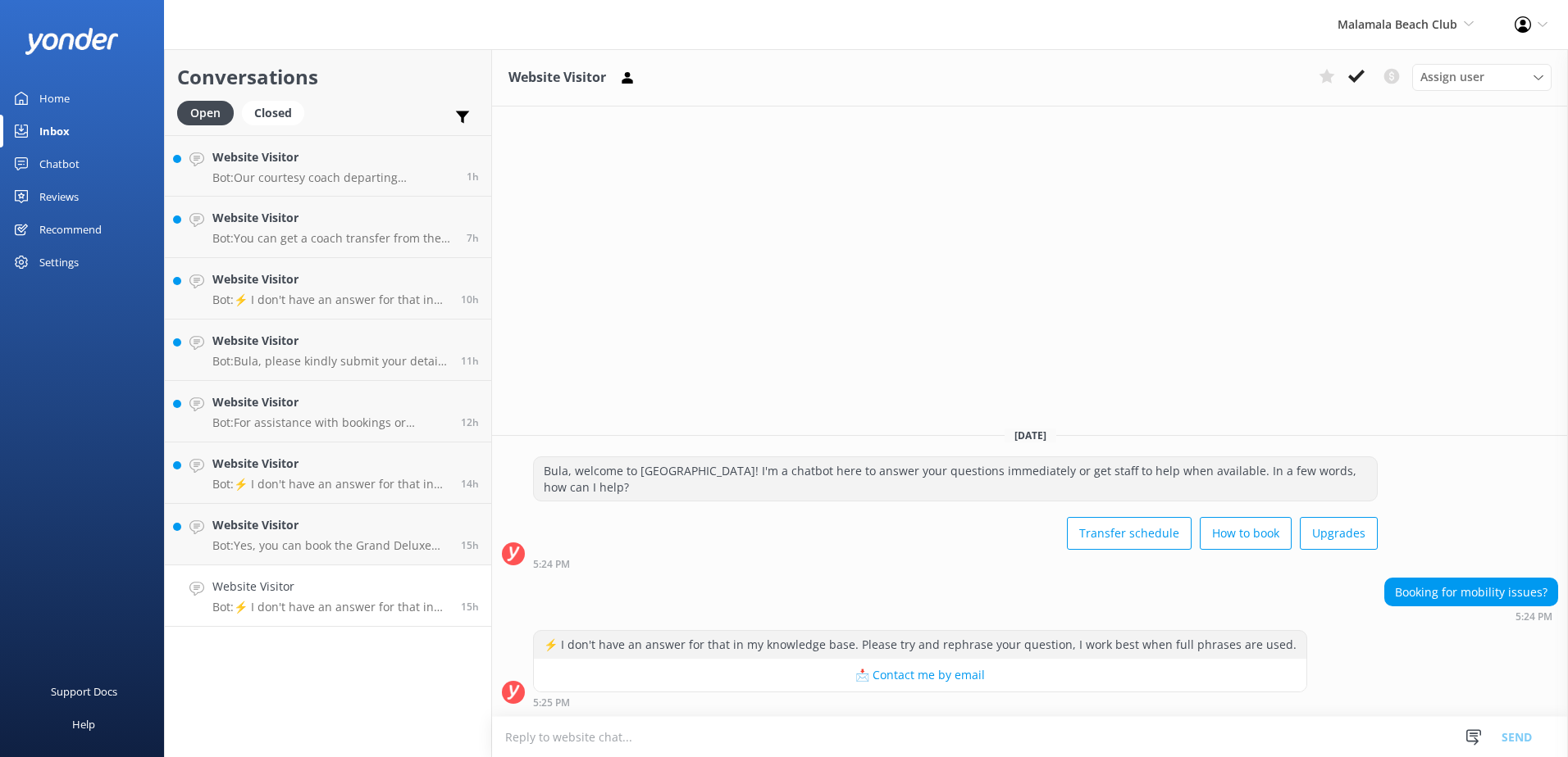
click at [858, 728] on textarea at bounding box center [1030, 737] width 1076 height 40
paste textarea "As a courtesy, I would like to inform you about our means of transportation, fo…"
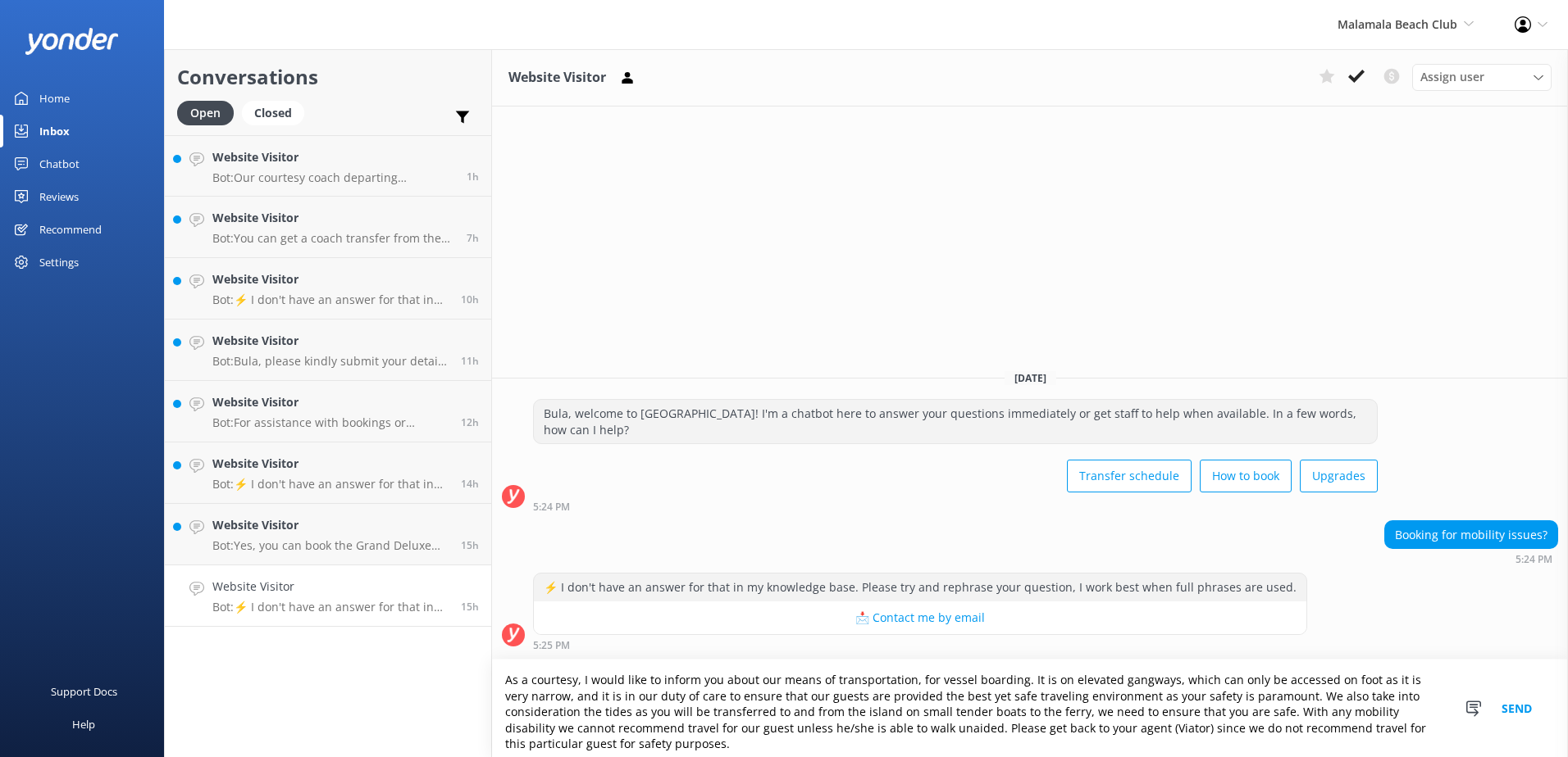
type textarea "As a courtesy, I would like to inform you about our means of transportation, fo…"
click at [1528, 705] on button "Send" at bounding box center [1517, 708] width 61 height 98
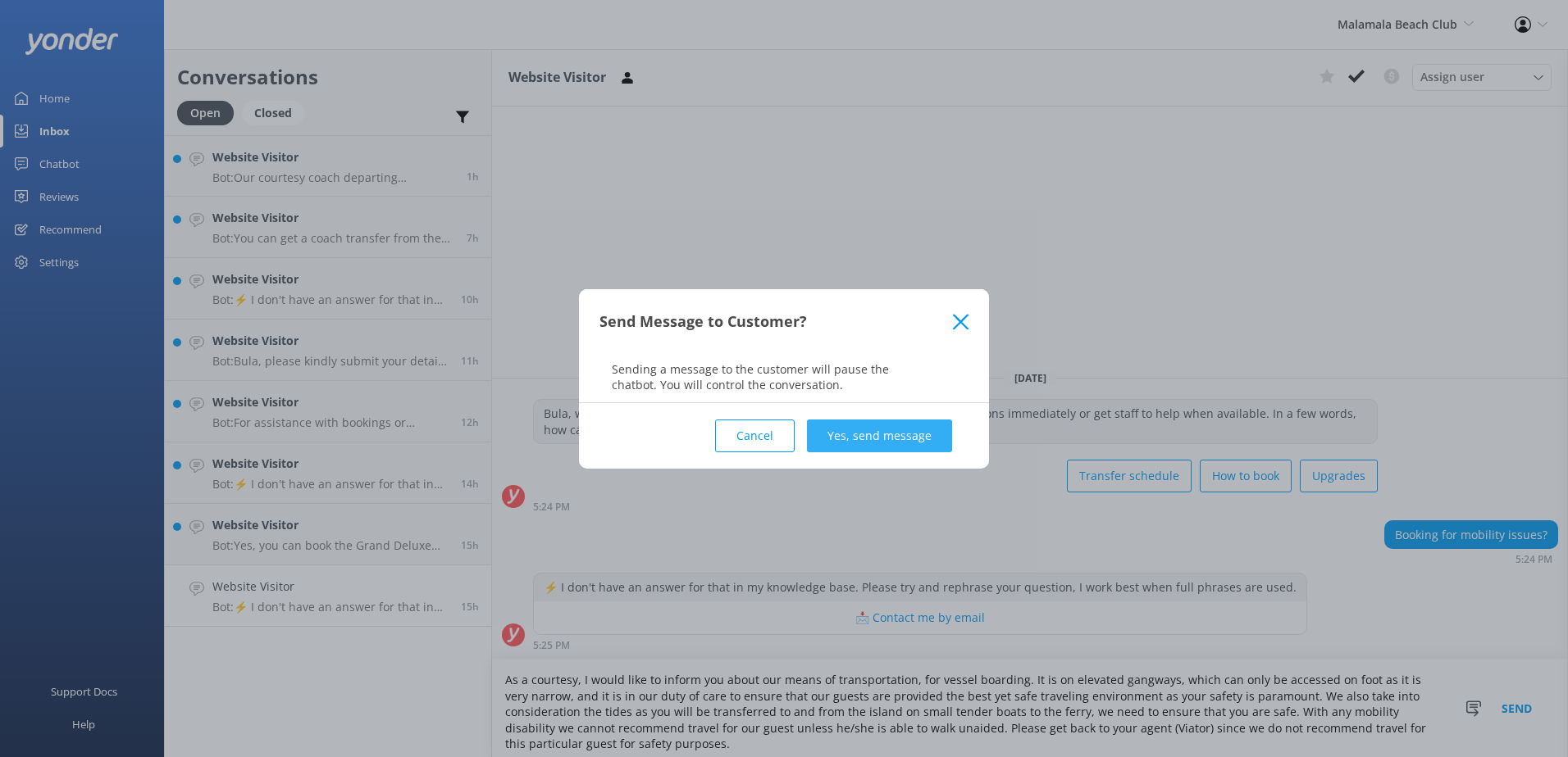
click at [859, 433] on button "Yes, send message" at bounding box center [880, 436] width 146 height 33
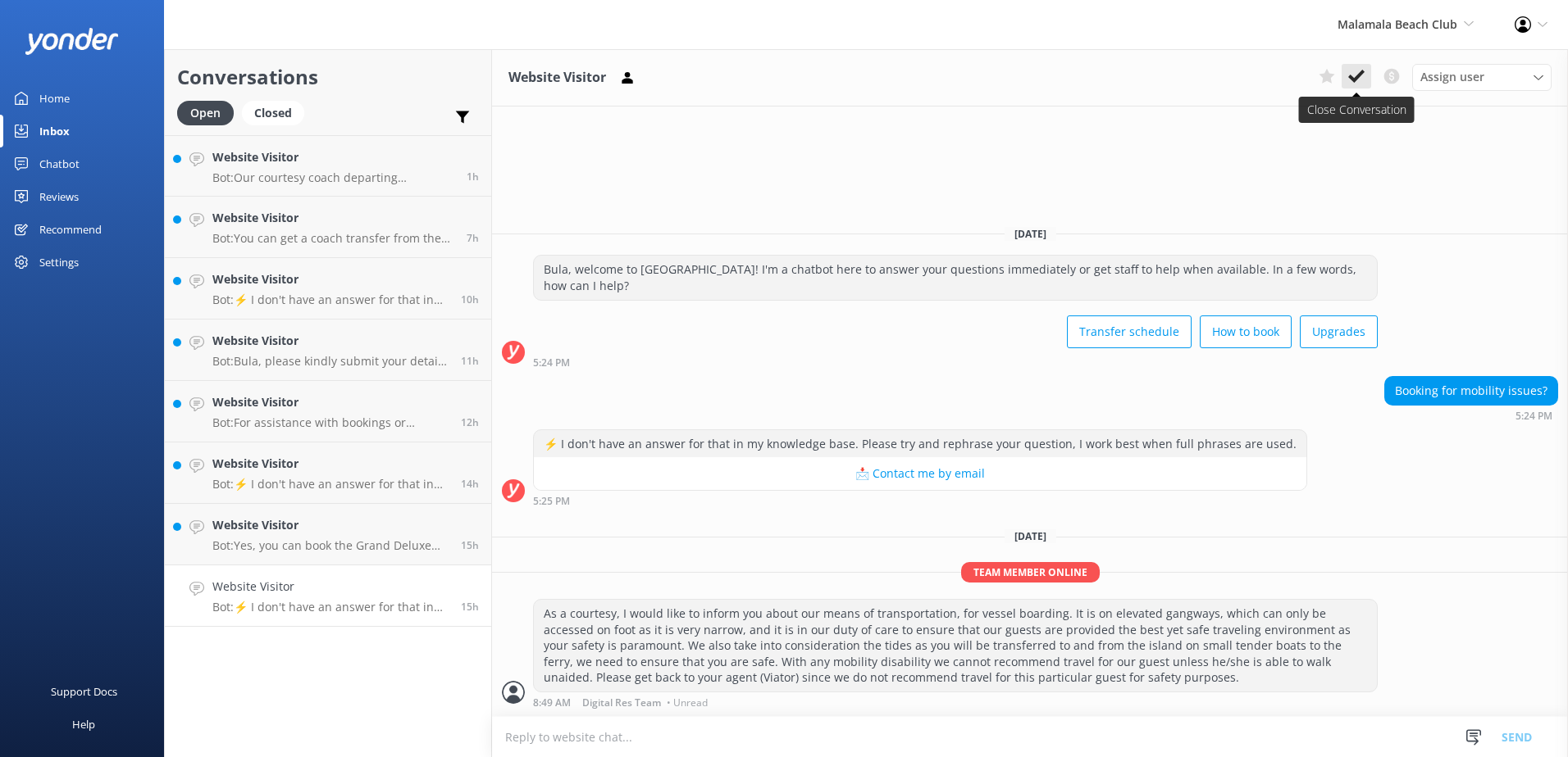
click at [1365, 78] on button at bounding box center [1356, 76] width 29 height 24
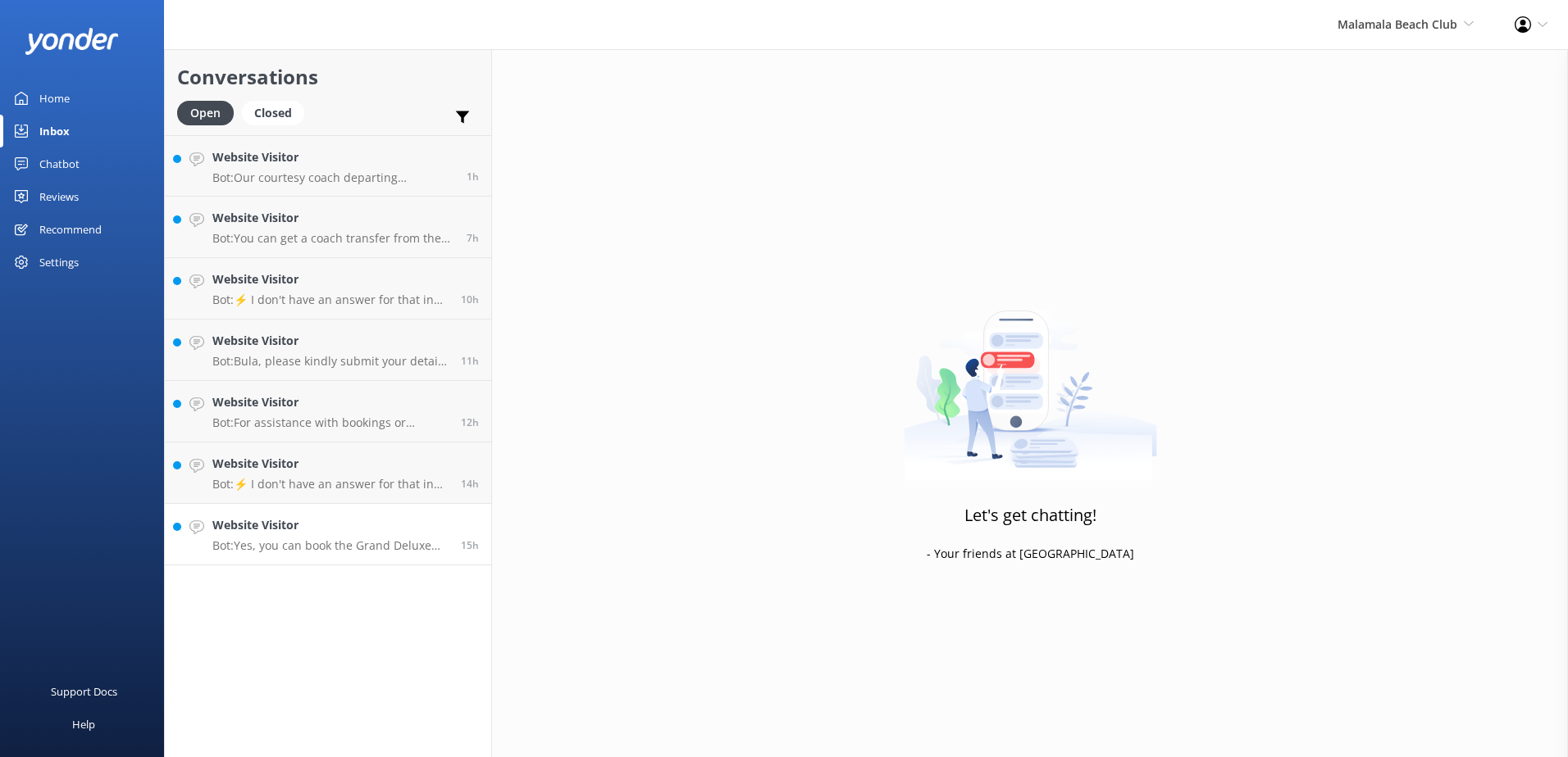
click at [399, 545] on p "Bot: Yes, you can book the Grand Deluxe Cabana for a group of 4 guests, as it a…" at bounding box center [330, 545] width 236 height 15
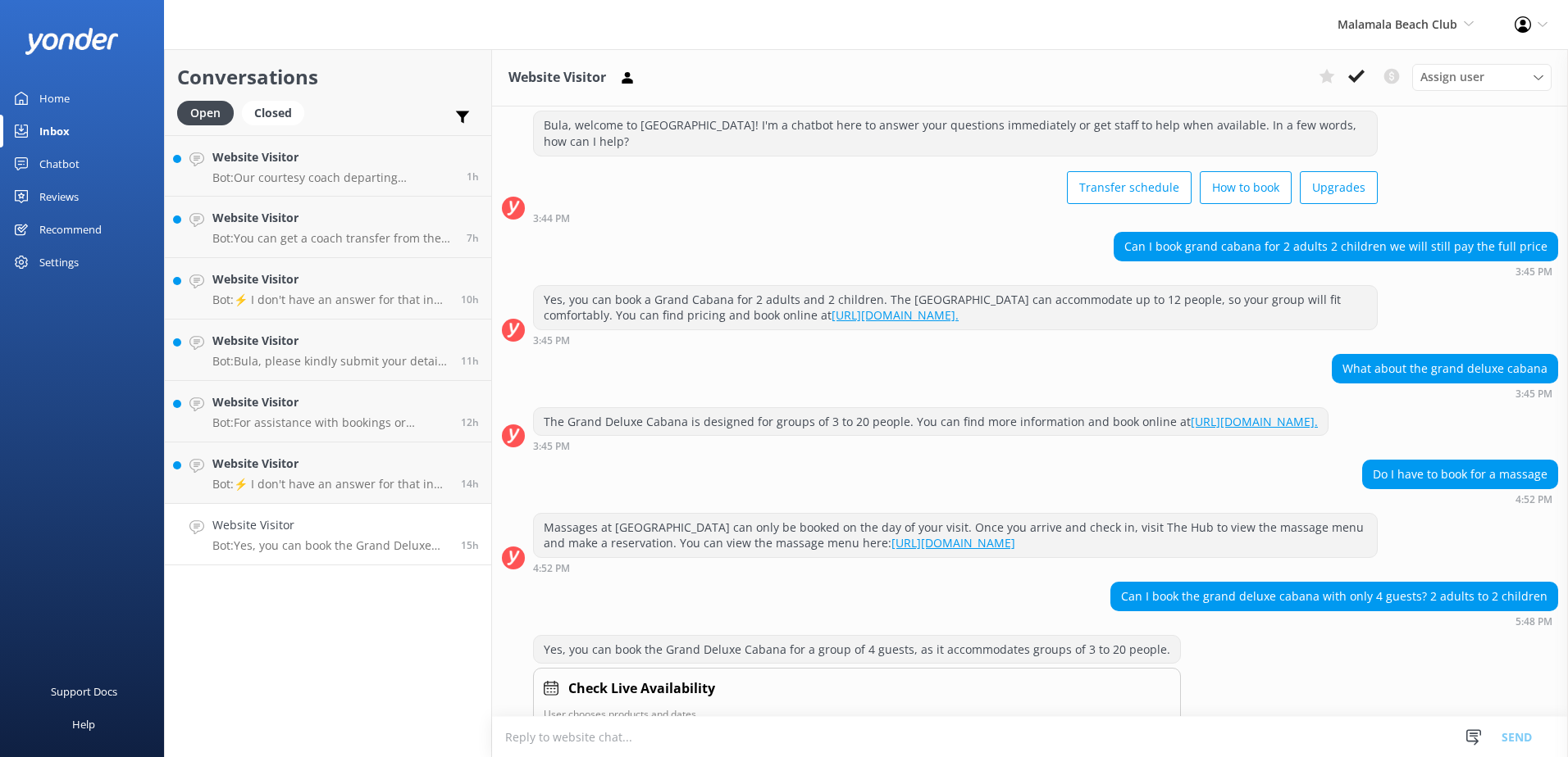
scroll to position [94, 0]
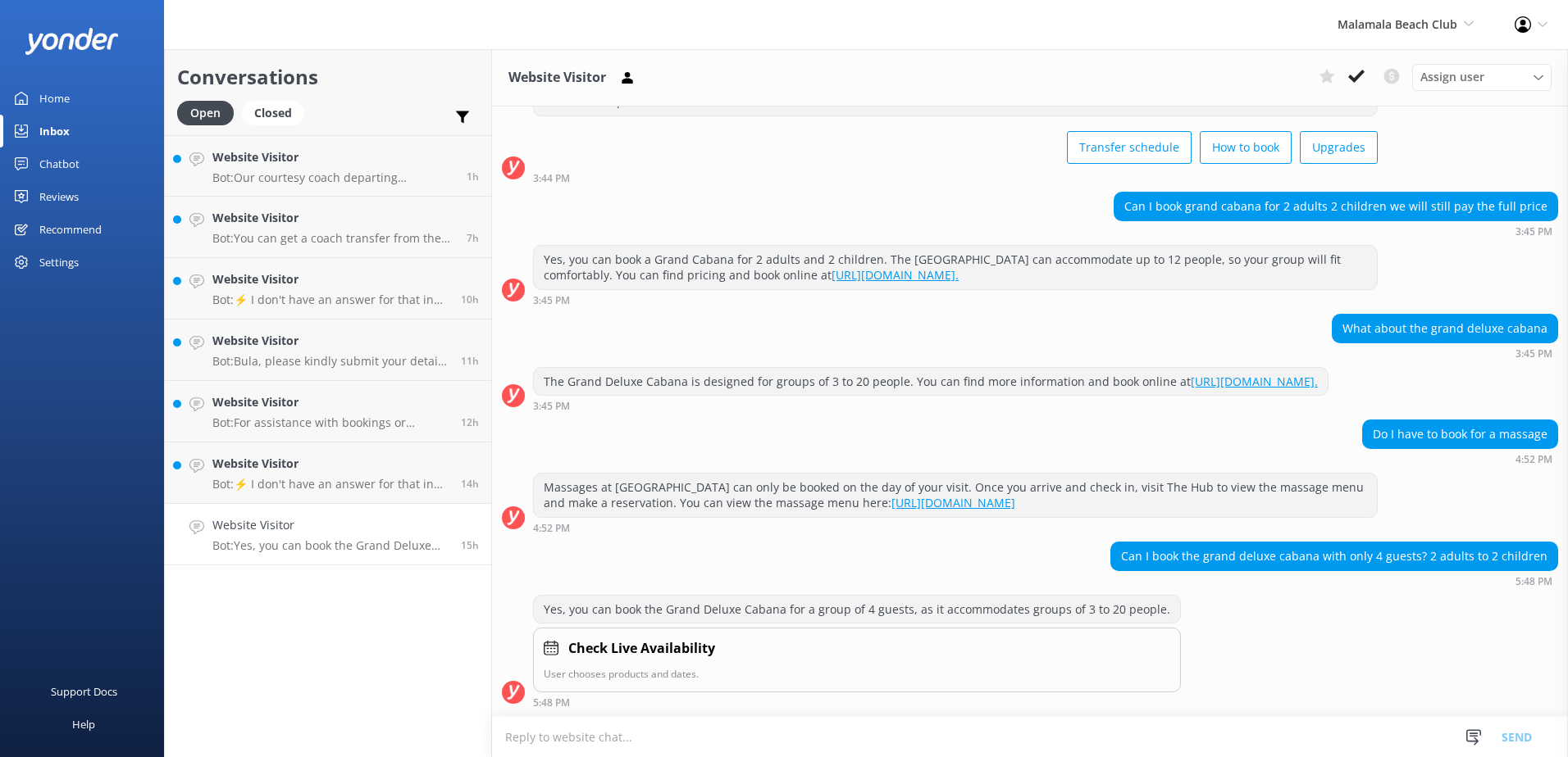
click at [890, 738] on textarea at bounding box center [1030, 737] width 1076 height 40
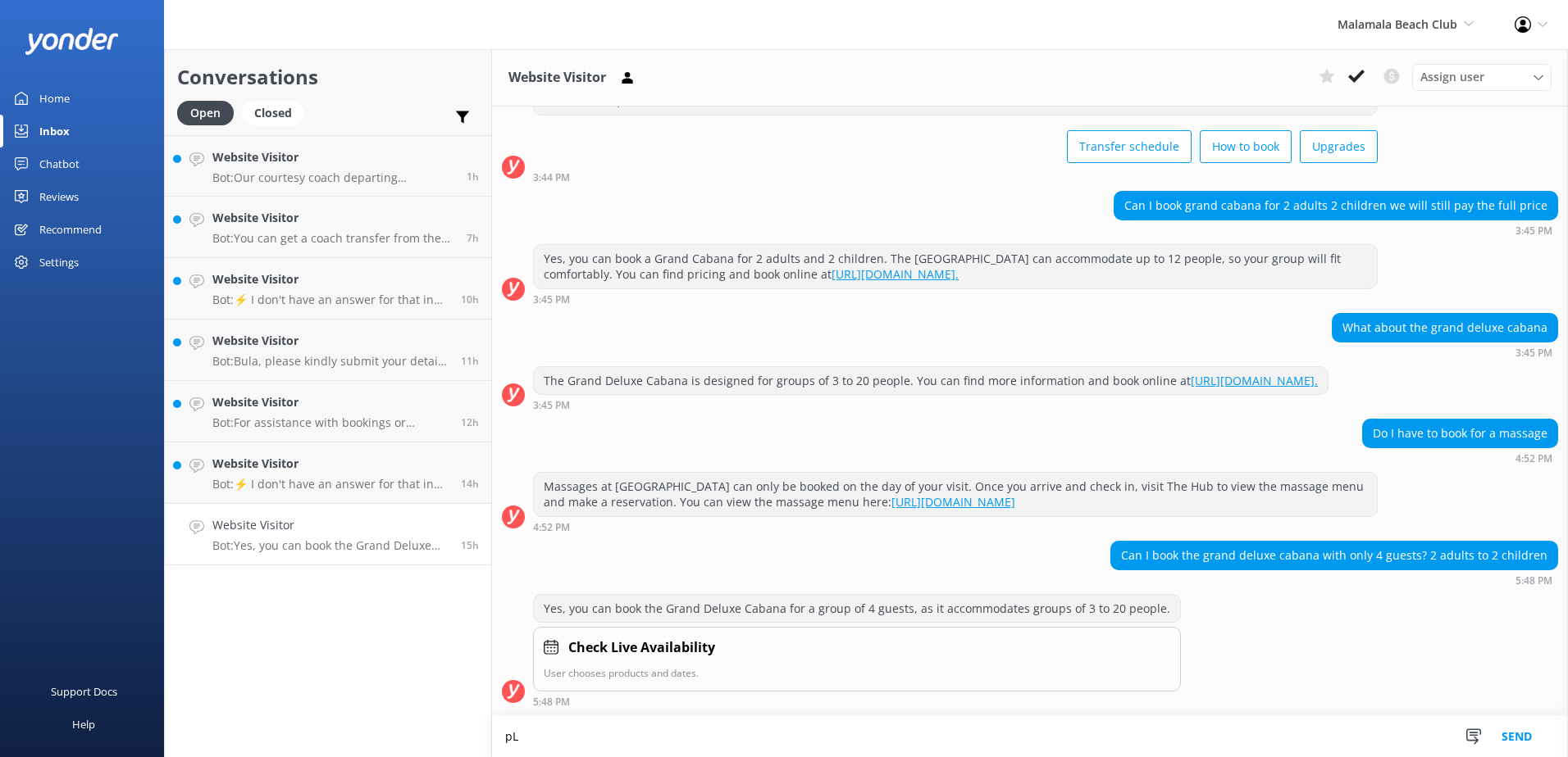
type textarea "p"
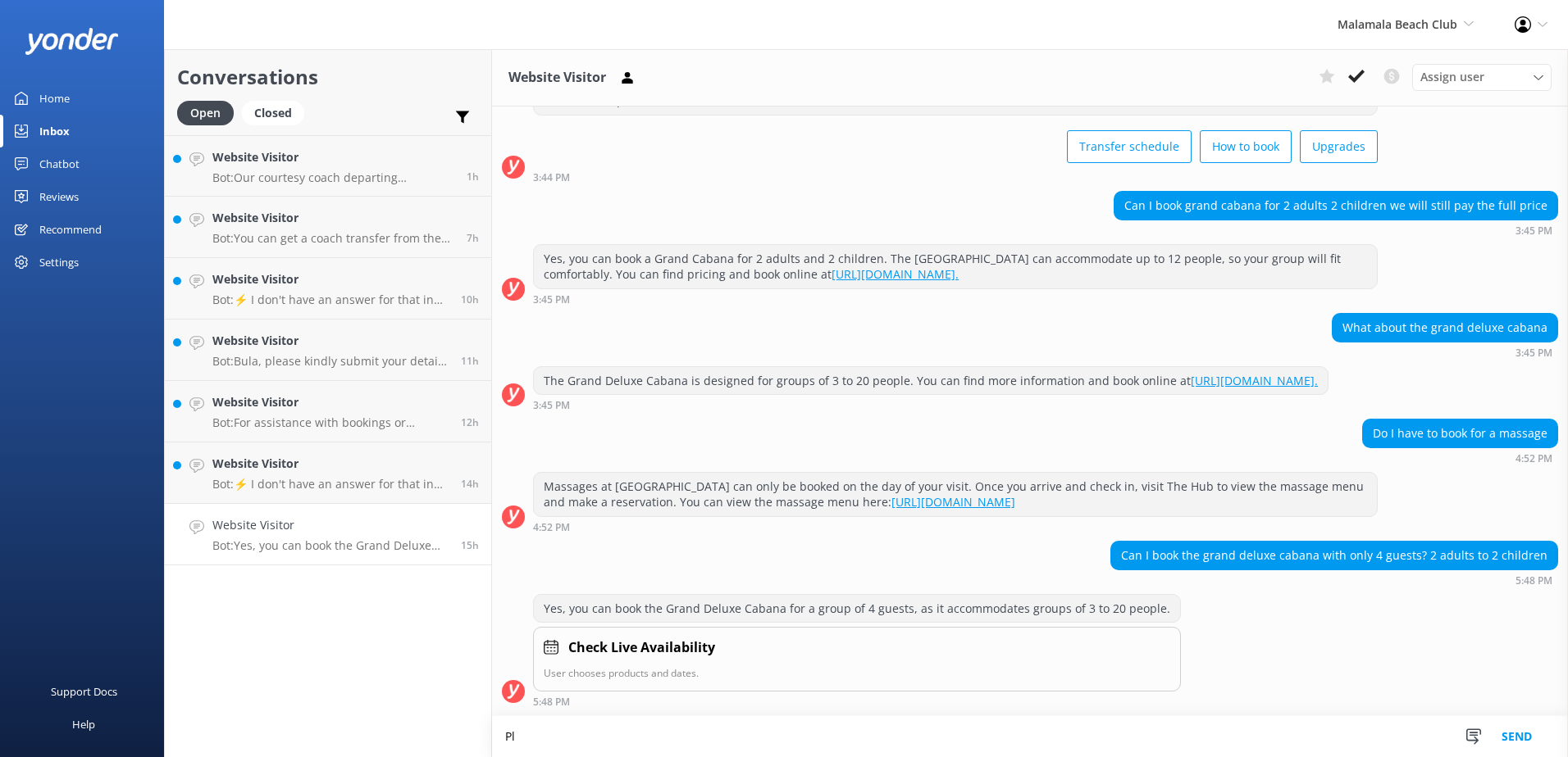
type textarea "P"
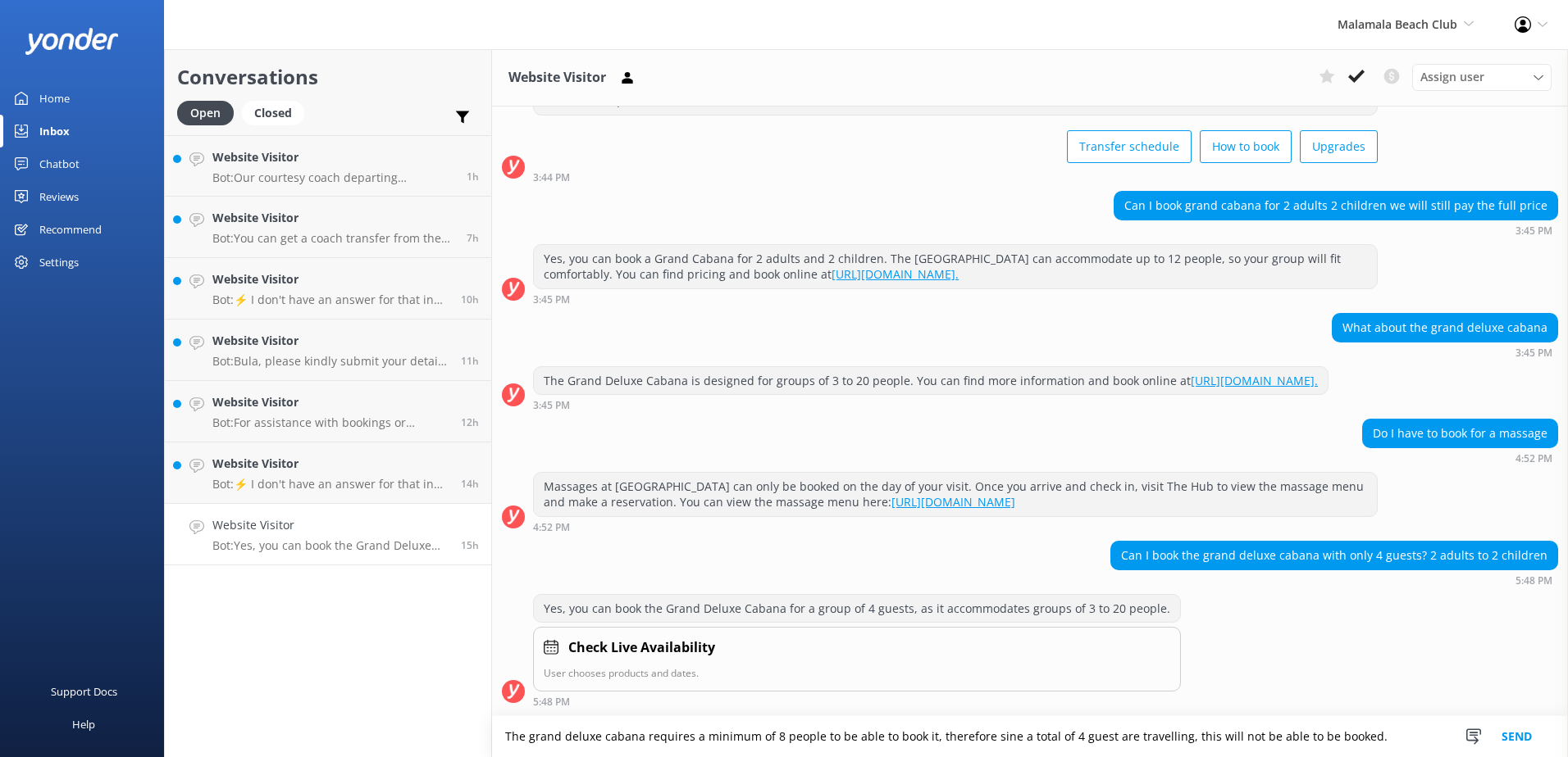
drag, startPoint x: 1424, startPoint y: 735, endPoint x: 348, endPoint y: 725, distance: 1076.0
click at [350, 726] on div "Conversations Open Closed Important Converted Assigned to me Unassigned Website…" at bounding box center [866, 404] width 1404 height 708
paste textarea "Grand Deluxe Cabana requires a minimum of 8 guests to book. Since only 4 guests…"
click at [1218, 726] on textarea "The Grand Deluxe Cabana requires a minimum of 8 guests to book. Since only 4 gu…" at bounding box center [1030, 737] width 1076 height 41
type textarea "The Grand Deluxe Cabana requires a minimum of 8 guests to book. Since only 4 gu…"
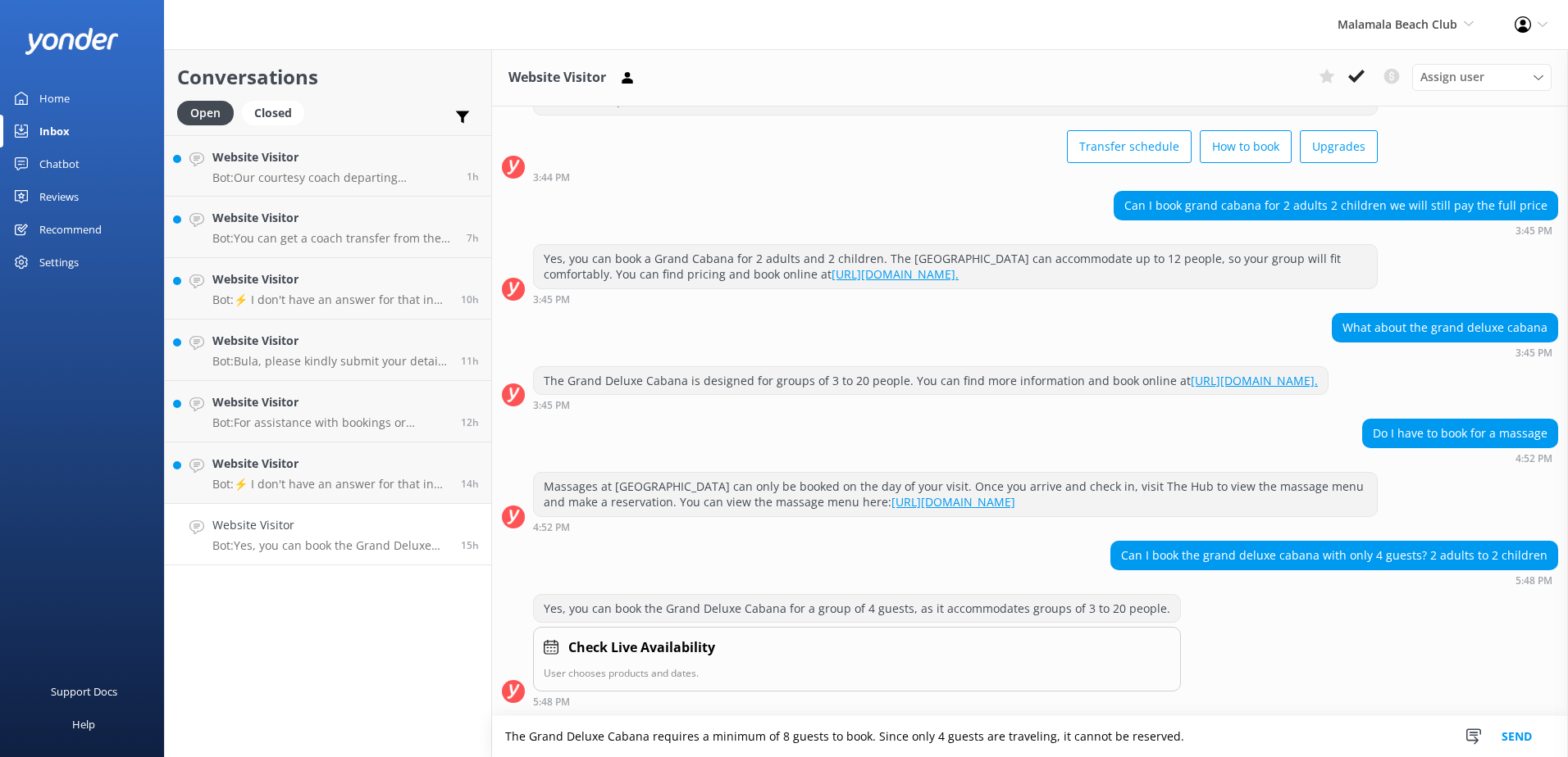
click at [1517, 733] on button "Send" at bounding box center [1517, 737] width 61 height 41
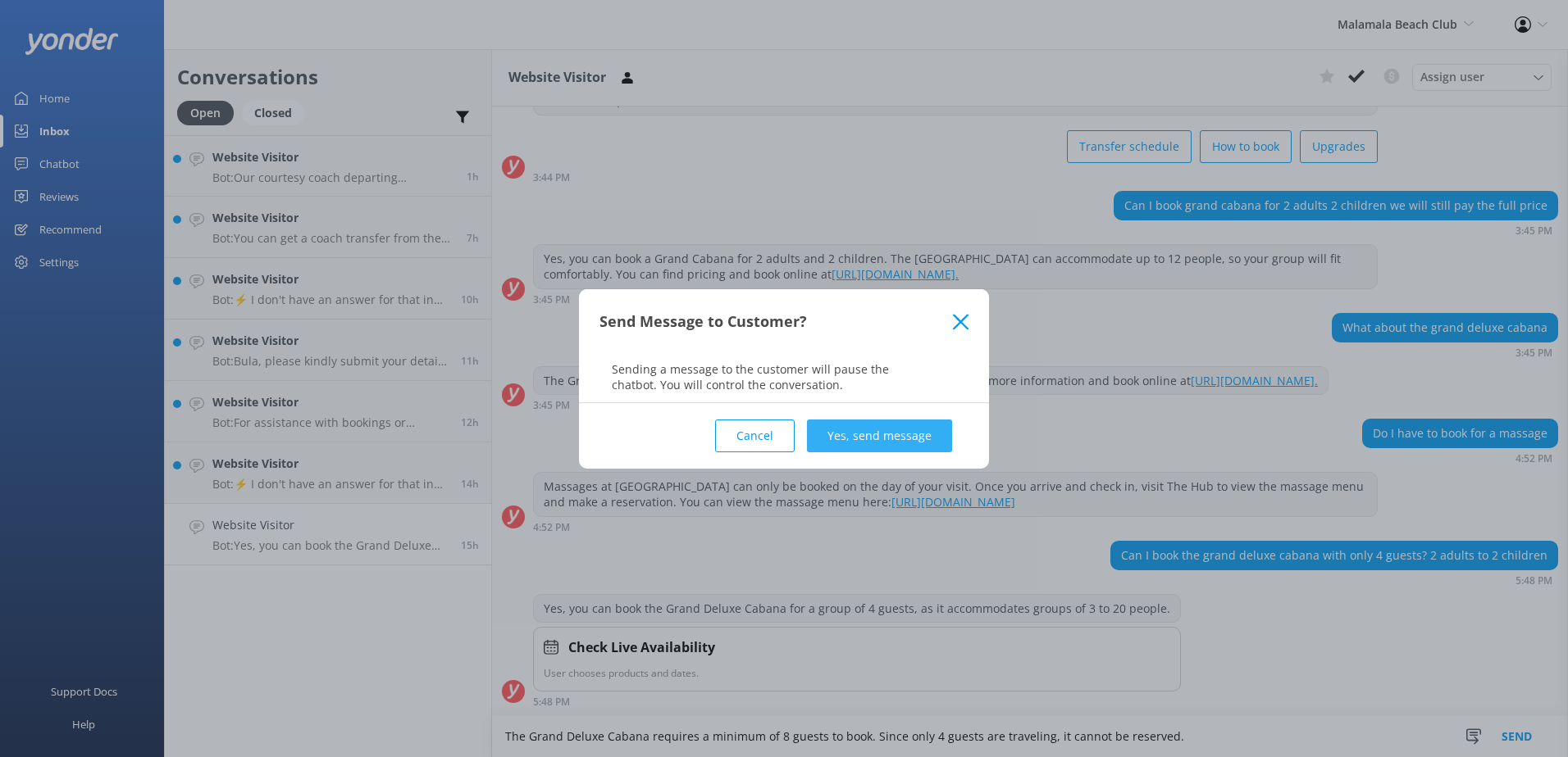
click at [900, 438] on button "Yes, send message" at bounding box center [880, 436] width 146 height 33
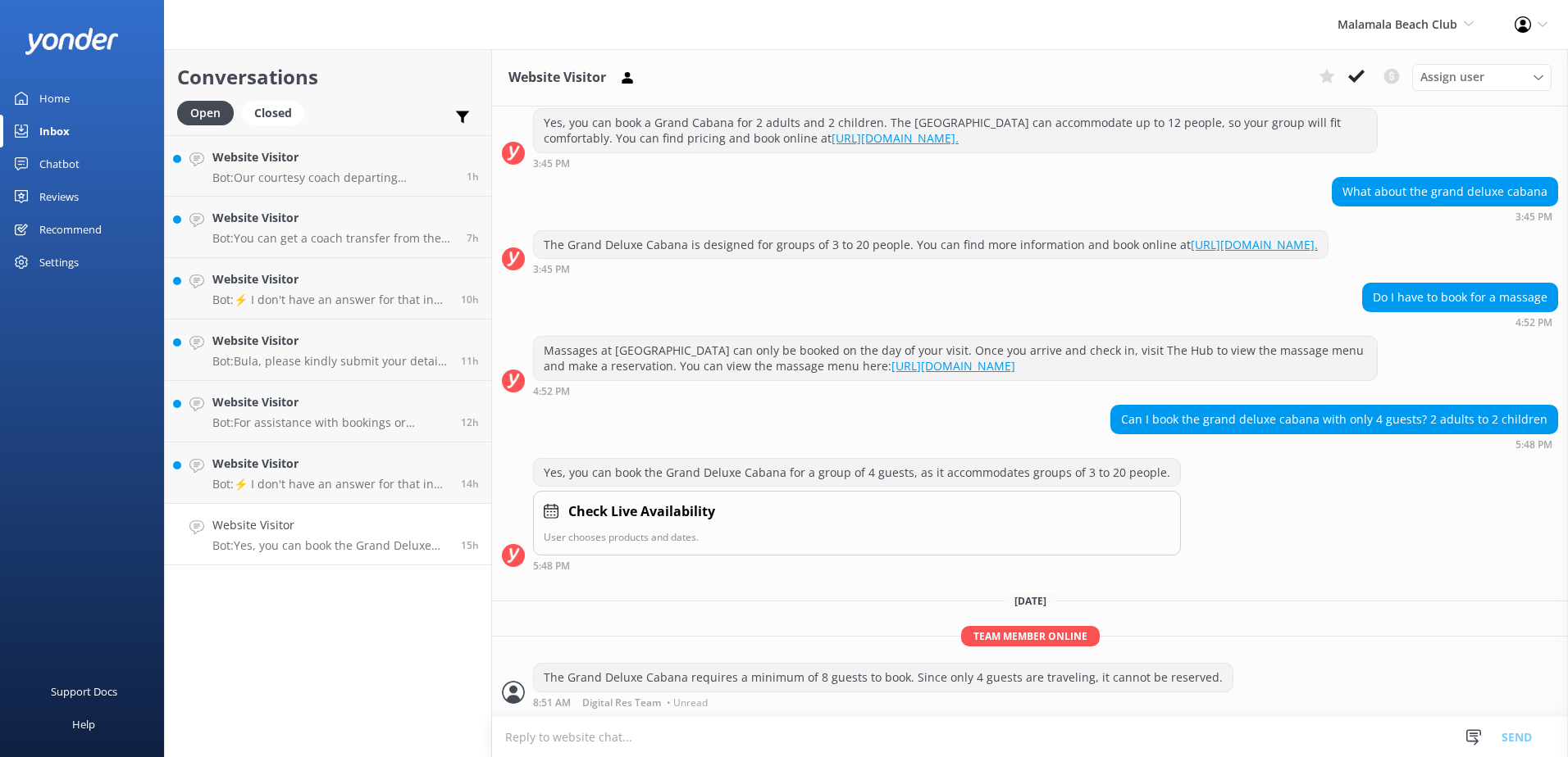
scroll to position [232, 0]
click at [1367, 71] on button at bounding box center [1356, 76] width 29 height 24
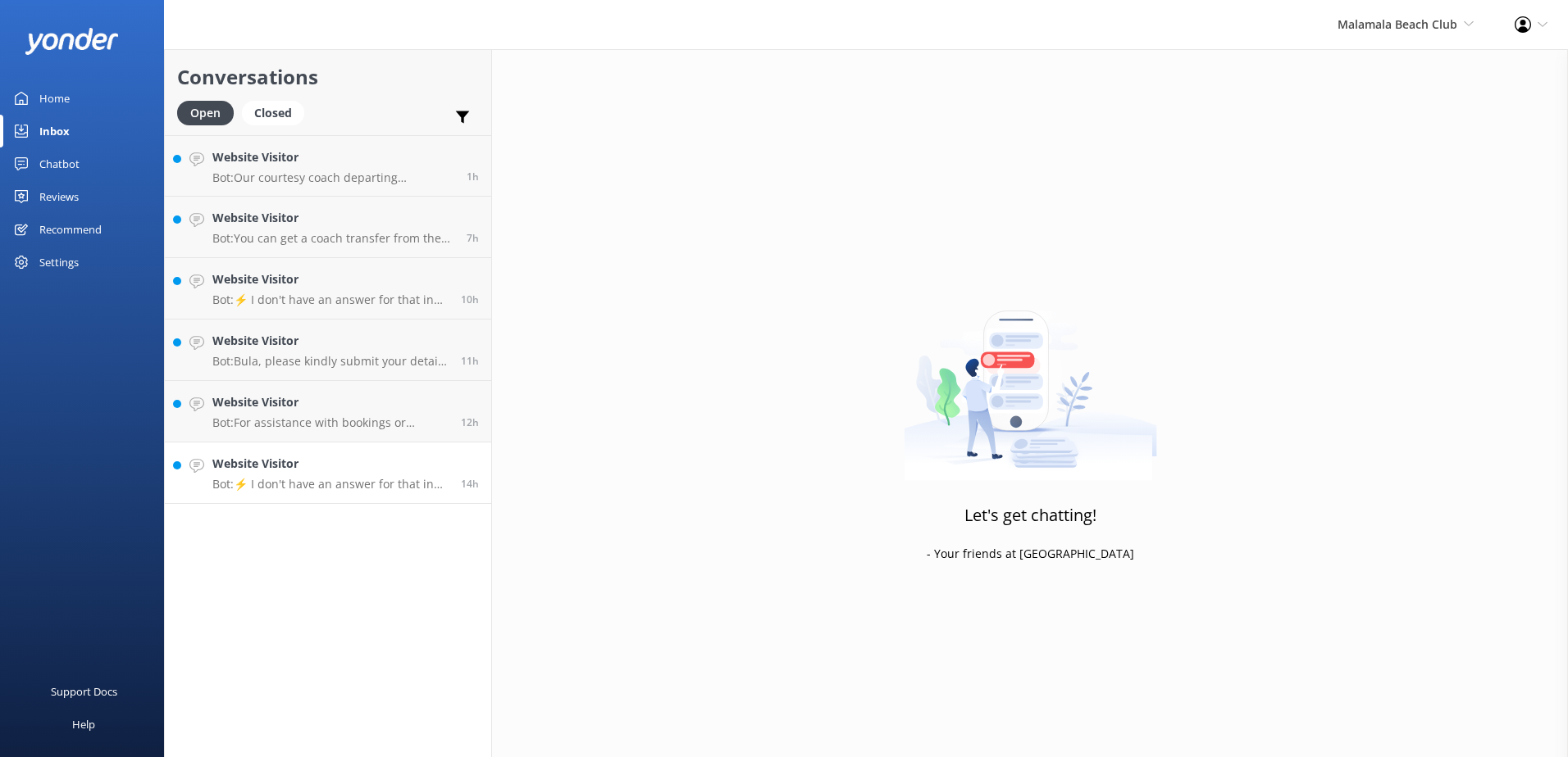
click at [340, 488] on p "Bot: ⚡ I don't have an answer for that in my knowledge base. Please try and rep…" at bounding box center [330, 484] width 236 height 15
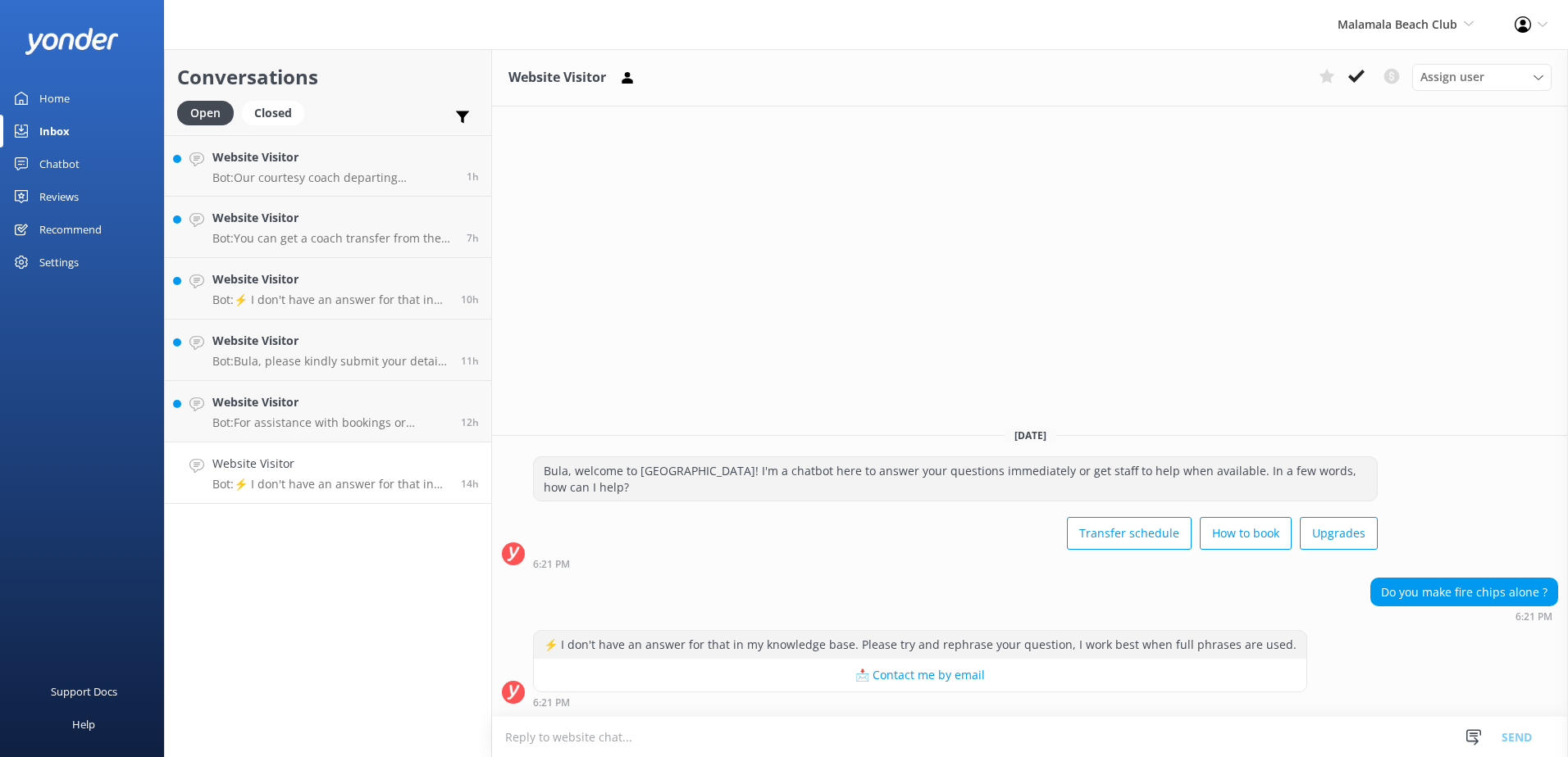
click at [713, 740] on textarea at bounding box center [1030, 737] width 1076 height 40
click at [794, 732] on textarea at bounding box center [1030, 737] width 1076 height 40
paste textarea "https://www.malamalabeachclub.com/eat-drink"
type textarea "You can view the menu for Malamala beach club here: https://www.malamalabeachcl…"
click at [1527, 728] on button "Send" at bounding box center [1517, 737] width 61 height 41
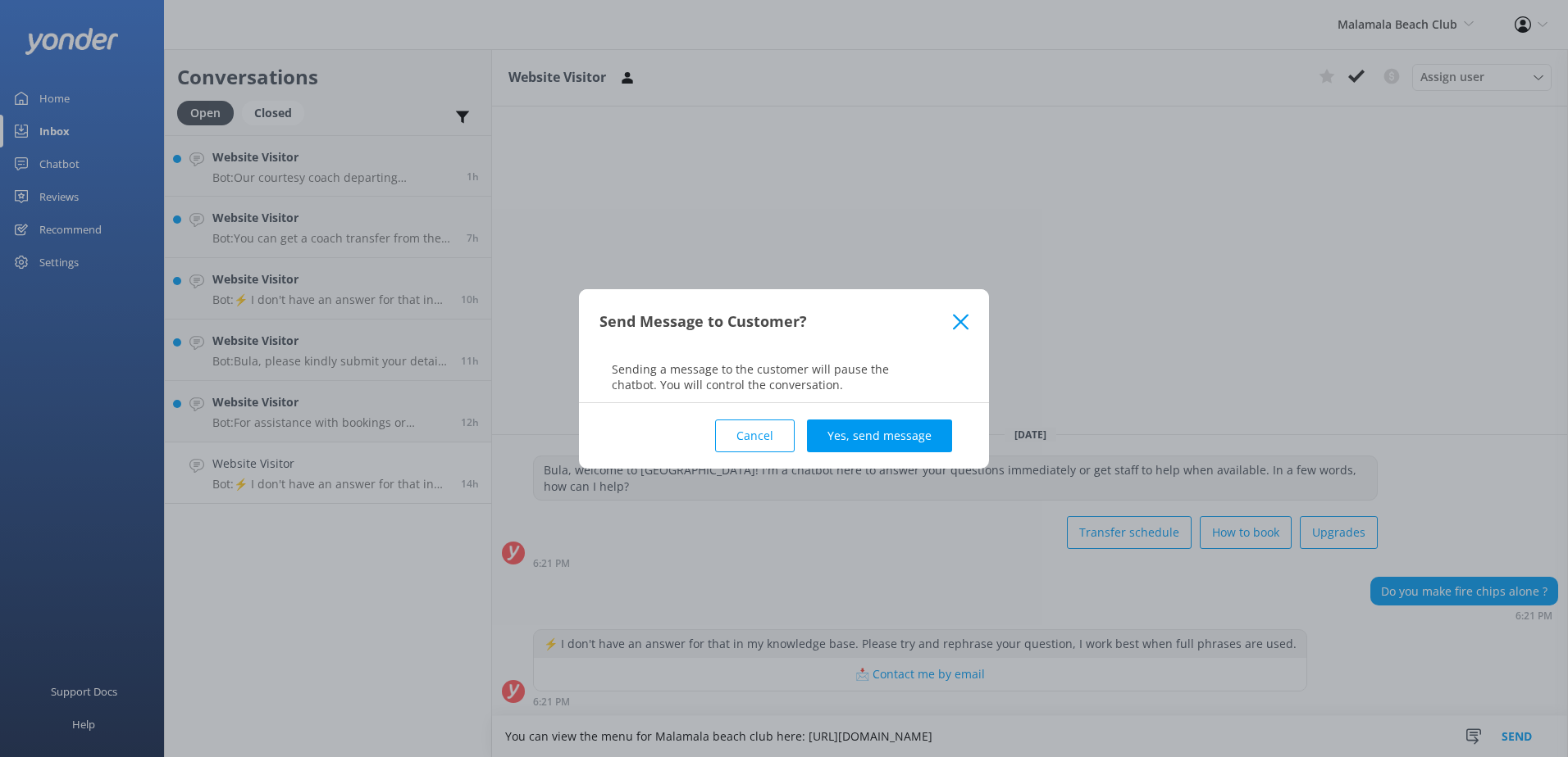
click at [931, 473] on div "Send Message to Customer? Sending a message to the customer will pause the chat…" at bounding box center [784, 378] width 1568 height 757
click at [931, 443] on button "Yes, send message" at bounding box center [880, 436] width 146 height 33
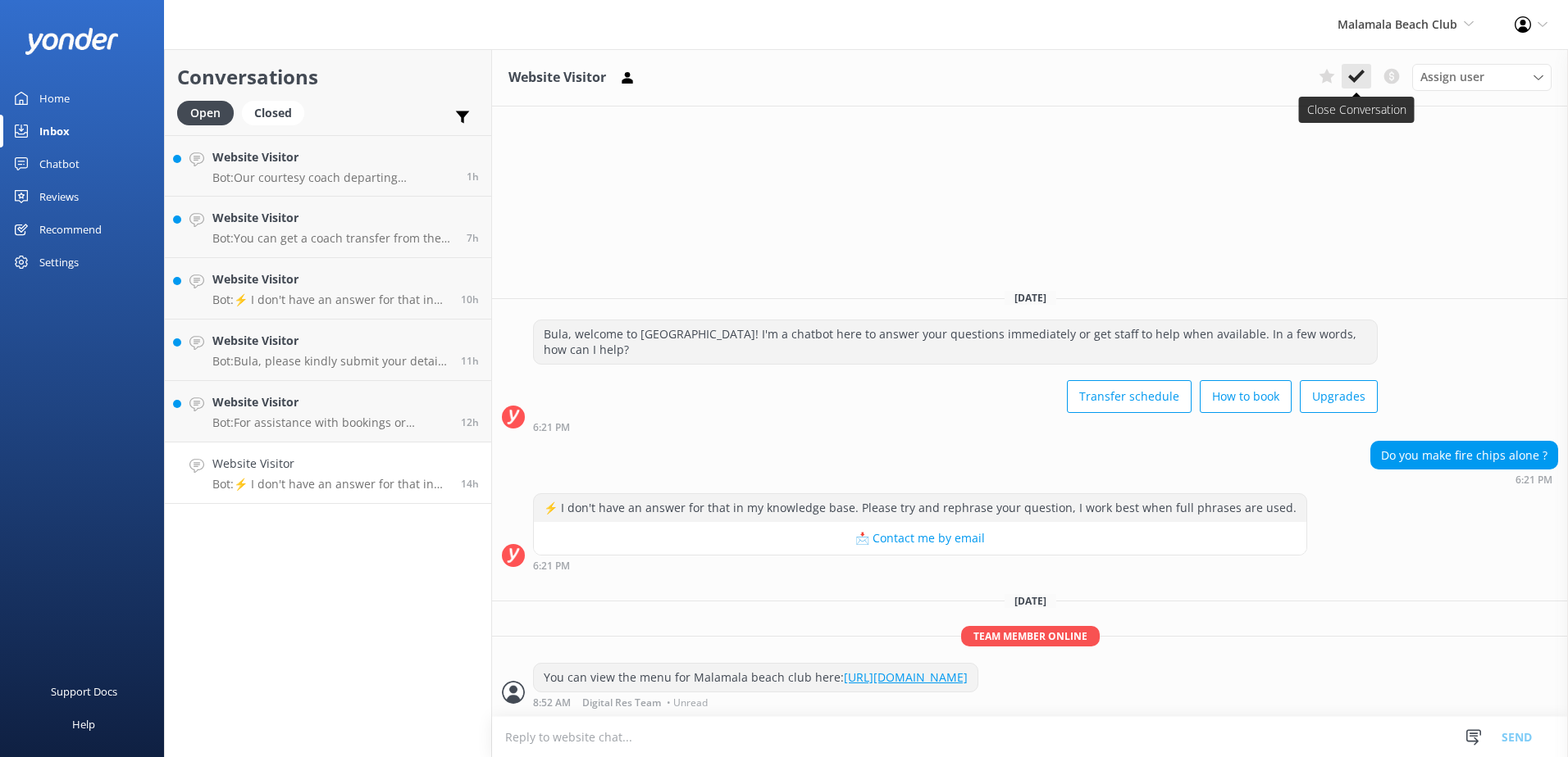
click at [1363, 74] on use at bounding box center [1356, 77] width 17 height 14
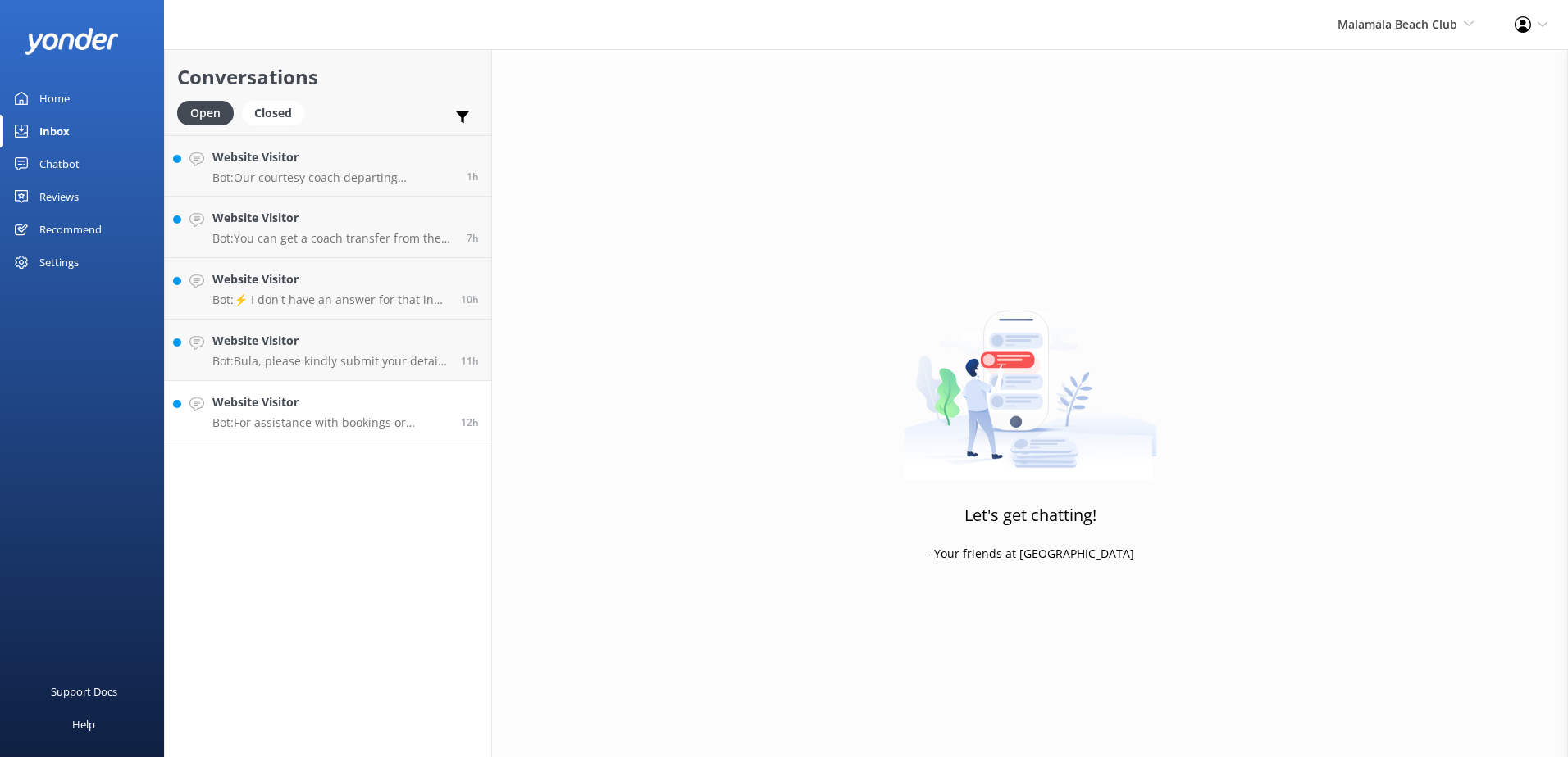
click at [336, 423] on p "Bot: For assistance with bookings or upgrades, please email reservations@ssc.co…" at bounding box center [330, 422] width 236 height 15
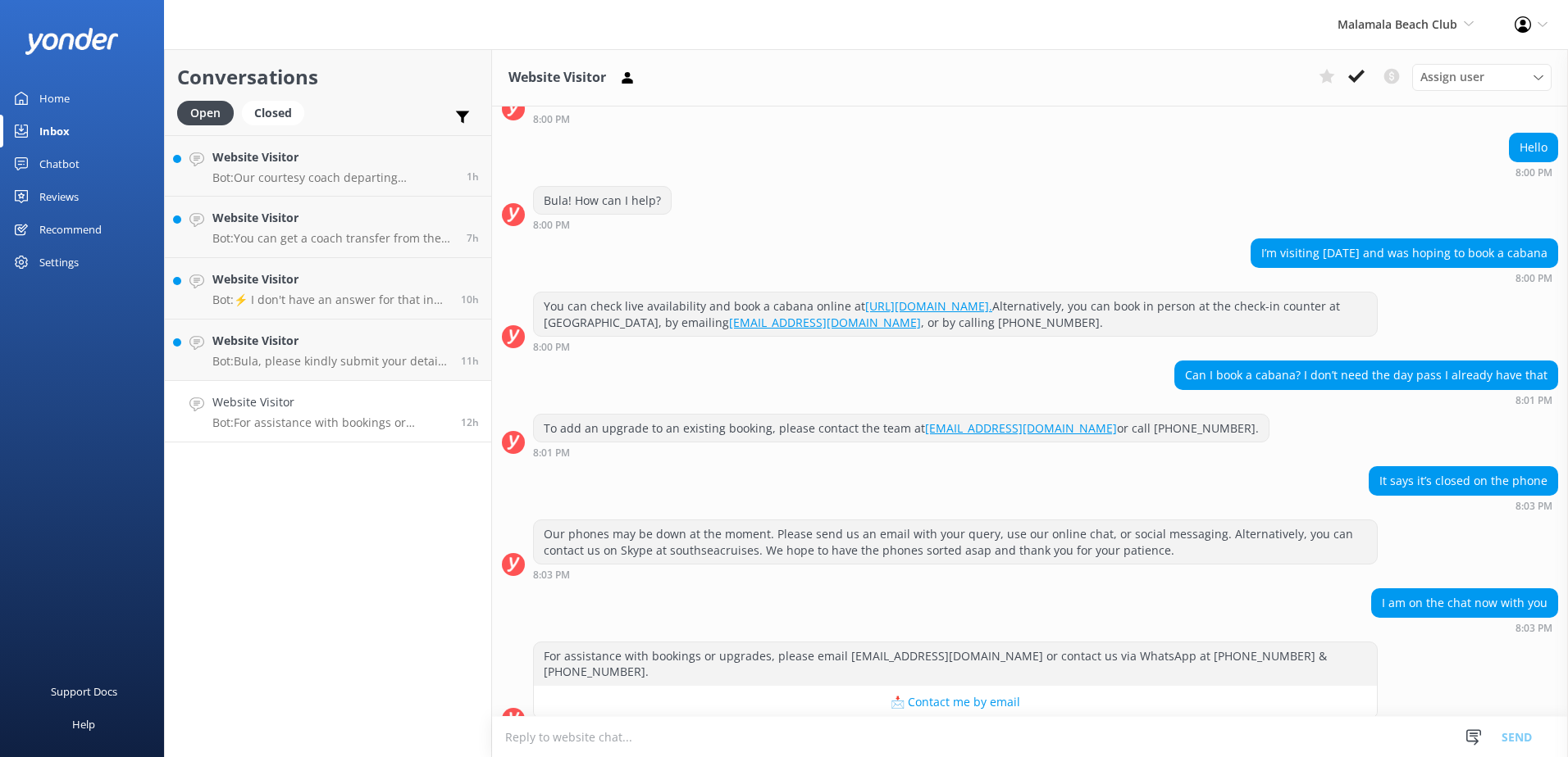
scroll to position [148, 0]
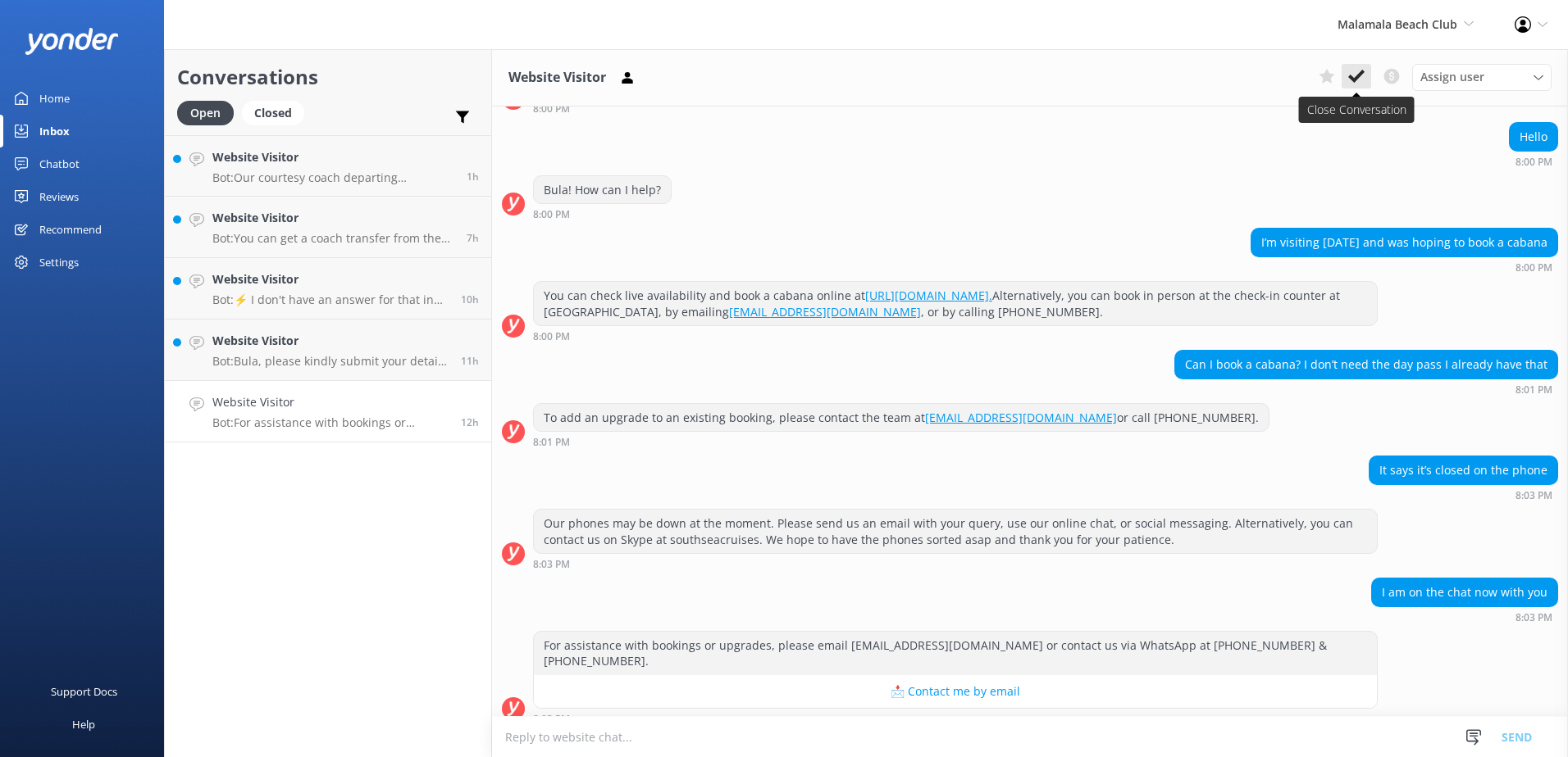
click at [1357, 82] on icon at bounding box center [1356, 76] width 17 height 16
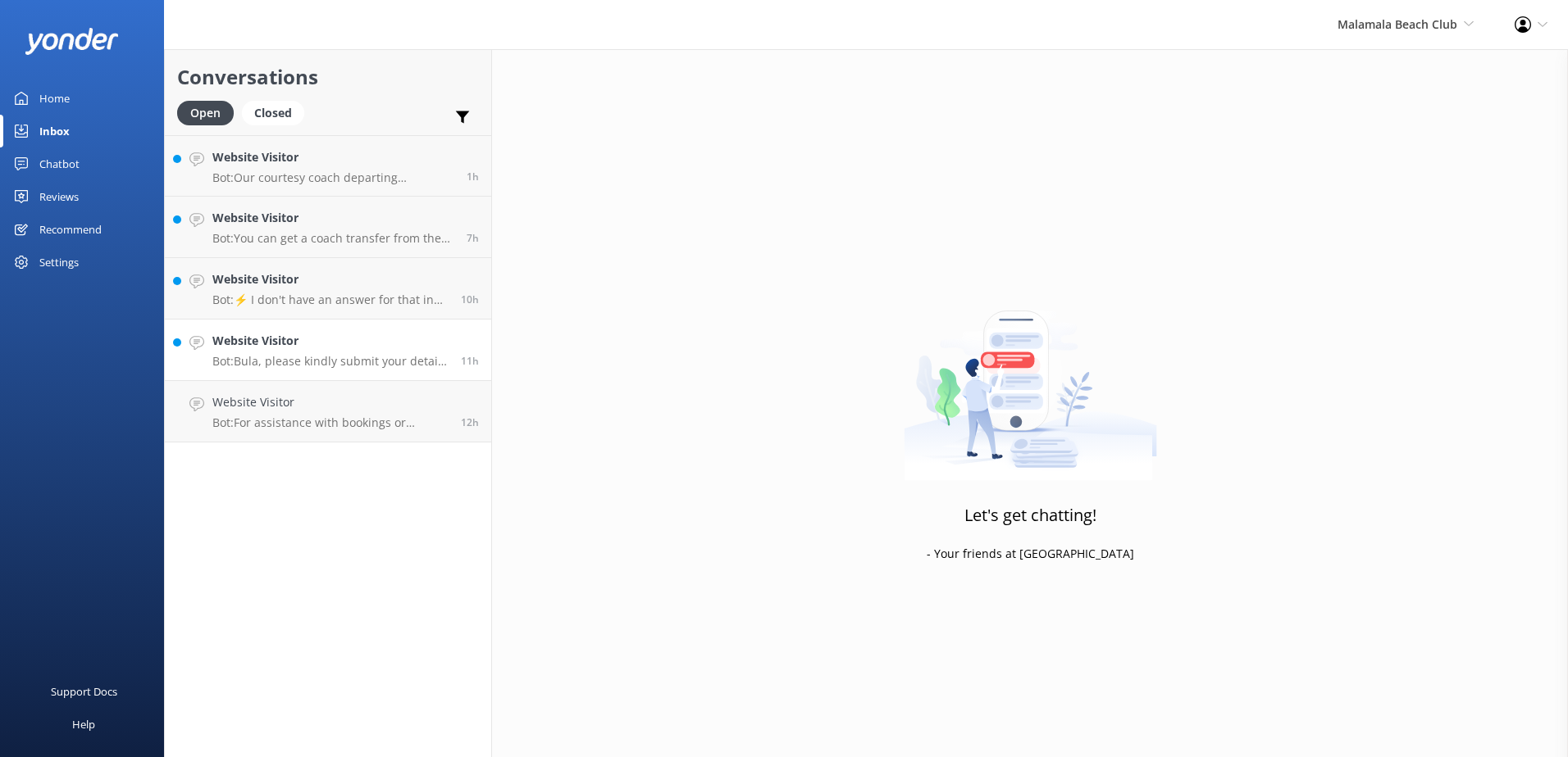
click at [334, 359] on p "Bot: Bula, please kindly submit your details via our website, and our HR Depart…" at bounding box center [330, 361] width 236 height 15
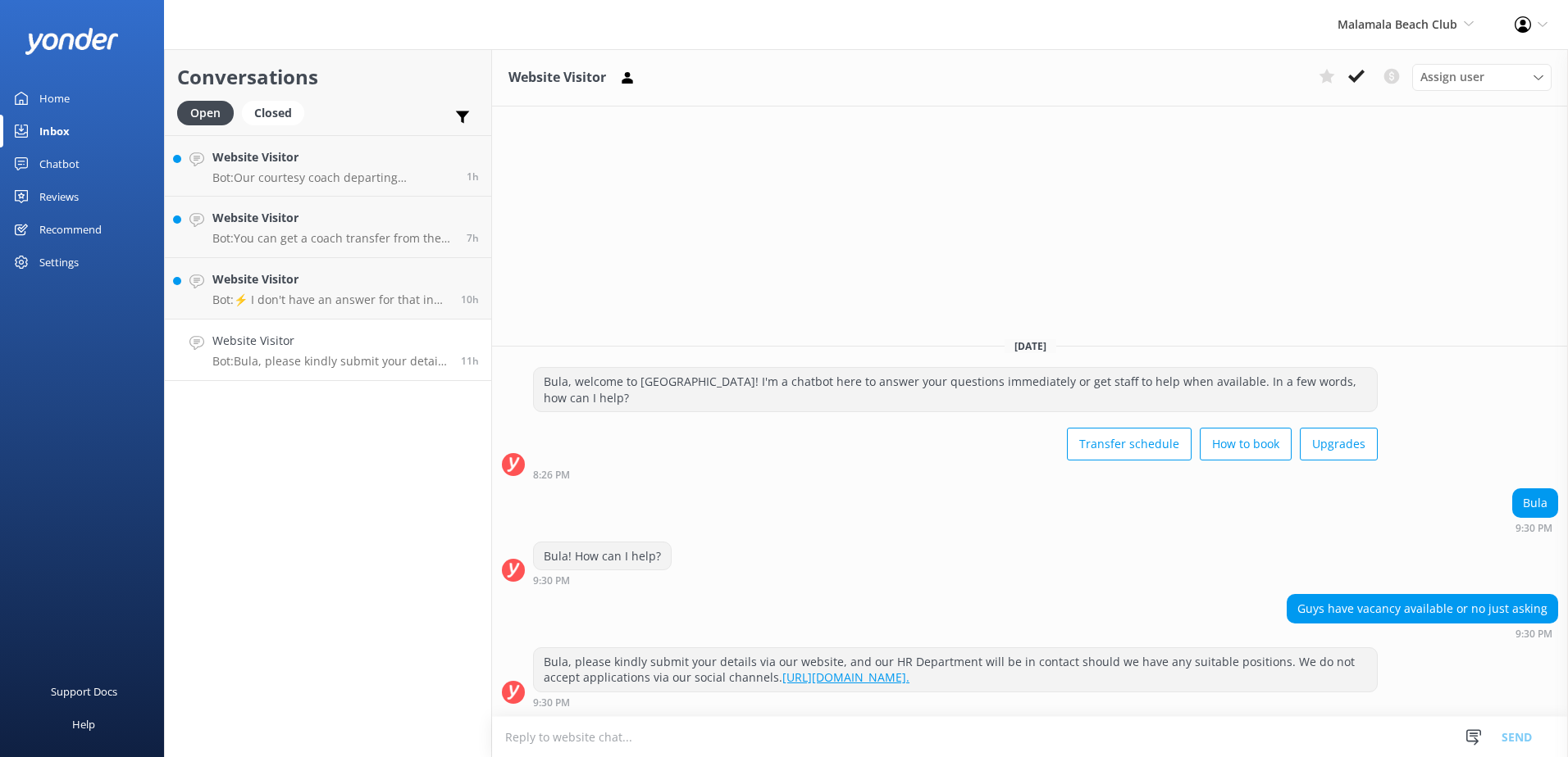
click at [910, 679] on link "https://www.southseacruisesgroup.com/careers." at bounding box center [846, 677] width 127 height 16
drag, startPoint x: 1025, startPoint y: 676, endPoint x: 573, endPoint y: 657, distance: 452.4
click at [573, 657] on div "Bula, please kindly submit your details via our website, and our HR Department …" at bounding box center [955, 670] width 843 height 44
click at [1497, 276] on div "Website Visitor Assign user Sonya Alyssa Digital Res Team Asena Naweilulu Miri …" at bounding box center [1030, 404] width 1076 height 708
click at [705, 741] on textarea at bounding box center [1030, 737] width 1076 height 40
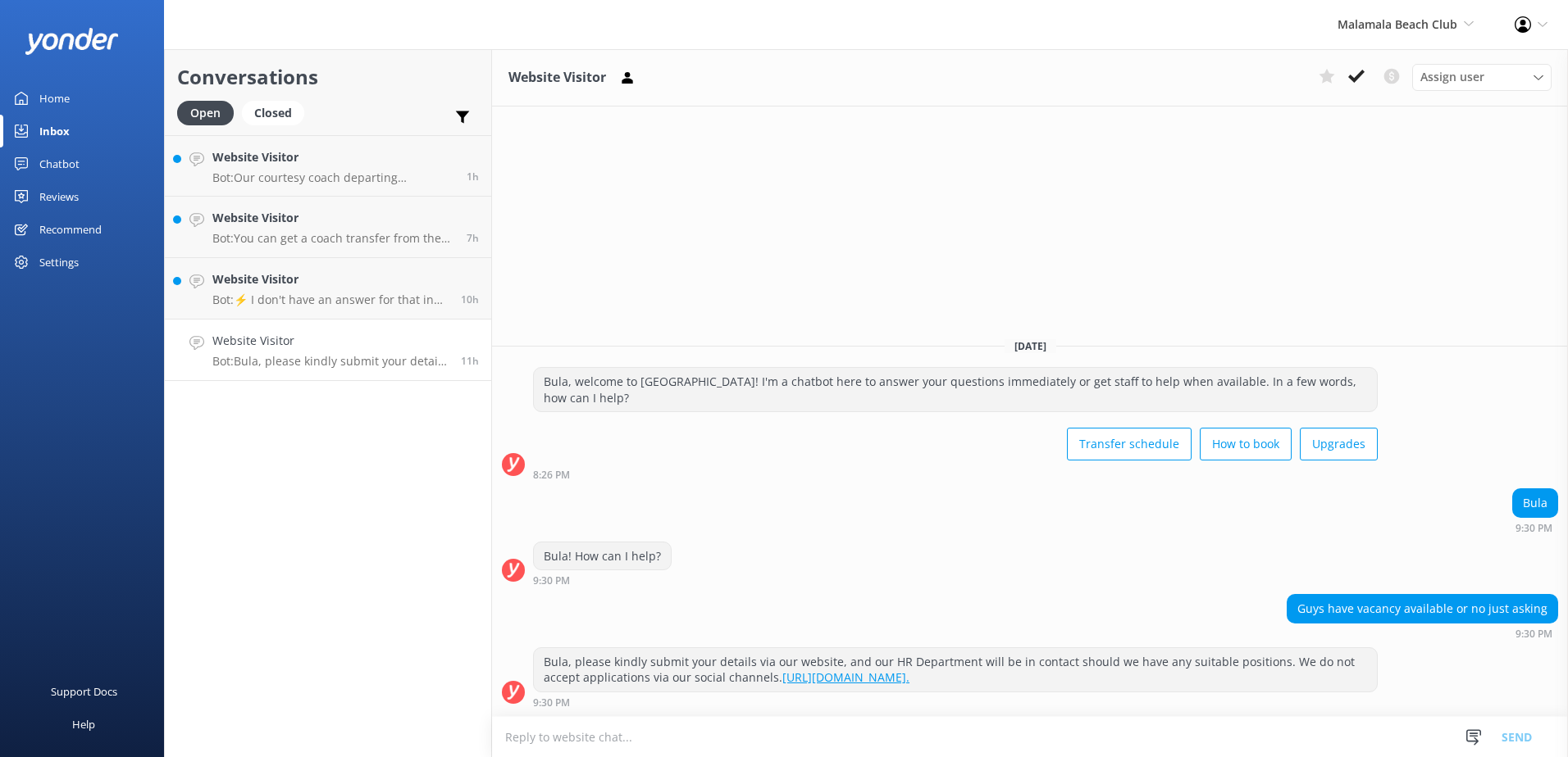
paste textarea "Please be advised that we do not accept job vacancies via our social media chan…"
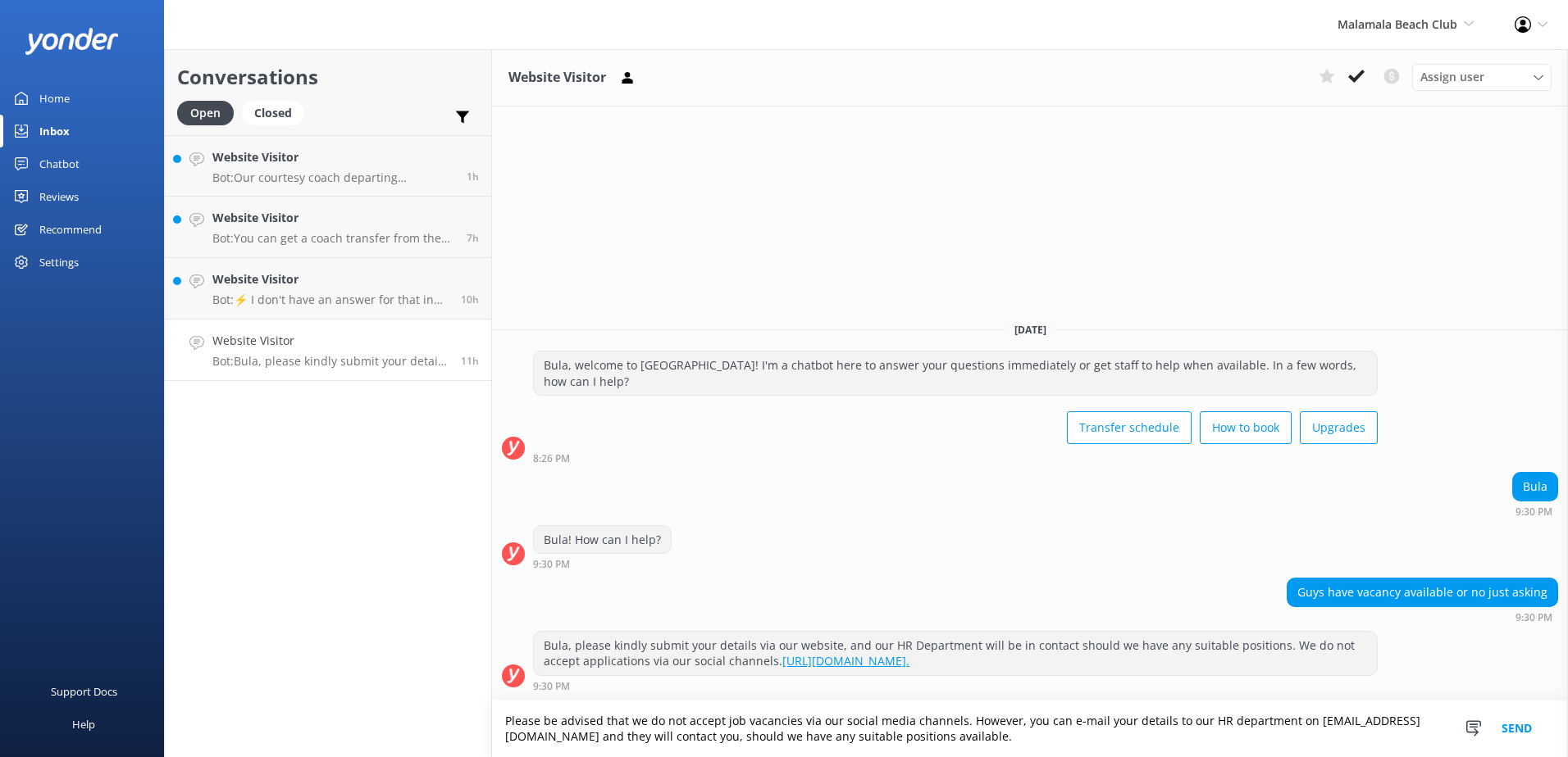
drag, startPoint x: 1026, startPoint y: 668, endPoint x: 737, endPoint y: 670, distance: 289.0
click at [737, 670] on div "Bula, please kindly submit your details via our website, and our HR Department …" at bounding box center [955, 653] width 843 height 44
copy link "https://www.southseacruisesgroup.com/careers."
drag, startPoint x: 737, startPoint y: 670, endPoint x: 984, endPoint y: 739, distance: 256.5
click at [985, 739] on textarea "Please be advised that we do not accept job vacancies via our social media chan…" at bounding box center [1030, 729] width 1076 height 56
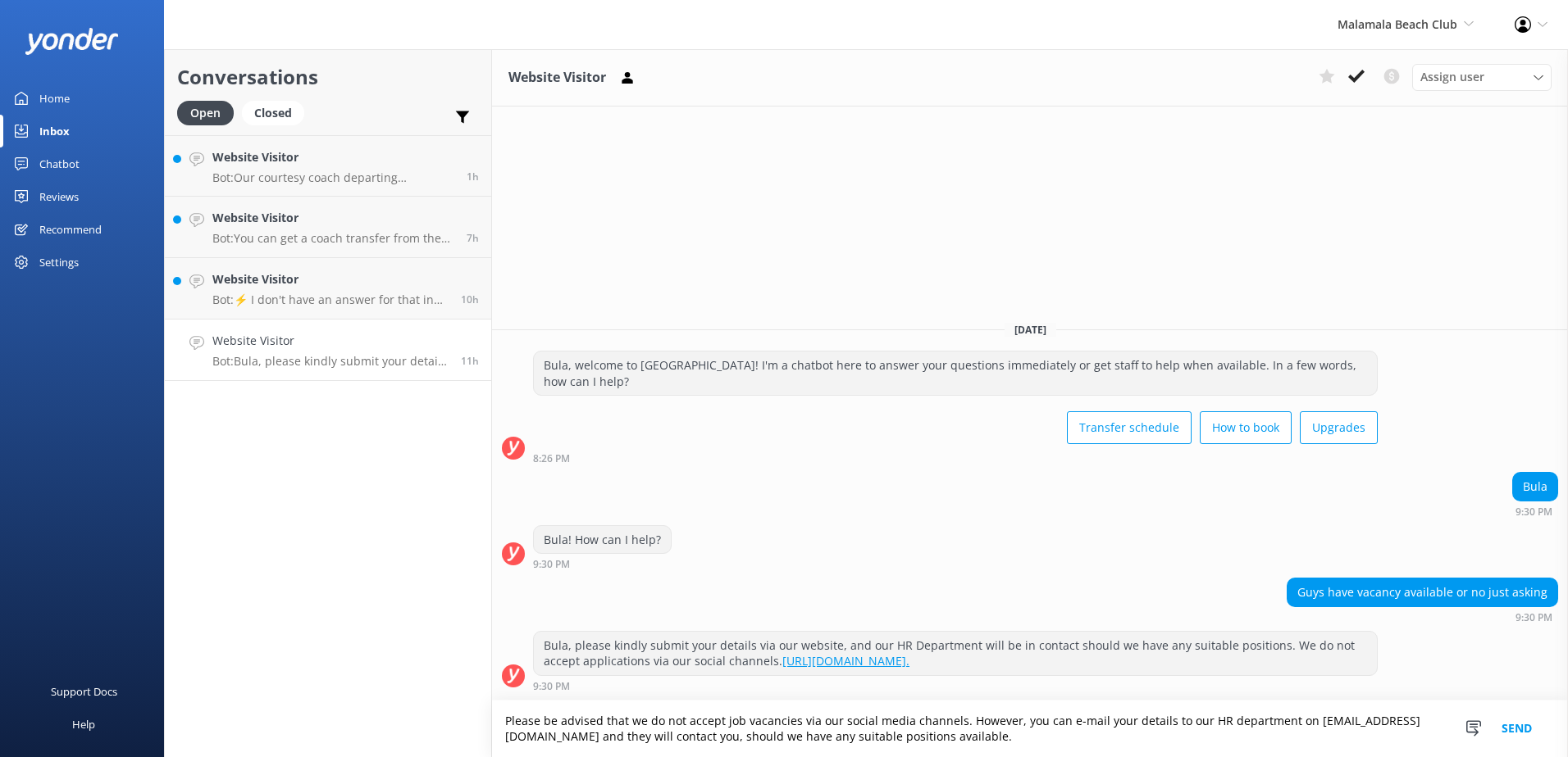
drag, startPoint x: 911, startPoint y: 738, endPoint x: 1398, endPoint y: 706, distance: 488.1
click at [1398, 706] on textarea "Please be advised that we do not accept job vacancies via our social media chan…" at bounding box center [1030, 729] width 1076 height 56
paste textarea "https://www.southseacruisesgroup.com/careers."
click at [1127, 726] on textarea "Please be advised that we do not accept job vacancies via our social media chan…" at bounding box center [1030, 729] width 1076 height 56
type textarea "Please be advised that we do not accept job vacancies via our social media chan…"
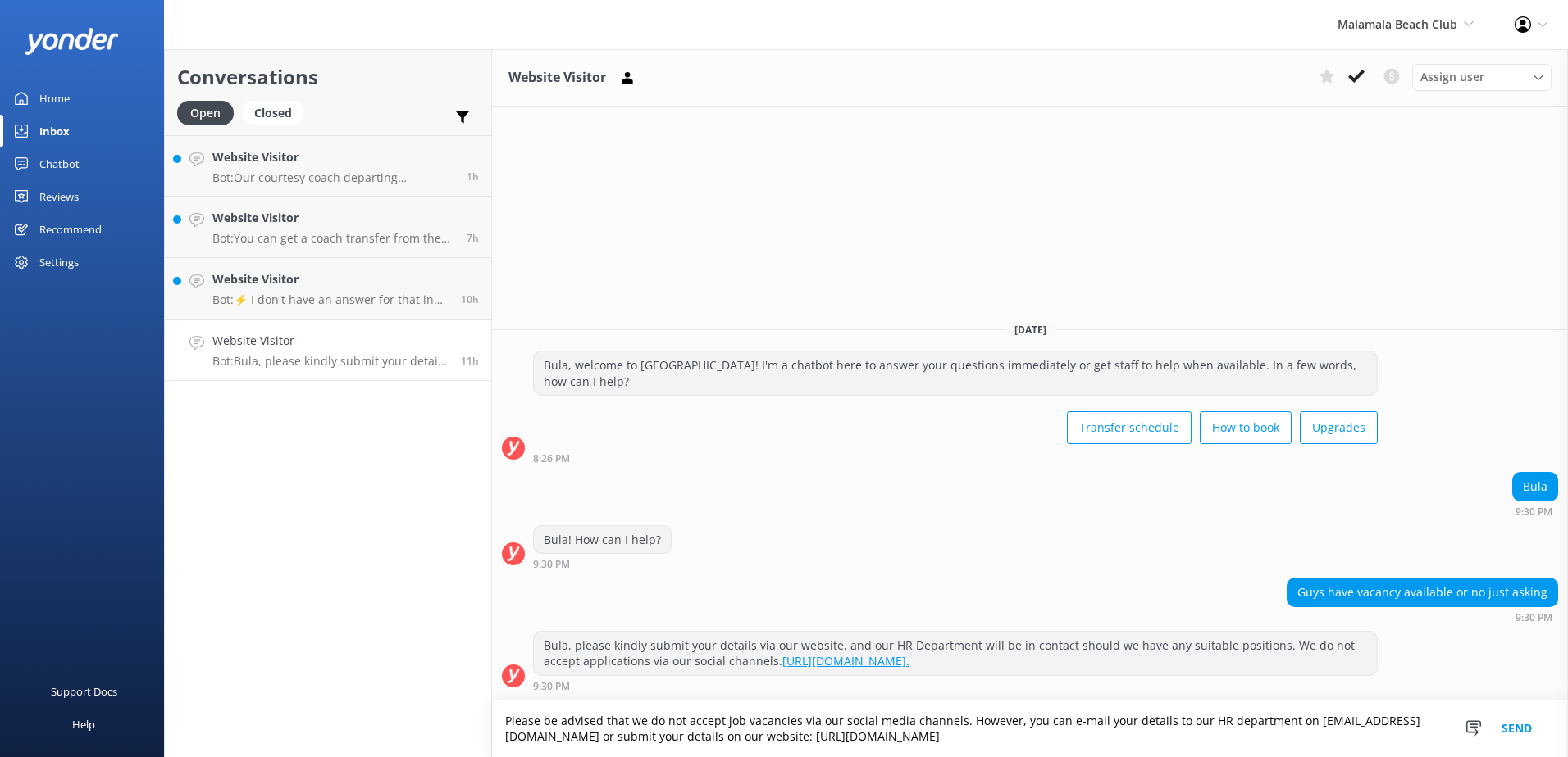
click at [1516, 715] on button "Send" at bounding box center [1517, 729] width 61 height 56
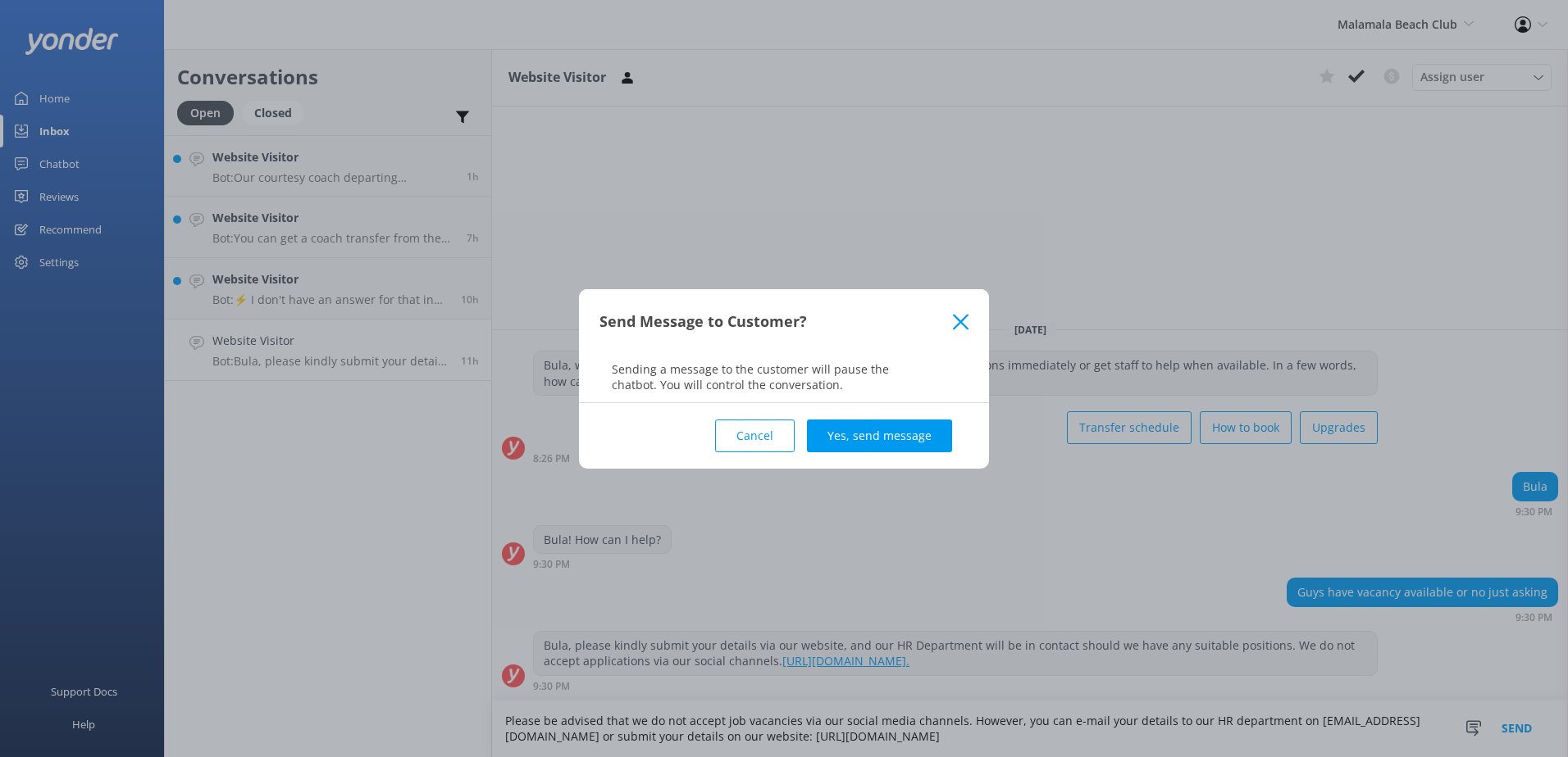
click at [877, 444] on button "Yes, send message" at bounding box center [880, 436] width 146 height 33
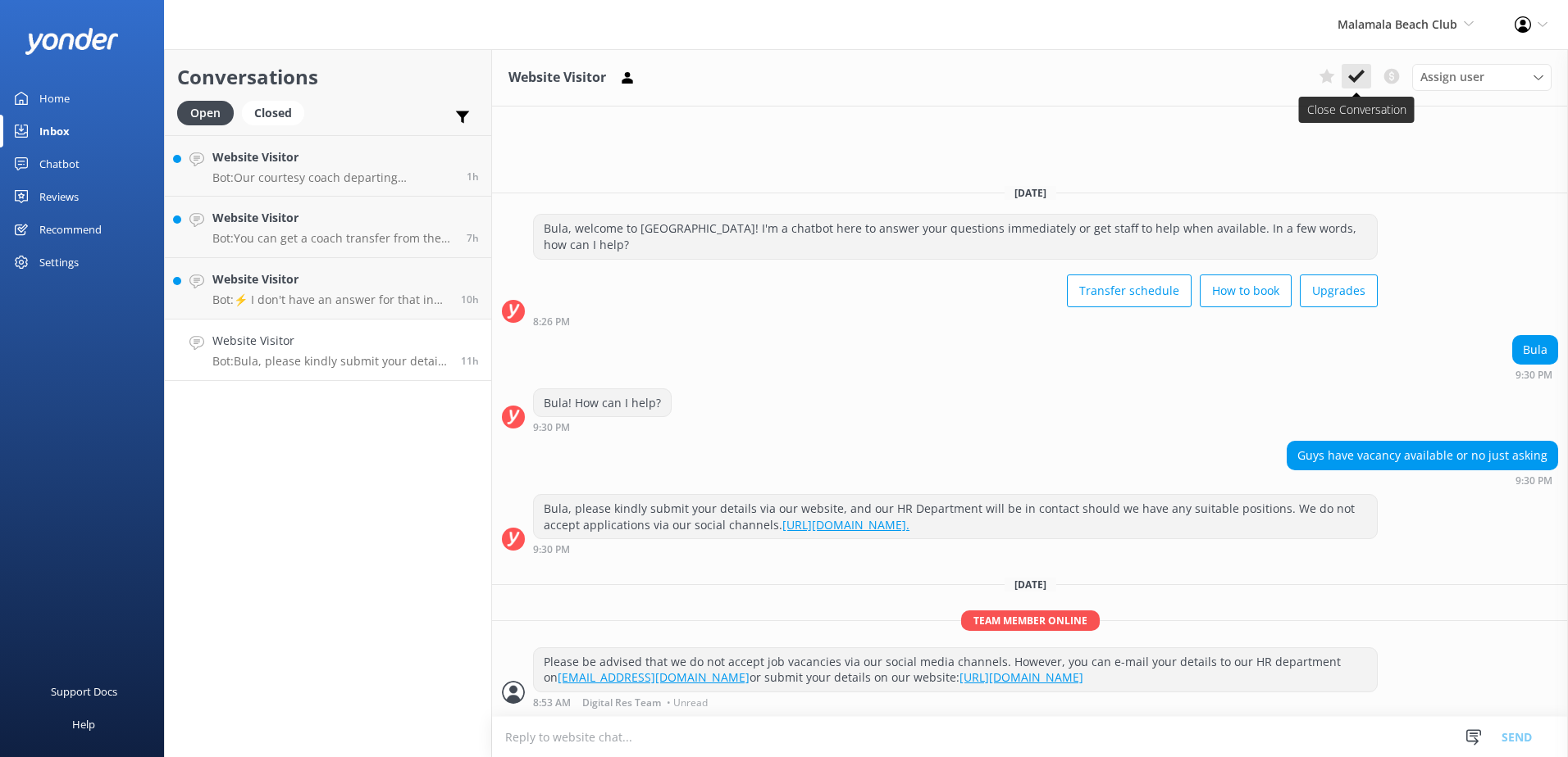
click at [1354, 80] on use at bounding box center [1356, 77] width 17 height 14
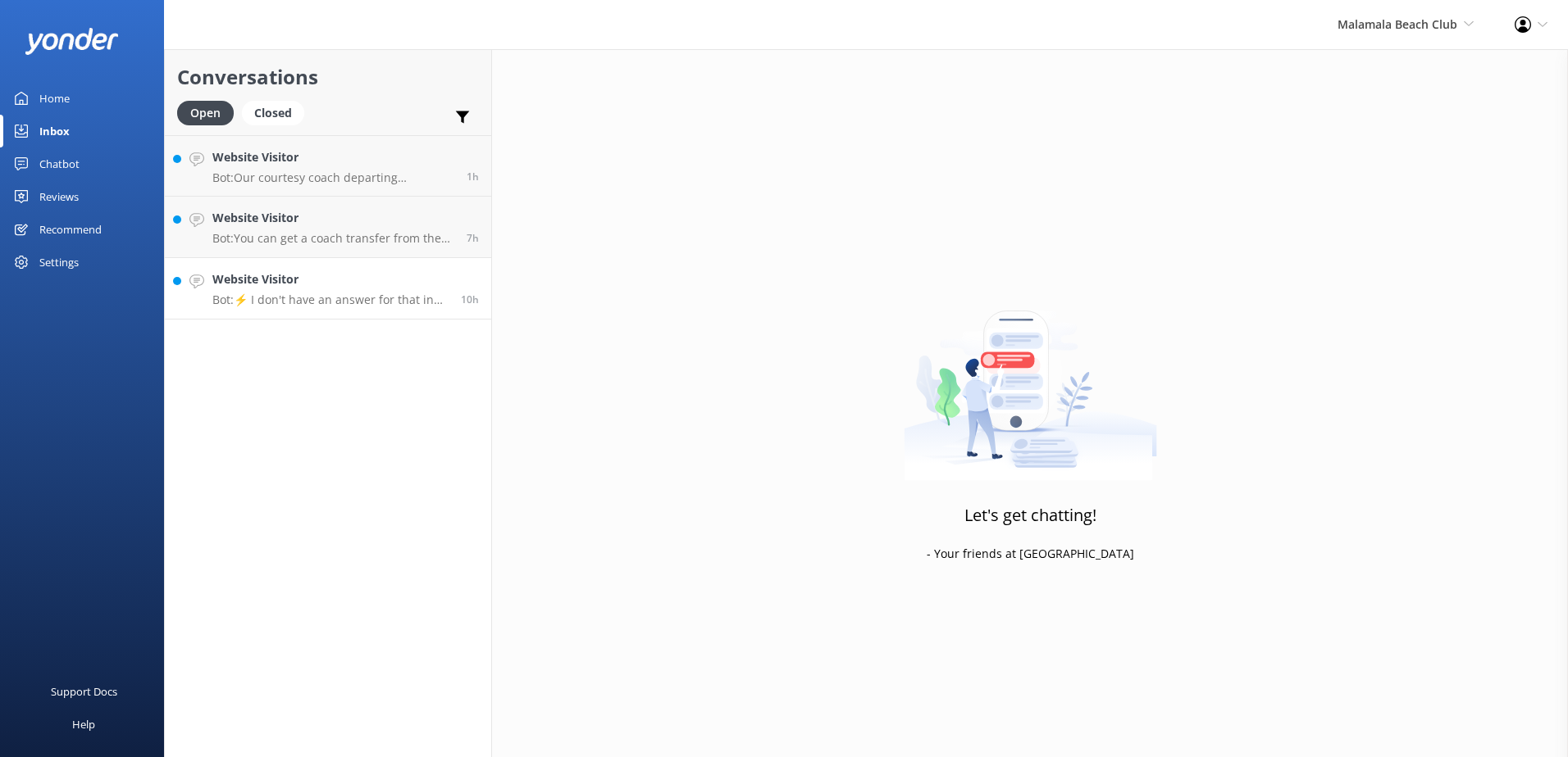
click at [345, 292] on div "Website Visitor Bot: ⚡ I don't have an answer for that in my knowledge base. Pl…" at bounding box center [330, 288] width 236 height 36
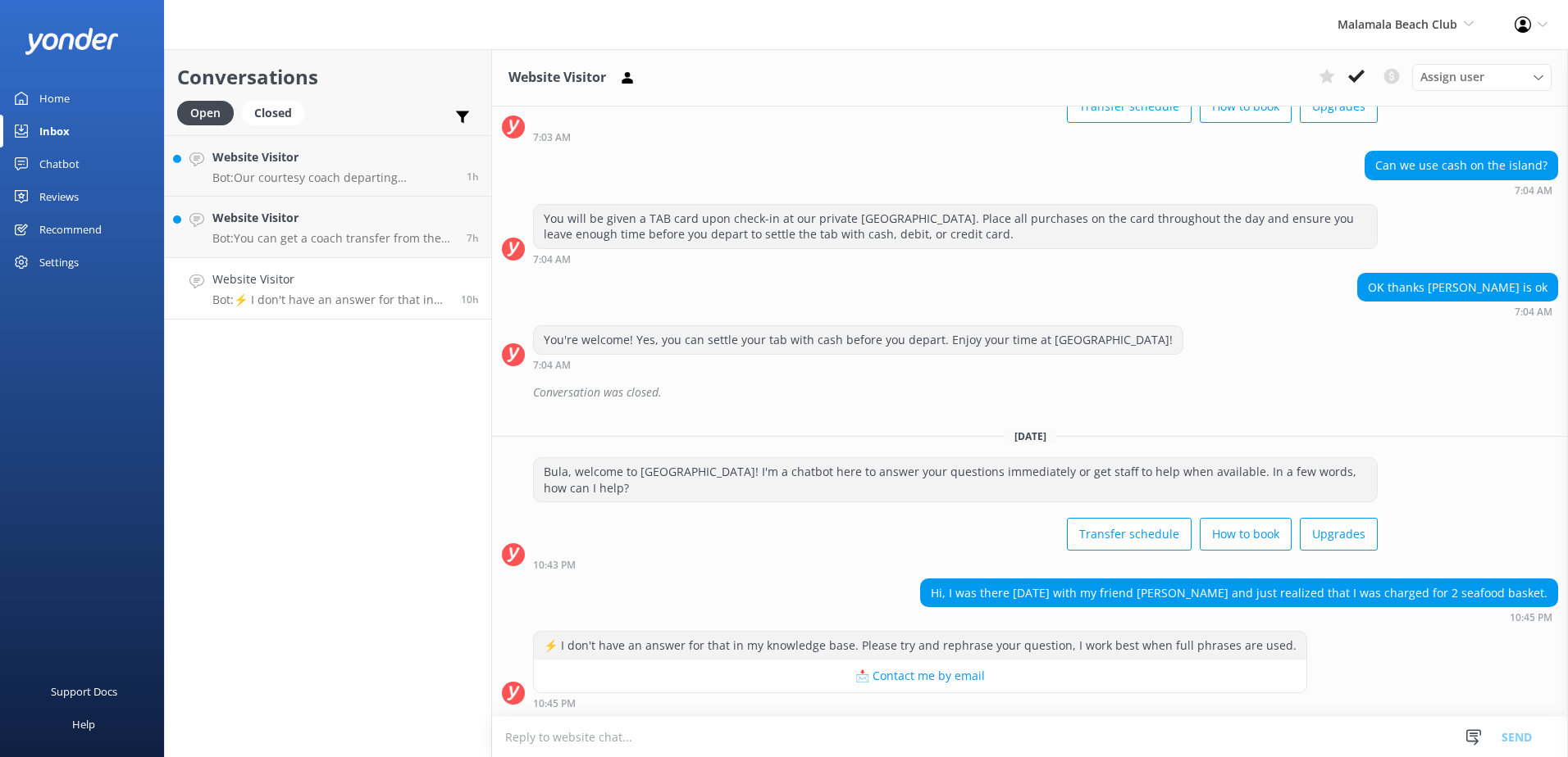
scroll to position [654, 0]
click at [761, 727] on textarea at bounding box center [1030, 737] width 1076 height 40
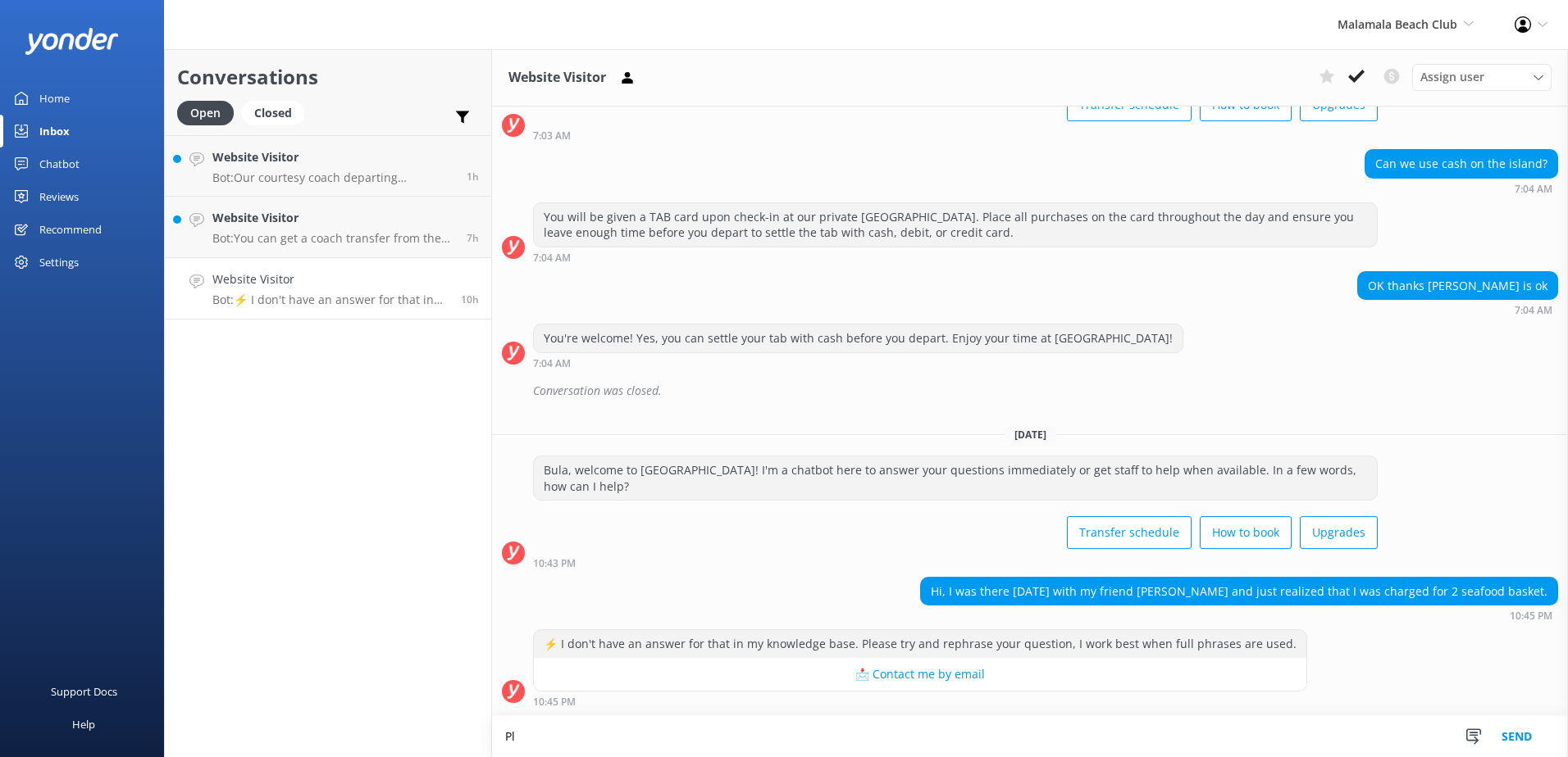
type textarea "P"
type textarea "F"
type textarea "Y"
type textarea "i"
drag, startPoint x: 1091, startPoint y: 741, endPoint x: 129, endPoint y: 732, distance: 962.0
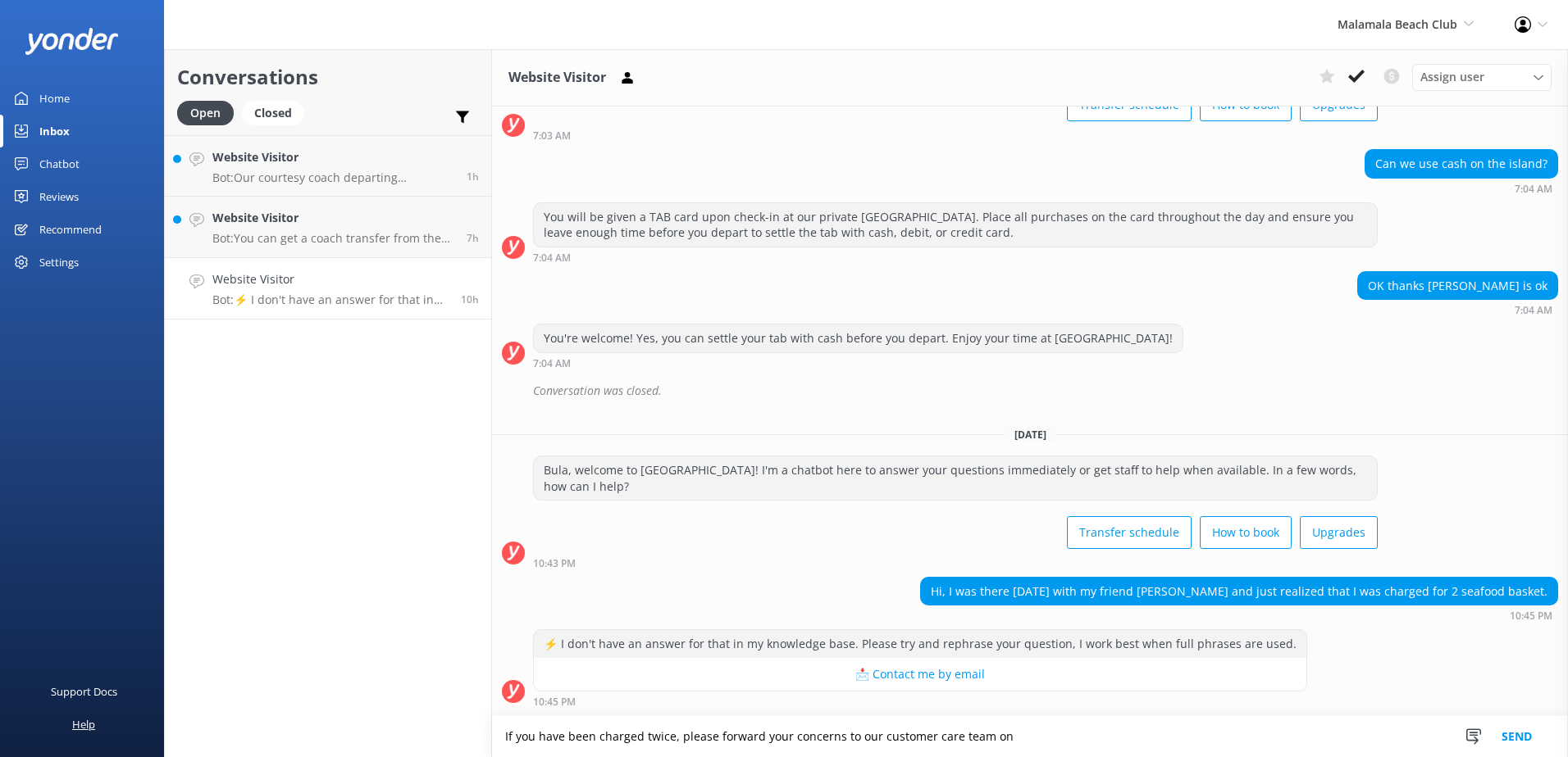
click at [129, 731] on div "Malamala Beach Club South Sea Sailing South Sea Cruises Malamala Beach Club Awe…" at bounding box center [784, 404] width 1568 height 708
click at [1042, 735] on textarea "If you have been charged twice, please forward your concerns to our customer ca…" at bounding box center [1030, 737] width 1076 height 41
click at [1058, 740] on textarea "If you have been charged twice, please forward your concerns to our customer ca…" at bounding box center [1030, 737] width 1076 height 41
drag, startPoint x: 1048, startPoint y: 738, endPoint x: 276, endPoint y: 698, distance: 773.0
click at [276, 698] on div "Conversations Open Closed Important Converted Assigned to me Unassigned Website…" at bounding box center [866, 404] width 1404 height 708
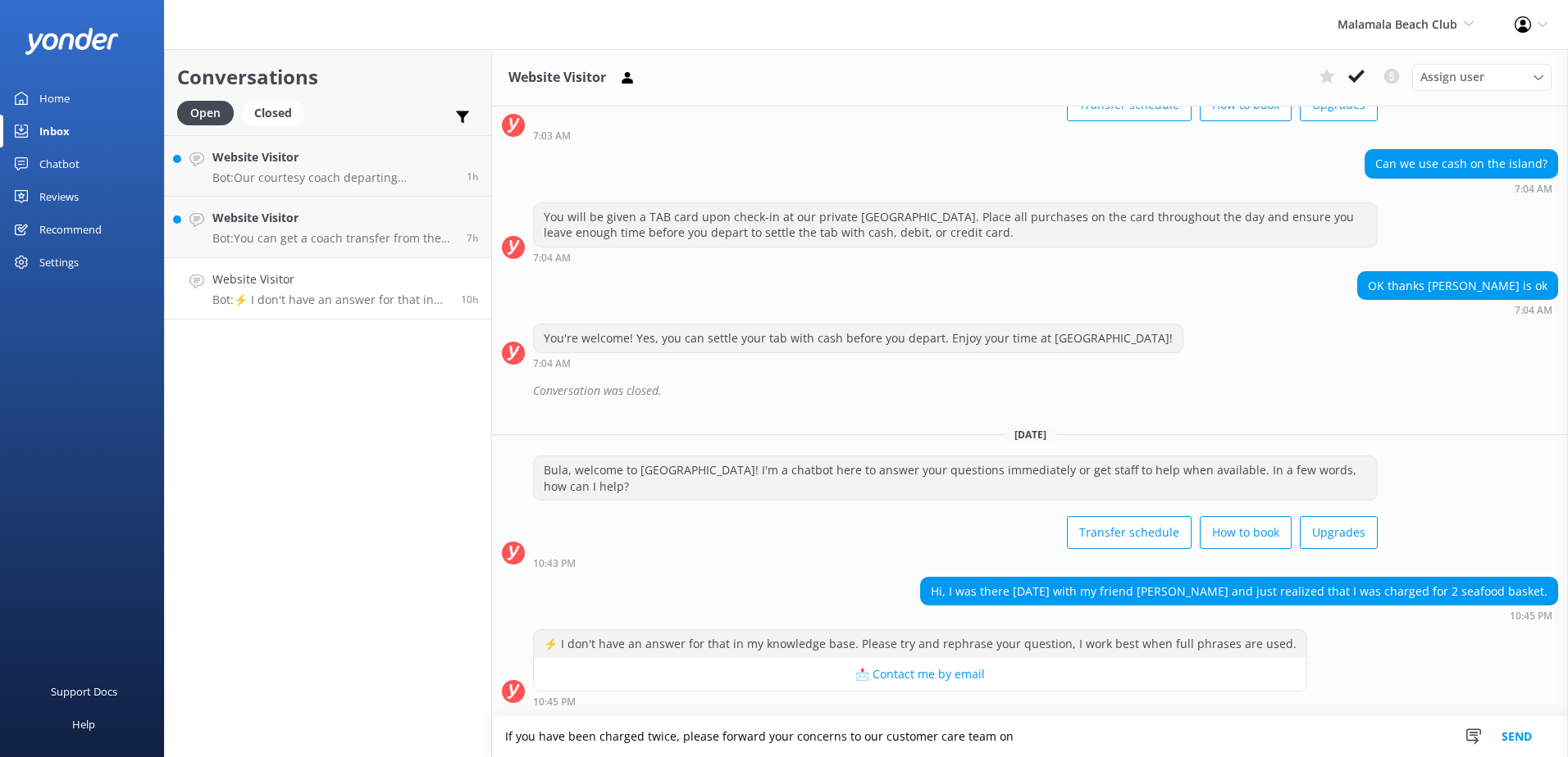
click at [1025, 742] on textarea "If you have been charged twice, please forward your concerns to our customer ca…" at bounding box center [1030, 737] width 1076 height 41
paste textarea "customerservices@ssc.com.fj"
type textarea "If you have been charged twice, please forward your concerns to our customer ca…"
click at [1512, 731] on button "Send" at bounding box center [1517, 737] width 61 height 41
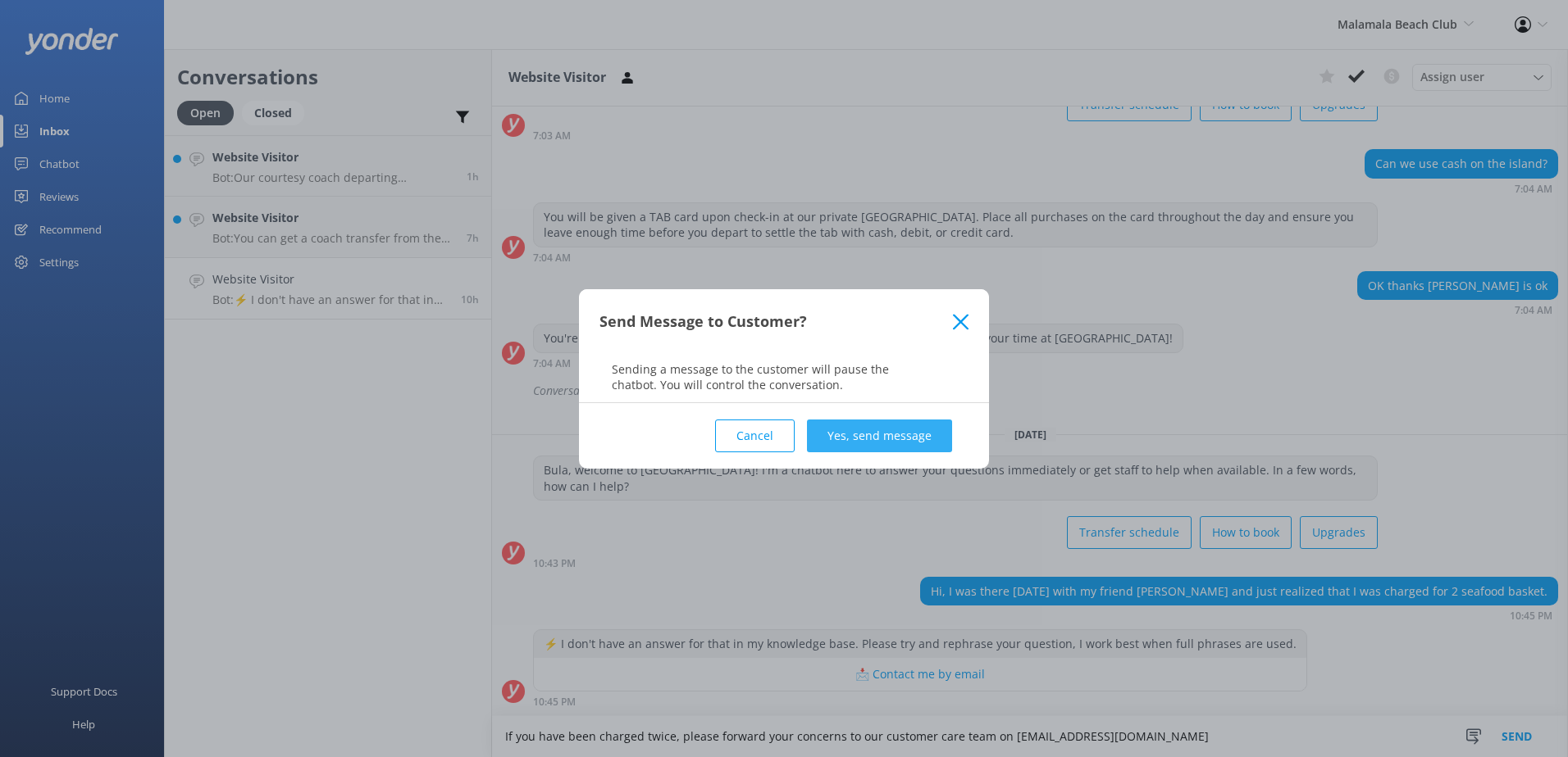
click at [922, 440] on button "Yes, send message" at bounding box center [880, 436] width 146 height 33
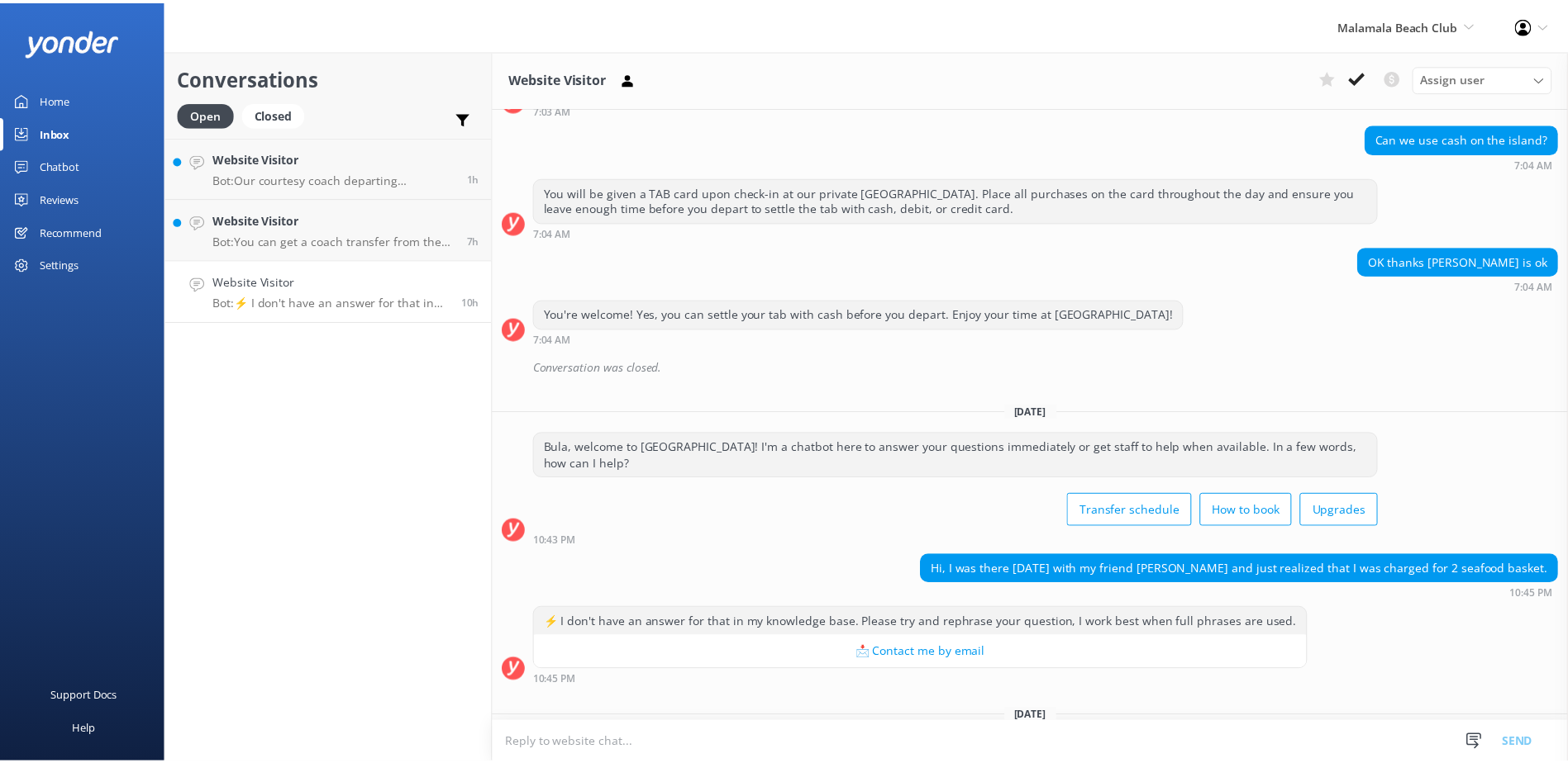
scroll to position [797, 0]
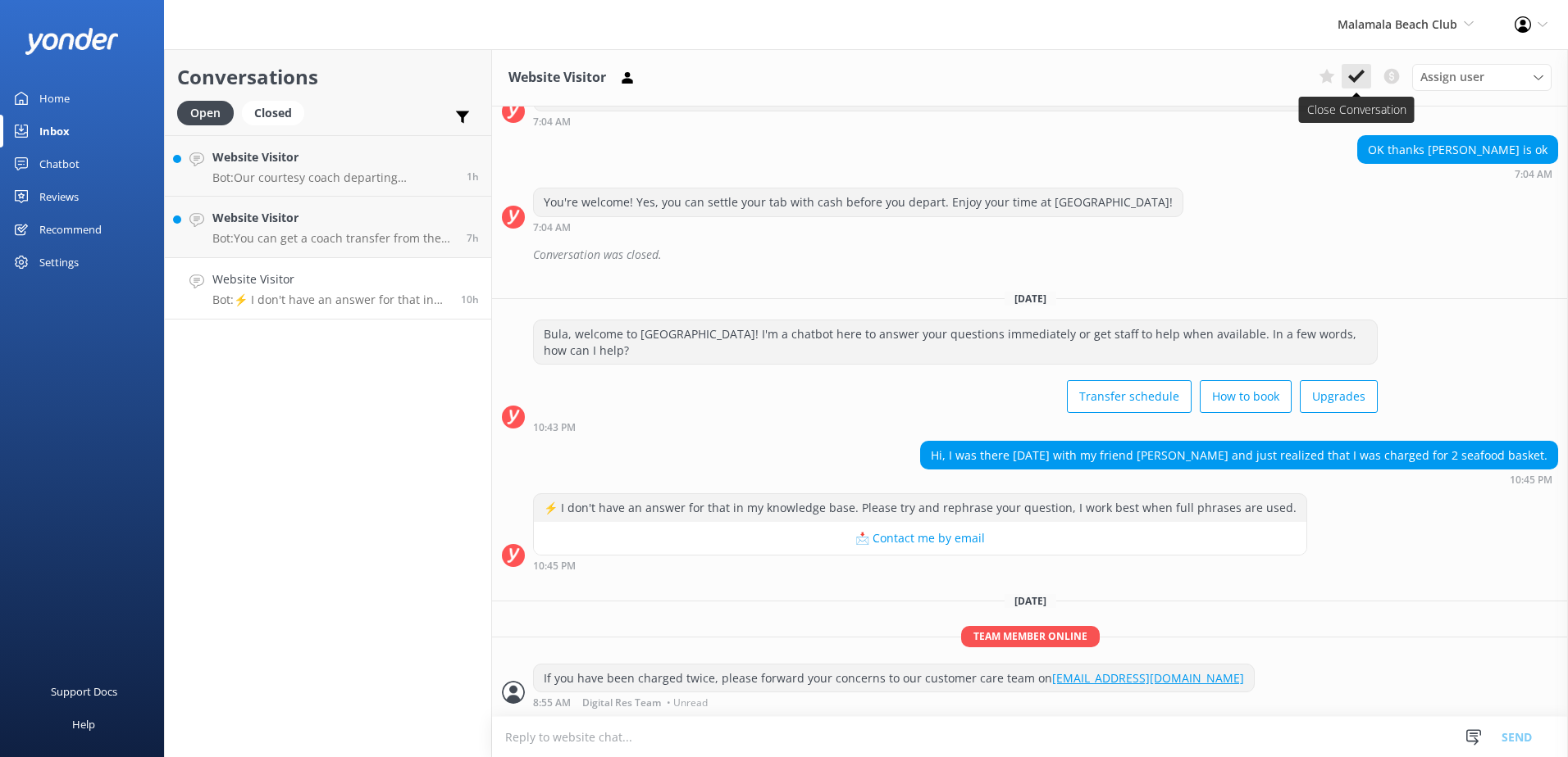
click at [1349, 83] on icon at bounding box center [1356, 76] width 17 height 16
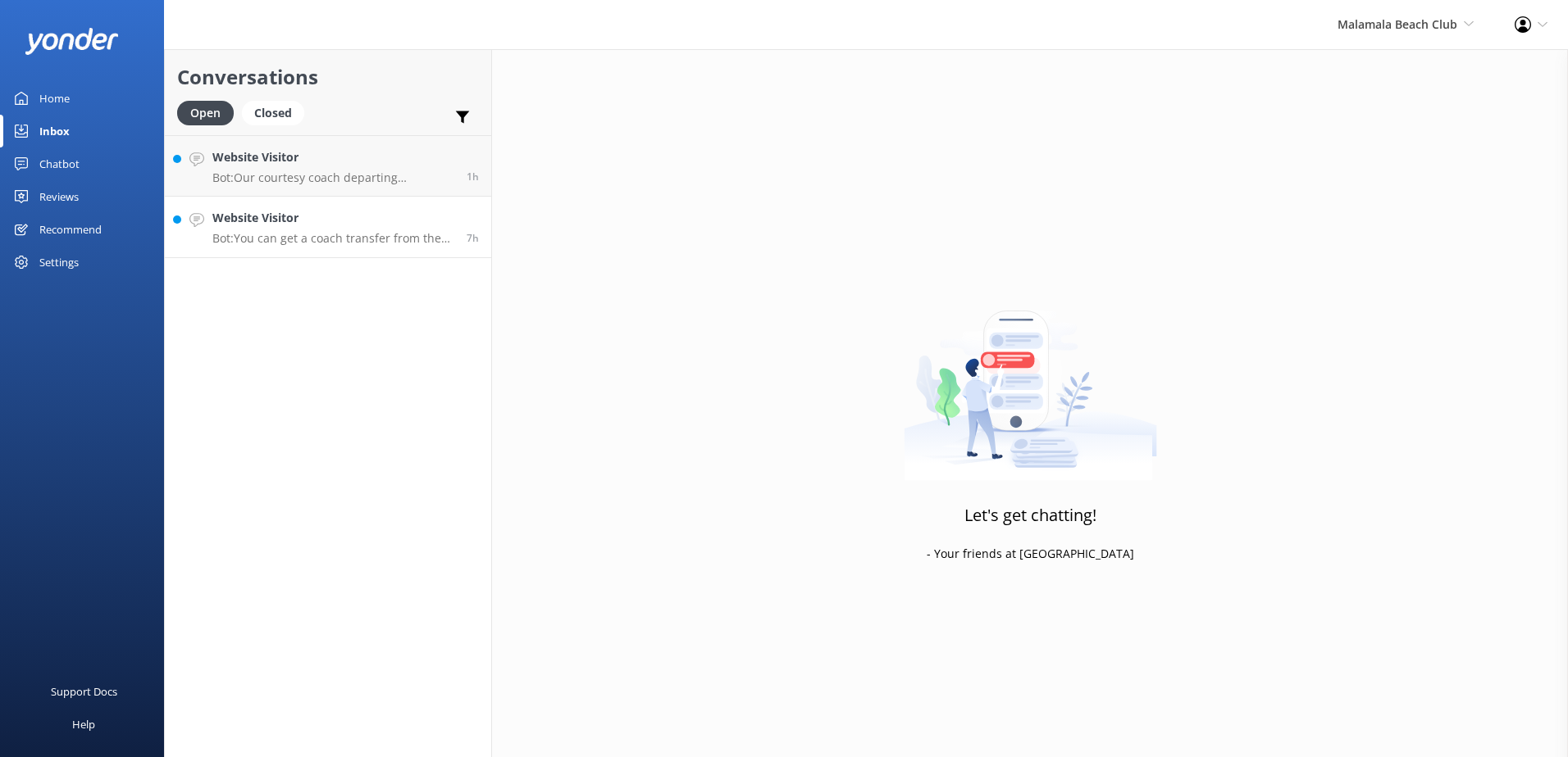
click at [311, 247] on link "Website Visitor Bot: You can get a coach transfer from the Vuda area if you are…" at bounding box center [328, 227] width 326 height 61
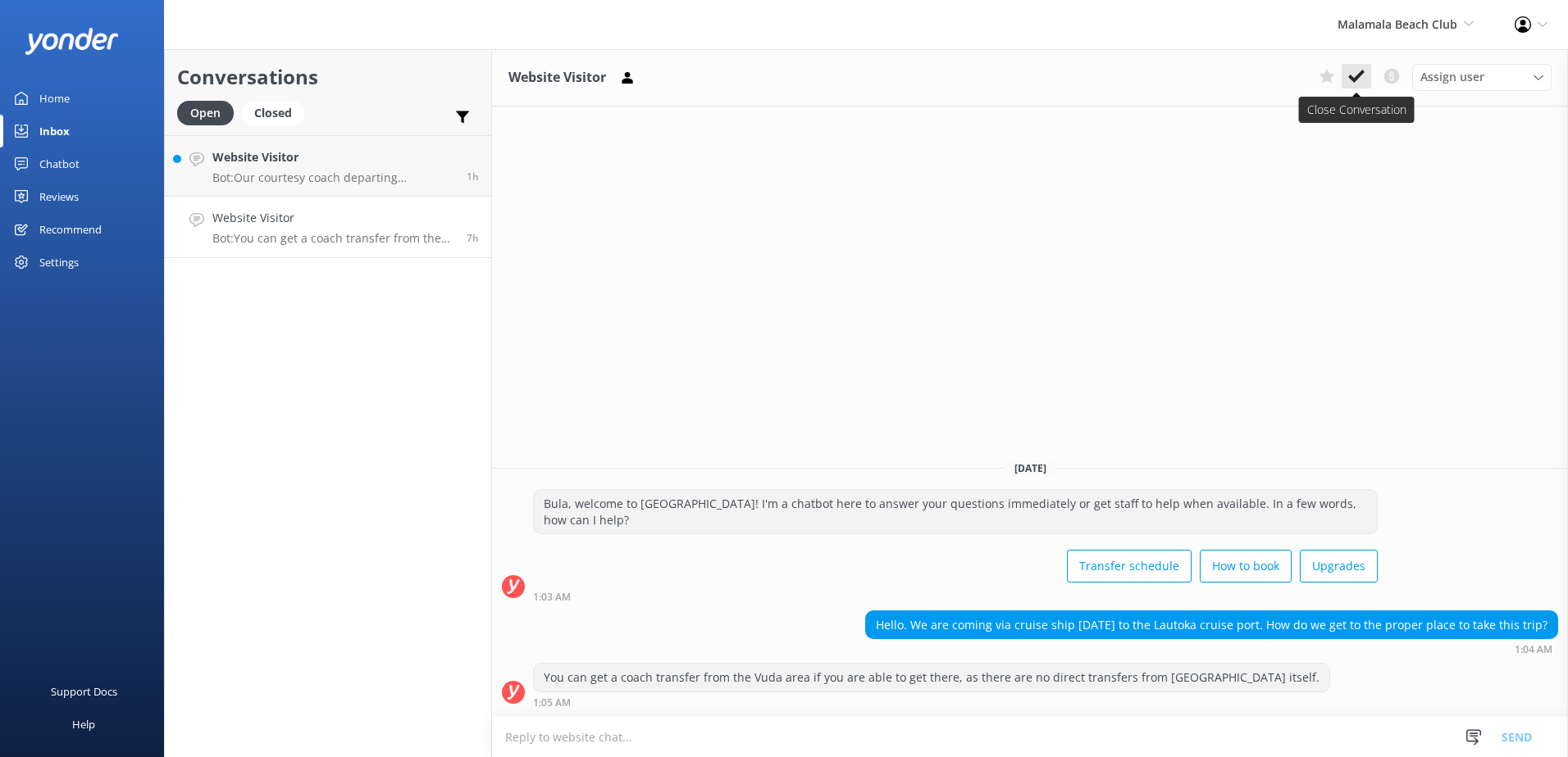
click at [1356, 74] on icon at bounding box center [1356, 76] width 17 height 16
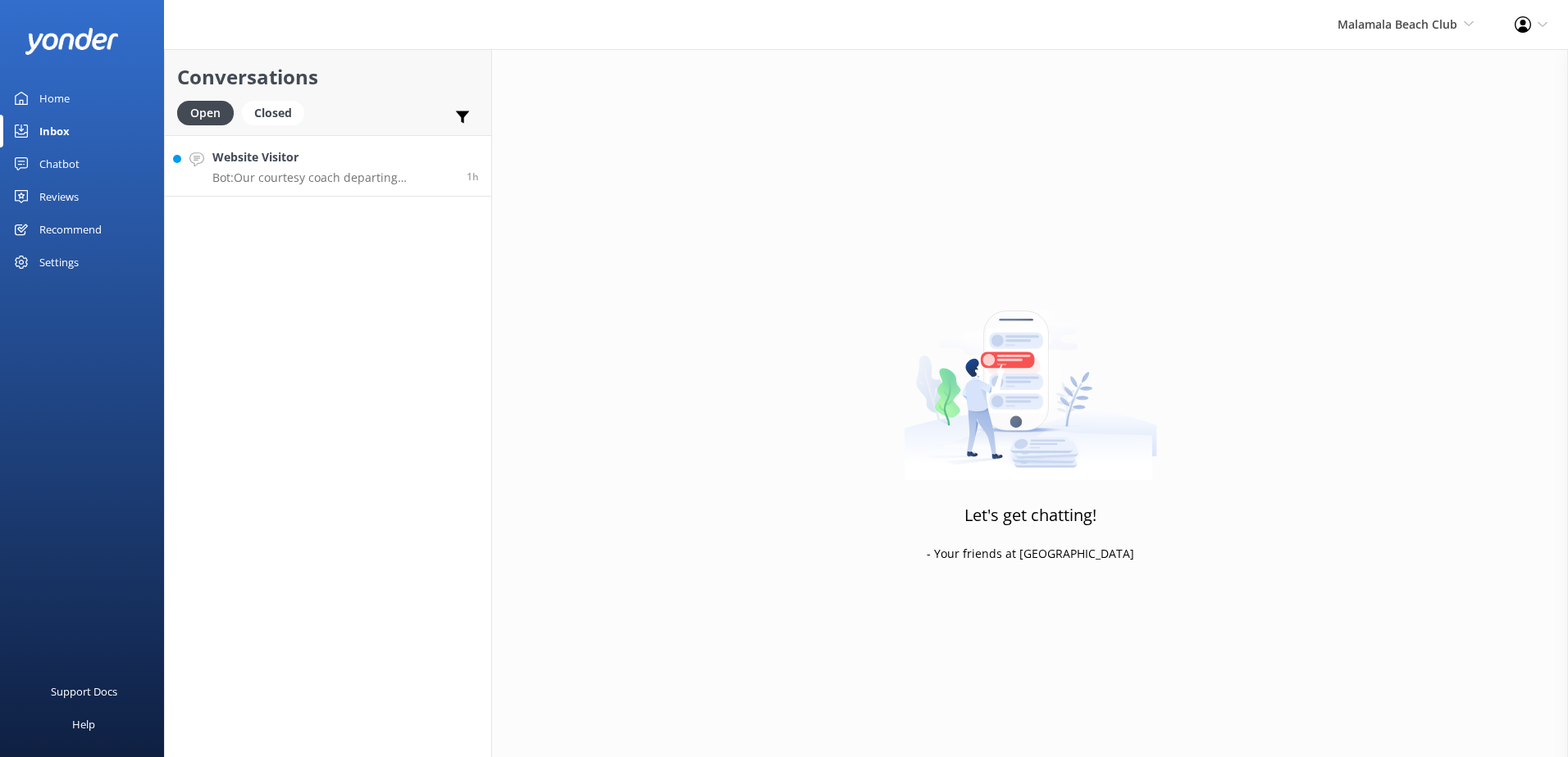
click at [322, 172] on p "Bot: Our courtesy coach departing Port Denarau at 6pm drops off to the airport.…" at bounding box center [333, 178] width 242 height 15
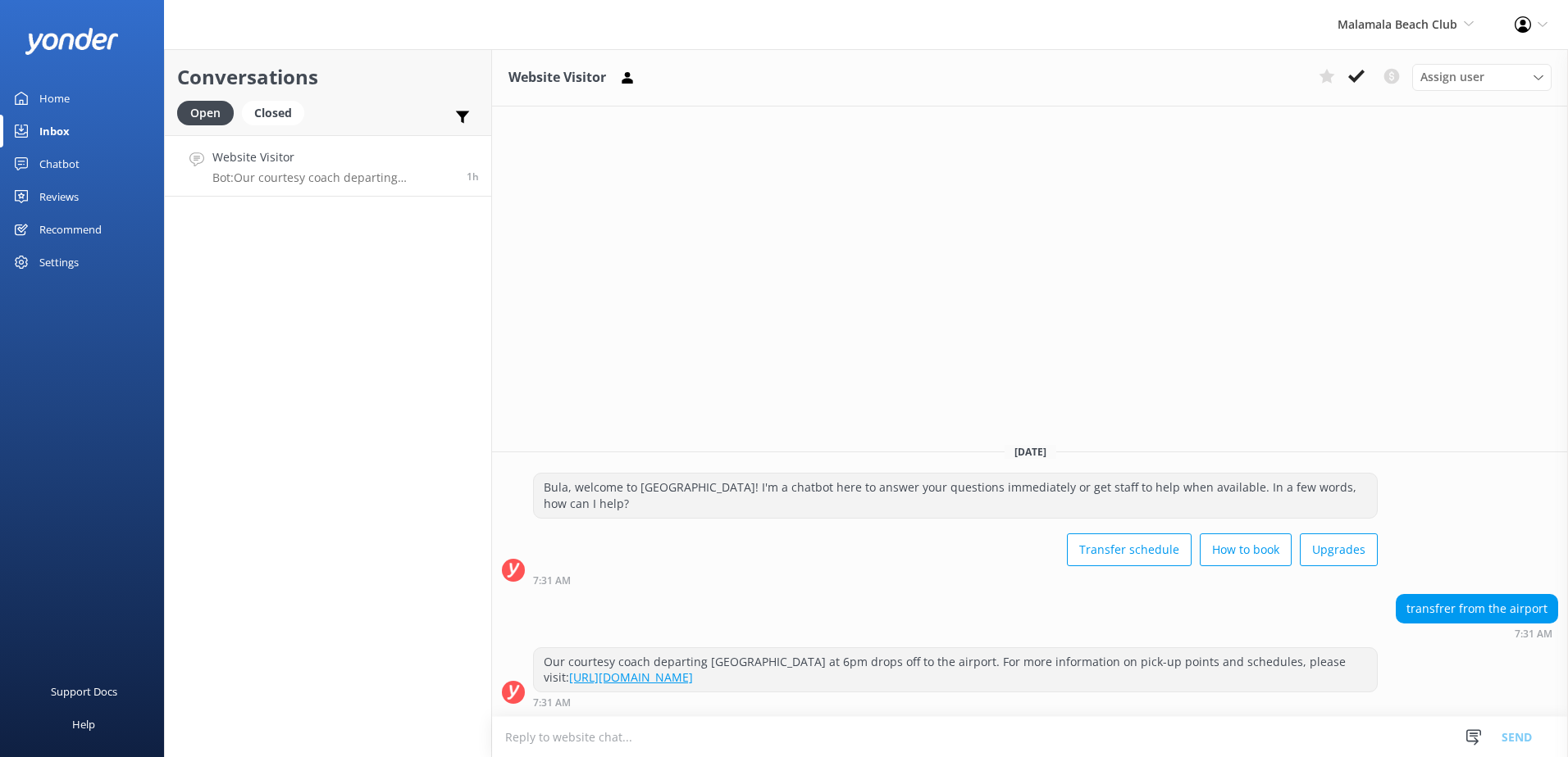
click at [807, 732] on textarea at bounding box center [1030, 737] width 1076 height 40
click at [655, 723] on textarea at bounding box center [1030, 737] width 1076 height 40
click at [630, 731] on textarea "Please" at bounding box center [1030, 737] width 1076 height 41
click at [848, 738] on textarea "Please we do not offer airport transfers for our daytrips" at bounding box center [1030, 737] width 1076 height 41
type textarea "Please we do not offer airport transfers for our daytrips."
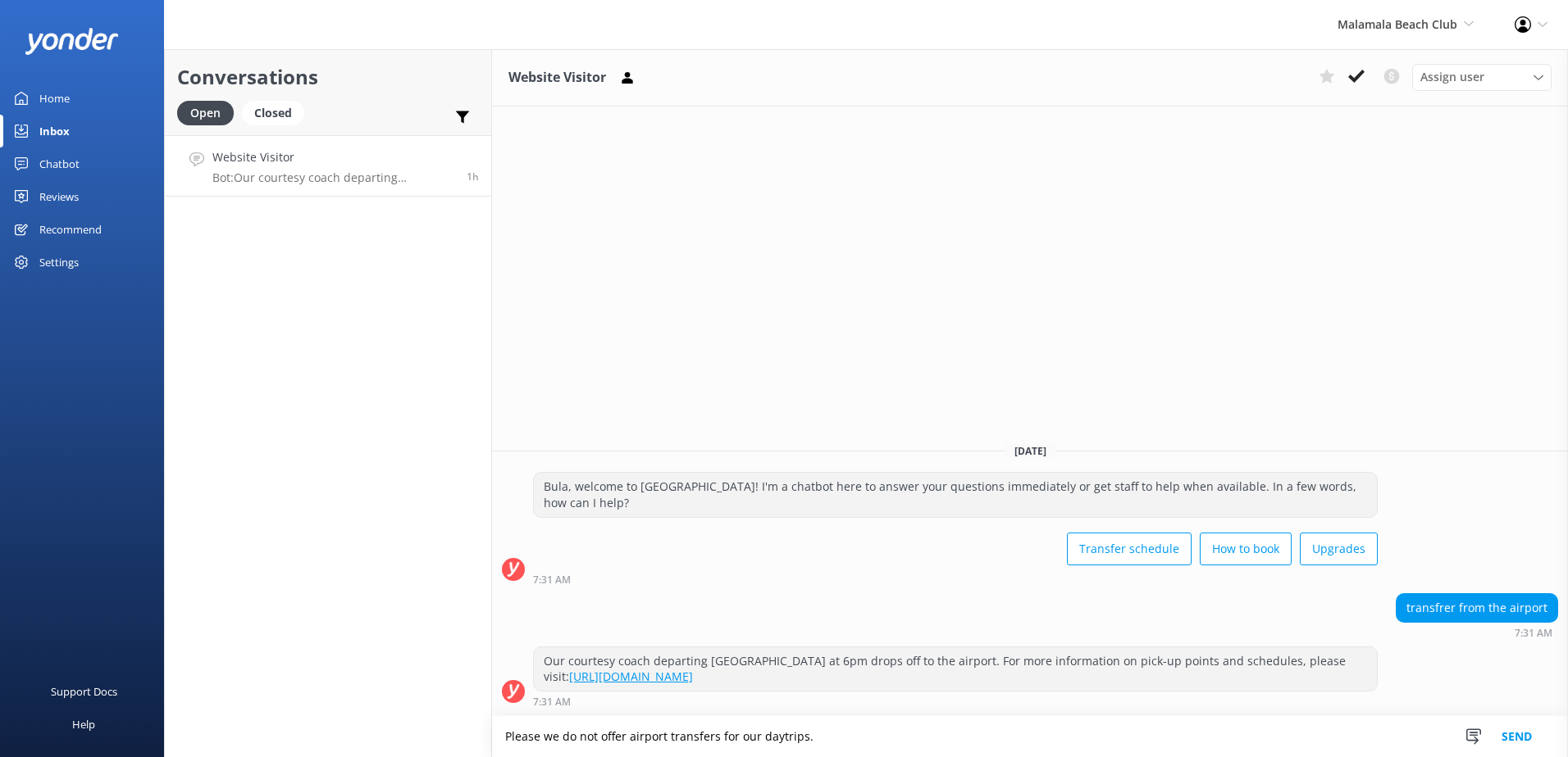
click at [1531, 744] on button "Send" at bounding box center [1517, 737] width 61 height 41
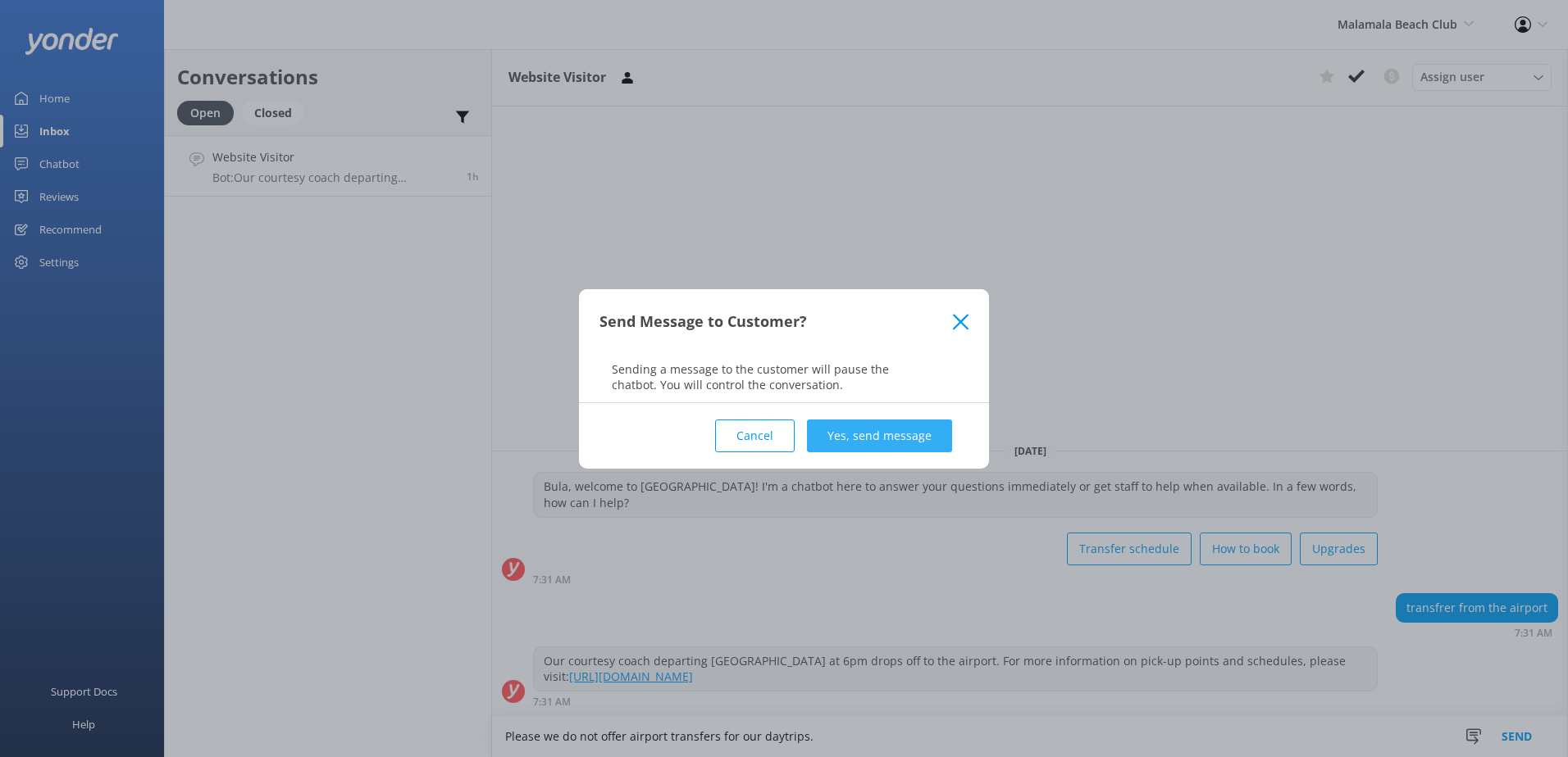
click at [889, 439] on button "Yes, send message" at bounding box center [880, 436] width 146 height 33
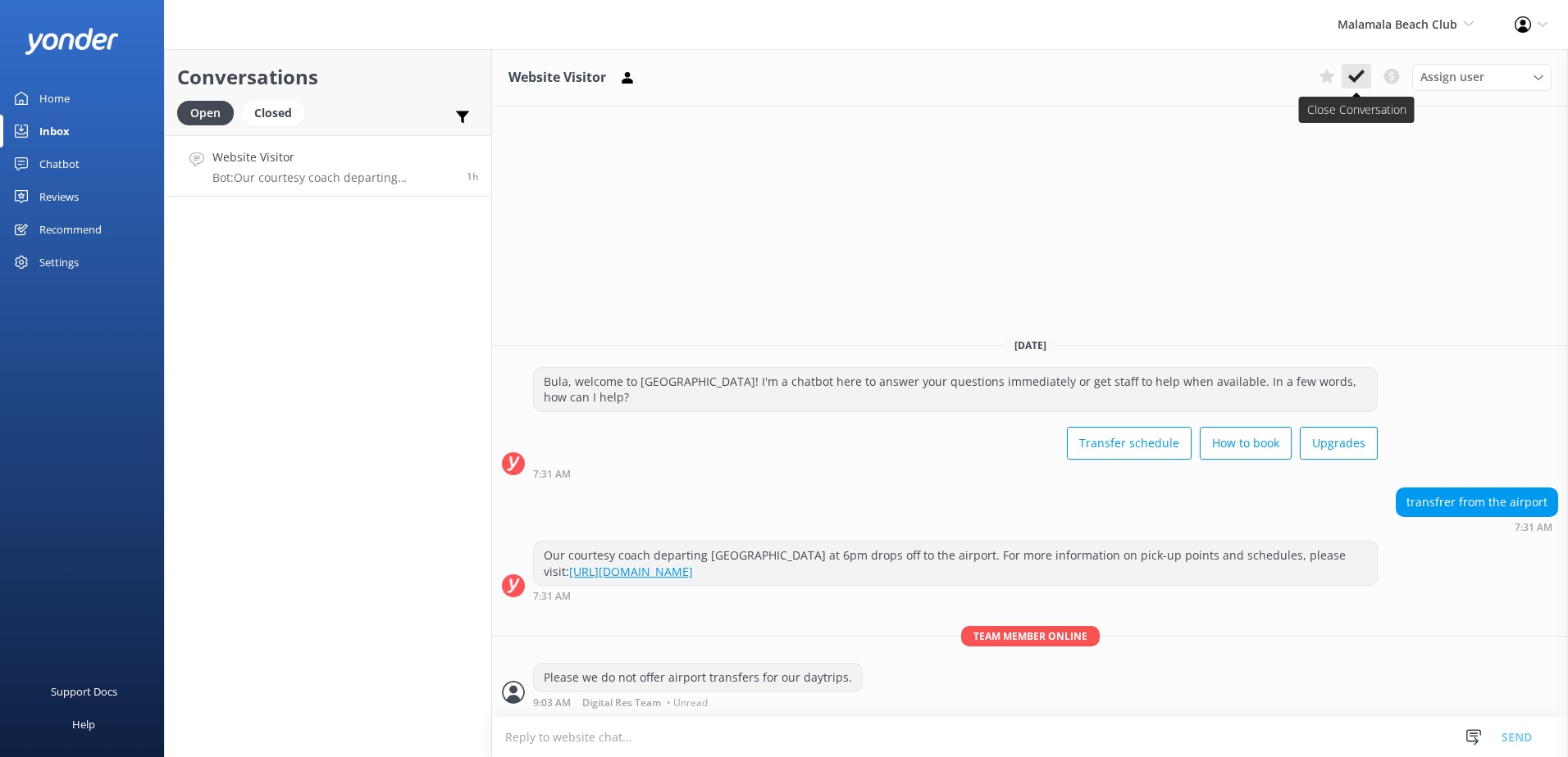
click at [1358, 80] on icon at bounding box center [1356, 76] width 17 height 16
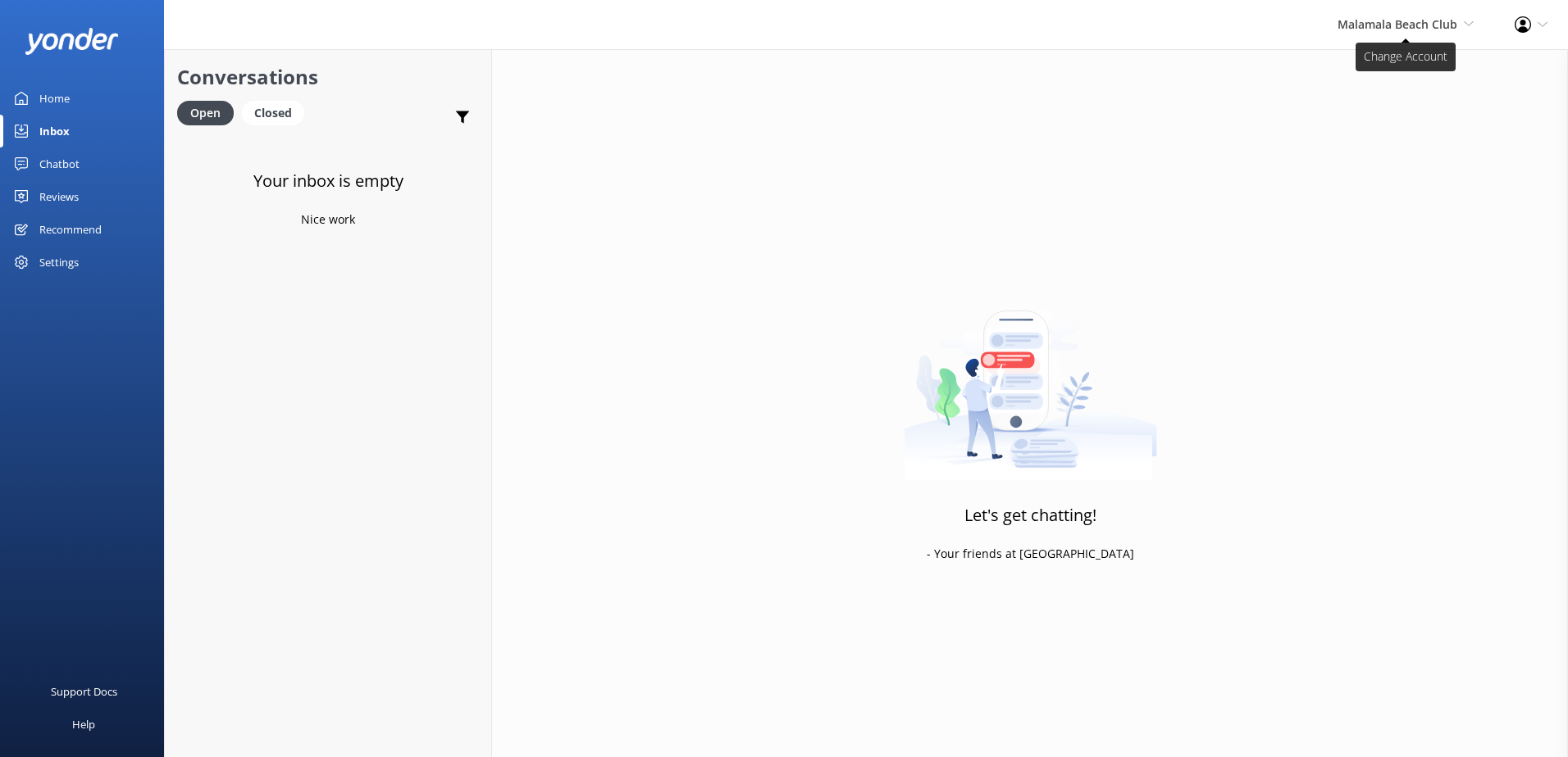
click at [1413, 21] on span "Malamala Beach Club" at bounding box center [1397, 24] width 119 height 16
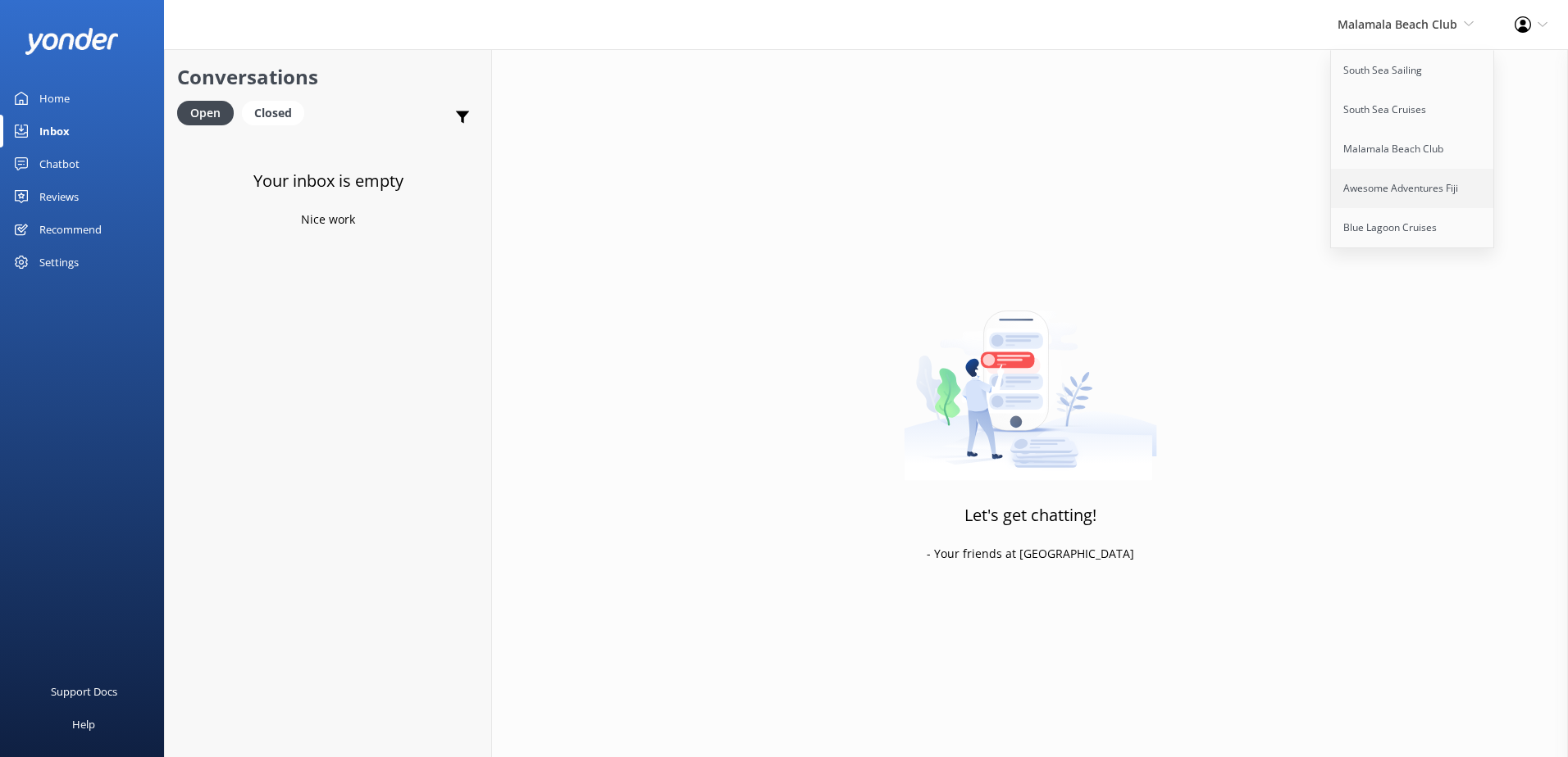
click at [1402, 182] on link "Awesome Adventures Fiji" at bounding box center [1413, 188] width 164 height 40
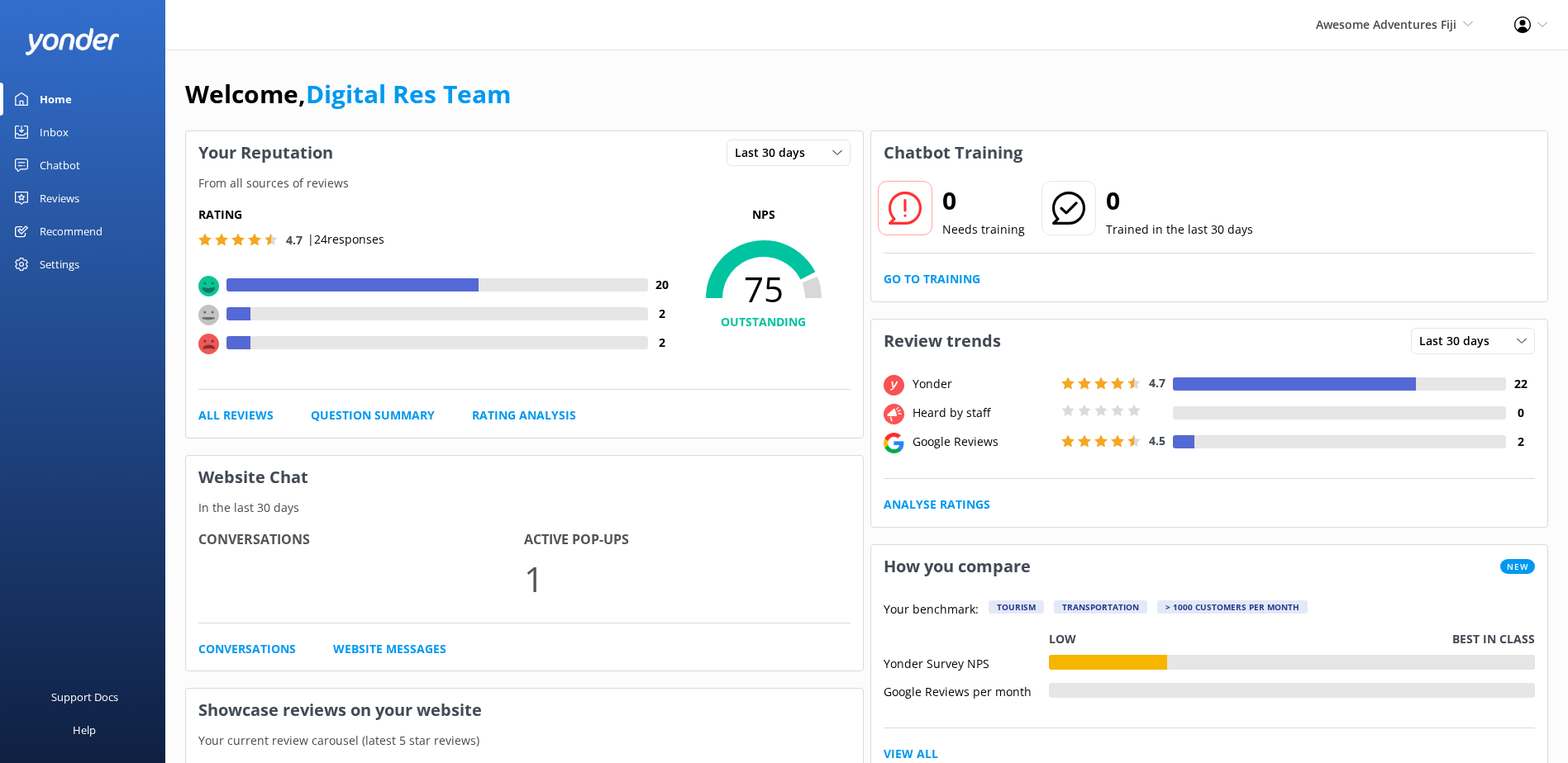
click at [28, 124] on link "Inbox" at bounding box center [82, 132] width 165 height 33
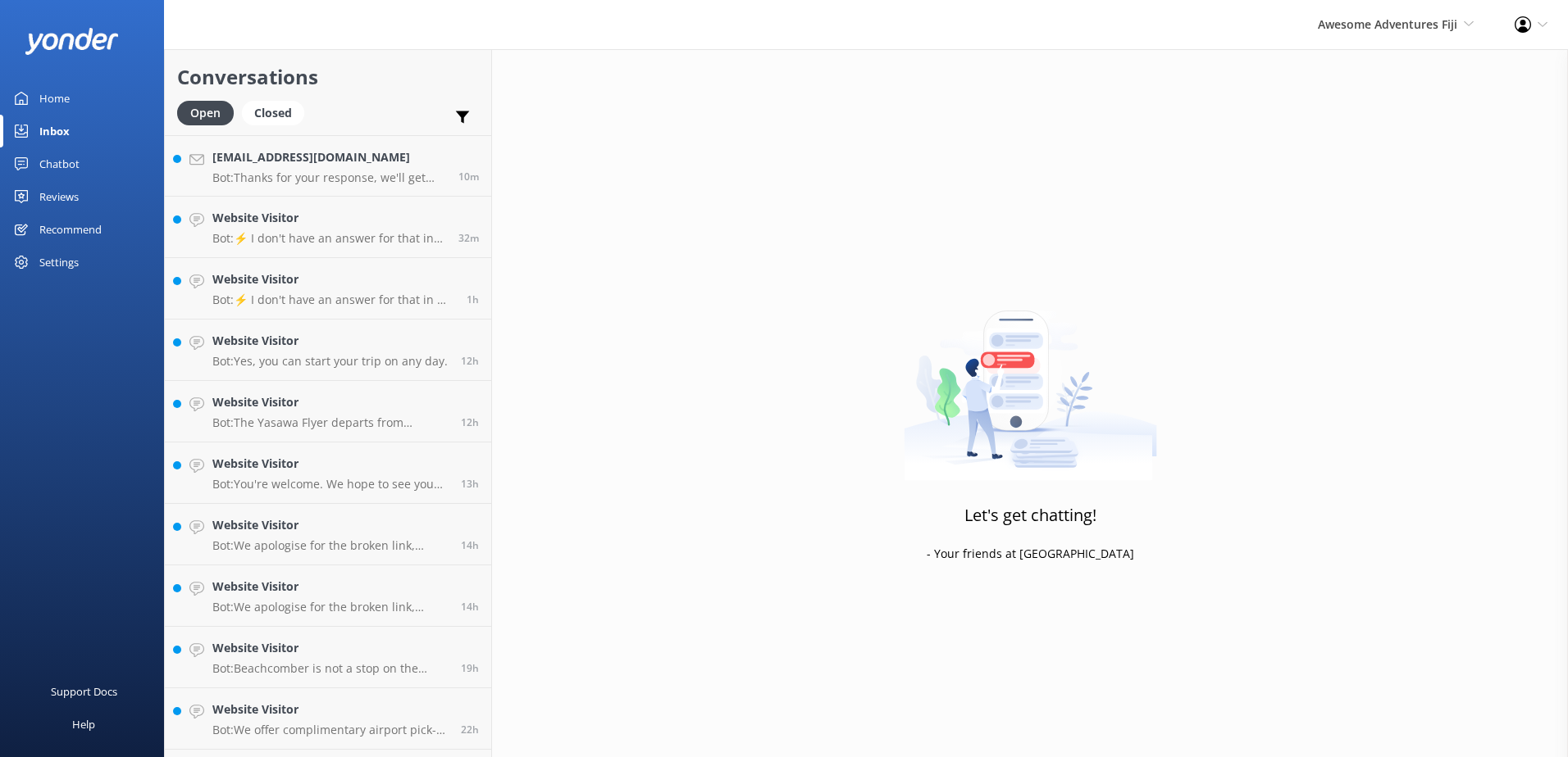
click at [53, 99] on div "Home" at bounding box center [54, 98] width 30 height 33
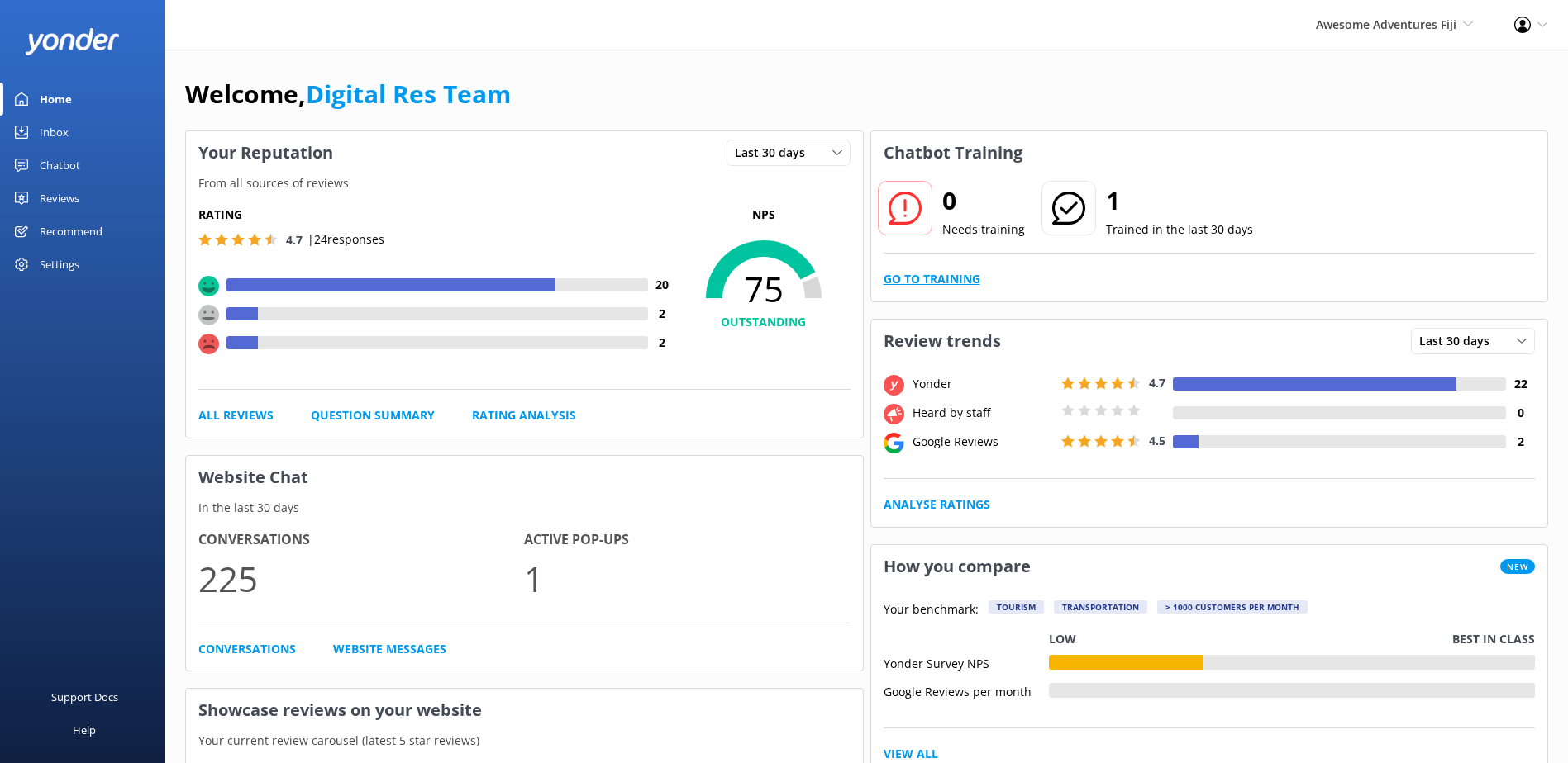
click at [948, 289] on link "Go to Training" at bounding box center [932, 279] width 97 height 19
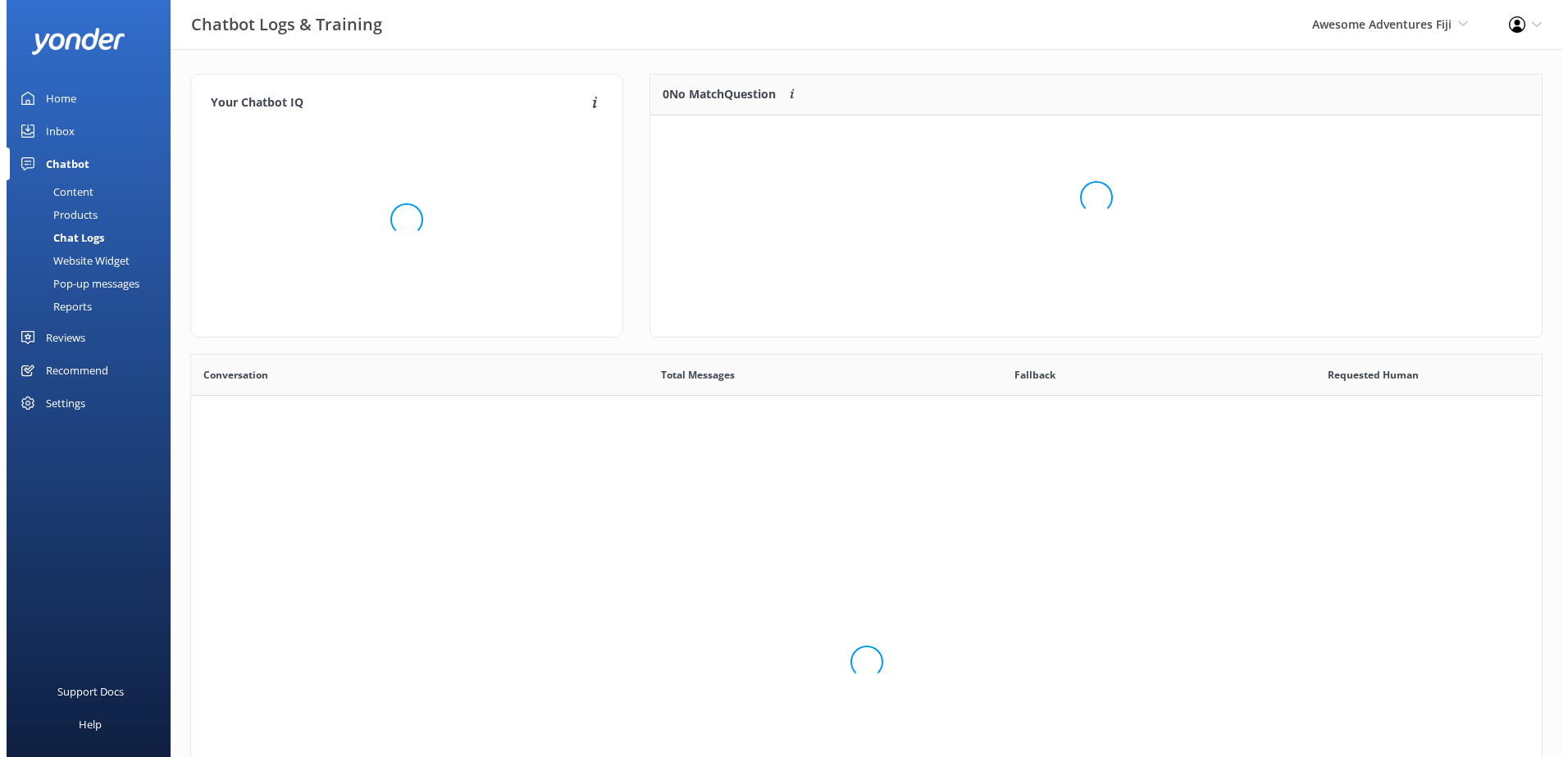
scroll to position [562, 1339]
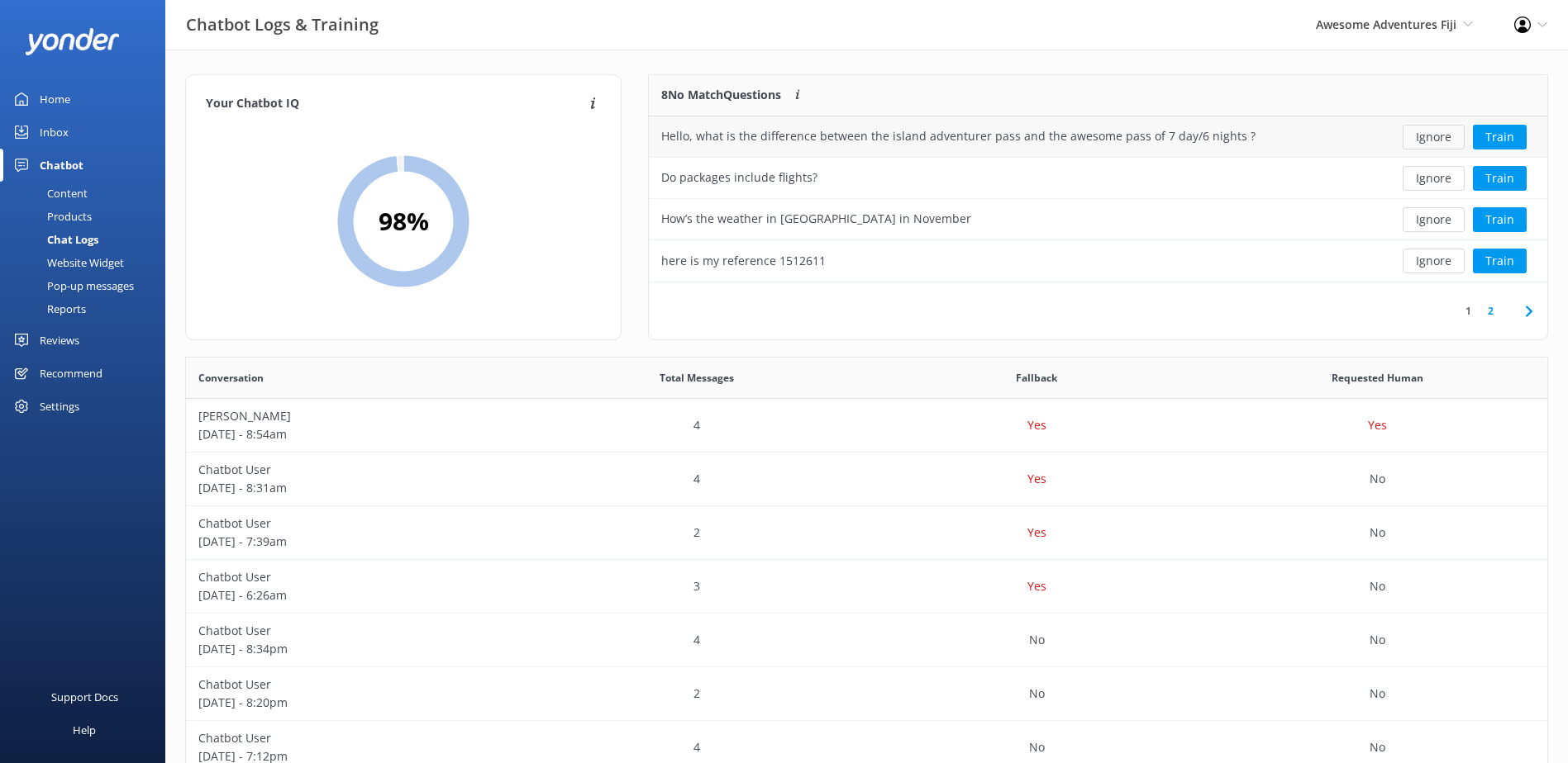
click at [1435, 136] on button "Ignore" at bounding box center [1433, 137] width 62 height 24
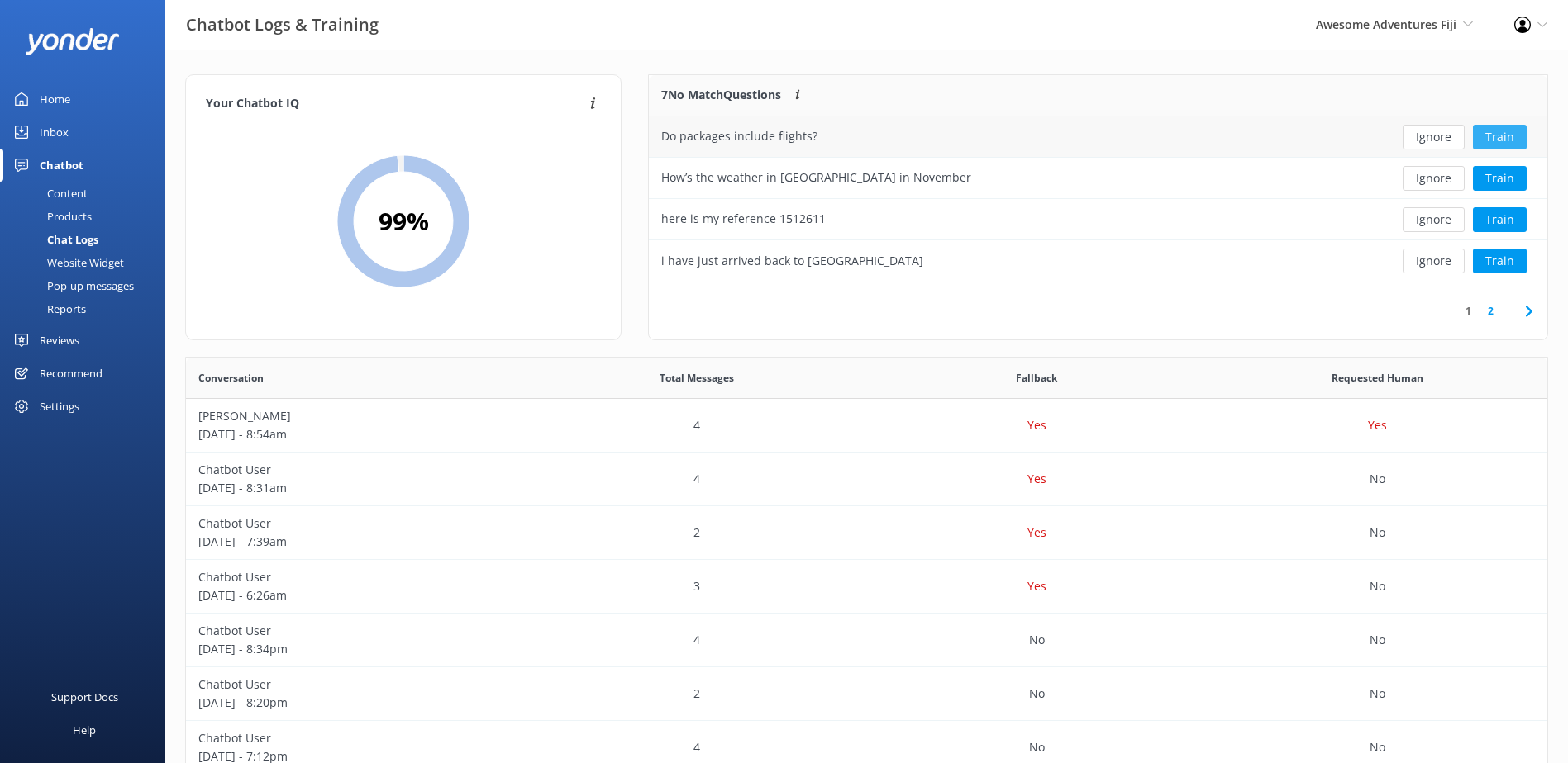
click at [1499, 136] on button "Train" at bounding box center [1499, 137] width 54 height 24
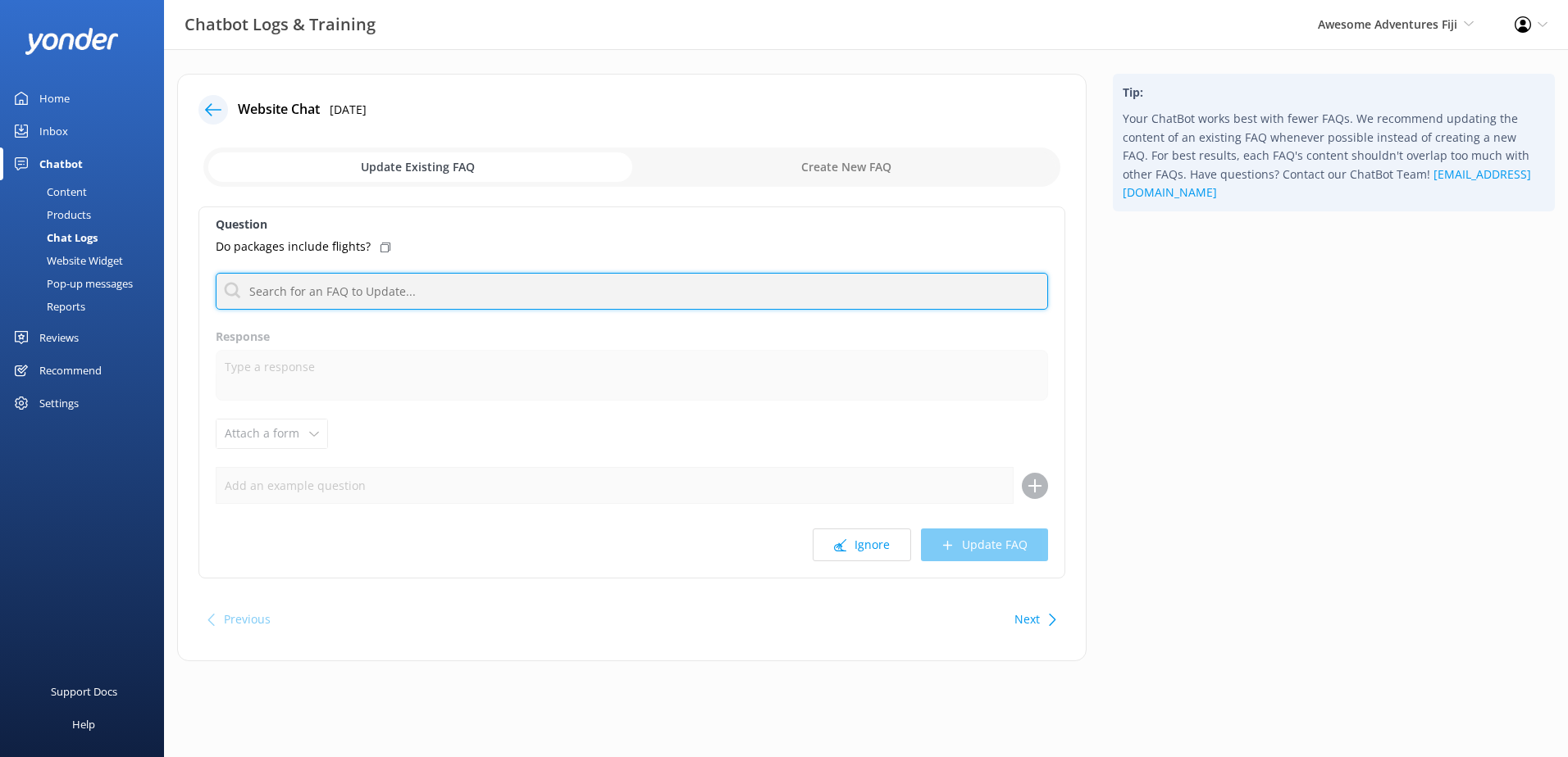
click at [373, 298] on input "text" at bounding box center [631, 291] width 832 height 37
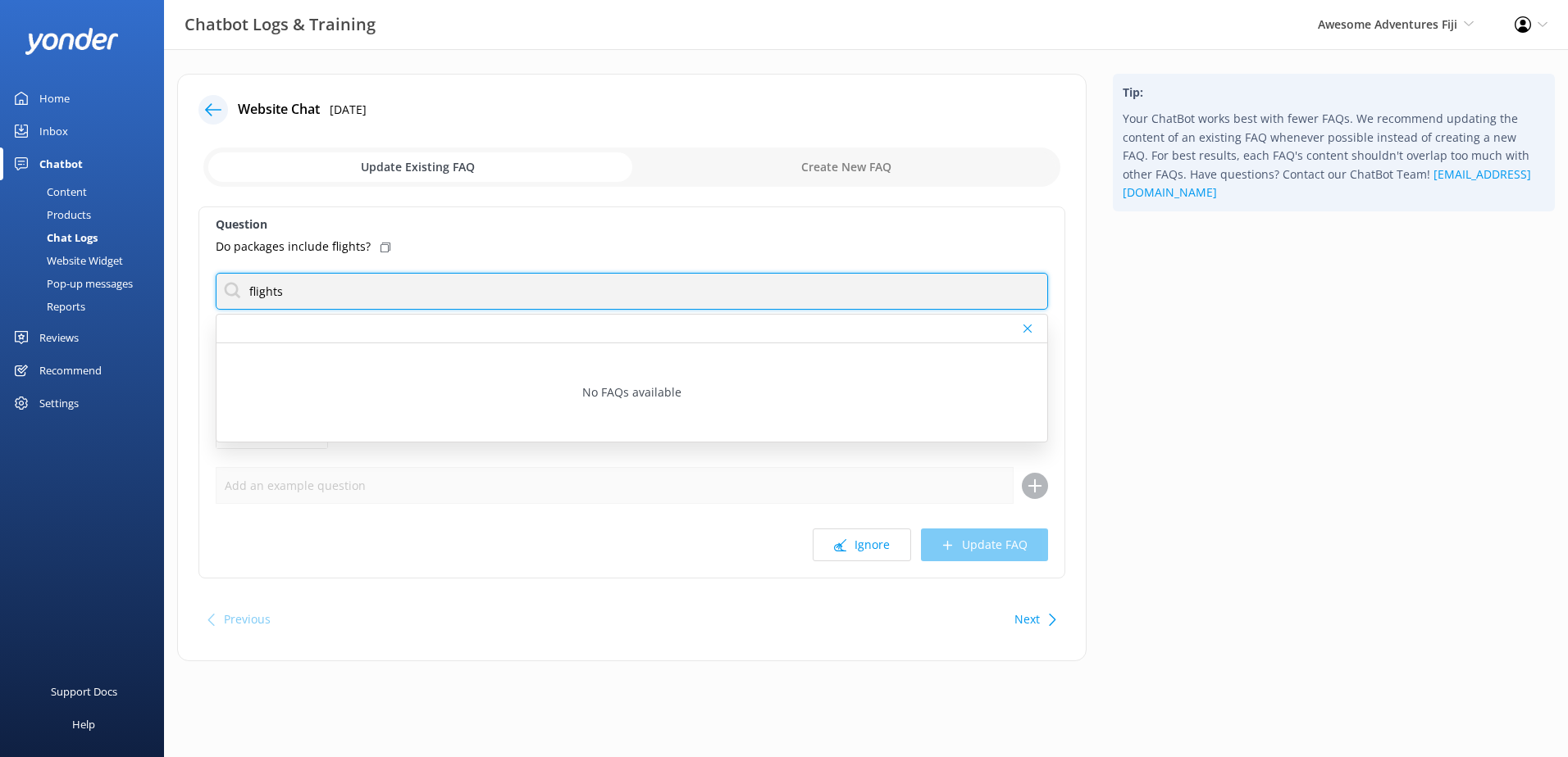
type input "flights"
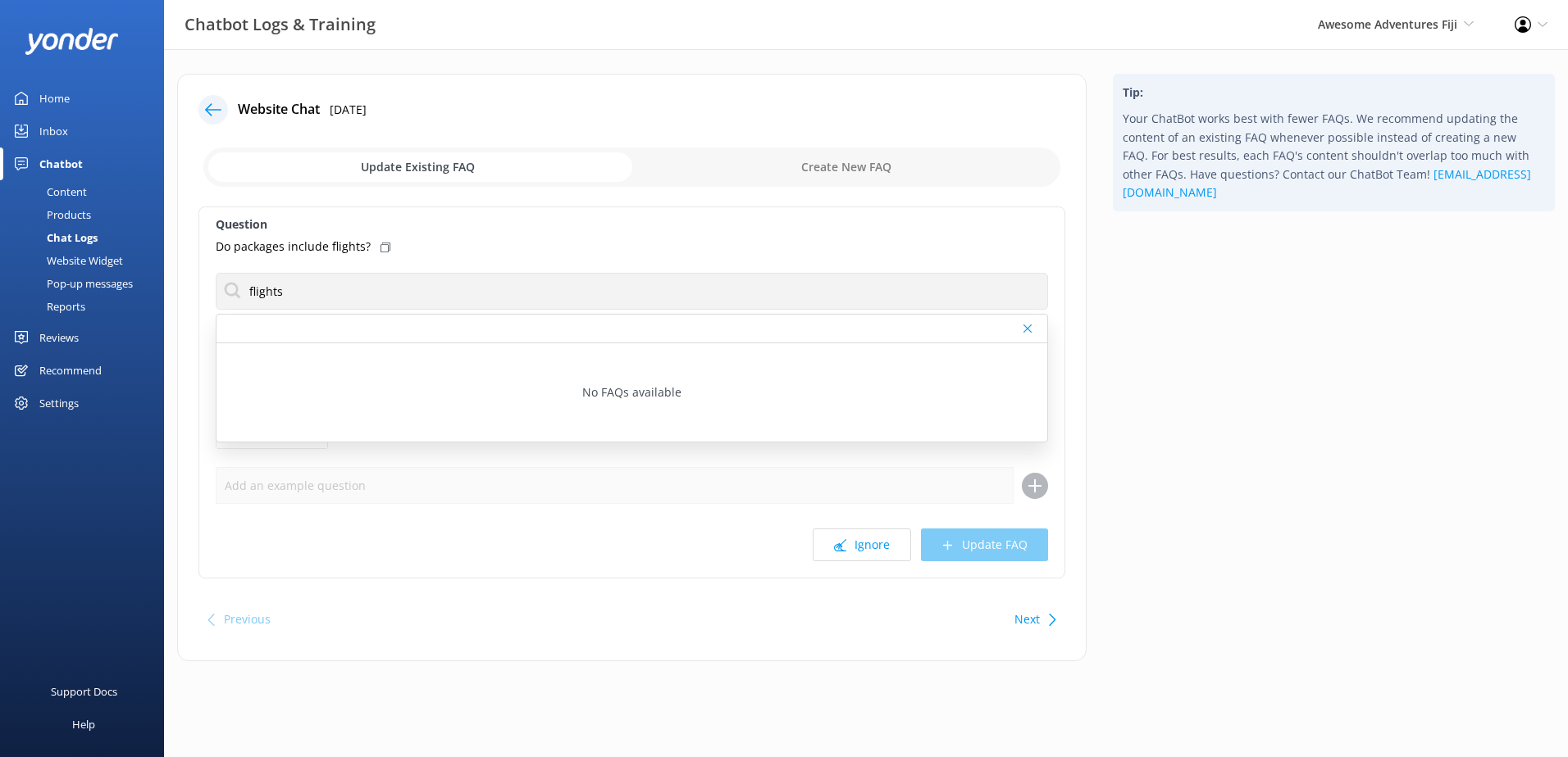
drag, startPoint x: 769, startPoint y: 166, endPoint x: 704, endPoint y: 197, distance: 72.0
click at [770, 165] on input "checkbox" at bounding box center [631, 167] width 857 height 40
checkbox input "true"
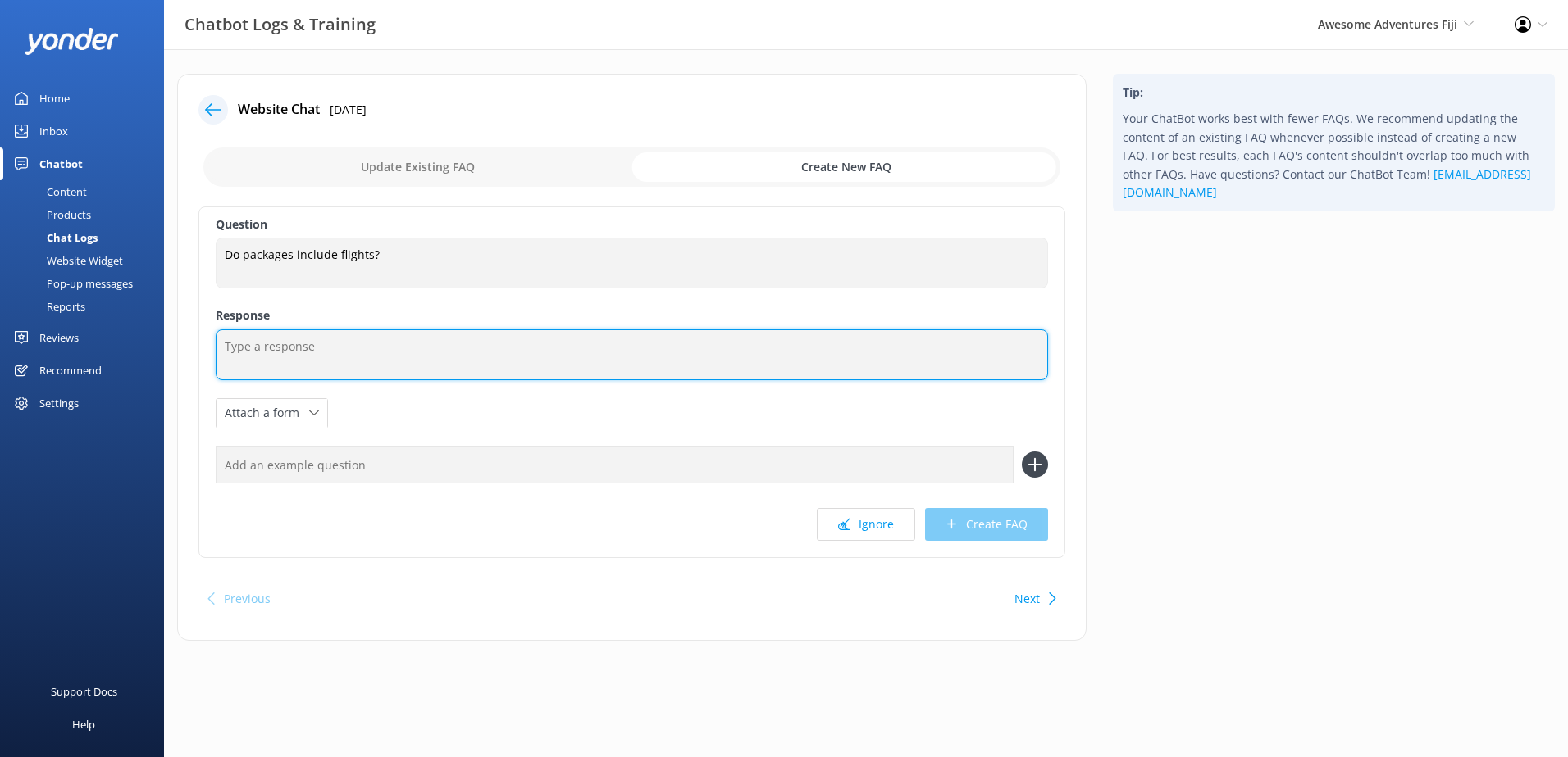
click at [315, 331] on textarea at bounding box center [631, 355] width 832 height 50
type textarea "a"
click at [553, 344] on textarea "Awesome Adventure packages do not include flight" at bounding box center [631, 355] width 832 height 50
drag, startPoint x: 690, startPoint y: 345, endPoint x: 133, endPoint y: 315, distance: 557.8
click at [133, 315] on div "Chatbot Logs & Training Awesome Adventures Fiji South Sea Sailing South Sea Cru…" at bounding box center [784, 370] width 1568 height 642
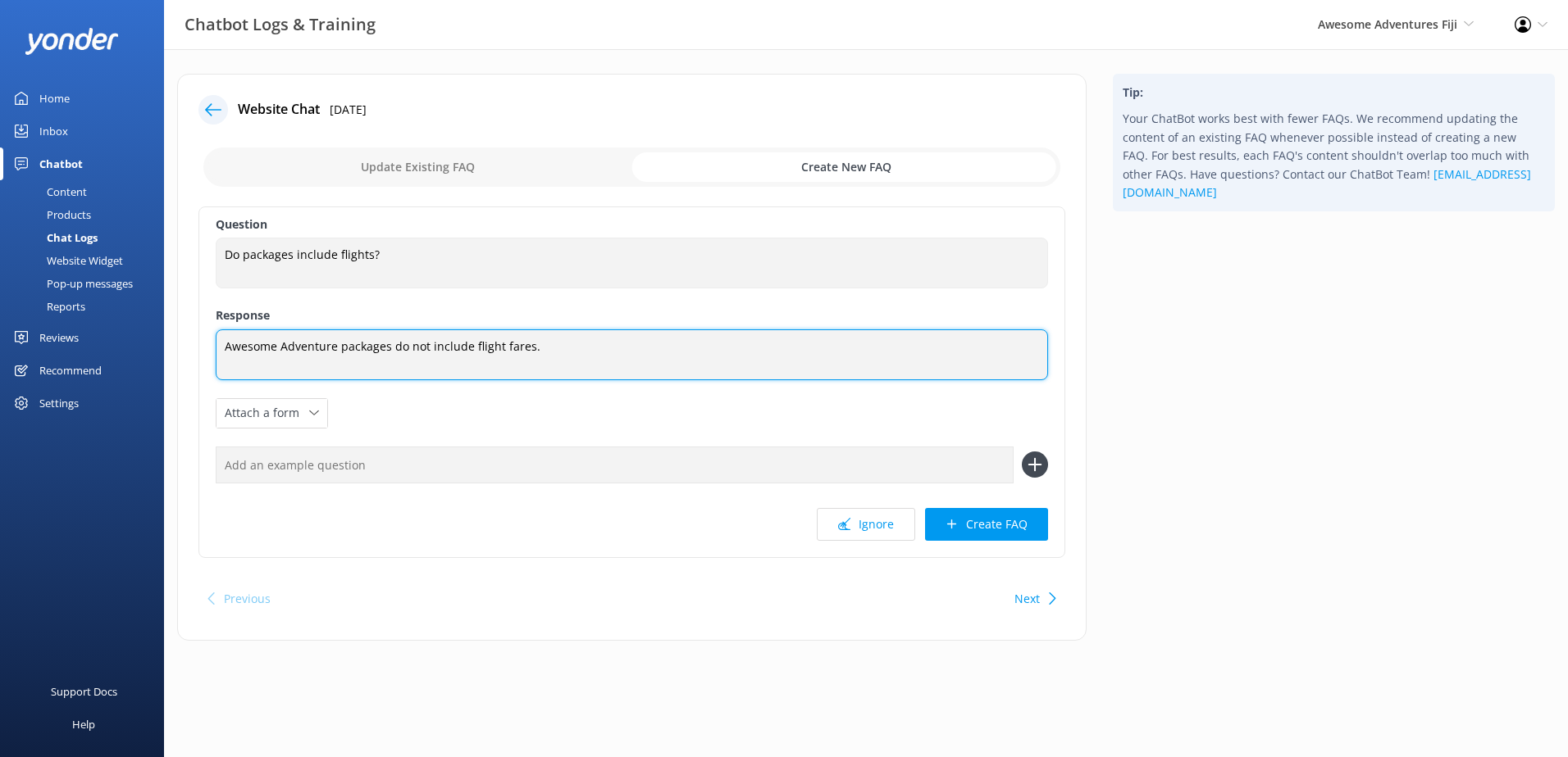
type textarea "Awesome Adventure packages do not include flight fares."
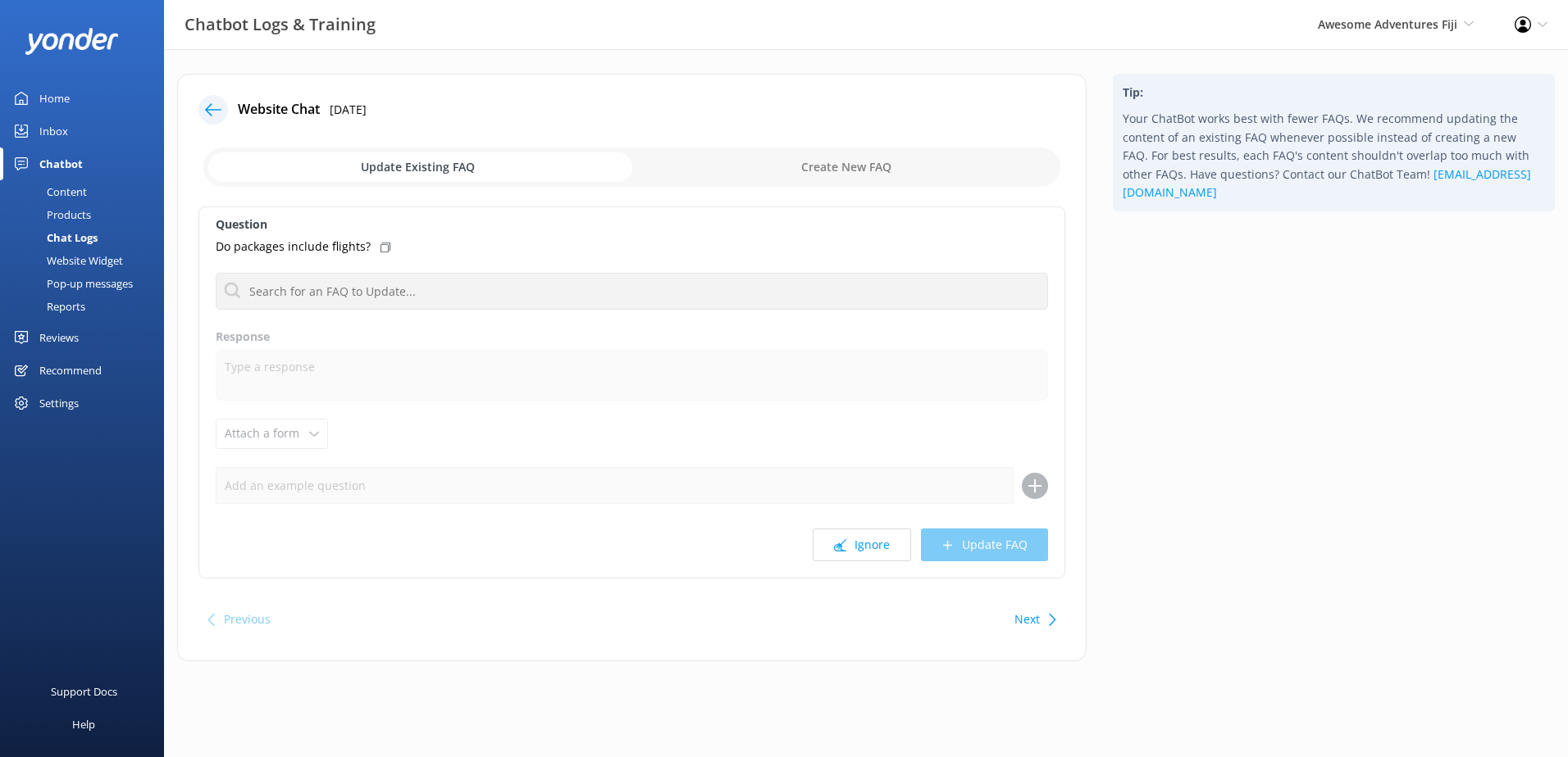
click at [794, 177] on input "checkbox" at bounding box center [631, 167] width 857 height 40
checkbox input "true"
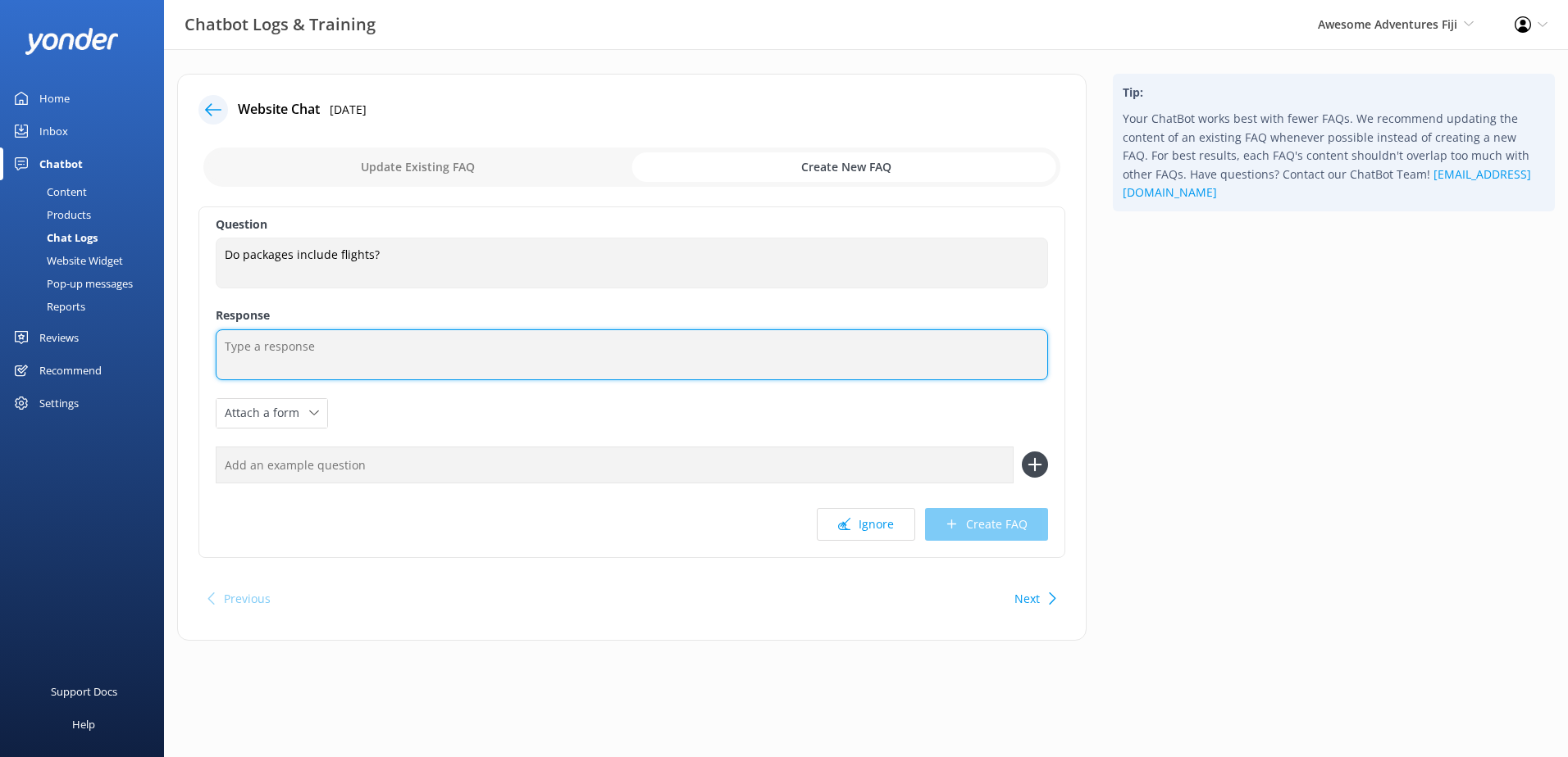
click at [309, 365] on textarea at bounding box center [631, 355] width 832 height 50
paste textarea "Awesome Adventure packages do not include airfare"
type textarea "Awesome Adventure packages do not include airfare."
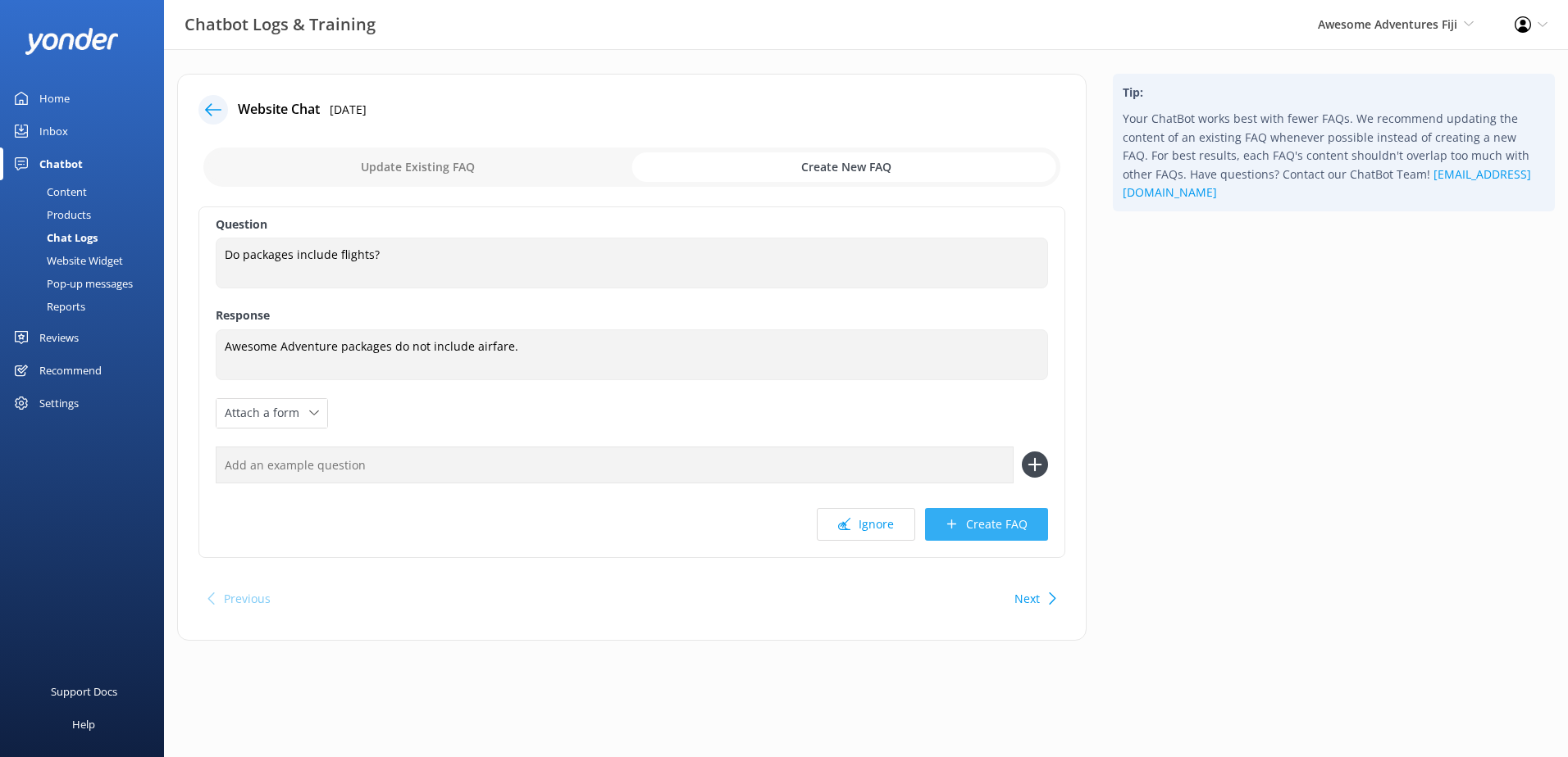
click at [1006, 528] on button "Create FAQ" at bounding box center [986, 525] width 123 height 33
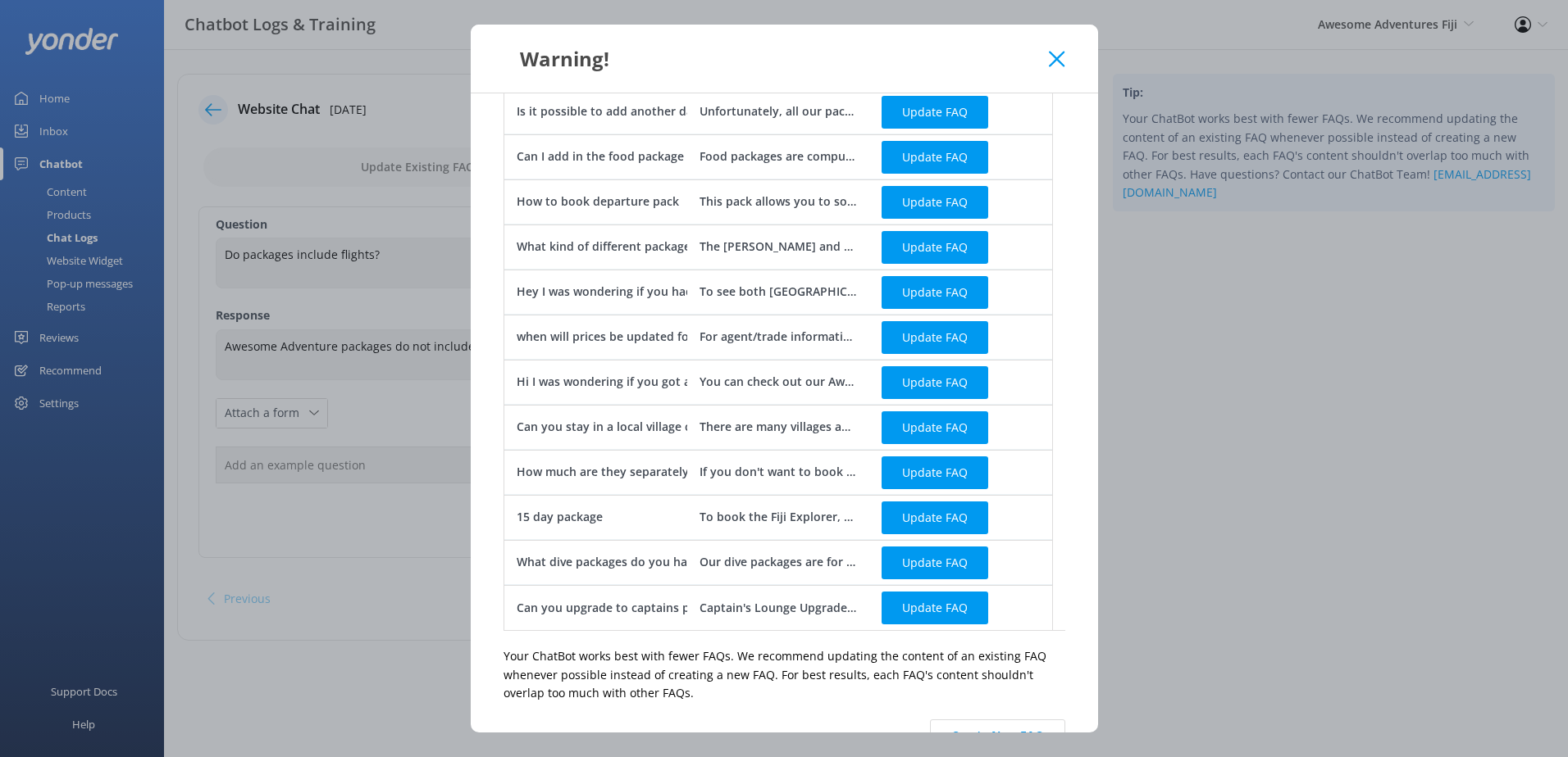
scroll to position [591, 0]
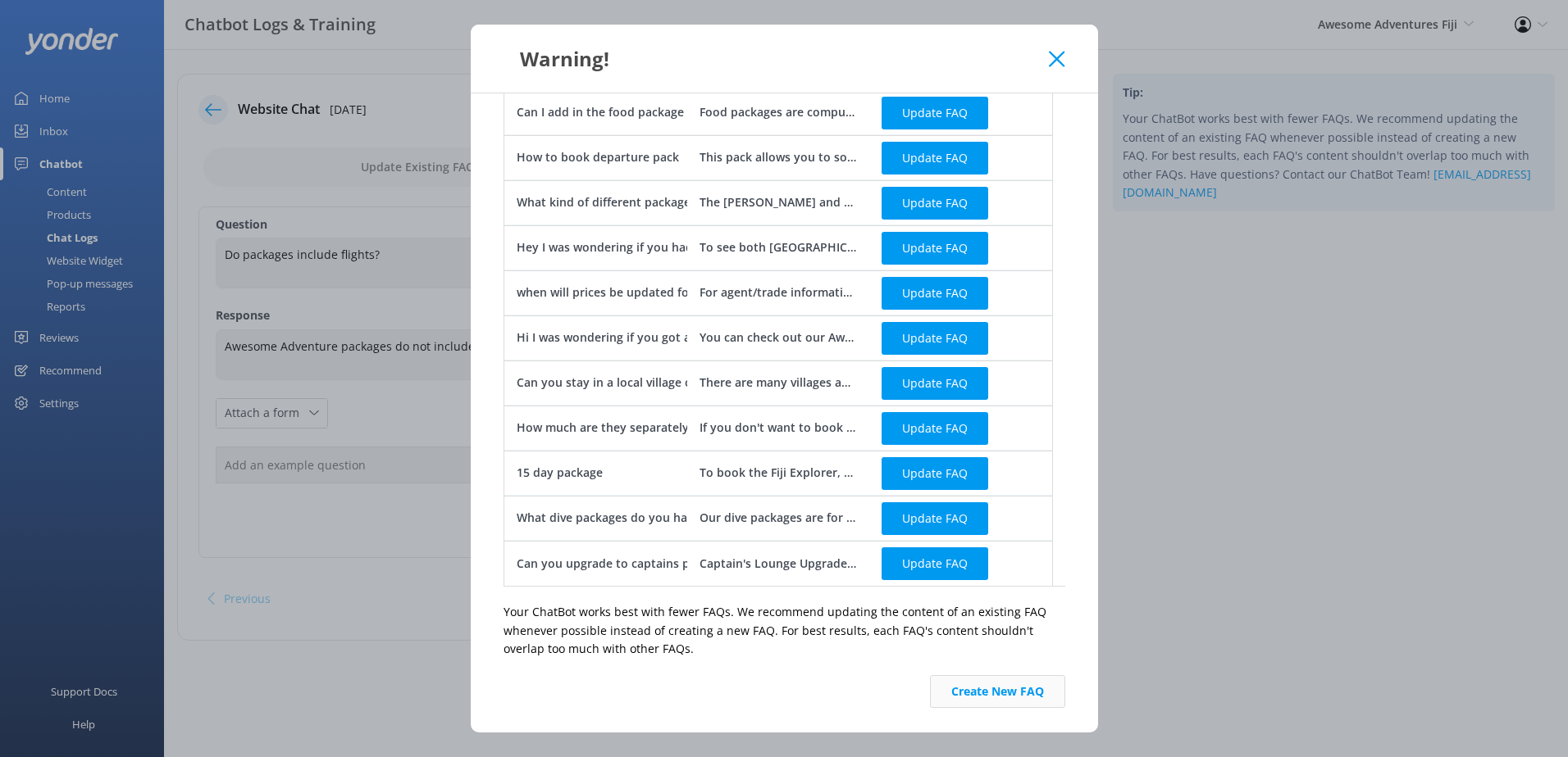
click at [1000, 678] on button "Create New FAQ" at bounding box center [997, 692] width 135 height 33
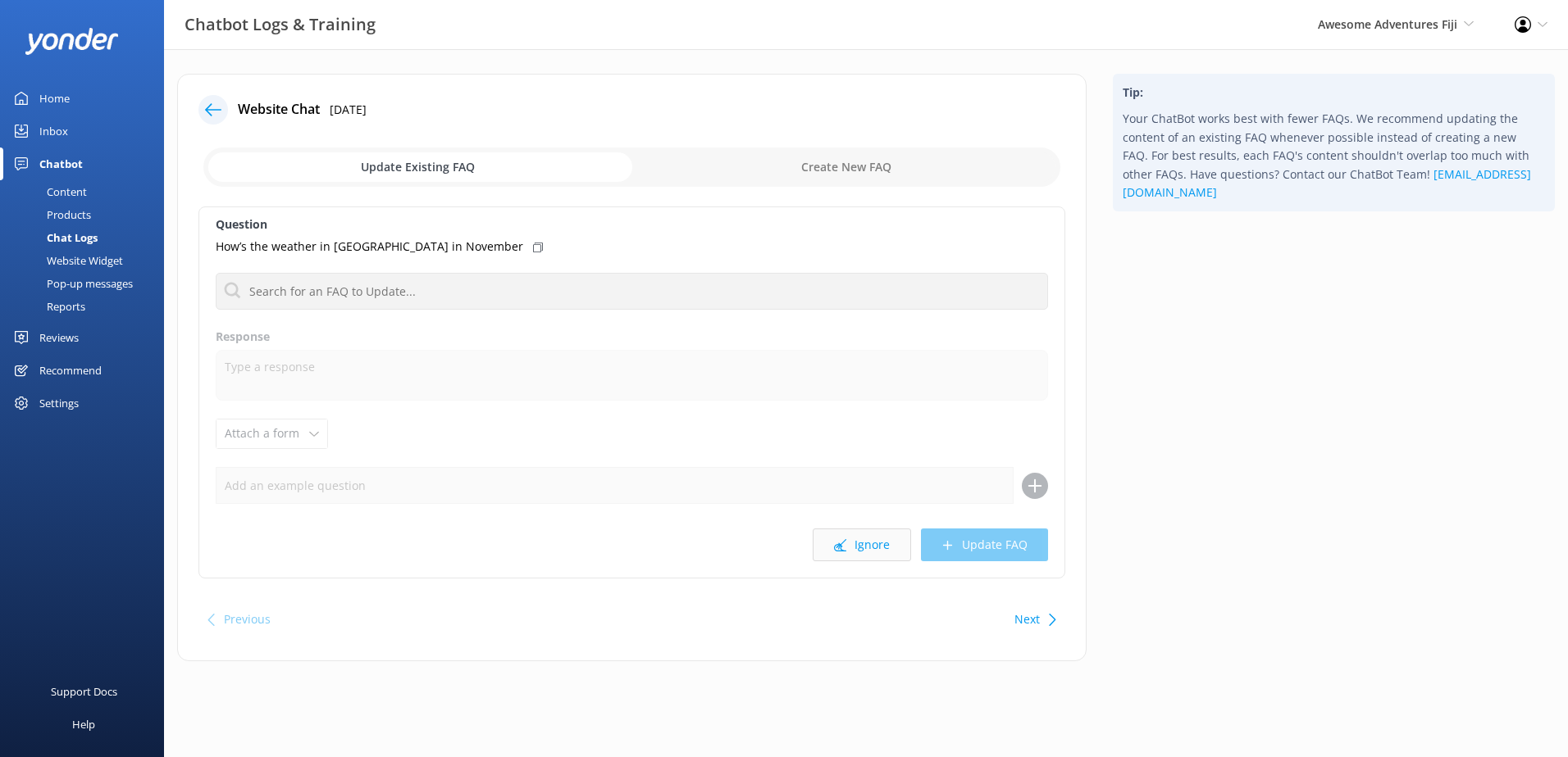
click at [879, 549] on button "Ignore" at bounding box center [861, 545] width 98 height 33
click at [877, 547] on button "Ignore" at bounding box center [861, 545] width 98 height 33
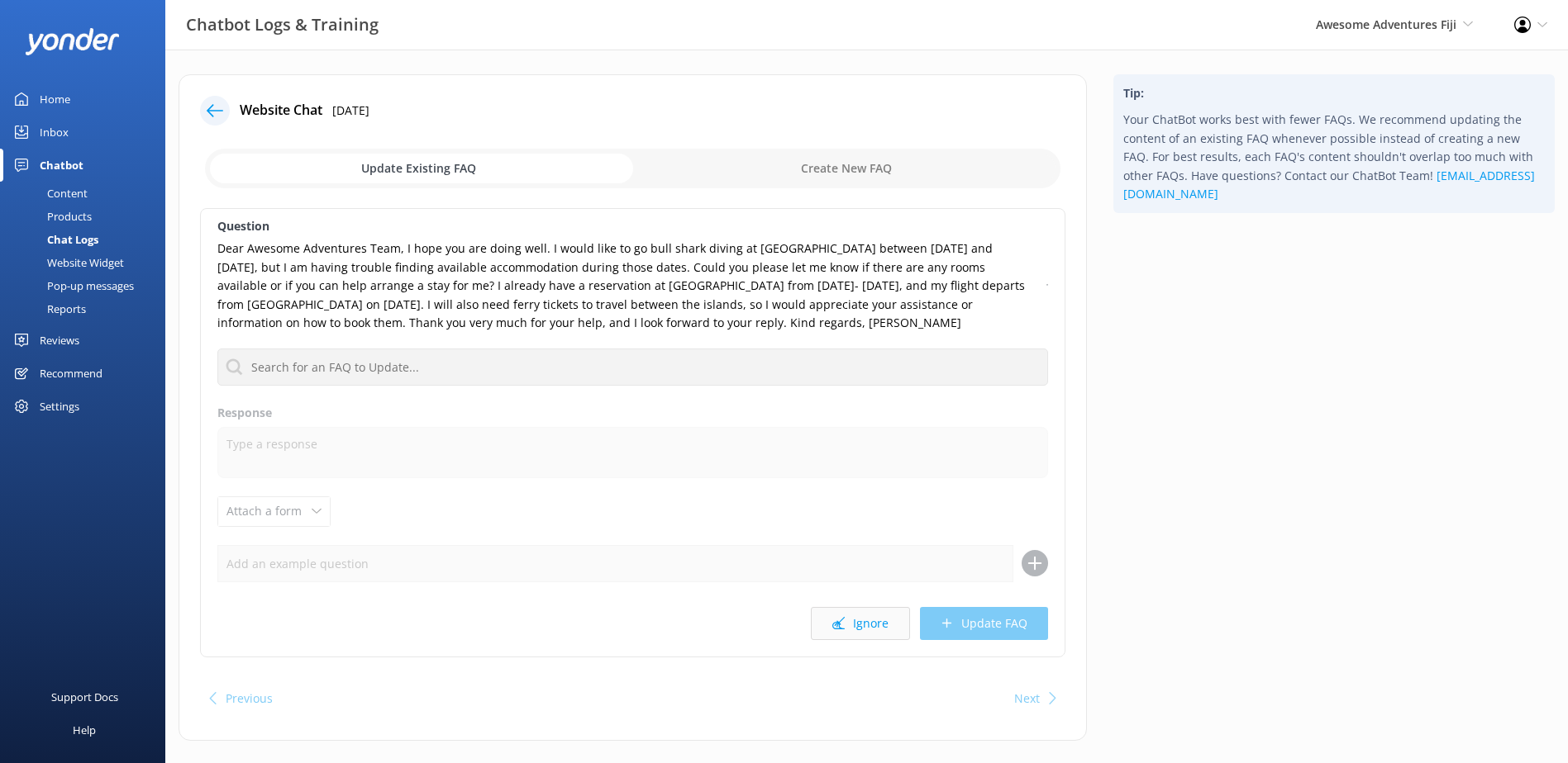
click at [868, 631] on button "Ignore" at bounding box center [860, 624] width 99 height 33
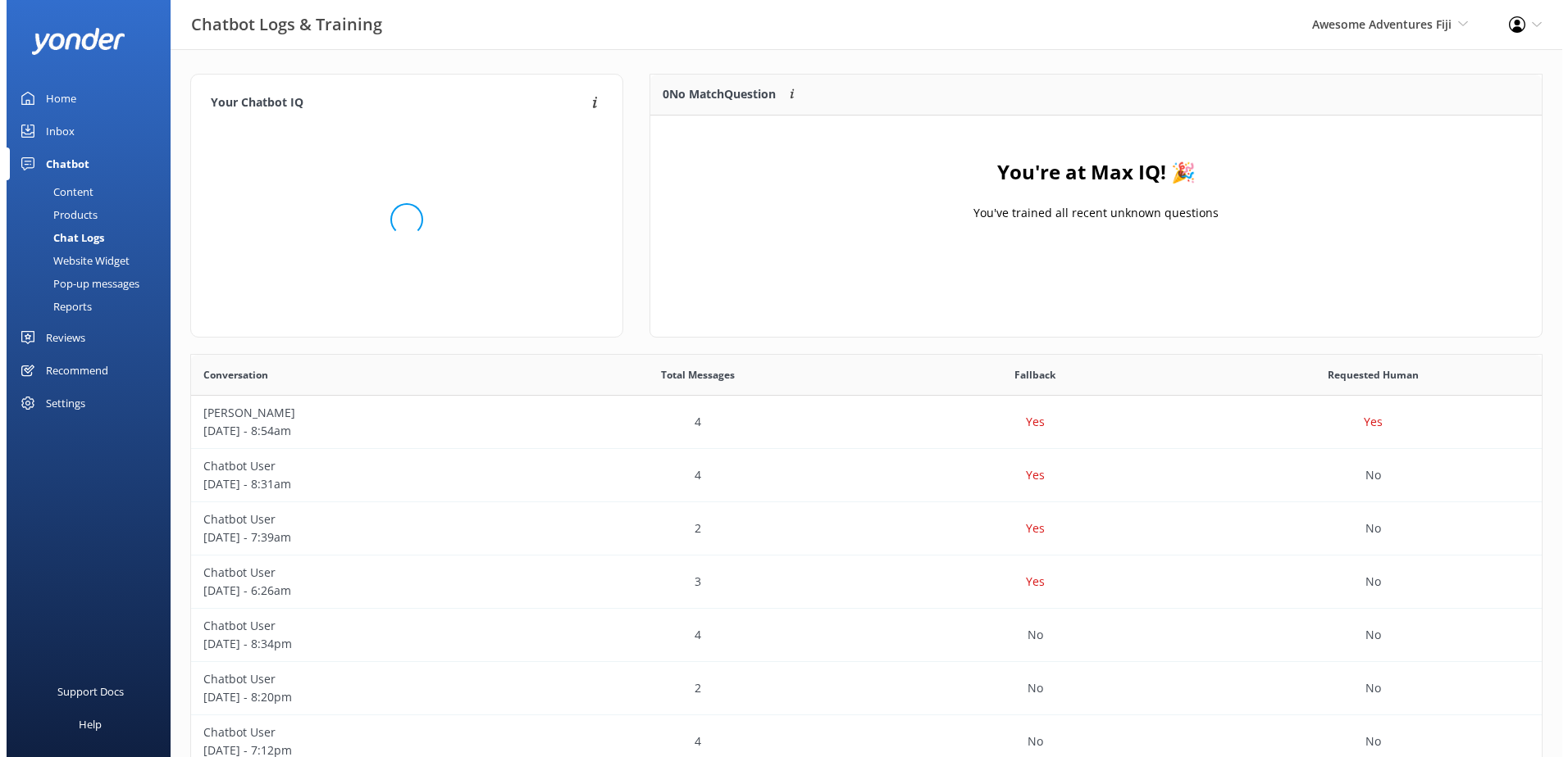
scroll to position [192, 879]
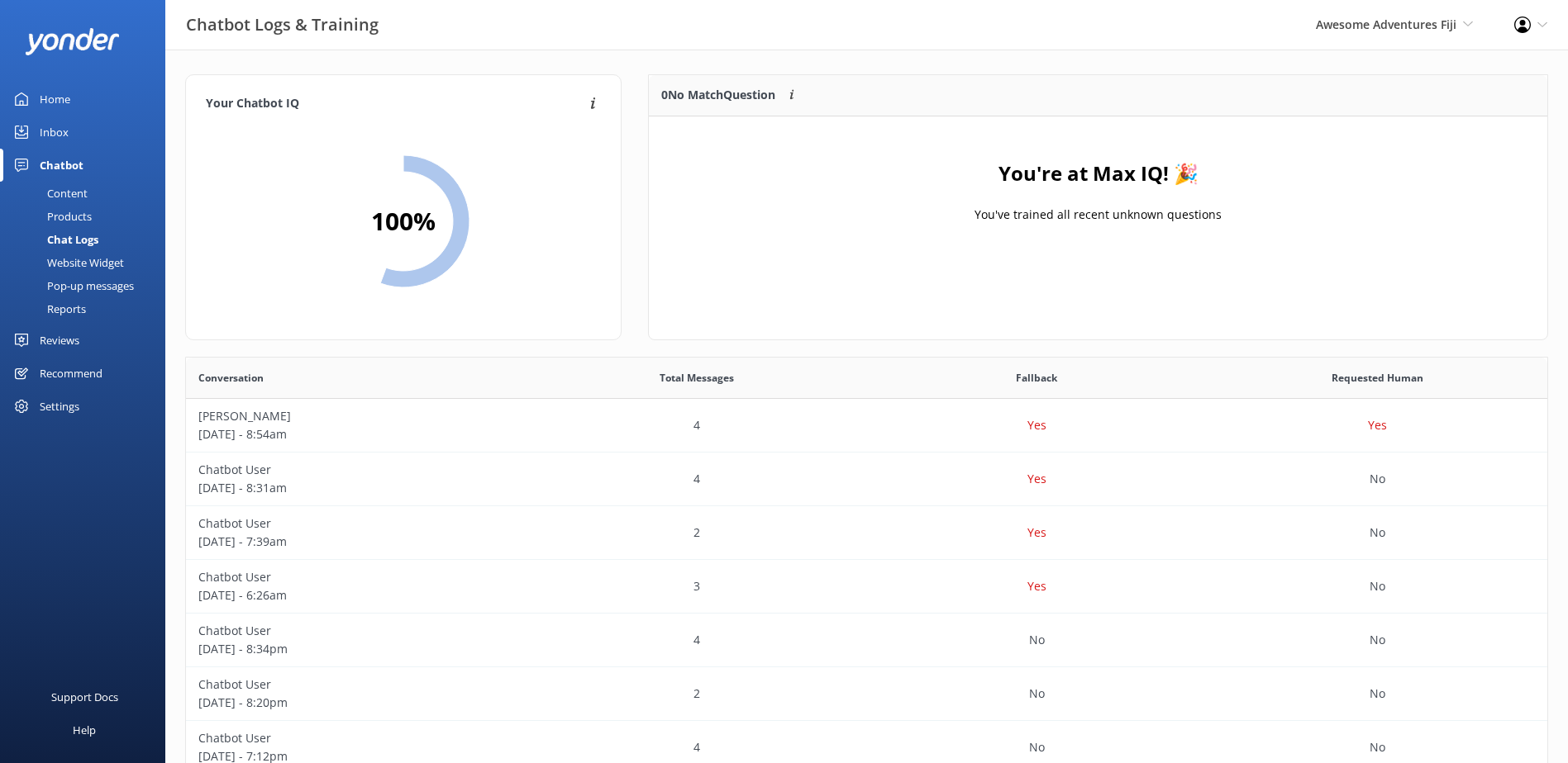
click at [66, 130] on div "Inbox" at bounding box center [55, 132] width 29 height 33
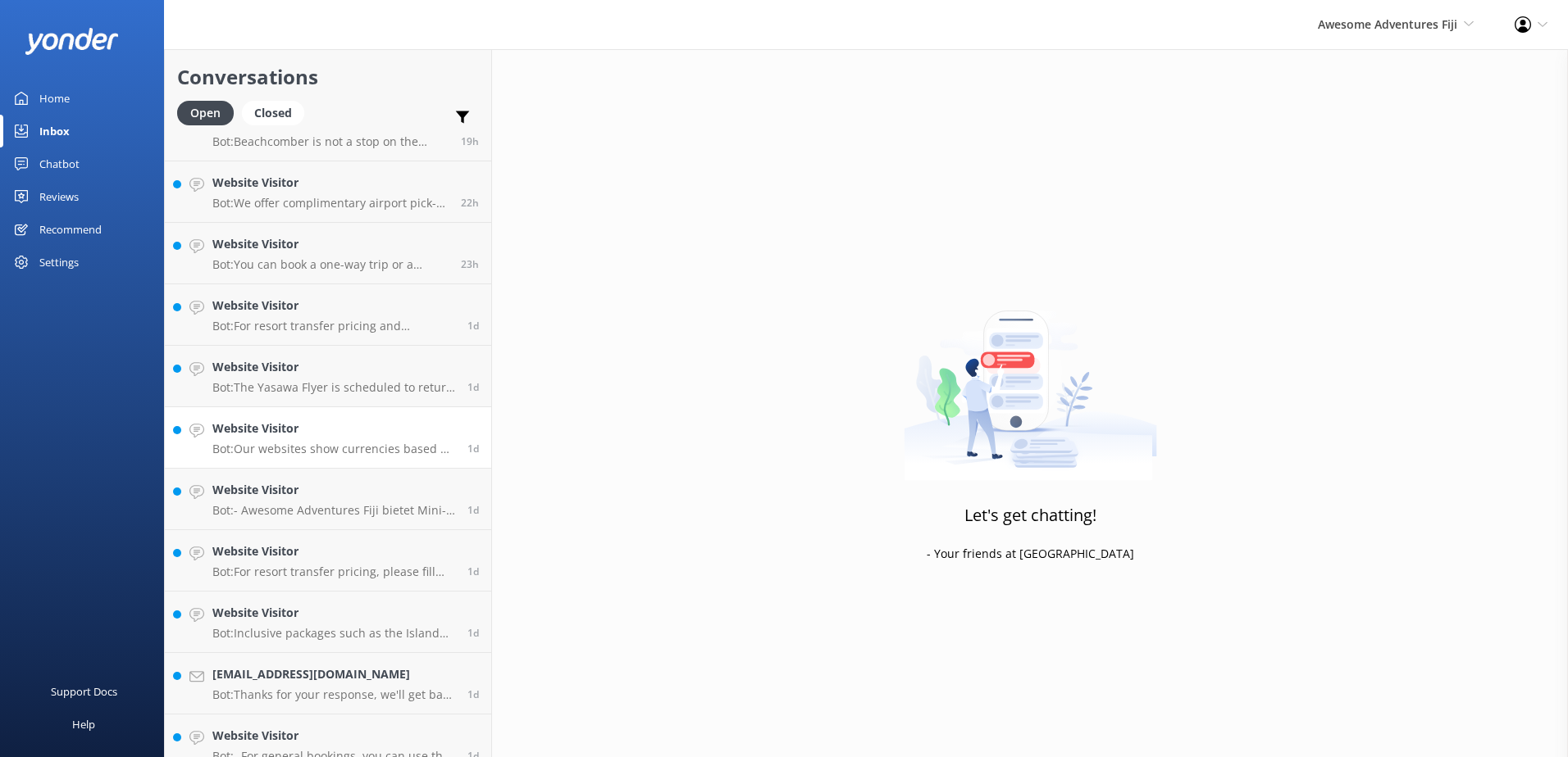
scroll to position [546, 0]
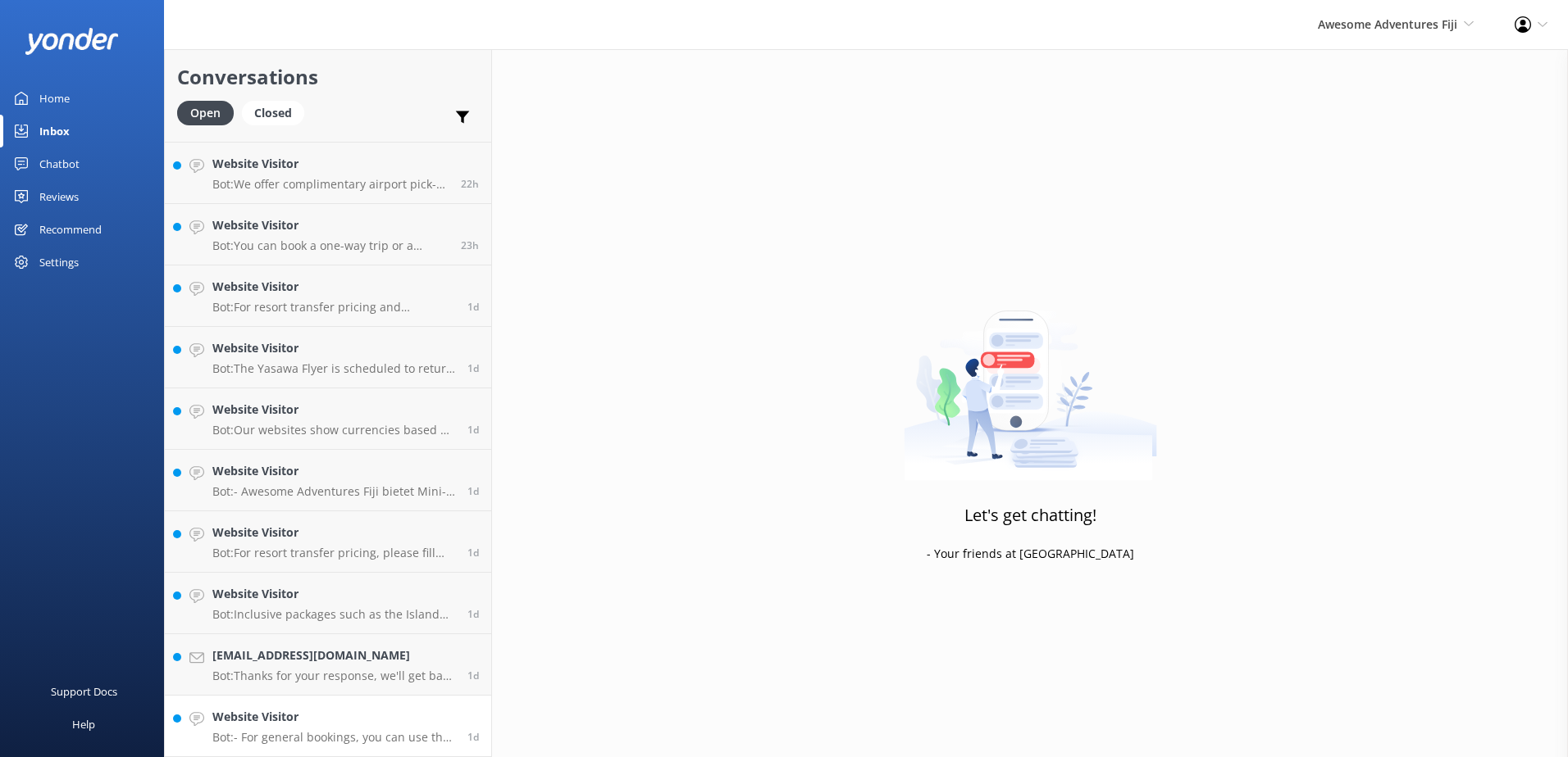
click at [403, 729] on div "Website Visitor Bot: - For general bookings, you can use the online reservation…" at bounding box center [334, 726] width 243 height 36
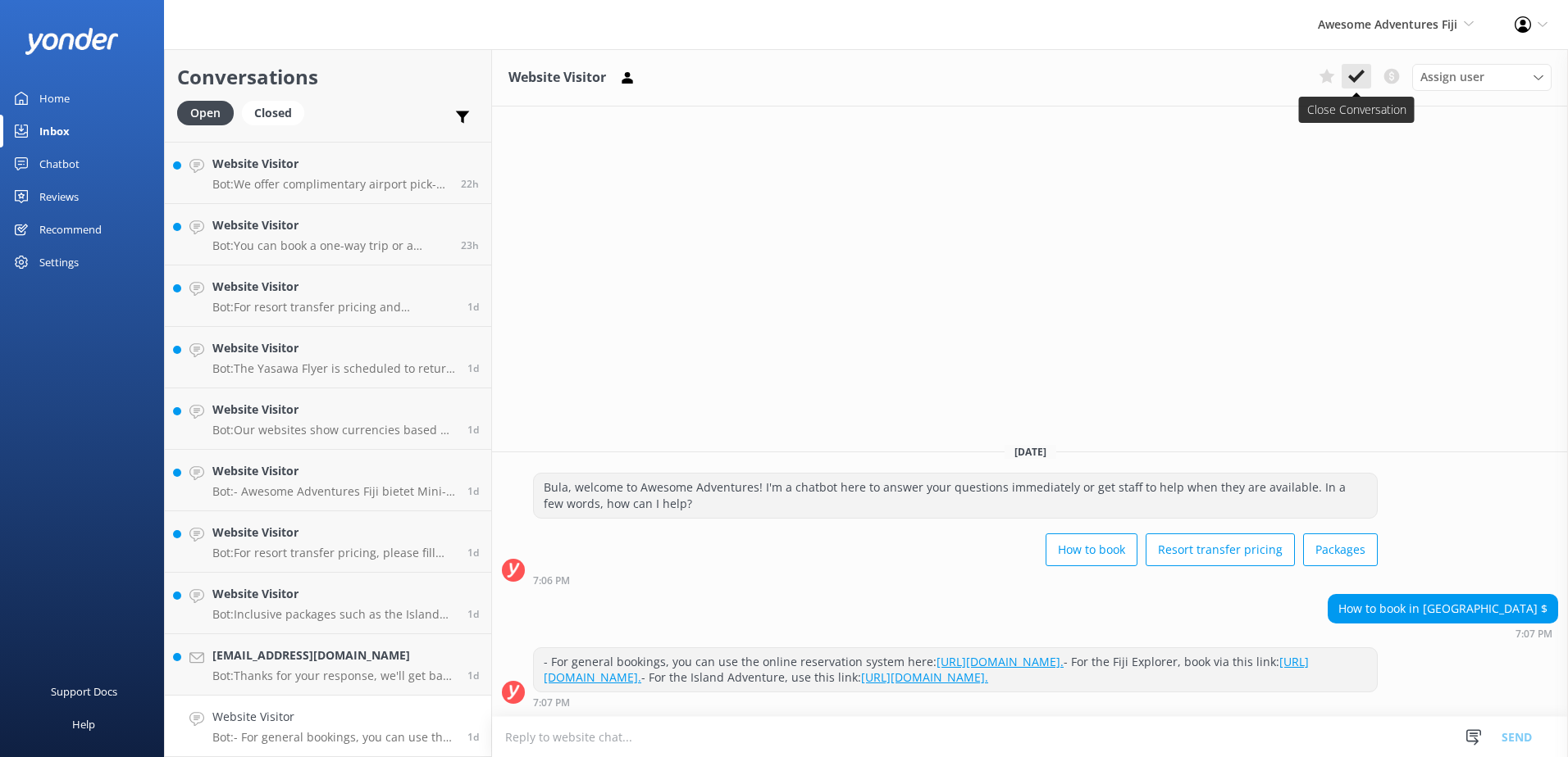
click at [1359, 72] on icon at bounding box center [1356, 76] width 17 height 16
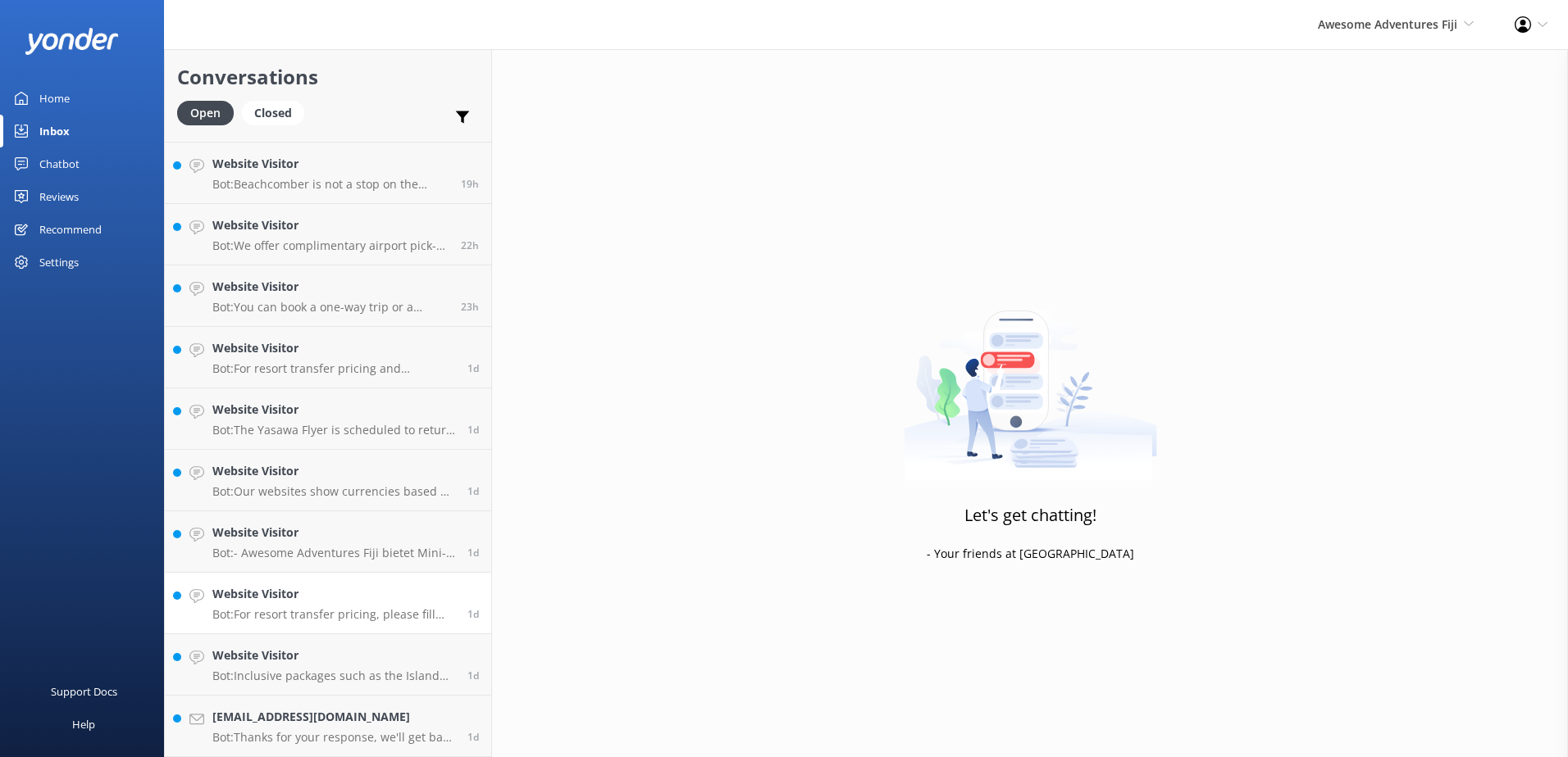
scroll to position [484, 0]
click at [322, 734] on p "Bot: Thanks for your response, we'll get back to you as soon as we can during o…" at bounding box center [334, 738] width 243 height 15
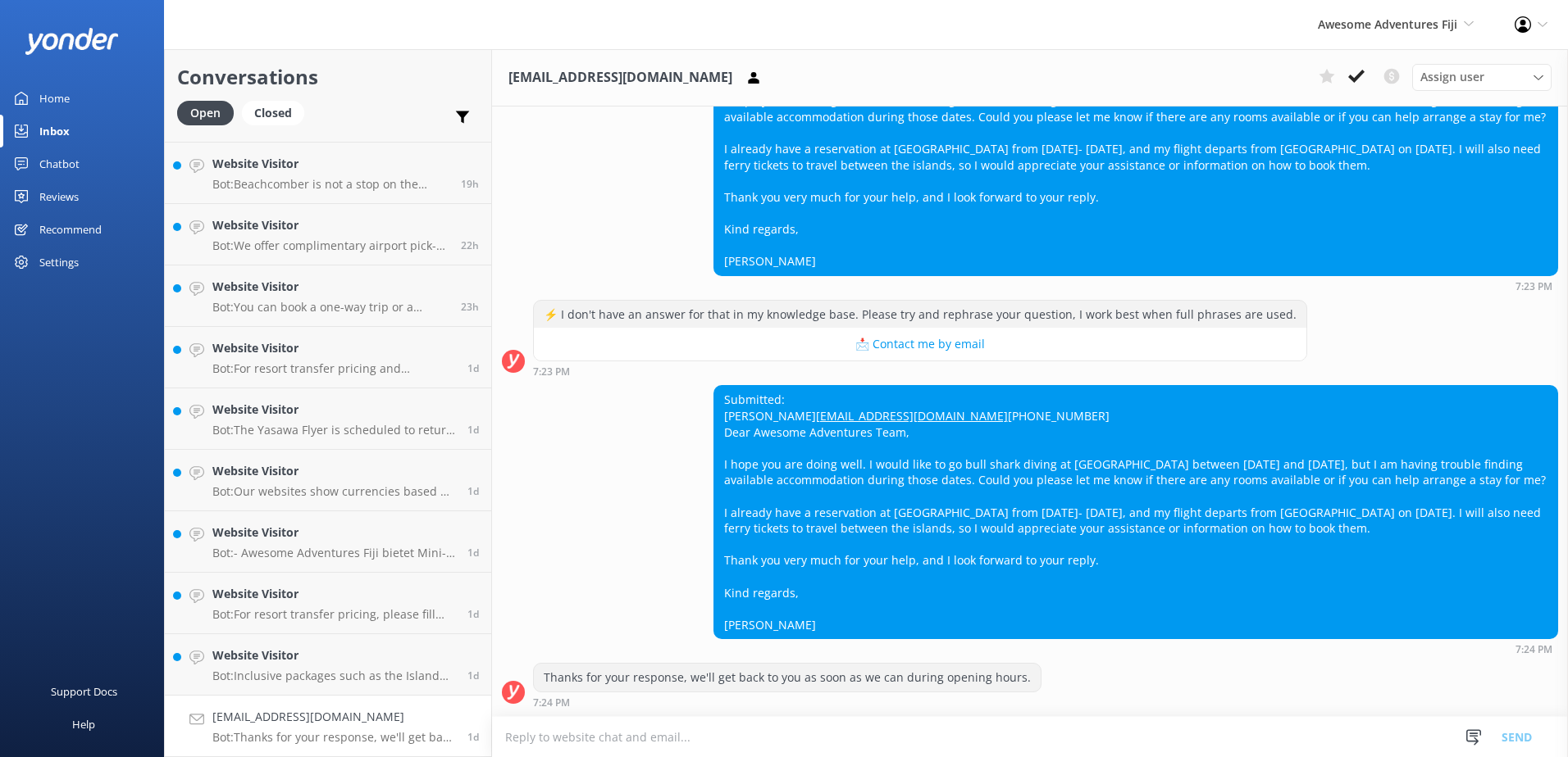
scroll to position [248, 0]
click at [1446, 584] on div "Submitted: Magali Baratte Magaliontour@outlook.de +4917620295283 Dear Awesome A…" at bounding box center [1136, 512] width 843 height 252
click at [1101, 730] on textarea at bounding box center [1030, 737] width 1076 height 40
paste textarea "Please contact & liaise directly with our Awesome Adventures Fiji Reservations …"
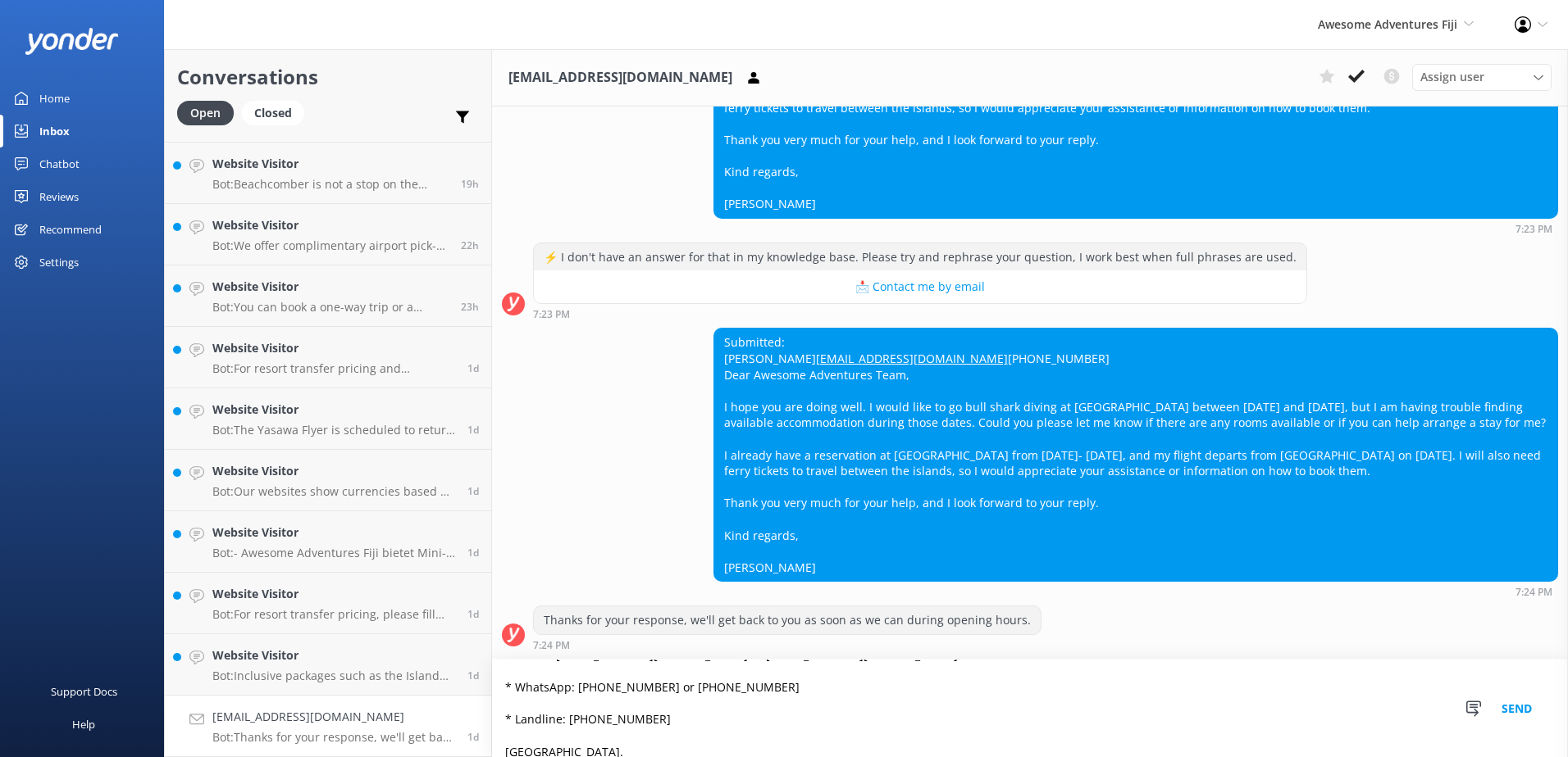
scroll to position [119, 0]
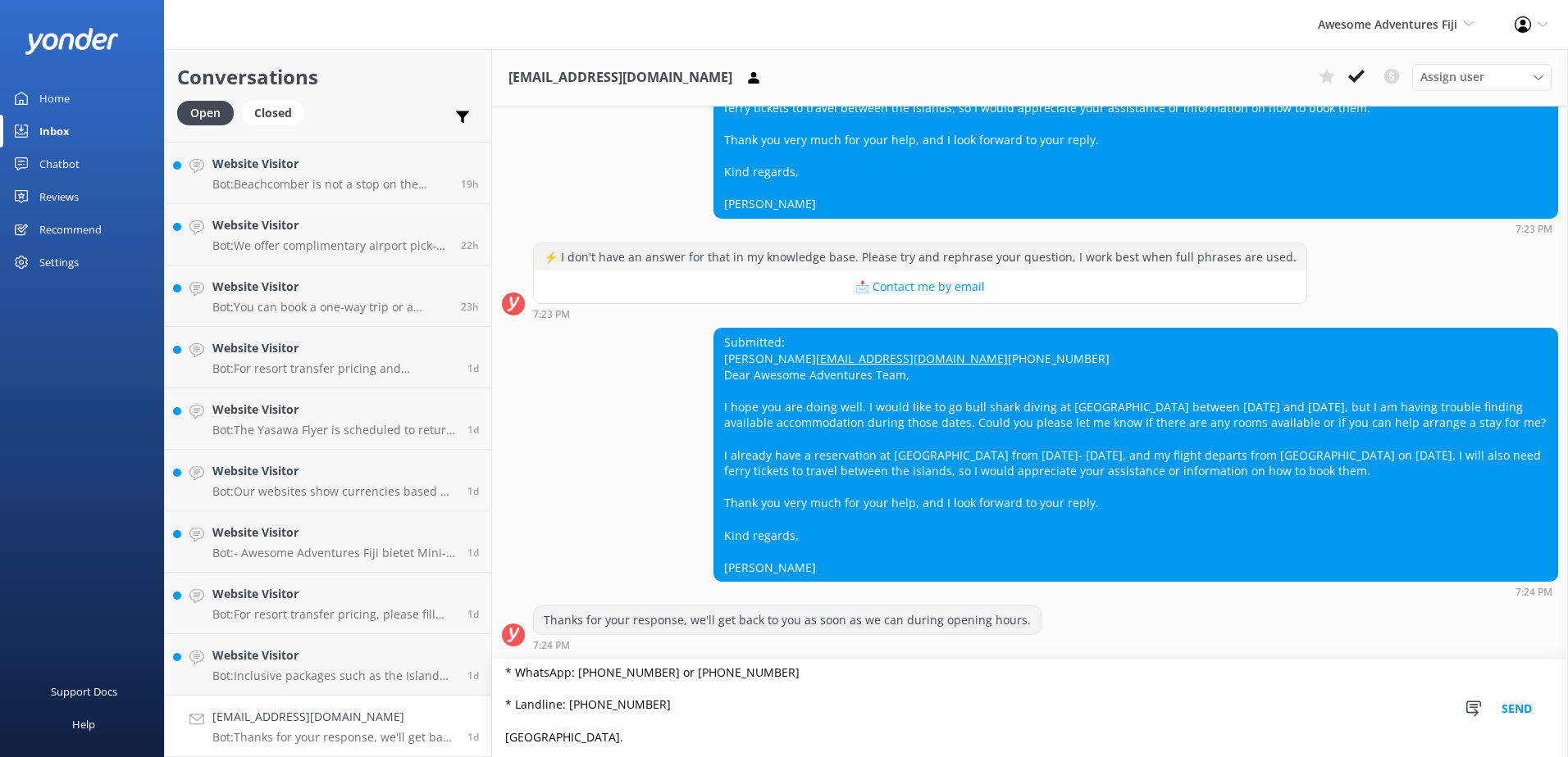
type textarea "Please contact & liaise directly with our Awesome Adventures Fiji Reservations …"
click at [1517, 707] on button "Send" at bounding box center [1517, 708] width 61 height 98
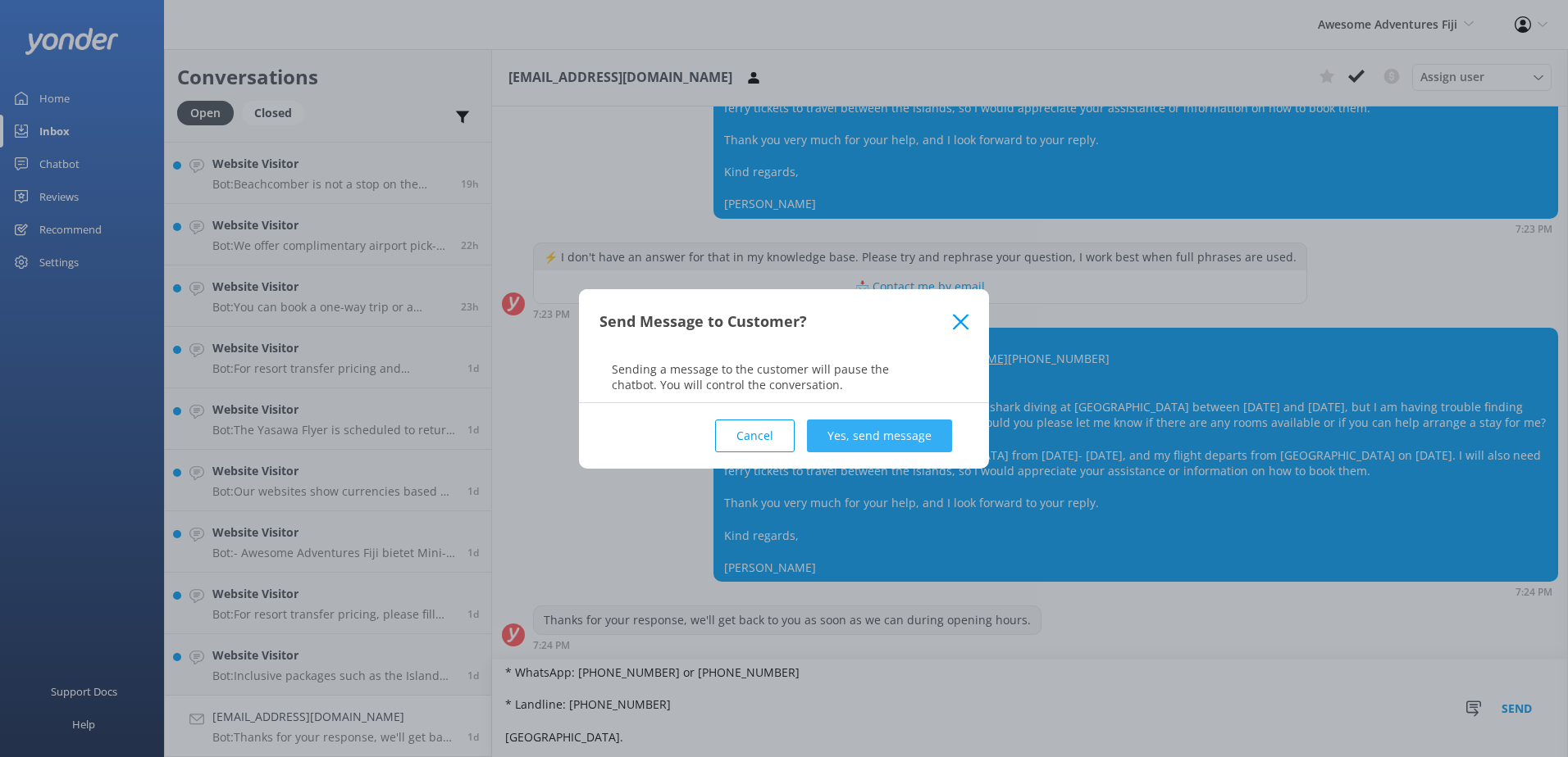
click at [915, 431] on button "Yes, send message" at bounding box center [880, 436] width 146 height 33
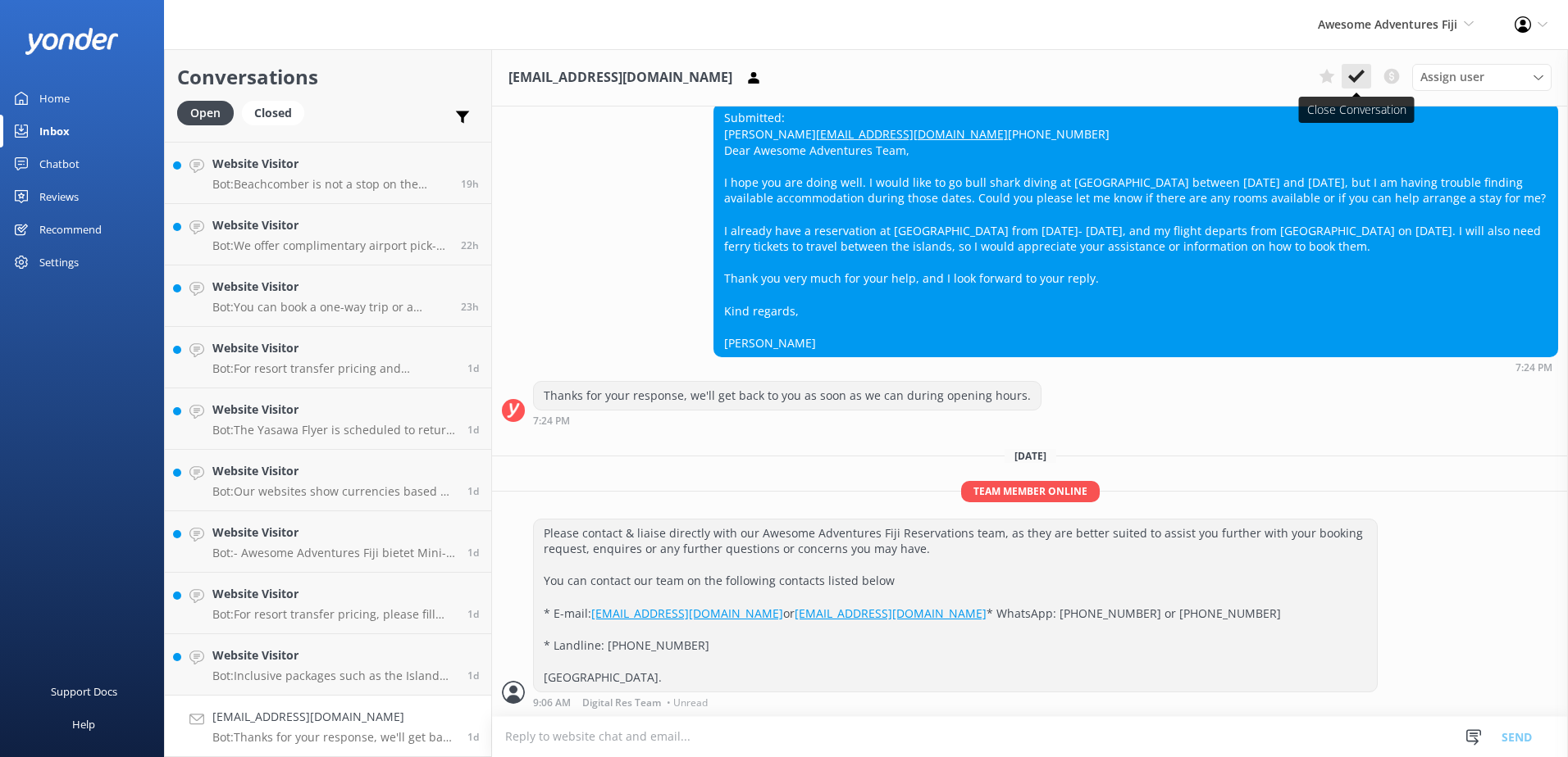
scroll to position [562, 0]
click at [1349, 77] on use at bounding box center [1356, 77] width 17 height 14
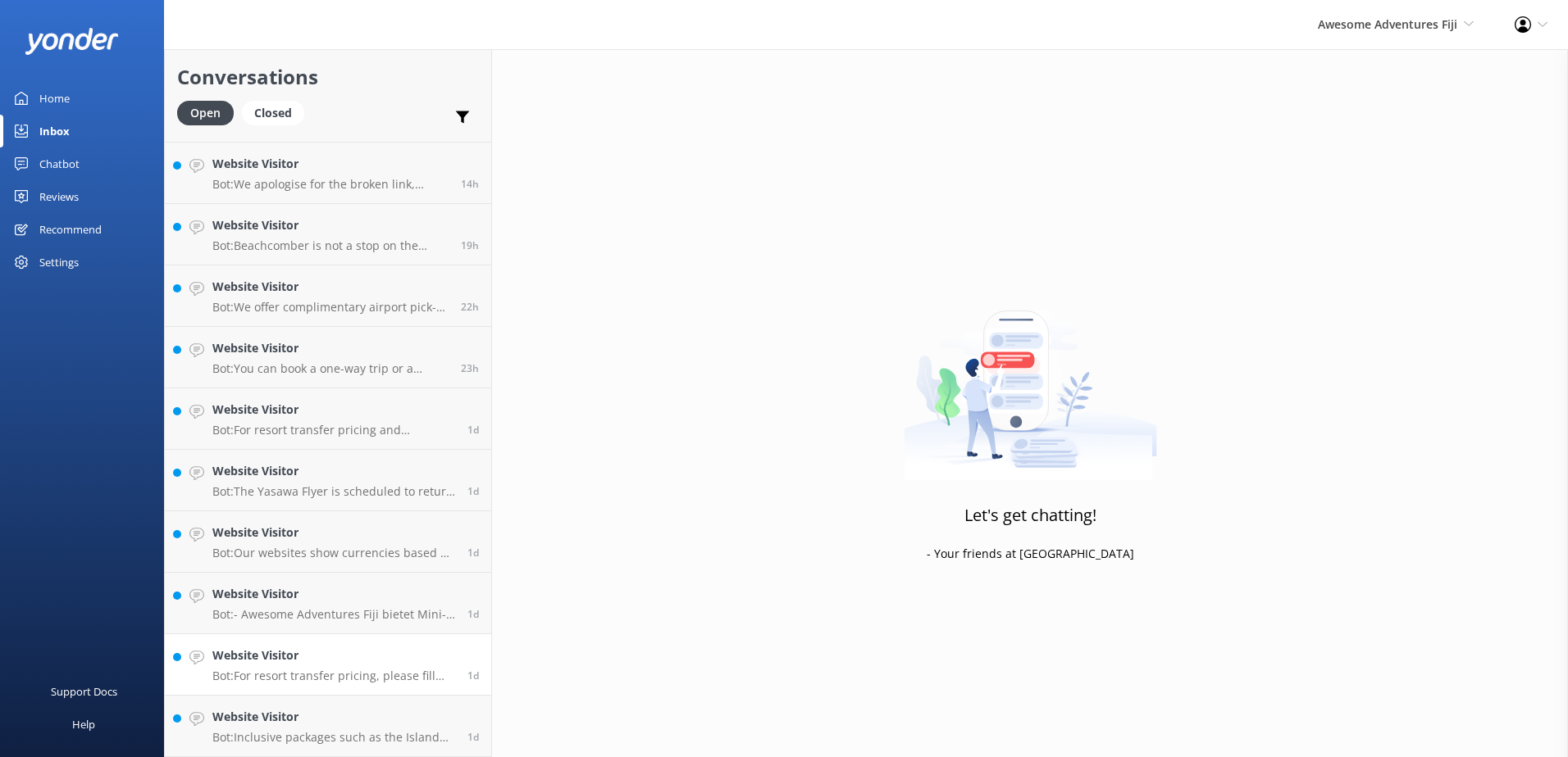
scroll to position [423, 0]
click at [343, 753] on link "Website Visitor Bot: Inclusive packages such as the Island Adventure, Tropical …" at bounding box center [328, 726] width 326 height 61
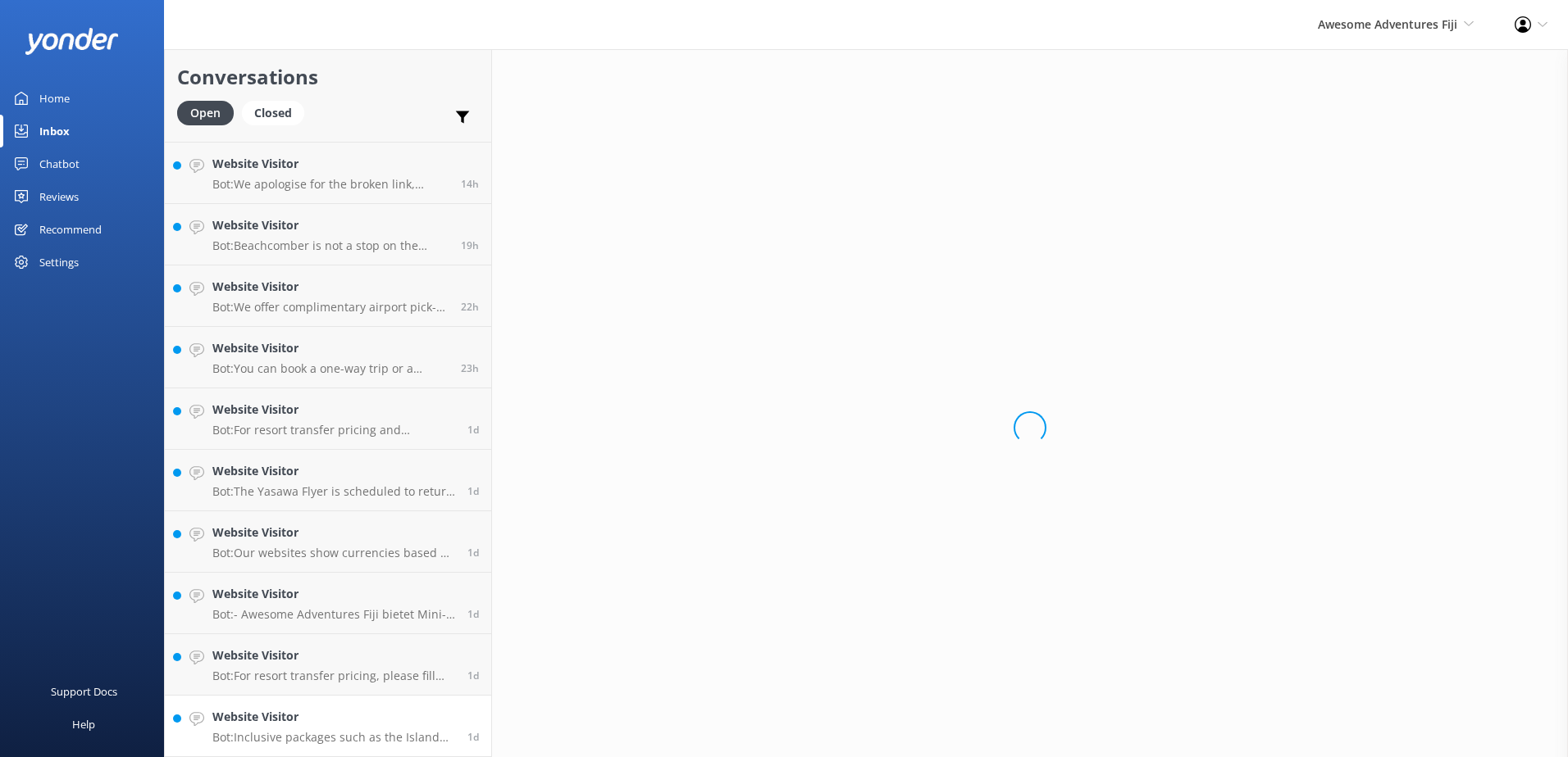
click at [351, 736] on p "Bot: Inclusive packages such as the Island Adventure, Tropical Tempter, Fiji Ex…" at bounding box center [334, 738] width 243 height 15
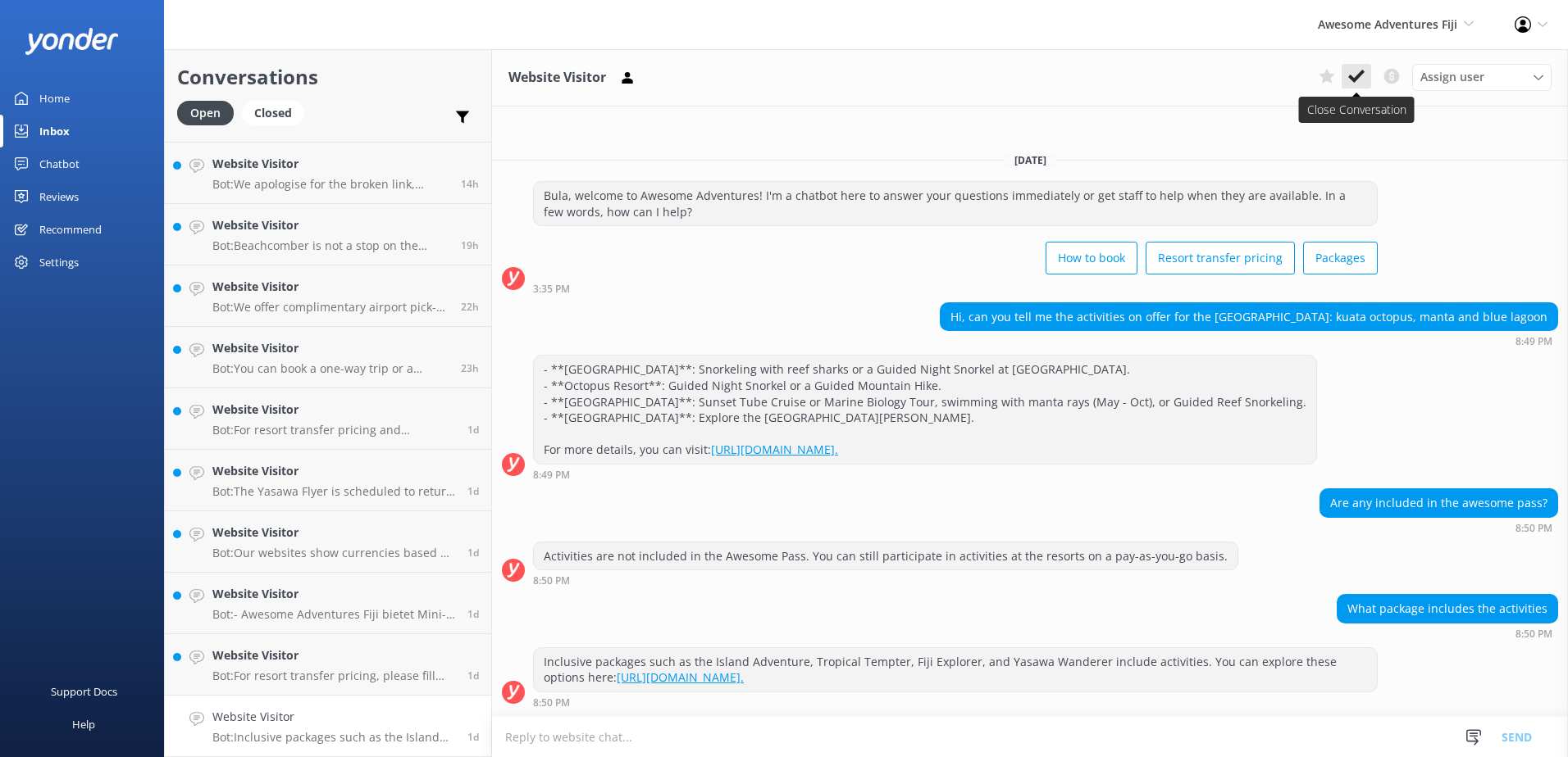
click at [1349, 85] on button at bounding box center [1356, 76] width 29 height 24
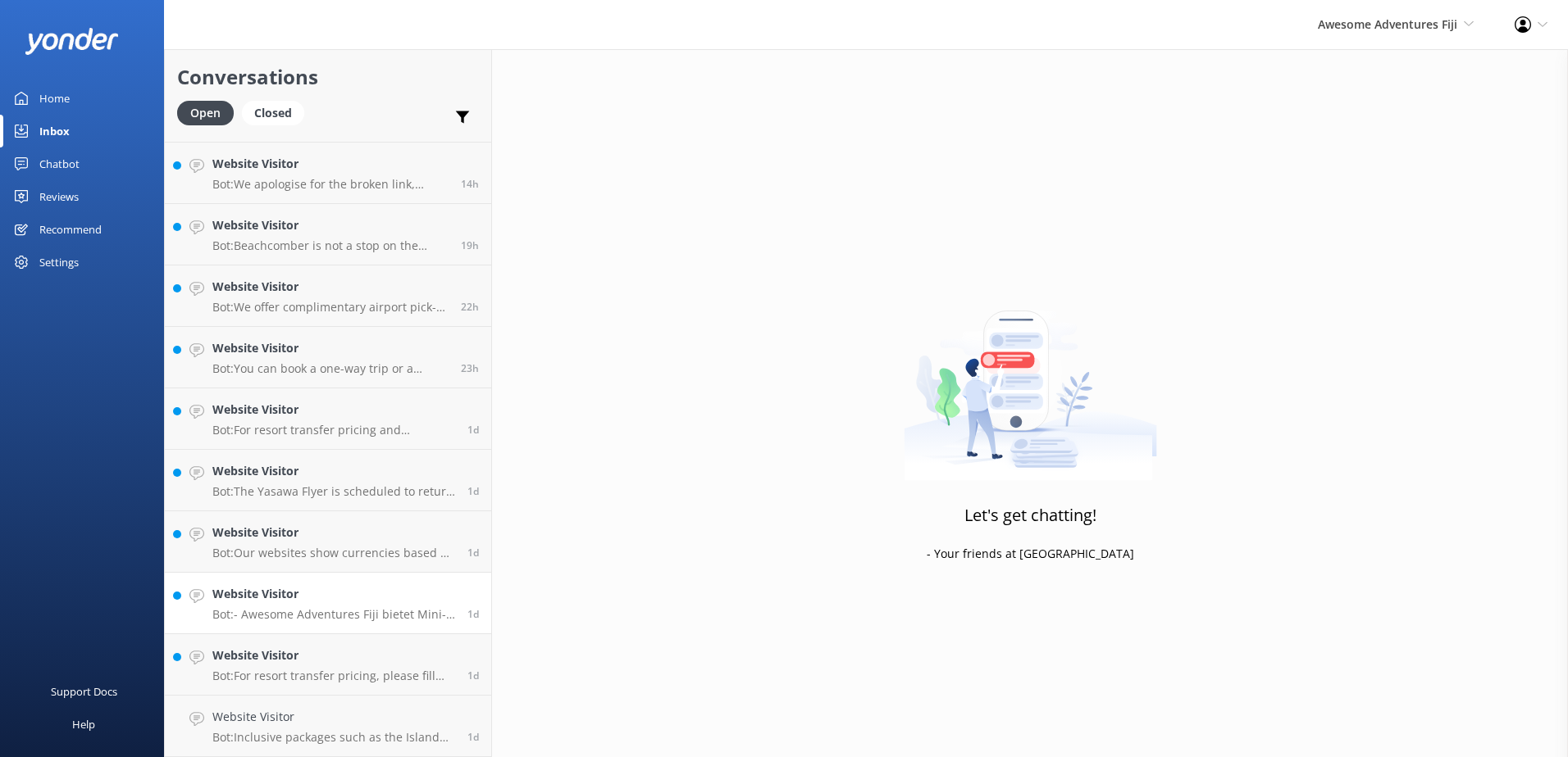
scroll to position [362, 0]
click at [351, 724] on h4 "Website Visitor" at bounding box center [334, 717] width 243 height 18
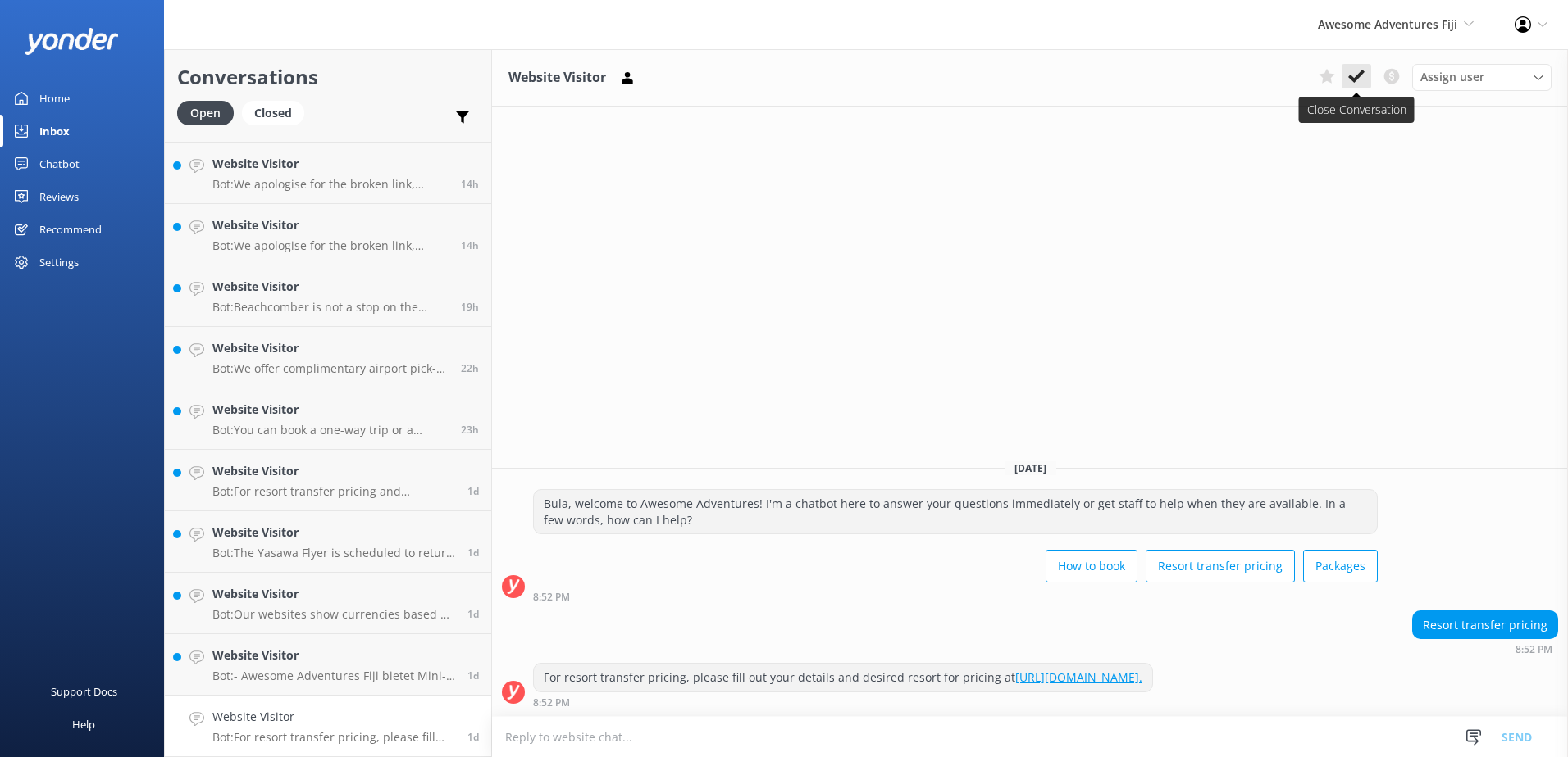
click at [1364, 72] on use at bounding box center [1356, 77] width 17 height 14
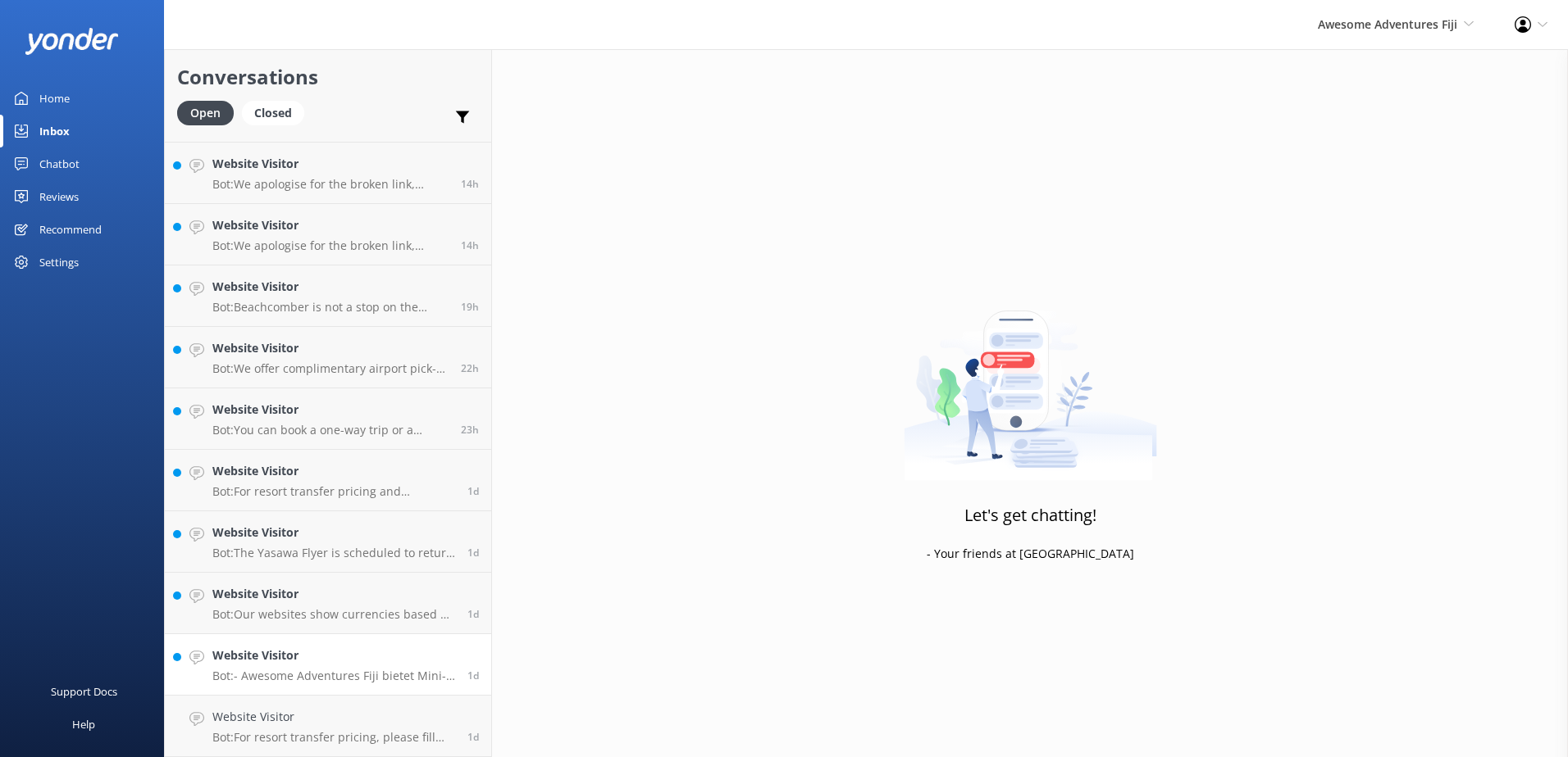
scroll to position [300, 0]
click at [341, 717] on h4 "Website Visitor" at bounding box center [334, 717] width 243 height 18
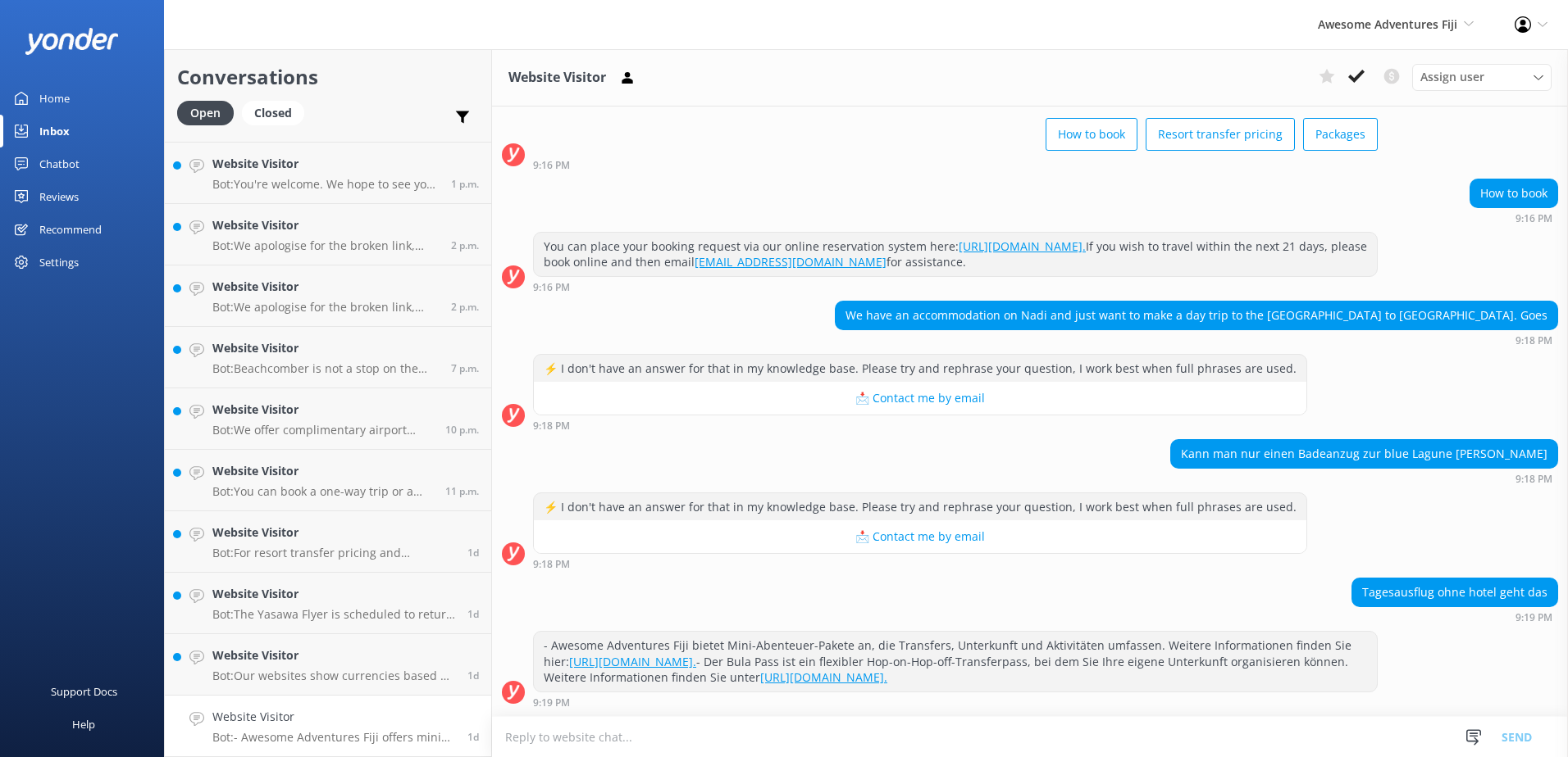
scroll to position [92, 0]
click at [821, 738] on textarea at bounding box center [1030, 737] width 1076 height 40
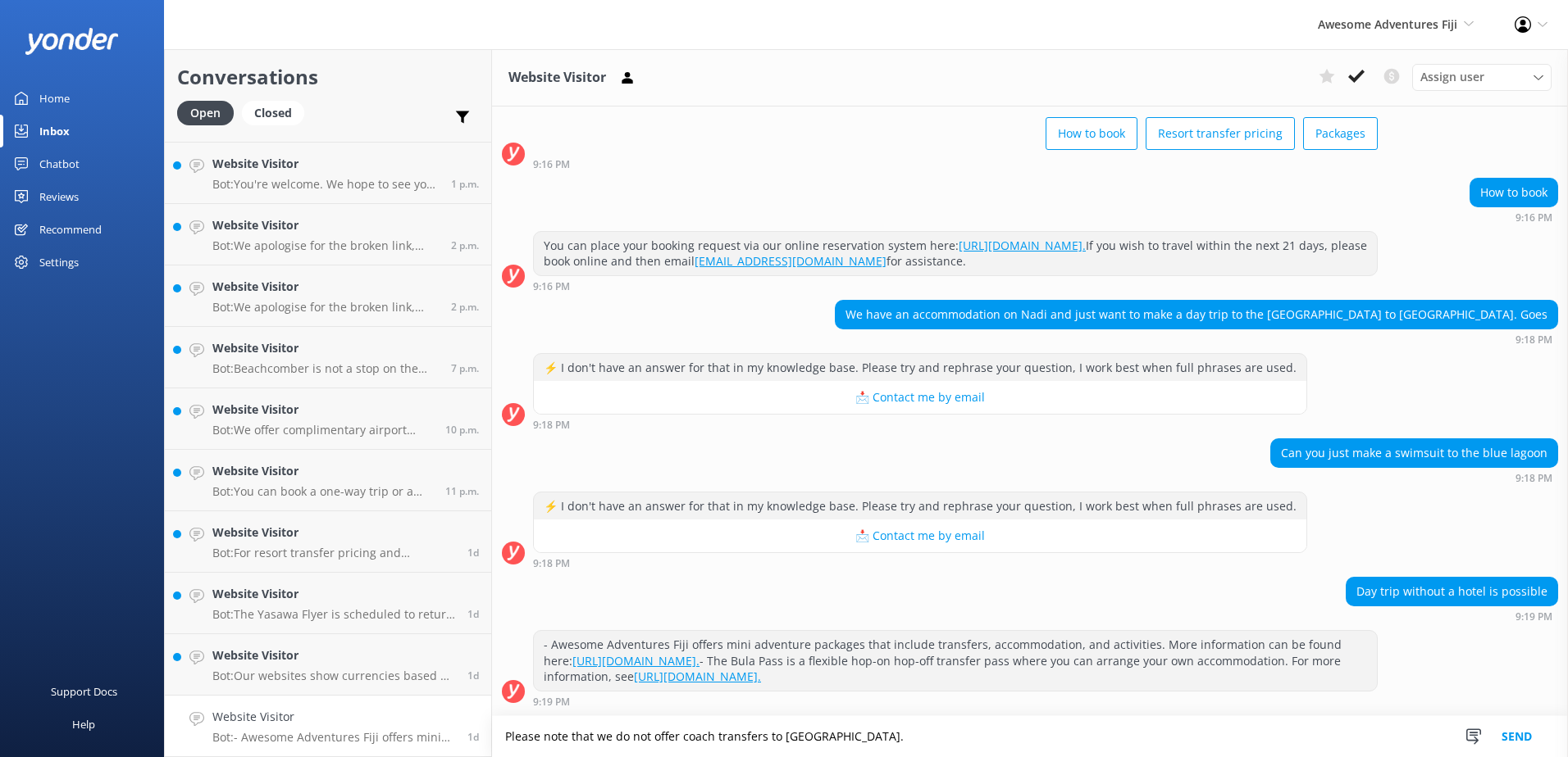
type textarea "Please note that we do not offer coach transfers to Blue lagoon beach resort."
click at [1516, 734] on button "Send" at bounding box center [1517, 737] width 61 height 41
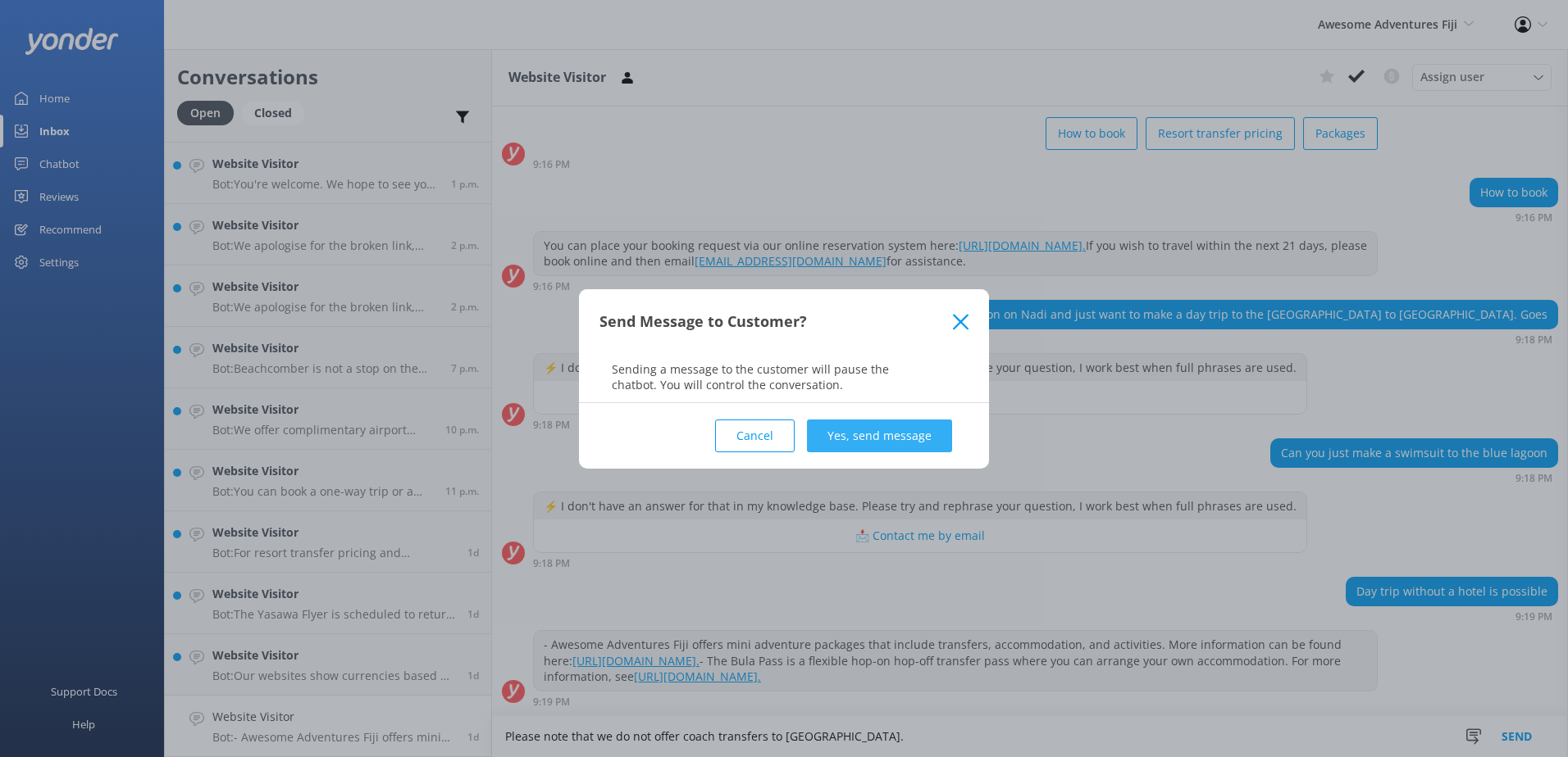
click at [892, 429] on button "Yes, send message" at bounding box center [880, 436] width 146 height 33
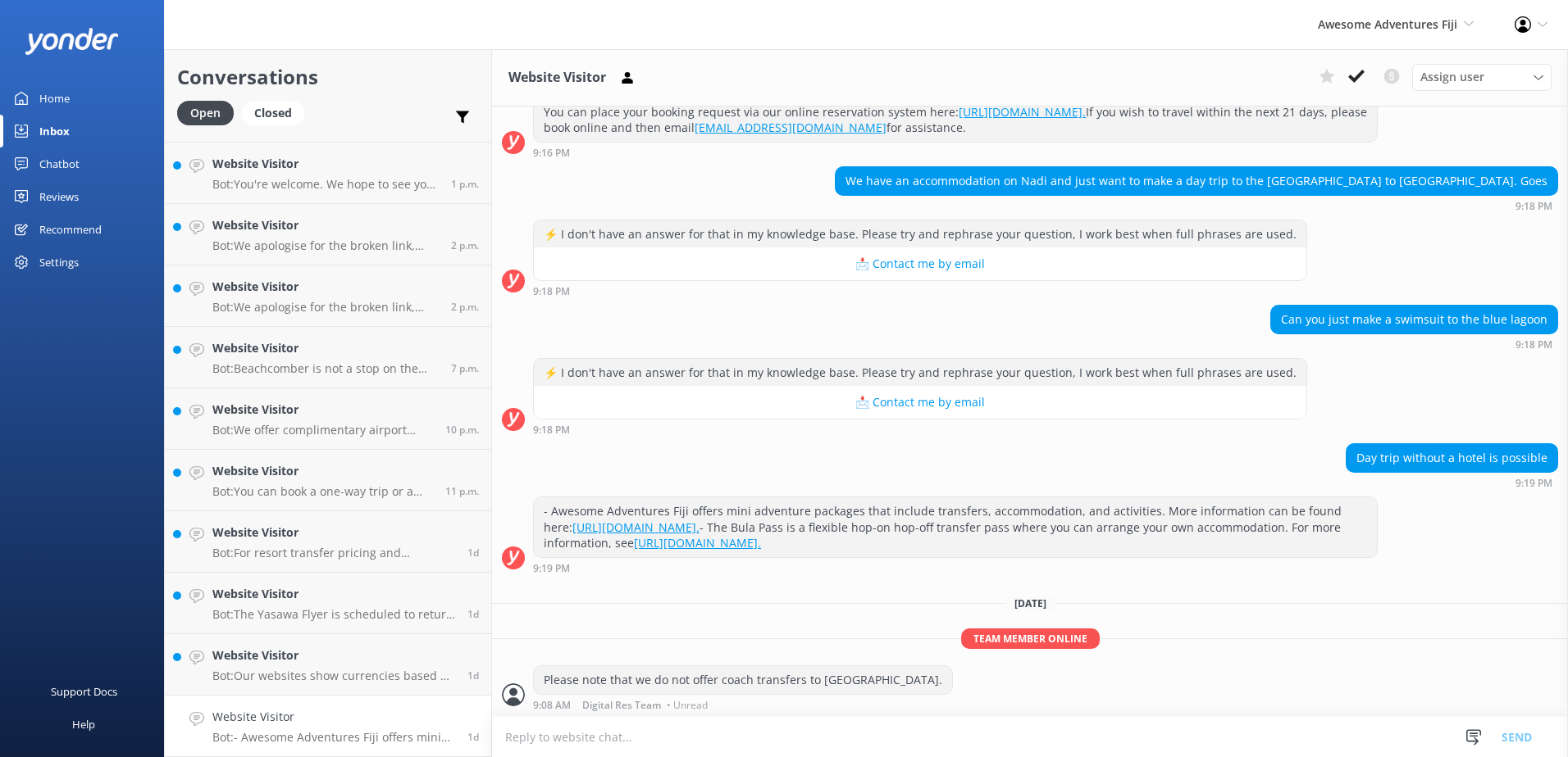
scroll to position [229, 0]
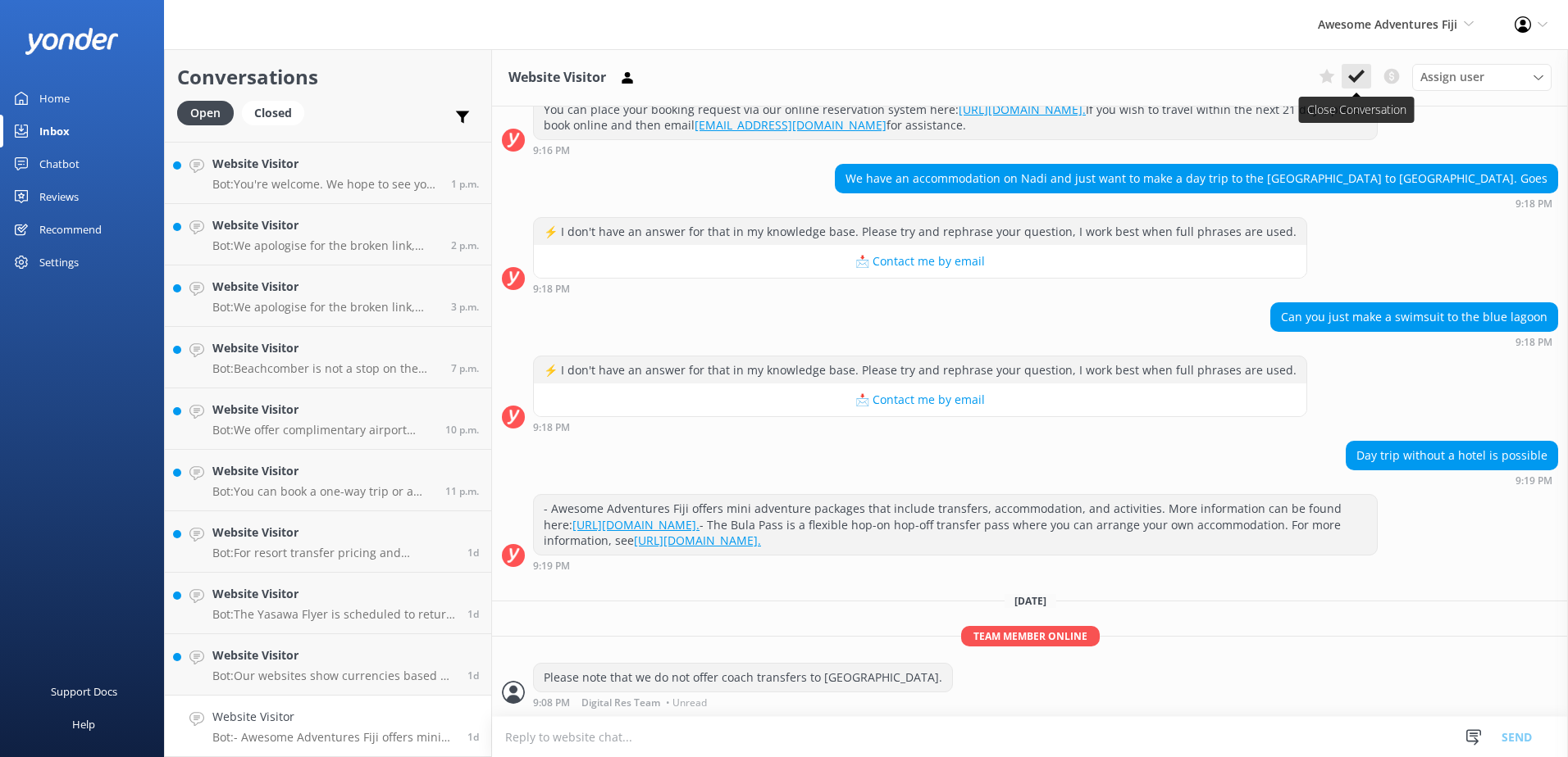
click at [1364, 75] on icon at bounding box center [1356, 76] width 17 height 16
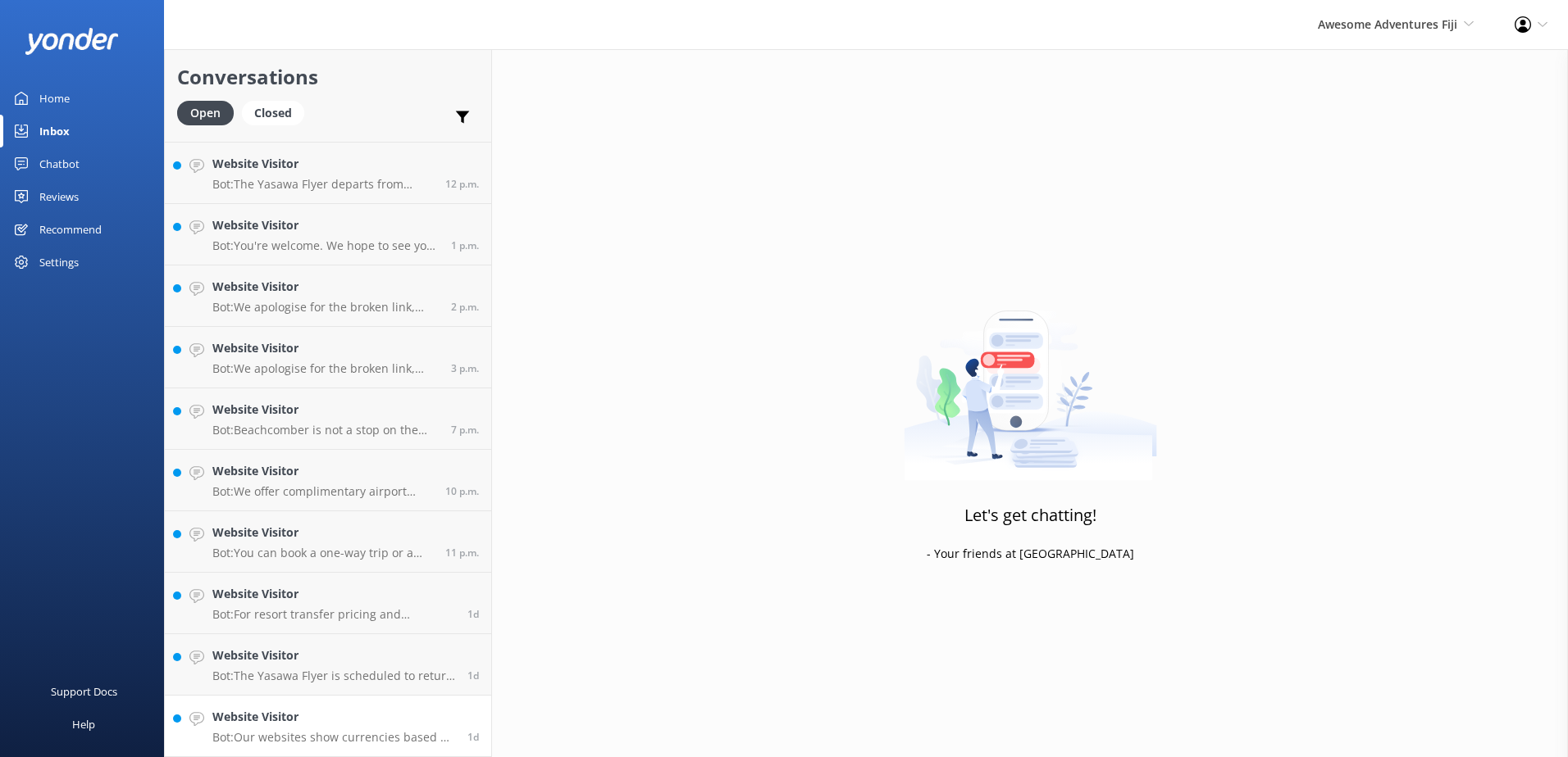
scroll to position [239, 0]
click at [393, 729] on div "Website Visitor Bot: Our websites show currencies based on your own computer's …" at bounding box center [334, 726] width 243 height 36
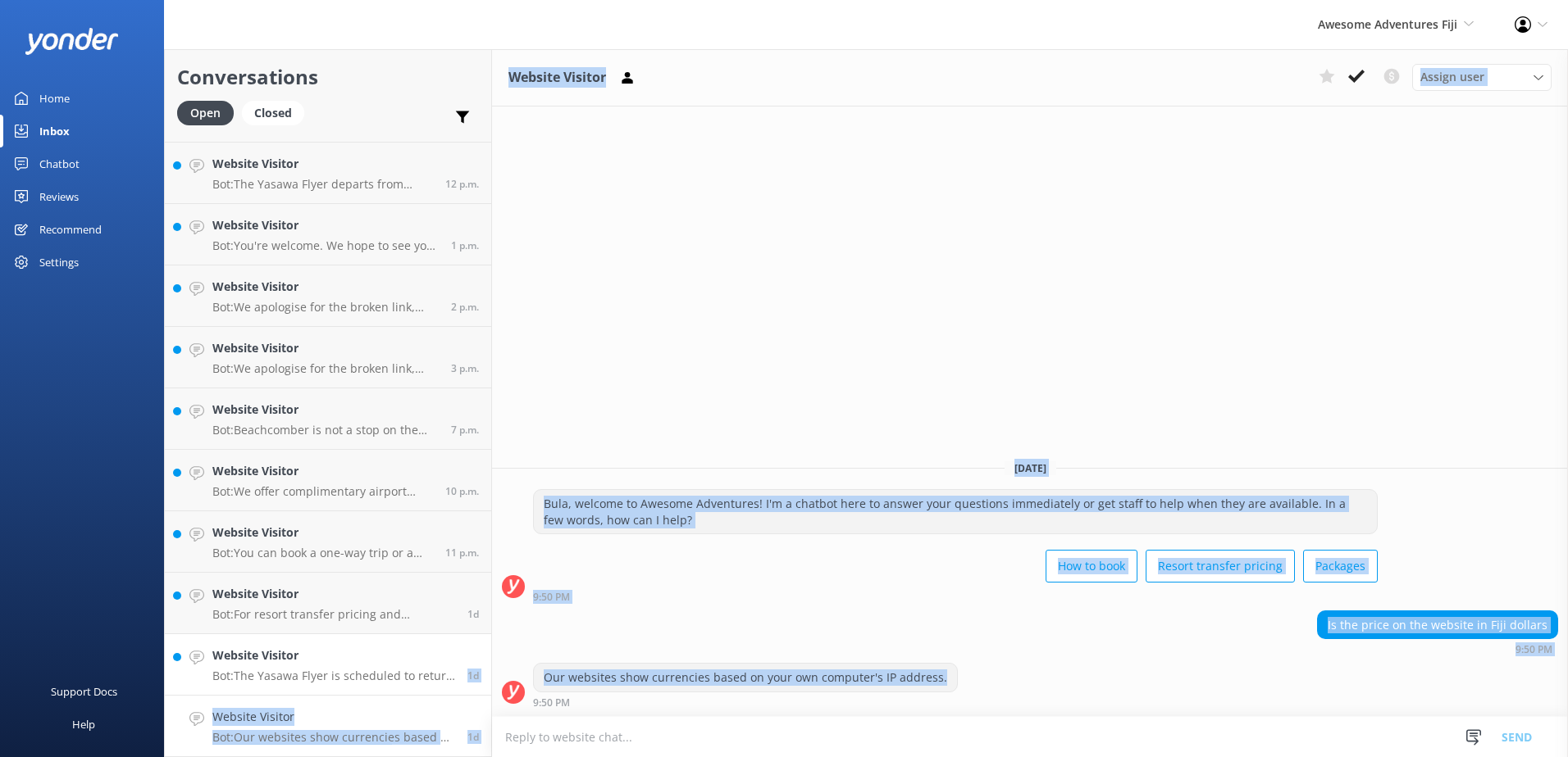
drag, startPoint x: 937, startPoint y: 678, endPoint x: 453, endPoint y: 685, distance: 484.1
click at [453, 685] on div "Conversations Open Closed Important Converted Assigned to me Unassigned anais.c…" at bounding box center [866, 404] width 1404 height 708
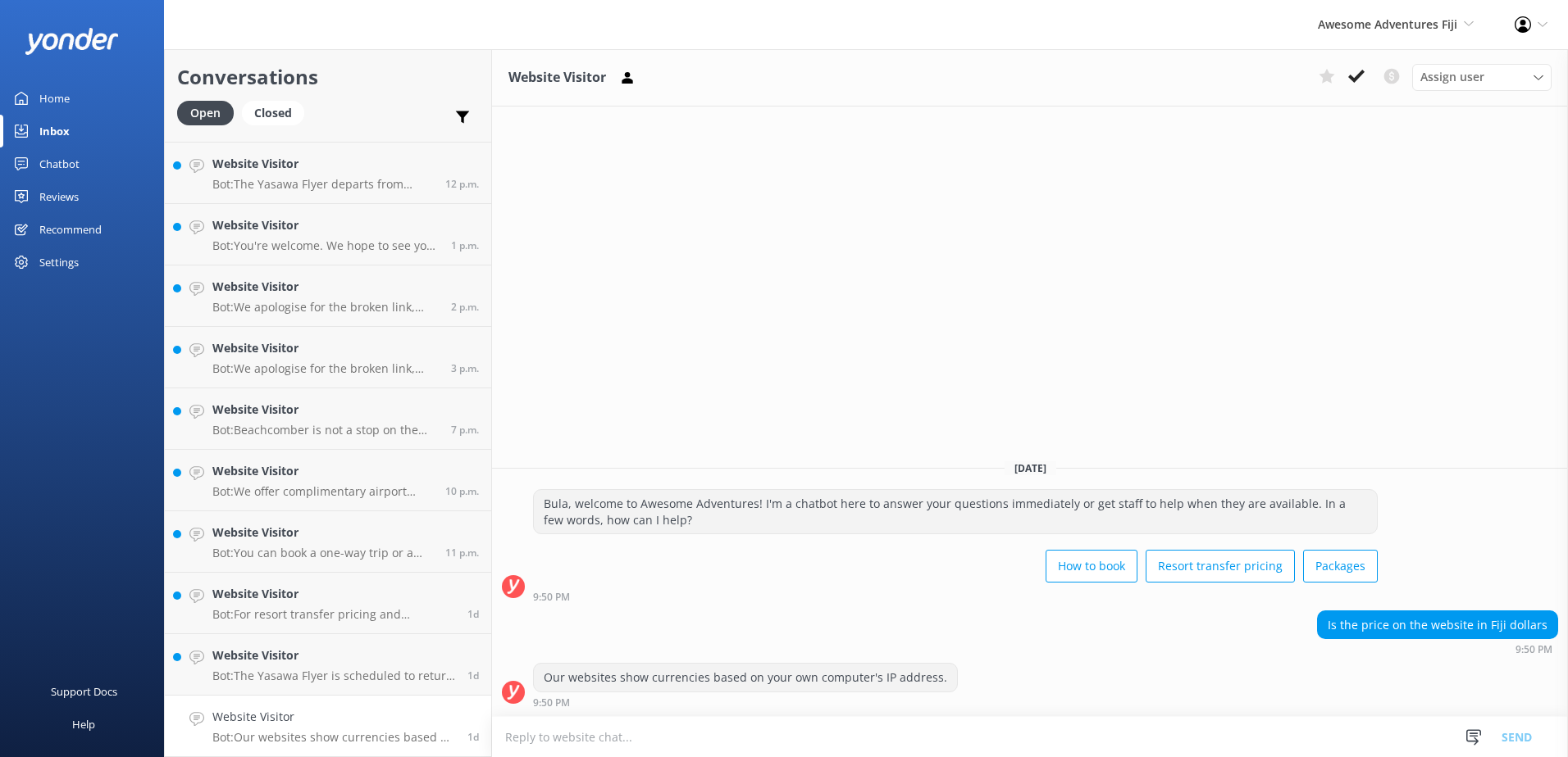
drag, startPoint x: 453, startPoint y: 685, endPoint x: 647, endPoint y: 720, distance: 197.1
click at [645, 720] on textarea at bounding box center [1030, 737] width 1076 height 40
click at [673, 733] on textarea at bounding box center [1030, 737] width 1076 height 40
type textarea "Our rates are stated in Fijian Currency on the website."
click at [1512, 737] on button "Send" at bounding box center [1517, 737] width 61 height 41
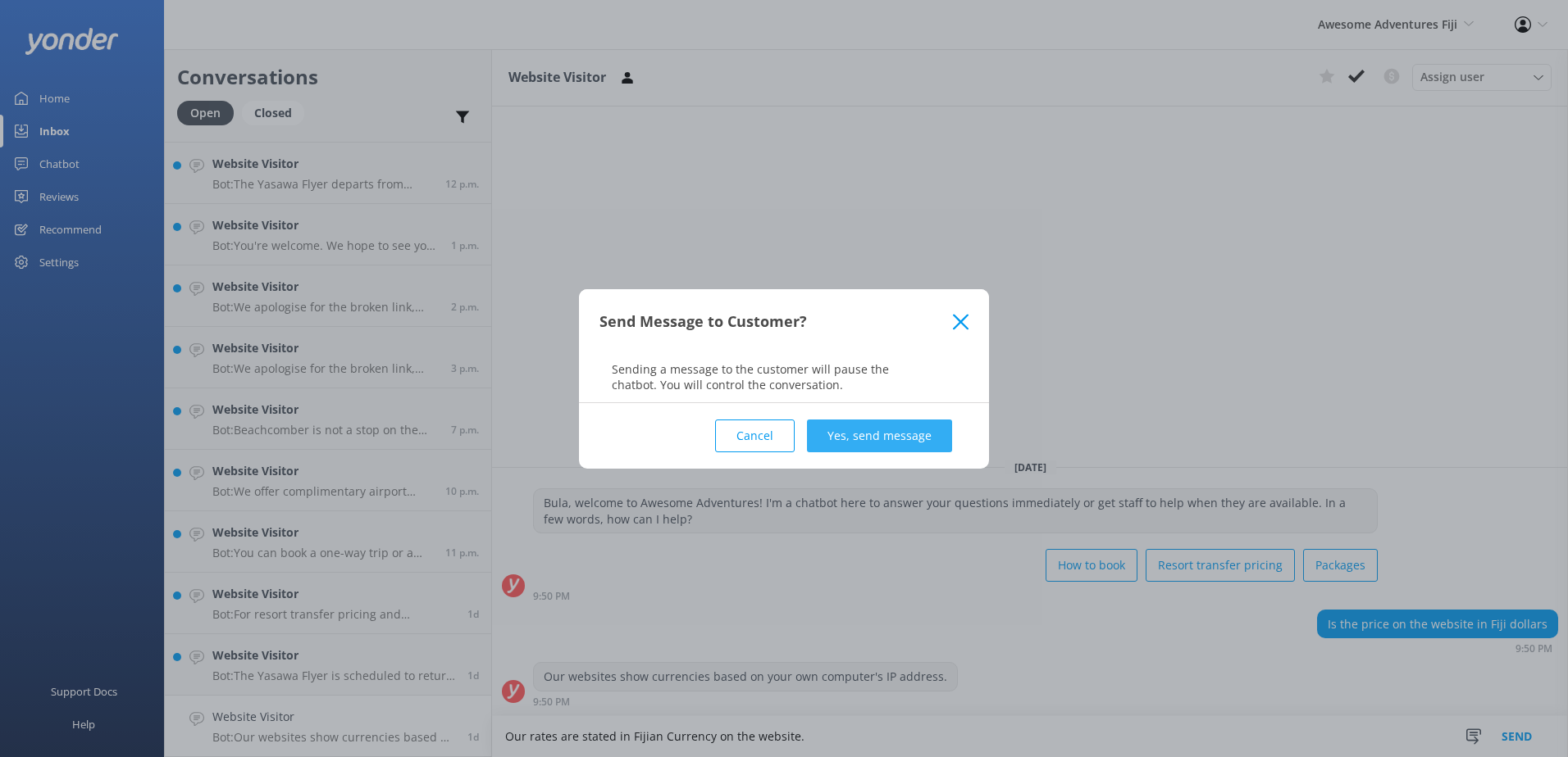
click at [884, 426] on button "Yes, send message" at bounding box center [880, 436] width 146 height 33
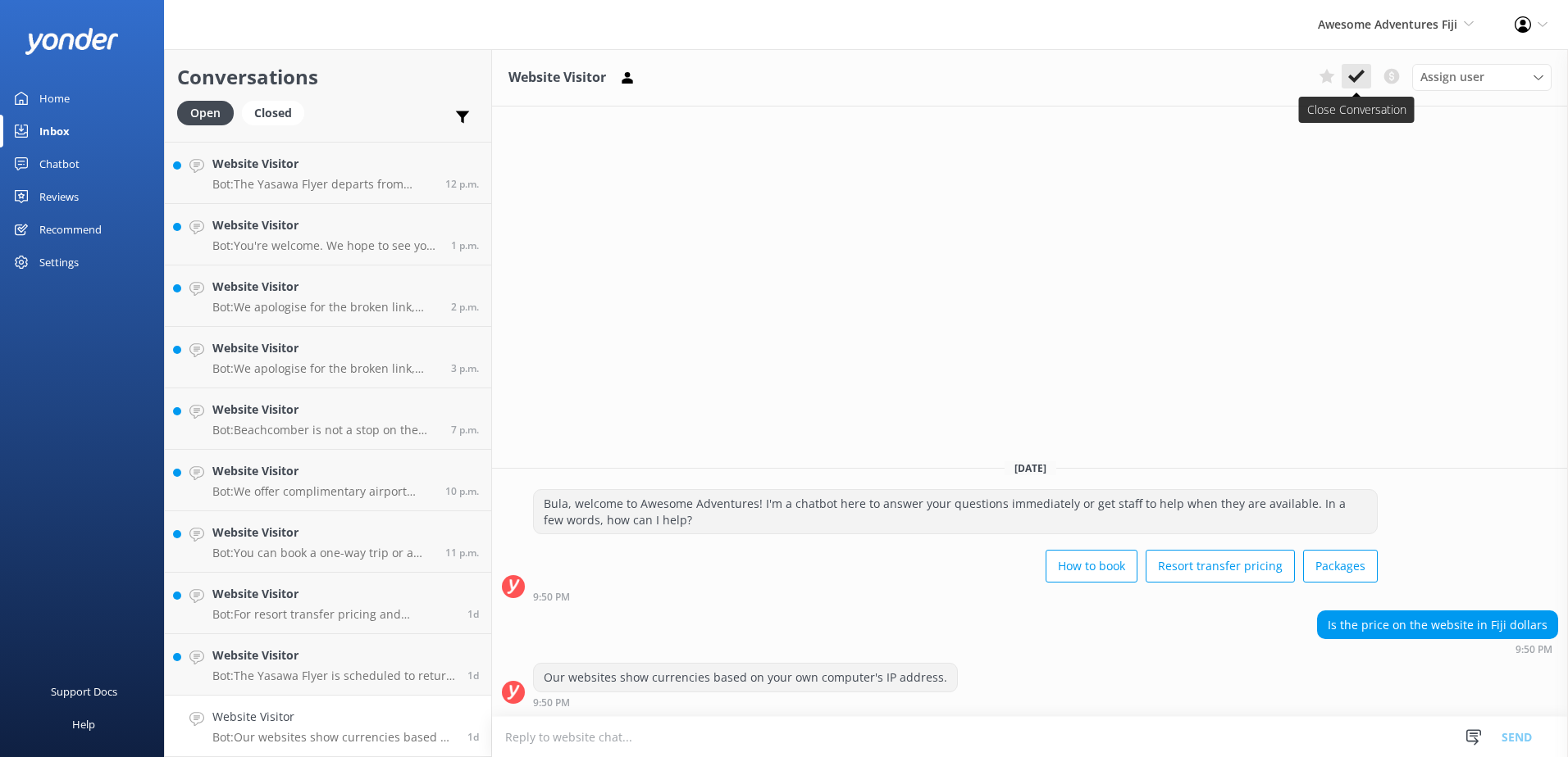
click at [1354, 80] on use at bounding box center [1356, 77] width 17 height 14
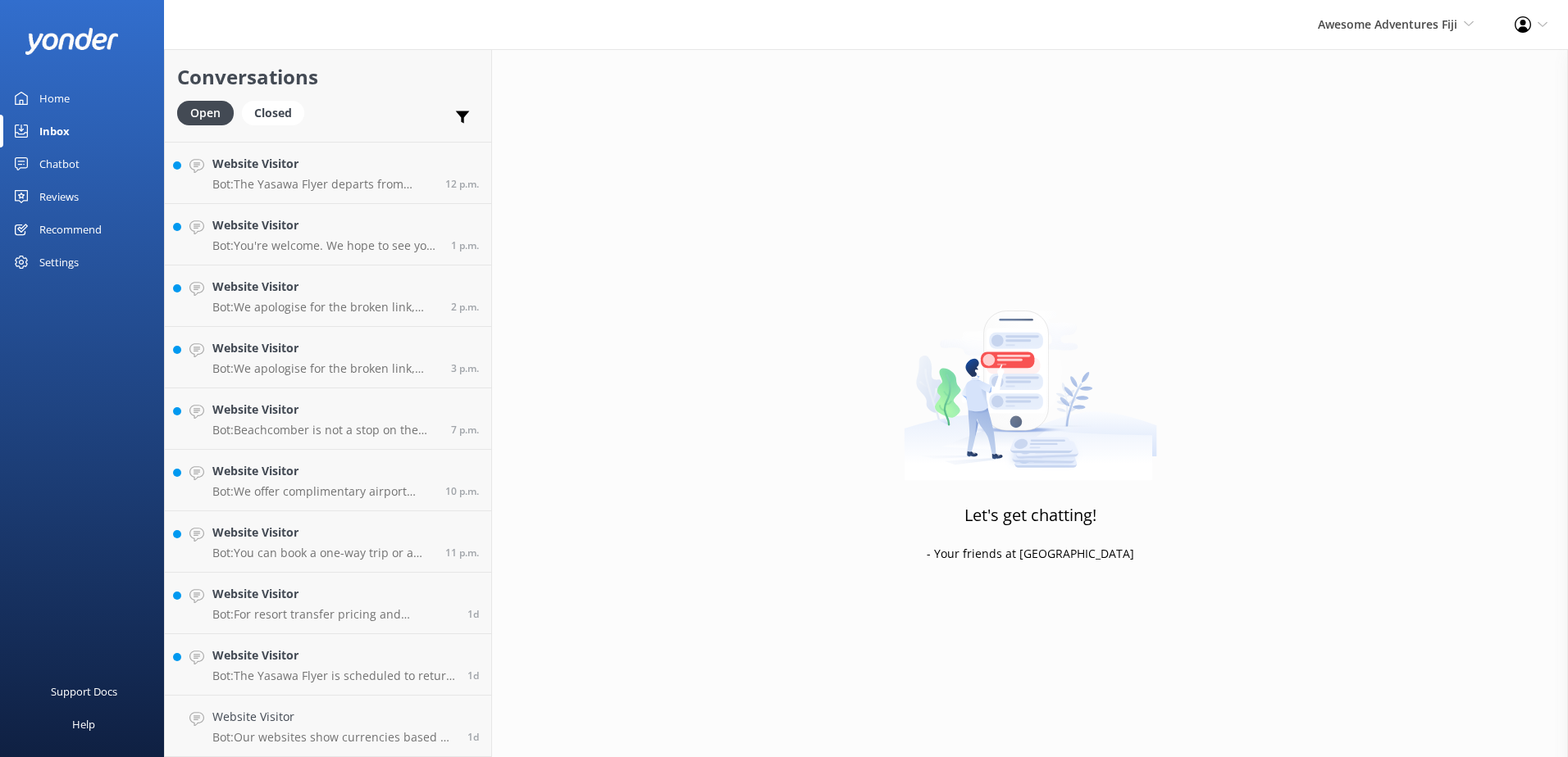
scroll to position [177, 0]
click at [380, 741] on p "Bot: The Yasawa Flyer is scheduled to return to Port Denarau at approximately 6…" at bounding box center [334, 738] width 243 height 15
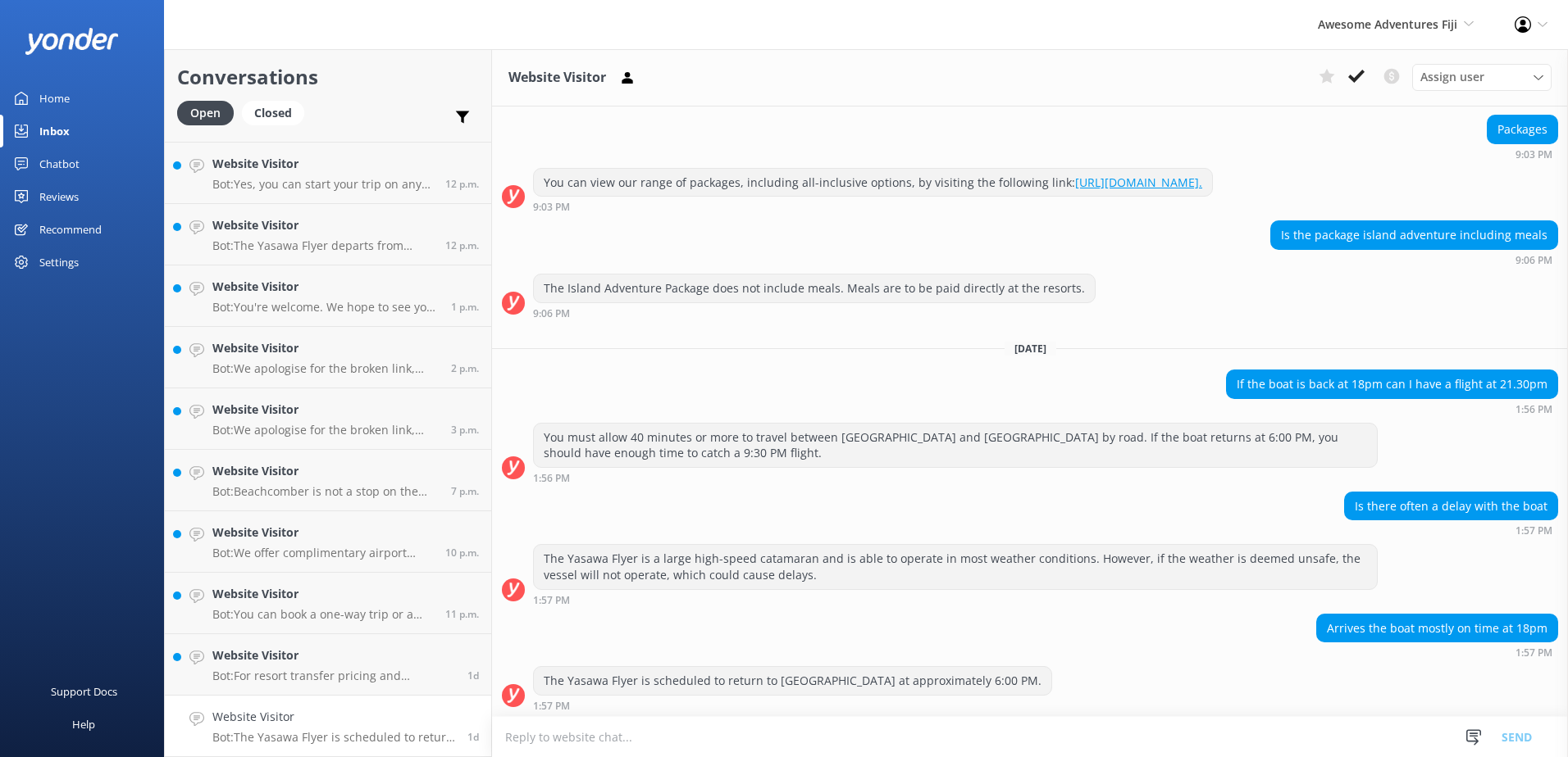
scroll to position [159, 0]
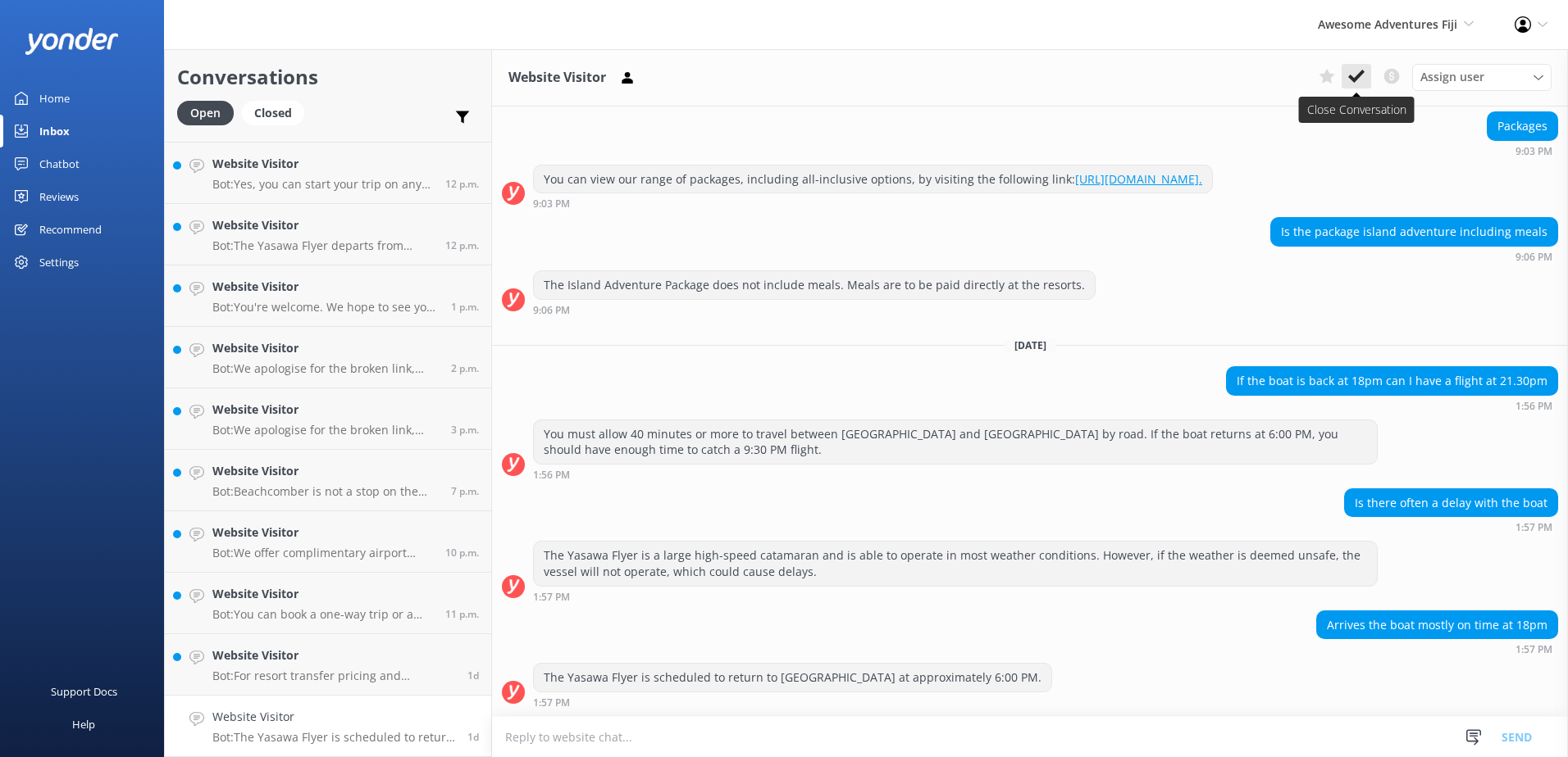
click at [1351, 88] on button at bounding box center [1356, 76] width 29 height 24
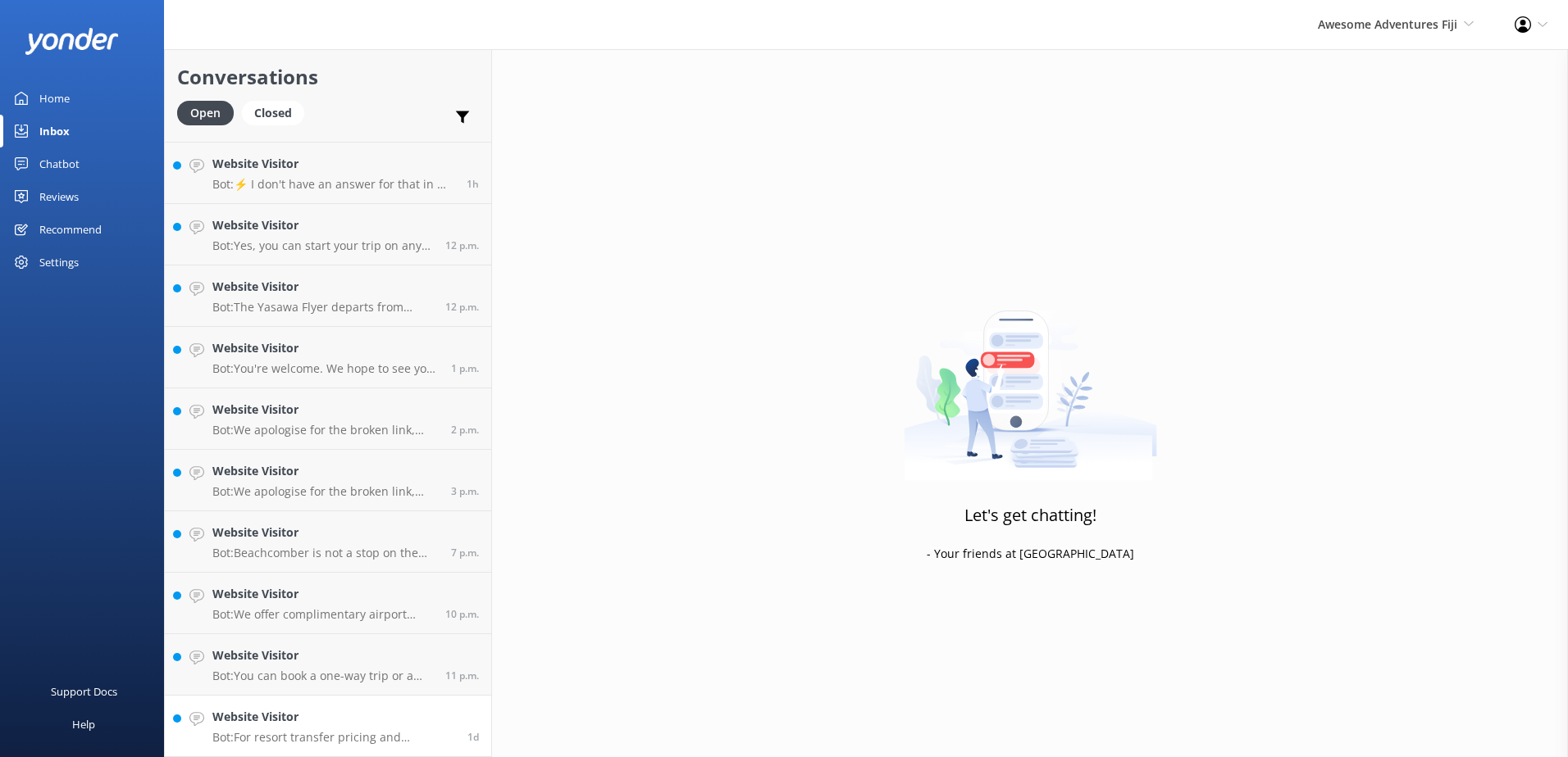
scroll to position [115, 0]
click at [387, 736] on p "Bot: For resort transfer pricing and schedules, please visit https://secure.sou…" at bounding box center [334, 738] width 243 height 15
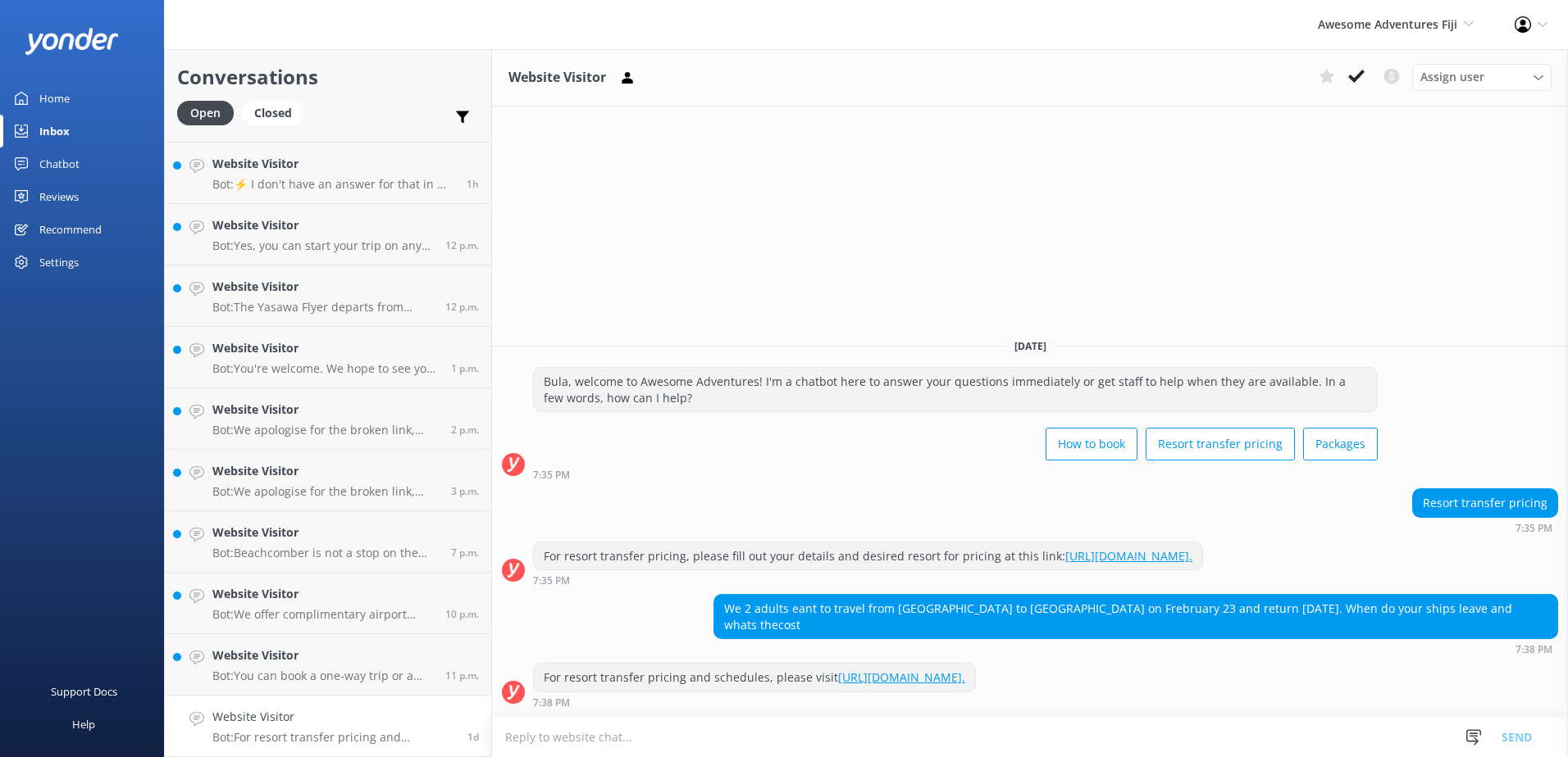
click at [913, 665] on div "For resort transfer pricing and schedules, please visit https://secure.southsea…" at bounding box center [754, 677] width 441 height 28
click at [917, 675] on link "https://secure.southseacruisesfiji.com/booking/dates." at bounding box center [901, 677] width 127 height 16
click at [859, 739] on textarea at bounding box center [1030, 737] width 1076 height 40
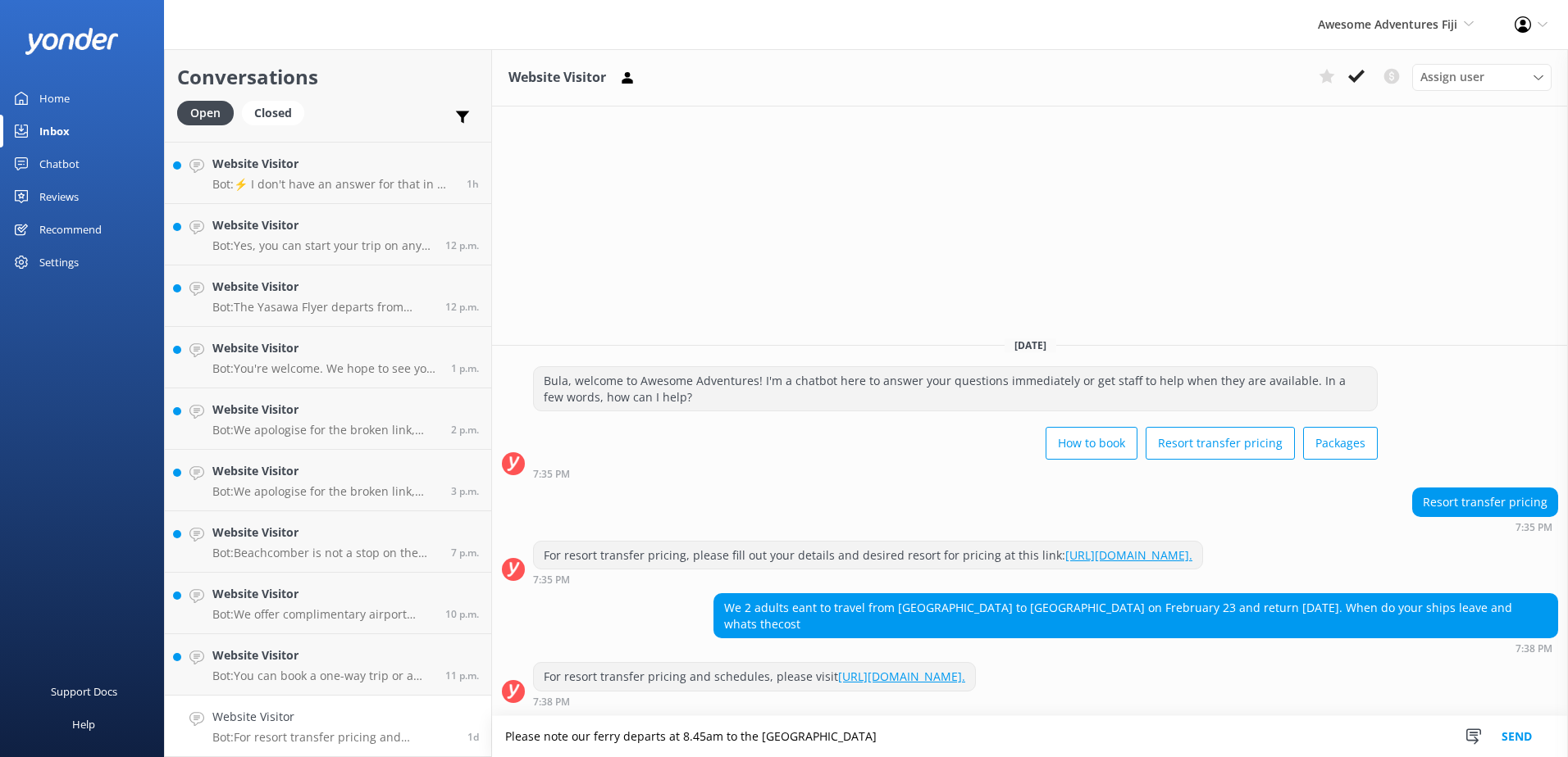
type textarea "Please note our ferry departs at 8.45am to the Yasawa Islands"
click at [1519, 741] on button "Send" at bounding box center [1517, 737] width 61 height 41
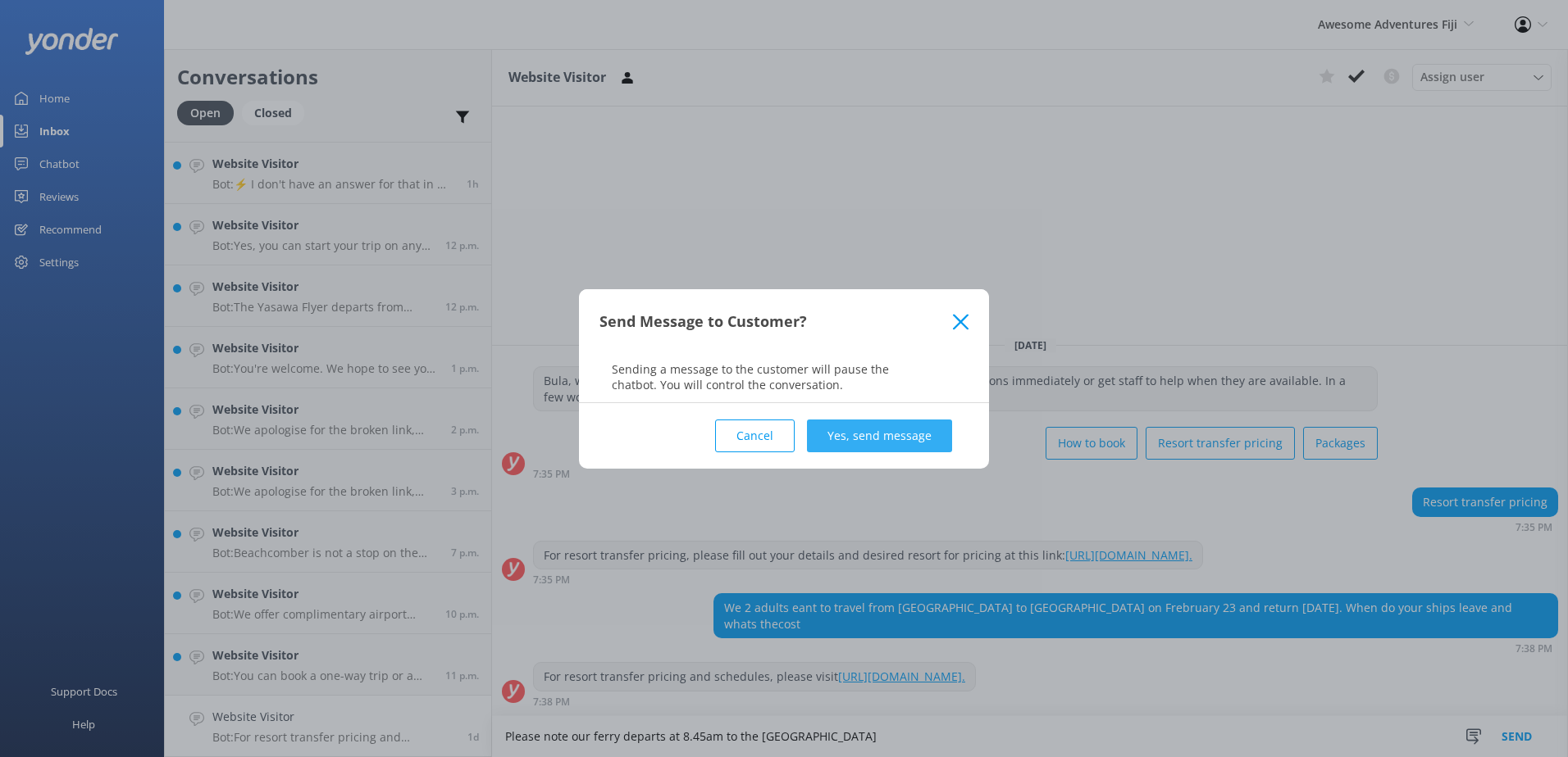
click at [921, 430] on button "Yes, send message" at bounding box center [880, 436] width 146 height 33
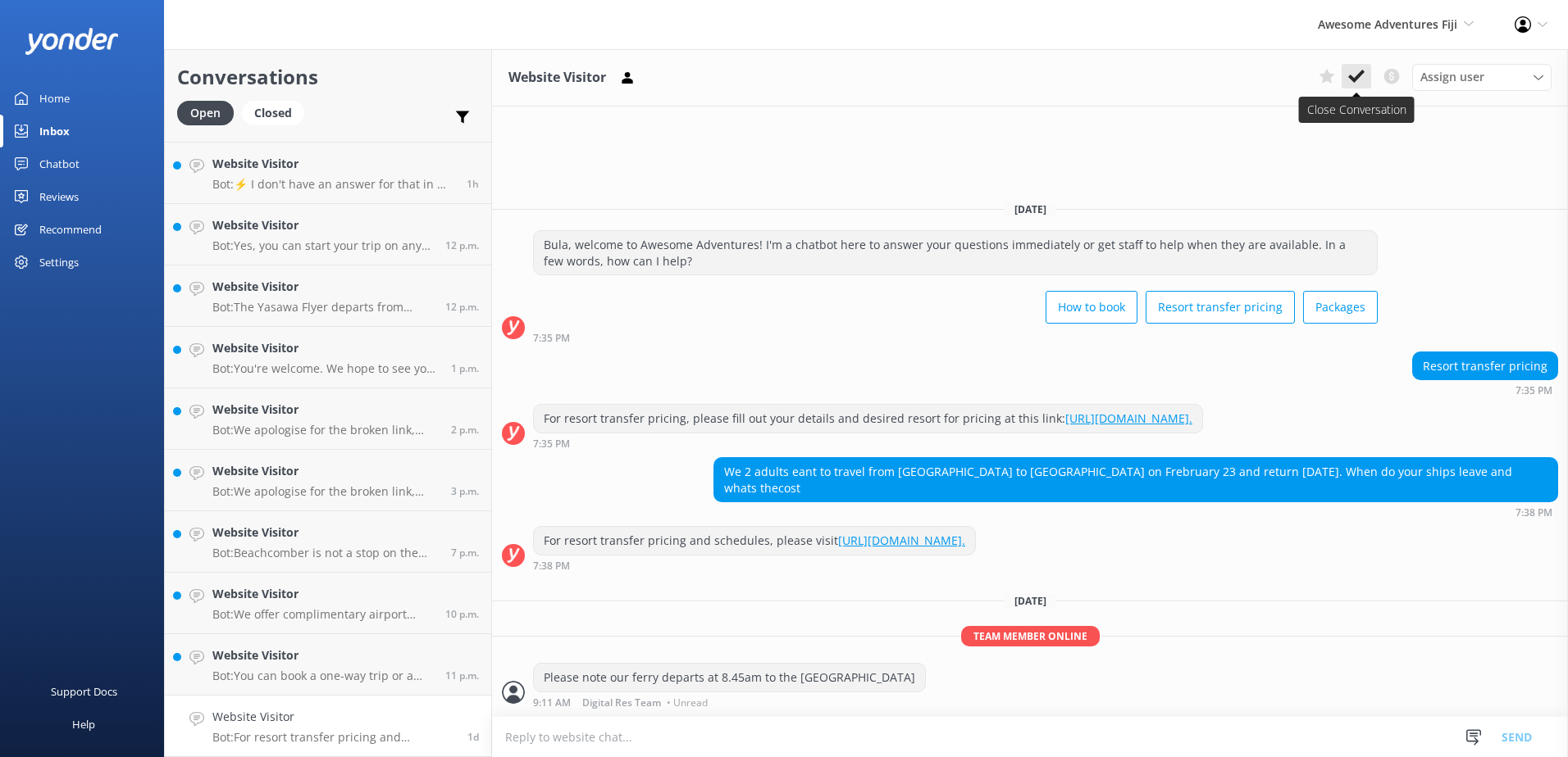
click at [1367, 70] on button at bounding box center [1356, 76] width 29 height 24
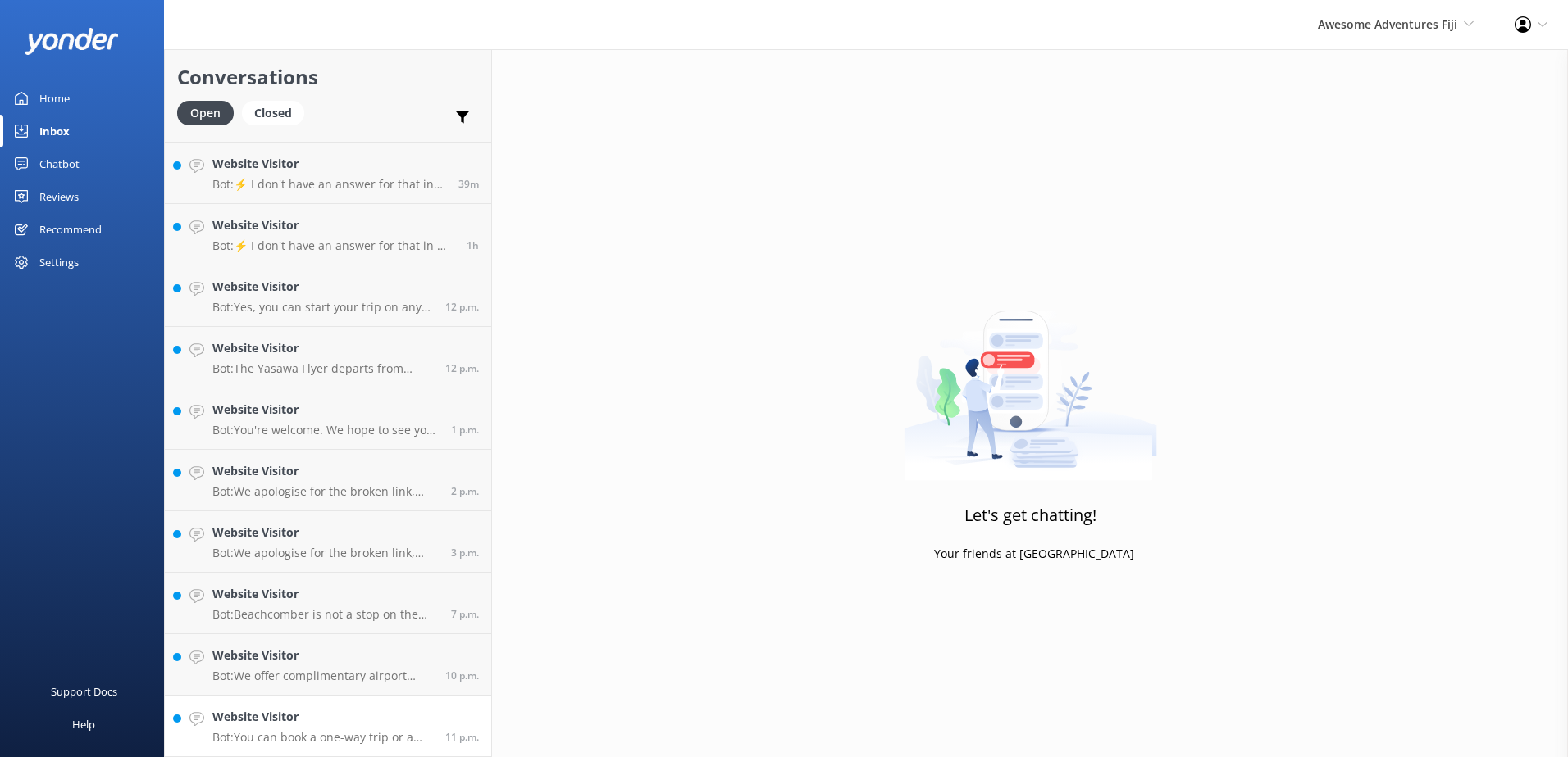
scroll to position [54, 0]
click at [378, 719] on h4 "Website Visitor" at bounding box center [322, 717] width 220 height 18
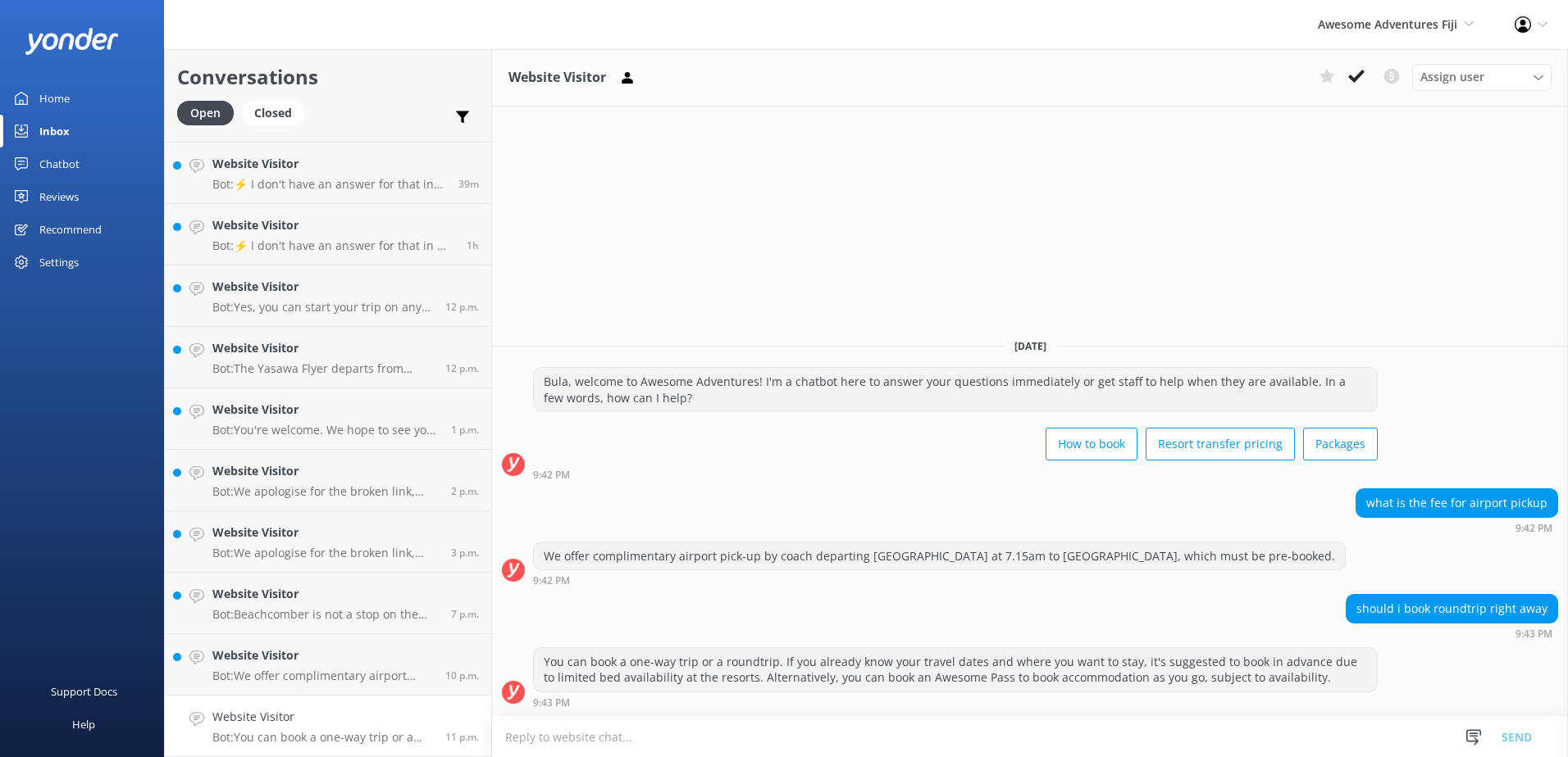
drag, startPoint x: 1356, startPoint y: 80, endPoint x: 1349, endPoint y: 90, distance: 12.2
click at [1357, 80] on use at bounding box center [1356, 77] width 17 height 14
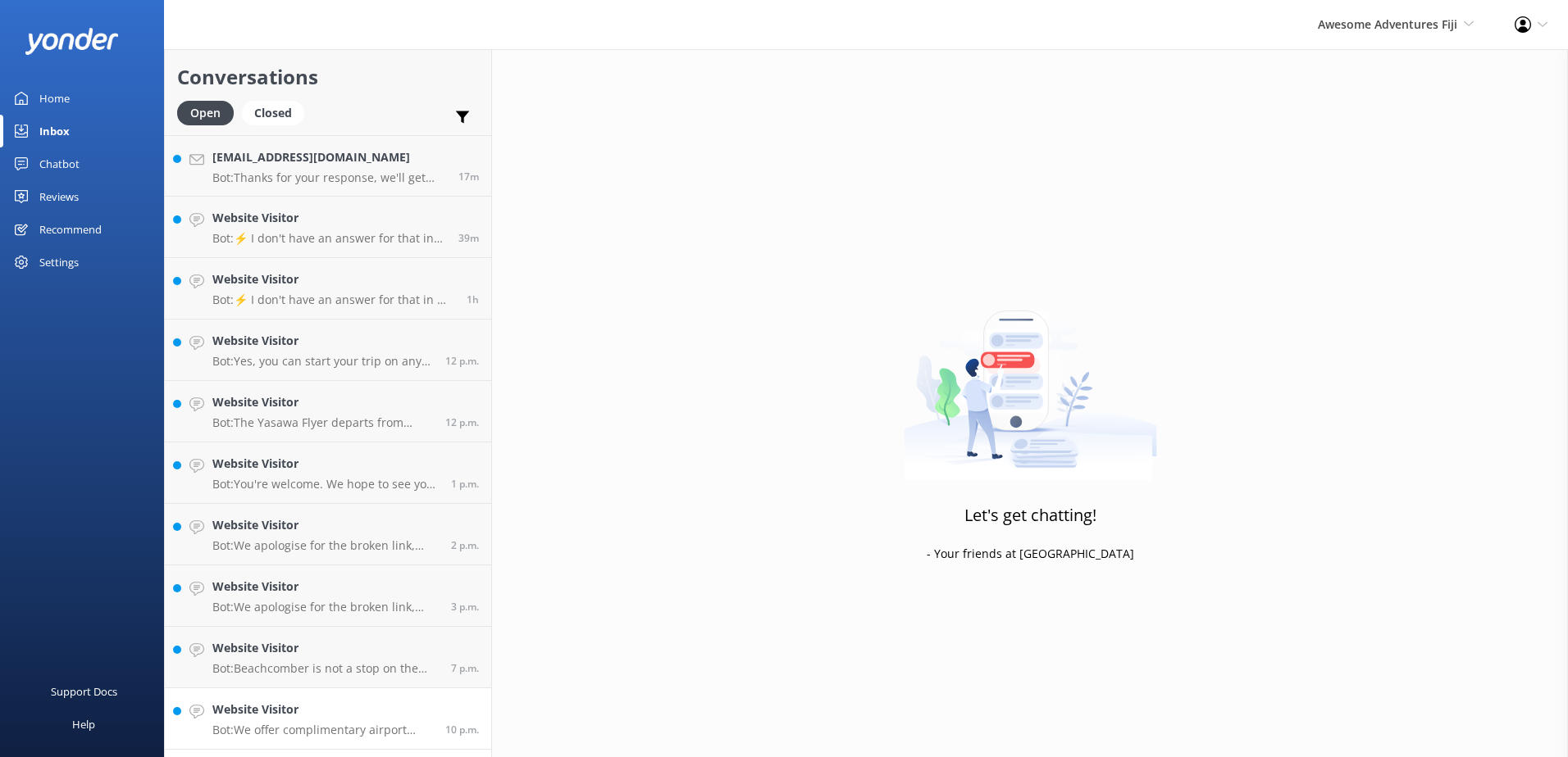
click at [373, 728] on p "Bot: We offer complimentary airport pick-up by coach departing Nadi Internation…" at bounding box center [322, 730] width 220 height 15
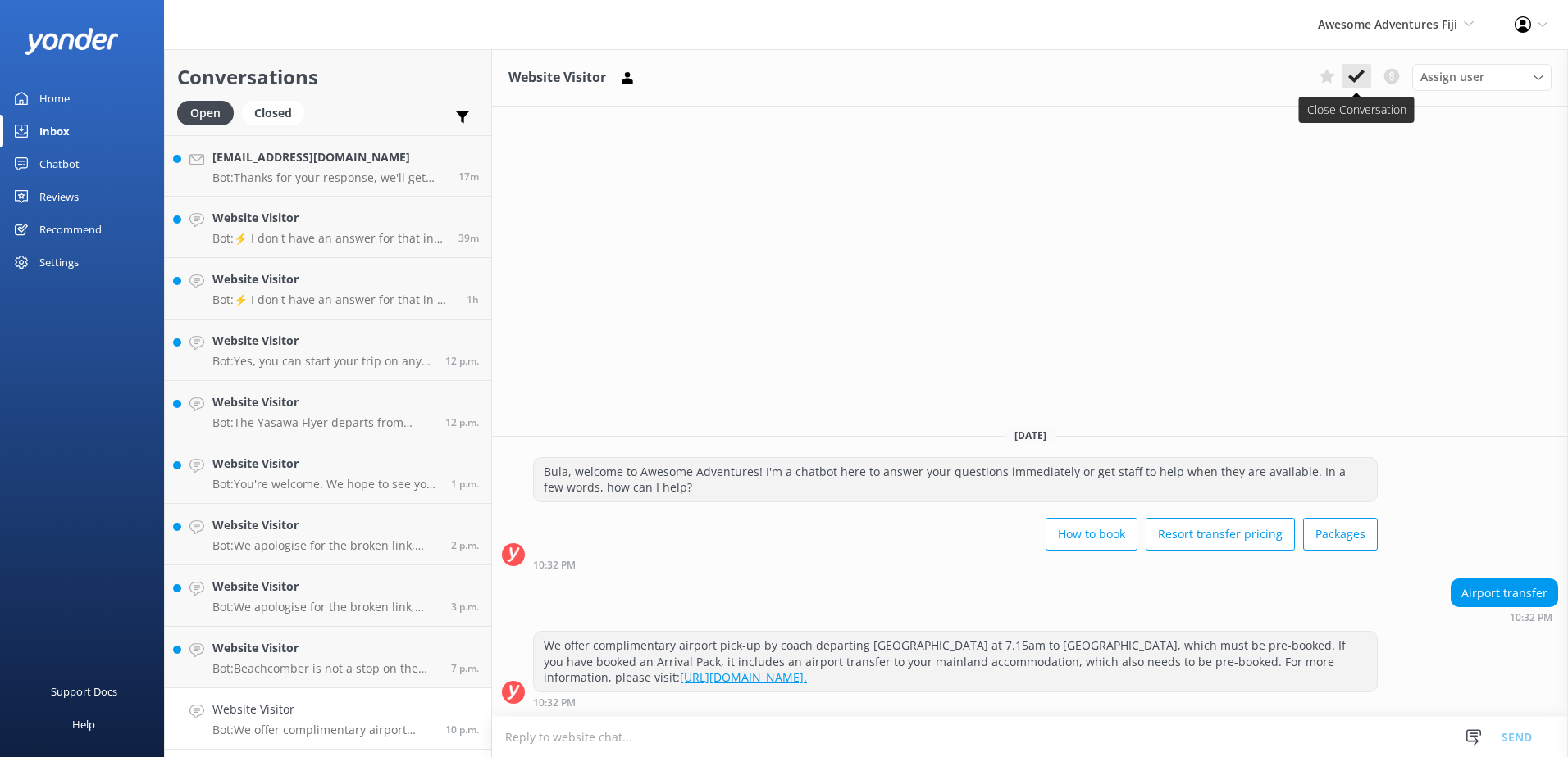
click at [1368, 82] on button at bounding box center [1356, 76] width 29 height 24
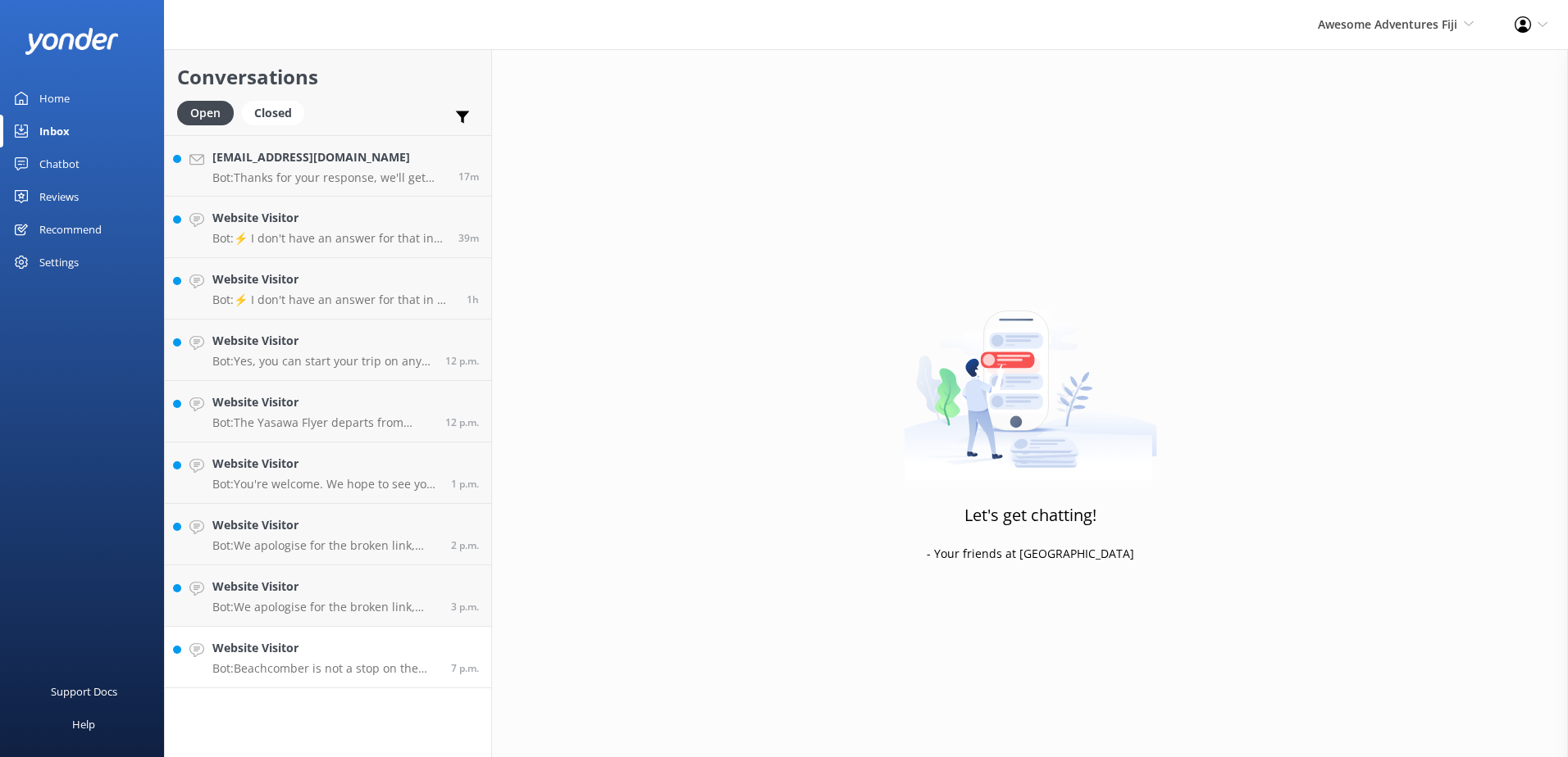
click at [425, 680] on link "Website Visitor Bot: Beachcomber is not a stop on the Yasawa Flyer route. You c…" at bounding box center [328, 657] width 326 height 61
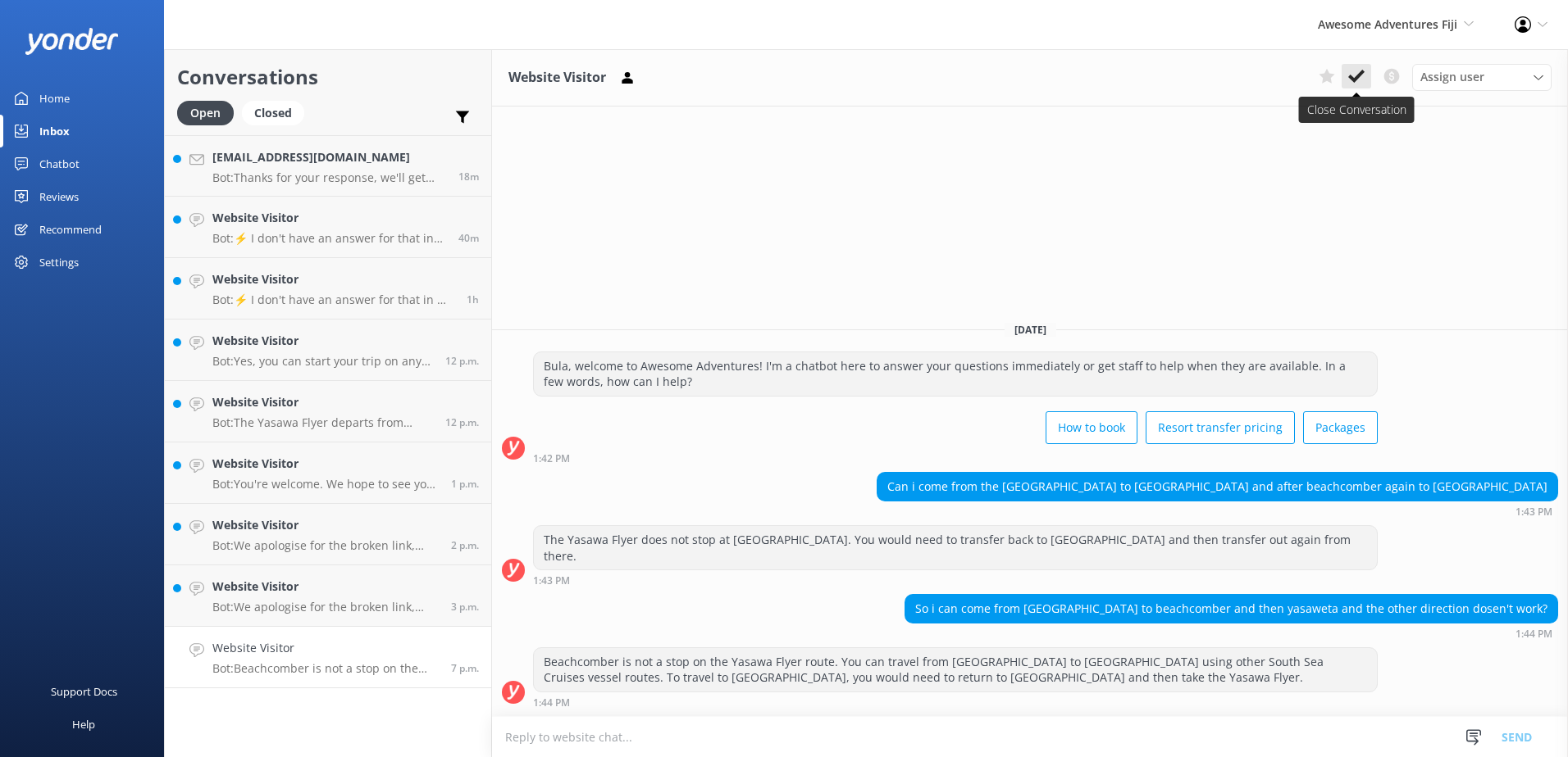
click at [1363, 77] on icon at bounding box center [1356, 76] width 17 height 16
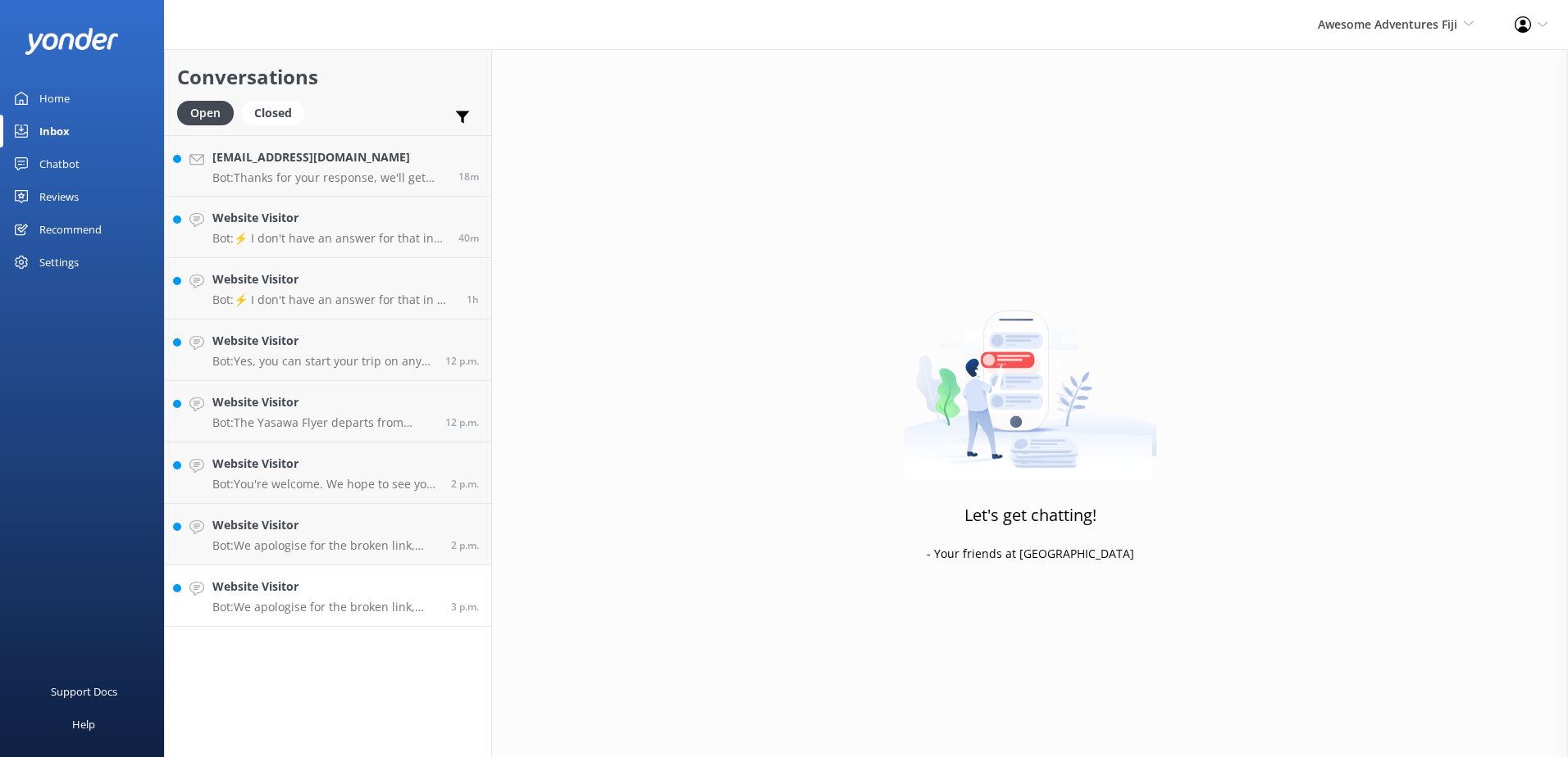
click at [364, 608] on p "Bot: We apologise for the broken link, please click here to be redirected to ou…" at bounding box center [325, 607] width 226 height 15
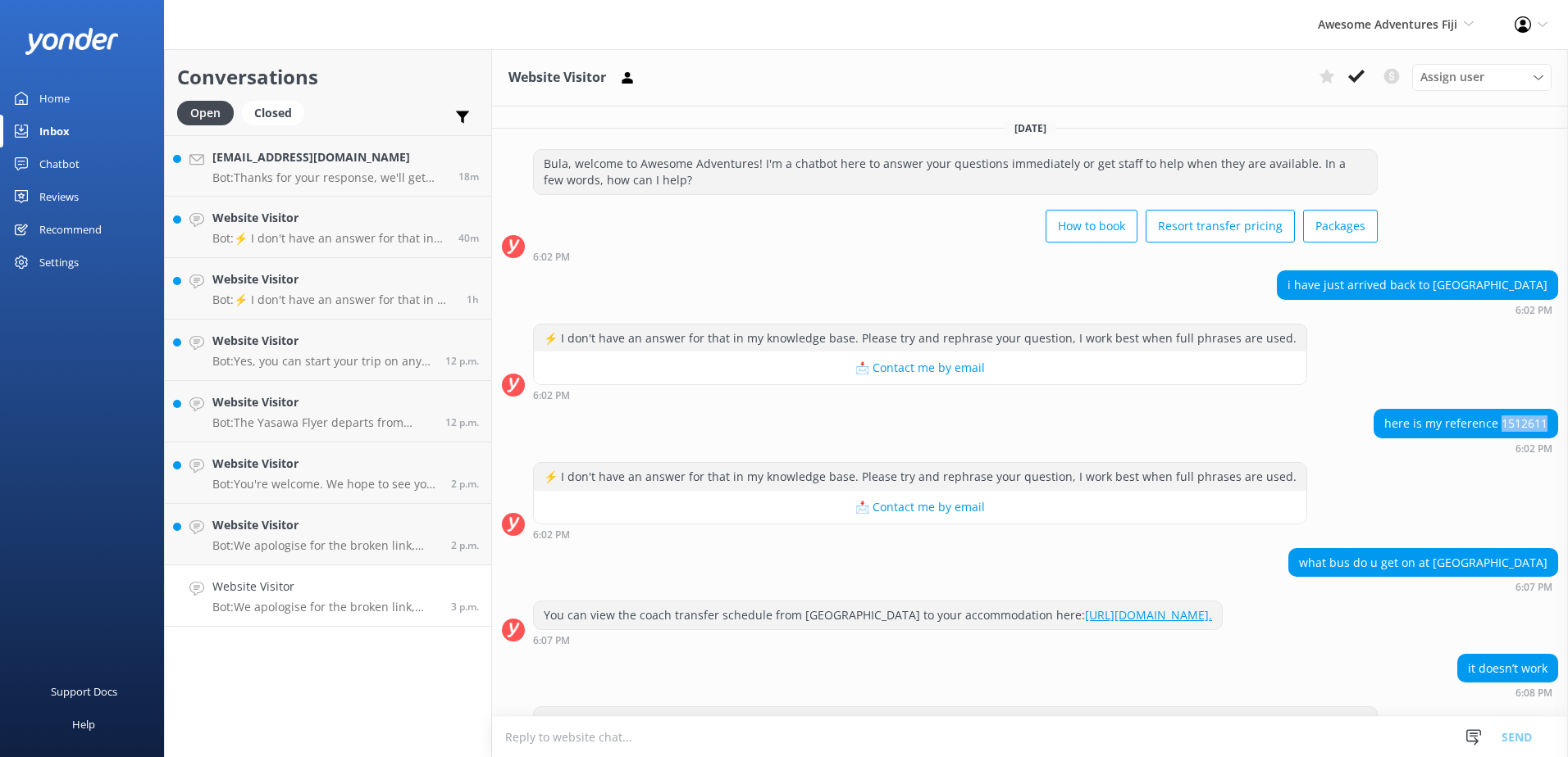
drag, startPoint x: 1490, startPoint y: 428, endPoint x: 1545, endPoint y: 426, distance: 55.0
click at [1545, 426] on div "here is my reference 1512611" at bounding box center [1466, 423] width 183 height 28
copy div "1512611"
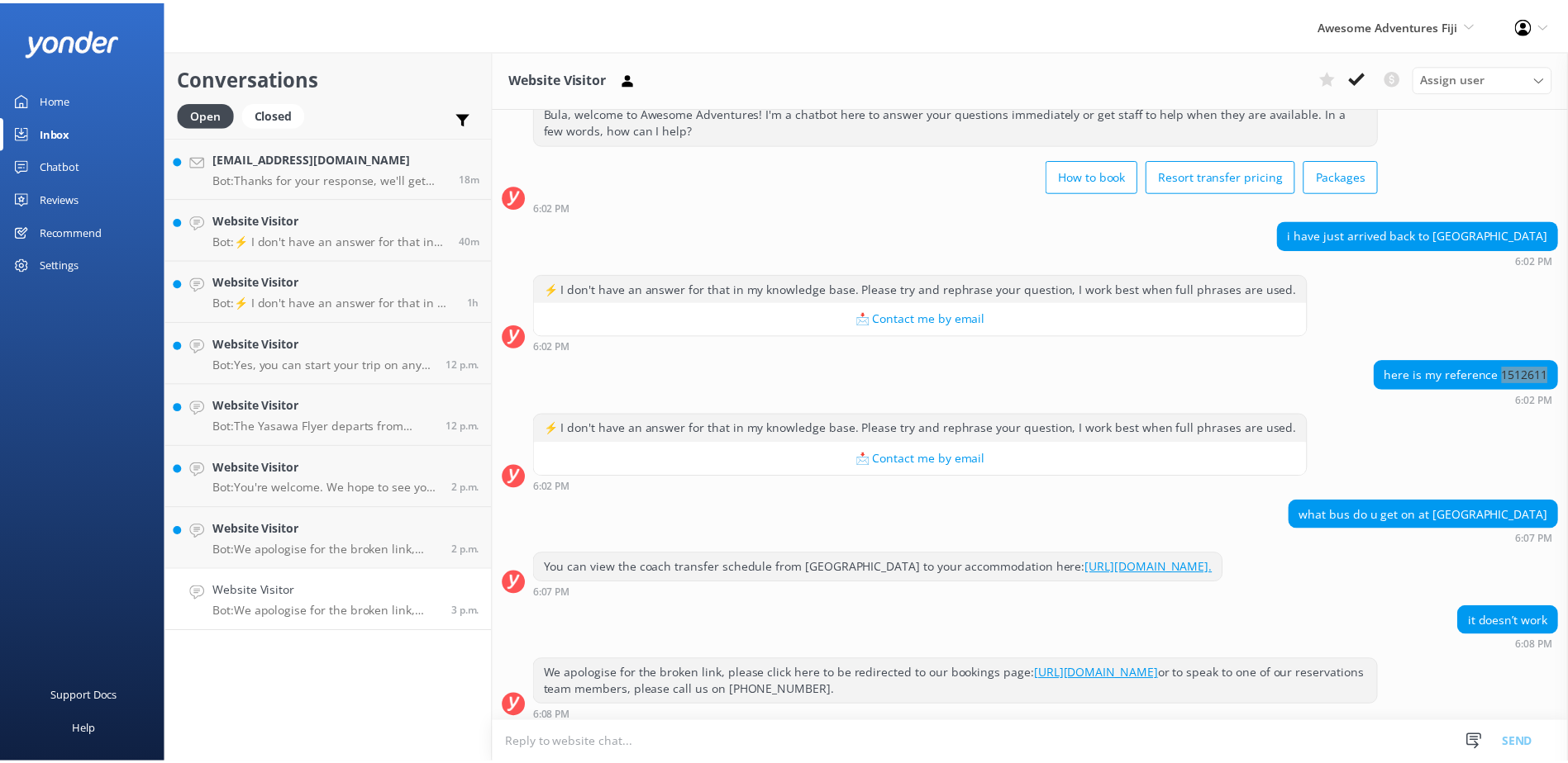
scroll to position [76, 0]
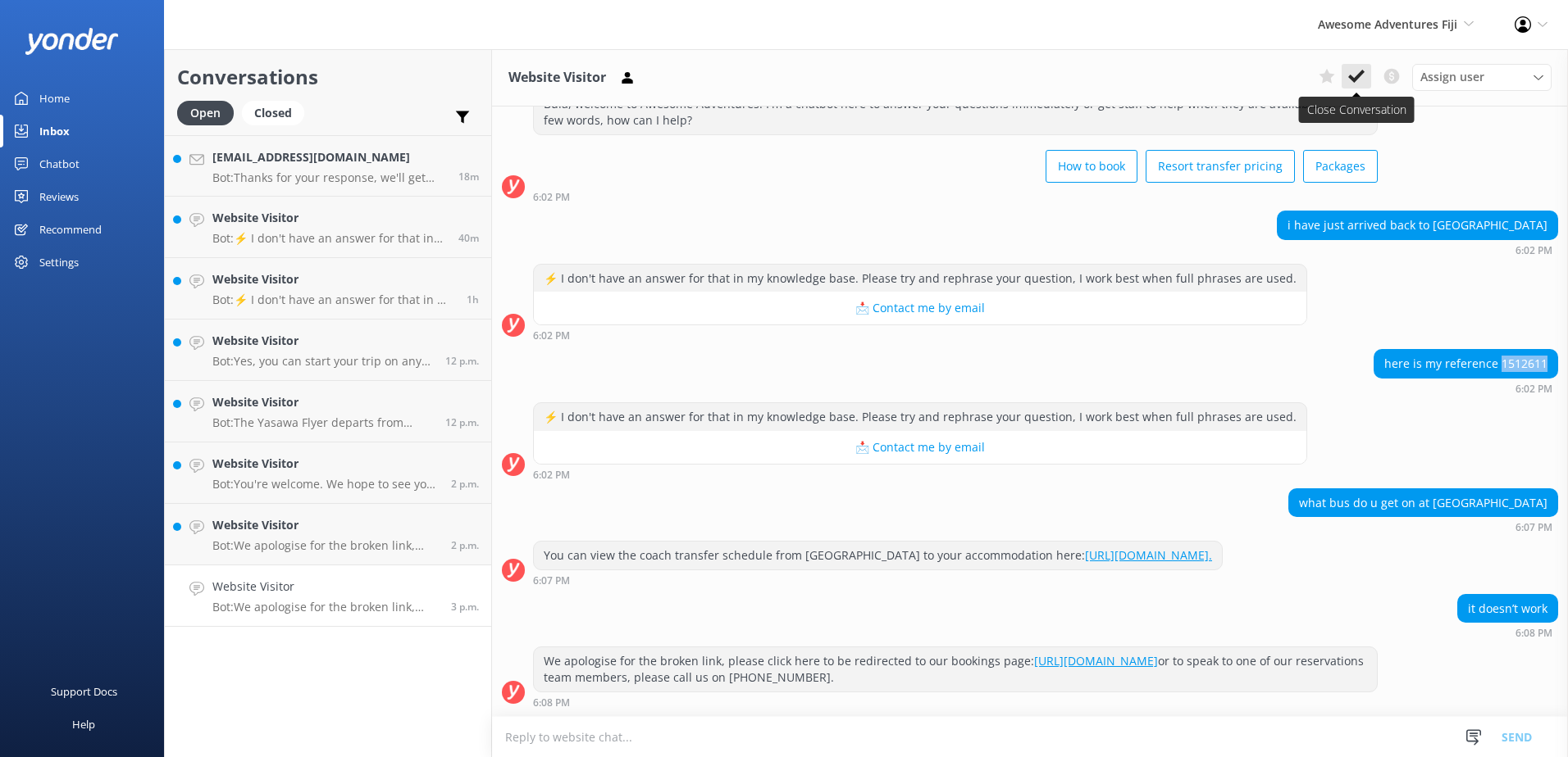
click at [1356, 76] on icon at bounding box center [1356, 76] width 17 height 16
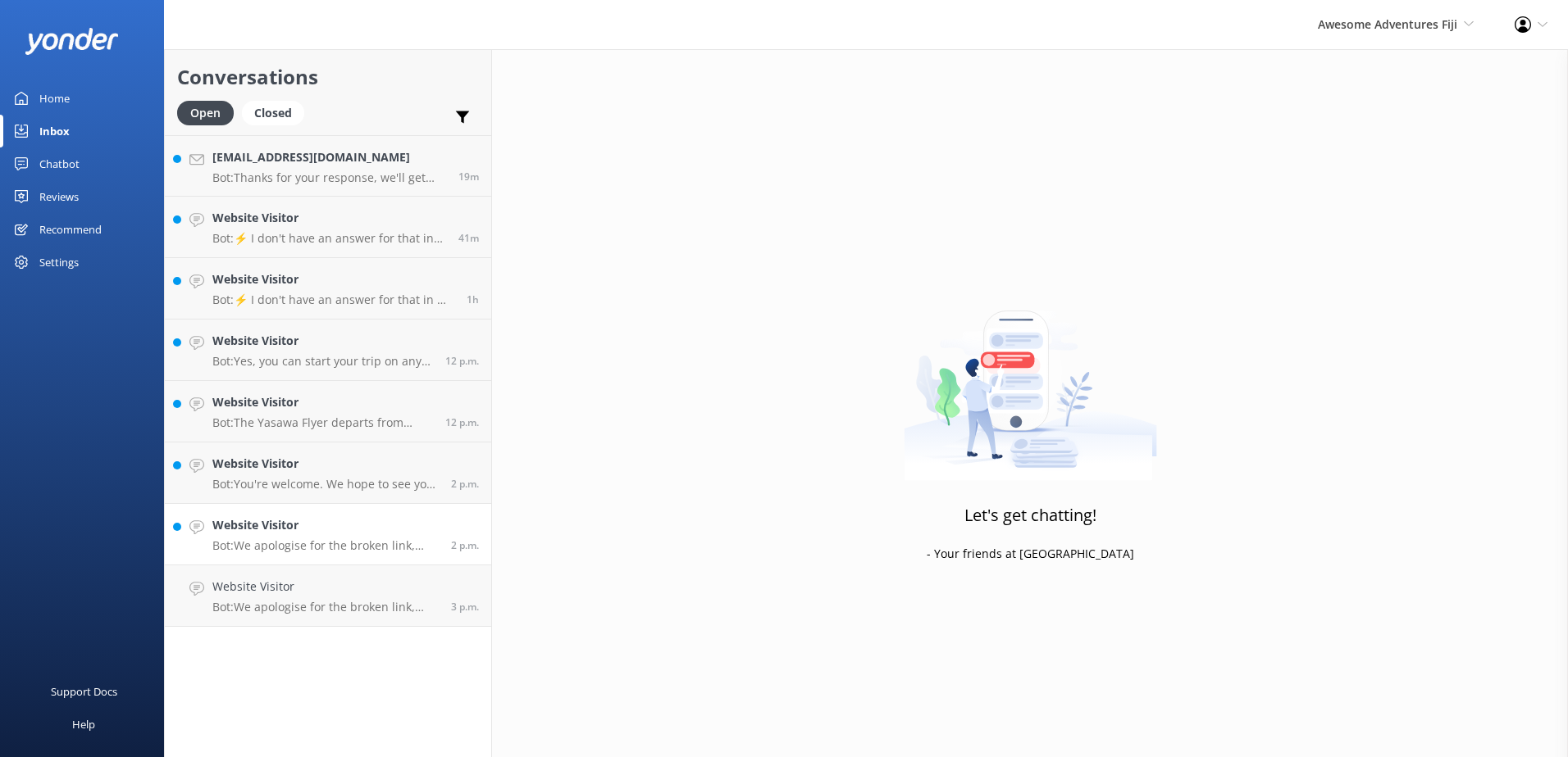
click at [397, 535] on h4 "Website Visitor" at bounding box center [325, 525] width 226 height 18
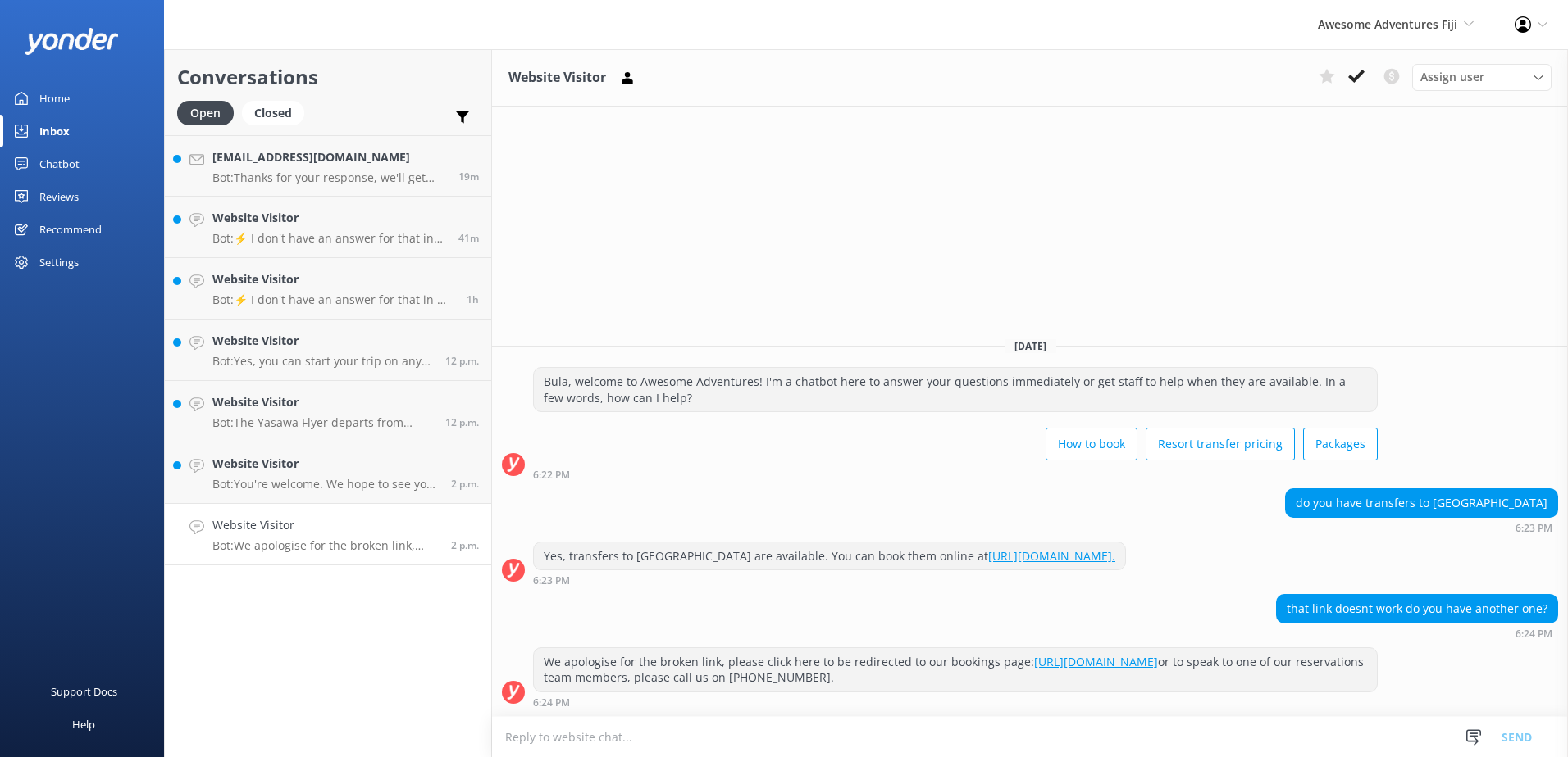
click at [403, 544] on p "Bot: We apologise for the broken link, please click here to be redirected to ou…" at bounding box center [325, 545] width 226 height 15
click at [1143, 664] on link "https://www.awesomefiji.com/booking/" at bounding box center [1096, 662] width 124 height 16
click at [1365, 70] on button at bounding box center [1356, 76] width 29 height 24
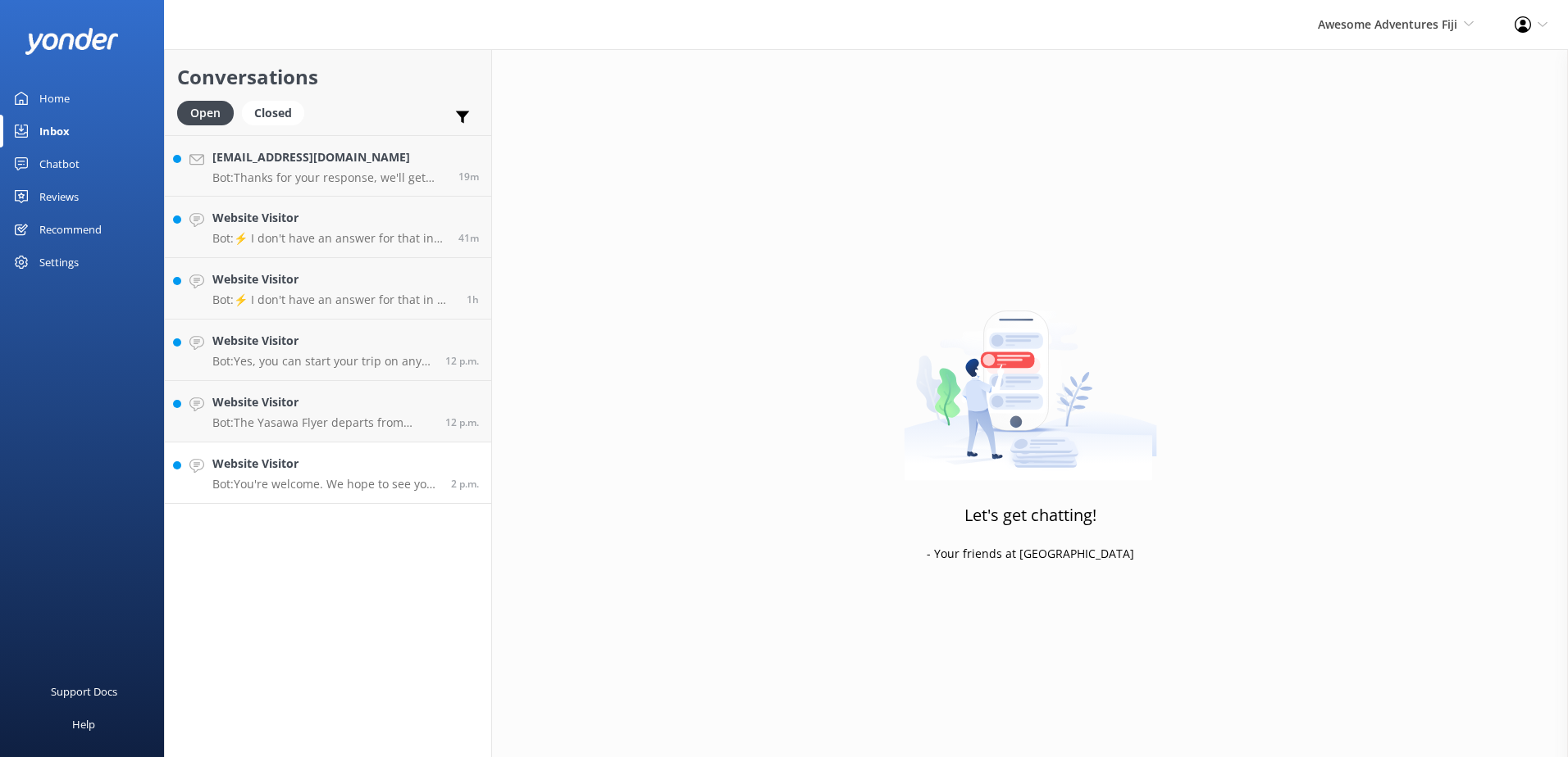
click at [372, 494] on link "Website Visitor Bot: You're welcome. We hope to see you soon! 2 p.m." at bounding box center [328, 473] width 326 height 61
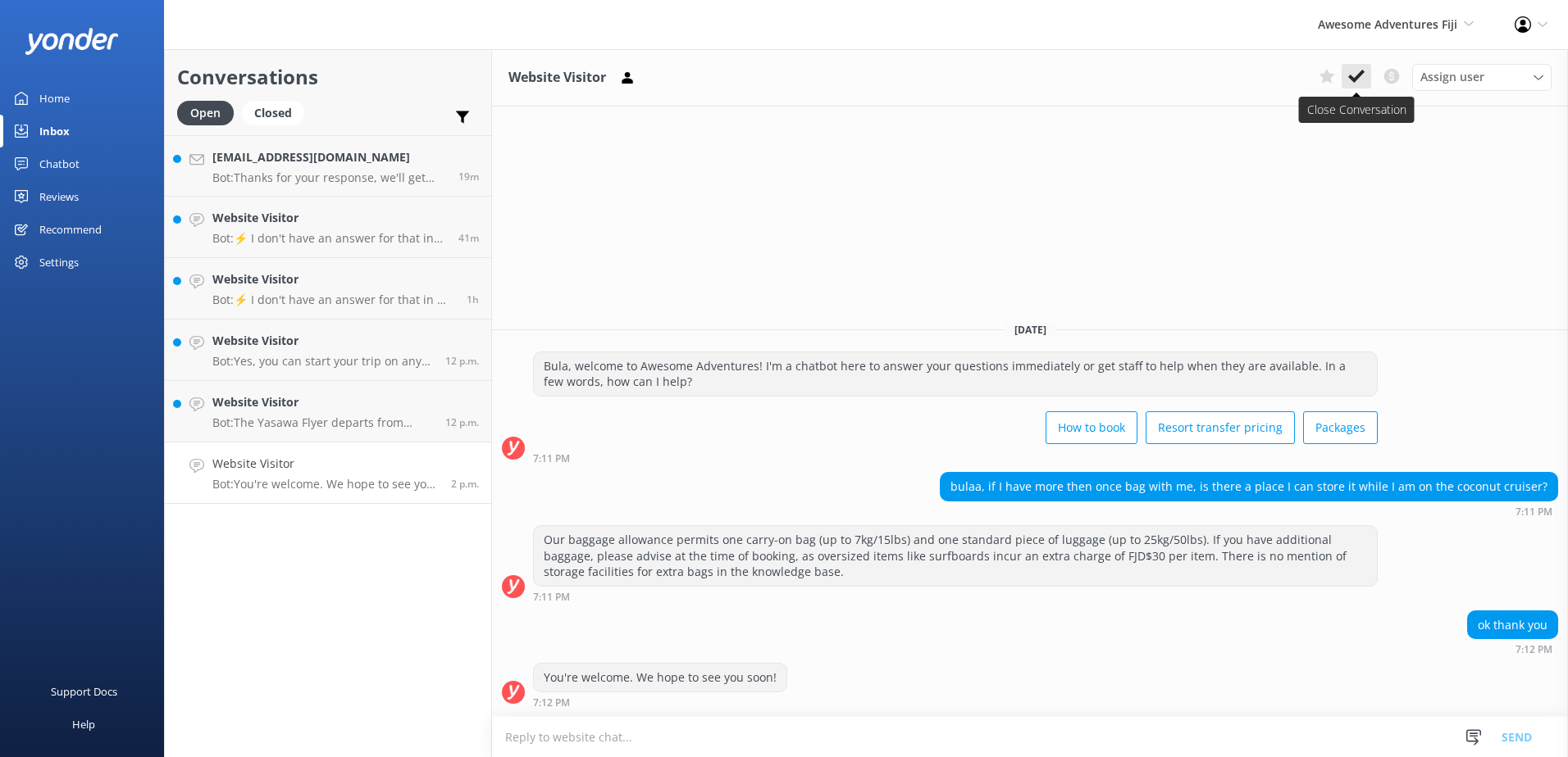
click at [1355, 81] on use at bounding box center [1356, 77] width 17 height 14
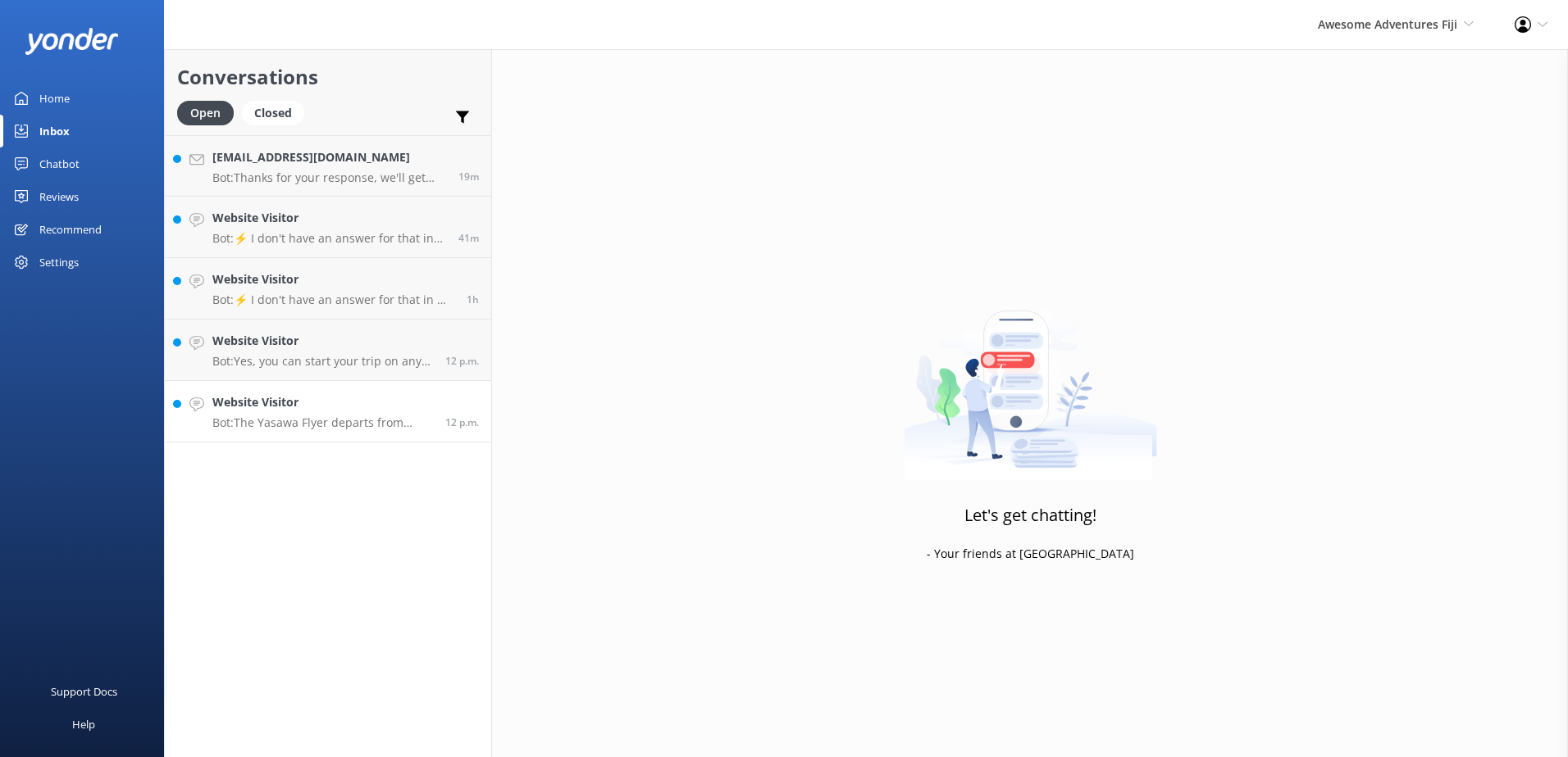
click at [393, 405] on h4 "Website Visitor" at bounding box center [322, 402] width 220 height 18
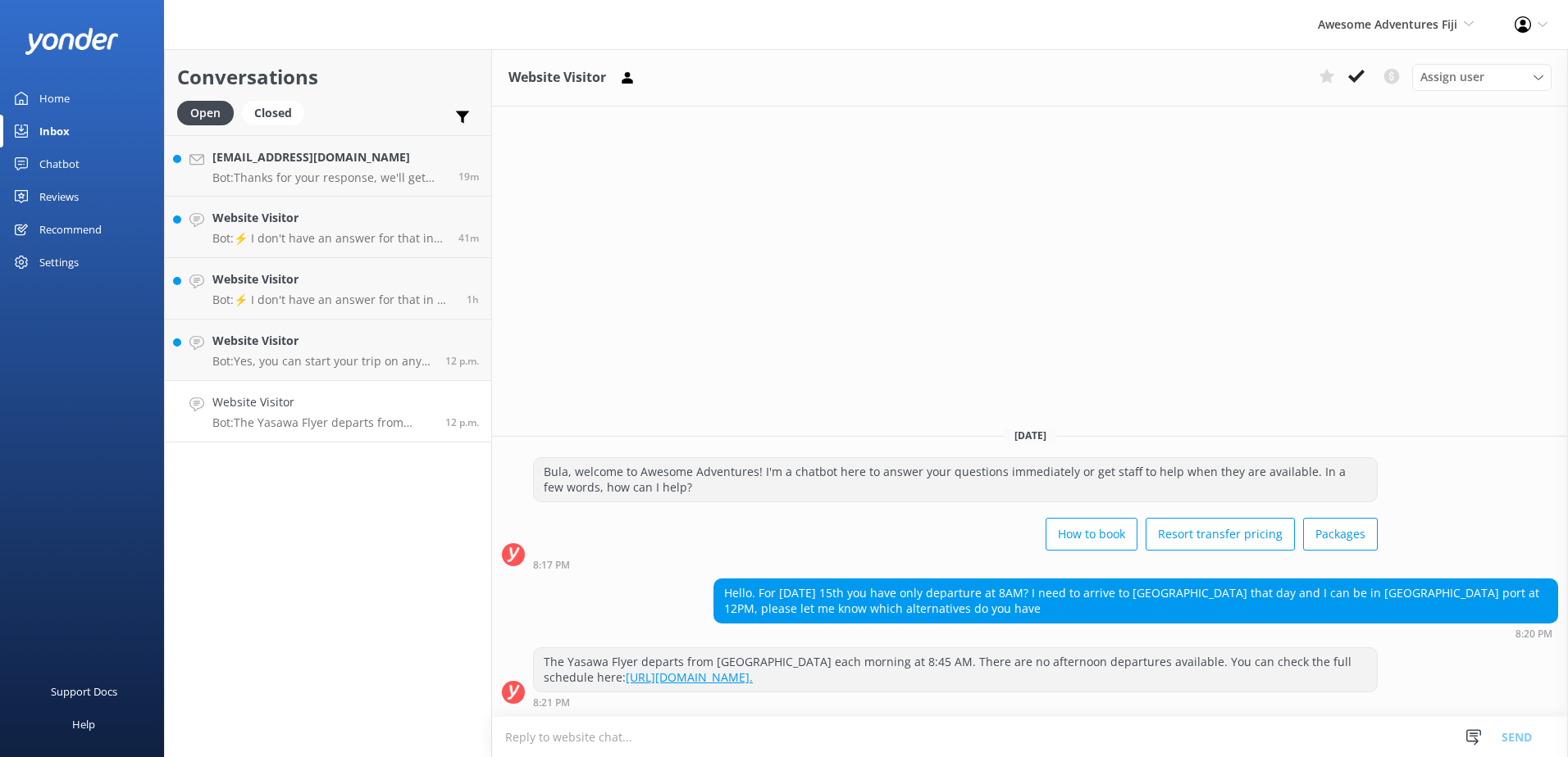
click at [711, 728] on textarea at bounding box center [1030, 737] width 1076 height 40
click at [643, 736] on textarea "We only have 1 departure to the Yasawa Islands at 8.45am," at bounding box center [1030, 737] width 1076 height 41
click at [947, 743] on textarea "We only have 1 departure daily to the Yasawa Islands at 8.45am," at bounding box center [1030, 737] width 1076 height 41
type textarea "We only have 1 departure daily to the Yasawa Islands at 8.45am, you will have t…"
click at [1530, 750] on button "Send" at bounding box center [1517, 737] width 61 height 41
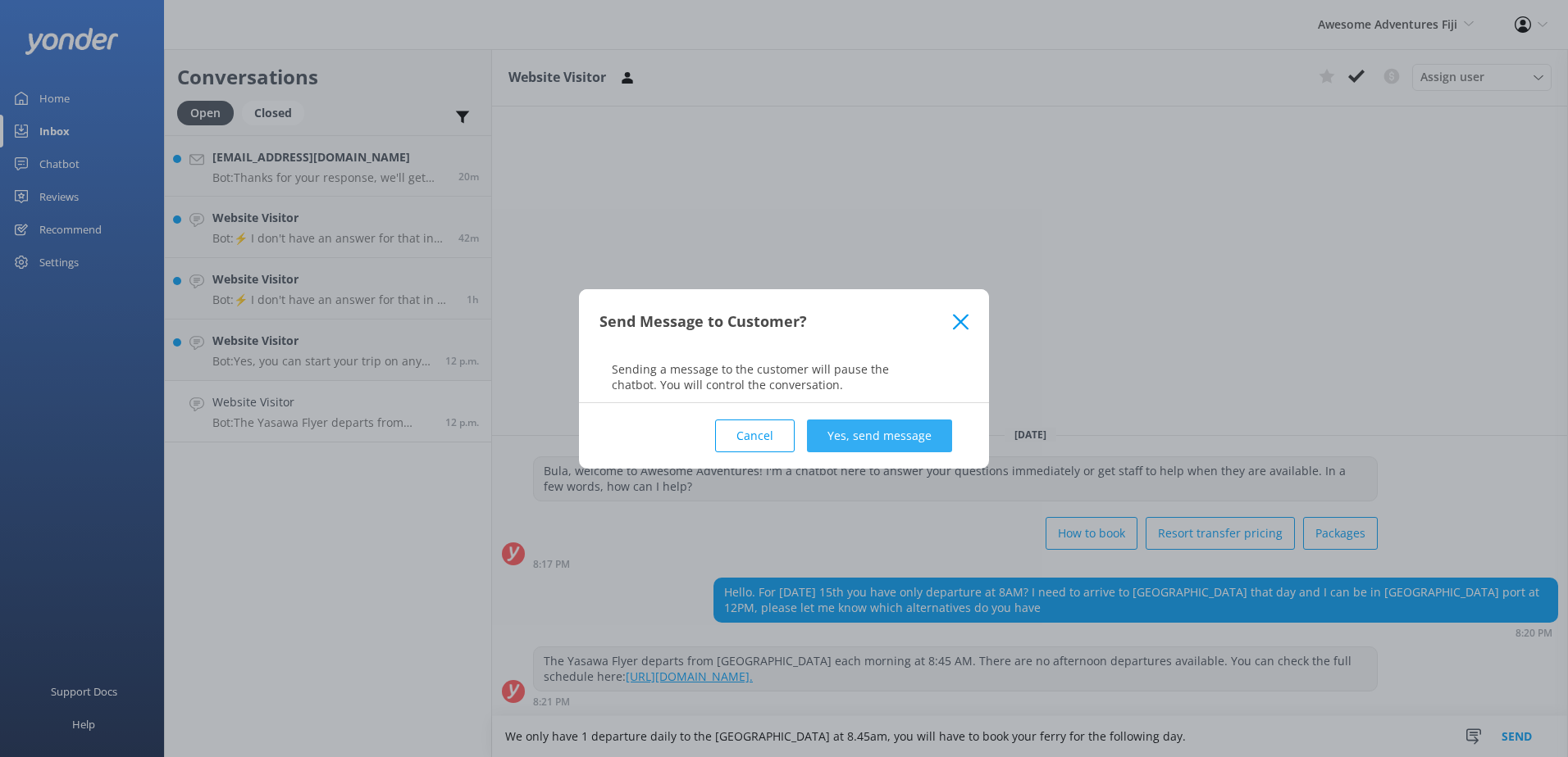
click at [945, 442] on button "Yes, send message" at bounding box center [880, 436] width 146 height 33
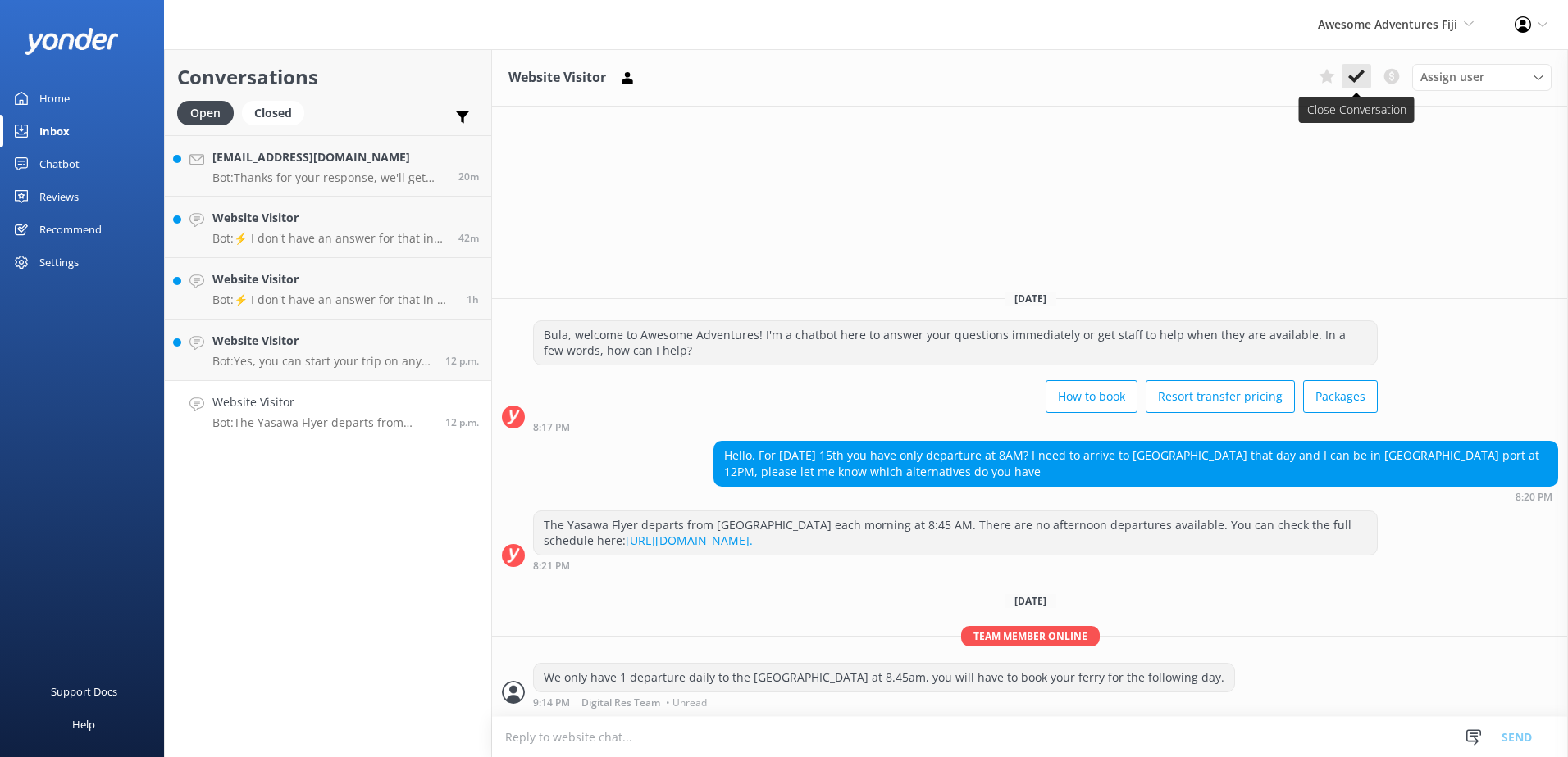
click at [1370, 77] on button at bounding box center [1356, 76] width 29 height 24
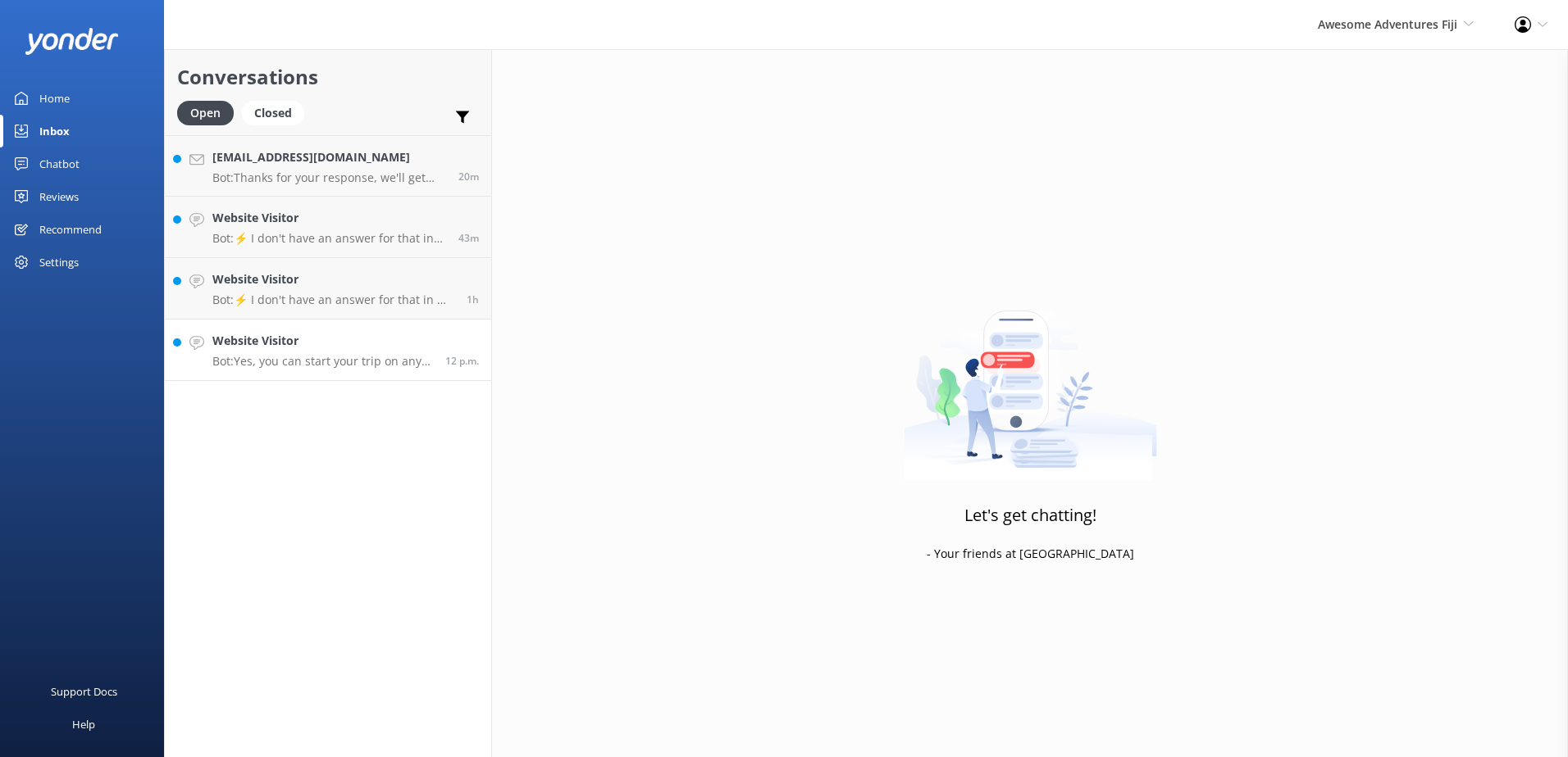
click at [387, 360] on p "Bot: Yes, you can start your trip on any day." at bounding box center [322, 361] width 220 height 15
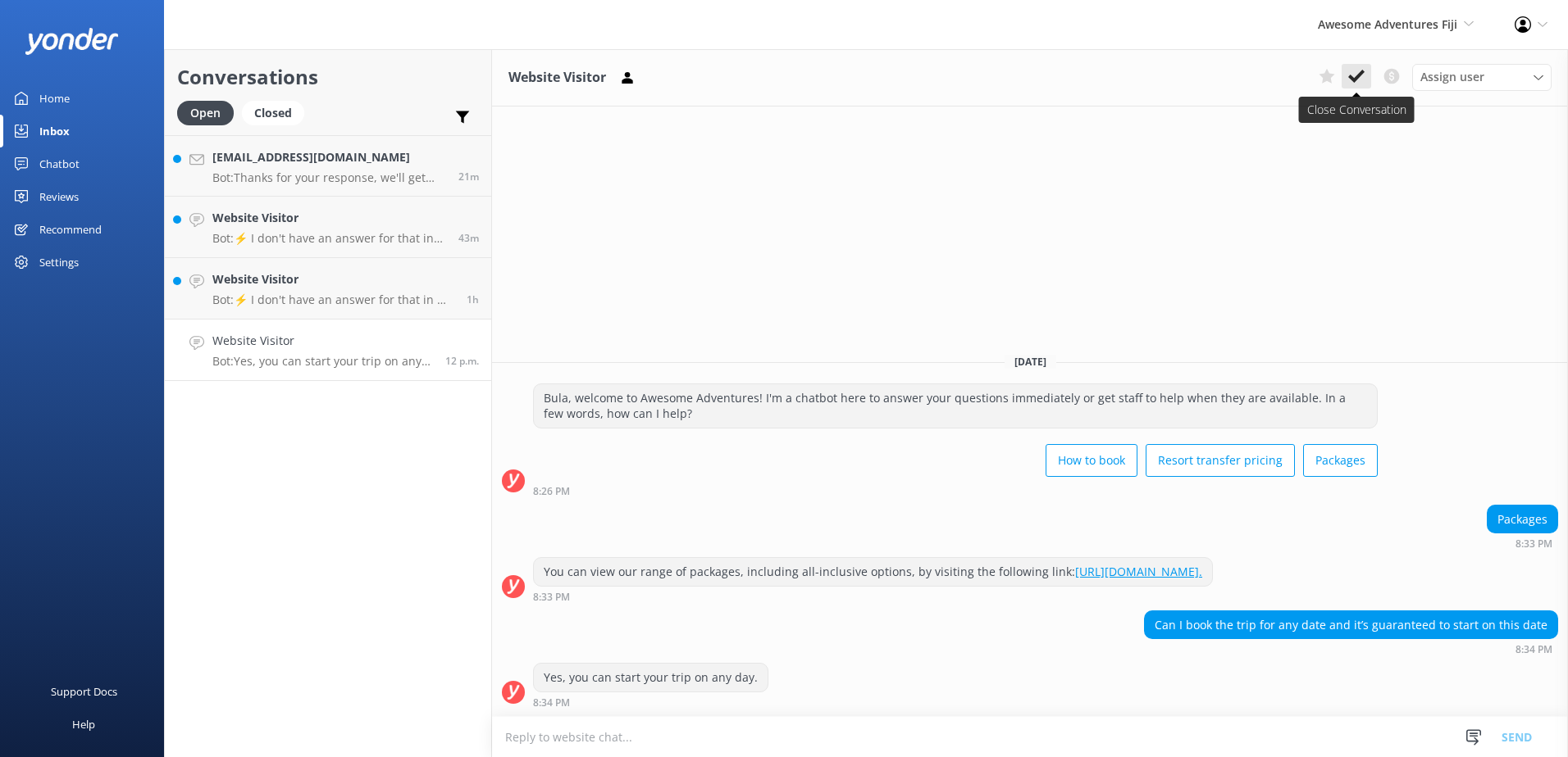
click at [1362, 77] on icon at bounding box center [1356, 76] width 17 height 16
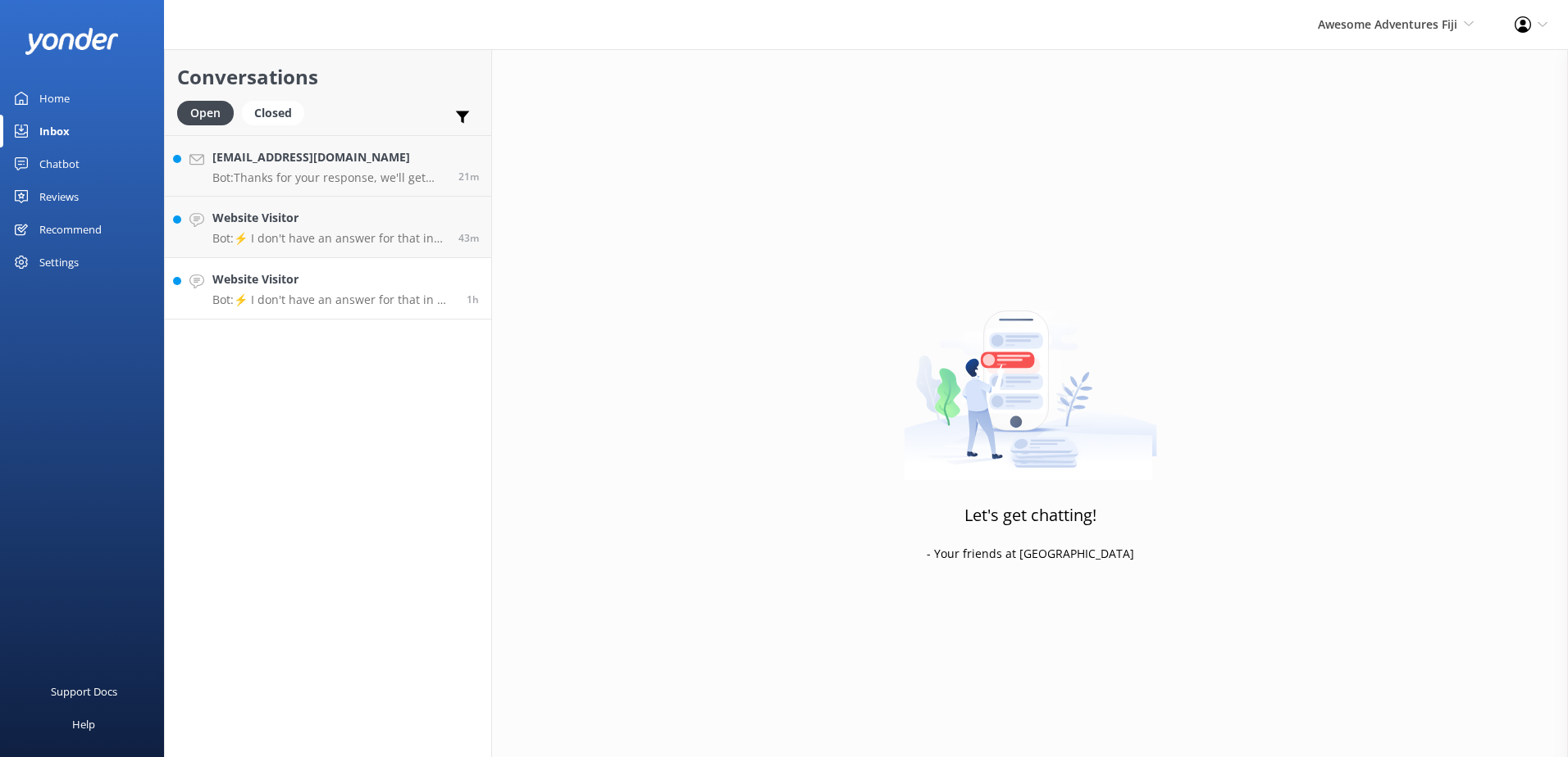
click at [317, 287] on h4 "Website Visitor" at bounding box center [333, 280] width 242 height 18
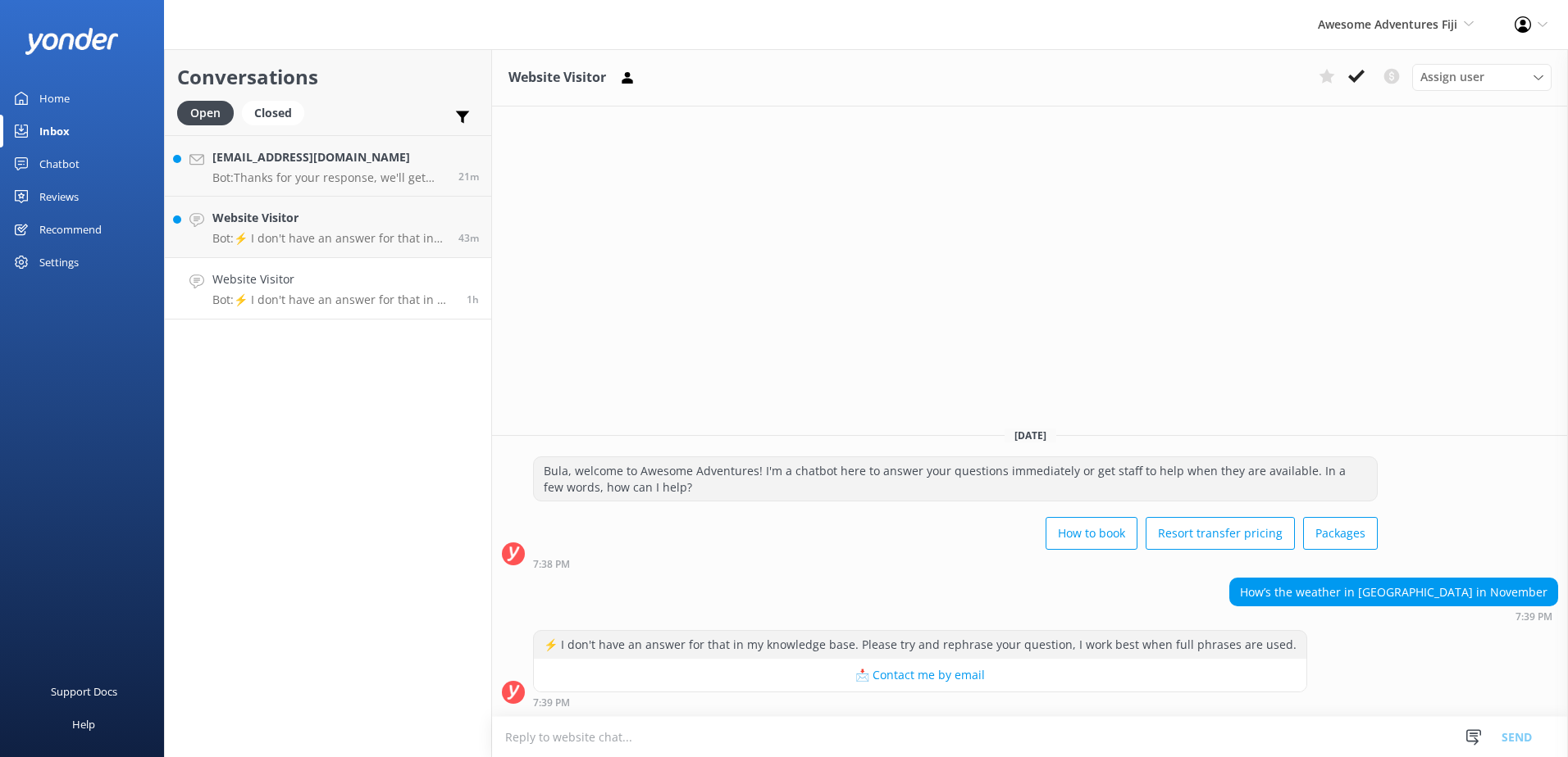
click at [1129, 737] on textarea at bounding box center [1030, 737] width 1076 height 40
click at [1129, 741] on textarea at bounding box center [1030, 737] width 1076 height 40
click at [960, 751] on textarea at bounding box center [1030, 737] width 1076 height 40
paste textarea "In November, the weather in Fiji is typically warm and pleasant. The average te…"
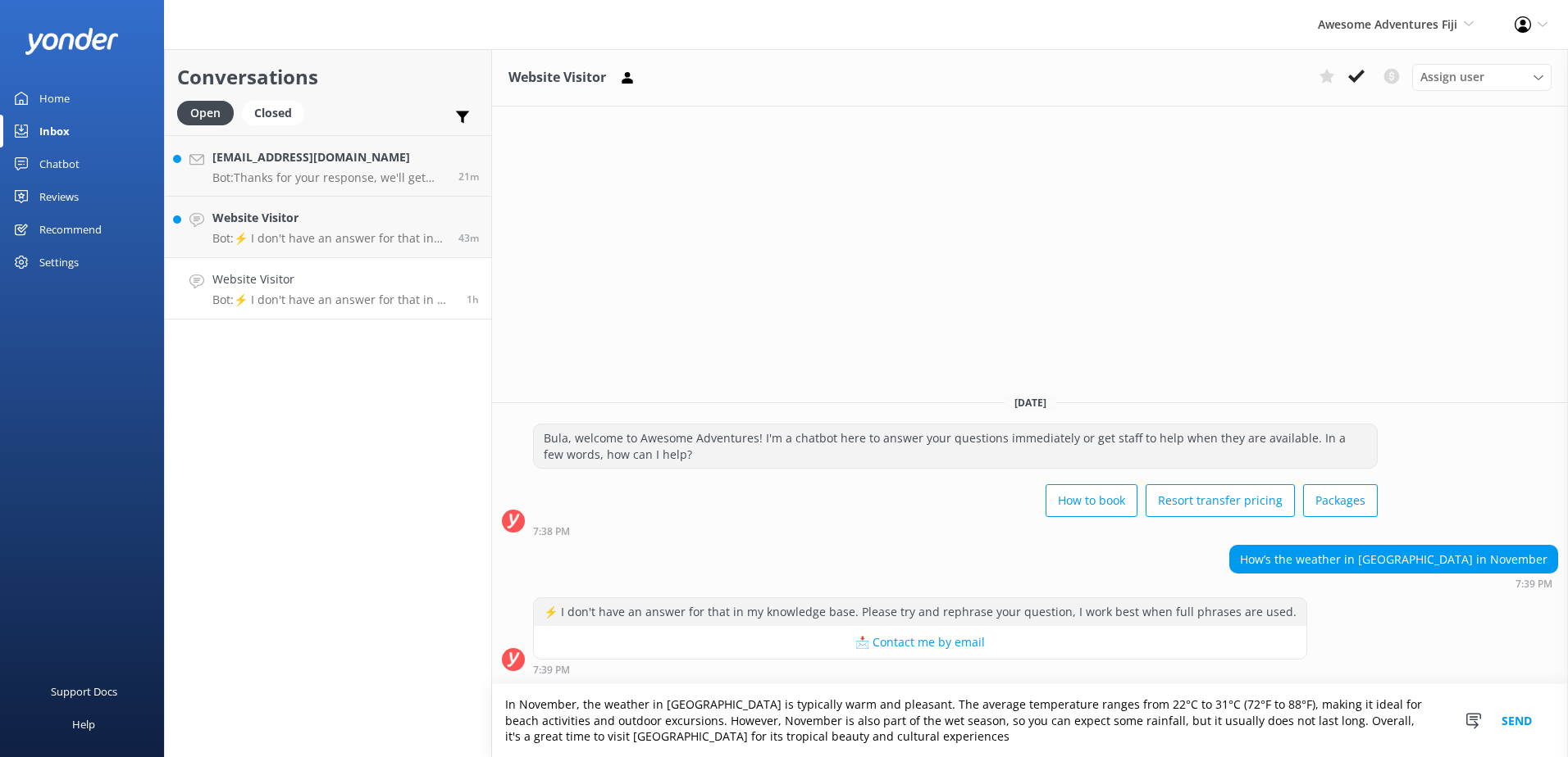
drag, startPoint x: 844, startPoint y: 702, endPoint x: 1198, endPoint y: 684, distance: 354.5
click at [1198, 684] on textarea "In November, the weather in Fiji is typically warm and pleasant. The average te…" at bounding box center [1030, 720] width 1076 height 73
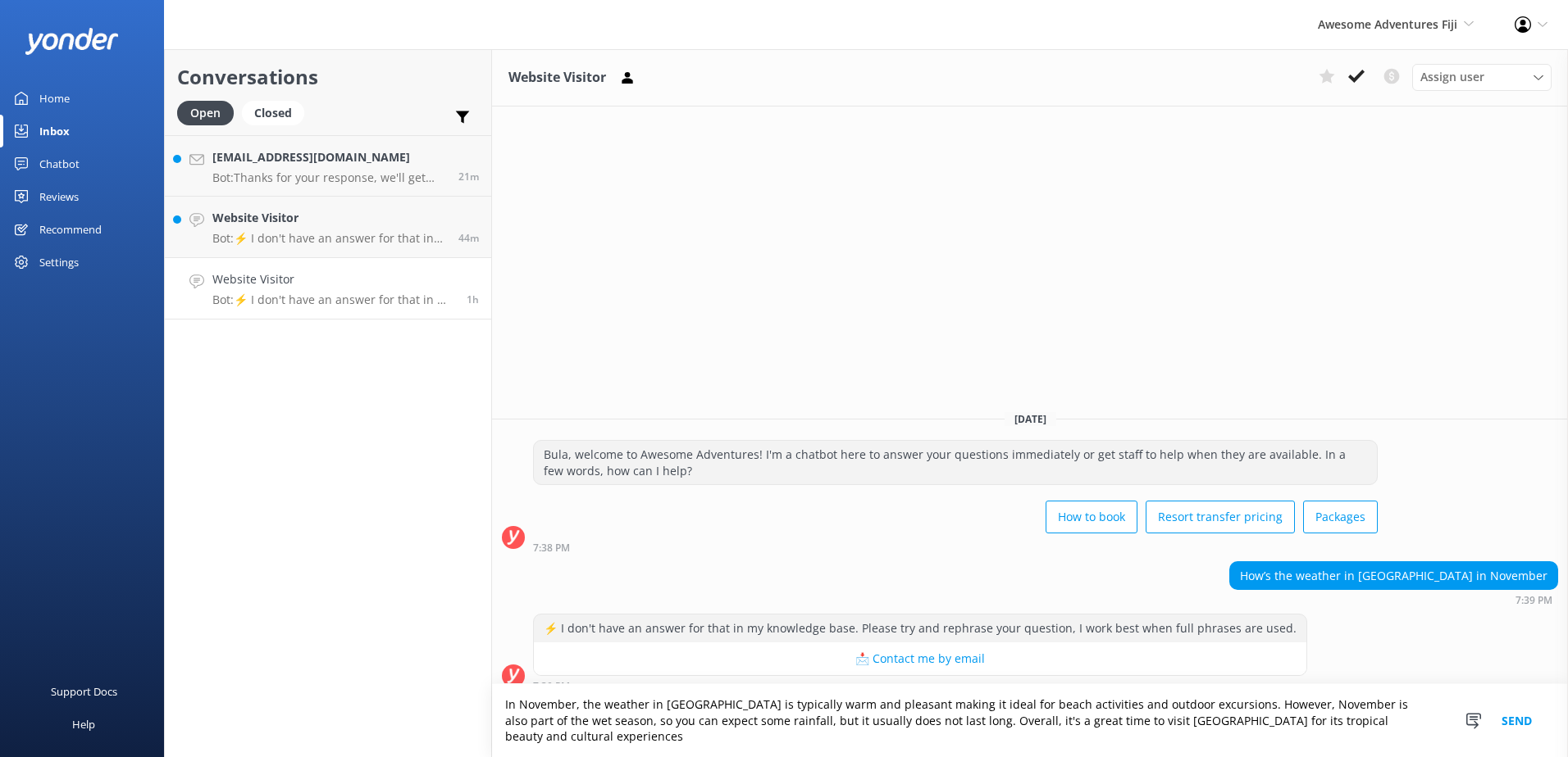
click at [1361, 739] on textarea "In November, the weather in Fiji is typically warm and pleasant making it ideal…" at bounding box center [1030, 720] width 1076 height 73
type textarea "In November, the weather in Fiji is typically warm and pleasant making it ideal…"
click at [1518, 725] on button "Send" at bounding box center [1517, 720] width 61 height 73
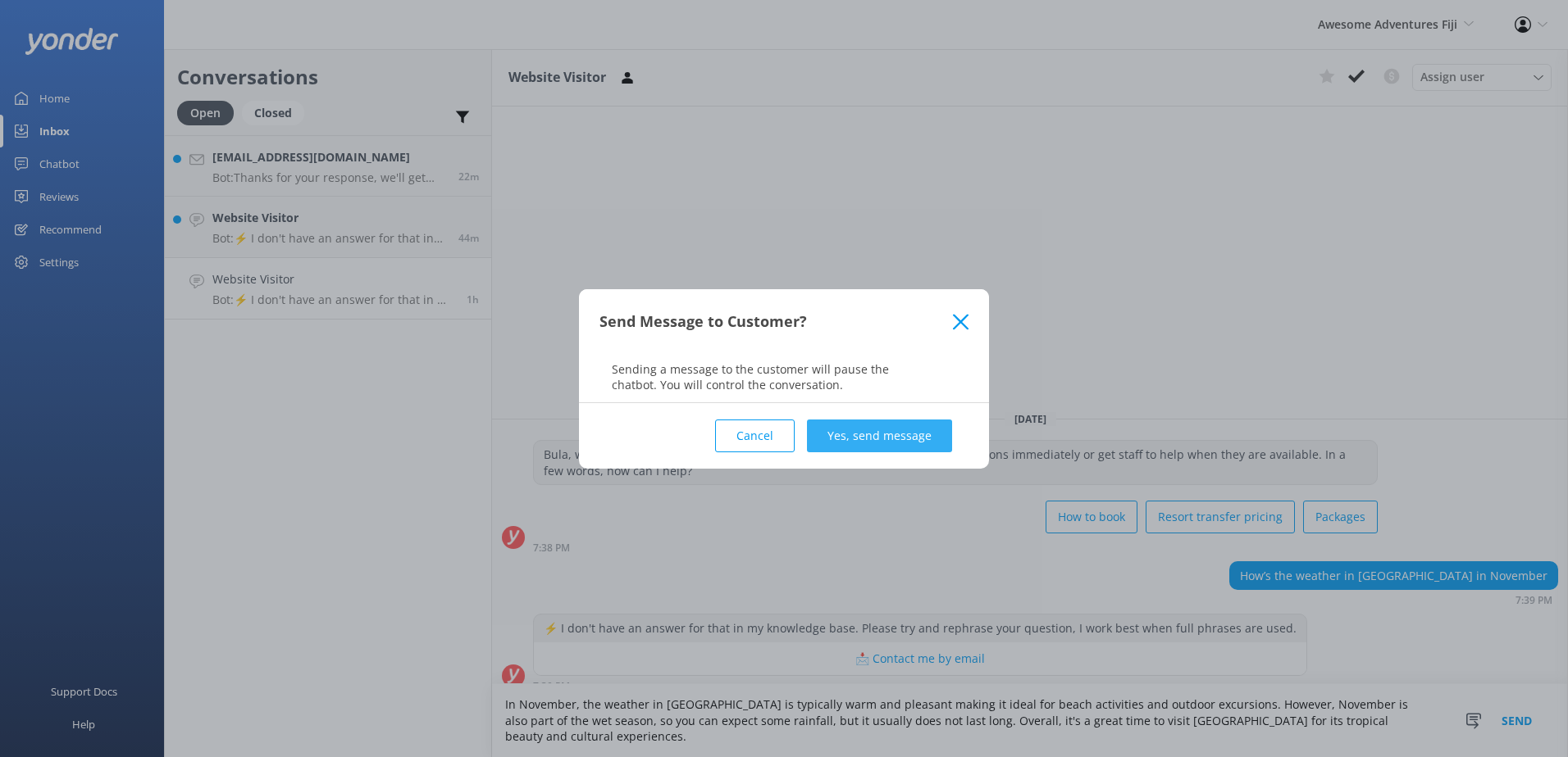
click at [932, 446] on button "Yes, send message" at bounding box center [880, 436] width 146 height 33
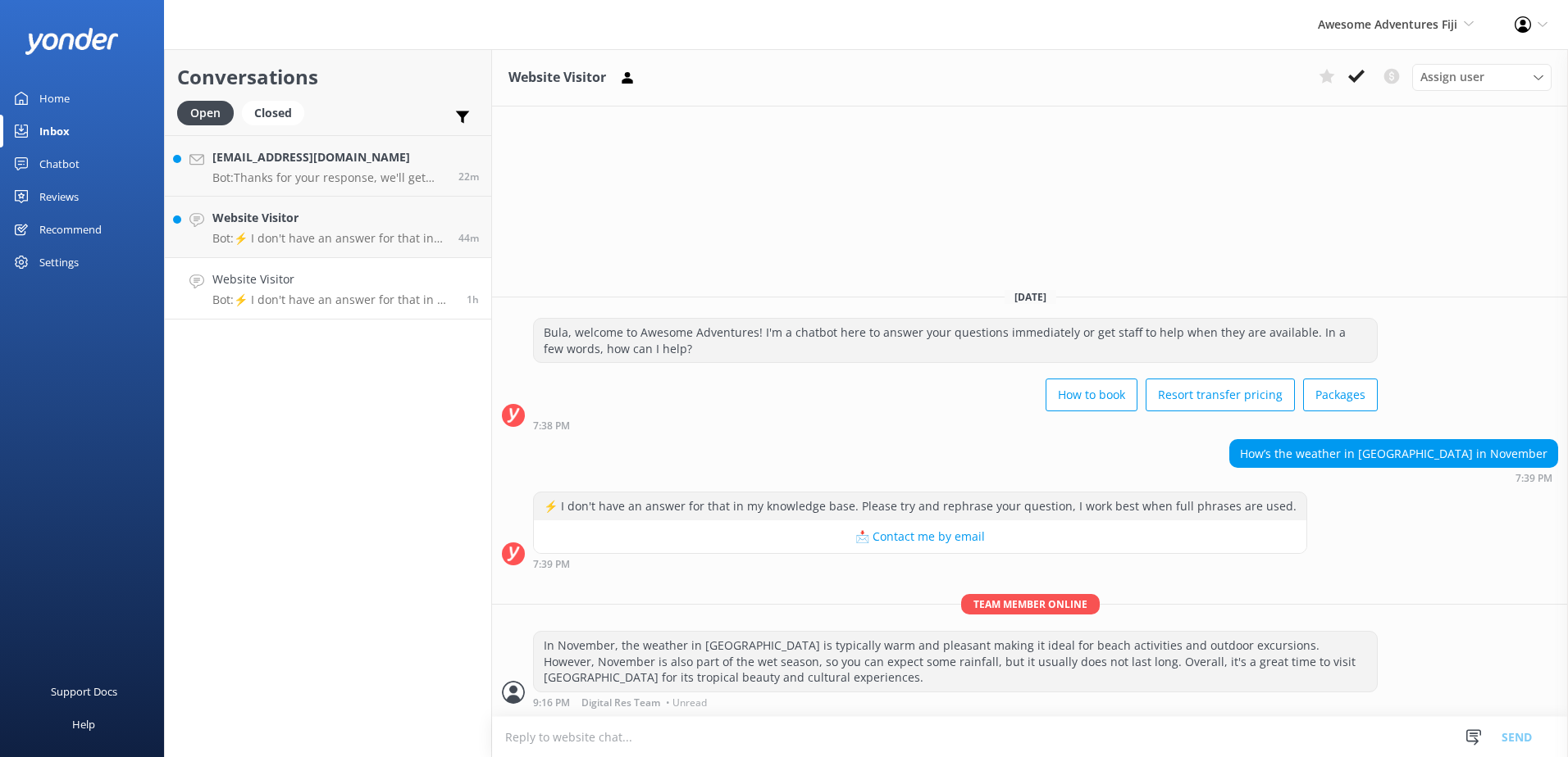
click at [1369, 55] on div "Website Visitor Assign user Sonya Alyssa Digital Res Team Ana Raqitawa Lavenia …" at bounding box center [1030, 78] width 1076 height 57
click at [1359, 73] on icon at bounding box center [1356, 76] width 17 height 16
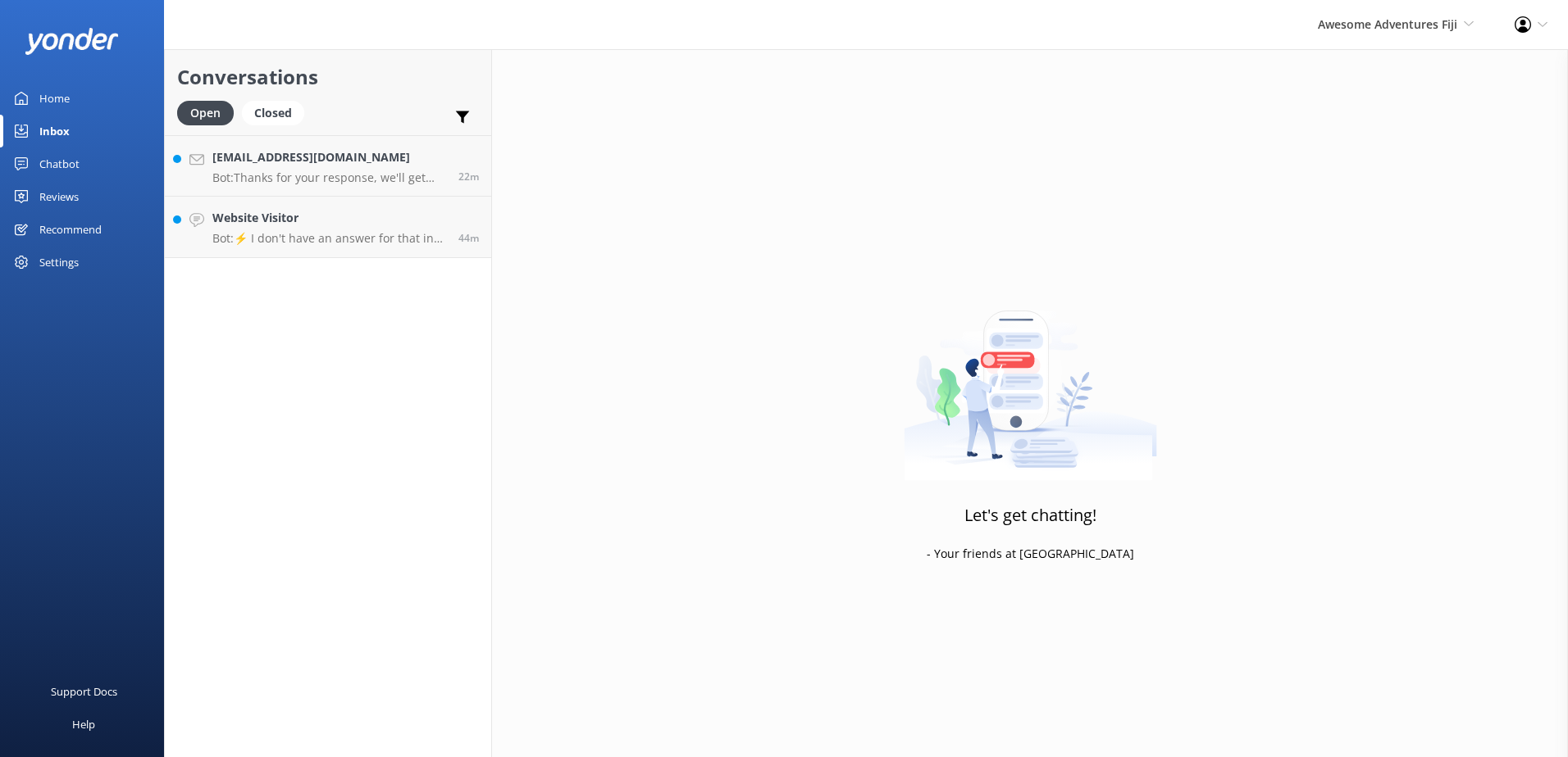
click at [379, 280] on div "Conversations Open Closed Important Converted Assigned to me Unassigned anais.c…" at bounding box center [328, 404] width 328 height 708
click at [379, 250] on link "Website Visitor Bot: ⚡ I don't have an answer for that in my knowledge base. Pl…" at bounding box center [328, 227] width 326 height 61
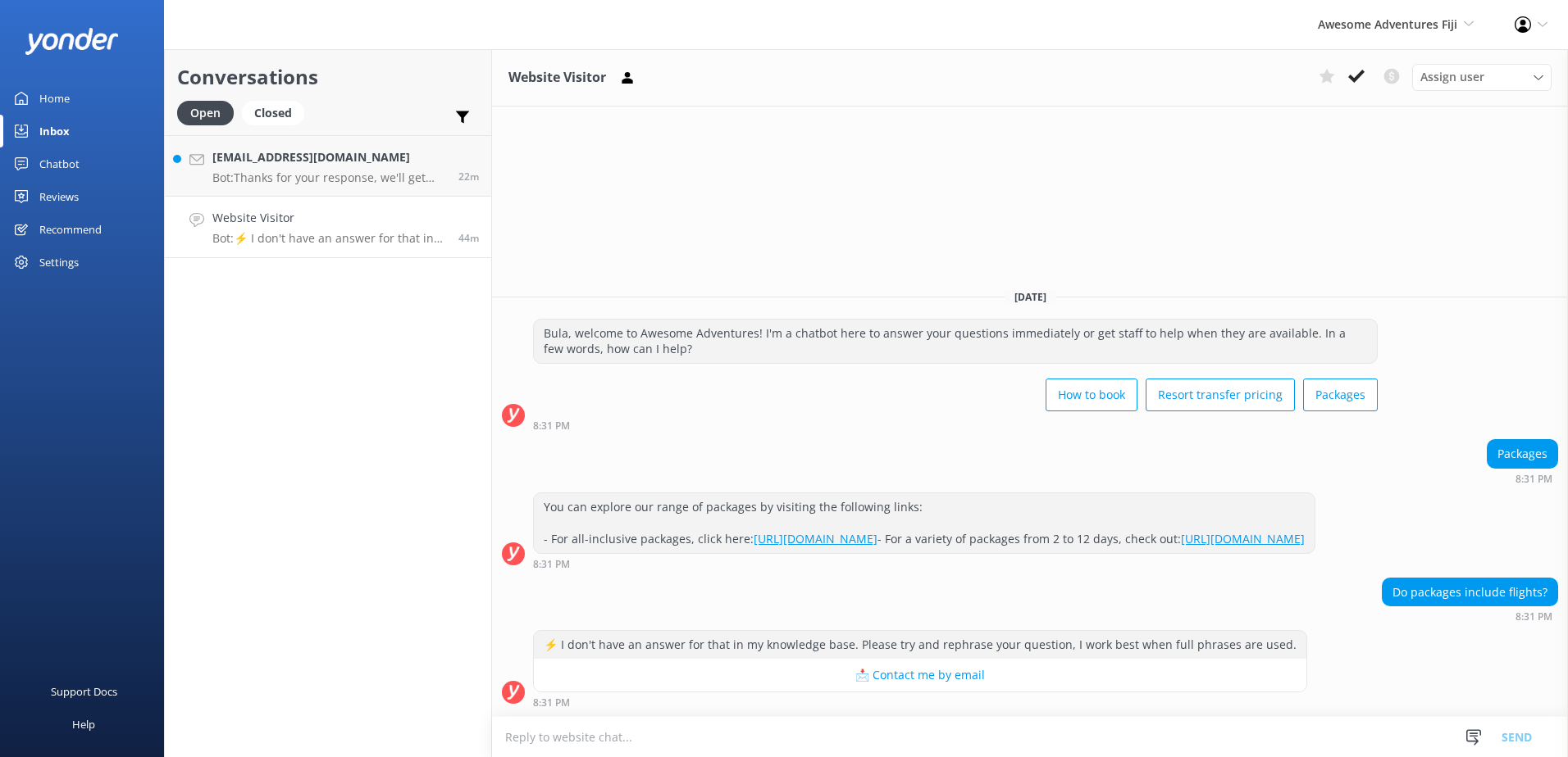
click at [734, 734] on textarea at bounding box center [1030, 737] width 1076 height 40
click at [797, 739] on textarea "Packages do not include airfares" at bounding box center [1030, 737] width 1076 height 41
type textarea "Packages do not include airfares."
click at [1537, 736] on button "Send" at bounding box center [1517, 737] width 61 height 41
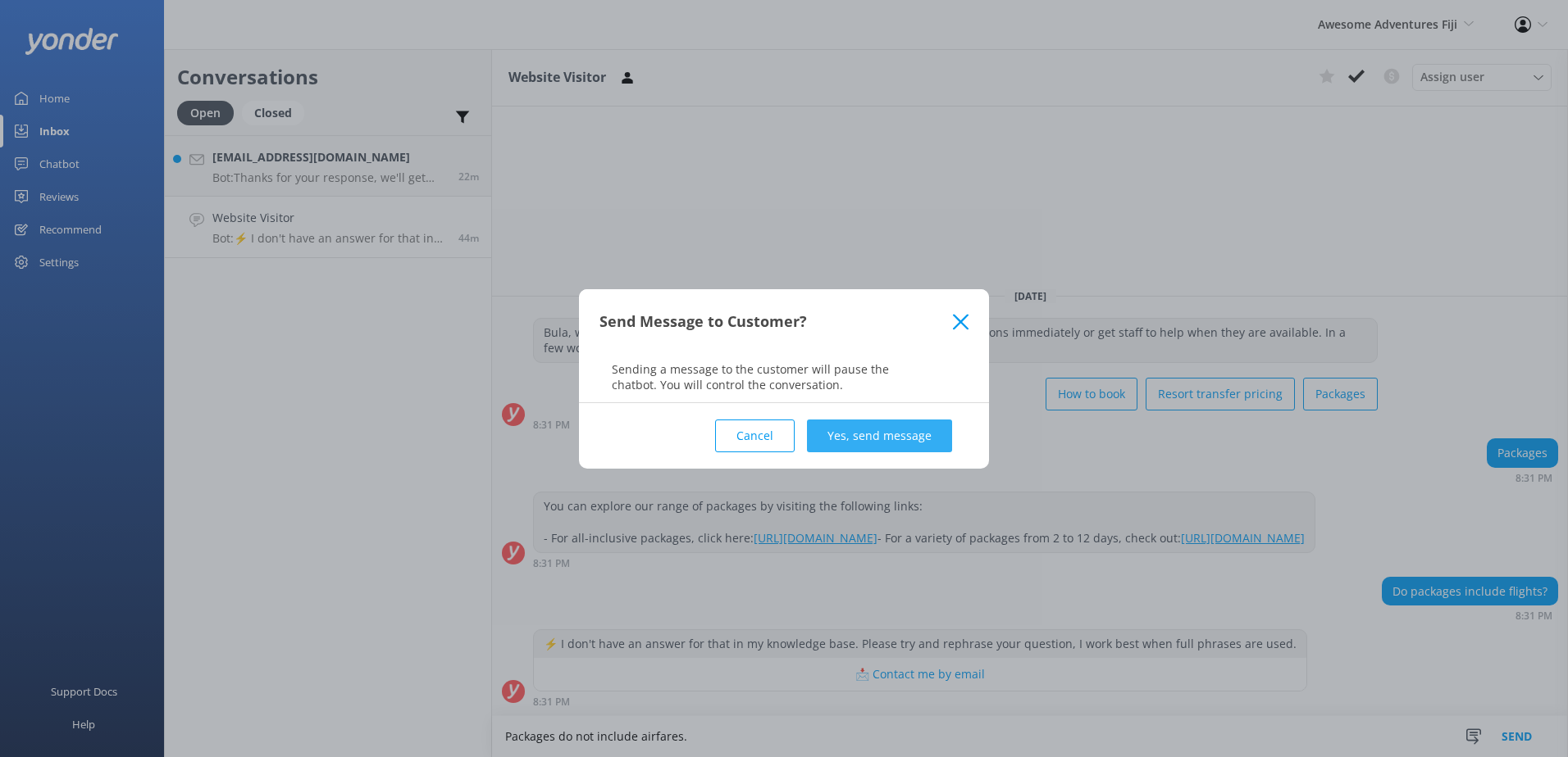
click at [859, 436] on button "Yes, send message" at bounding box center [880, 436] width 146 height 33
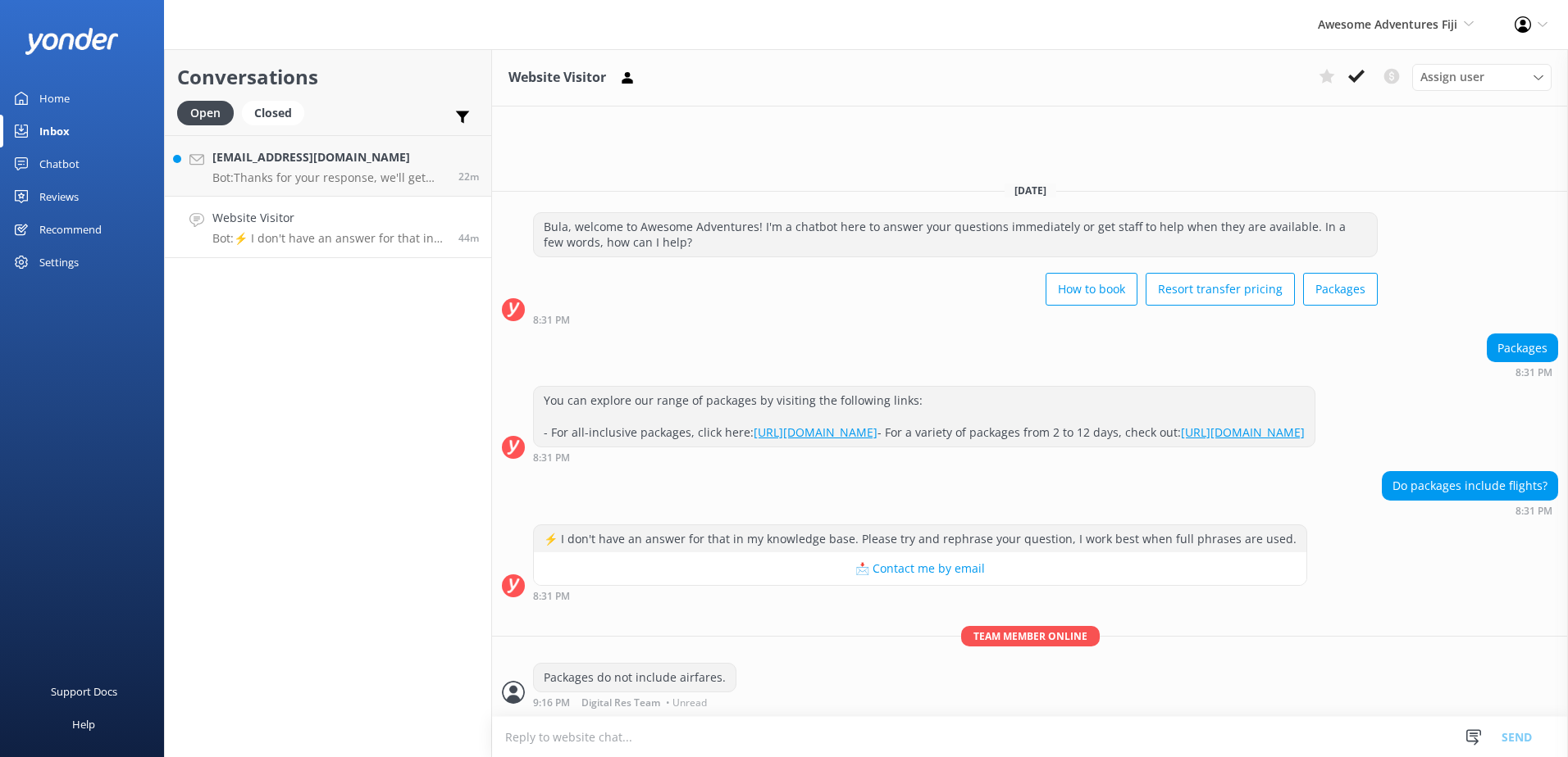
click at [1371, 77] on div "Assign user Sonya Alyssa Digital Res Team Ana Raqitawa Lavenia Adivou Miri Koro…" at bounding box center [1431, 77] width 240 height 26
click at [1369, 78] on button at bounding box center [1356, 76] width 29 height 24
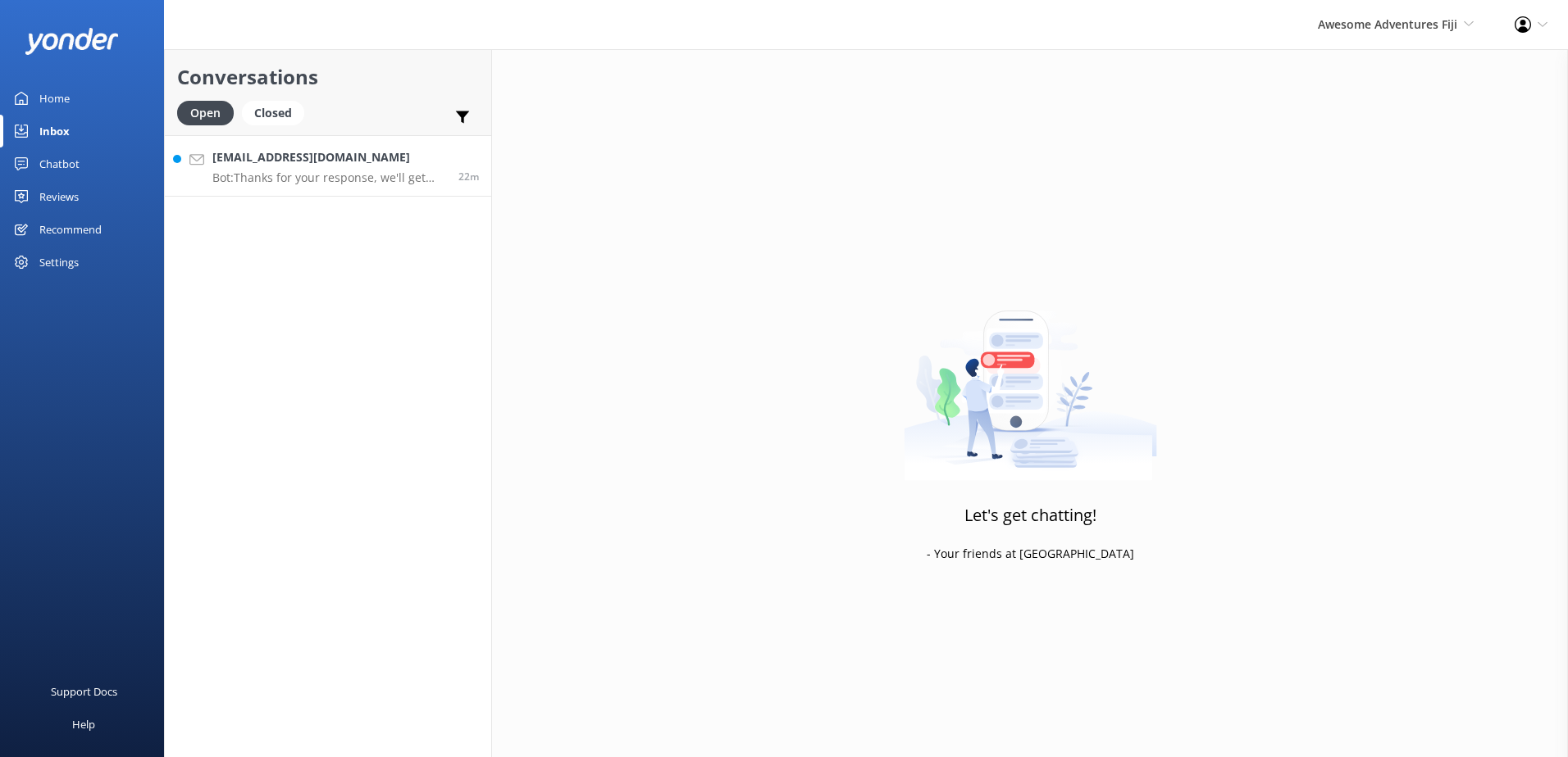
click at [310, 155] on h4 "anais.crolais@wanadoo.fr" at bounding box center [329, 157] width 234 height 18
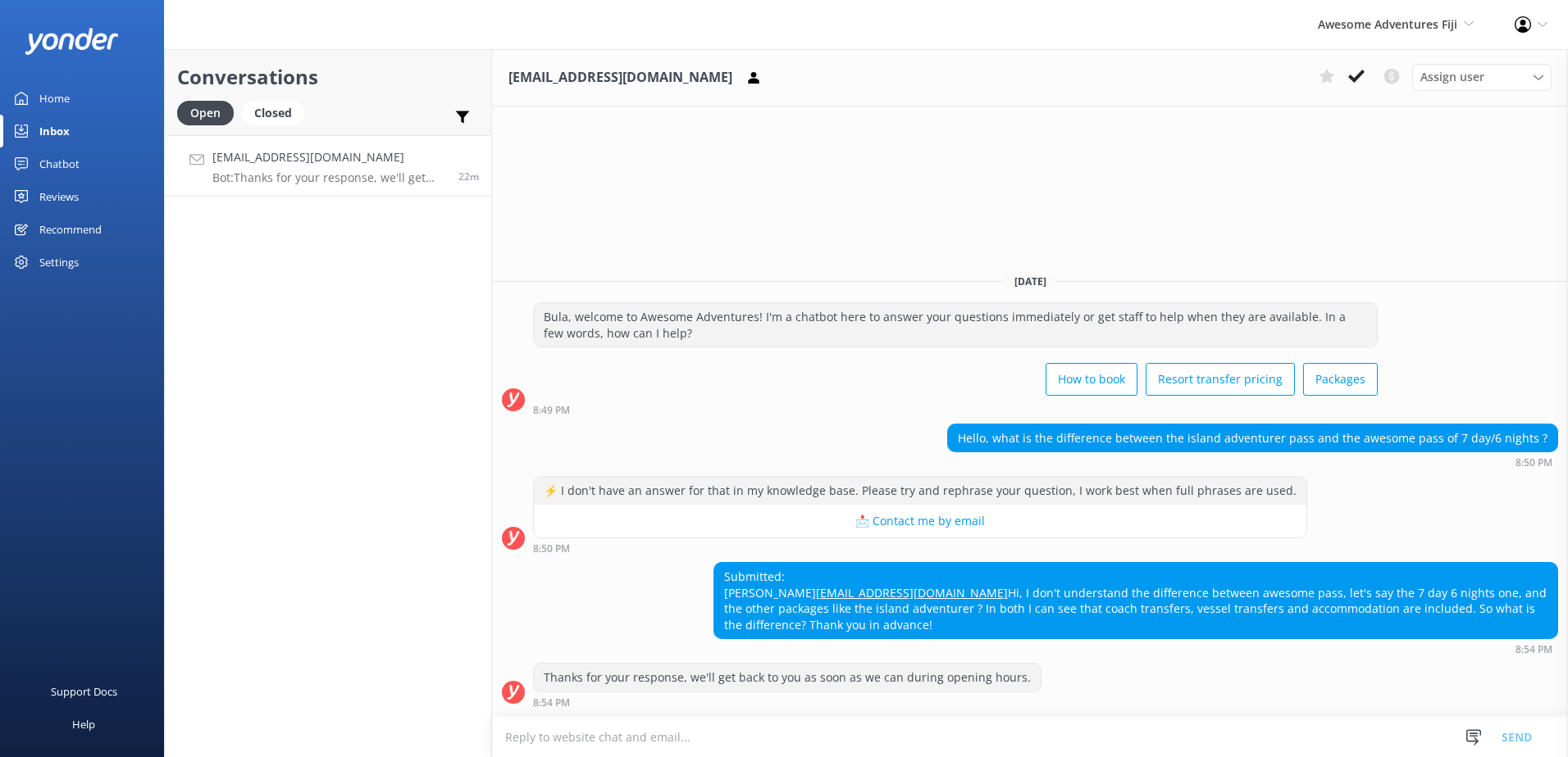
click at [827, 737] on textarea at bounding box center [1030, 737] width 1076 height 40
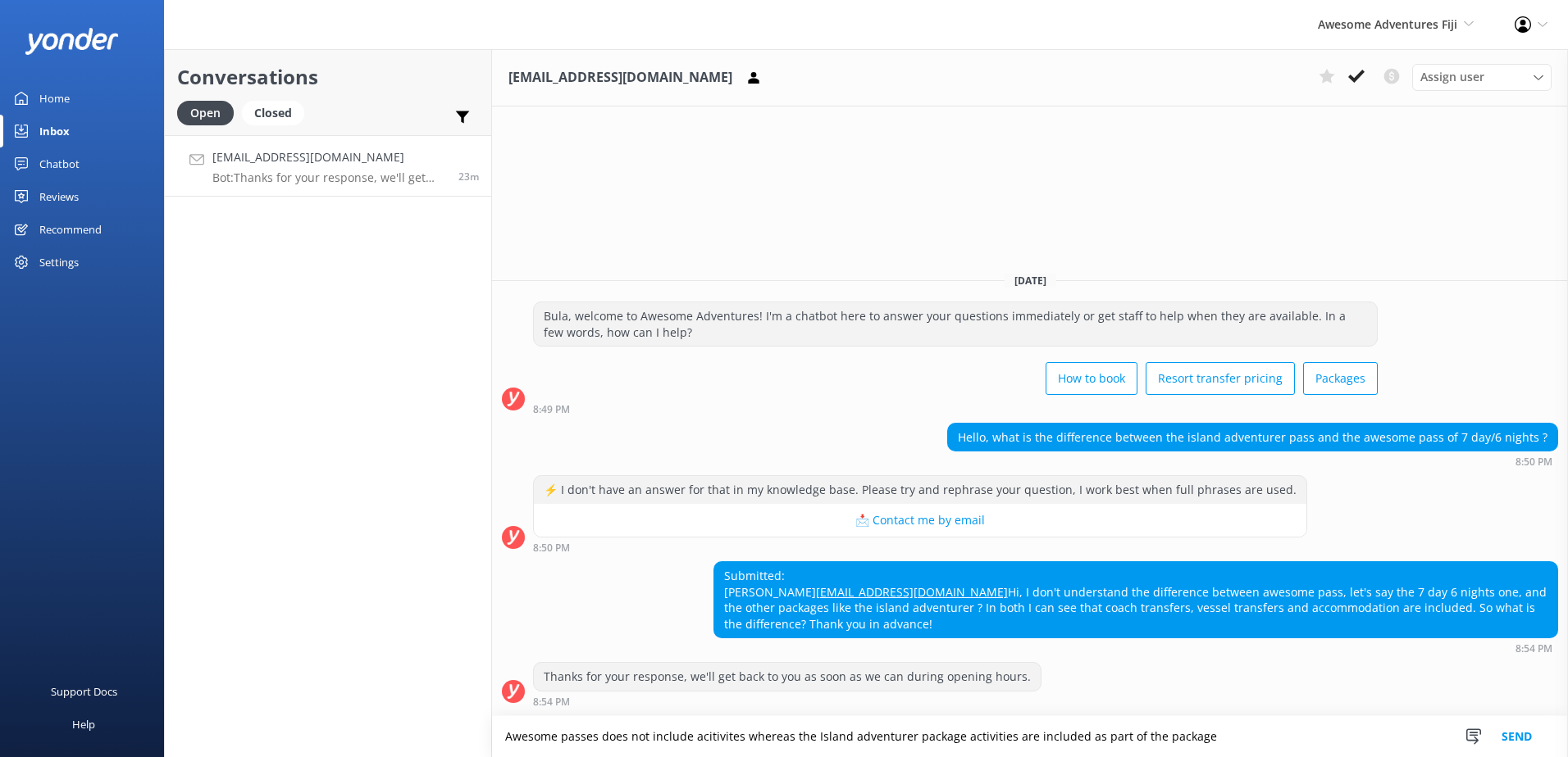
drag, startPoint x: 951, startPoint y: 737, endPoint x: 909, endPoint y: 739, distance: 42.0
click at [909, 739] on textarea "Awesome passes does not include acitivites whereas the Island adventurer packag…" at bounding box center [1030, 737] width 1076 height 41
click at [1184, 738] on textarea "Awesome passes does not include acitivites whereas the Island adventurer activi…" at bounding box center [1030, 737] width 1076 height 41
type textarea "Awesome passes do not include activities; they will have to be book and paid at…"
click at [1513, 731] on button "Send" at bounding box center [1517, 737] width 61 height 41
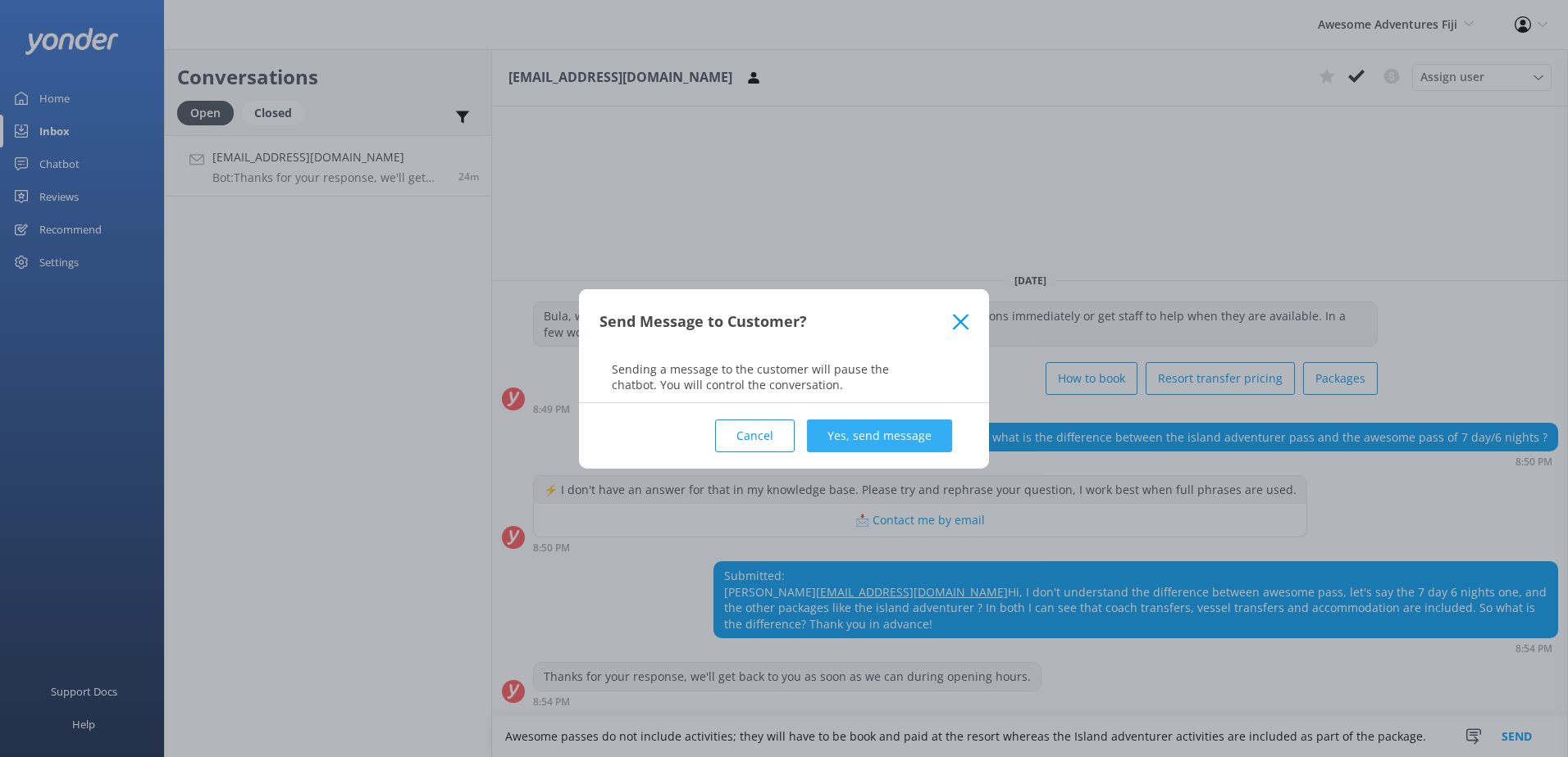
click at [937, 442] on button "Yes, send message" at bounding box center [880, 436] width 146 height 33
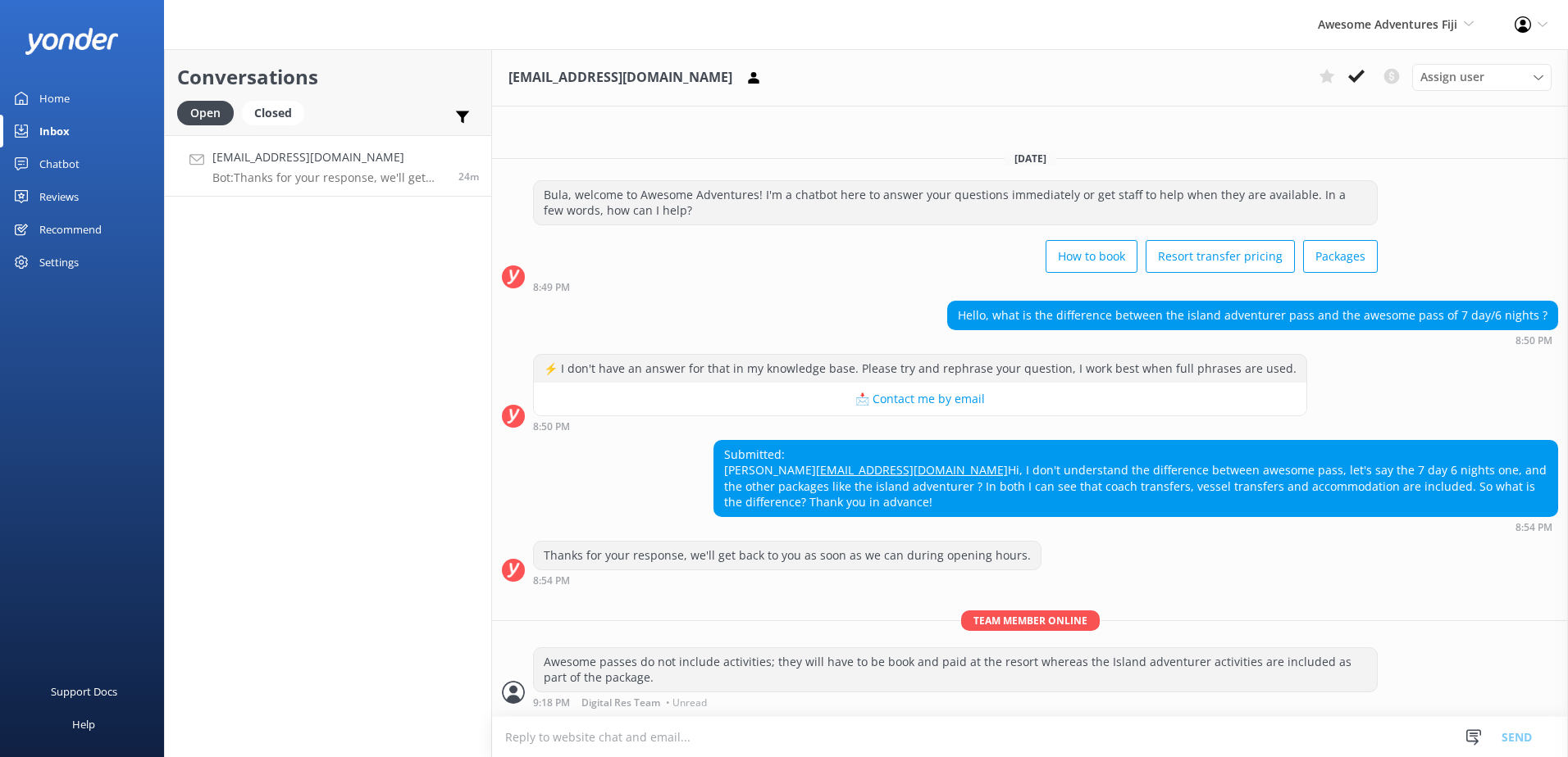
click at [1350, 70] on icon at bounding box center [1356, 76] width 17 height 16
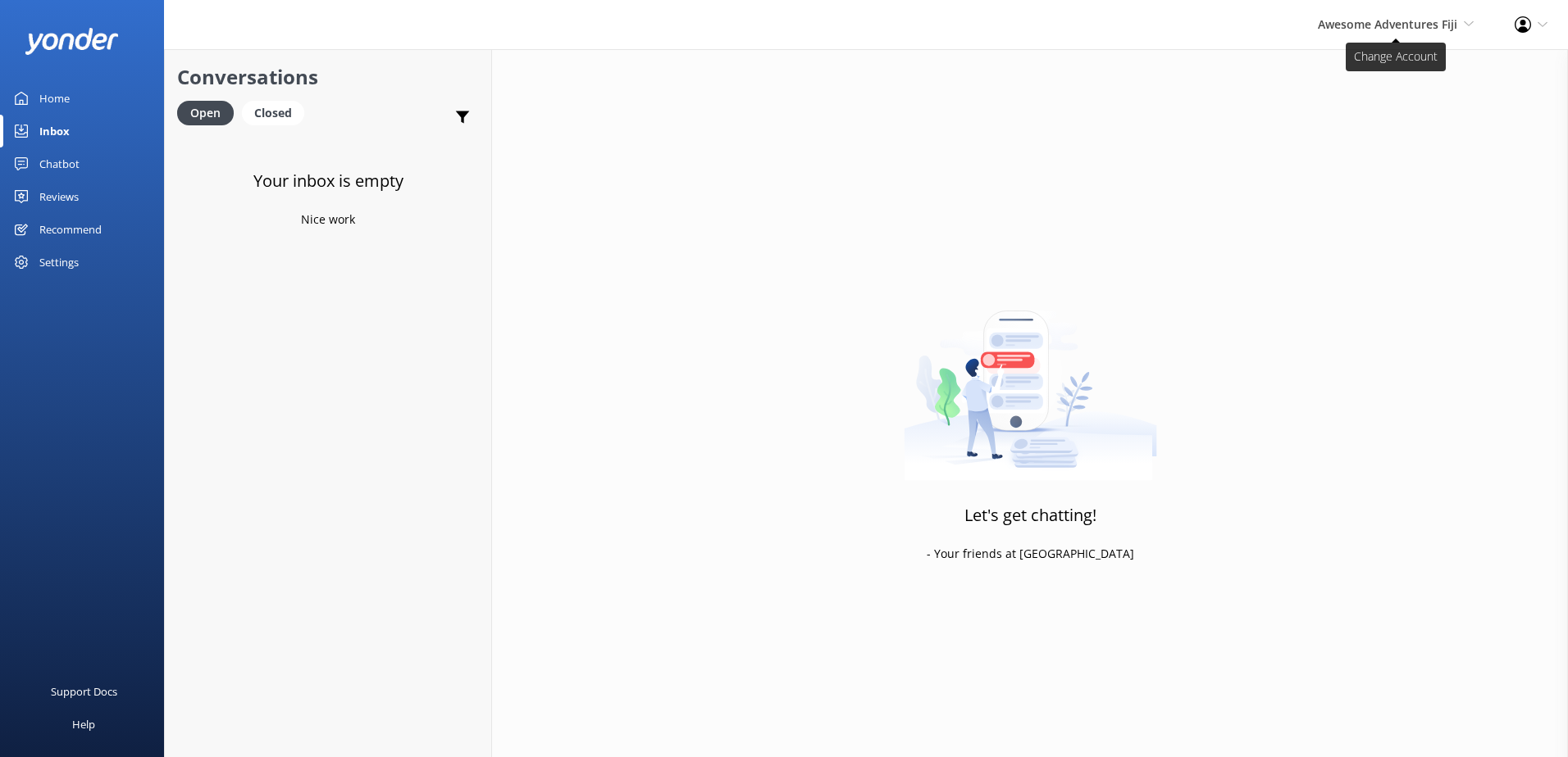
drag, startPoint x: 1370, startPoint y: 31, endPoint x: 1383, endPoint y: 54, distance: 26.4
click at [1370, 31] on span "Awesome Adventures Fiji" at bounding box center [1387, 24] width 140 height 16
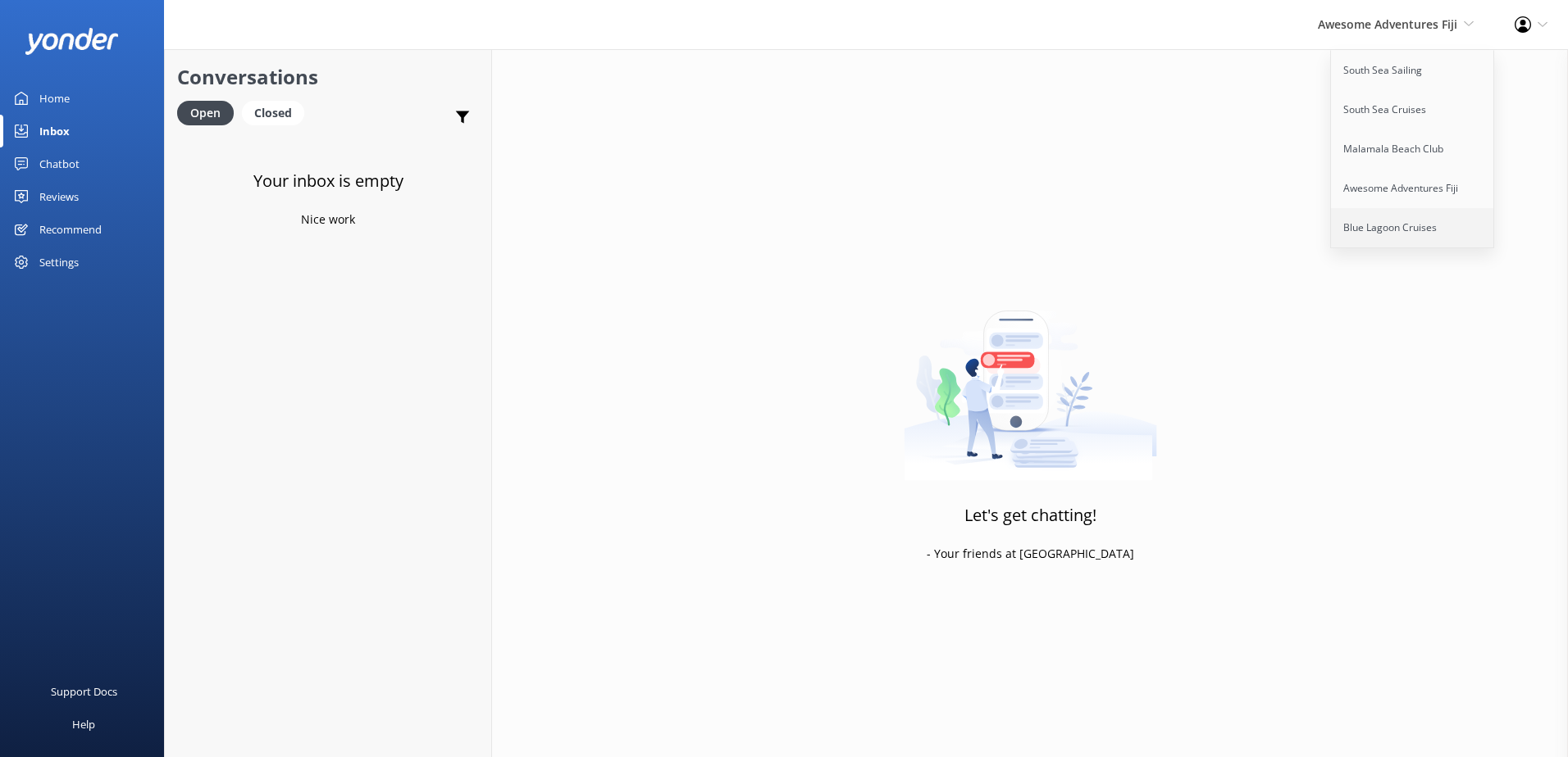
click at [1403, 211] on link "Blue Lagoon Cruises" at bounding box center [1413, 228] width 164 height 40
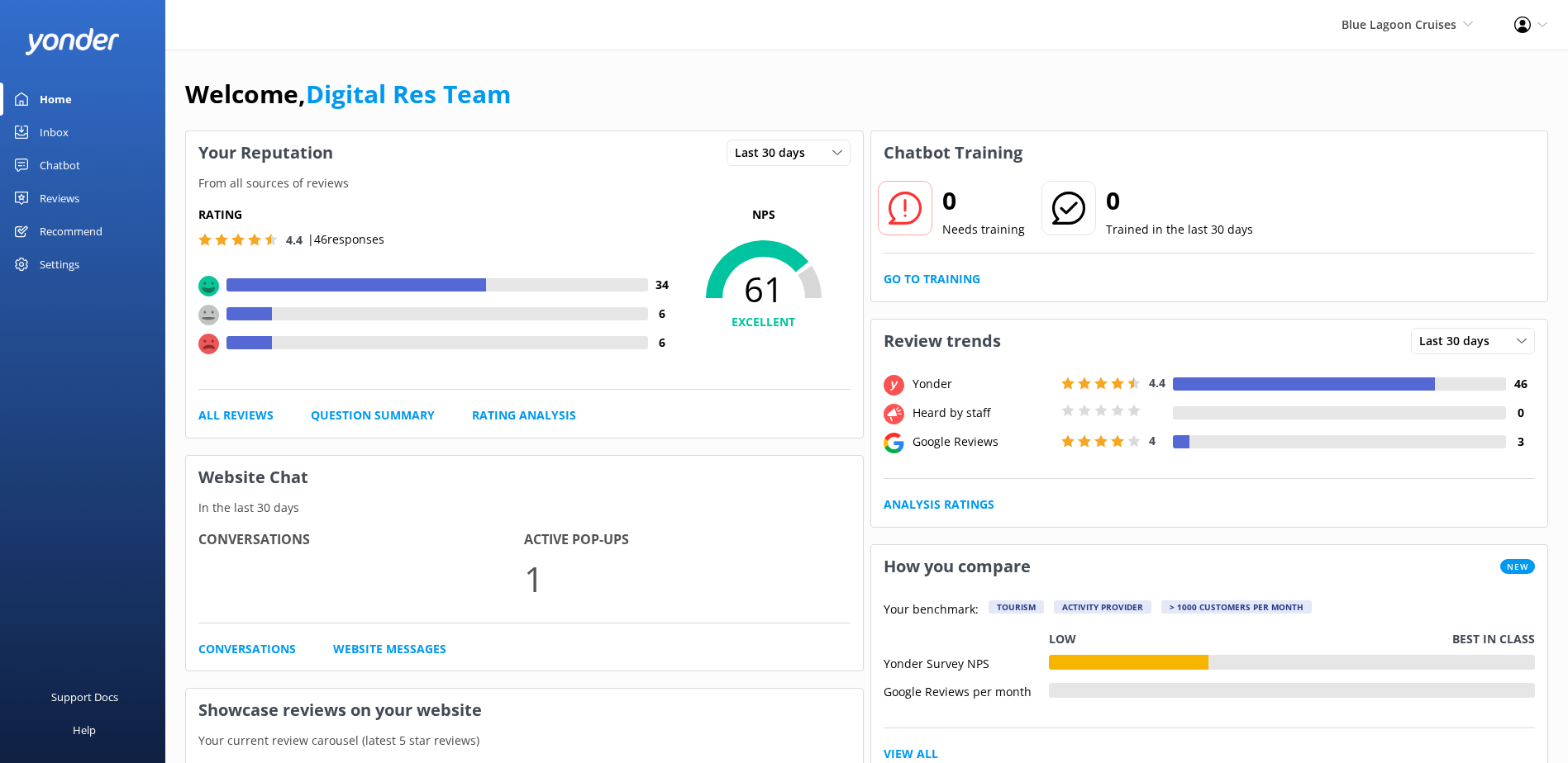
click at [885, 268] on div "0 Needs training 0 Trained in the last 30 days Go to Training" at bounding box center [1210, 238] width 677 height 127
click at [890, 270] on link "Go to Training" at bounding box center [932, 279] width 97 height 19
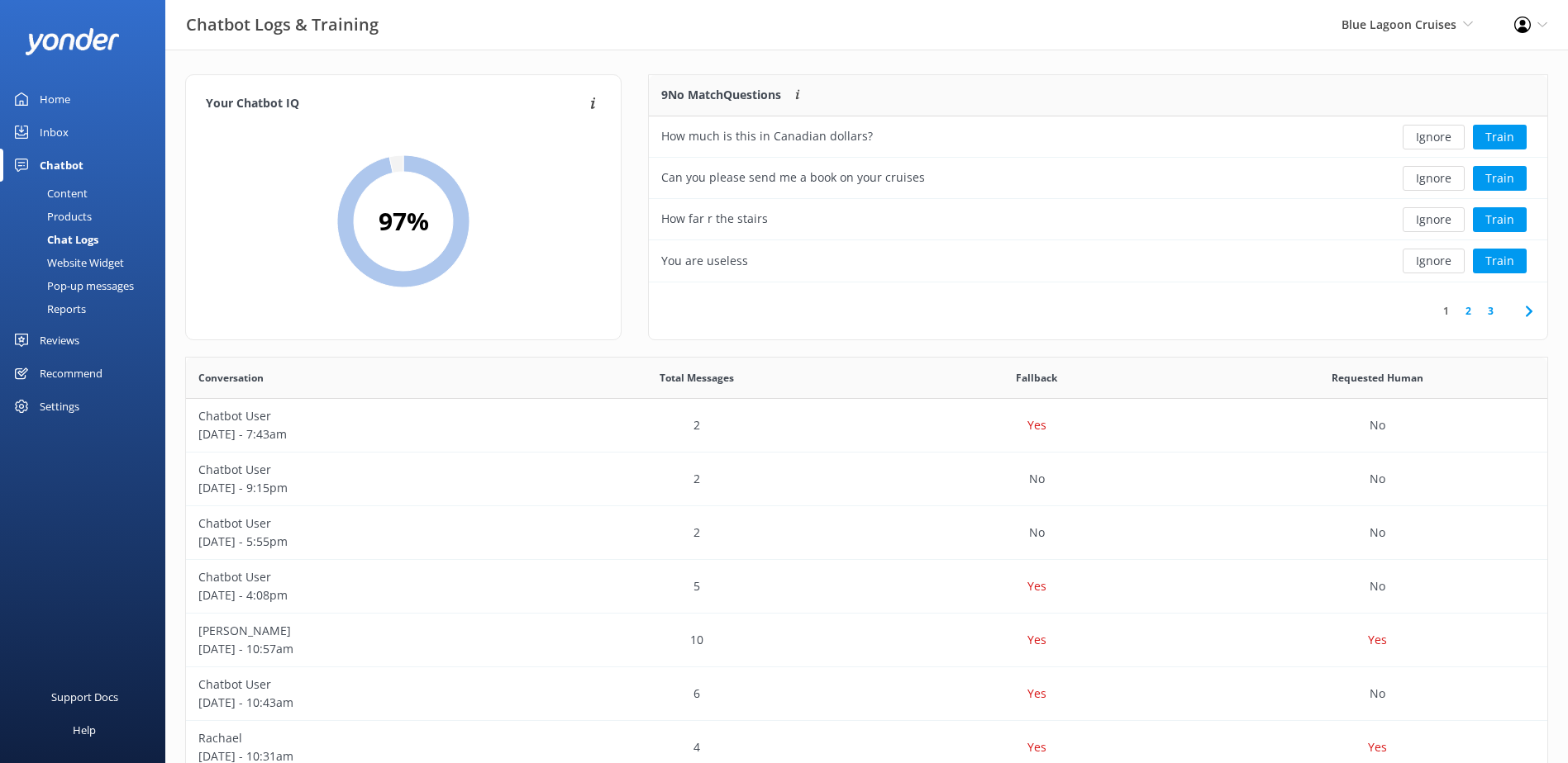
scroll to position [195, 886]
click at [1431, 136] on button "Ignore" at bounding box center [1433, 137] width 62 height 24
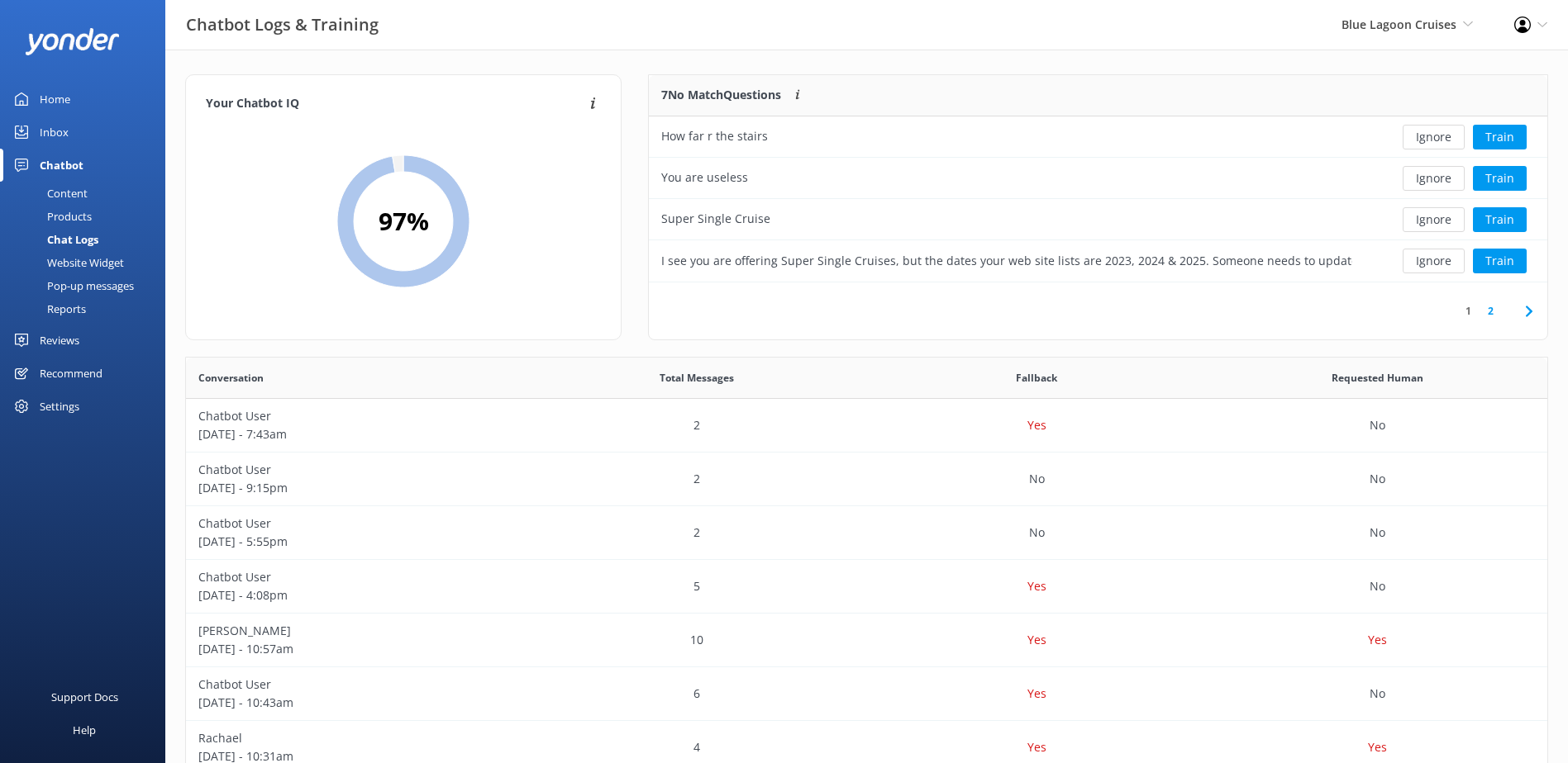
click at [1431, 136] on button "Ignore" at bounding box center [1433, 137] width 62 height 24
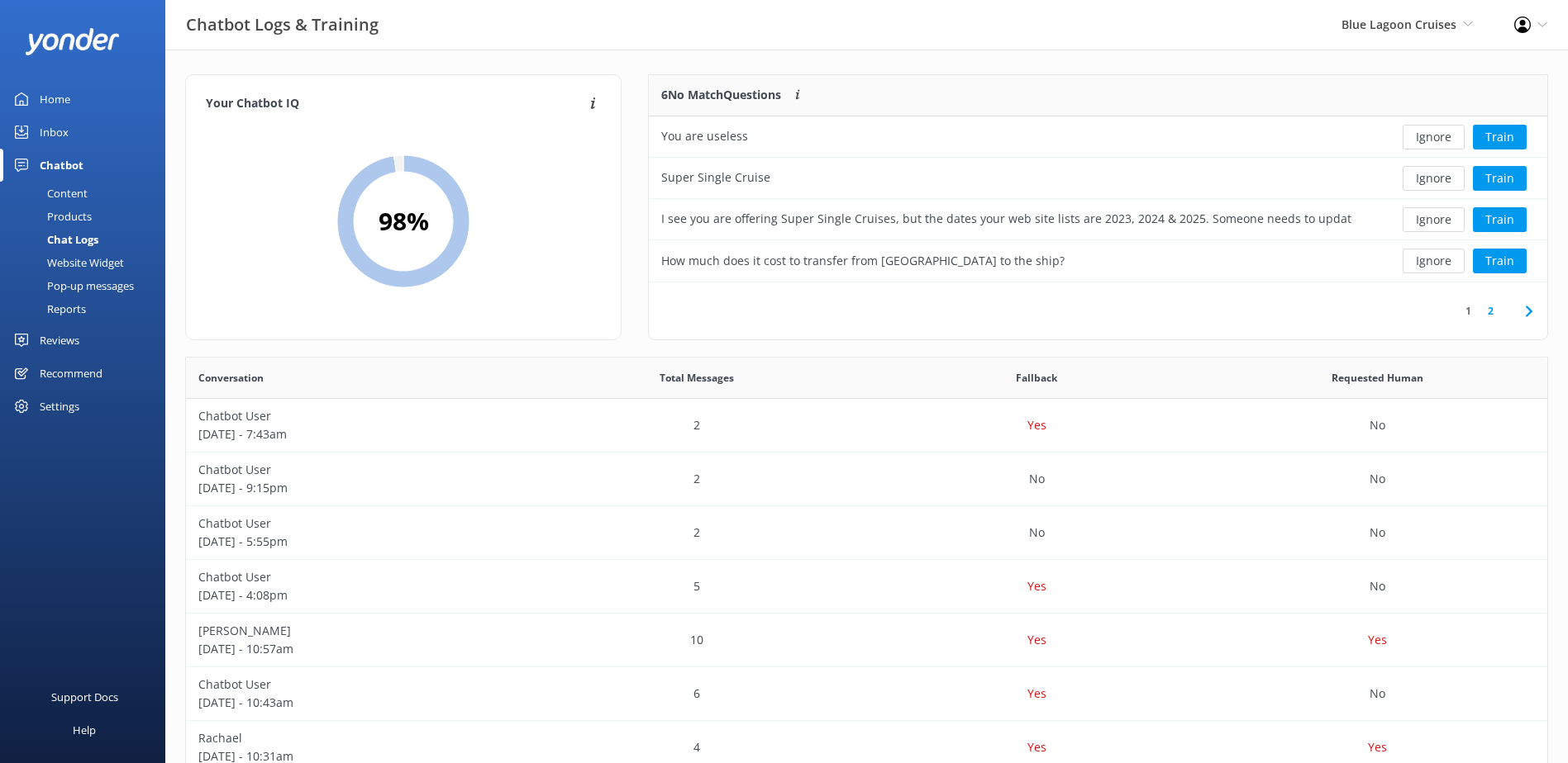
click at [1431, 135] on button "Ignore" at bounding box center [1433, 137] width 62 height 24
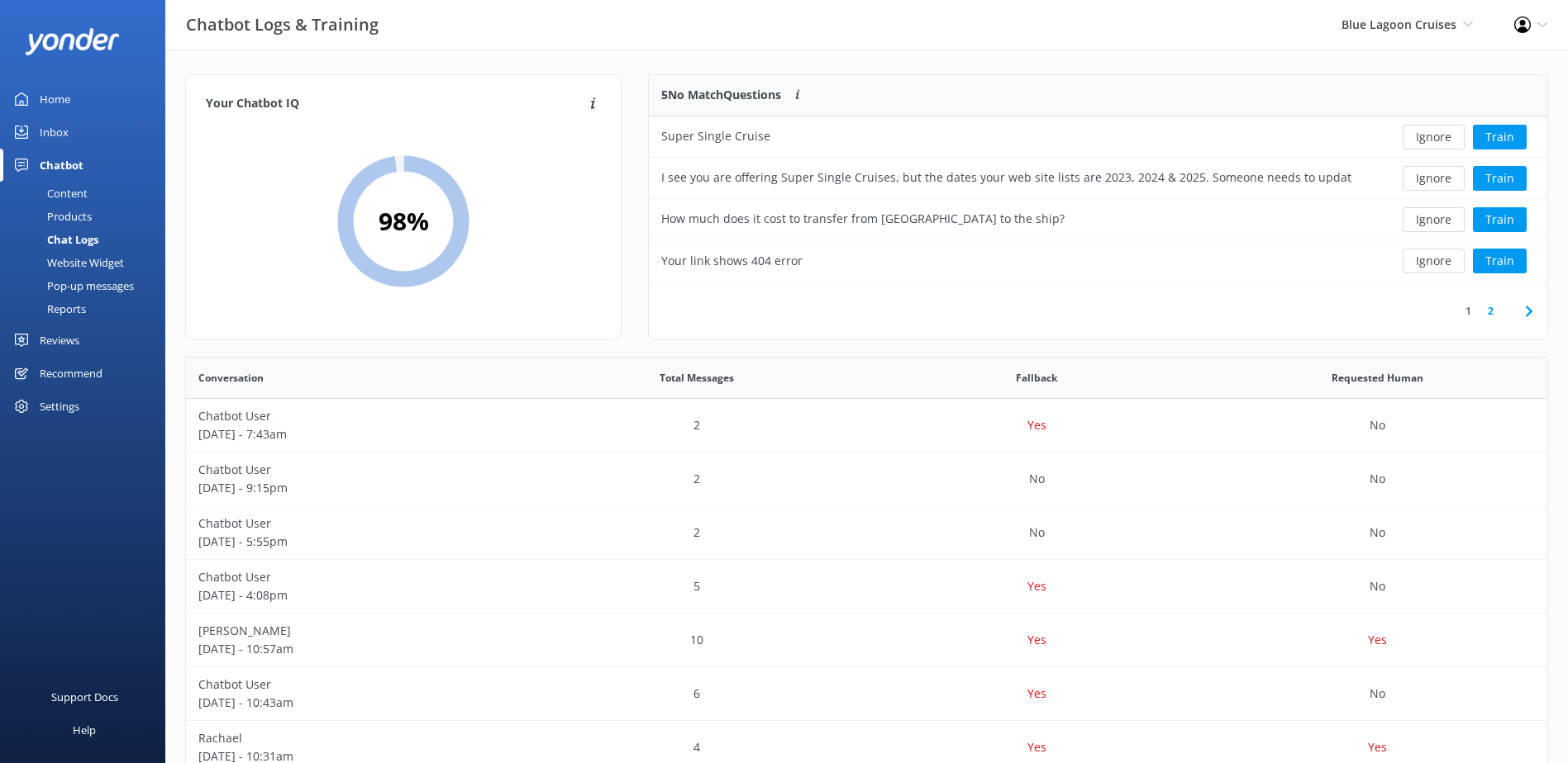
click at [1431, 135] on button "Ignore" at bounding box center [1433, 137] width 62 height 24
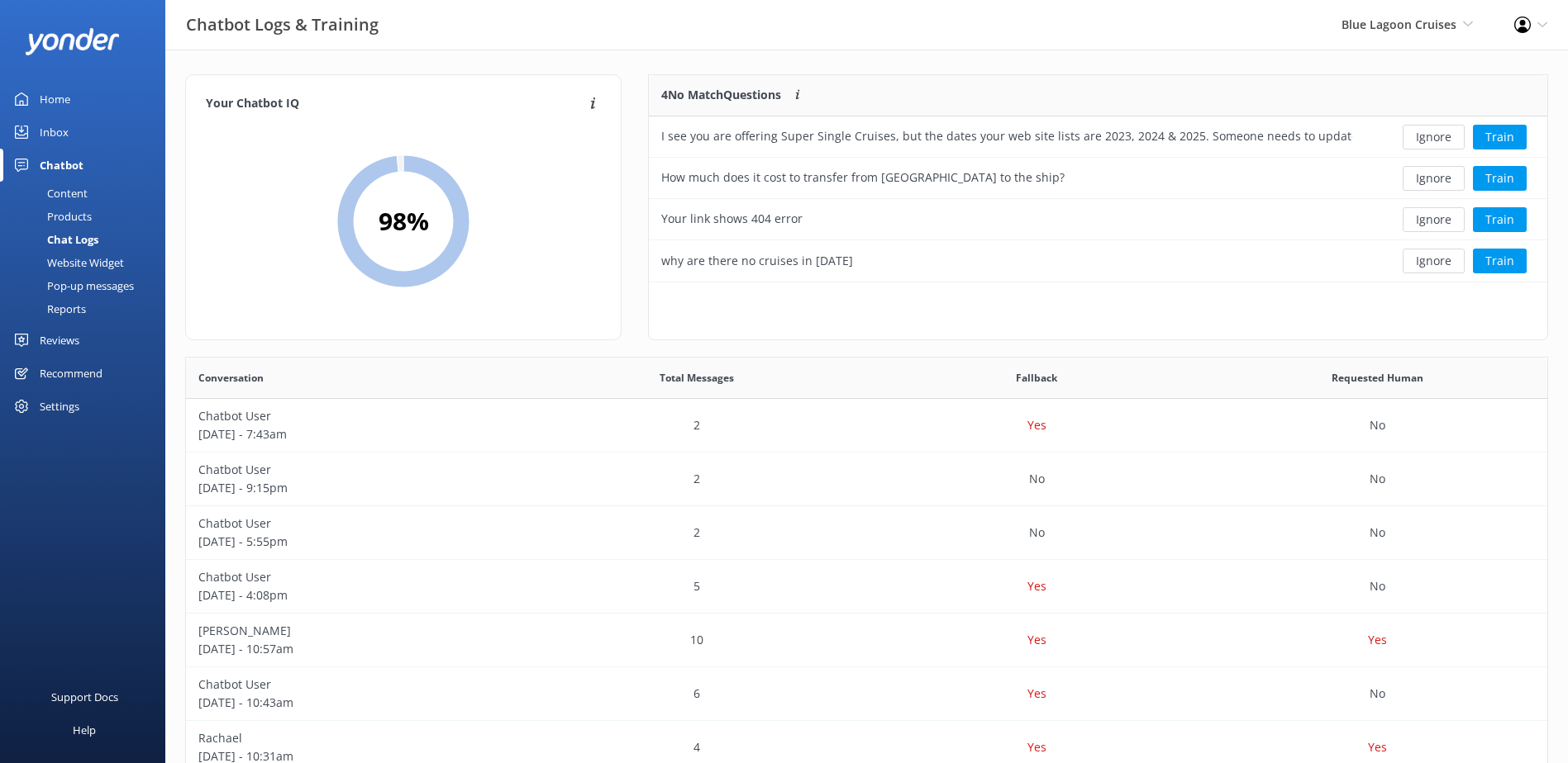
click at [1430, 134] on button "Ignore" at bounding box center [1433, 137] width 62 height 24
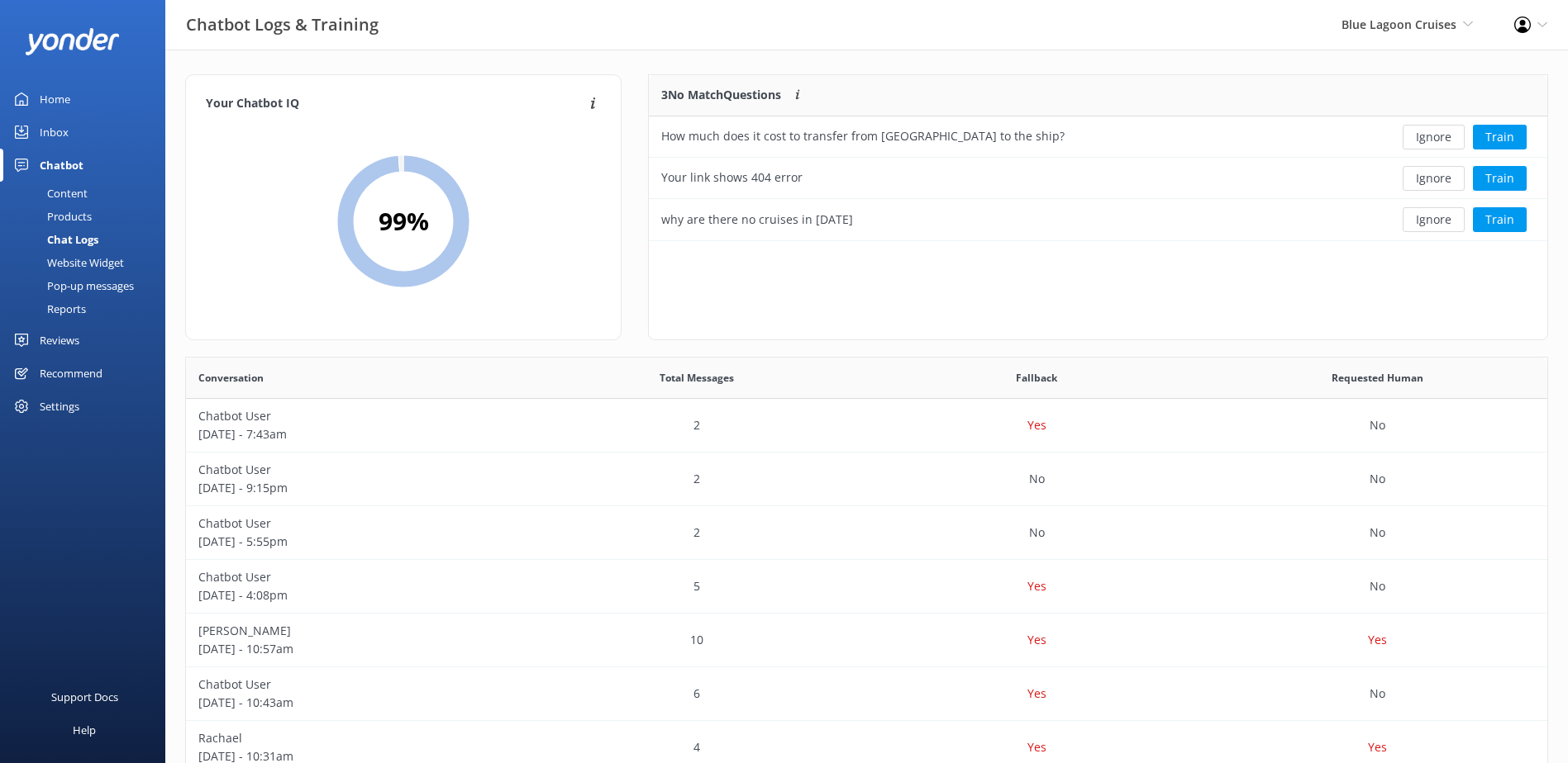
scroll to position [154, 886]
click at [1430, 134] on button "Ignore" at bounding box center [1433, 137] width 62 height 24
click at [1429, 133] on button "Ignore" at bounding box center [1433, 137] width 62 height 24
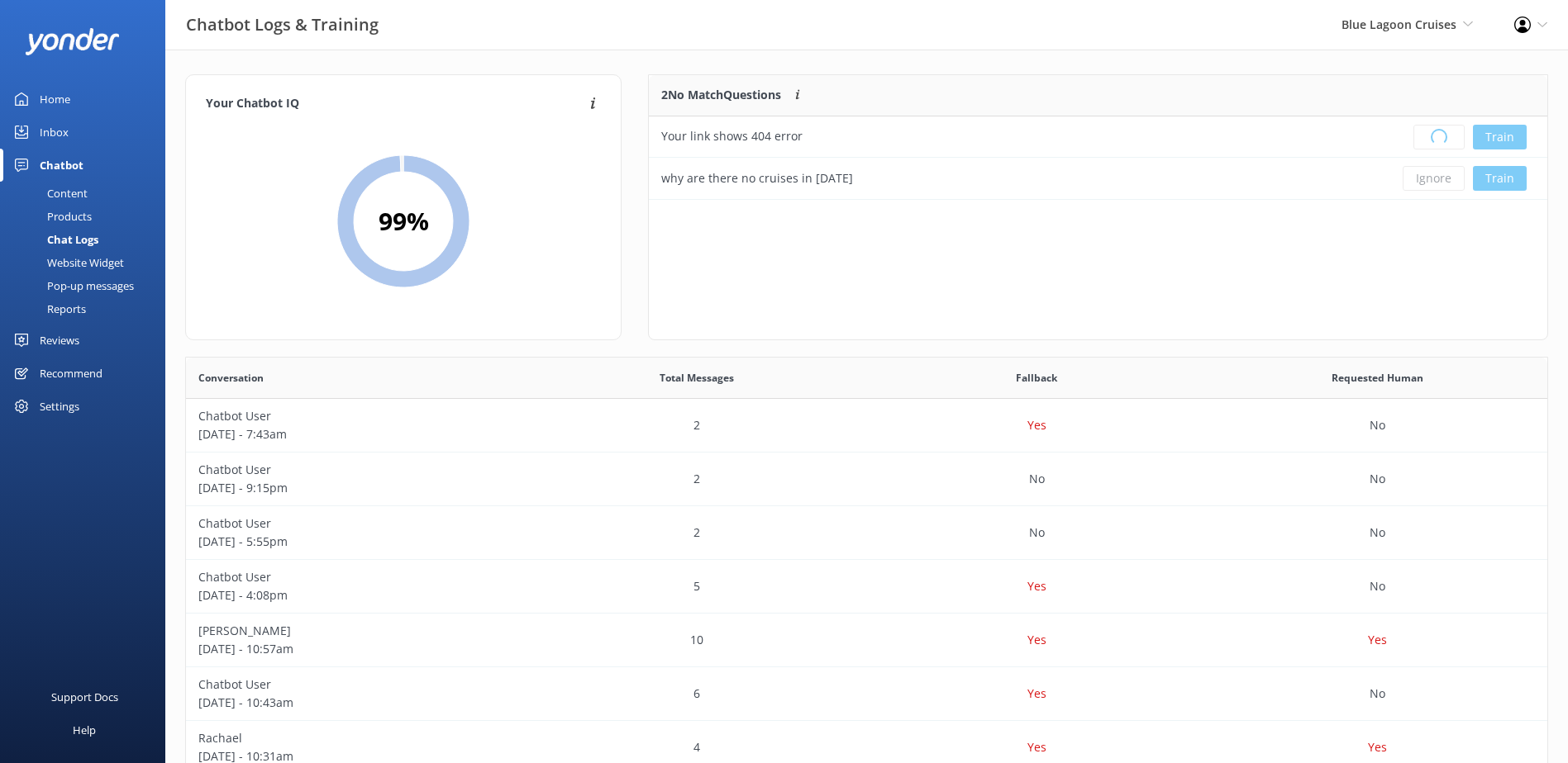
scroll to position [14, 14]
click at [1429, 133] on div "Loading.." at bounding box center [1098, 199] width 865 height 763
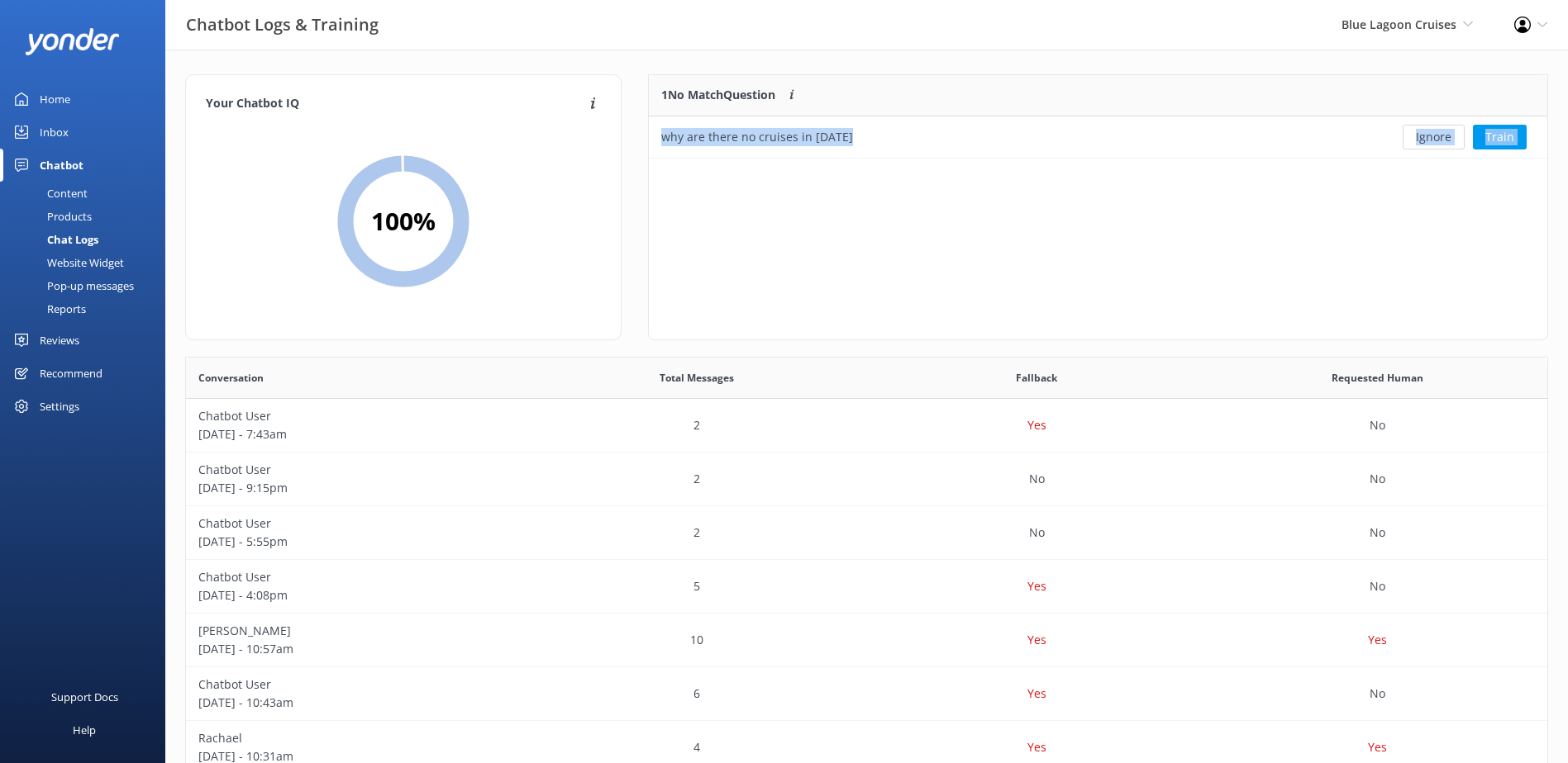
scroll to position [71, 886]
click at [1429, 133] on button "Ignore" at bounding box center [1433, 137] width 62 height 24
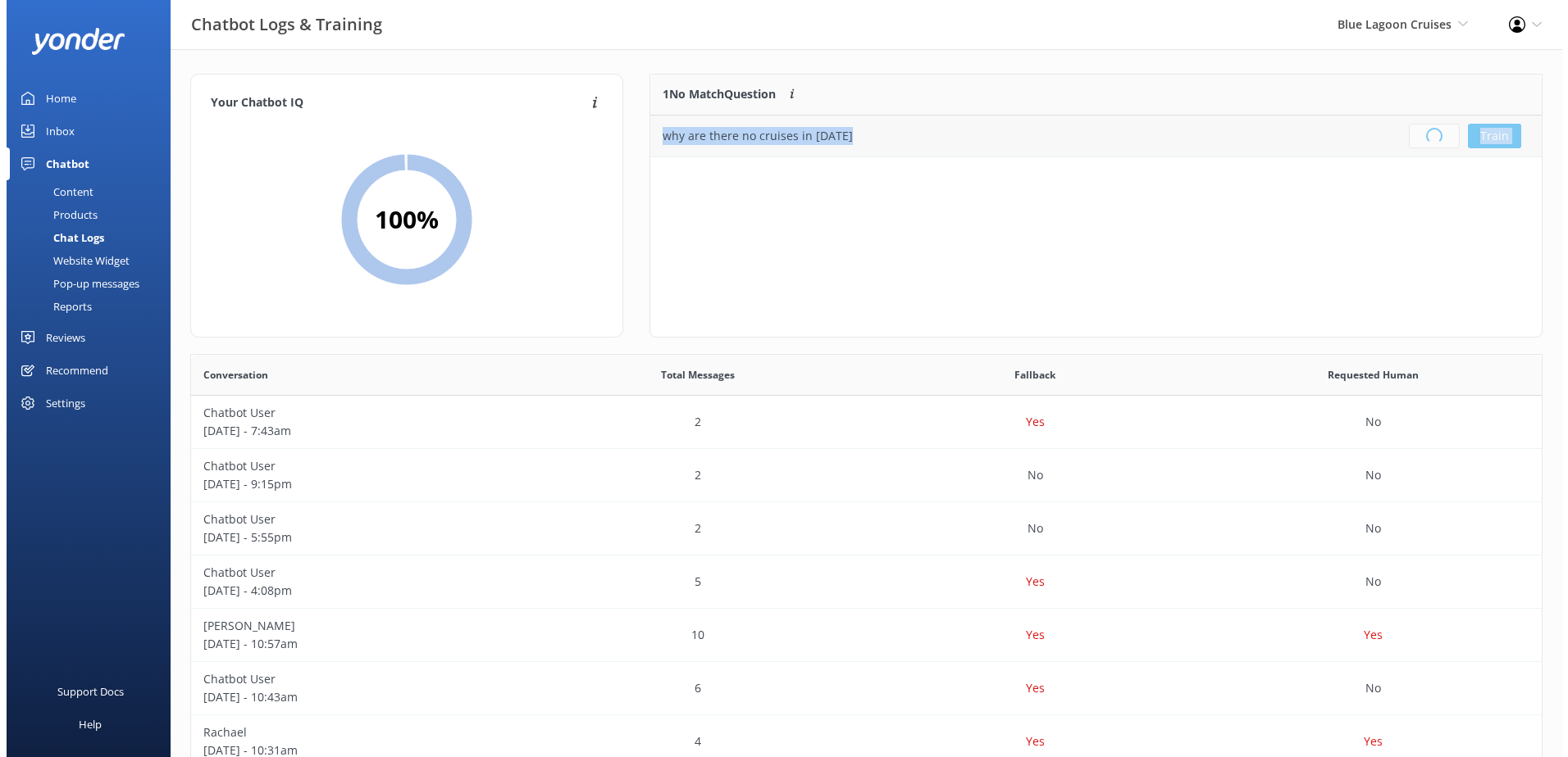
scroll to position [192, 879]
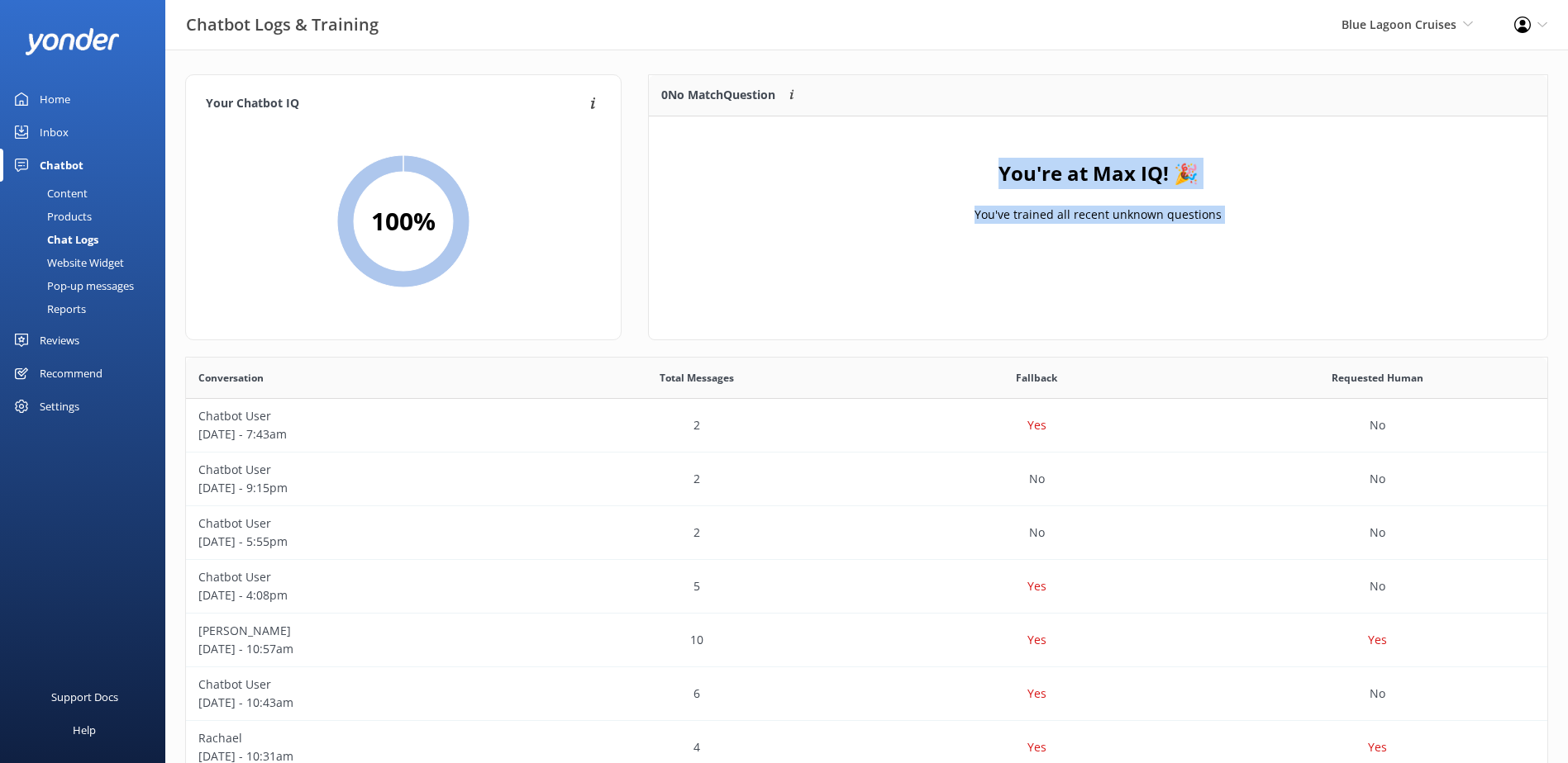
click at [58, 131] on div "Inbox" at bounding box center [55, 132] width 29 height 33
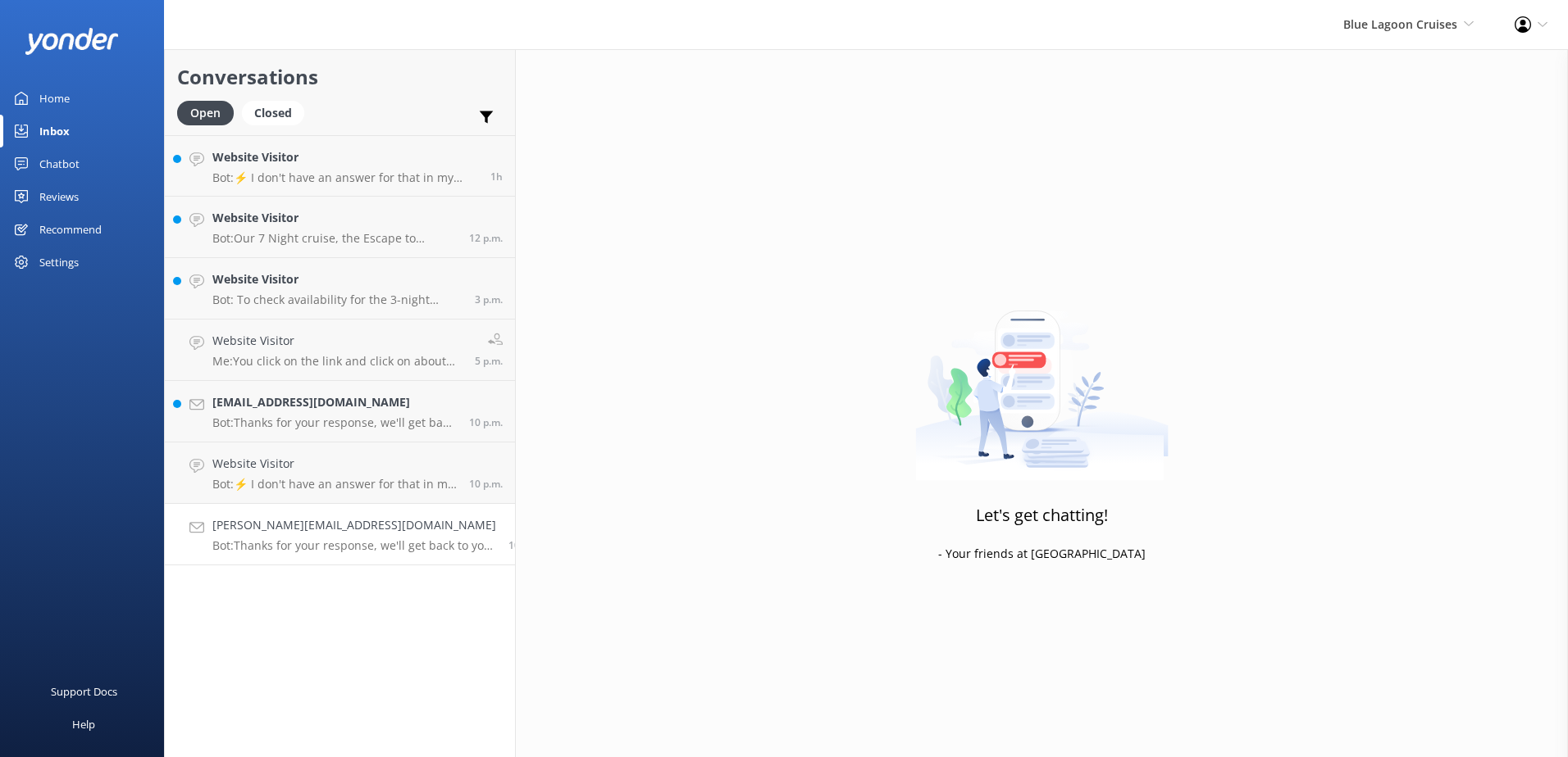
click at [342, 554] on link "rosen.rachael2@gmail.com Bot: Thanks for your response, we'll get back to you a…" at bounding box center [340, 534] width 350 height 61
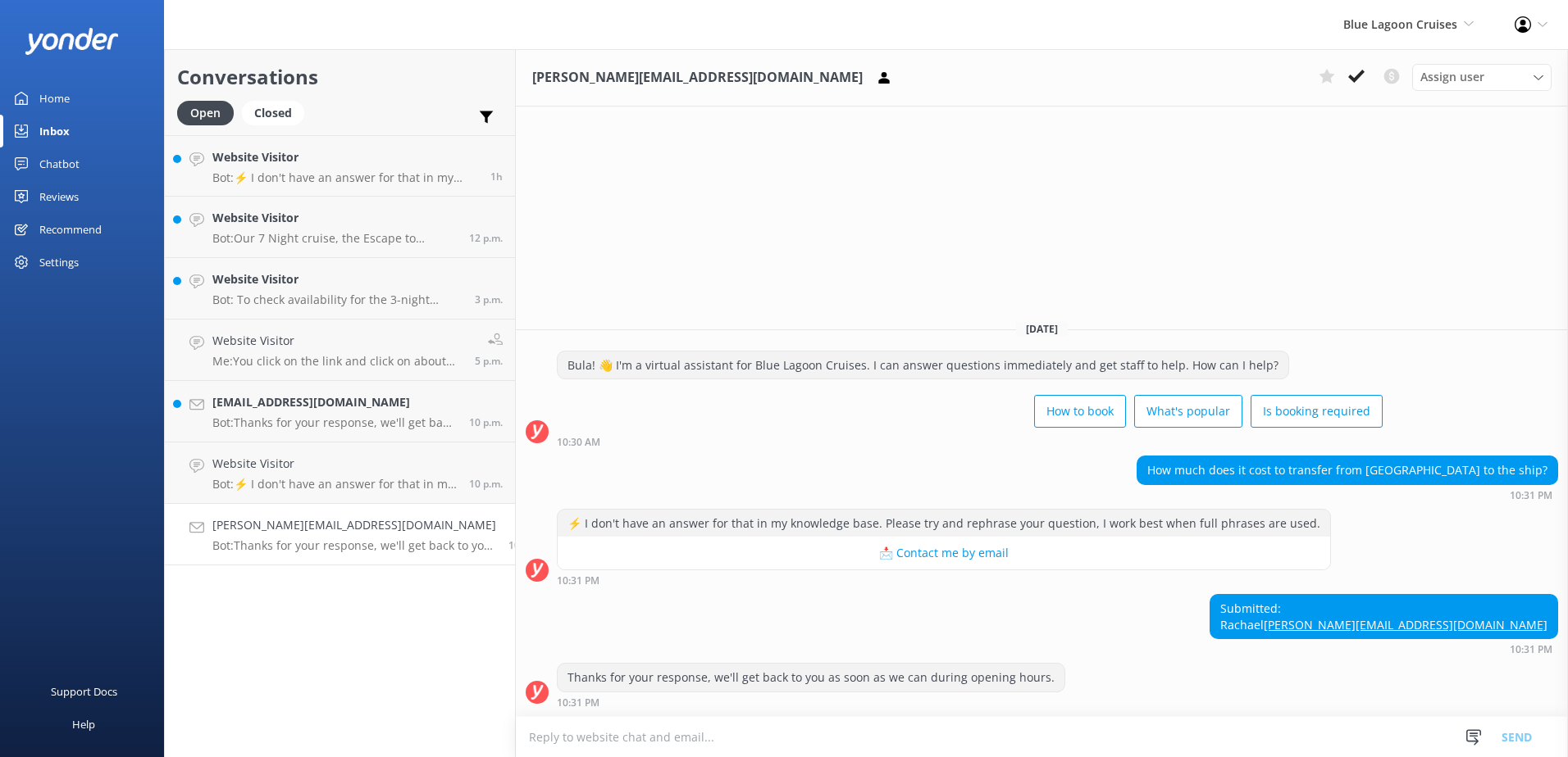
click at [682, 736] on textarea at bounding box center [1042, 737] width 1052 height 40
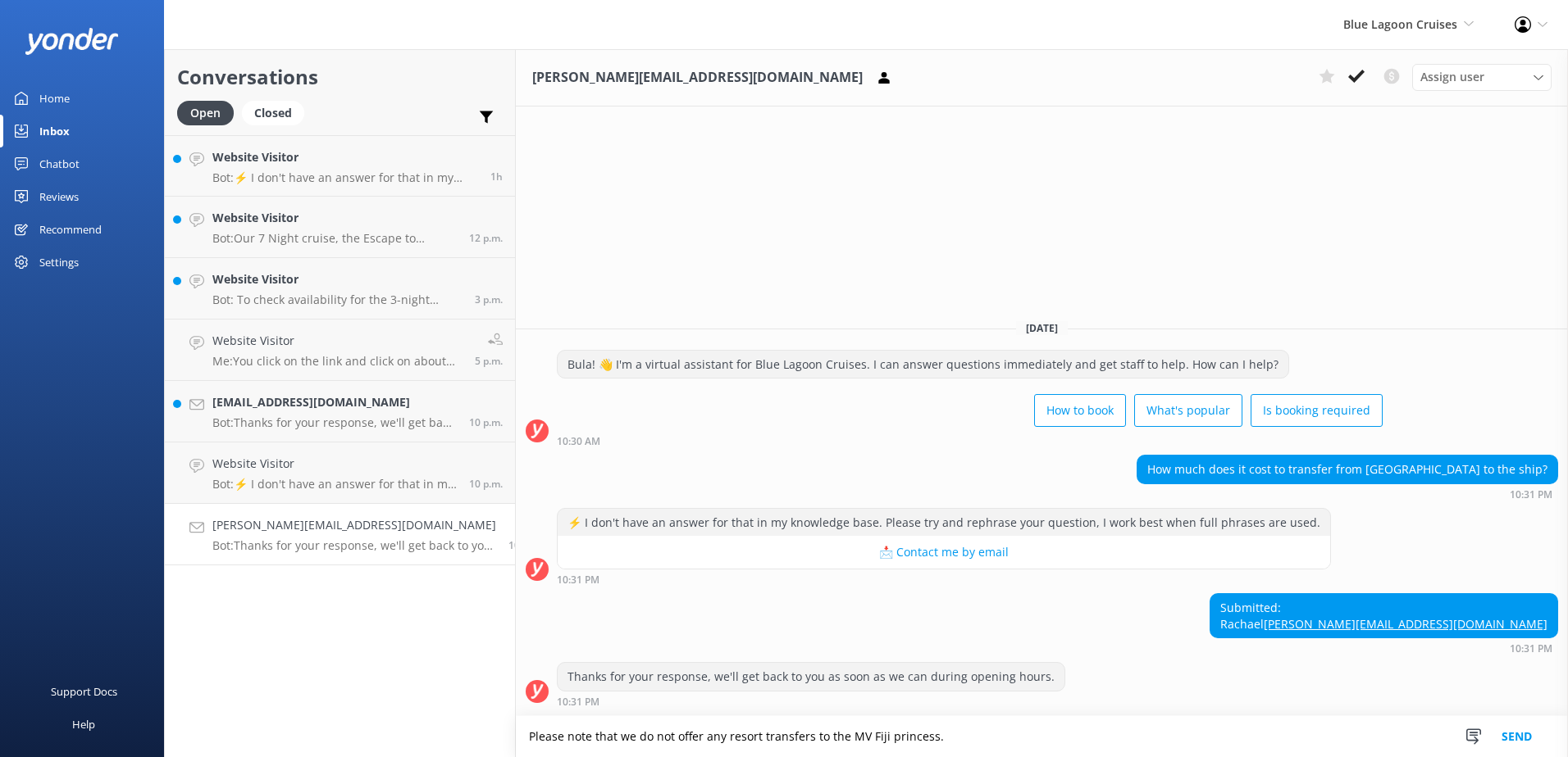
type textarea "Please note that we do not offer any resort transfers to the MV Fiji princess."
click at [1522, 739] on button "Send" at bounding box center [1517, 737] width 61 height 41
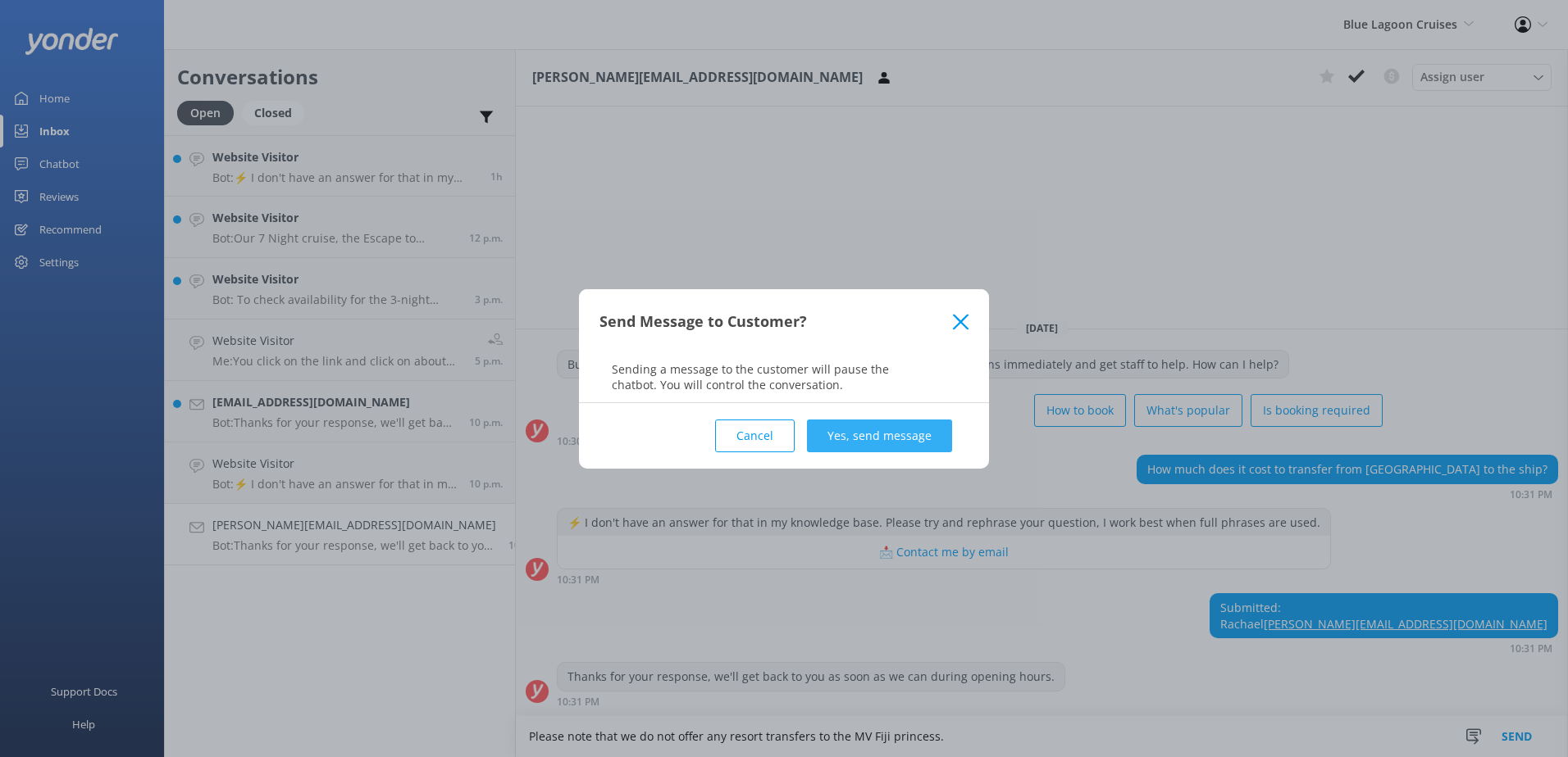
click at [934, 434] on button "Yes, send message" at bounding box center [880, 436] width 146 height 33
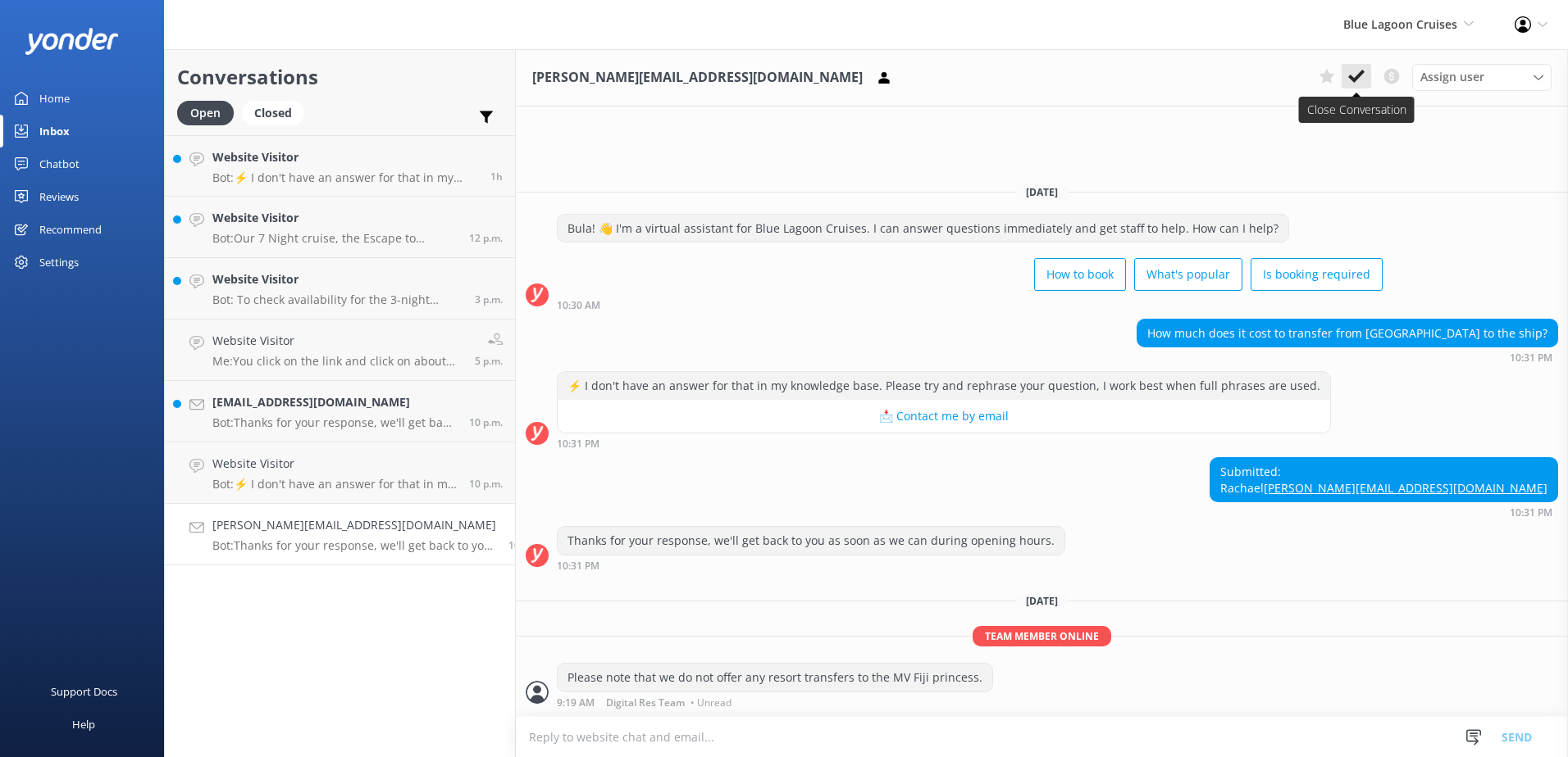
click at [1347, 76] on button at bounding box center [1356, 76] width 29 height 24
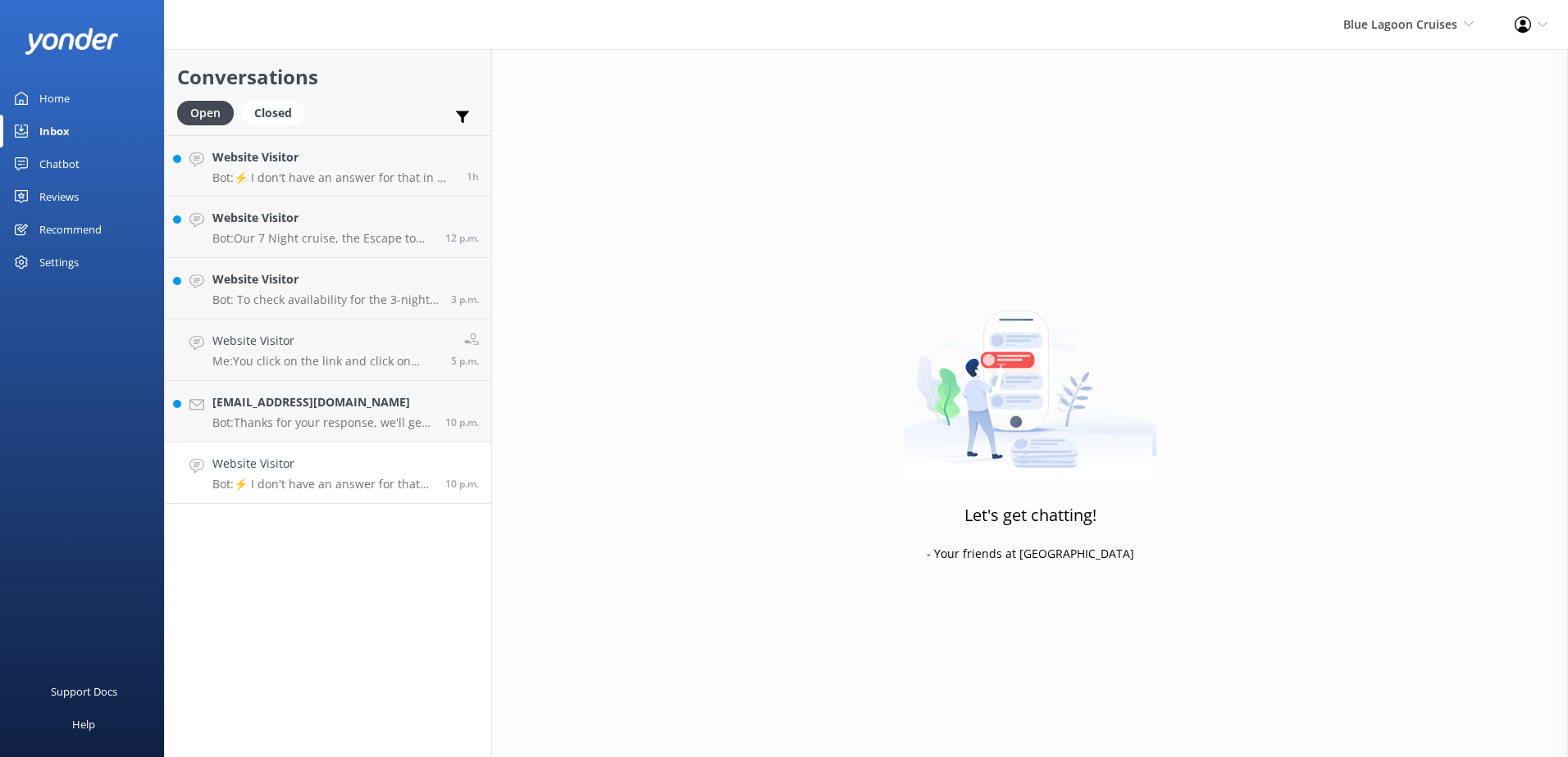
click at [402, 473] on div "Website Visitor Bot: ⚡ I don't have an answer for that in my knowledge base. Pl…" at bounding box center [322, 473] width 220 height 36
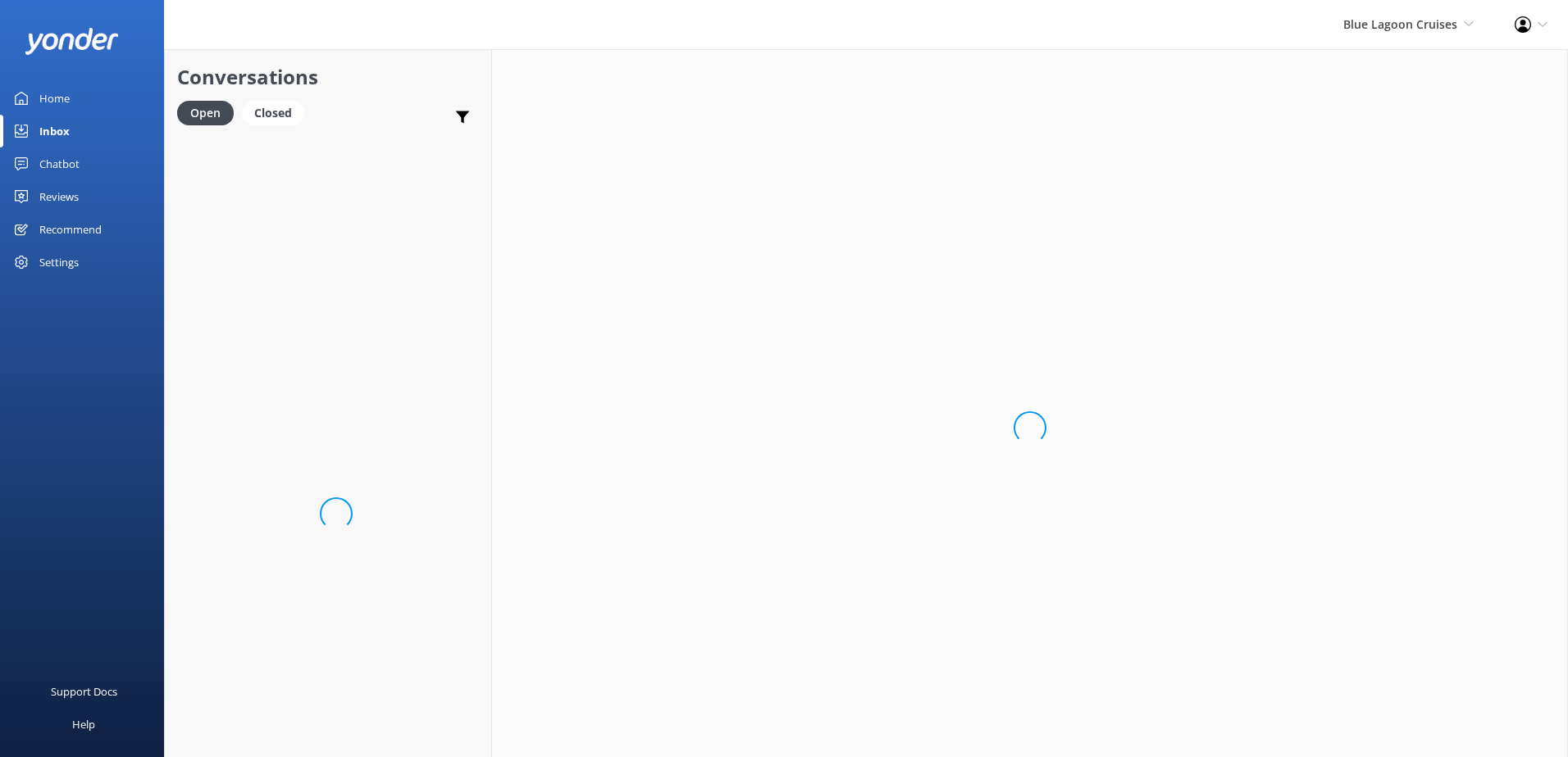
click at [918, 736] on div "Loading.." at bounding box center [1030, 428] width 1076 height 757
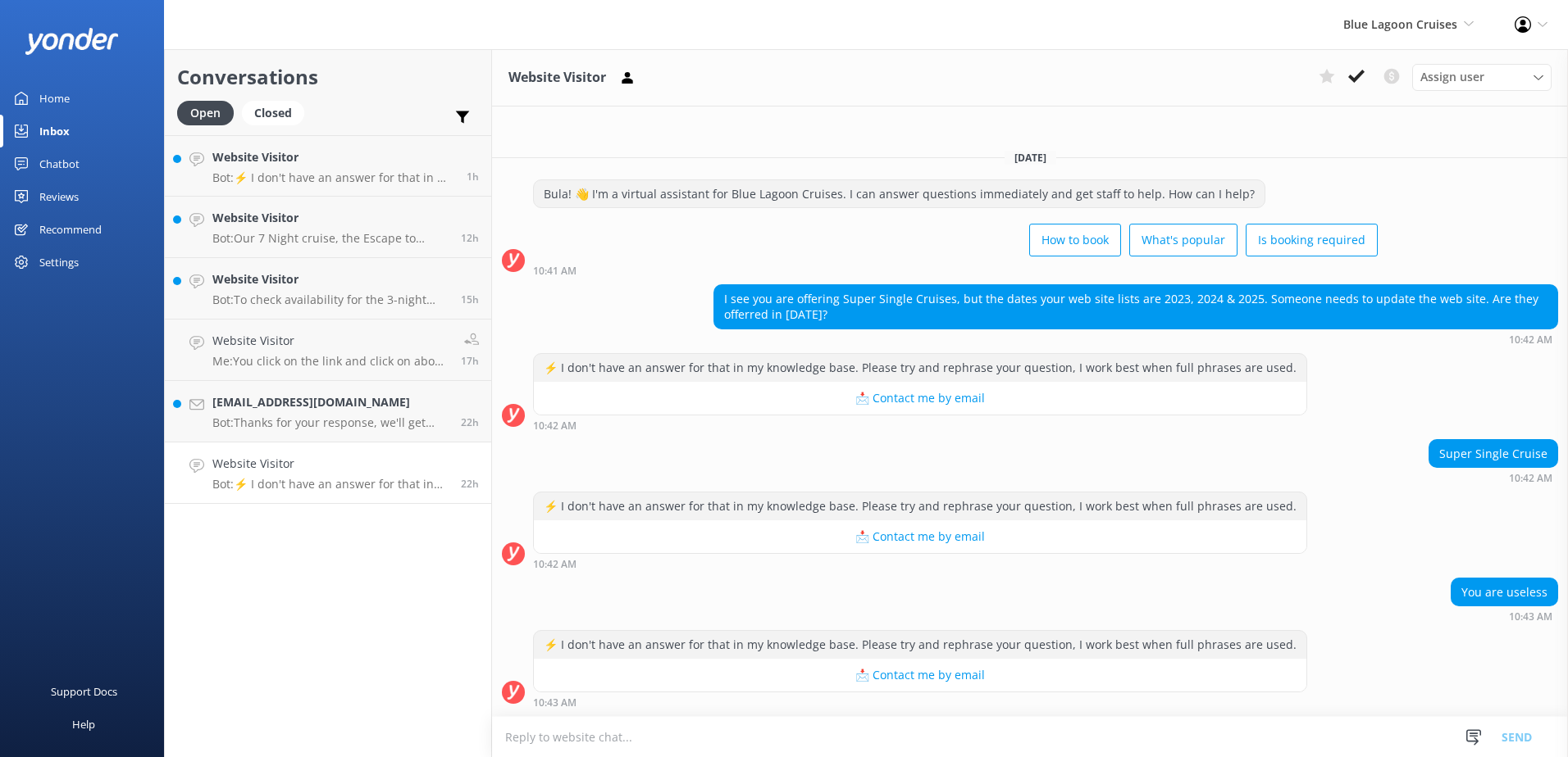
click at [919, 738] on textarea at bounding box center [1030, 737] width 1076 height 40
click at [919, 737] on textarea at bounding box center [1030, 737] width 1076 height 40
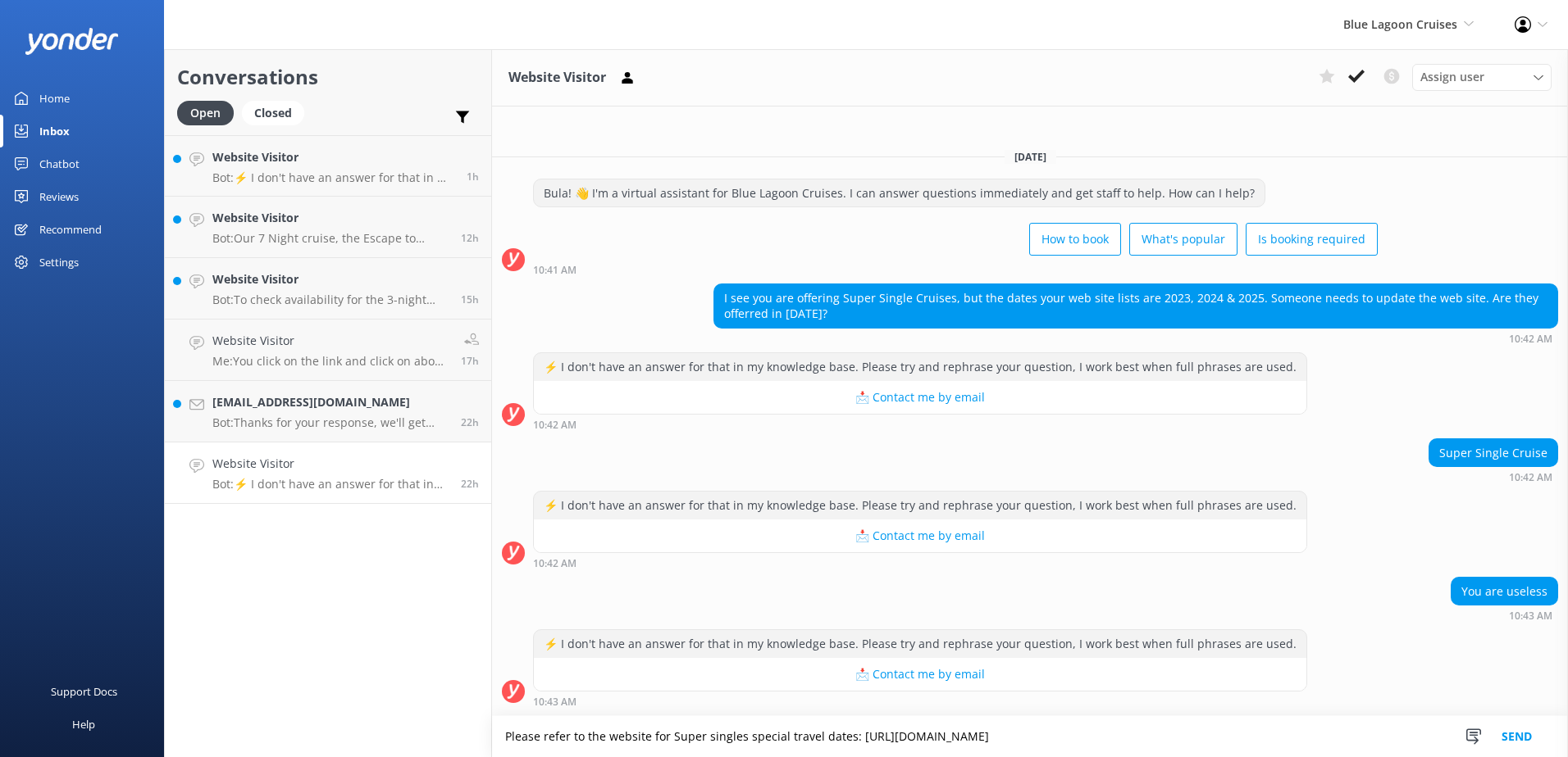
type textarea "Please refer to the website for Super singles special travel dates: [URL][DOMAI…"
click at [1497, 731] on button "Send" at bounding box center [1517, 737] width 61 height 41
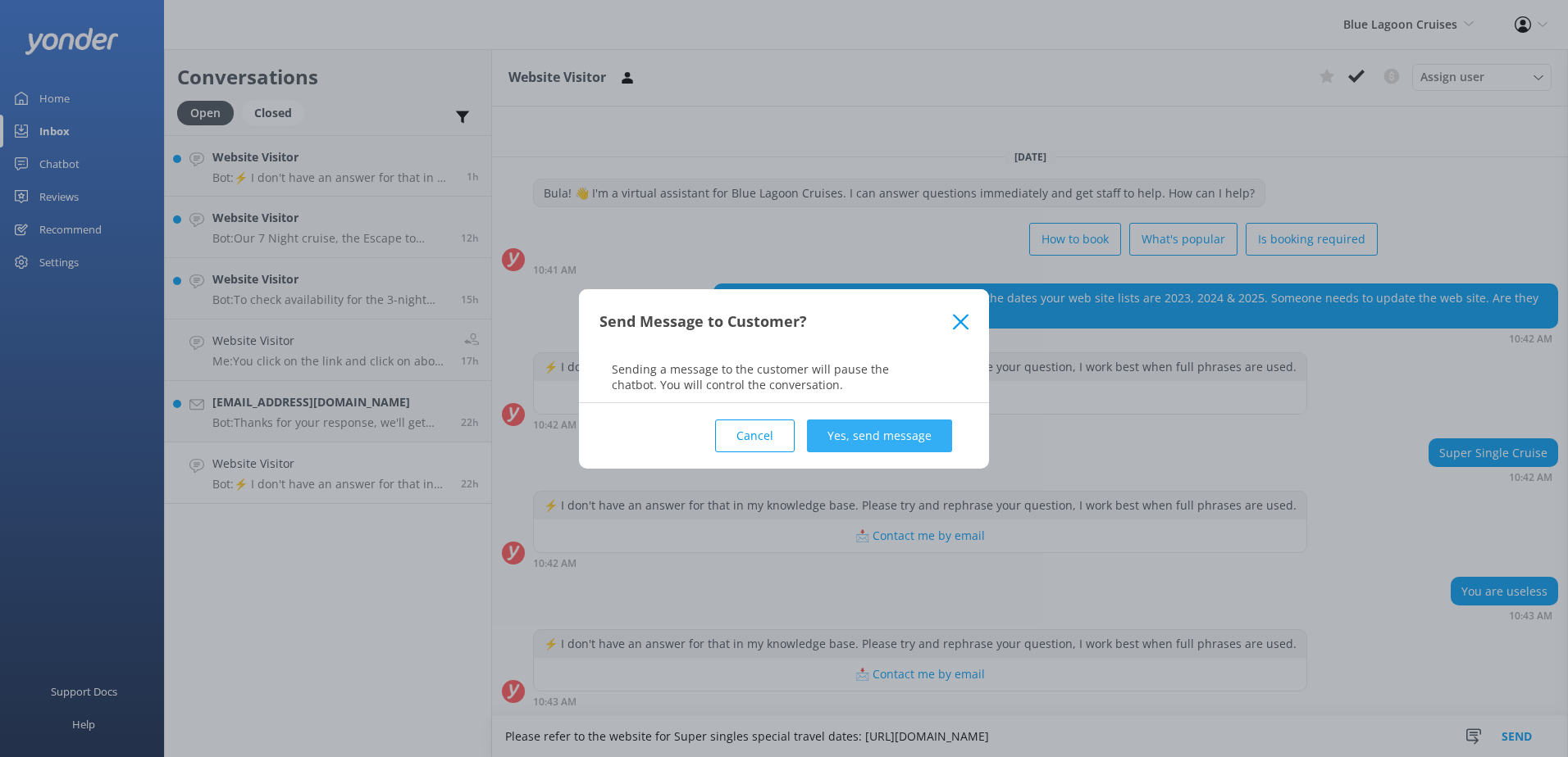
click at [876, 432] on button "Yes, send message" at bounding box center [880, 436] width 146 height 33
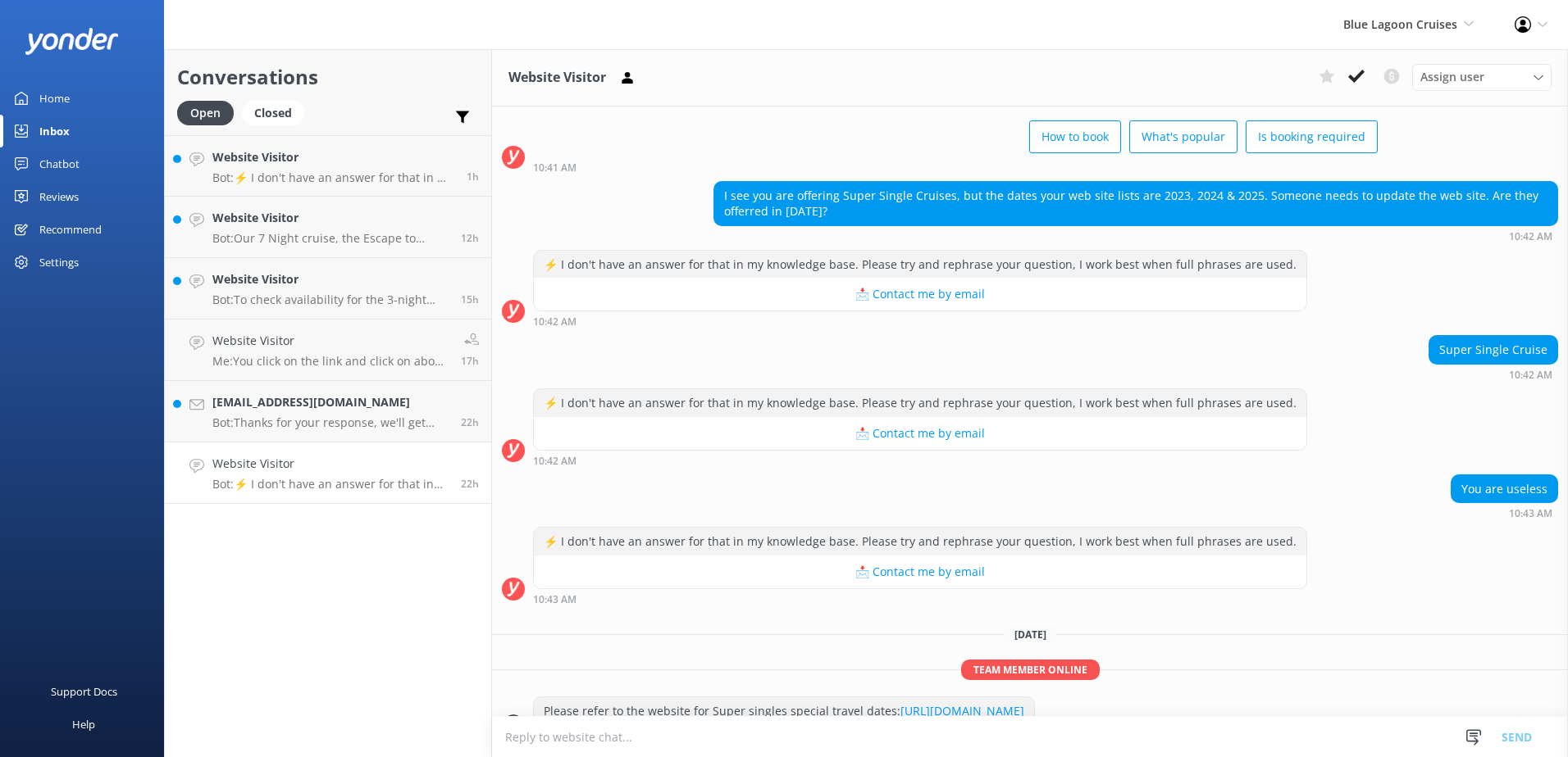
scroll to position [108, 0]
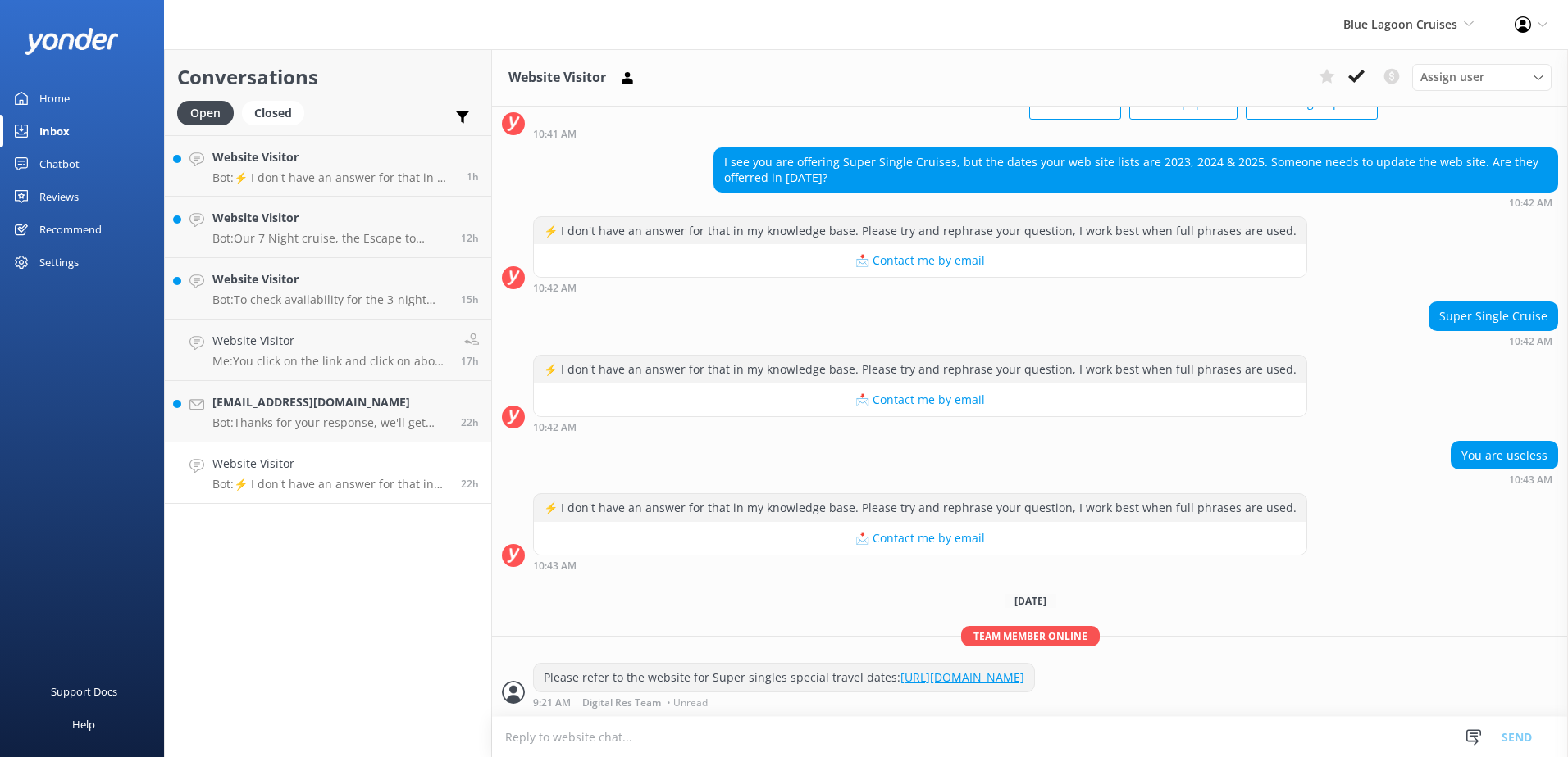
click at [761, 741] on textarea at bounding box center [1030, 737] width 1076 height 40
paste textarea "[DATE] - [DATE] each year"
type textarea "[DATE] - [DATE] each year"
click at [1530, 730] on button "Send" at bounding box center [1517, 737] width 61 height 41
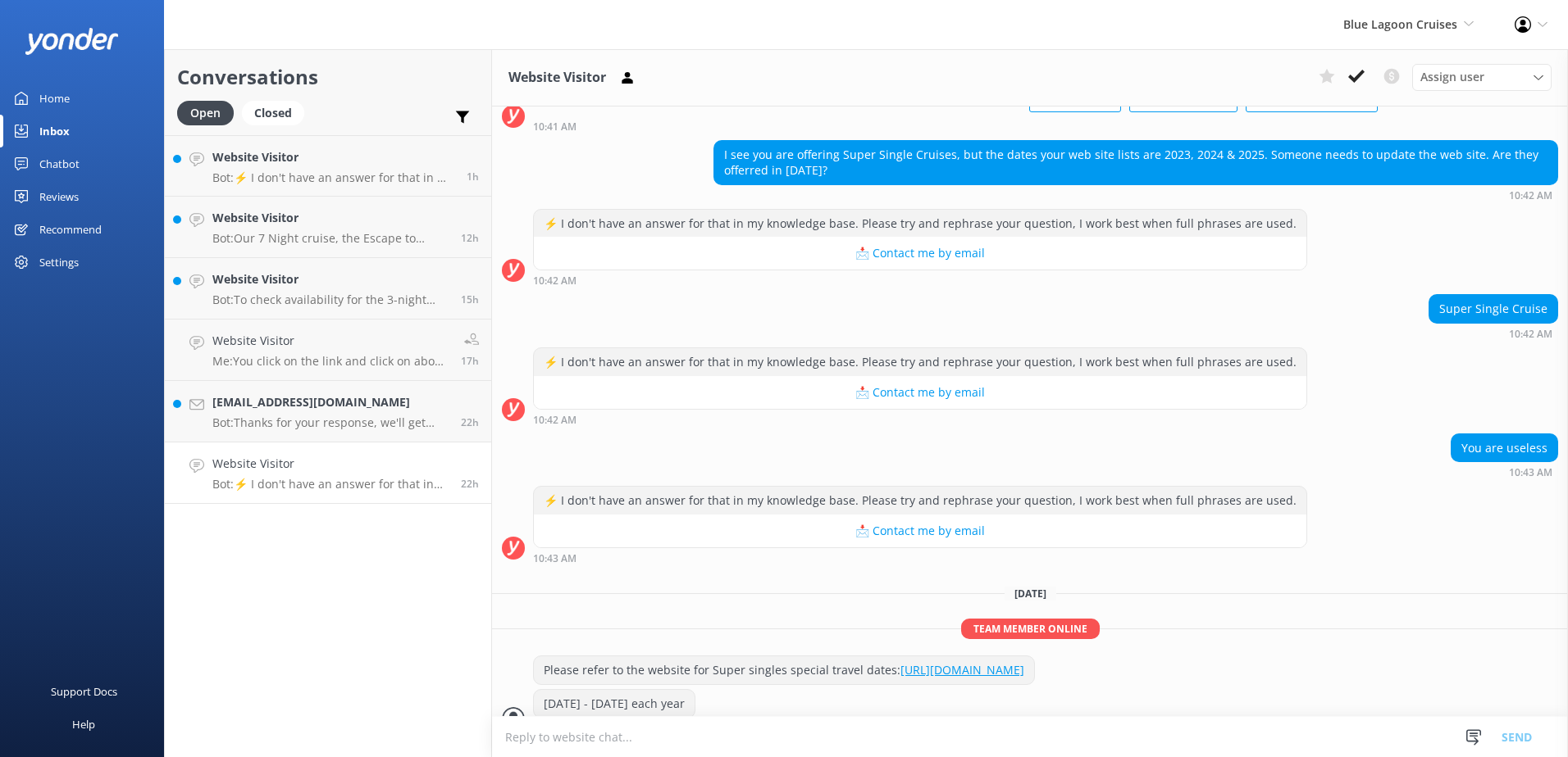
scroll to position [141, 0]
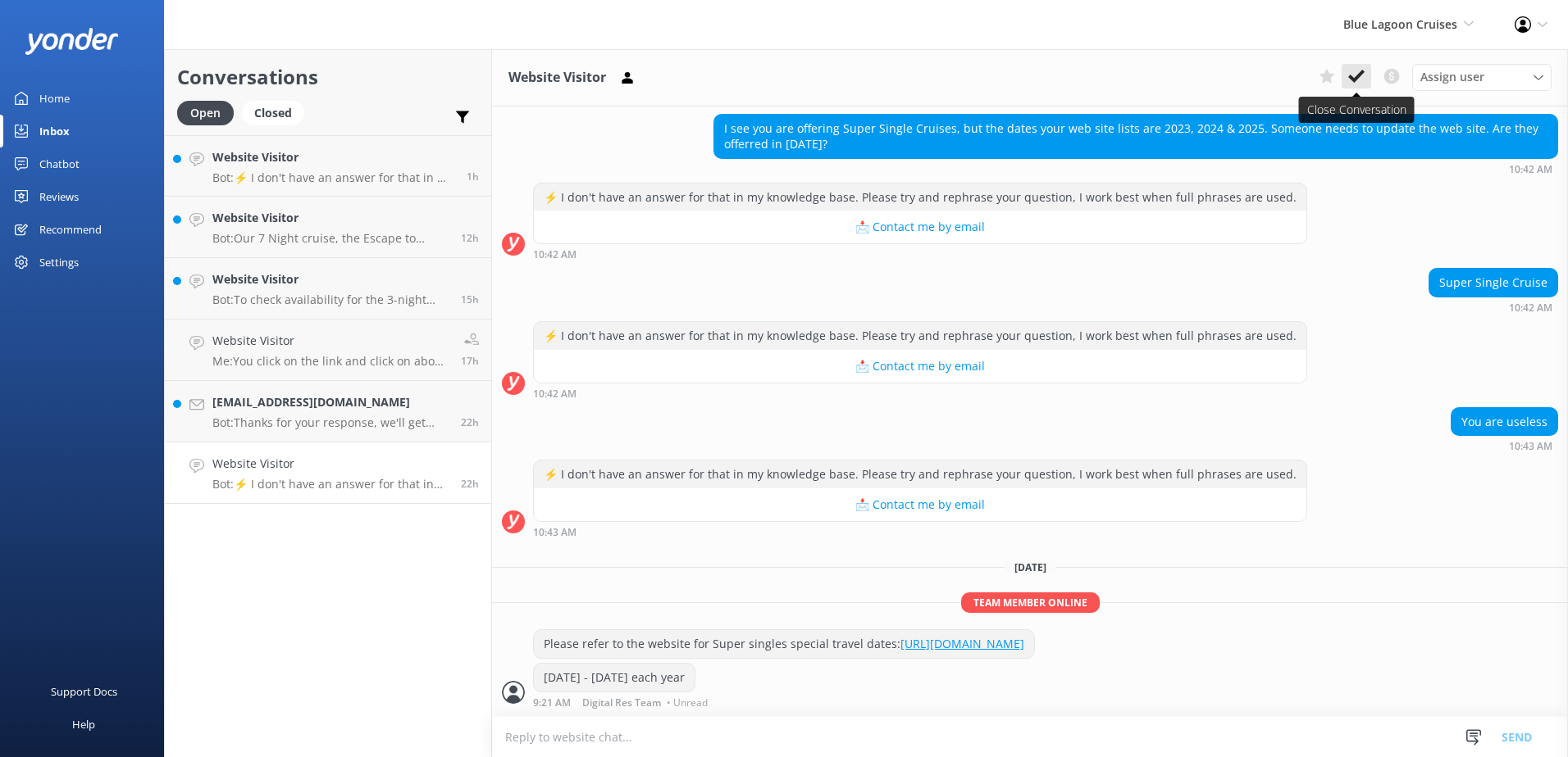
click at [1347, 79] on button at bounding box center [1356, 76] width 29 height 24
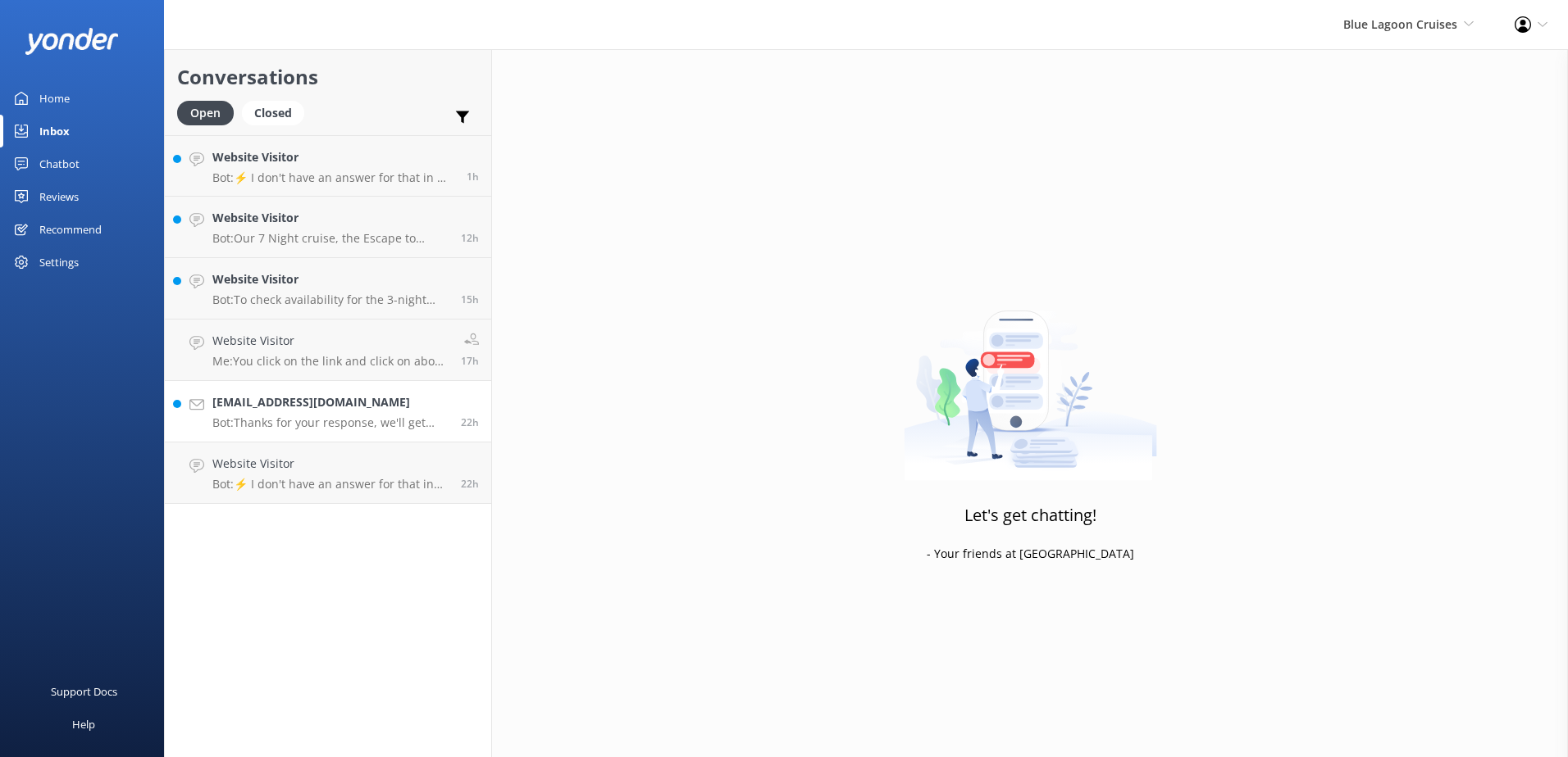
click at [375, 425] on p "Bot: Thanks for your response, we'll get back to you as soon as we can during o…" at bounding box center [330, 422] width 236 height 15
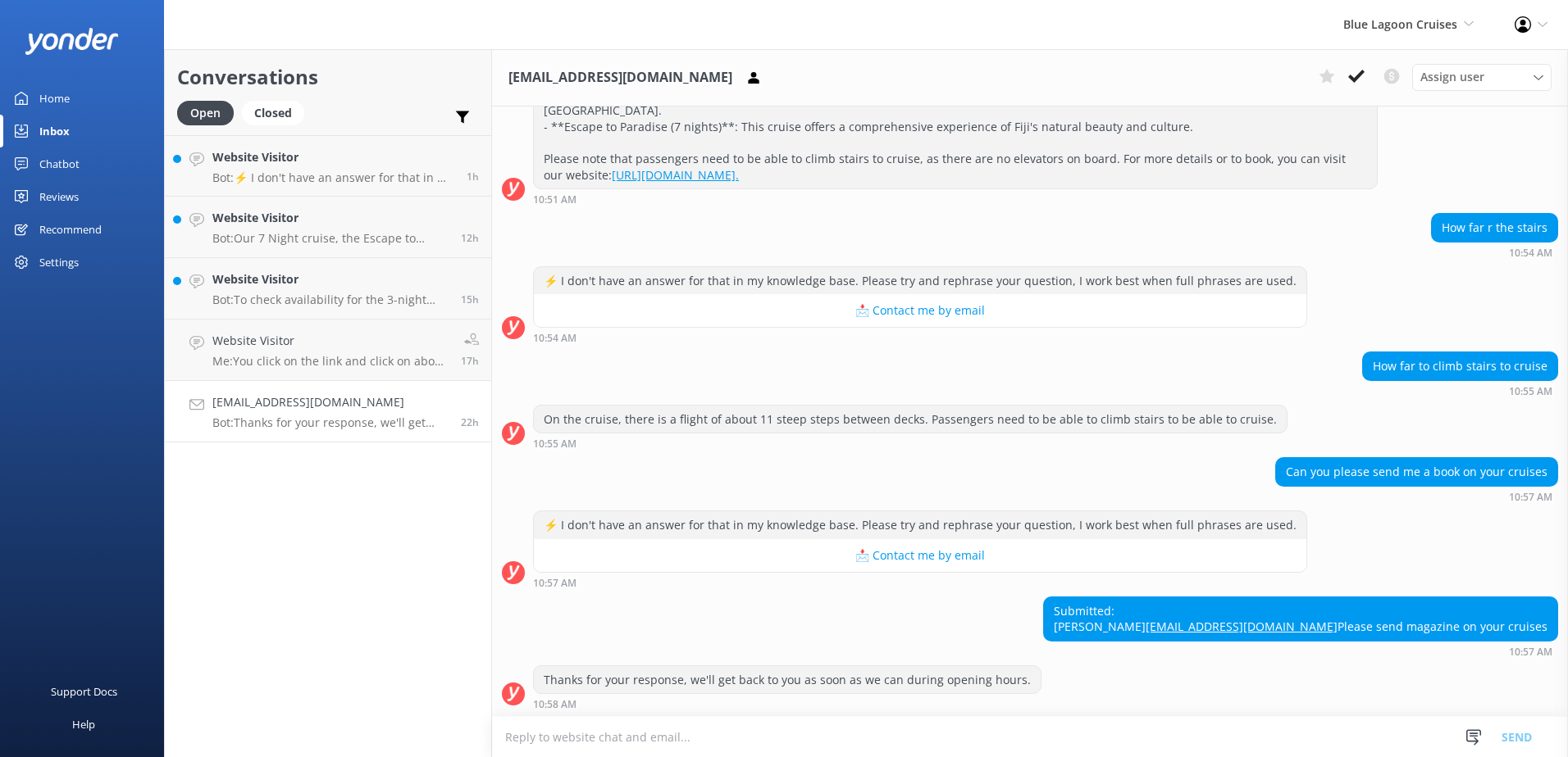
scroll to position [293, 0]
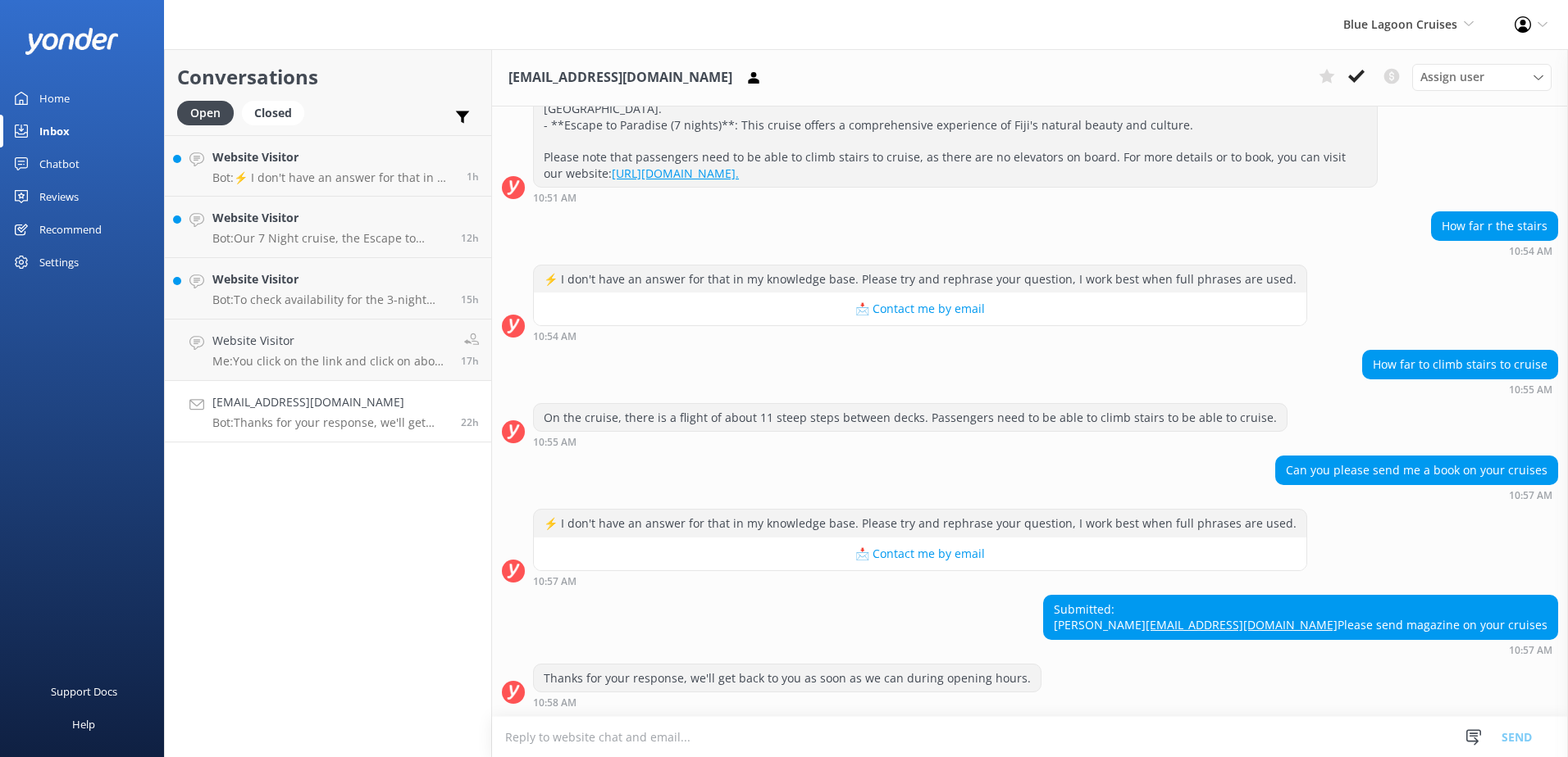
click at [774, 708] on div "10:58 AM" at bounding box center [787, 703] width 509 height 12
click at [787, 743] on textarea at bounding box center [1030, 737] width 1076 height 40
paste textarea "[URL][DOMAIN_NAME]"
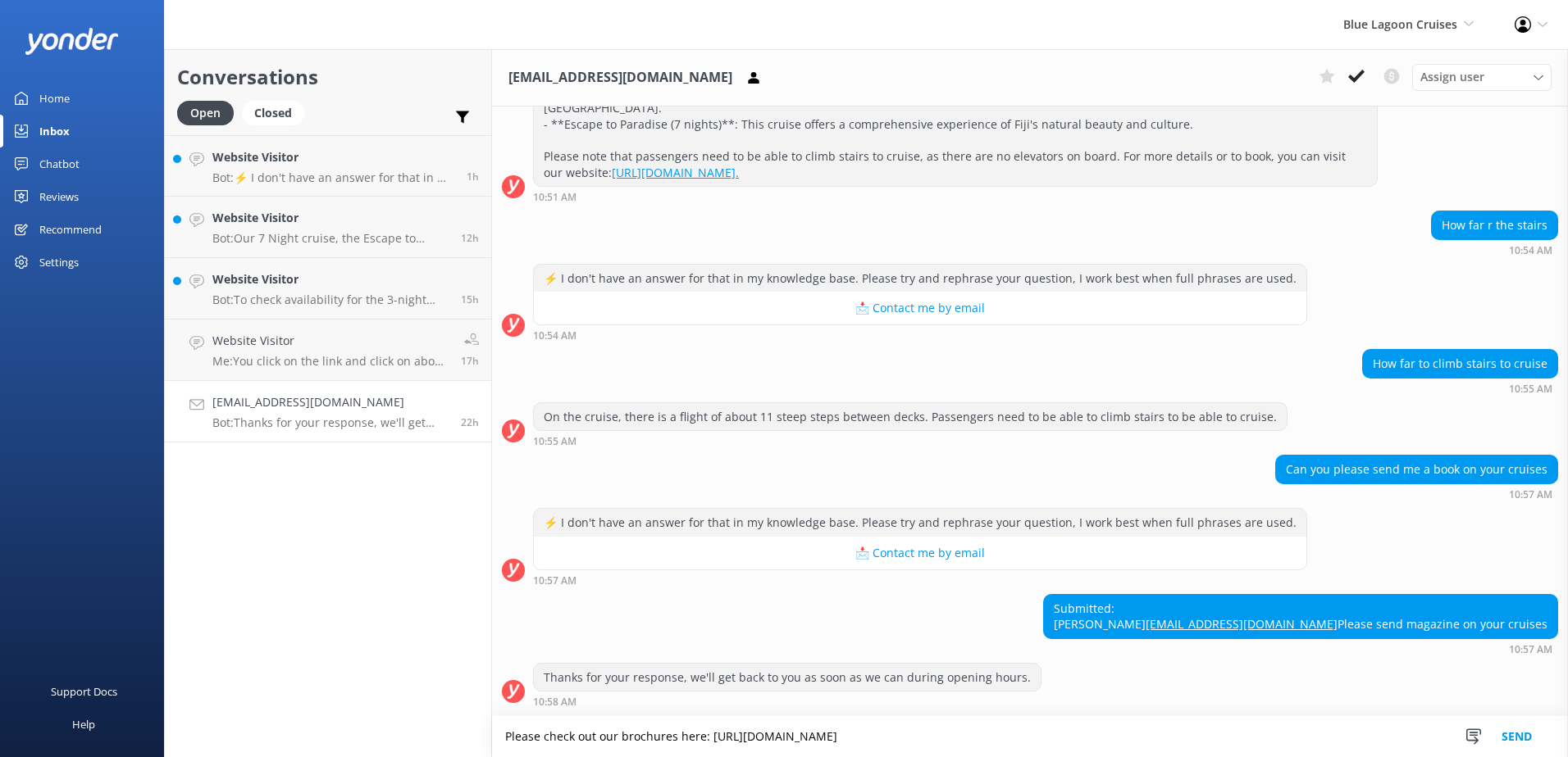
type textarea "Please check out our brochures here: [URL][DOMAIN_NAME]"
click at [1520, 733] on button "Send" at bounding box center [1517, 737] width 61 height 41
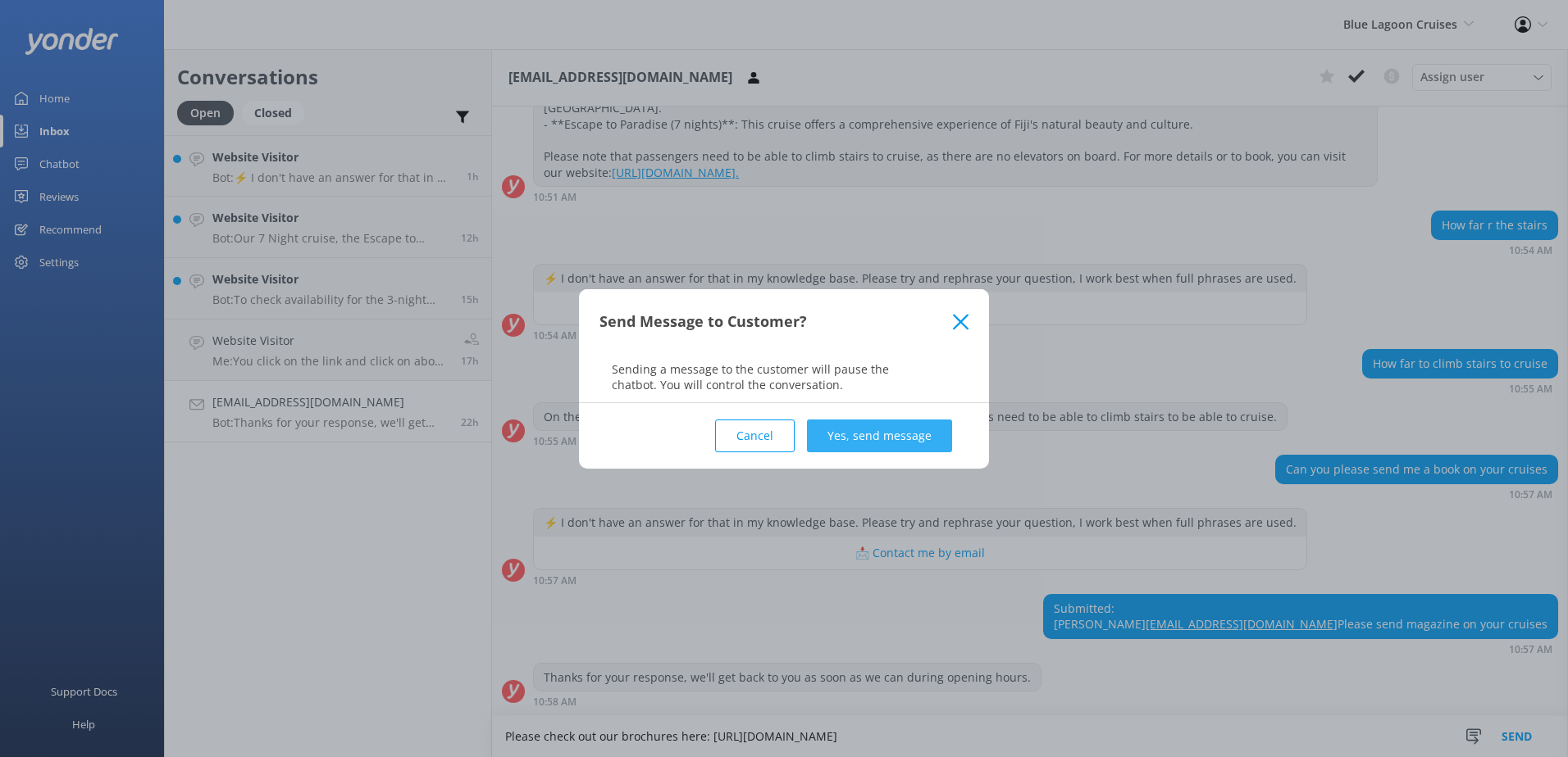
click at [885, 427] on button "Yes, send message" at bounding box center [880, 436] width 146 height 33
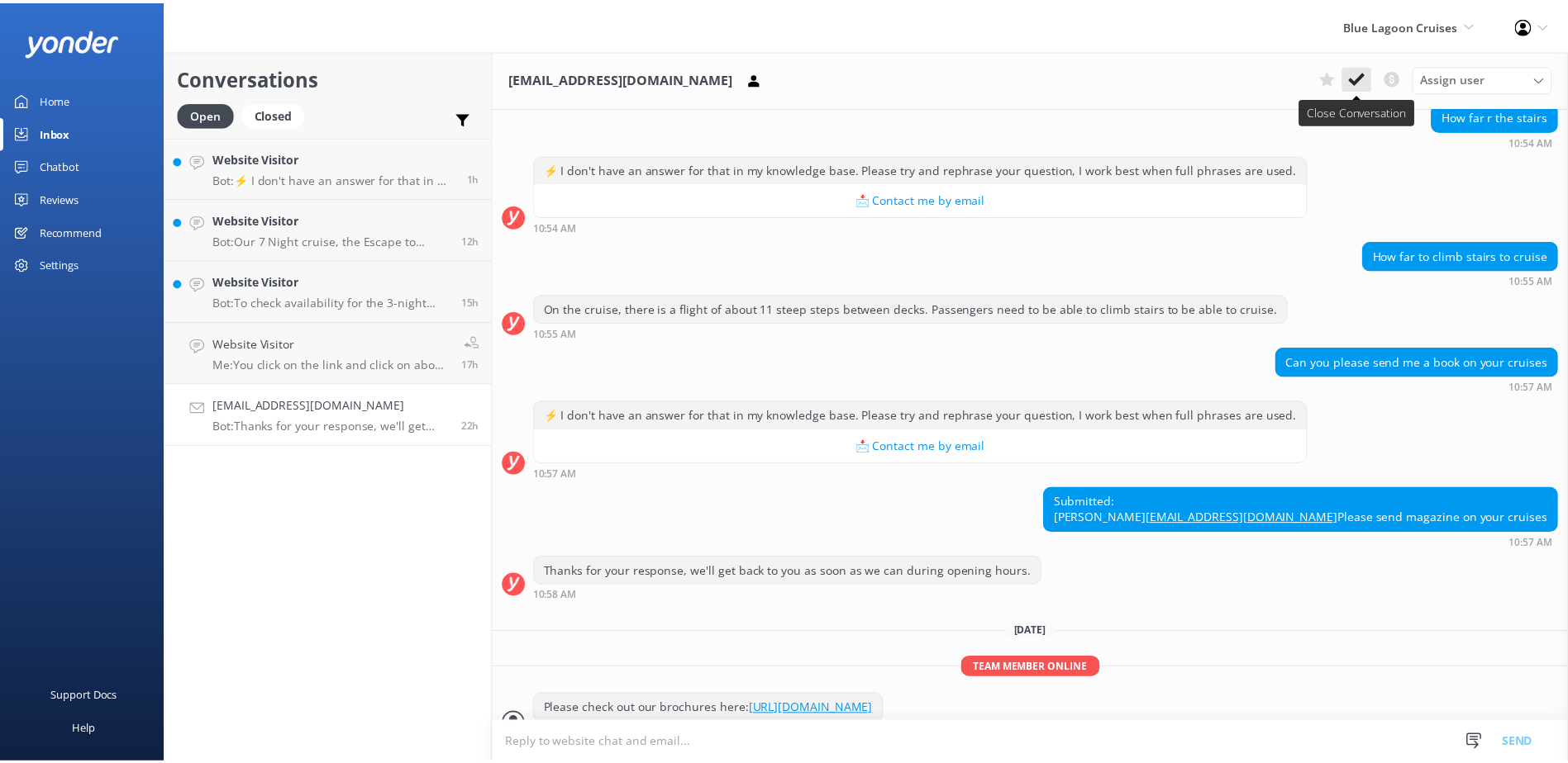
scroll to position [434, 0]
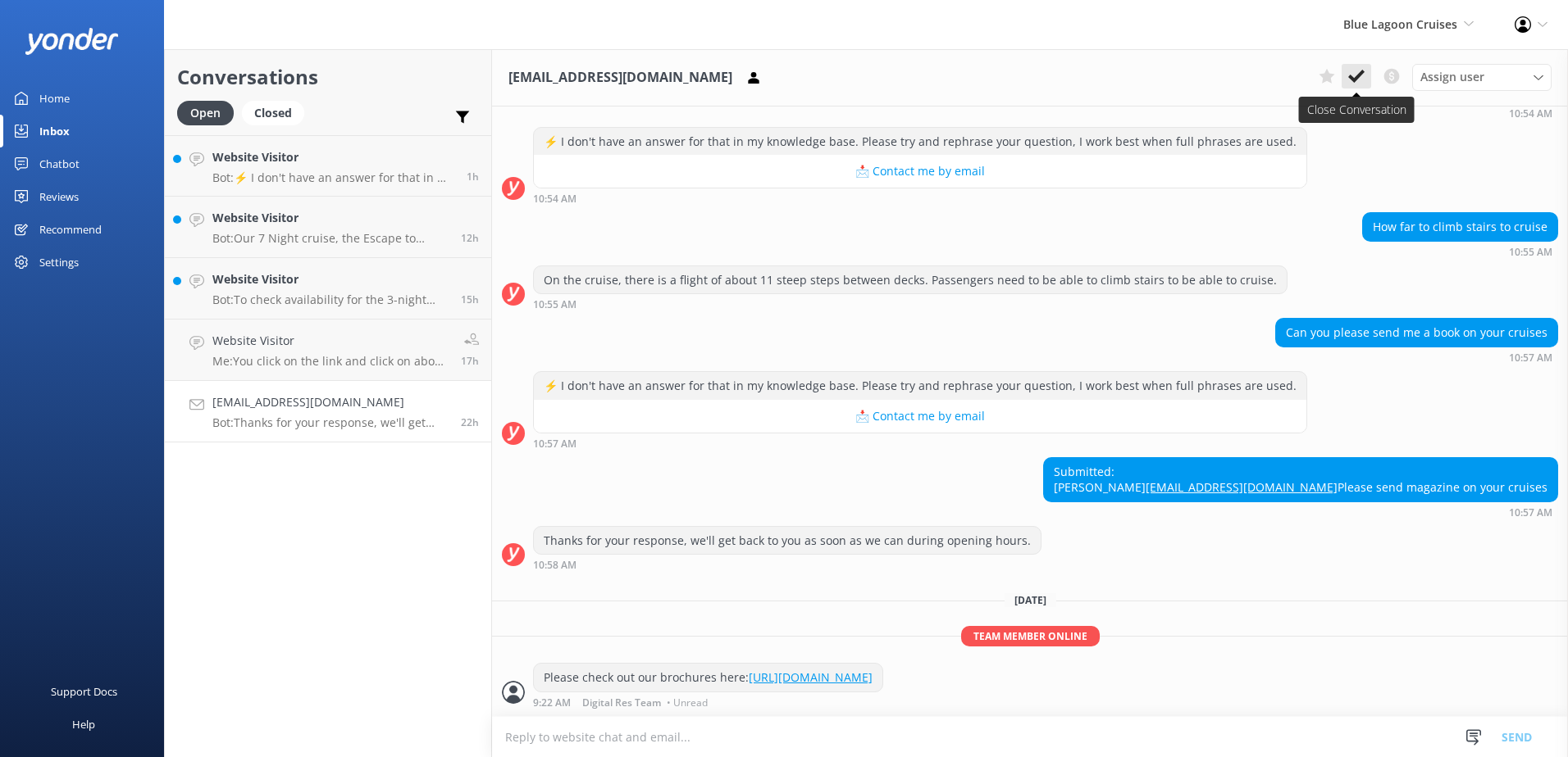
click at [1363, 86] on button at bounding box center [1356, 76] width 29 height 24
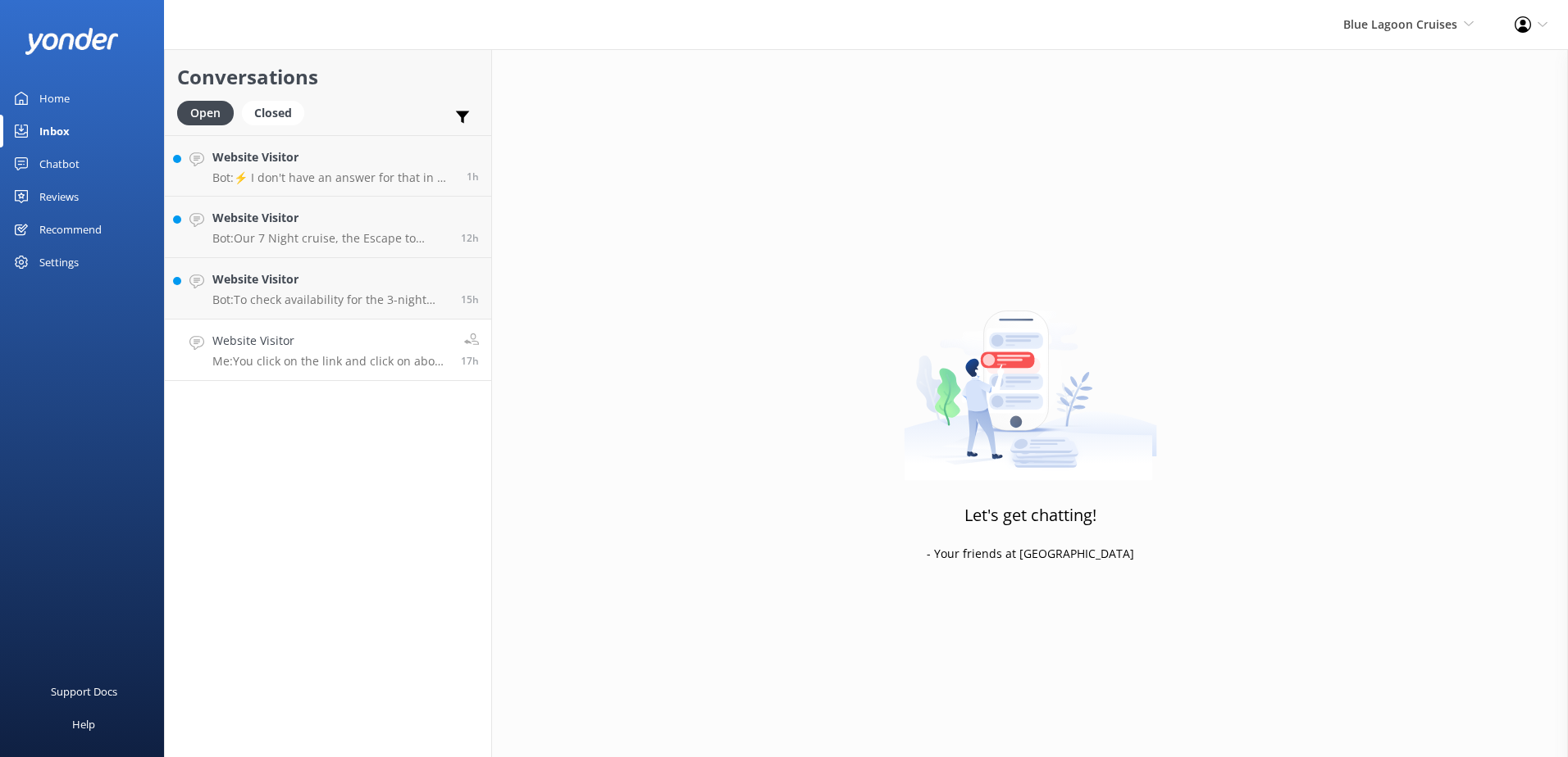
click at [390, 361] on p "Me: You click on the link and click on about and select MV Fiji Princess" at bounding box center [330, 361] width 236 height 15
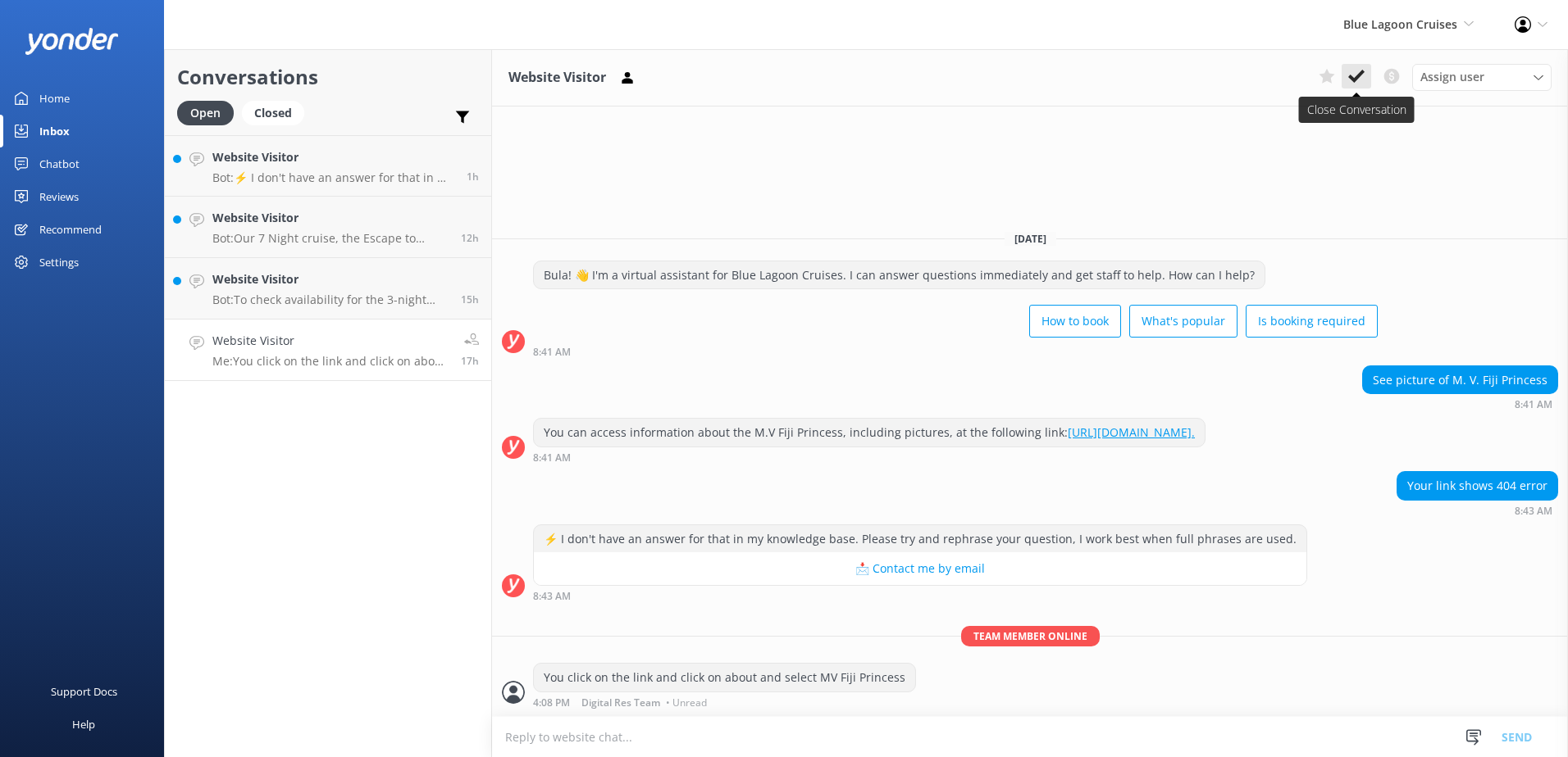
click at [1355, 71] on icon at bounding box center [1356, 76] width 17 height 16
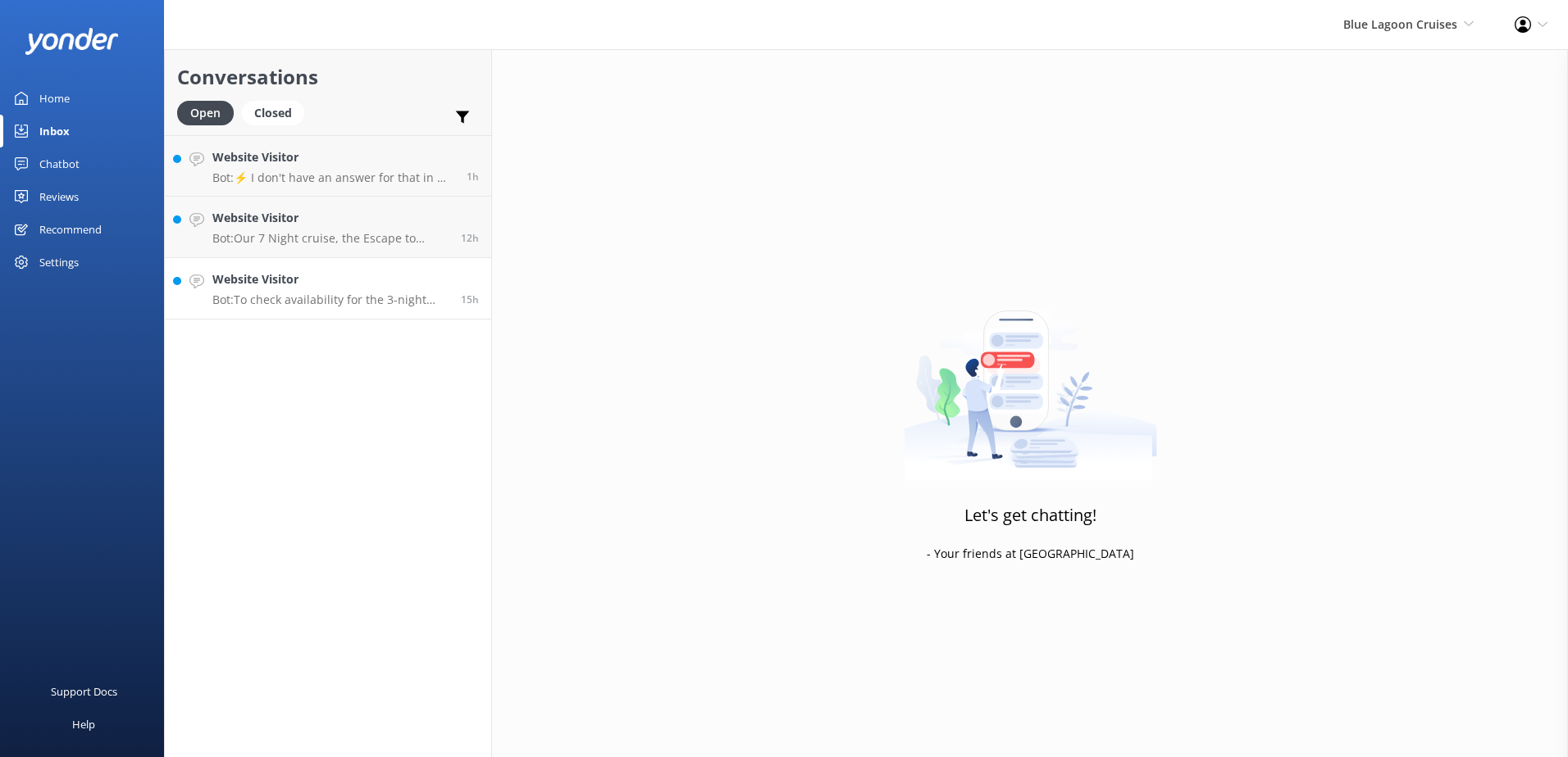
click at [370, 294] on p "Bot: To check availability for the 3-night cruise, please visit [URL][DOMAIN_NA…" at bounding box center [330, 300] width 236 height 15
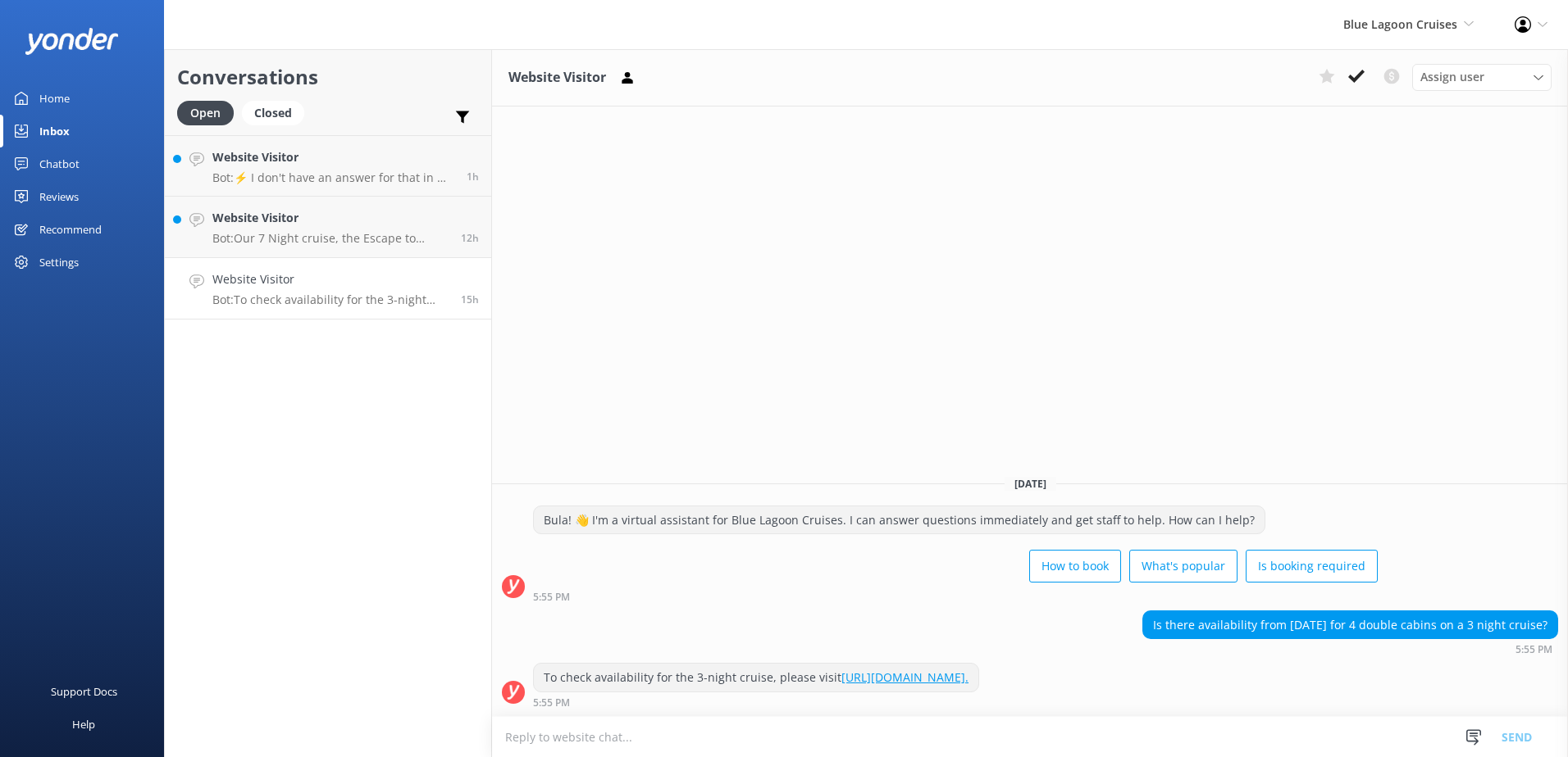
click at [964, 670] on link "[URL][DOMAIN_NAME]." at bounding box center [905, 677] width 127 height 16
click at [1354, 83] on icon at bounding box center [1356, 76] width 17 height 16
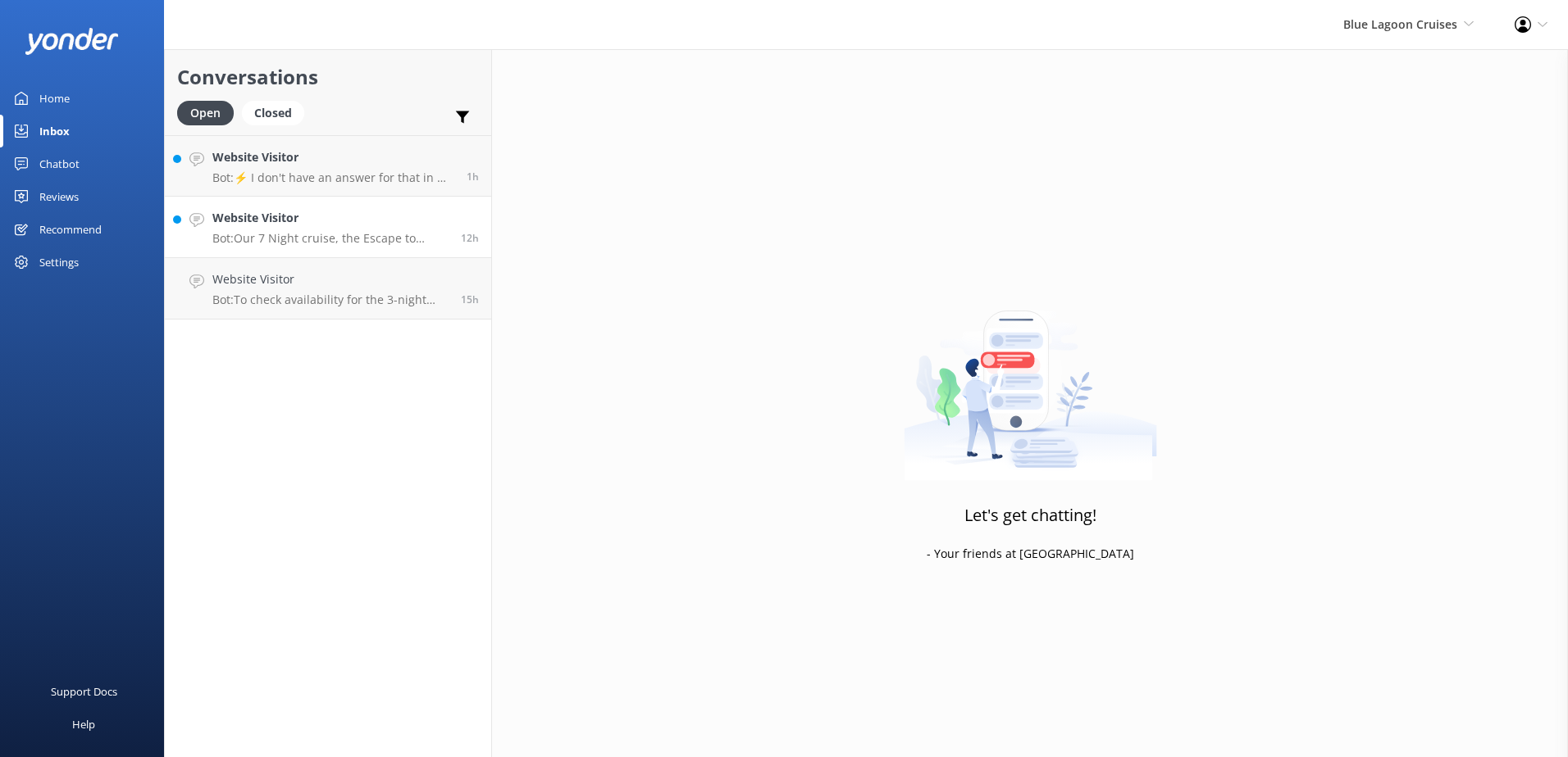
click at [372, 238] on p "Bot: Our 7 Night cruise, the Escape to Paradise Cruise, is easily the most popu…" at bounding box center [330, 238] width 236 height 15
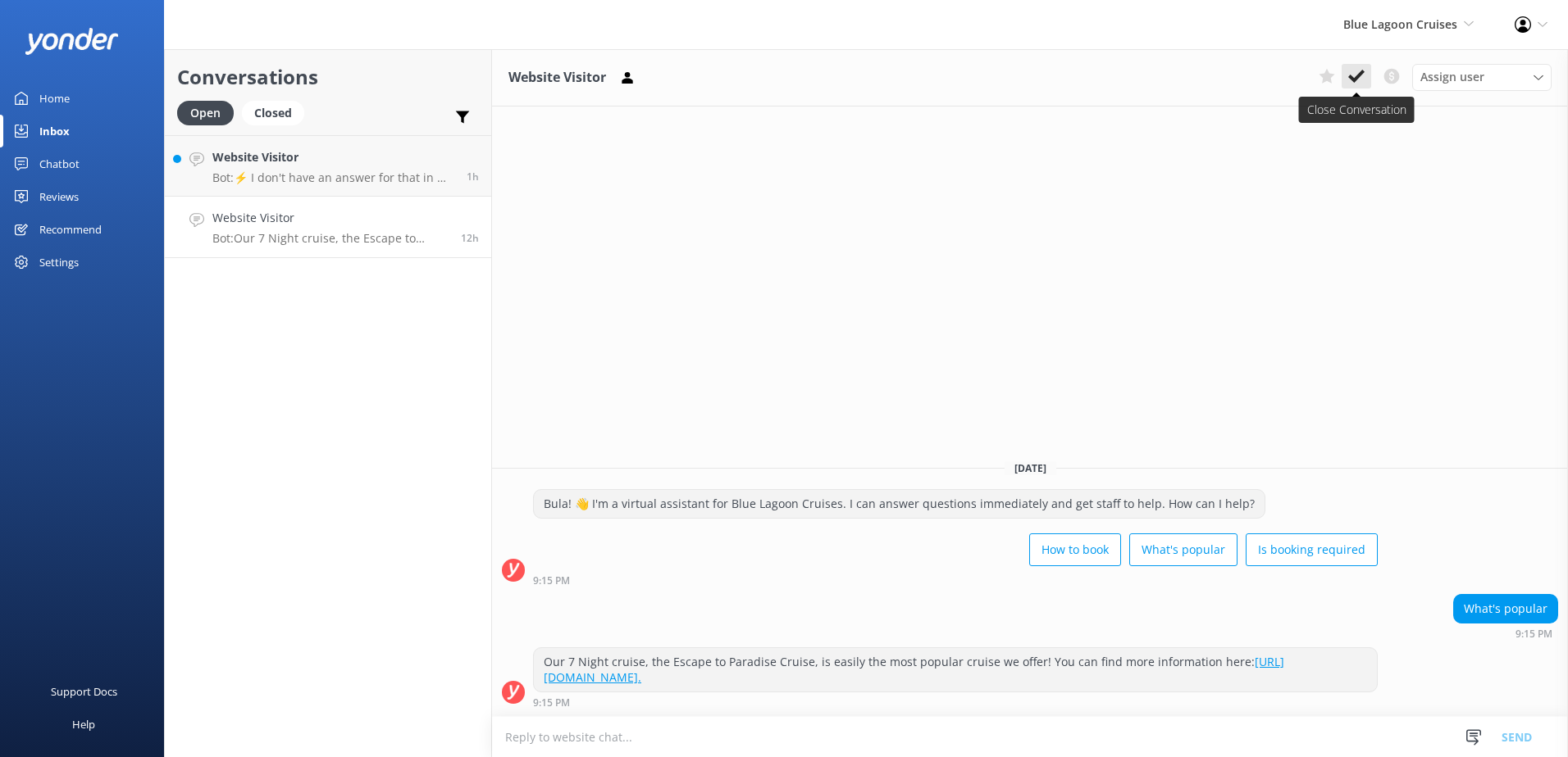
click at [1351, 71] on icon at bounding box center [1356, 76] width 17 height 16
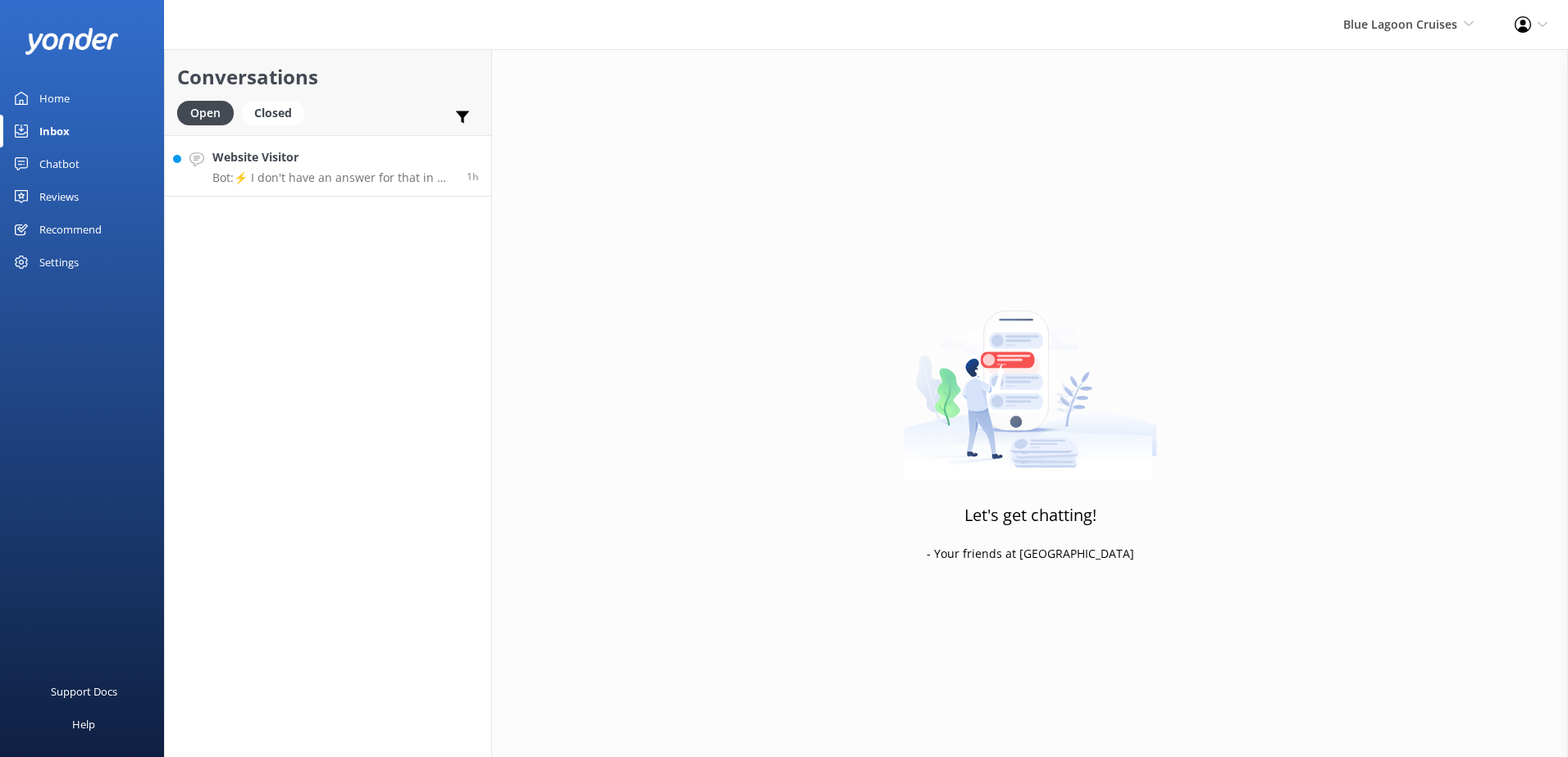
click at [279, 178] on p "Bot: ⚡ I don't have an answer for that in my knowledge base. Please try and rep…" at bounding box center [333, 178] width 242 height 15
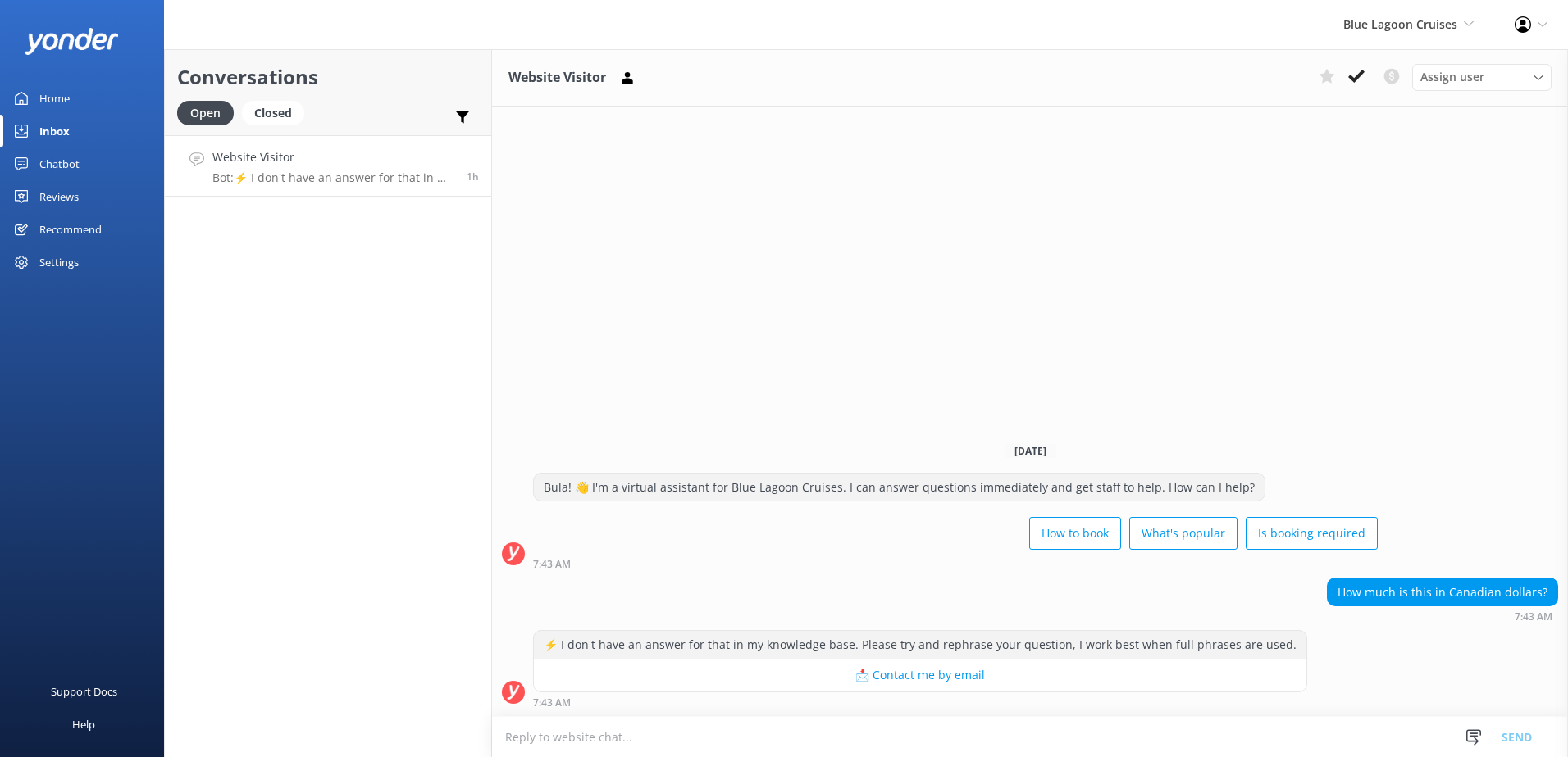
click at [757, 720] on textarea at bounding box center [1030, 737] width 1076 height 40
click at [702, 747] on textarea at bounding box center [1030, 737] width 1076 height 40
type textarea "p"
type textarea "o"
paste textarea "[EMAIL_ADDRESS][DOMAIN_NAME]"
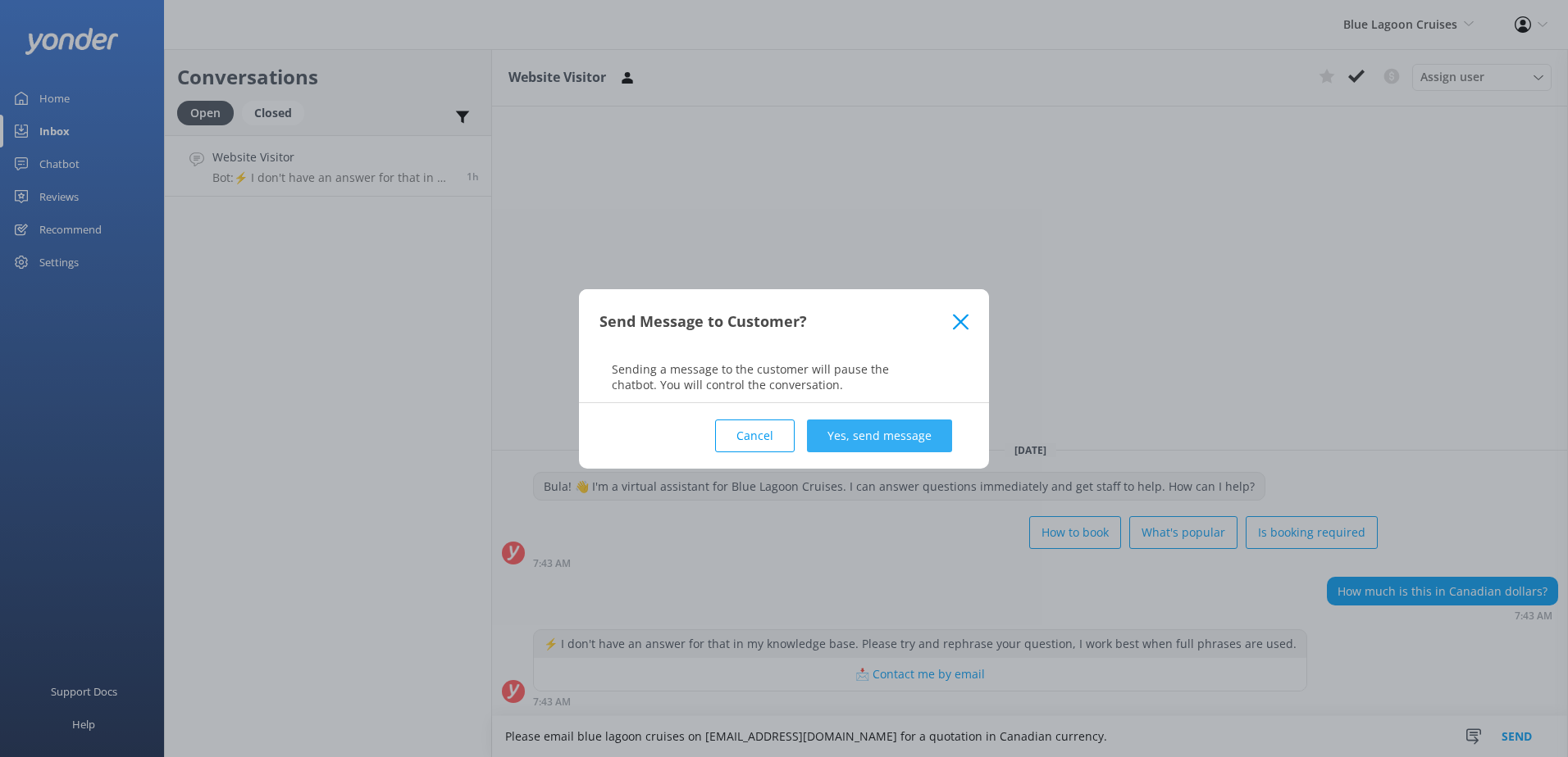
type textarea "Please email blue lagoon cruises on [EMAIL_ADDRESS][DOMAIN_NAME] for a quotatio…"
click at [864, 433] on button "Yes, send message" at bounding box center [880, 436] width 146 height 33
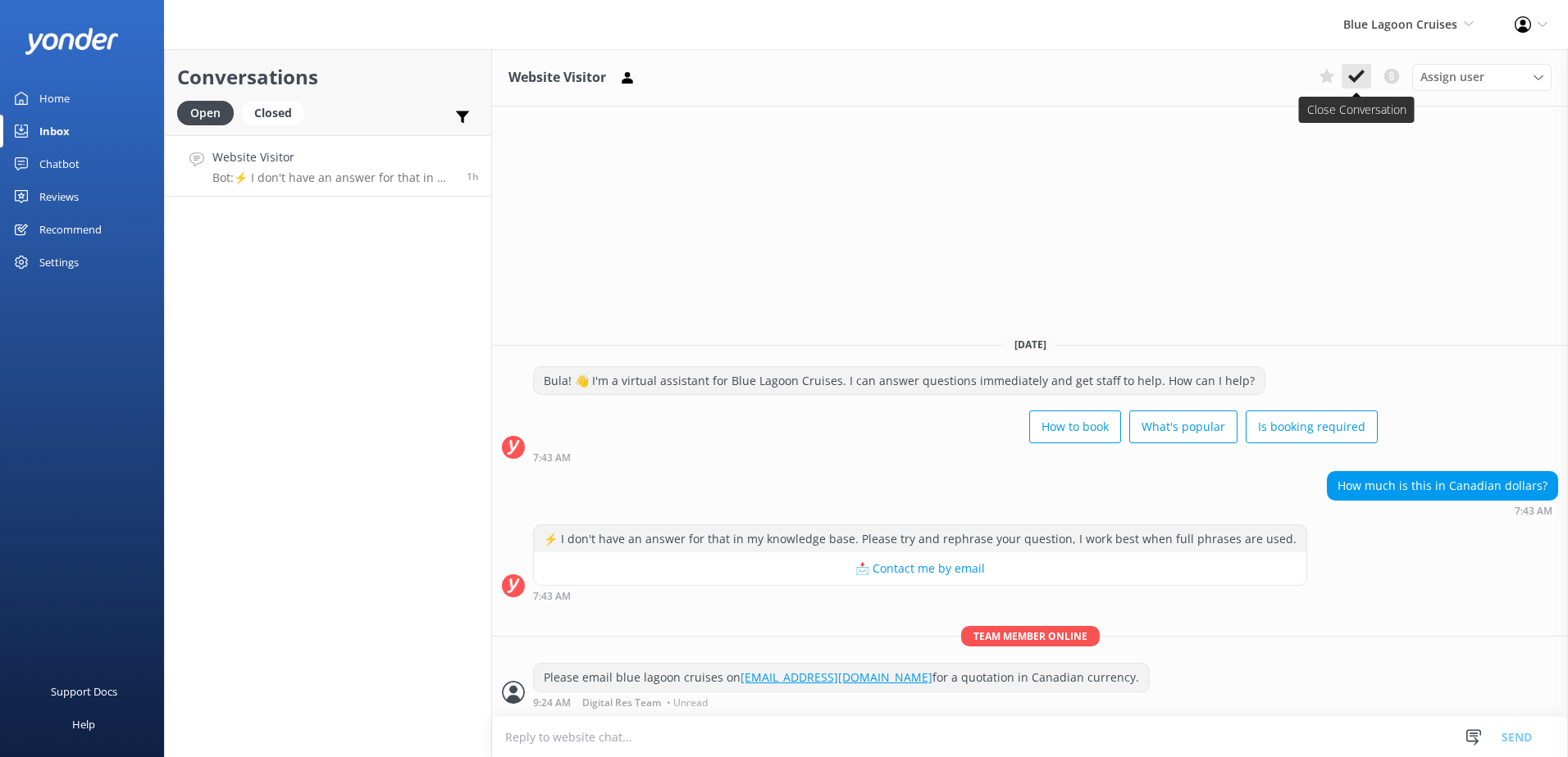
click at [1349, 82] on button at bounding box center [1356, 76] width 29 height 24
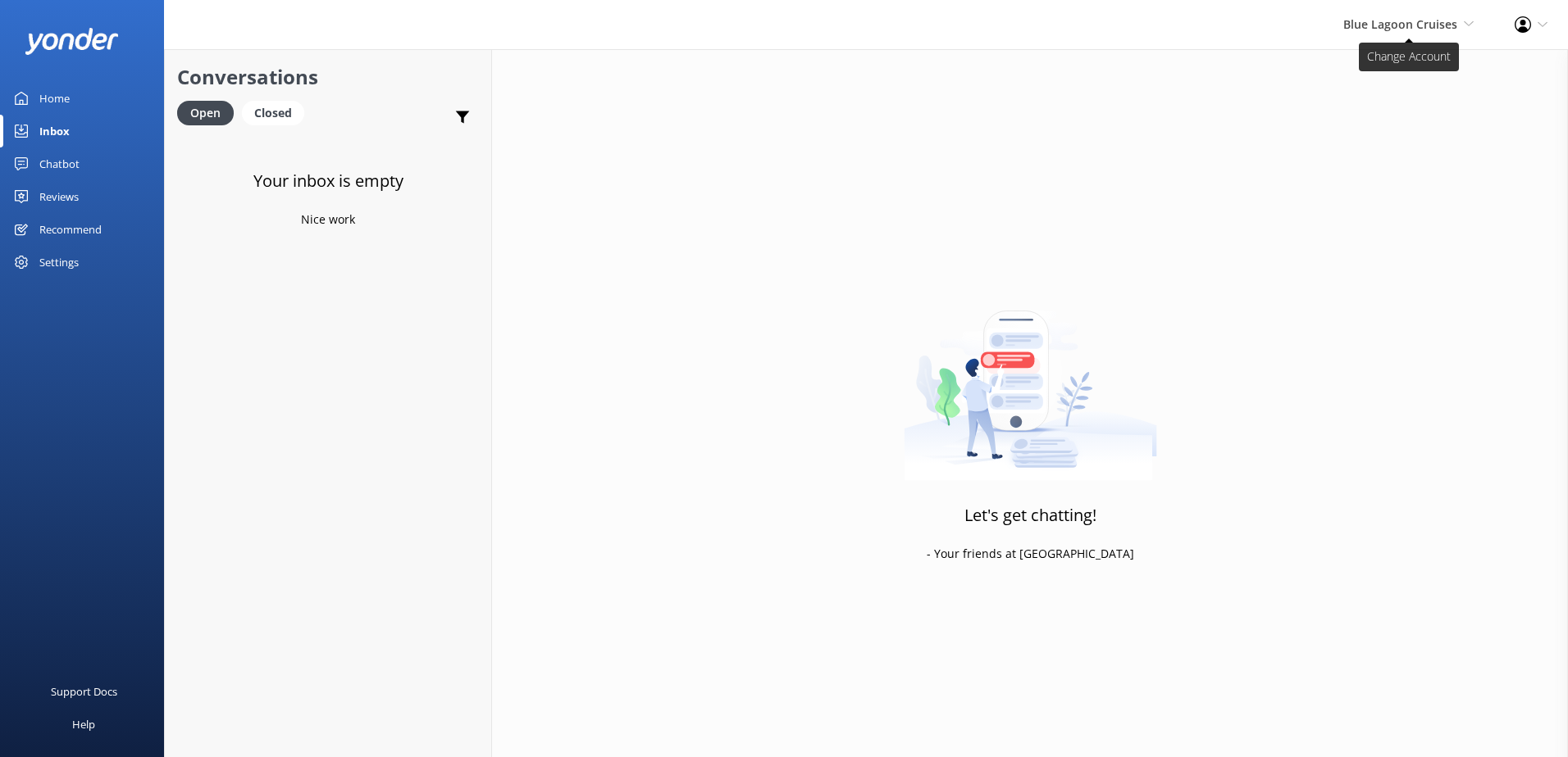
click at [1402, 29] on span "Blue Lagoon Cruises" at bounding box center [1400, 24] width 114 height 16
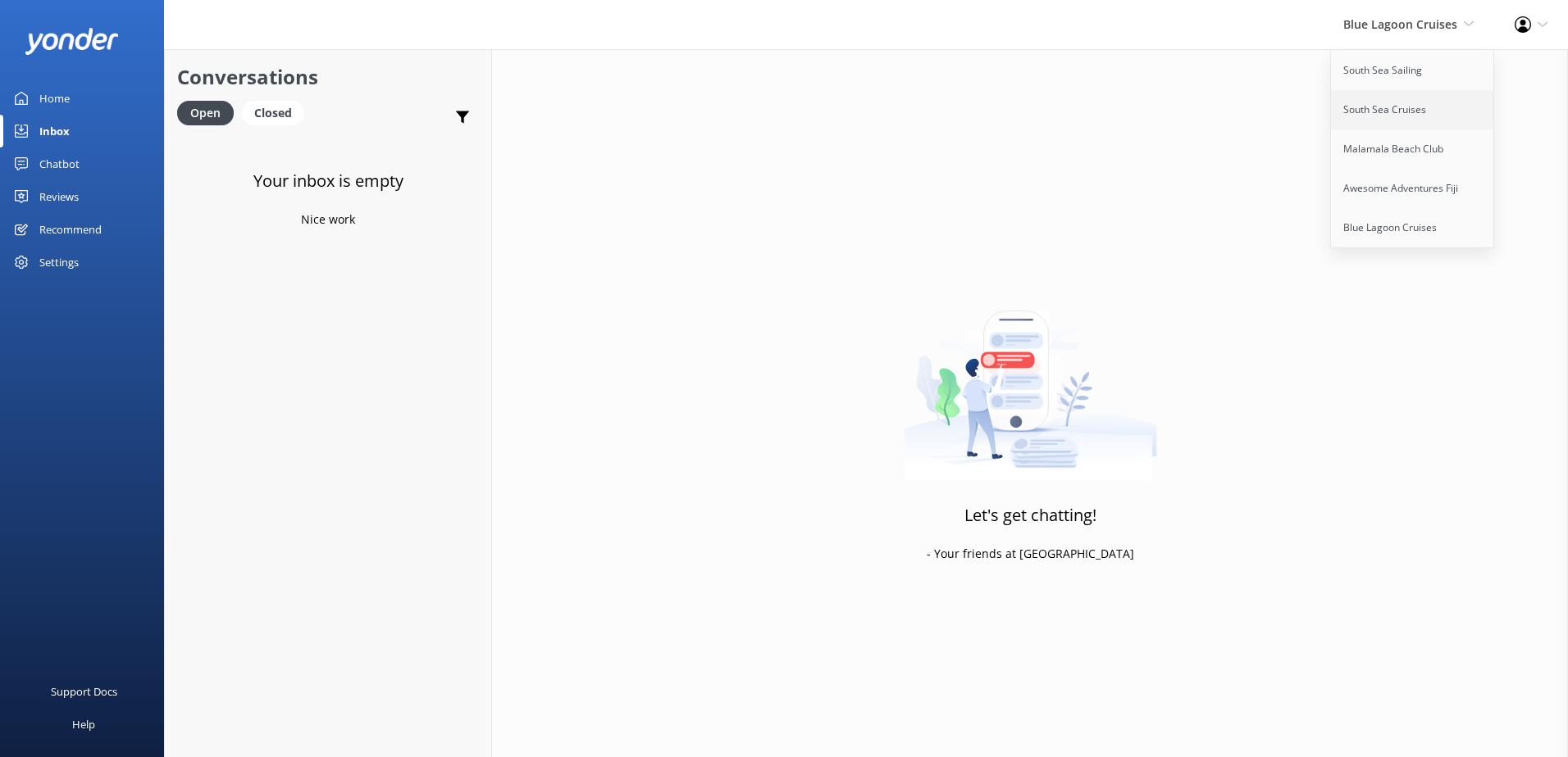
click at [1391, 100] on link "South Sea Cruises" at bounding box center [1413, 110] width 164 height 40
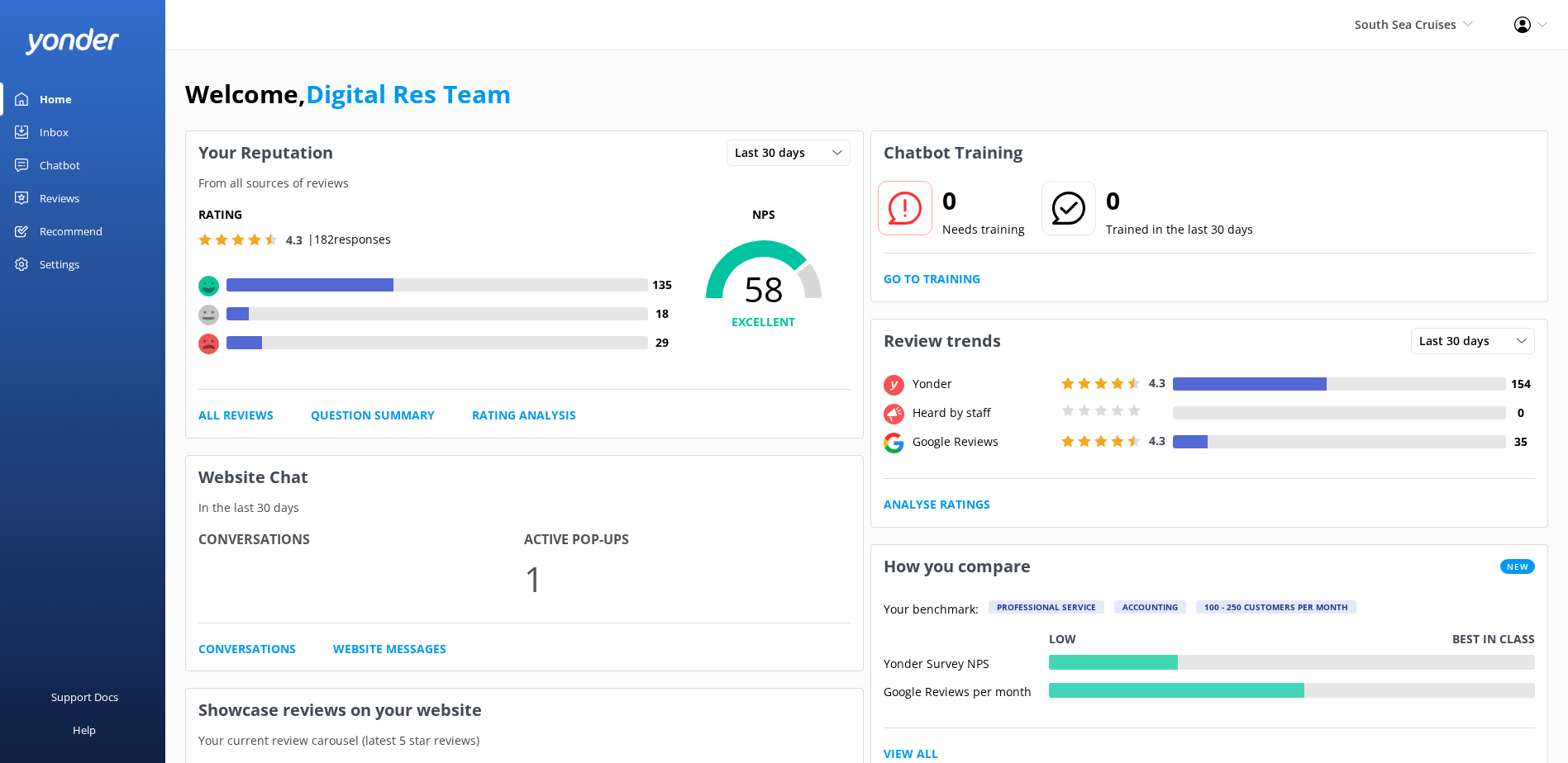
click at [63, 136] on div "Inbox" at bounding box center [55, 132] width 29 height 33
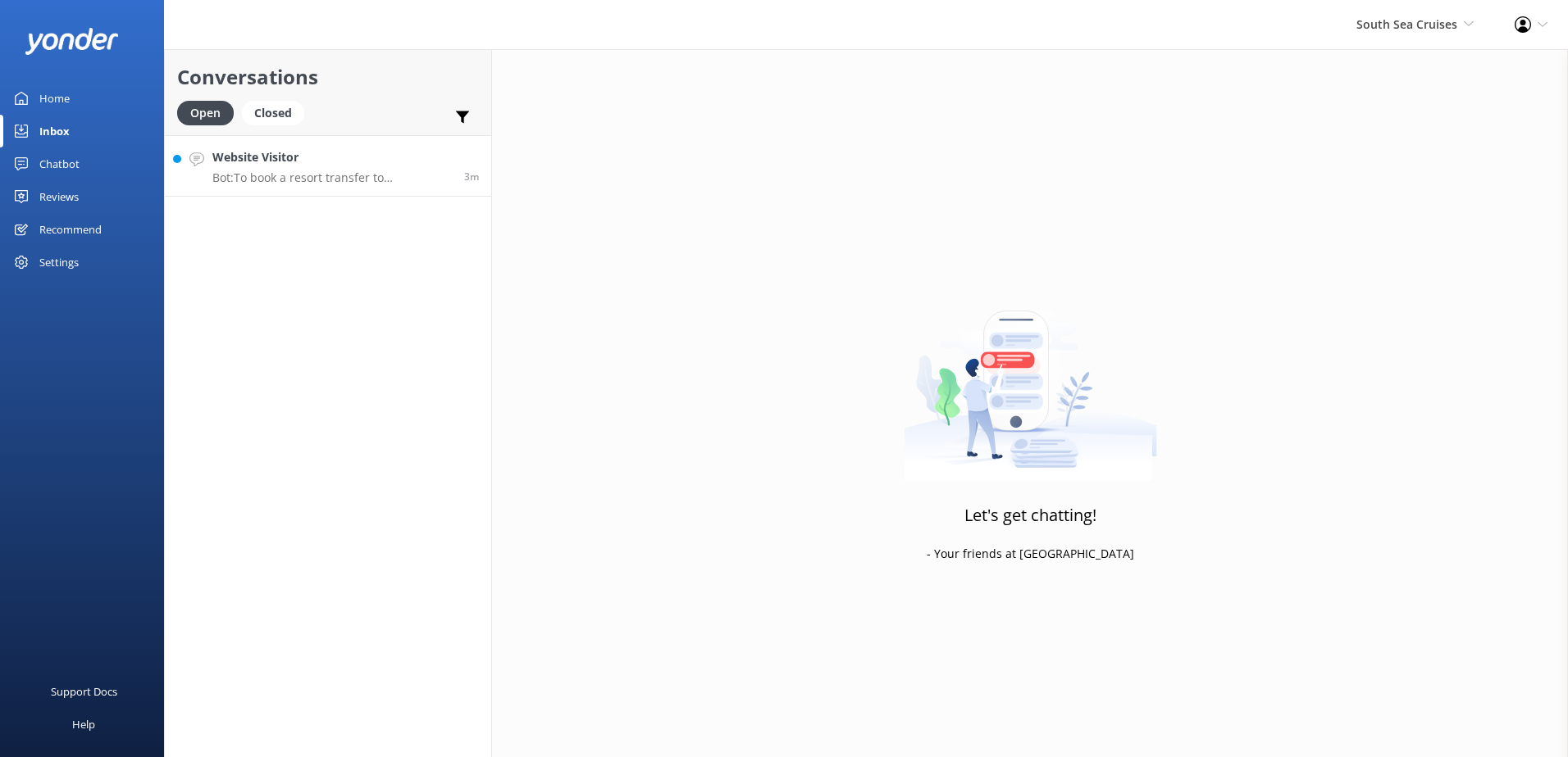
click at [352, 169] on div "Website Visitor Bot: To book a resort transfer to [GEOGRAPHIC_DATA], you can ch…" at bounding box center [332, 166] width 240 height 35
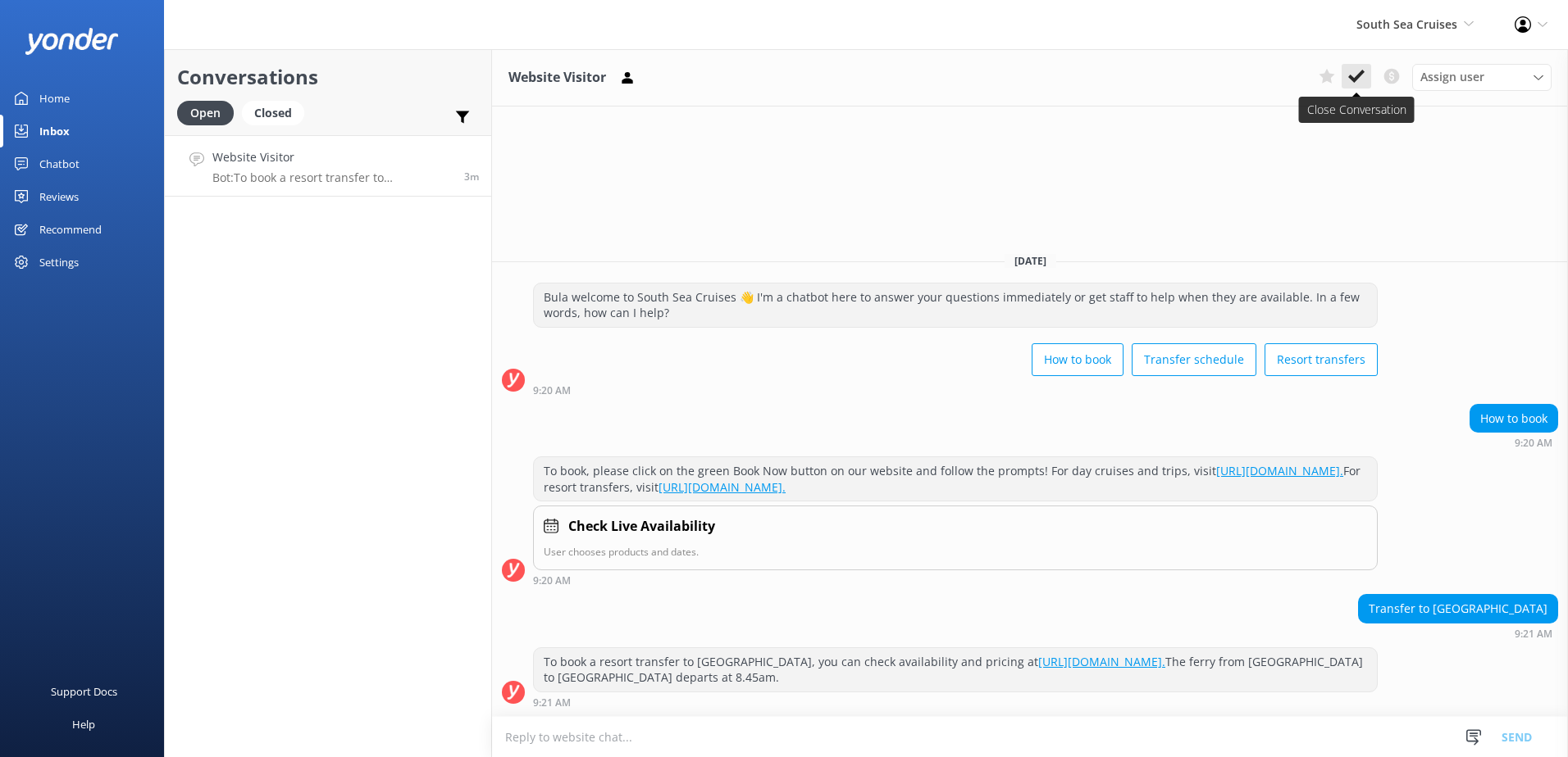
click at [1370, 84] on button at bounding box center [1356, 76] width 29 height 24
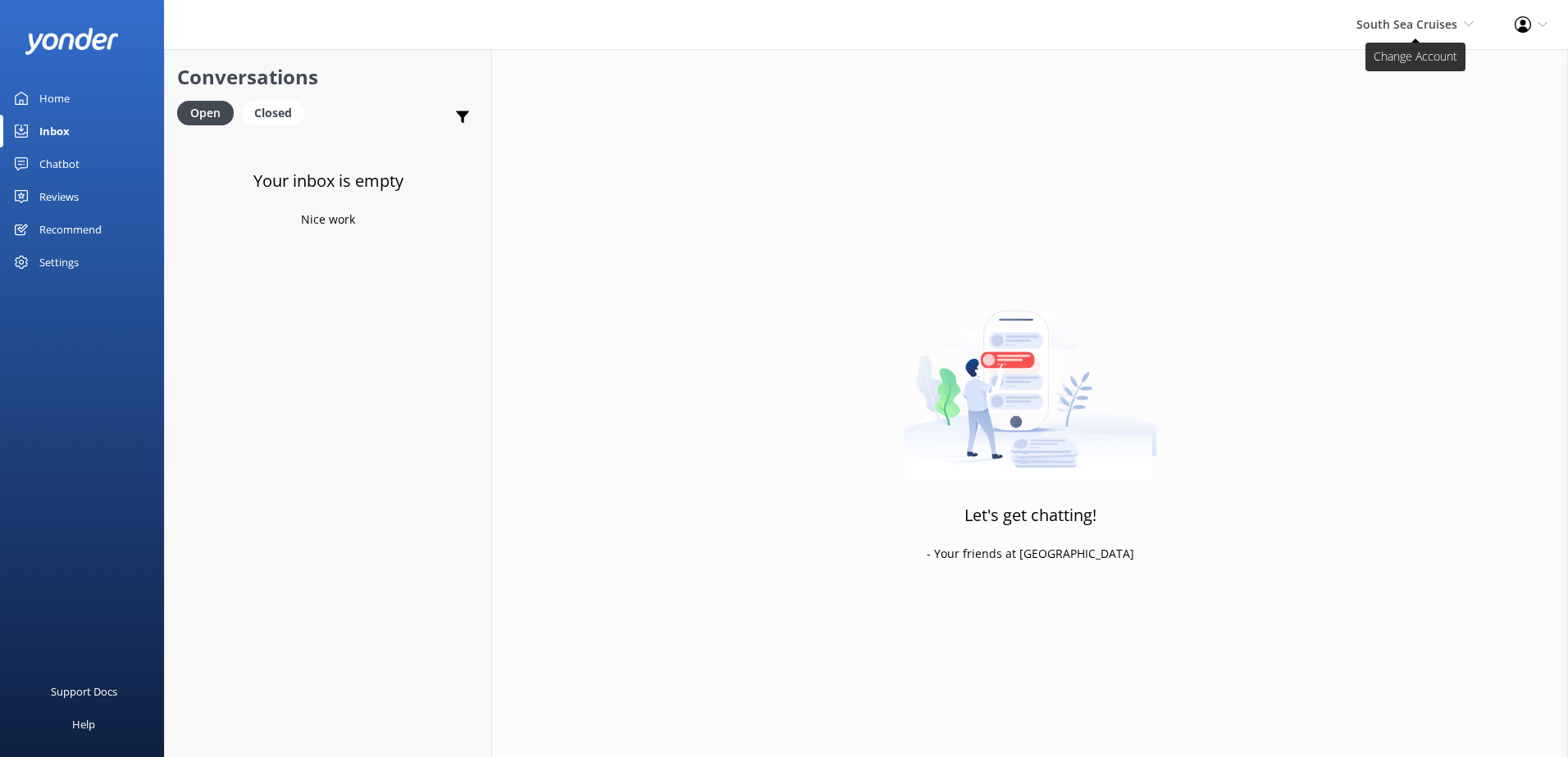
click at [1426, 18] on span "South Sea Cruises" at bounding box center [1407, 24] width 101 height 16
click at [1409, 140] on link "Malamala Beach Club" at bounding box center [1413, 148] width 164 height 40
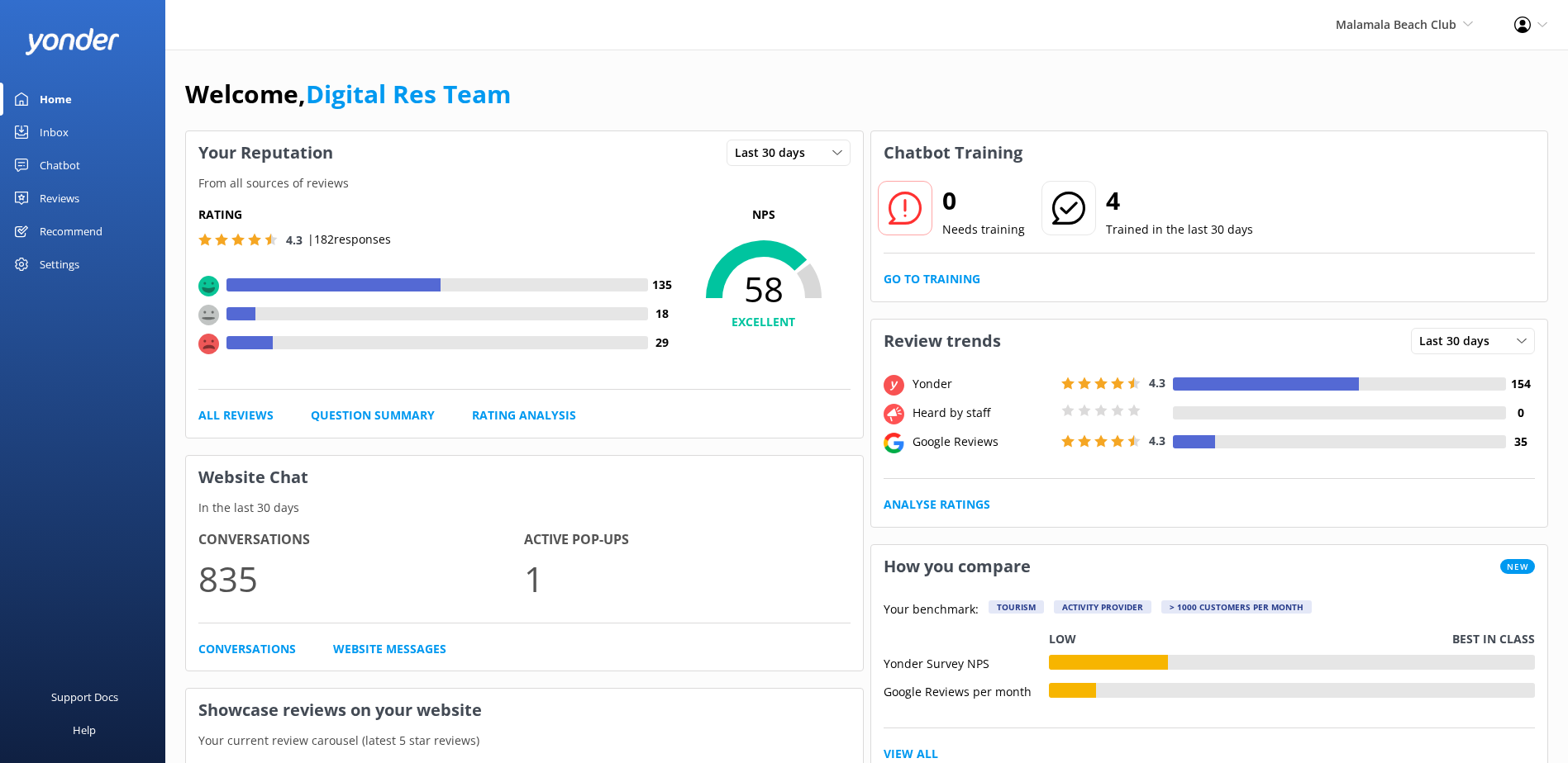
click at [62, 136] on div "Inbox" at bounding box center [55, 132] width 29 height 33
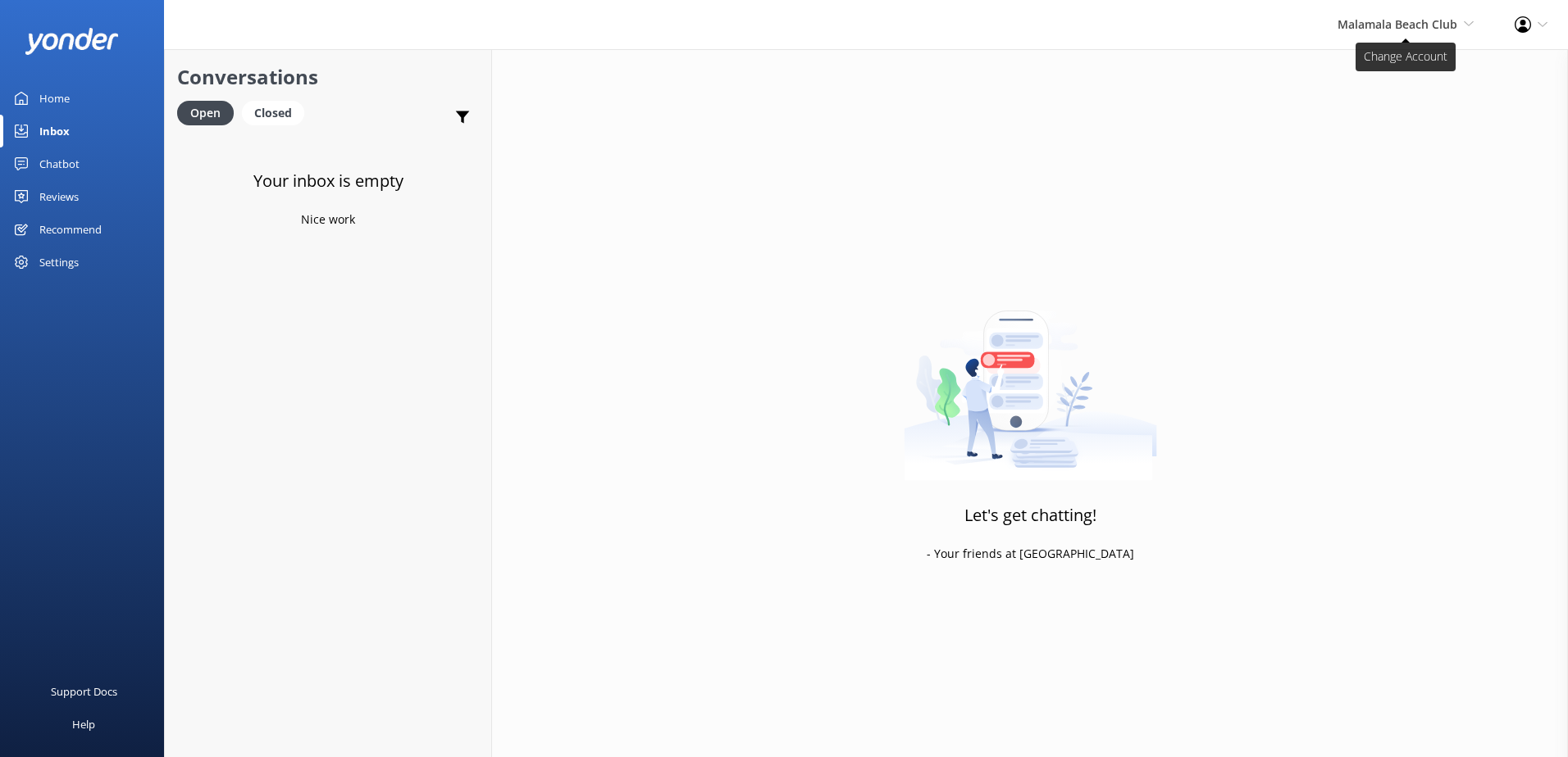
click at [1391, 26] on span "Malamala Beach Club" at bounding box center [1397, 24] width 119 height 16
click at [1396, 69] on link "South Sea Sailing" at bounding box center [1413, 70] width 164 height 40
